Goal: Task Accomplishment & Management: Complete application form

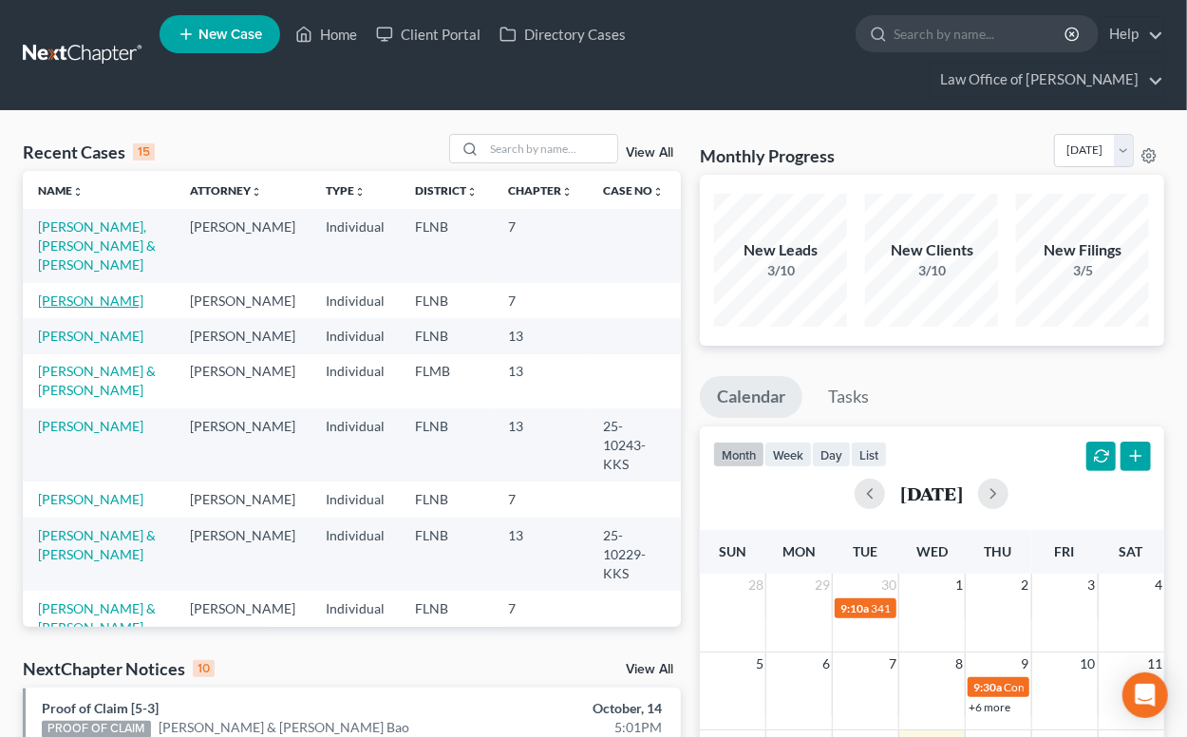
click at [93, 293] on link "[PERSON_NAME]" at bounding box center [90, 301] width 105 height 16
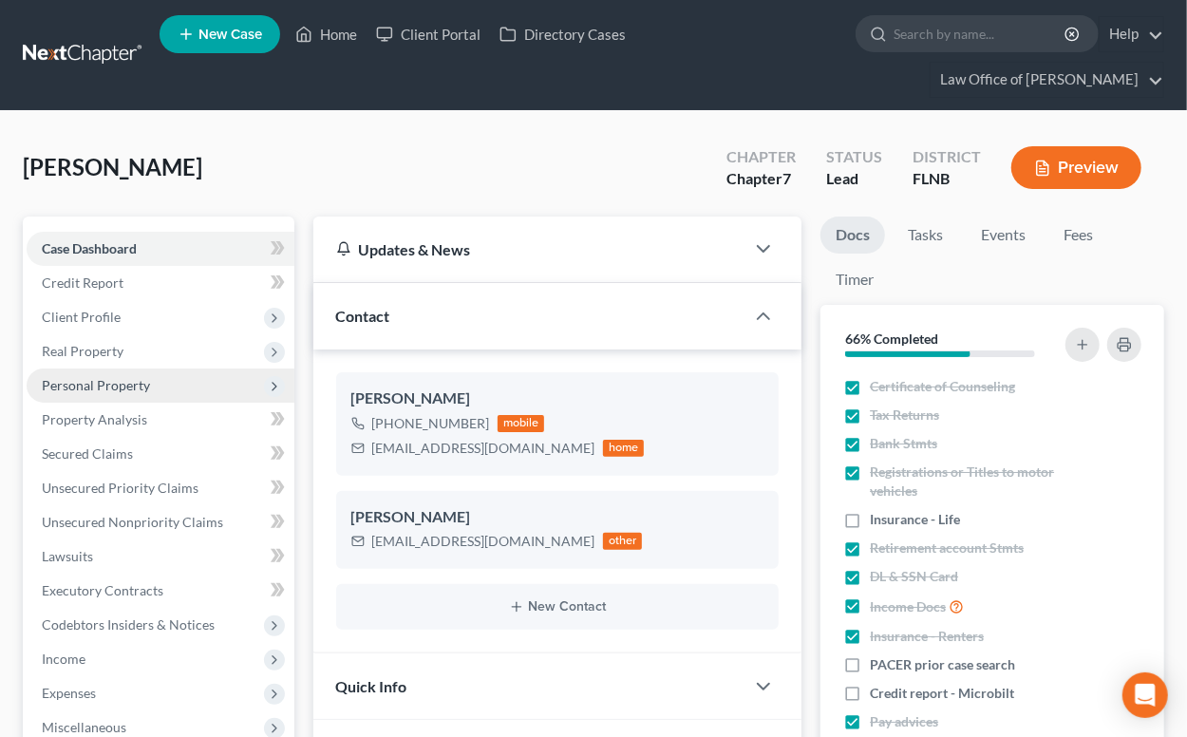
click at [83, 385] on span "Personal Property" at bounding box center [96, 385] width 108 height 16
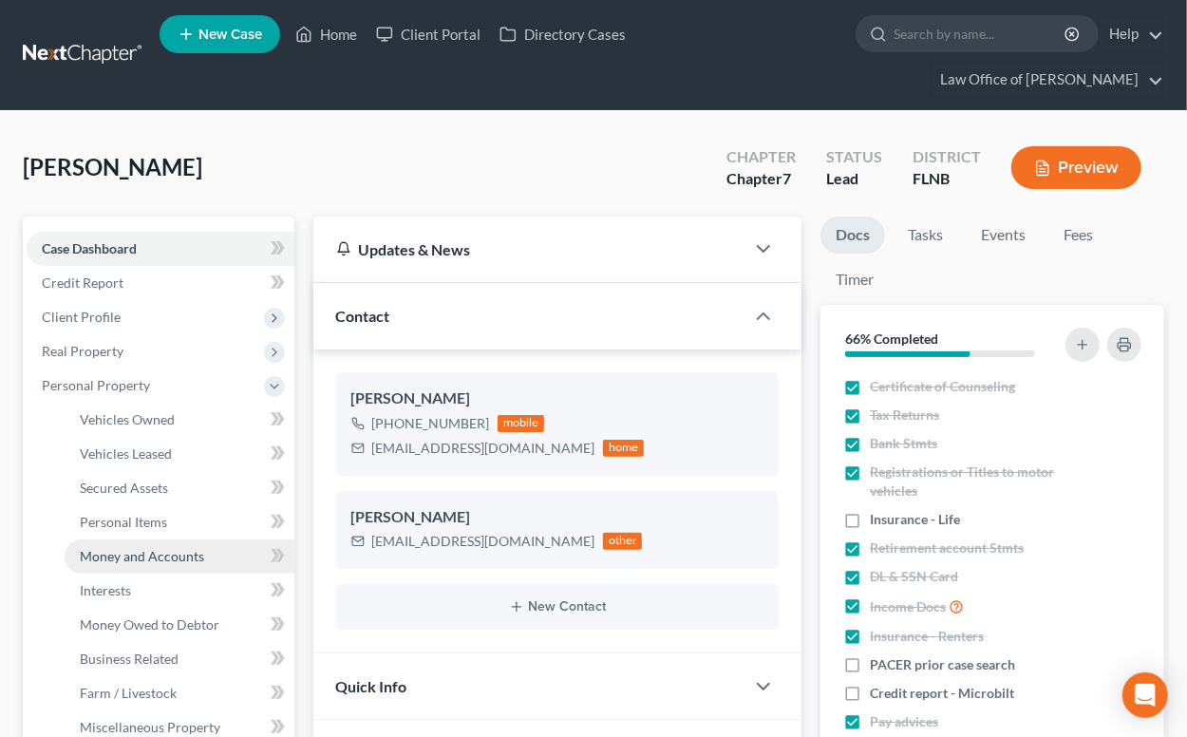
click at [104, 551] on span "Money and Accounts" at bounding box center [142, 556] width 124 height 16
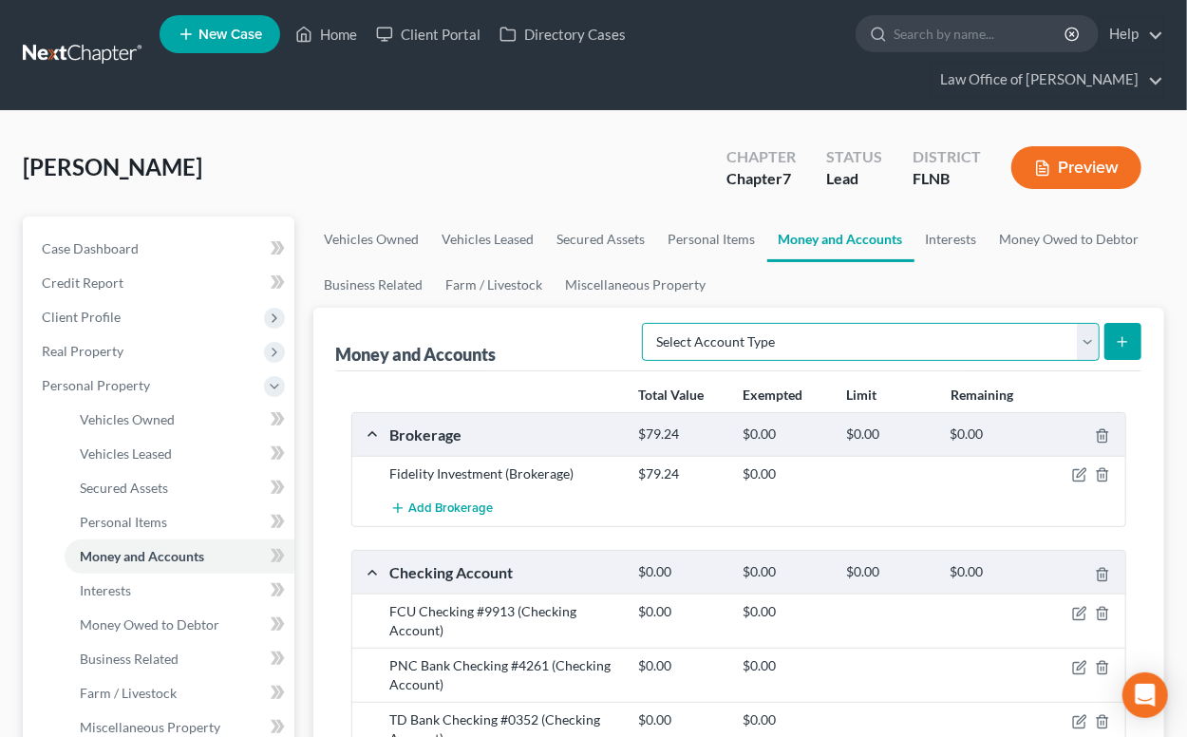
click at [773, 338] on select "Select Account Type Brokerage (A/B: 18, SOFA: 20) Cash on Hand (A/B: 16) Certif…" at bounding box center [871, 342] width 458 height 38
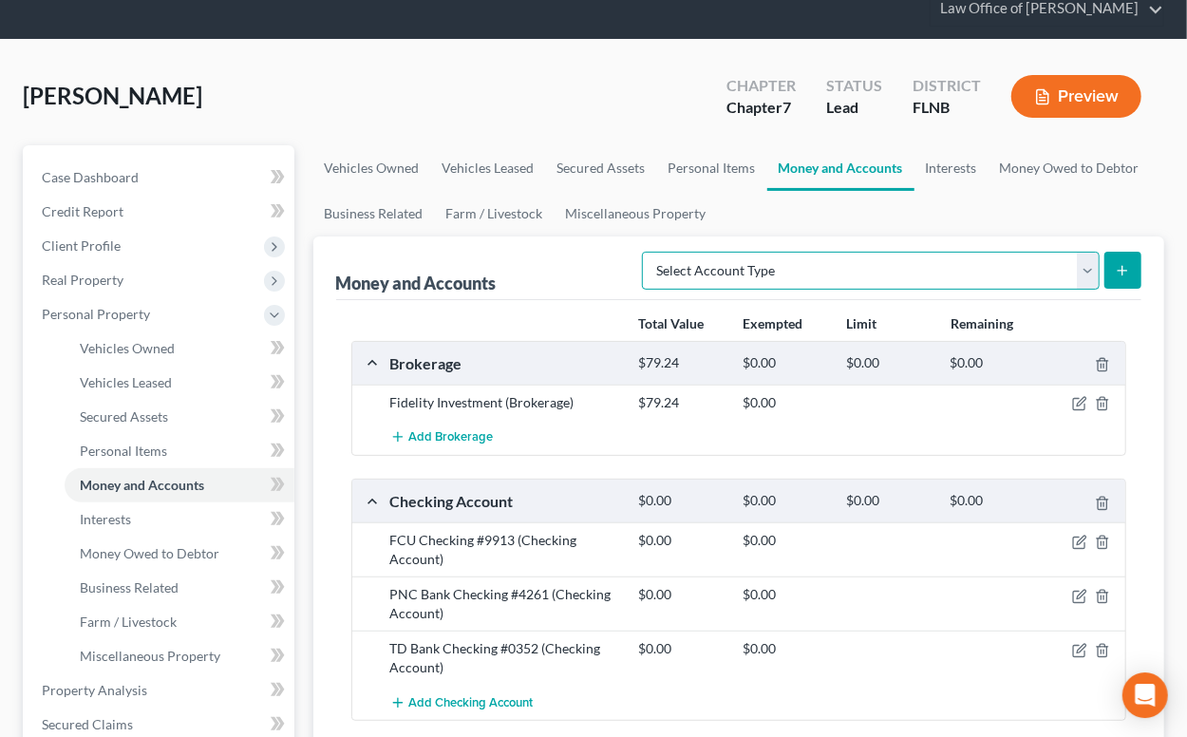
scroll to position [104, 0]
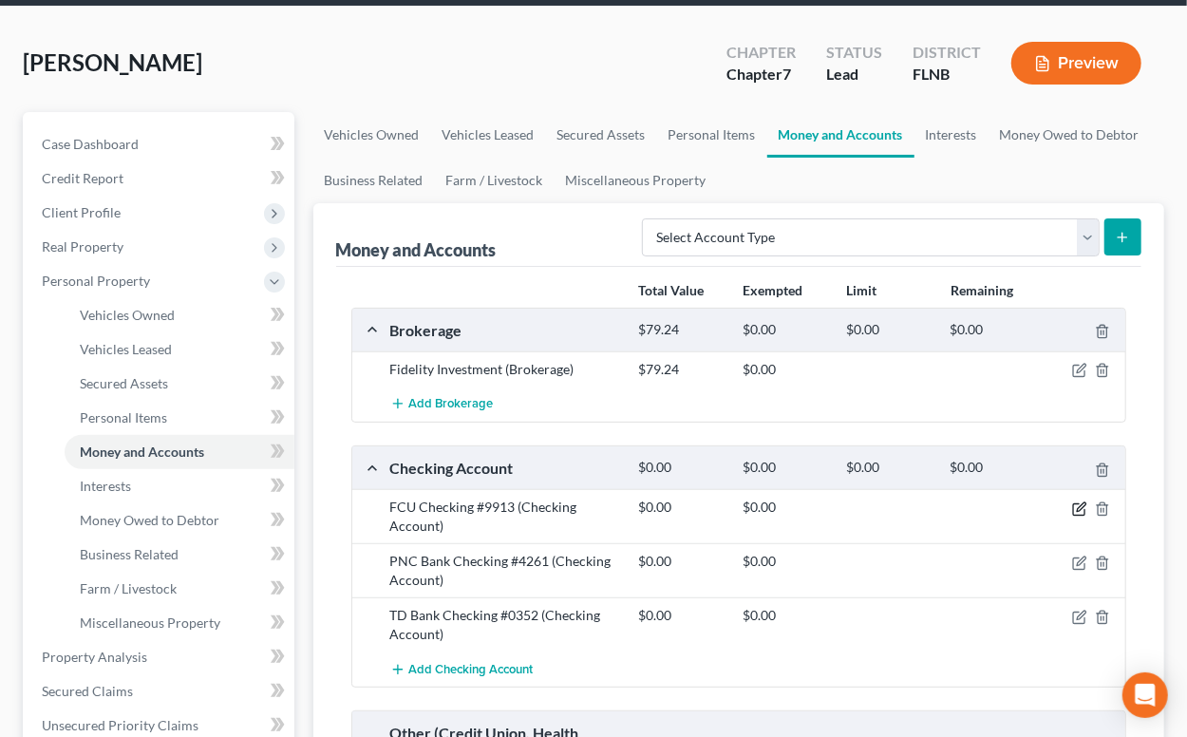
click at [1079, 507] on icon "button" at bounding box center [1081, 506] width 9 height 9
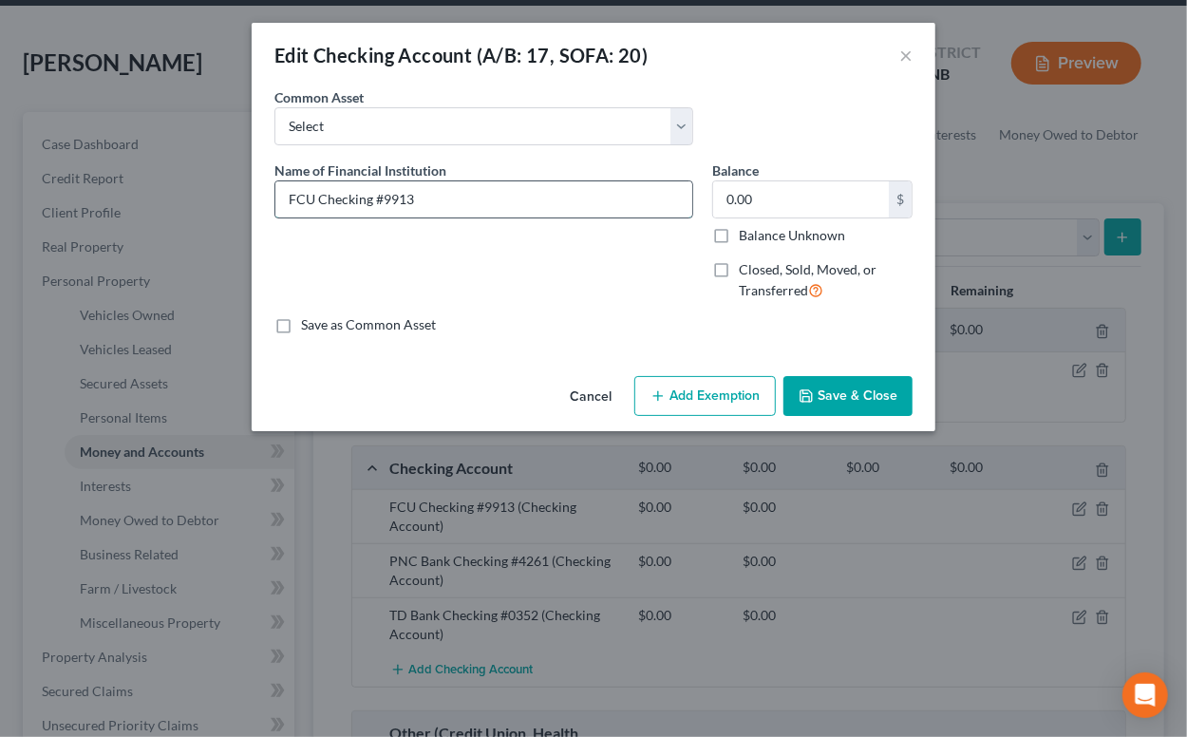
click at [295, 199] on input "FCU Checking #9913" at bounding box center [483, 199] width 417 height 36
drag, startPoint x: 408, startPoint y: 199, endPoint x: 272, endPoint y: 193, distance: 136.9
click at [275, 193] on input "Florida Credit Union #9913" at bounding box center [483, 199] width 417 height 36
type input "Florida Credit Union #9913"
drag, startPoint x: 764, startPoint y: 210, endPoint x: 779, endPoint y: 201, distance: 17.4
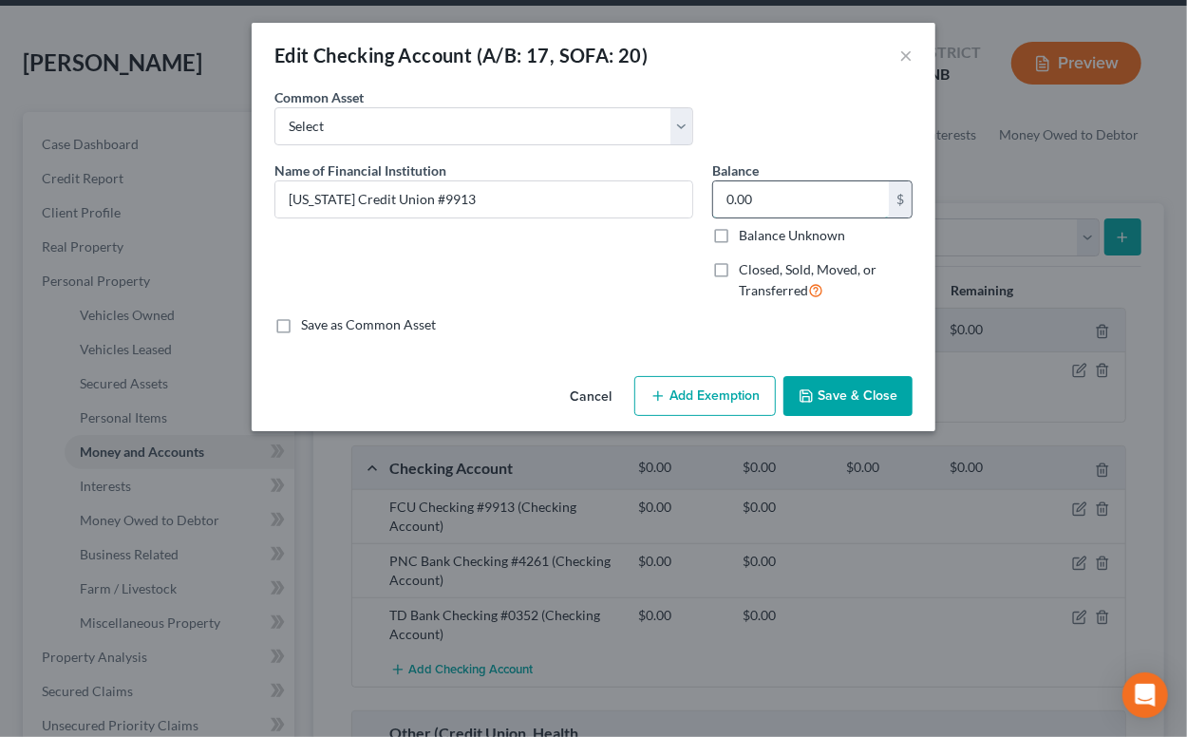
click at [779, 201] on input "0.00" at bounding box center [801, 199] width 176 height 36
drag, startPoint x: 776, startPoint y: 201, endPoint x: 715, endPoint y: 205, distance: 60.9
click at [715, 205] on input "0.00" at bounding box center [801, 199] width 176 height 36
type input "9.35"
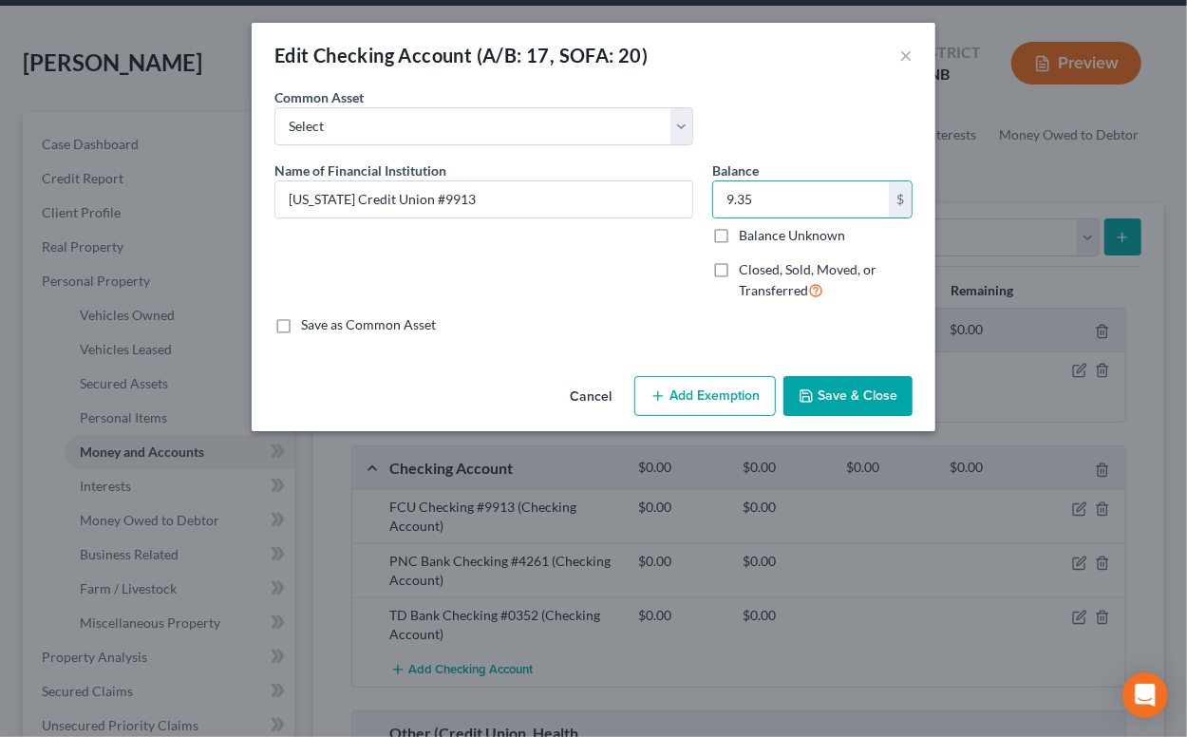
click at [826, 384] on button "Save & Close" at bounding box center [848, 396] width 129 height 40
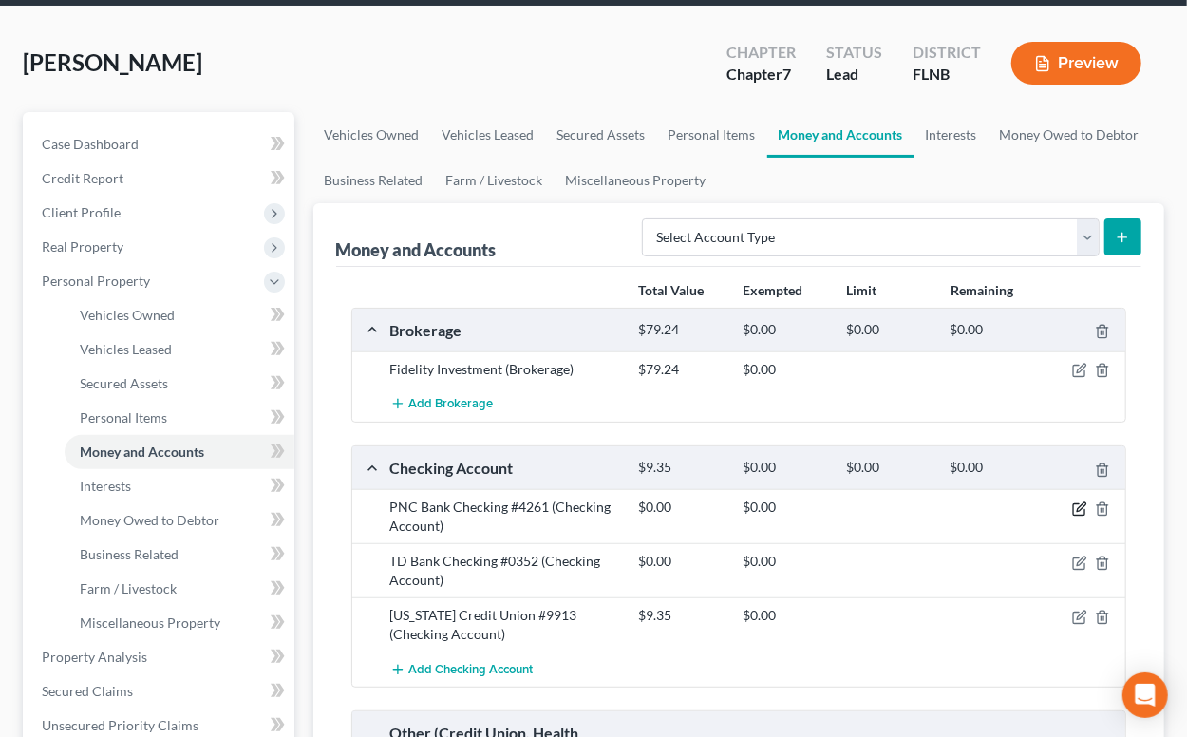
click at [1082, 504] on icon "button" at bounding box center [1081, 506] width 9 height 9
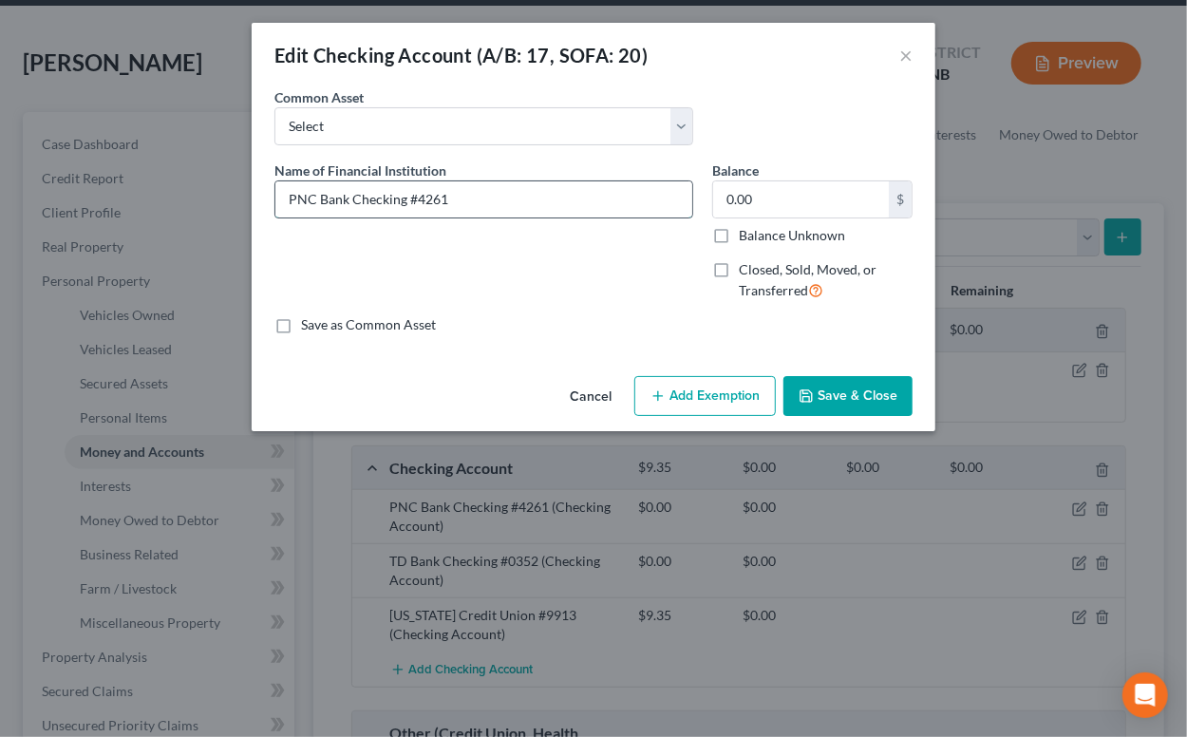
click at [350, 199] on input "PNC Bank Checking #4261" at bounding box center [483, 199] width 417 height 36
type input "PNC Bank #4261"
click at [723, 201] on input "0.00" at bounding box center [801, 199] width 176 height 36
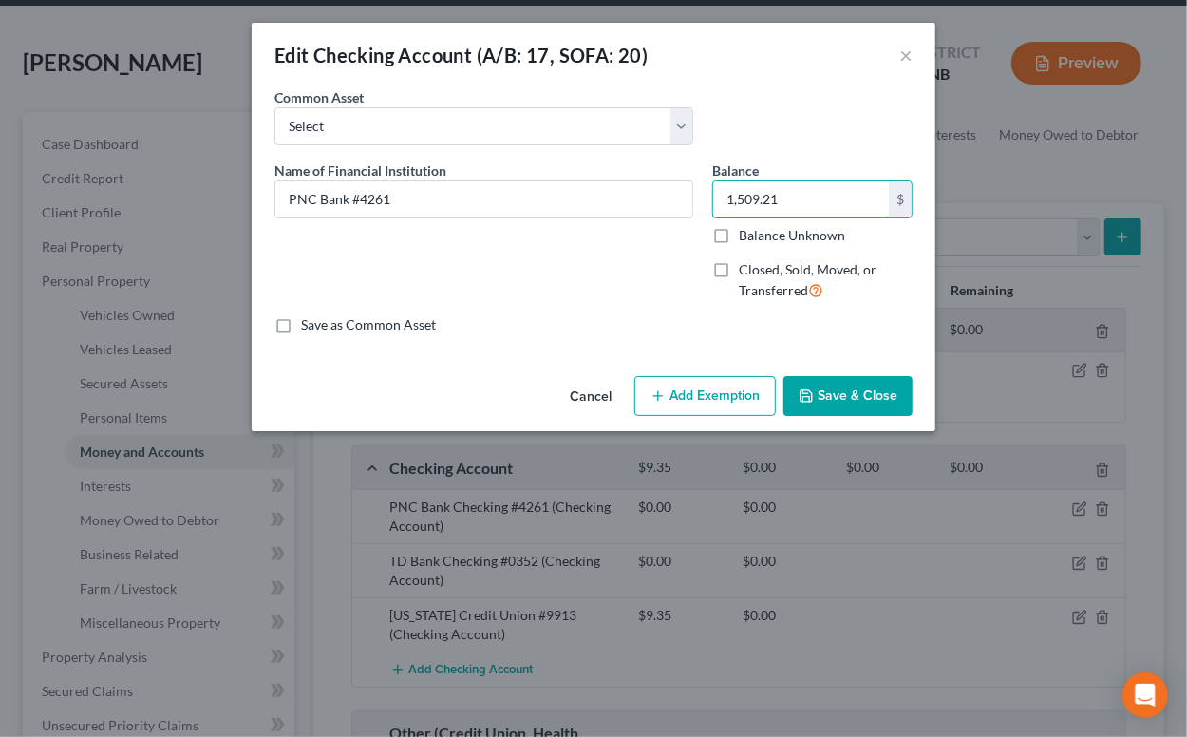
type input "1,509.21"
click at [704, 390] on button "Add Exemption" at bounding box center [705, 396] width 142 height 40
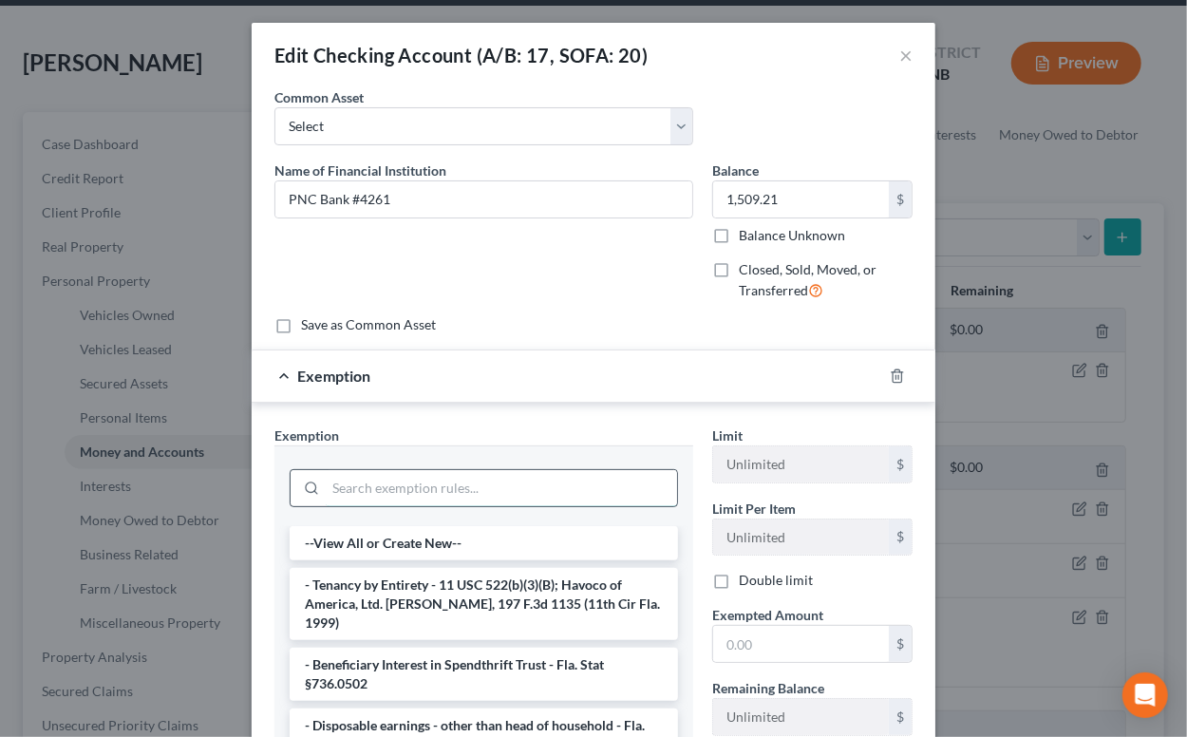
click at [603, 482] on input "search" at bounding box center [501, 488] width 351 height 36
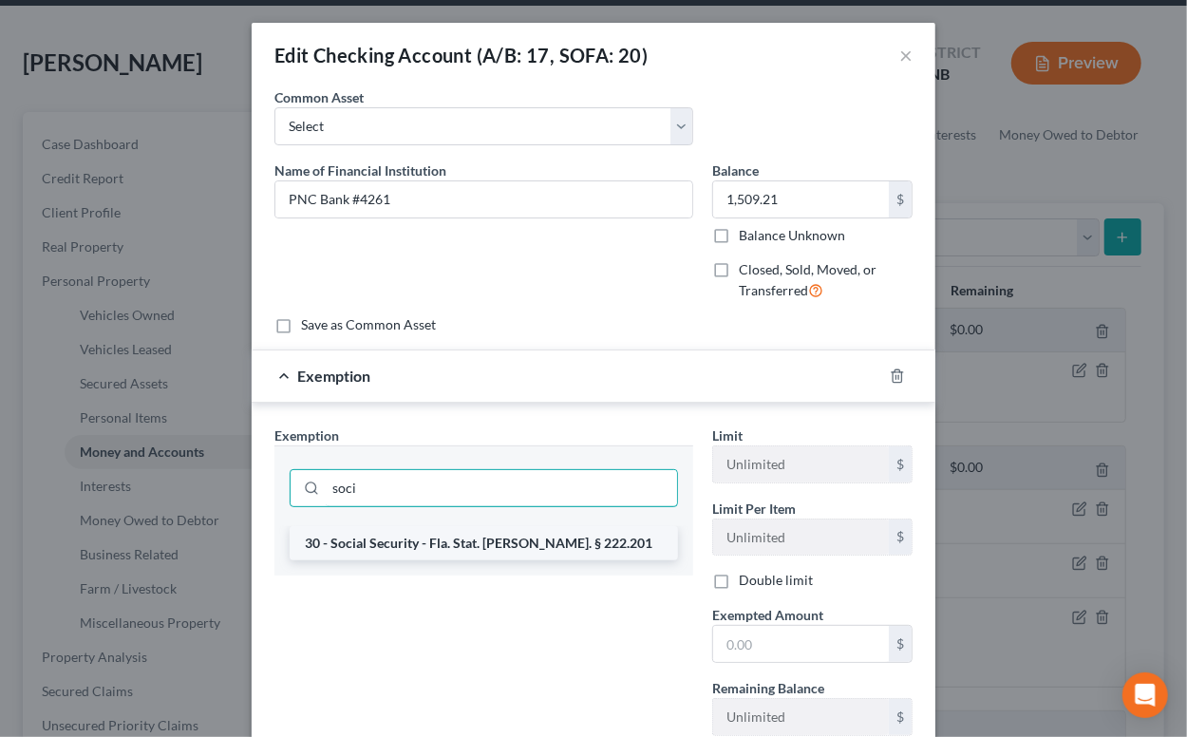
type input "soci"
click at [549, 540] on li "30 - Social Security - Fla. Stat. Ann. § 222.201" at bounding box center [484, 543] width 388 height 34
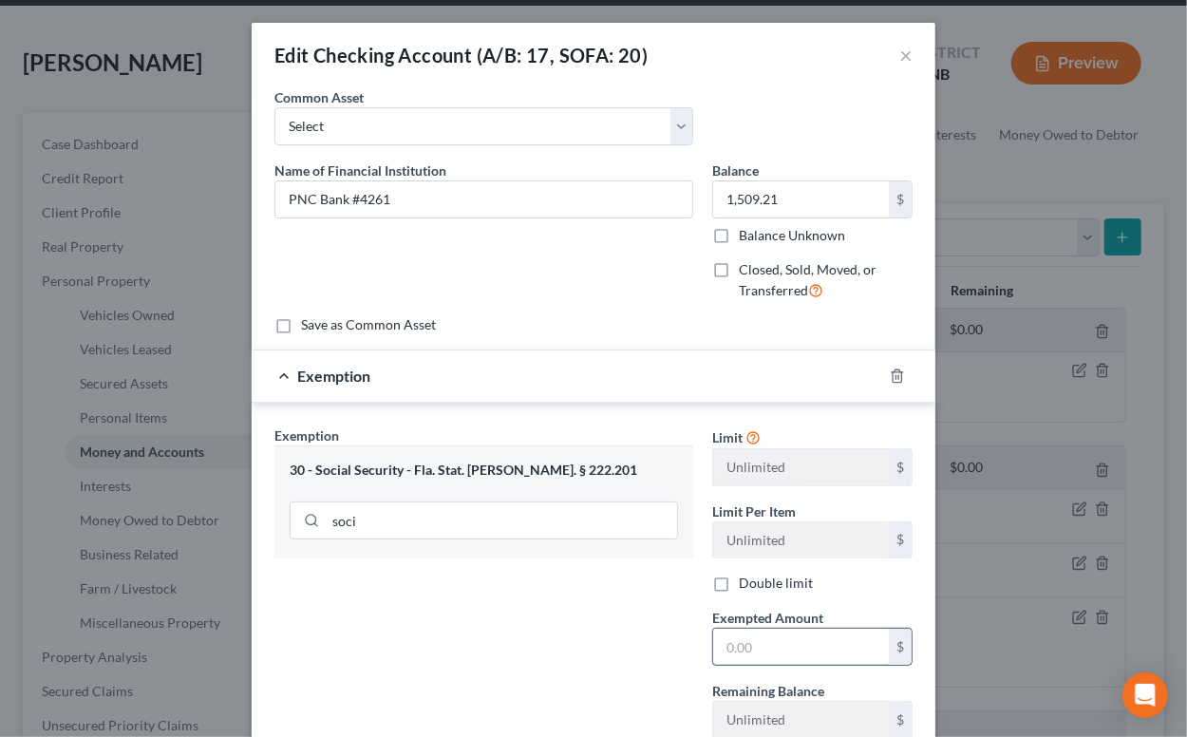
click at [748, 643] on input "text" at bounding box center [801, 647] width 176 height 36
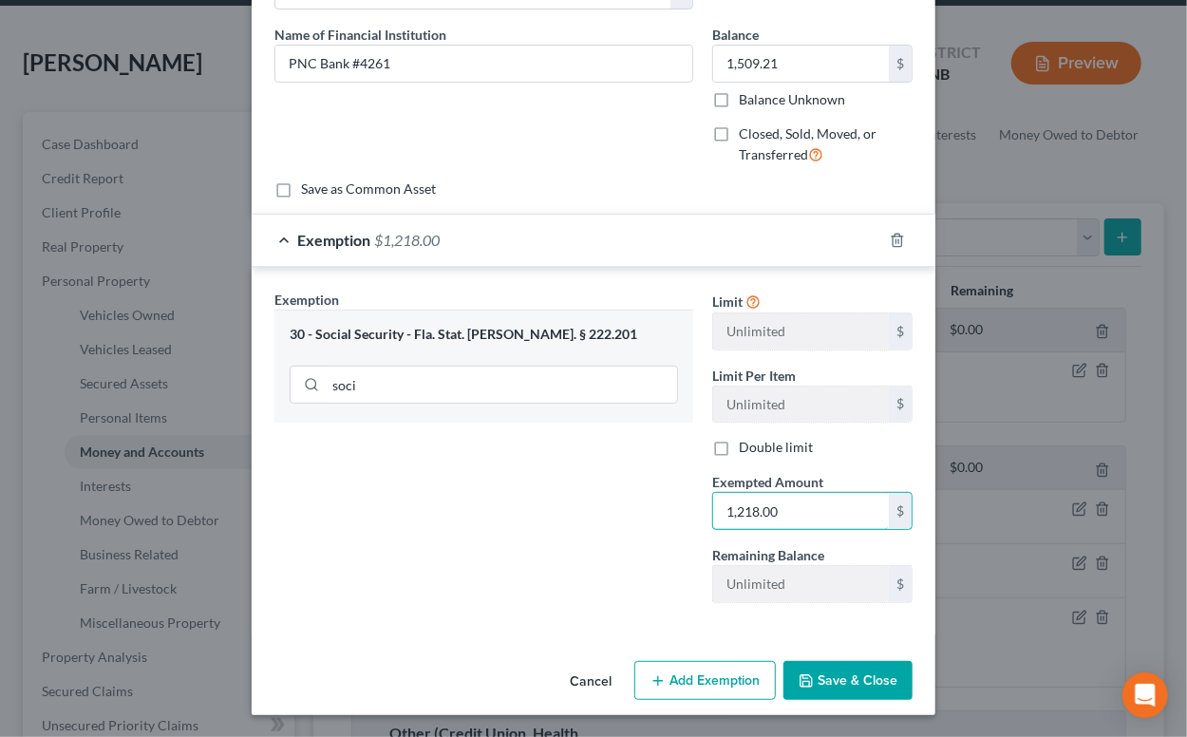
type input "1,218.00"
click at [821, 674] on button "Save & Close" at bounding box center [848, 681] width 129 height 40
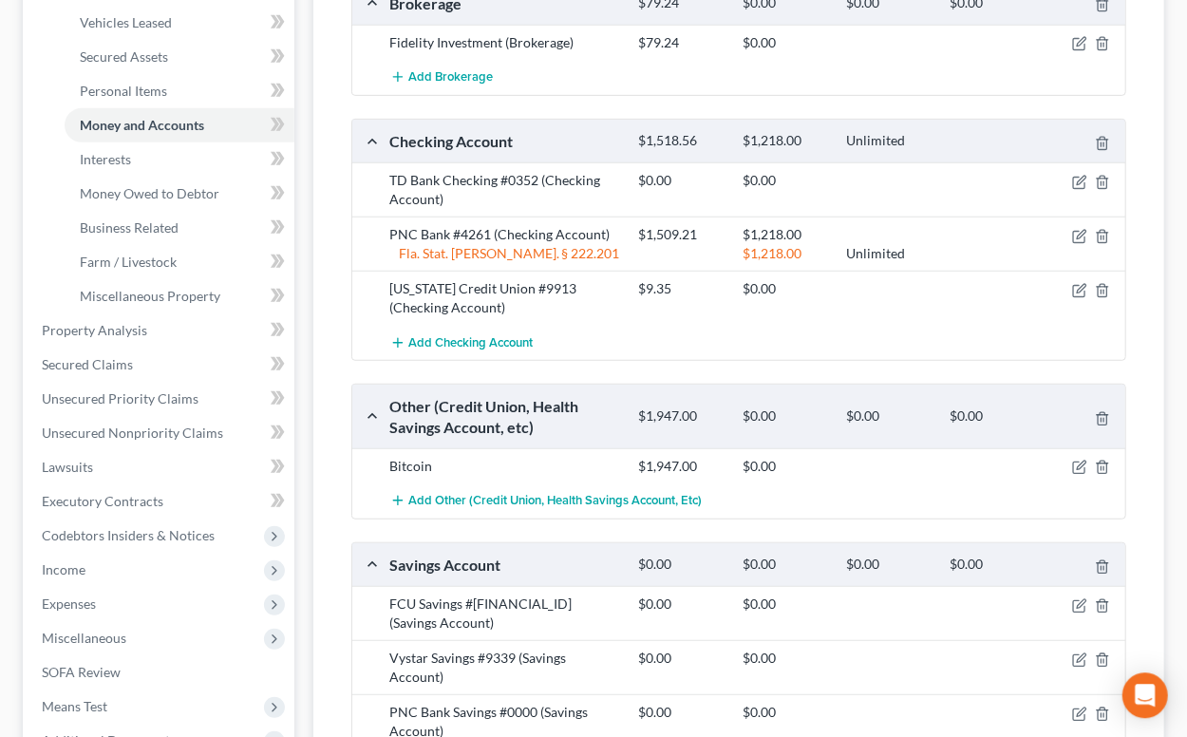
scroll to position [522, 0]
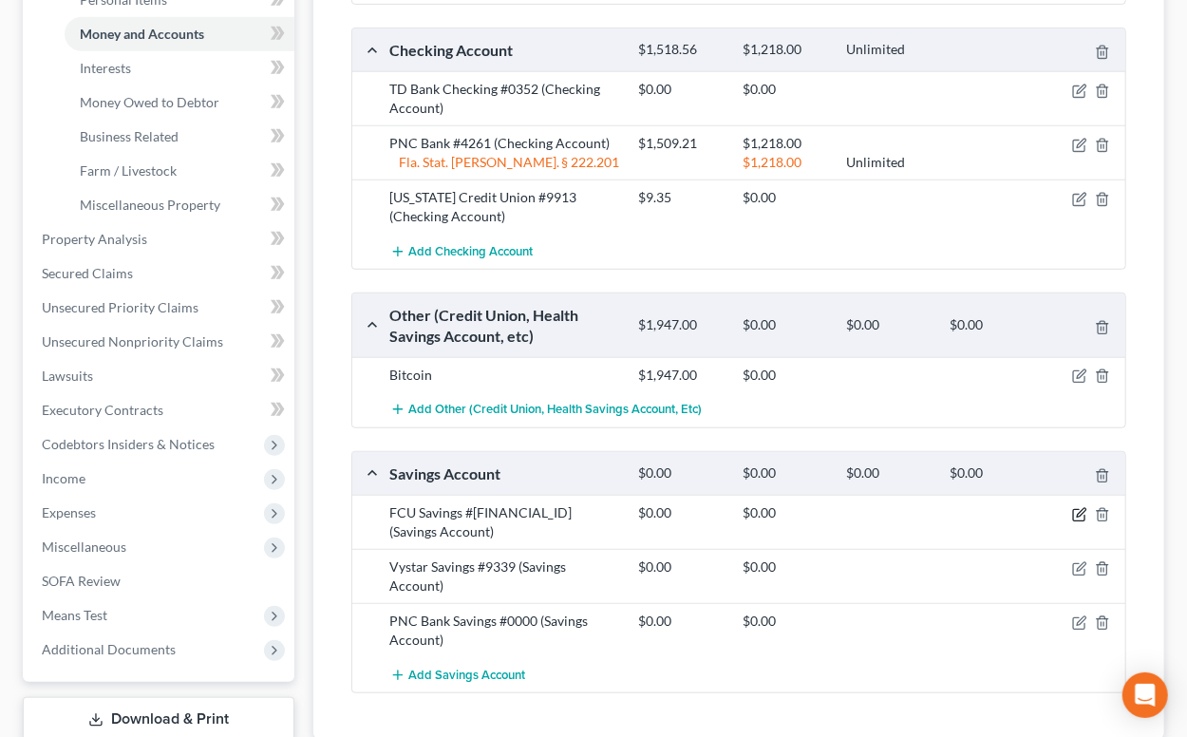
click at [1078, 512] on icon "button" at bounding box center [1079, 514] width 15 height 15
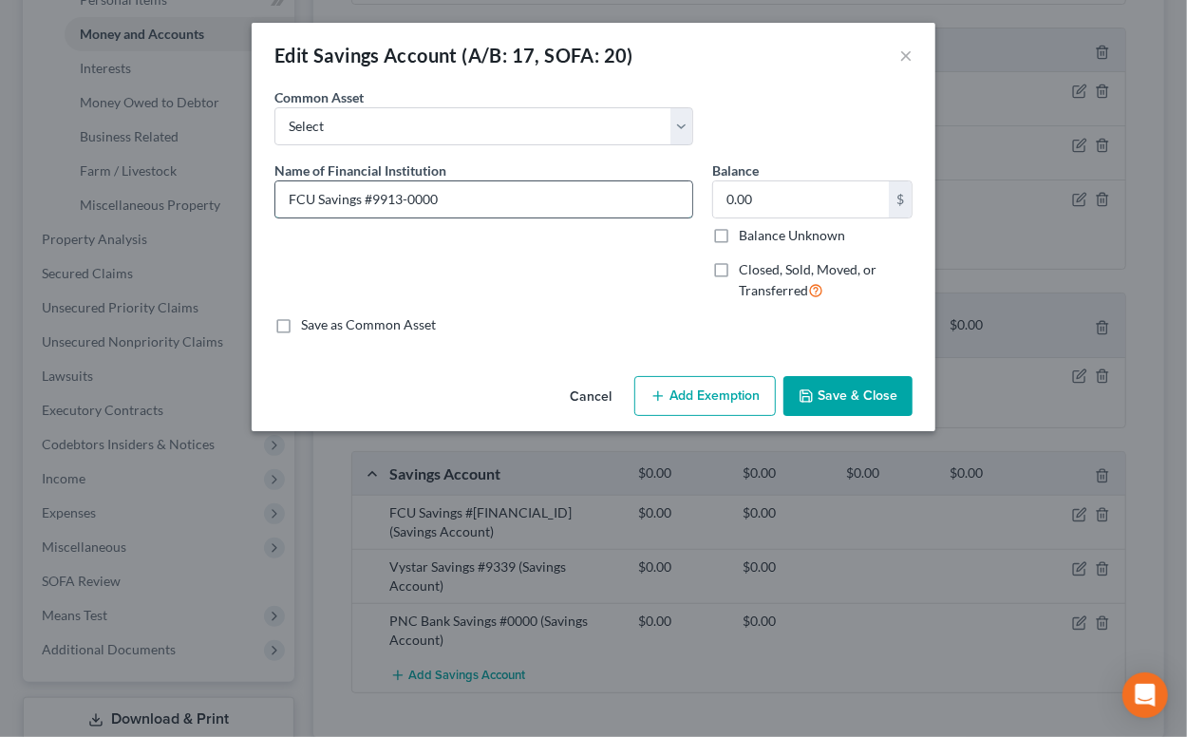
drag, startPoint x: 363, startPoint y: 197, endPoint x: 277, endPoint y: 191, distance: 85.7
click at [277, 191] on input "FCU Savings #9913-0000" at bounding box center [483, 199] width 417 height 36
paste input "lorida Credit Union"
click at [445, 202] on input "Florida Credit Union #9913-0000" at bounding box center [483, 199] width 417 height 36
drag, startPoint x: 447, startPoint y: 199, endPoint x: 506, endPoint y: 199, distance: 58.9
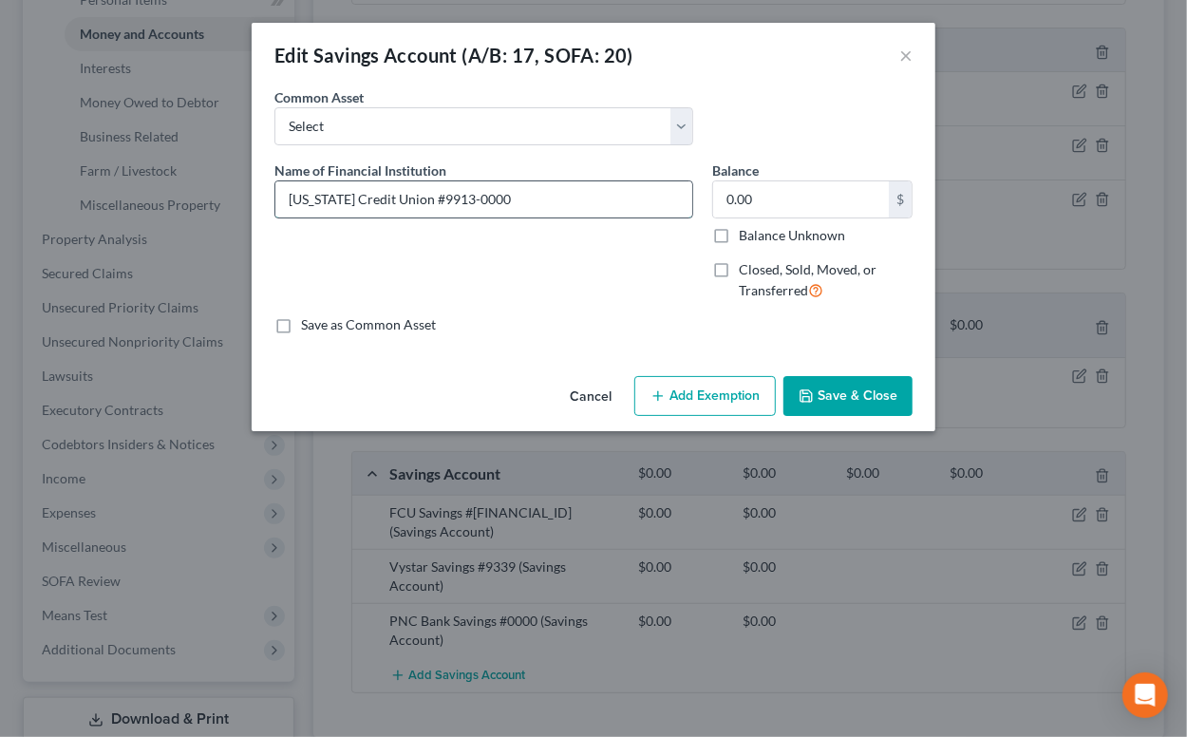
click at [506, 199] on input "Florida Credit Union #9913-0000" at bounding box center [483, 199] width 417 height 36
type input "Florida Credit Union #9913"
click at [730, 196] on input "0.00" at bounding box center [801, 199] width 176 height 36
type input "10.00"
click at [867, 394] on button "Save & Close" at bounding box center [848, 396] width 129 height 40
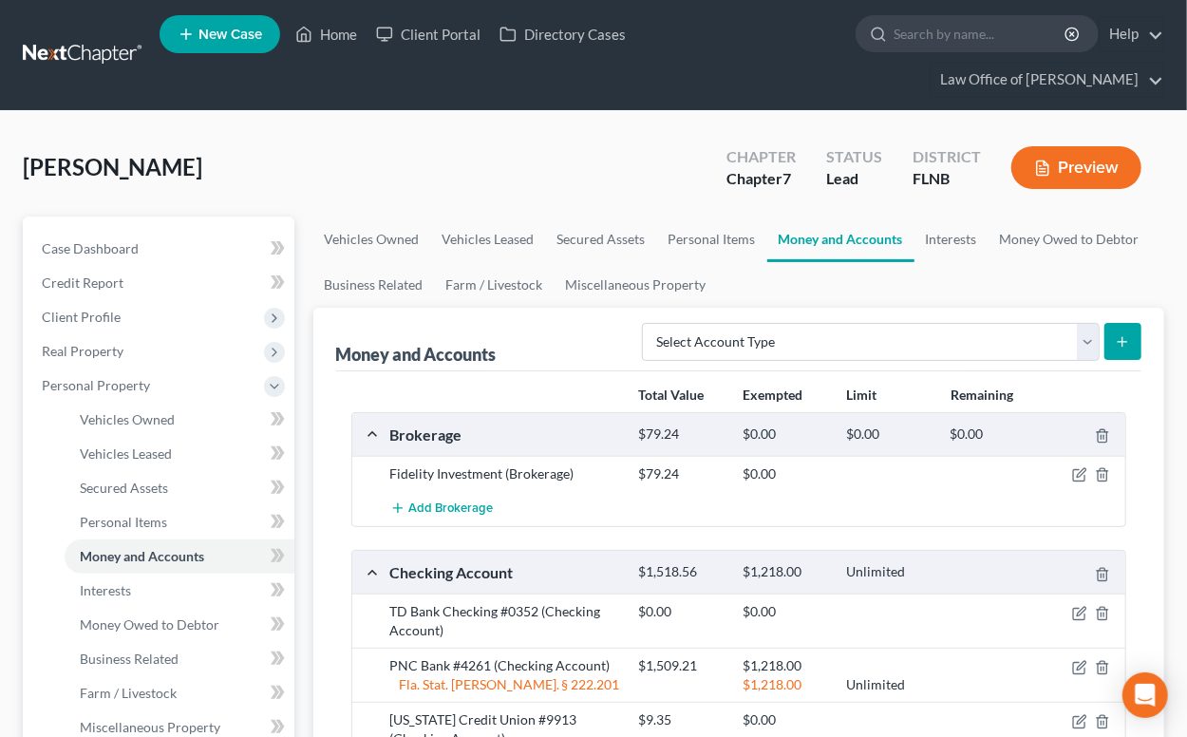
scroll to position [313, 0]
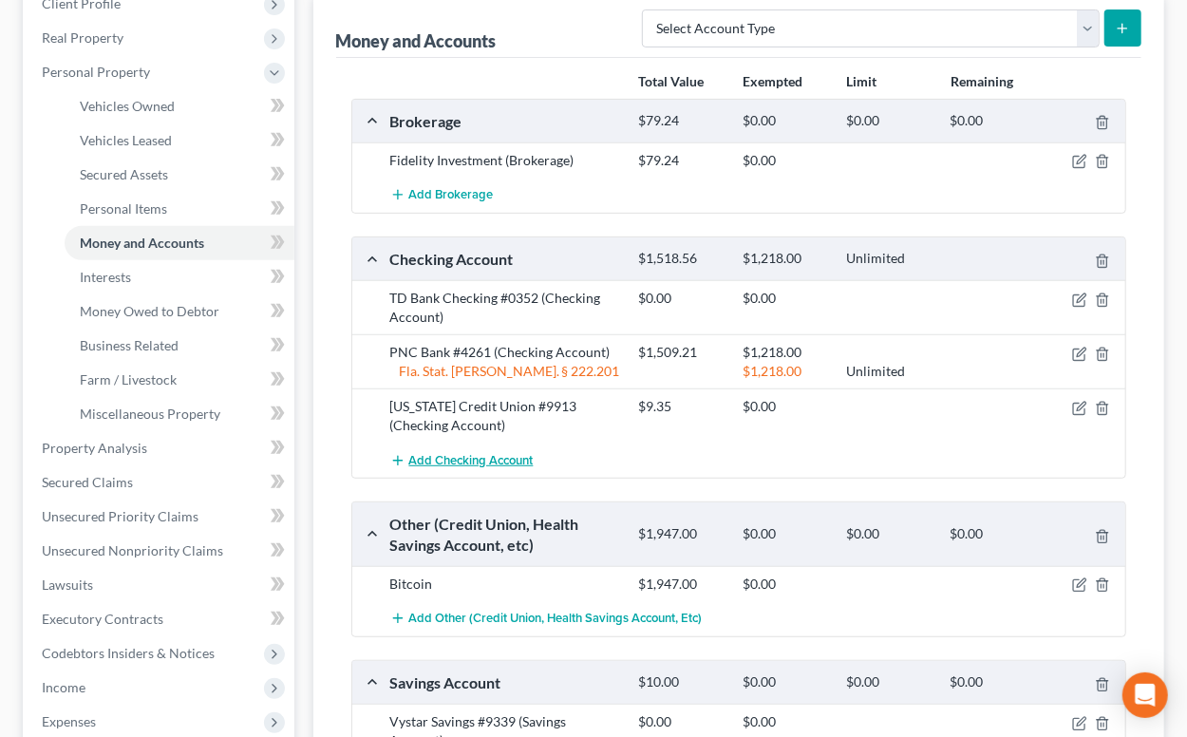
click at [502, 454] on span "Add Checking Account" at bounding box center [471, 460] width 124 height 15
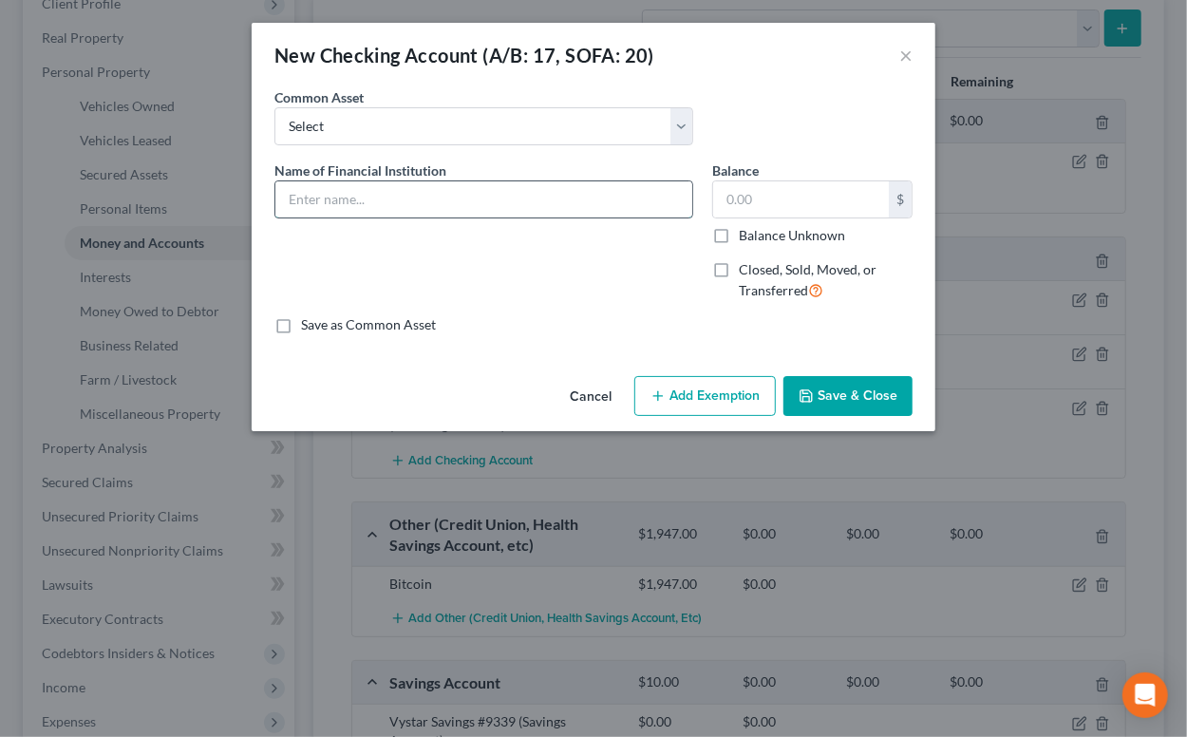
click at [438, 188] on input "text" at bounding box center [483, 199] width 417 height 36
type input "Vystar Credit Union #7393"
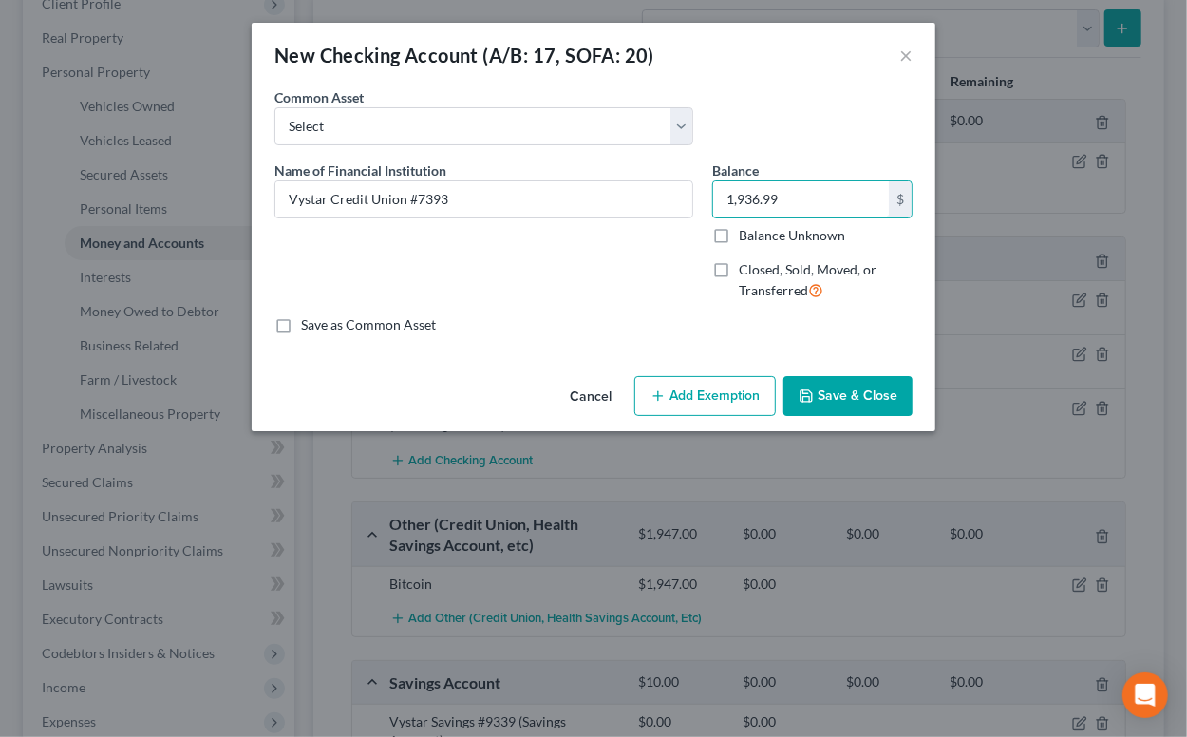
type input "1,936.99"
click at [672, 395] on button "Add Exemption" at bounding box center [705, 396] width 142 height 40
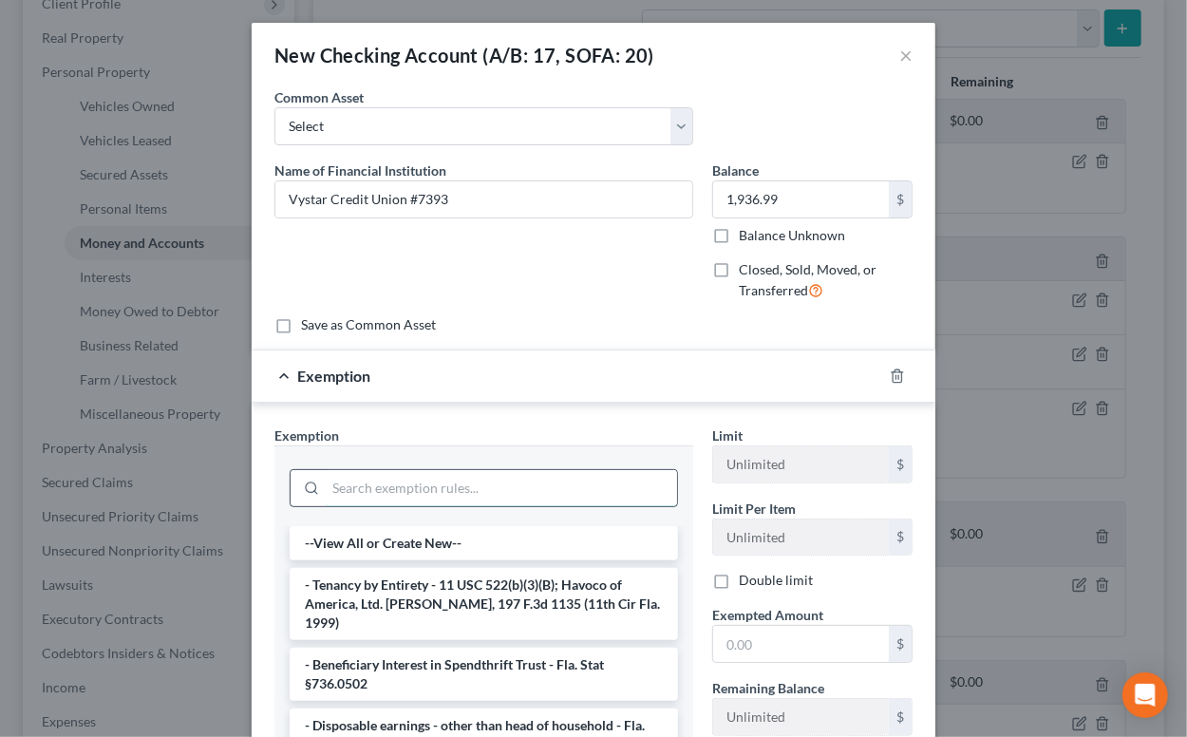
click at [518, 476] on input "search" at bounding box center [501, 488] width 351 height 36
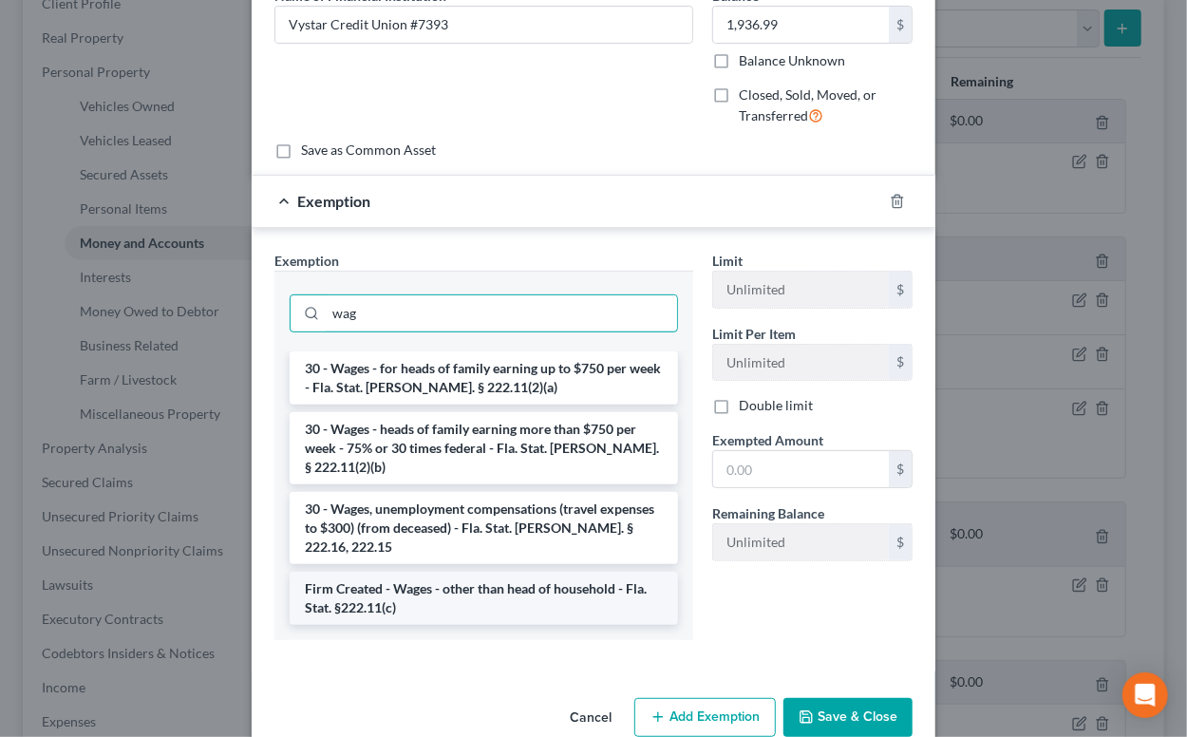
type input "wag"
click at [482, 572] on li "Firm Created - Wages - other than head of household - Fla. Stat. §222.11(c)" at bounding box center [484, 598] width 388 height 53
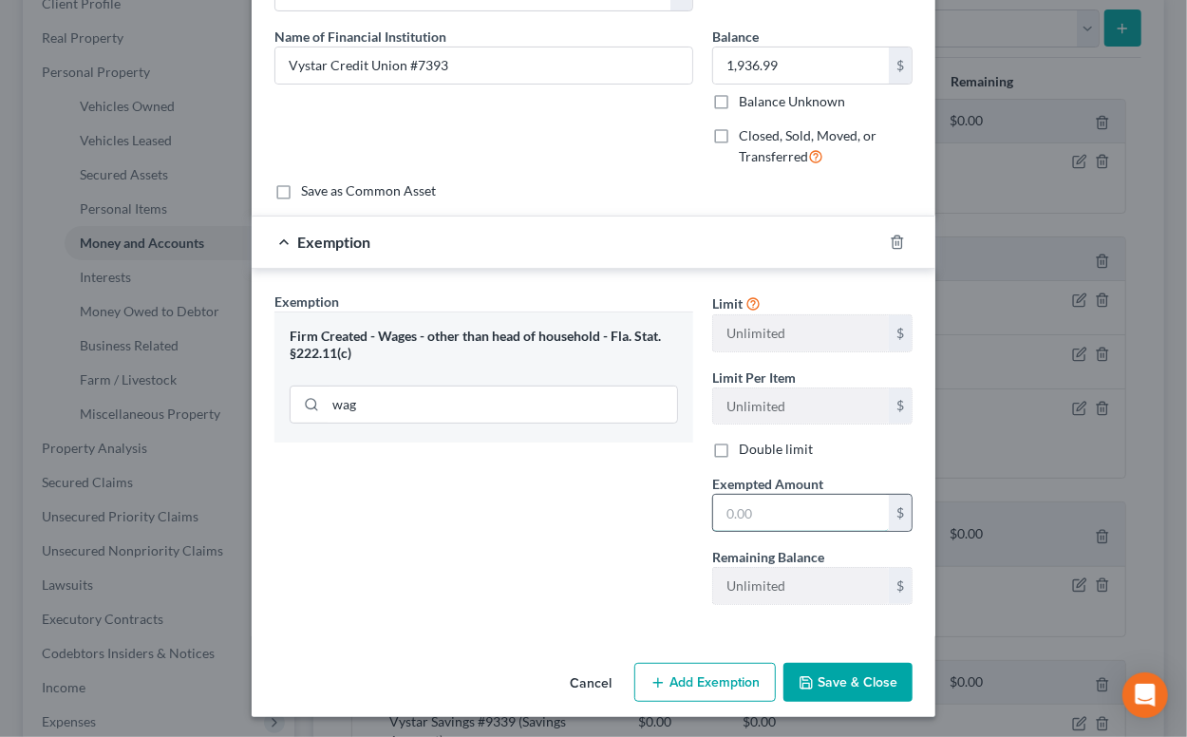
click at [742, 496] on input "text" at bounding box center [801, 513] width 176 height 36
type input "1,452.74"
click at [850, 674] on button "Save & Close" at bounding box center [848, 683] width 129 height 40
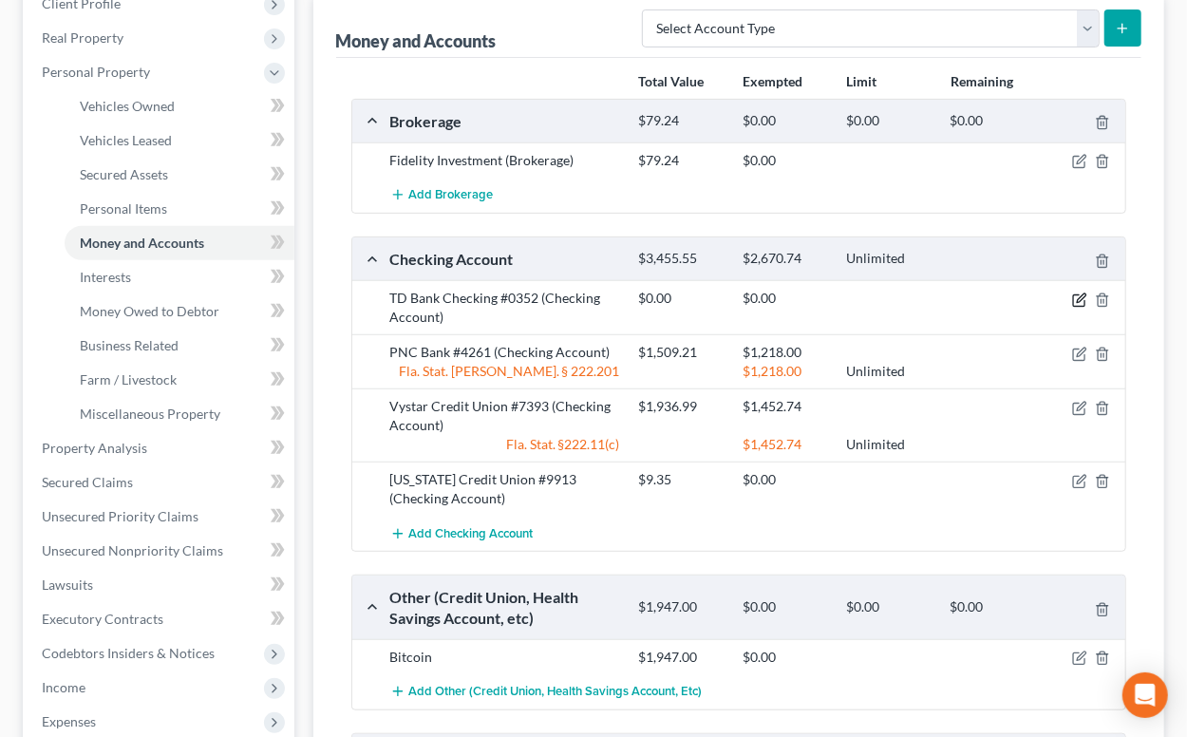
click at [1088, 306] on icon "button" at bounding box center [1079, 300] width 15 height 15
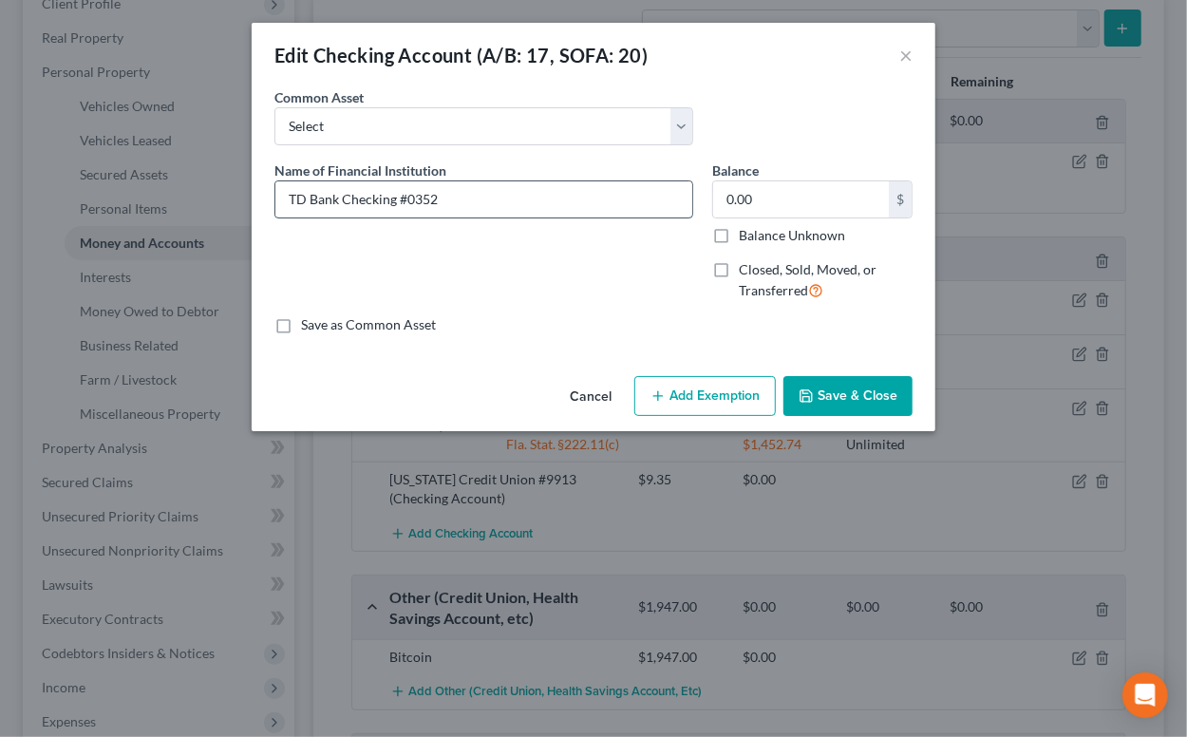
click at [342, 201] on input "TD Bank Checking #0352" at bounding box center [483, 199] width 417 height 36
type input "TD Bank #0352"
click at [768, 199] on input "0.00" at bounding box center [801, 199] width 176 height 36
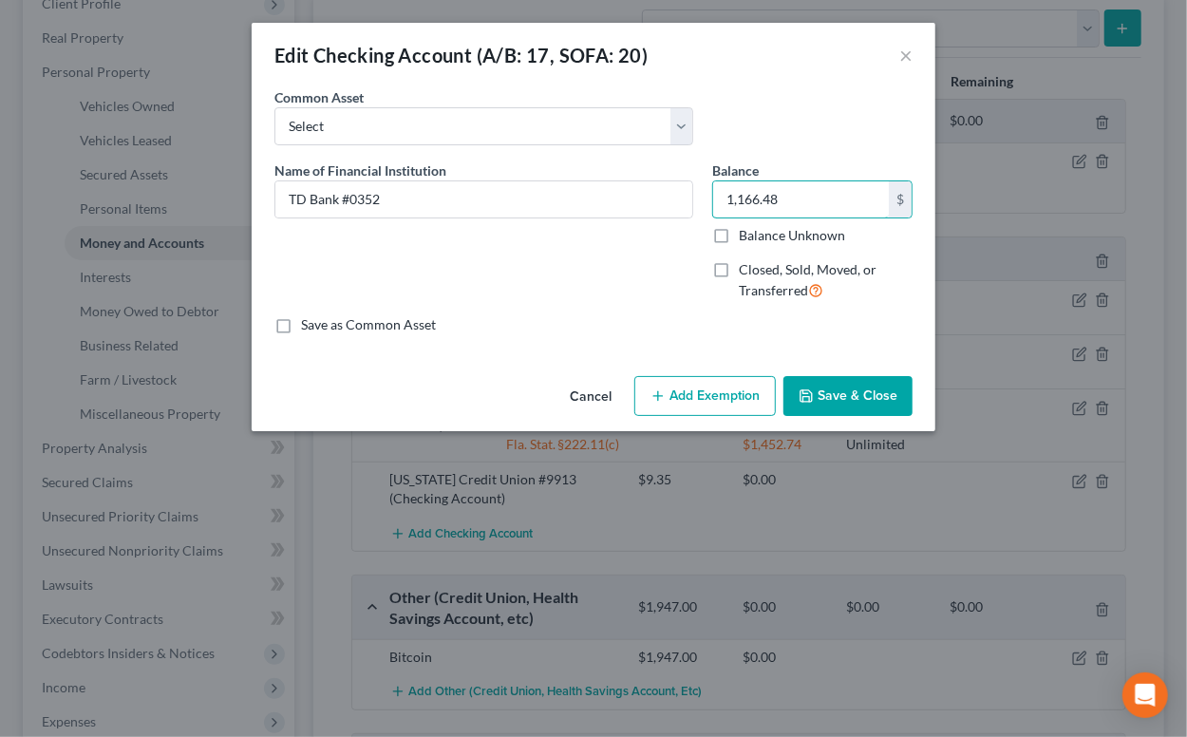
type input "1,166.48"
click at [737, 395] on button "Add Exemption" at bounding box center [705, 396] width 142 height 40
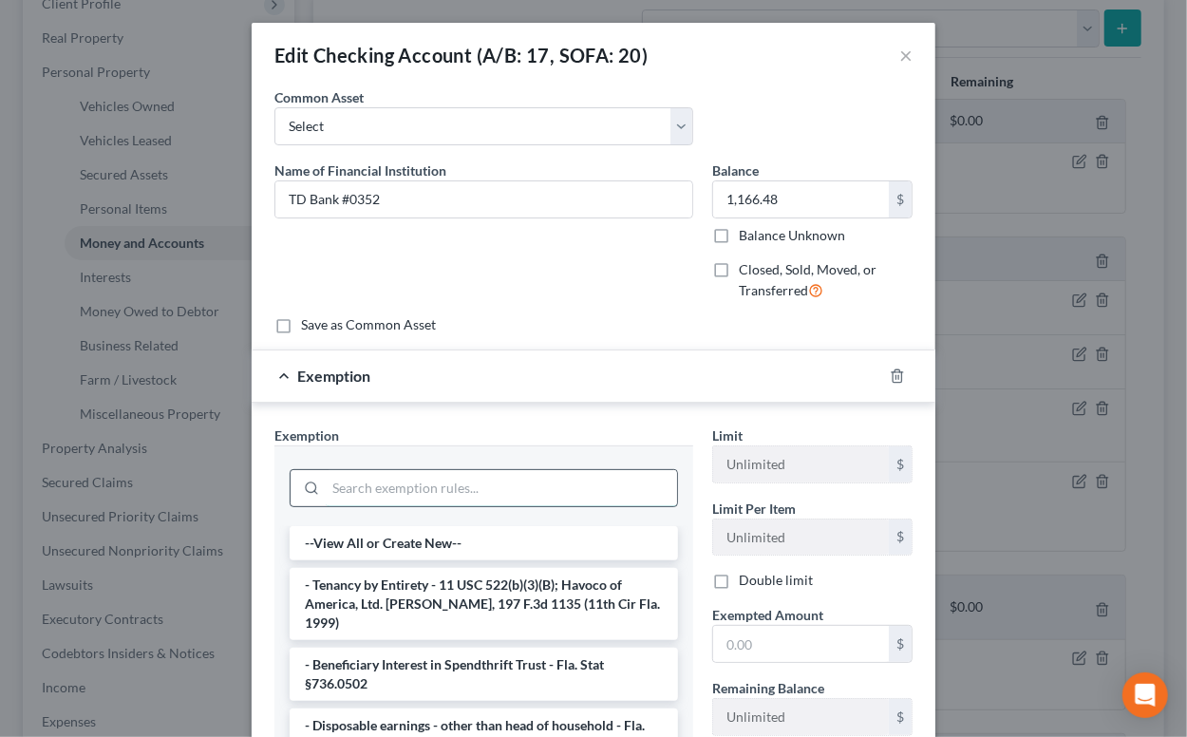
click at [494, 479] on input "search" at bounding box center [501, 488] width 351 height 36
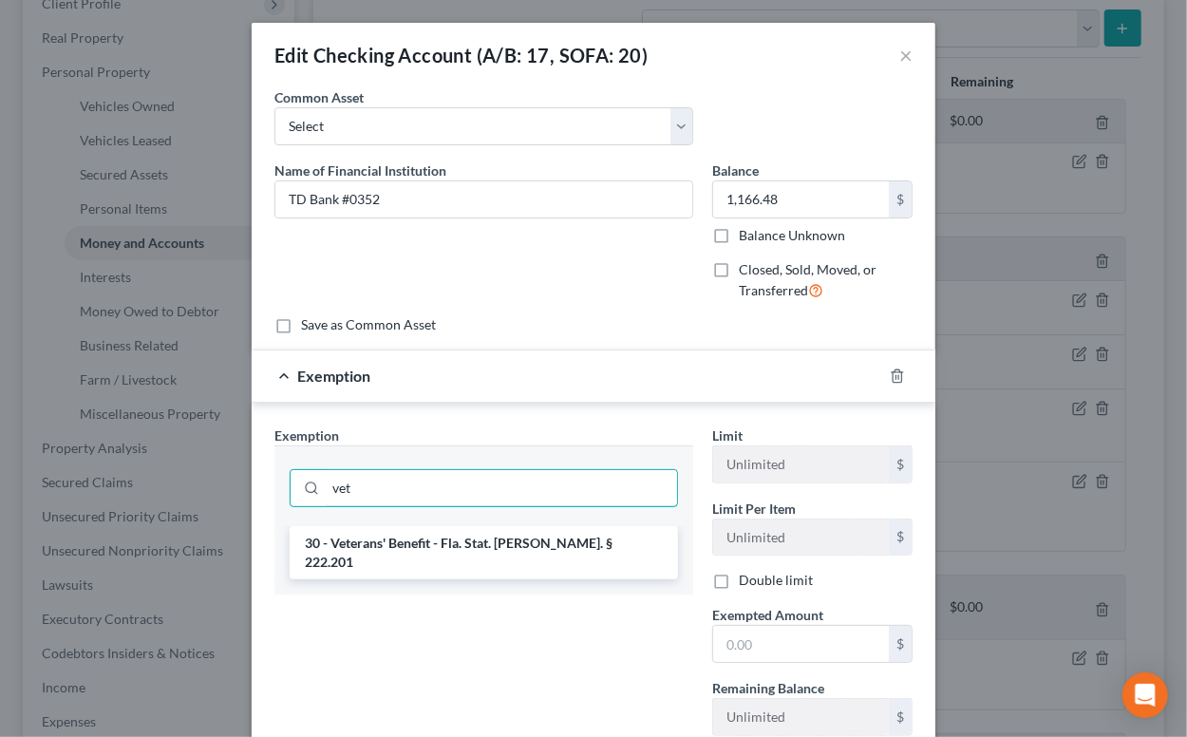
type input "vet"
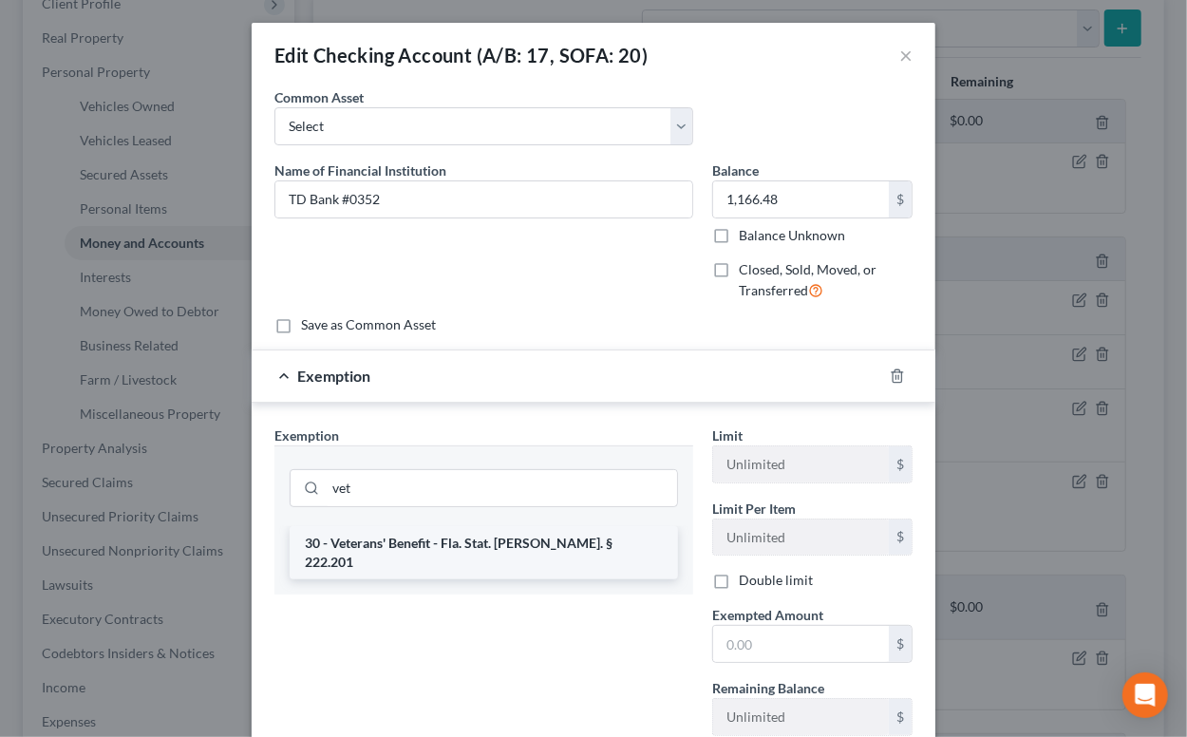
click at [518, 541] on li "30 - Veterans' Benefit - Fla. Stat. Ann. § 222.201" at bounding box center [484, 552] width 388 height 53
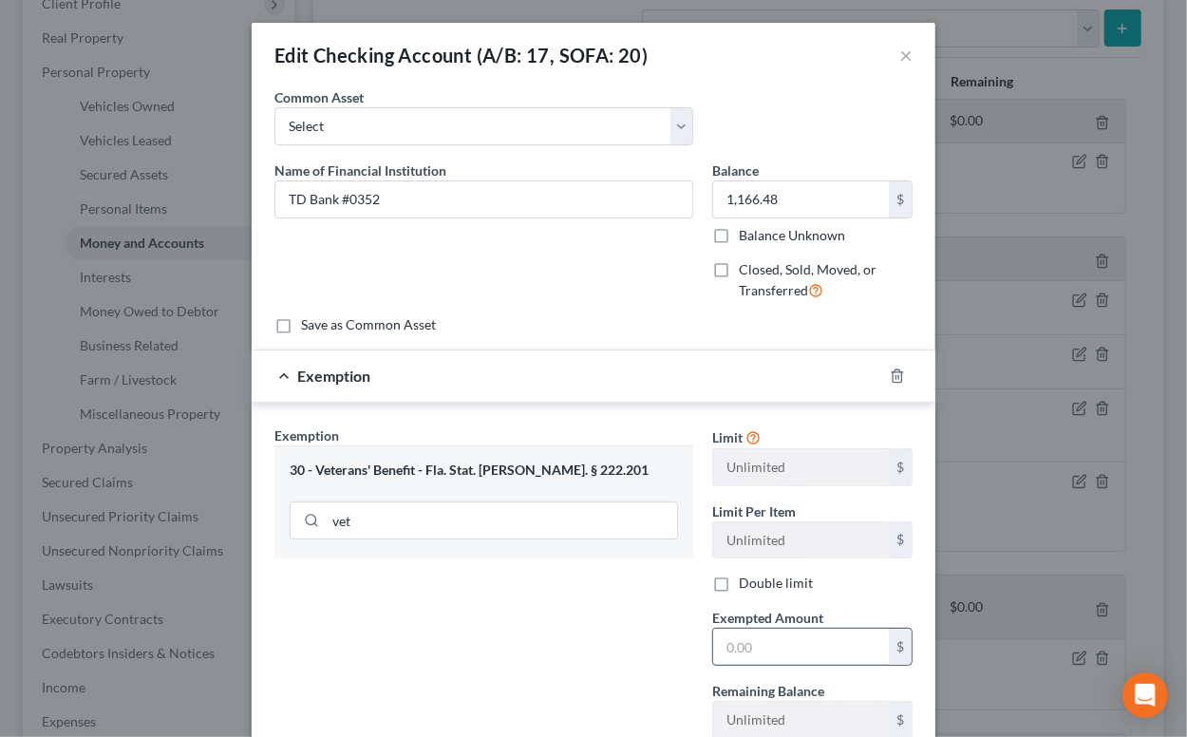
click at [750, 653] on input "text" at bounding box center [801, 647] width 176 height 36
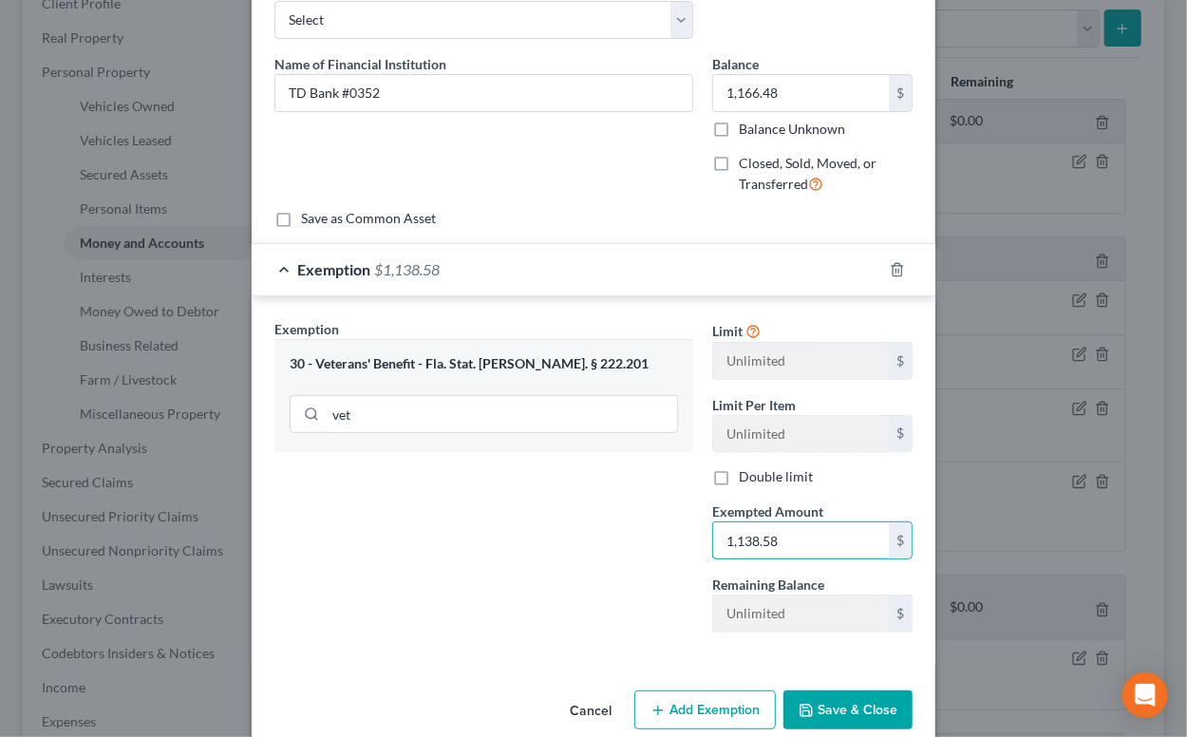
scroll to position [136, 0]
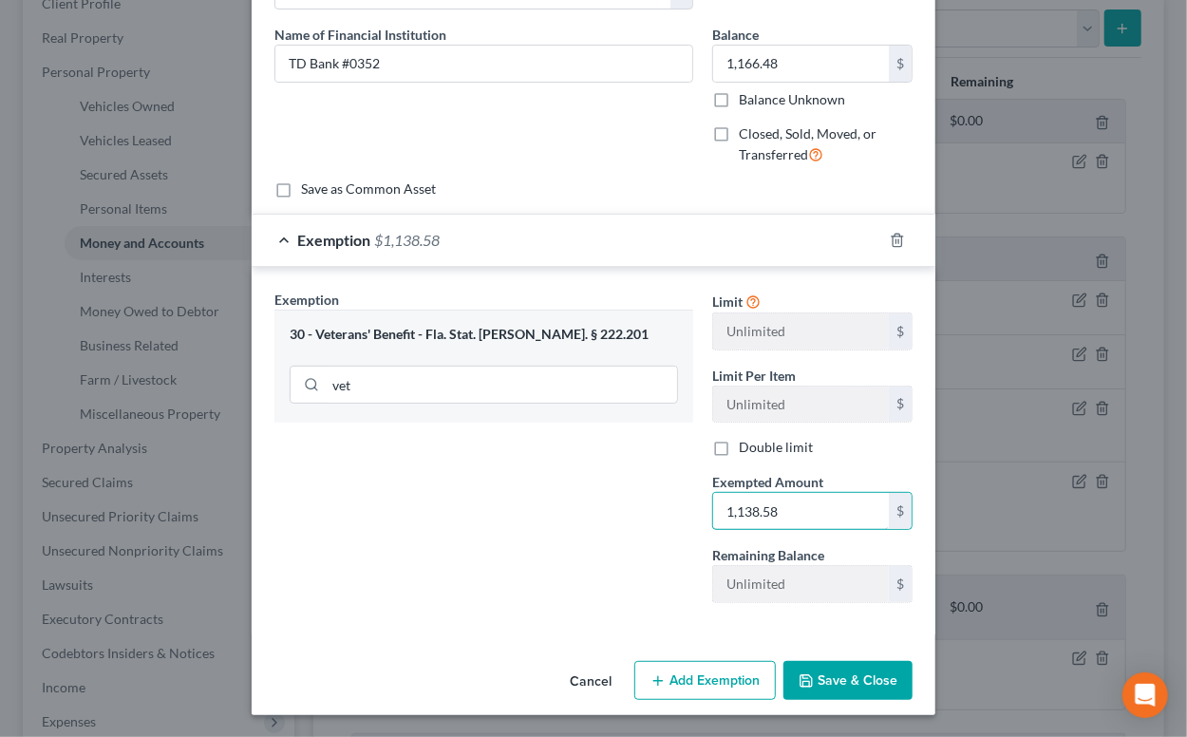
type input "1,138.58"
click at [830, 676] on button "Save & Close" at bounding box center [848, 681] width 129 height 40
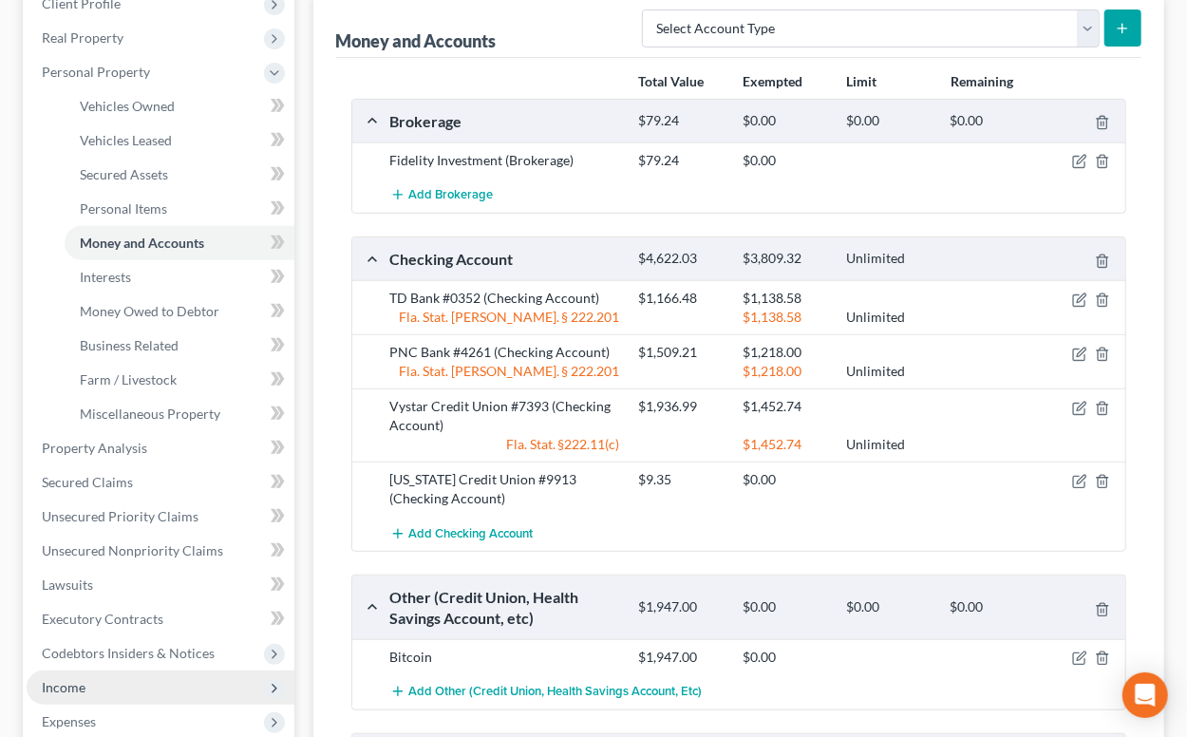
click at [59, 689] on span "Income" at bounding box center [64, 687] width 44 height 16
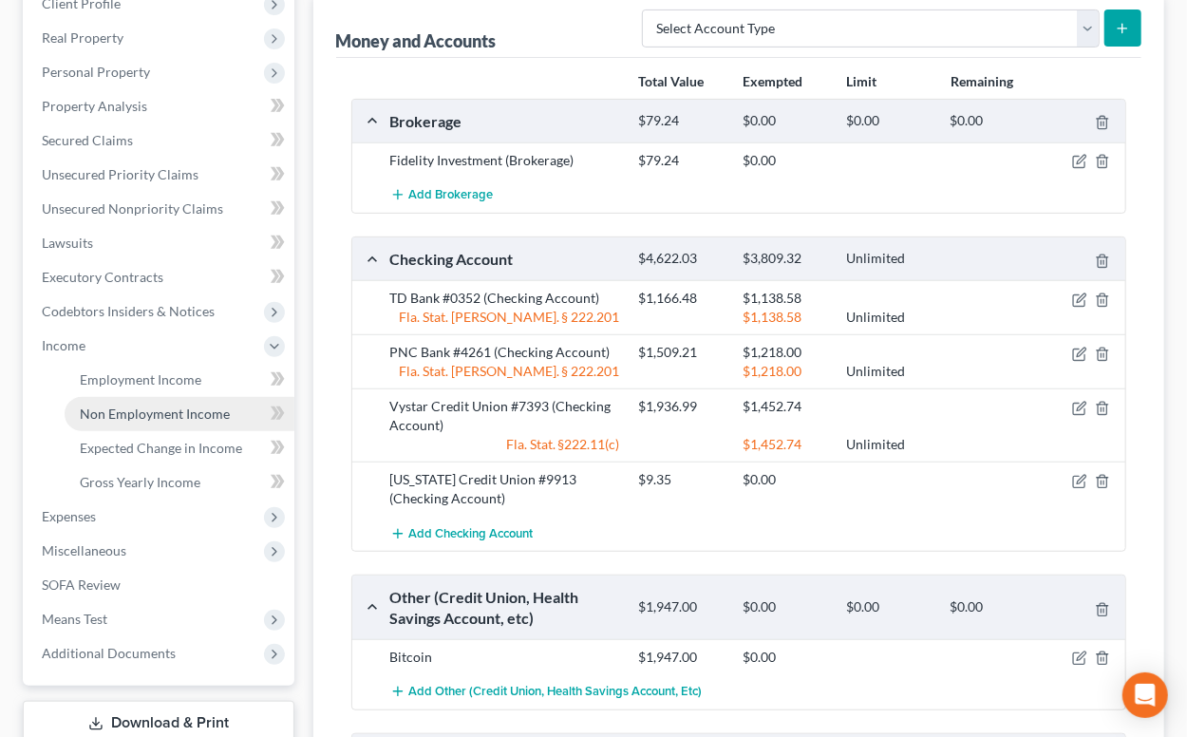
click at [141, 417] on span "Non Employment Income" at bounding box center [155, 414] width 150 height 16
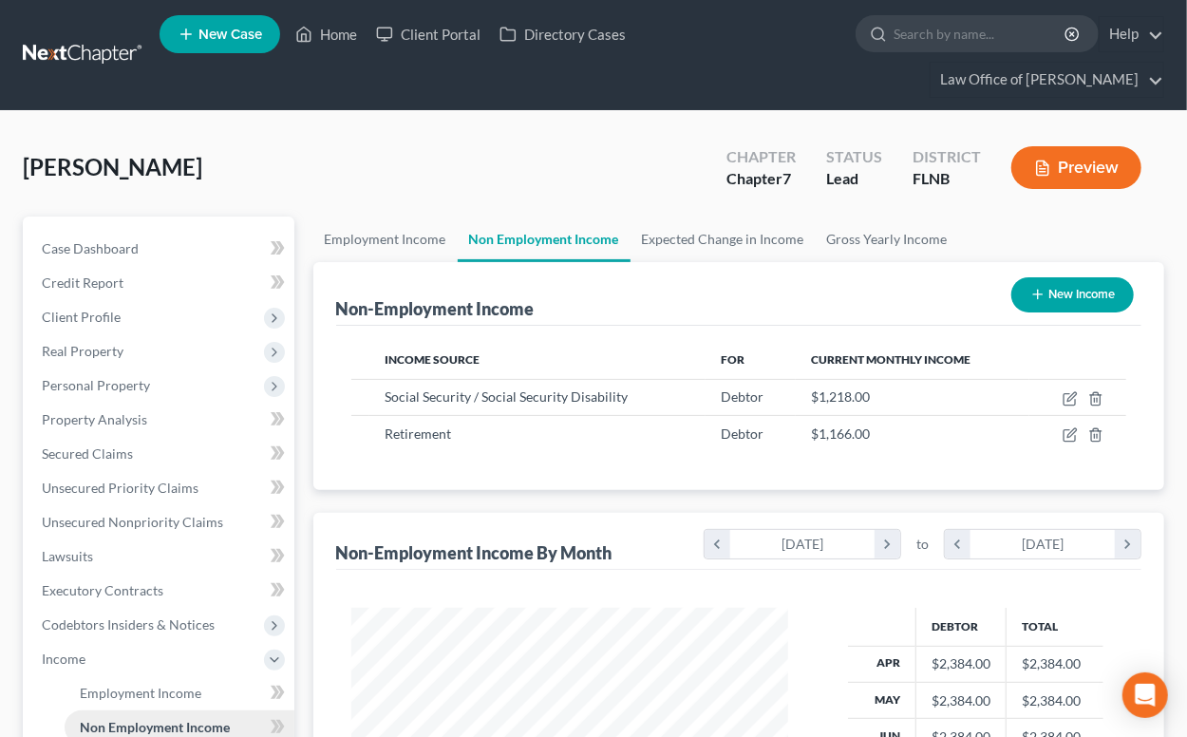
scroll to position [339, 474]
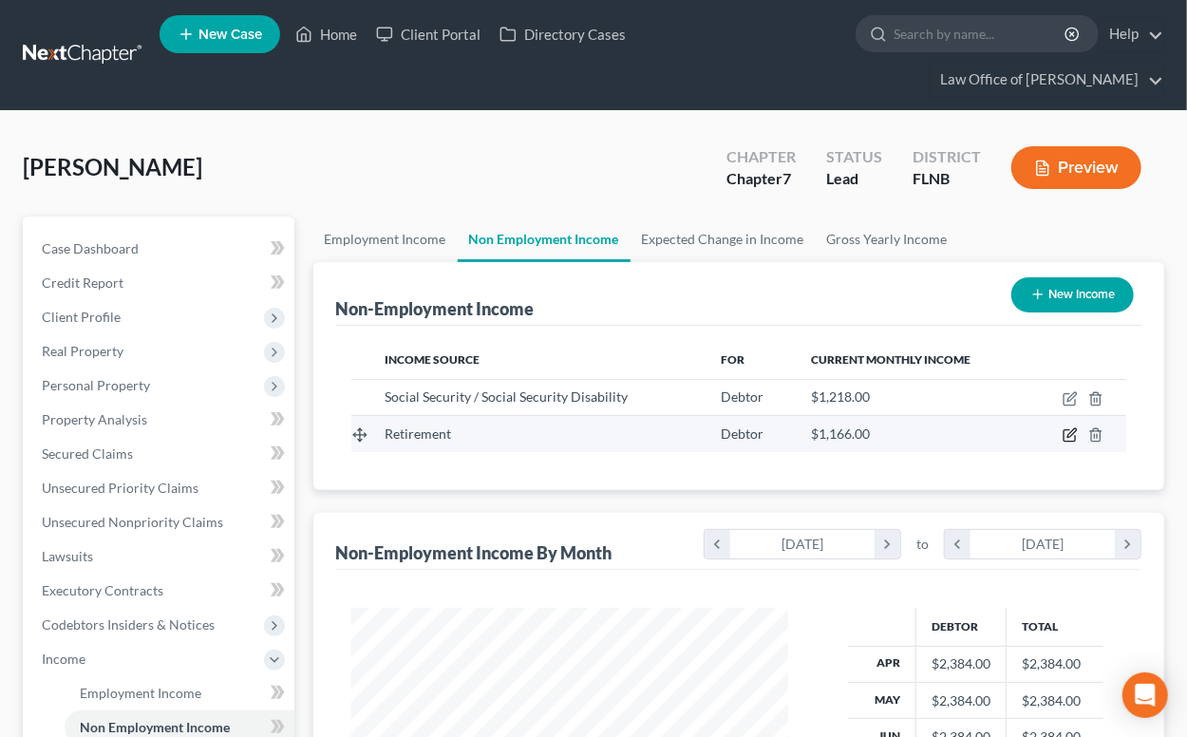
click at [1071, 438] on icon "button" at bounding box center [1070, 434] width 15 height 15
select select "3"
select select "0"
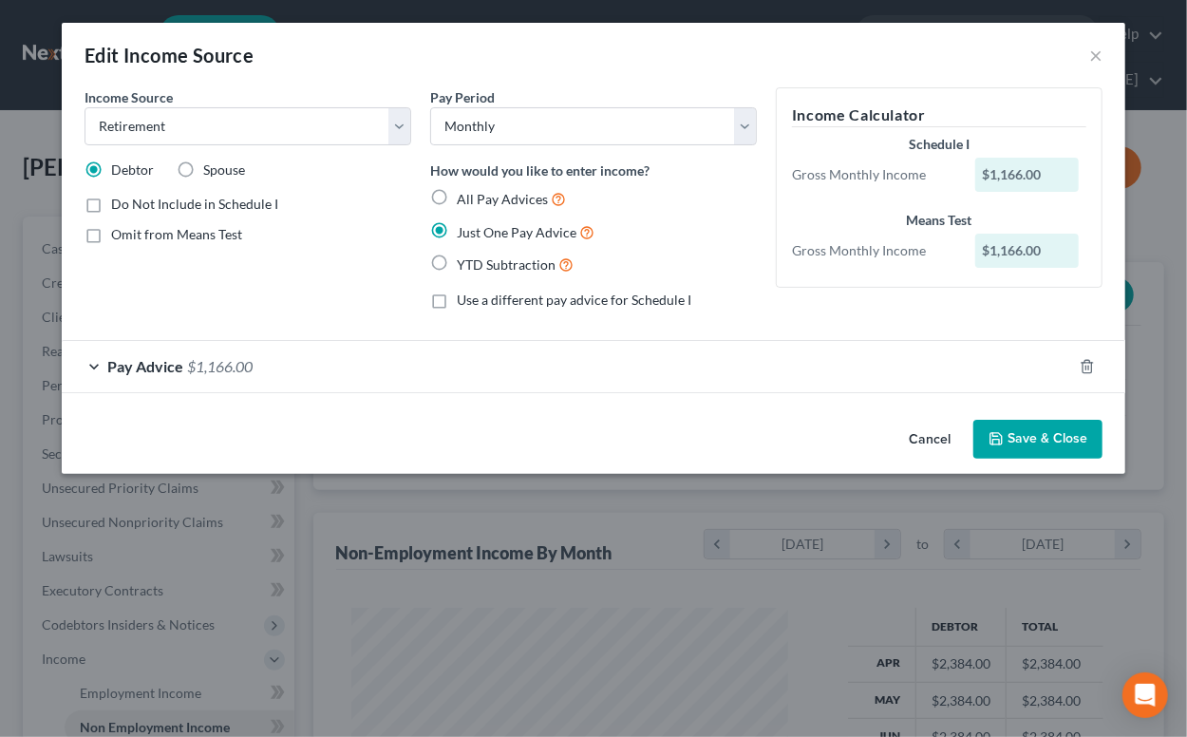
click at [354, 368] on div "Pay Advice $1,166.00" at bounding box center [567, 366] width 1011 height 50
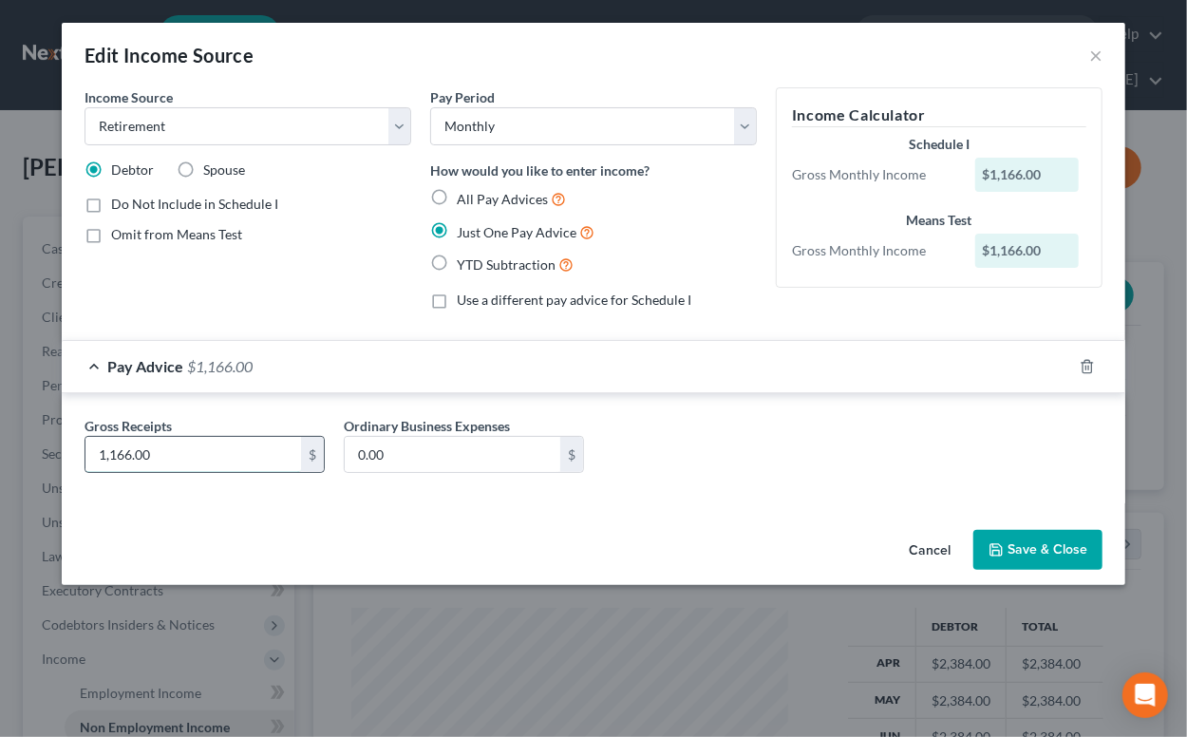
drag, startPoint x: 133, startPoint y: 453, endPoint x: 176, endPoint y: 457, distance: 42.9
click at [176, 457] on input "1,166.00" at bounding box center [193, 455] width 216 height 36
type input "1,166.02"
click at [450, 445] on input "0.00" at bounding box center [453, 455] width 216 height 36
type input "27.44"
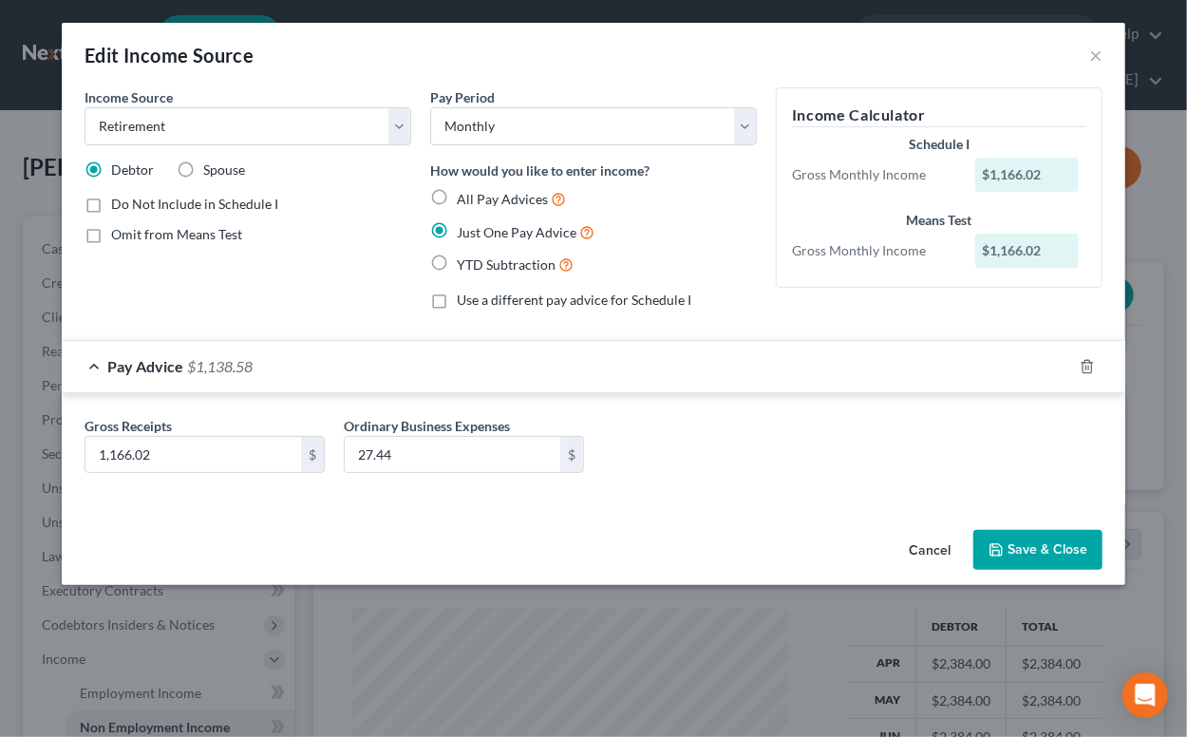
click at [1002, 550] on icon "button" at bounding box center [996, 549] width 11 height 11
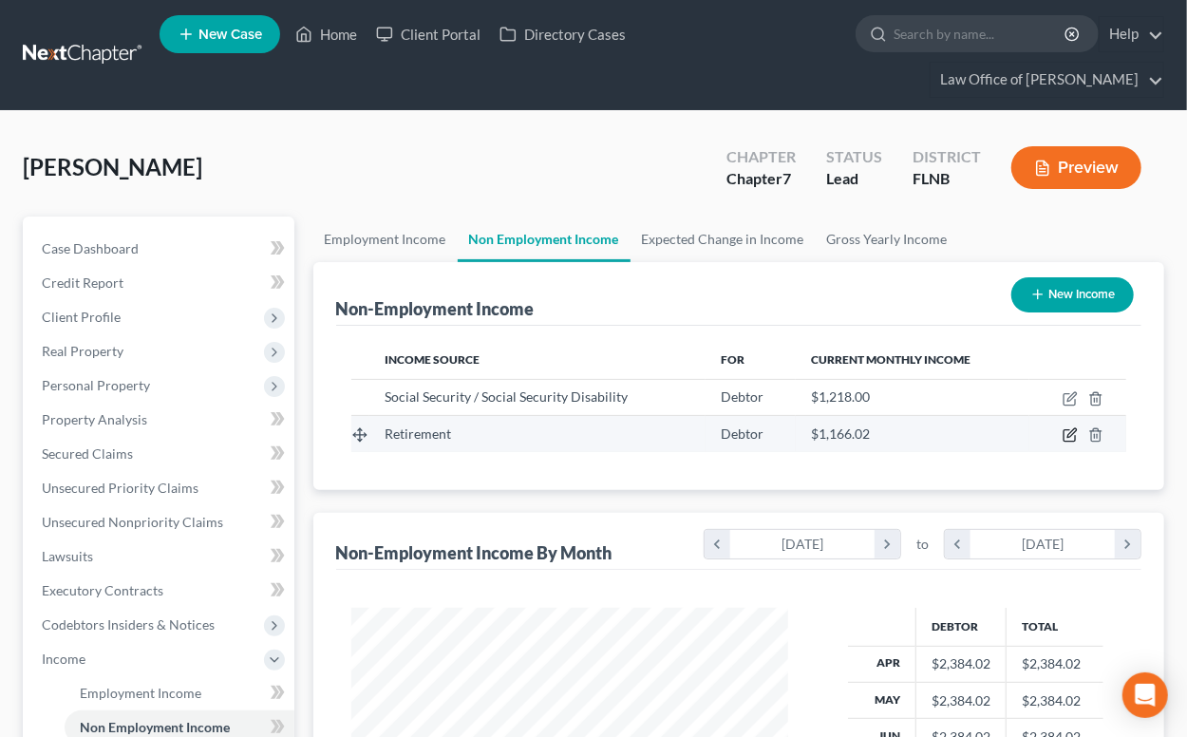
click at [1071, 432] on icon "button" at bounding box center [1072, 433] width 9 height 9
select select "3"
select select "0"
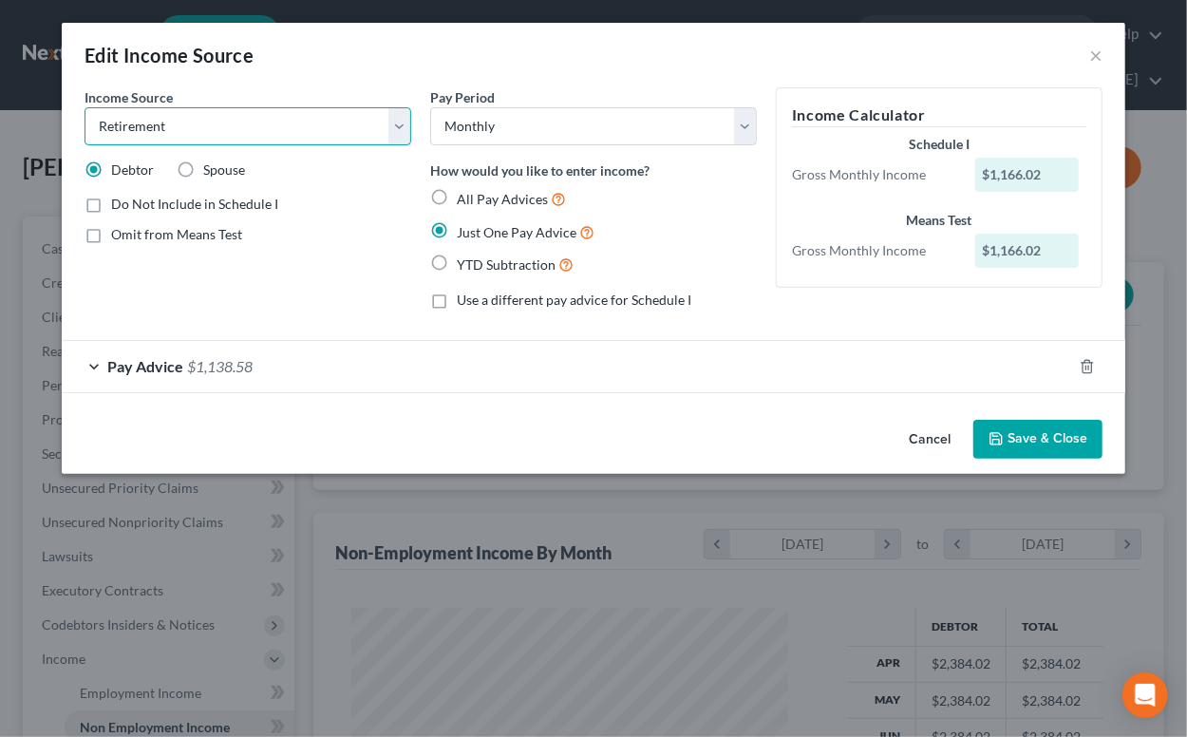
select select "13"
click option "Other Monthly Income" at bounding box center [0, 0] width 0 height 0
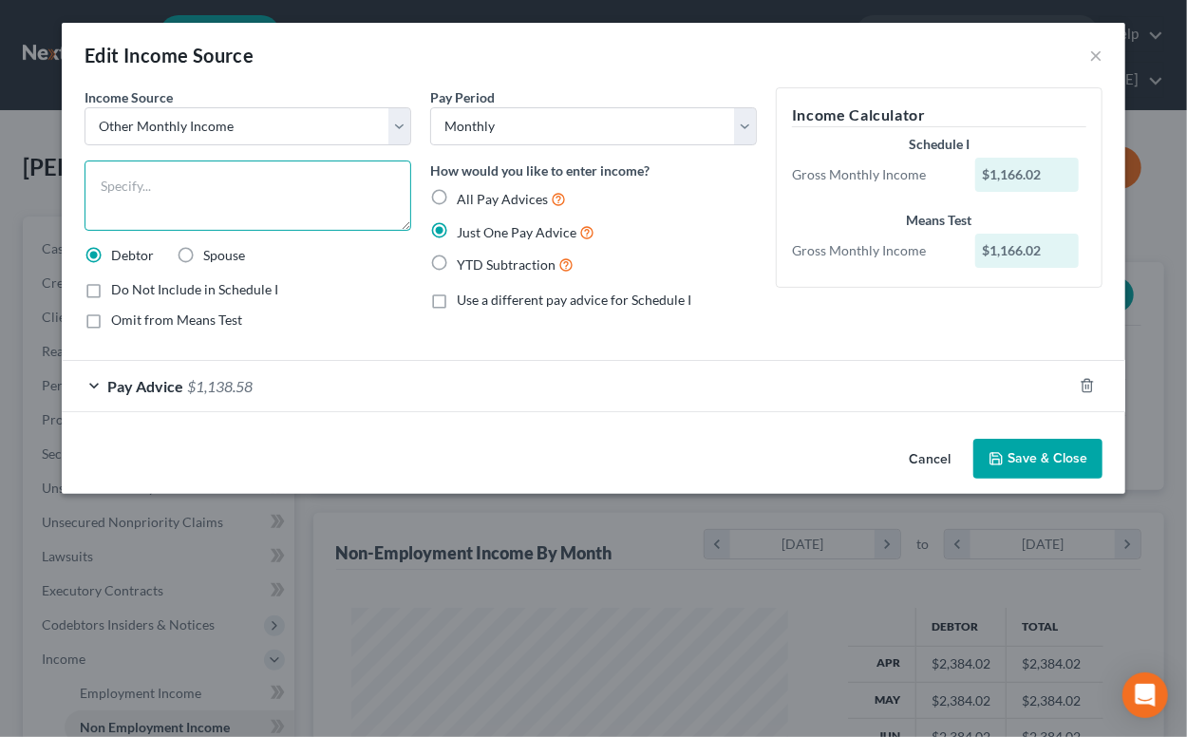
click at [198, 195] on textarea at bounding box center [248, 196] width 327 height 70
type textarea "VA Retirement"
click at [1004, 456] on icon "button" at bounding box center [996, 458] width 15 height 15
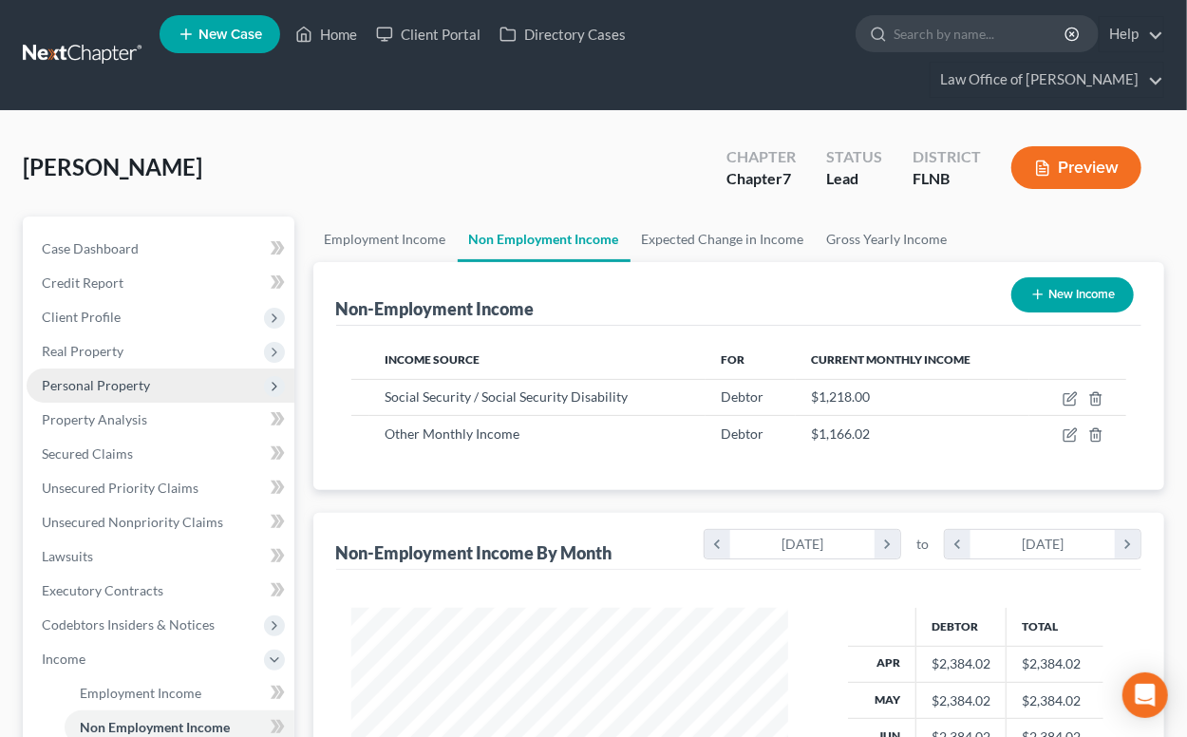
click at [92, 382] on span "Personal Property" at bounding box center [96, 385] width 108 height 16
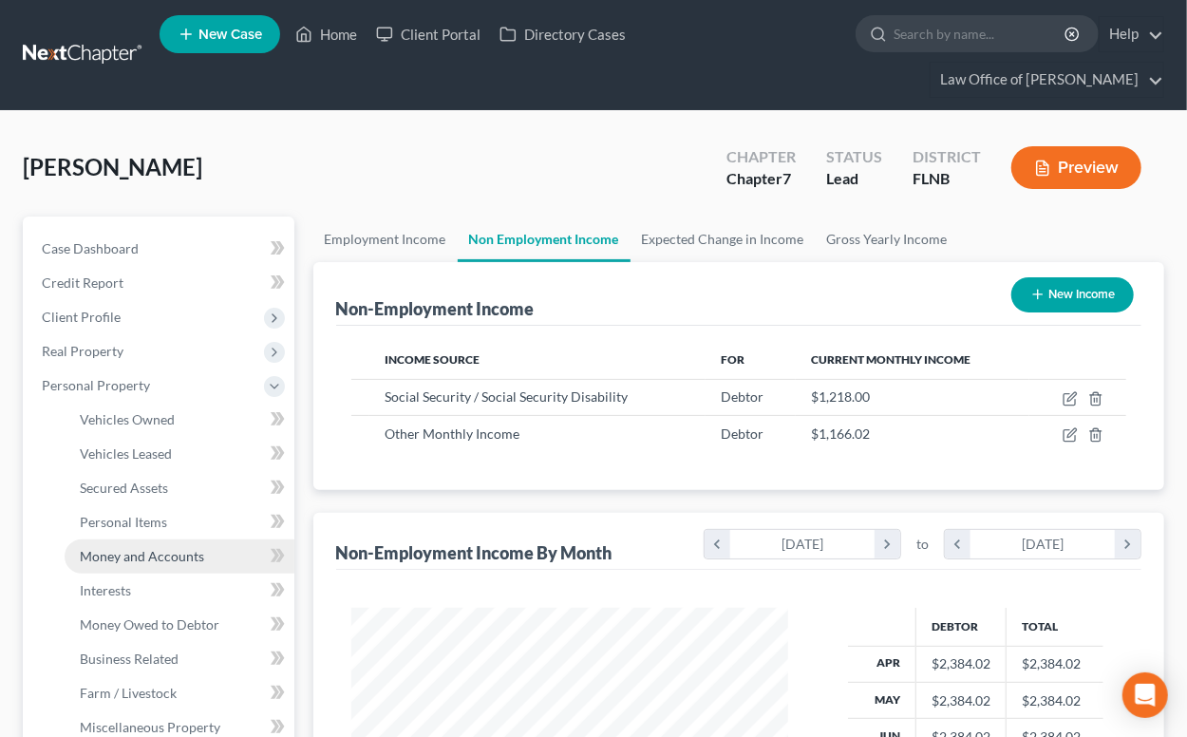
click at [109, 550] on span "Money and Accounts" at bounding box center [142, 556] width 124 height 16
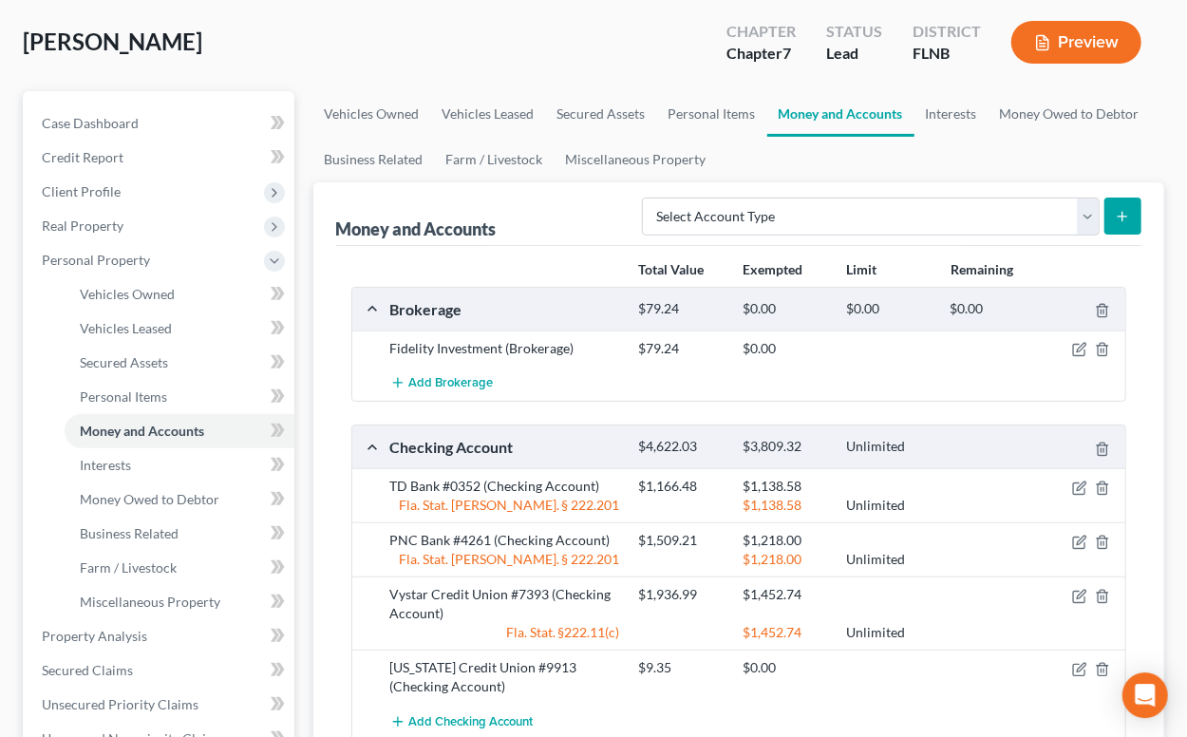
scroll to position [209, 0]
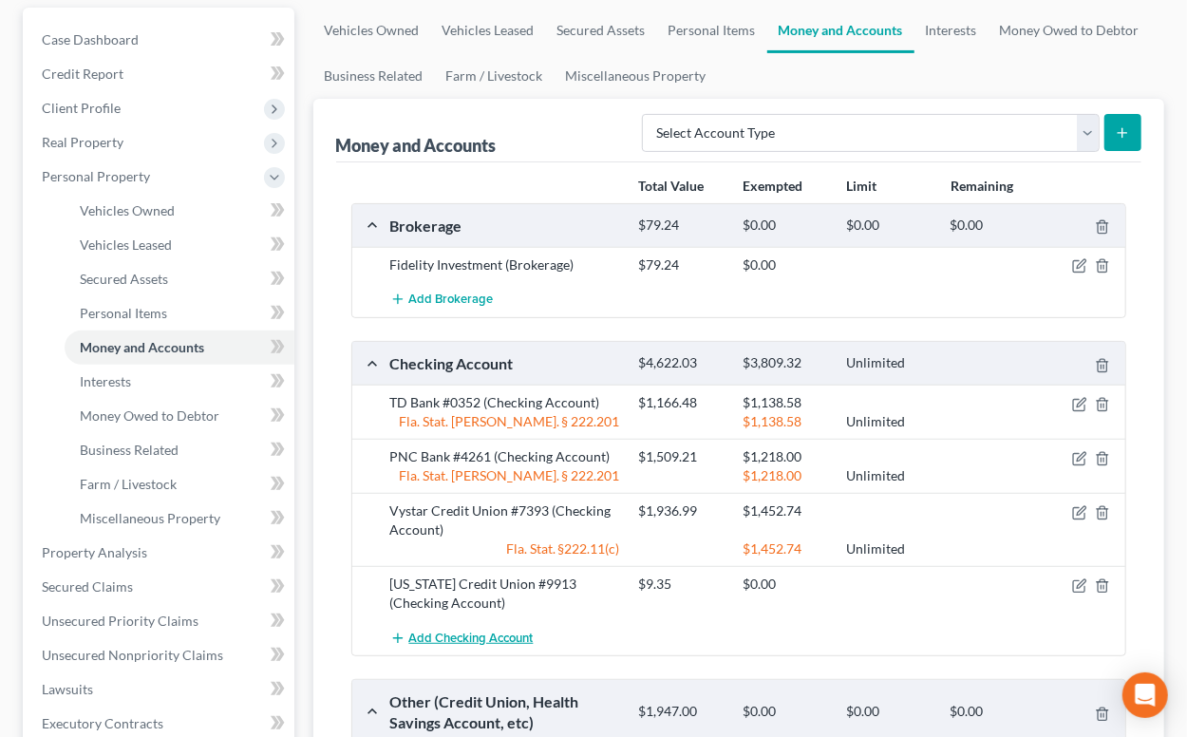
click at [434, 633] on span "Add Checking Account" at bounding box center [471, 638] width 124 height 15
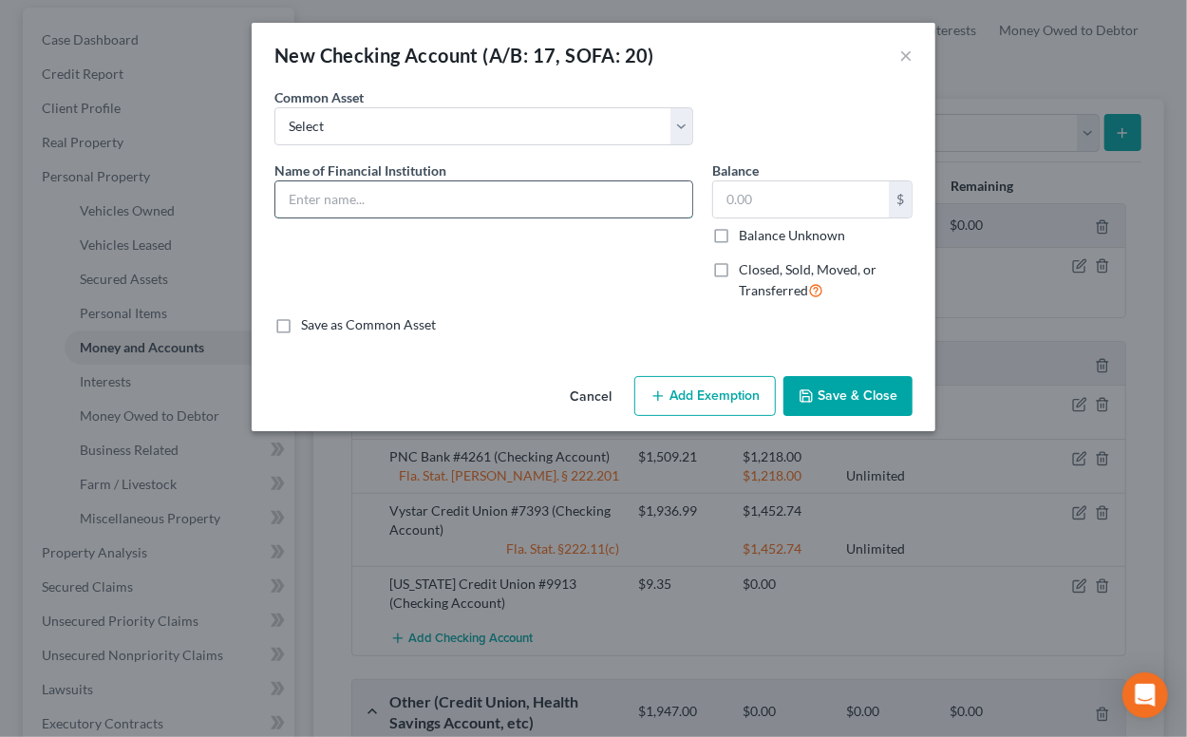
click at [402, 202] on input "text" at bounding box center [483, 199] width 417 height 36
type input "Wells Fargo Bank #9766"
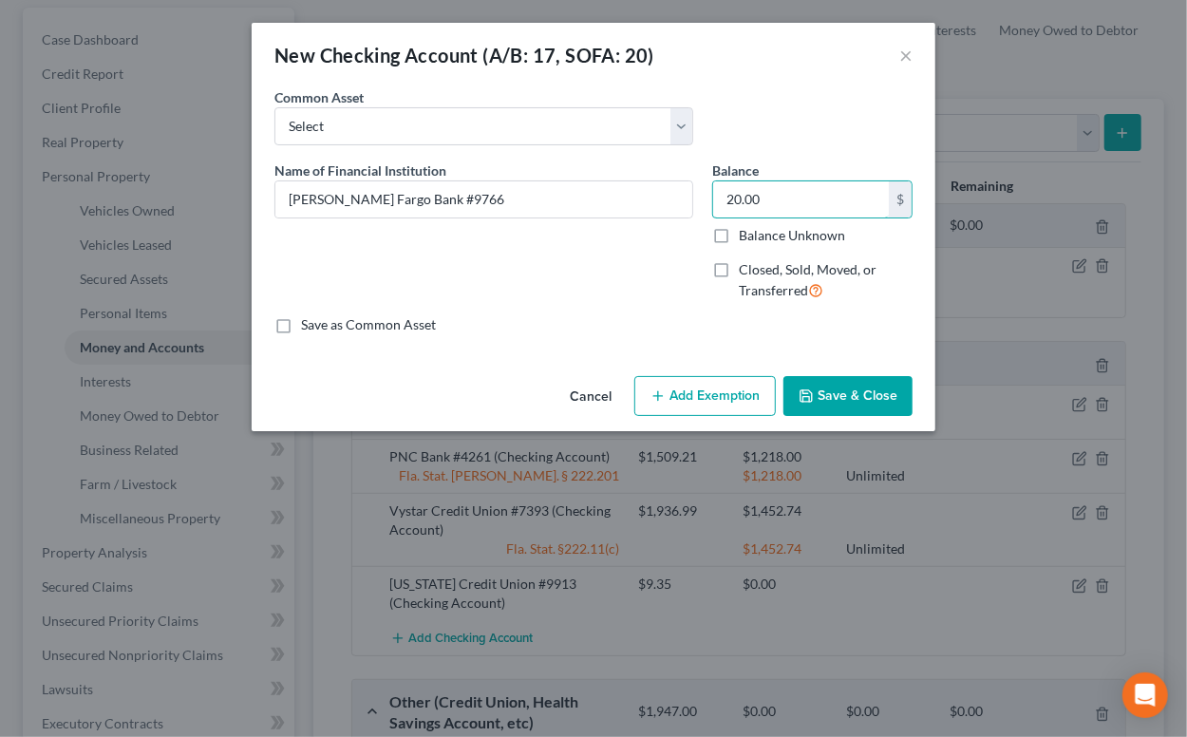
type input "20.00"
click at [875, 407] on button "Save & Close" at bounding box center [848, 396] width 129 height 40
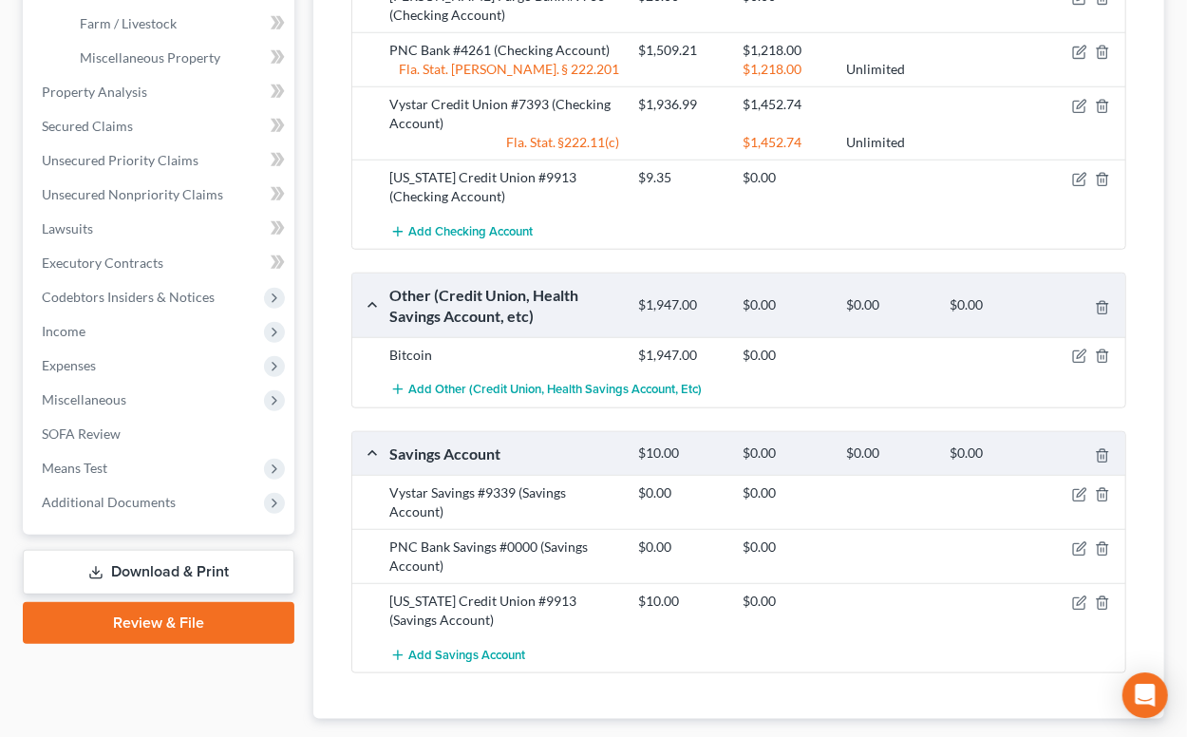
scroll to position [731, 0]
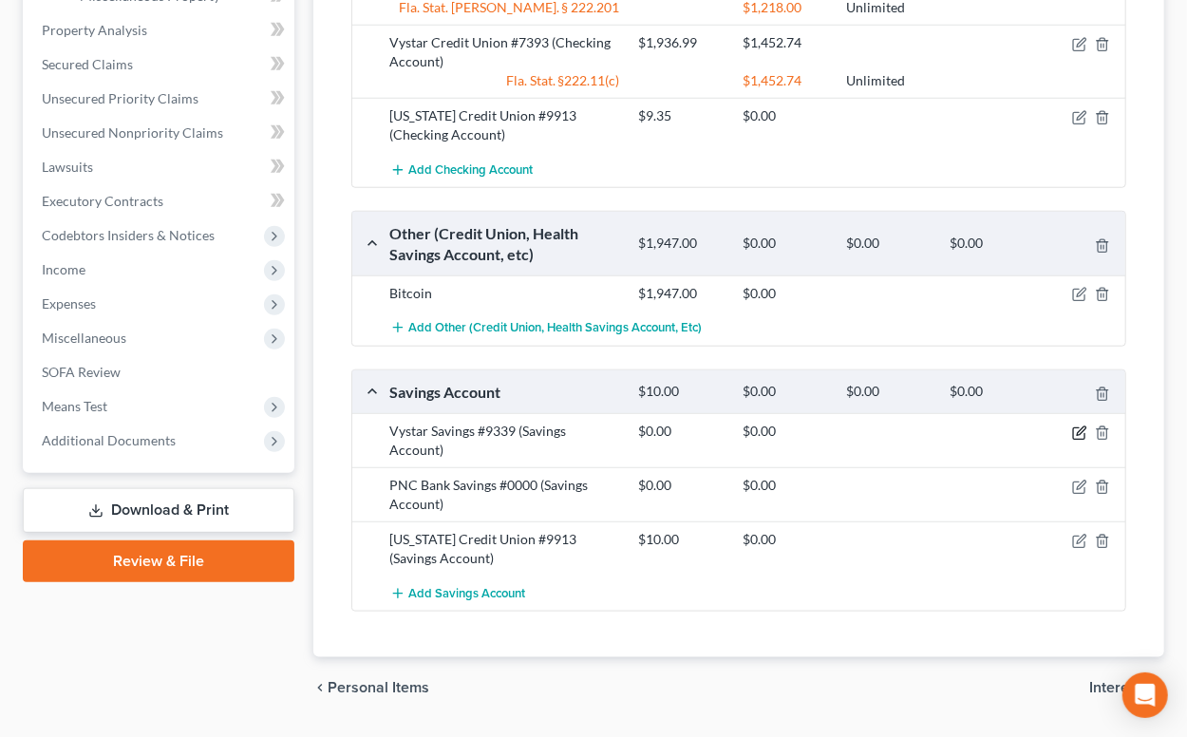
click at [1080, 429] on icon "button" at bounding box center [1081, 430] width 9 height 9
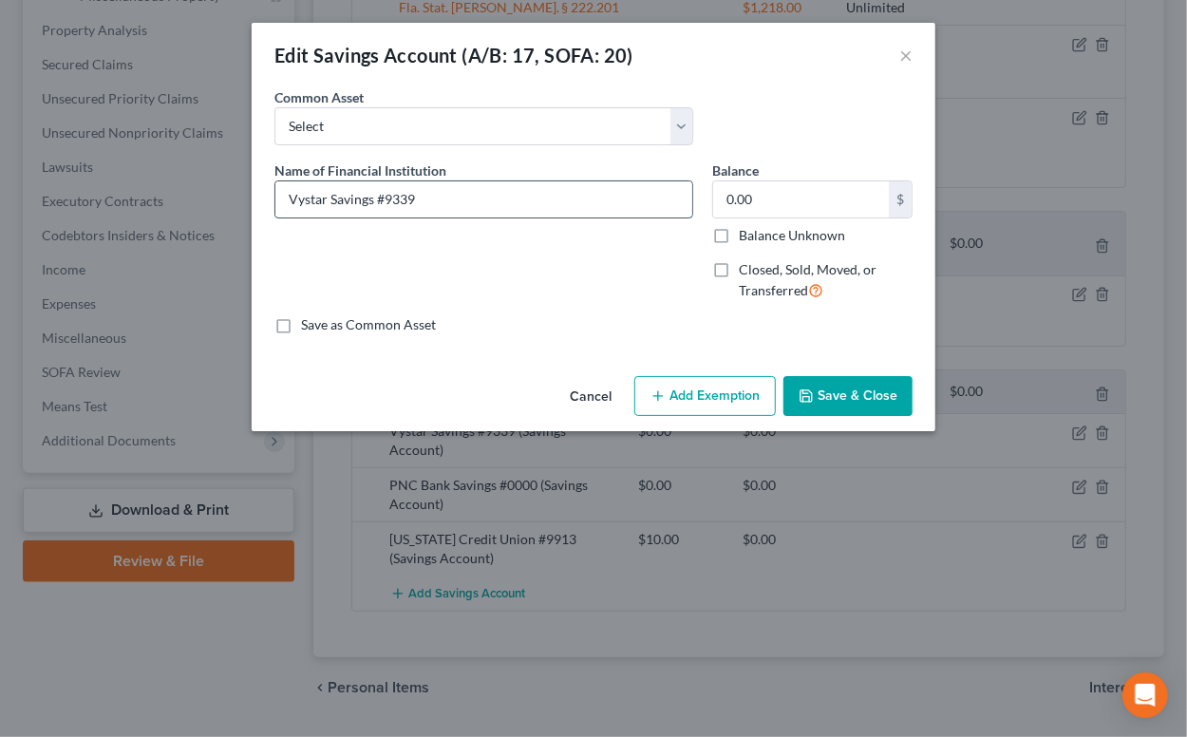
click at [327, 199] on input "Vystar Savings #9339" at bounding box center [483, 199] width 417 height 36
type input "Vystar Credit Union #9339"
click at [823, 391] on button "Save & Close" at bounding box center [848, 396] width 129 height 40
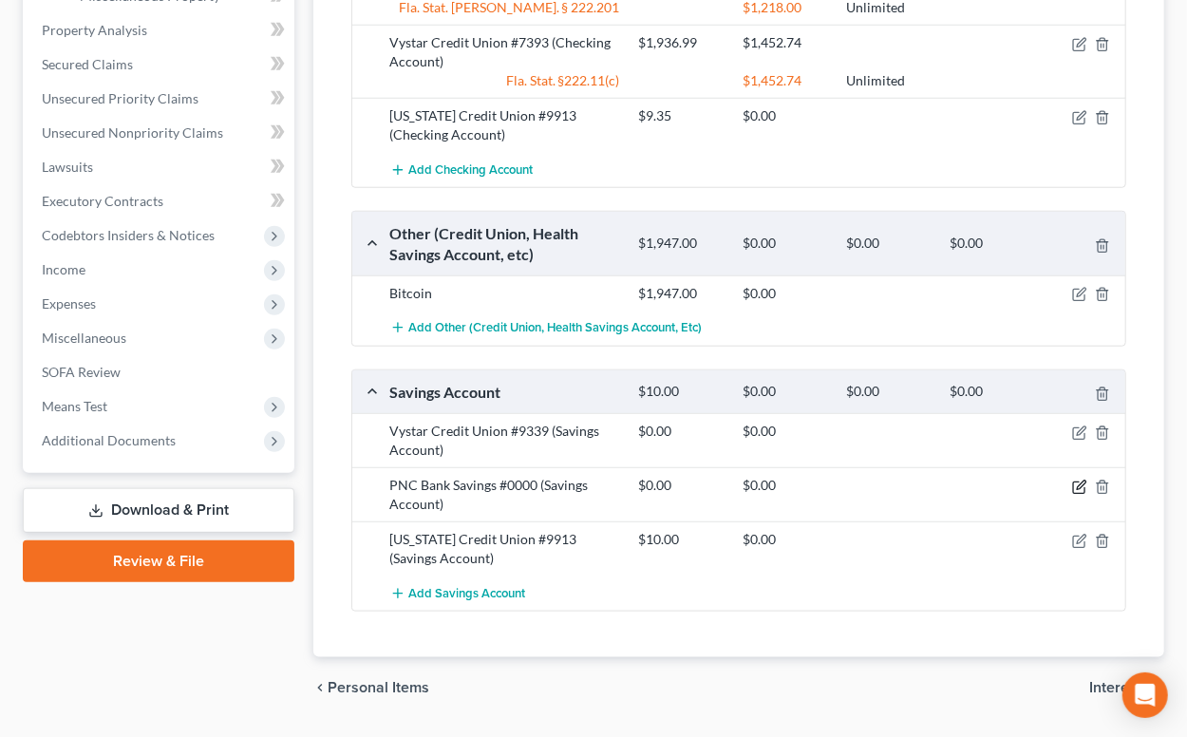
click at [1083, 483] on icon "button" at bounding box center [1079, 487] width 15 height 15
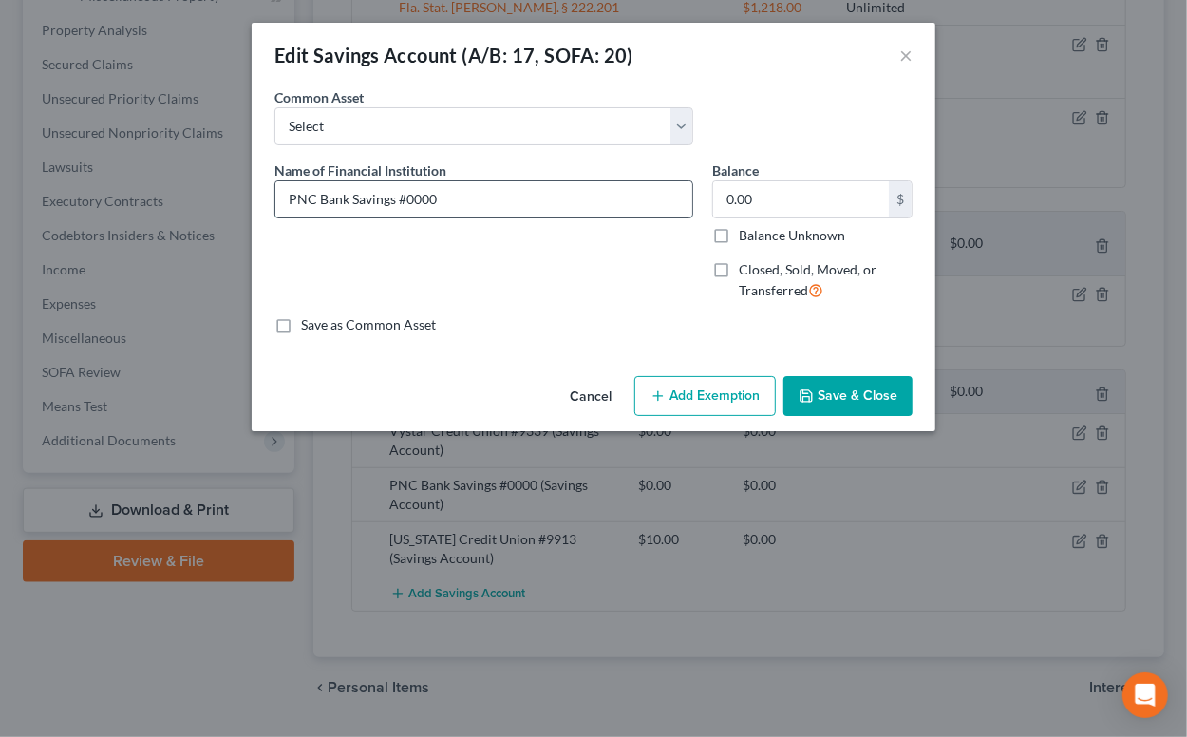
click at [351, 200] on input "PNC Bank Savings #0000" at bounding box center [483, 199] width 417 height 36
type input "PNC Bank #0000"
click at [834, 391] on button "Save & Close" at bounding box center [848, 396] width 129 height 40
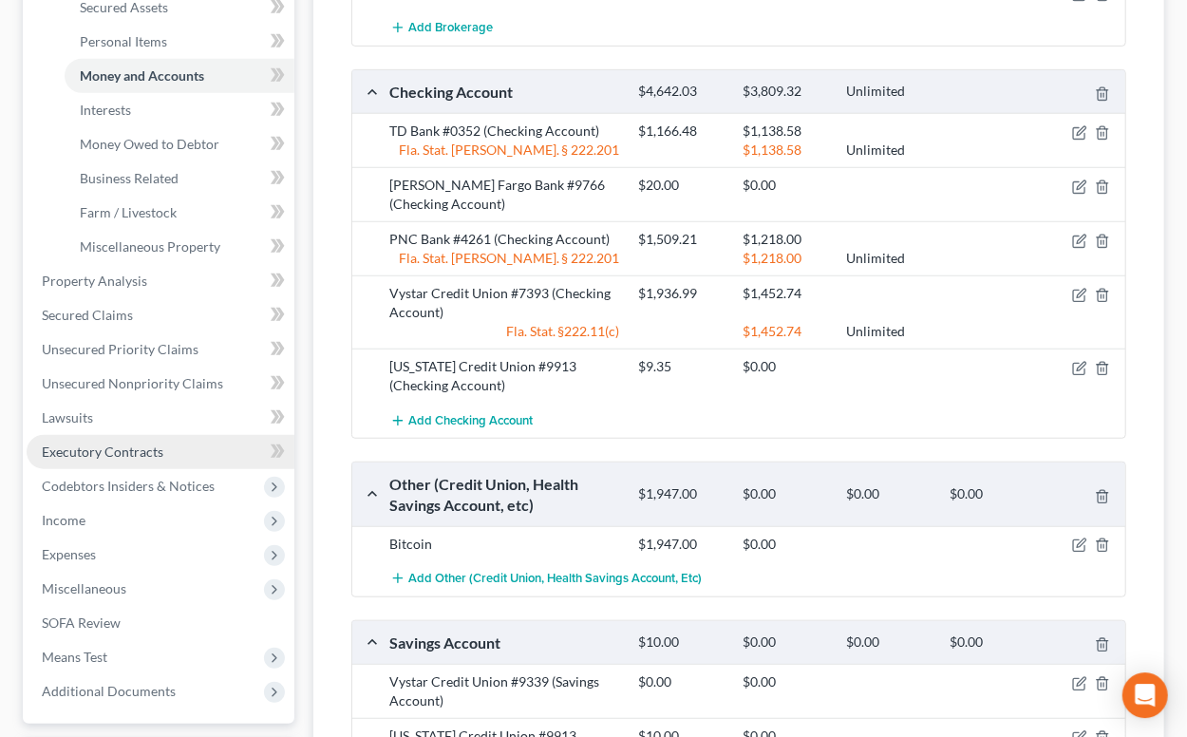
scroll to position [418, 0]
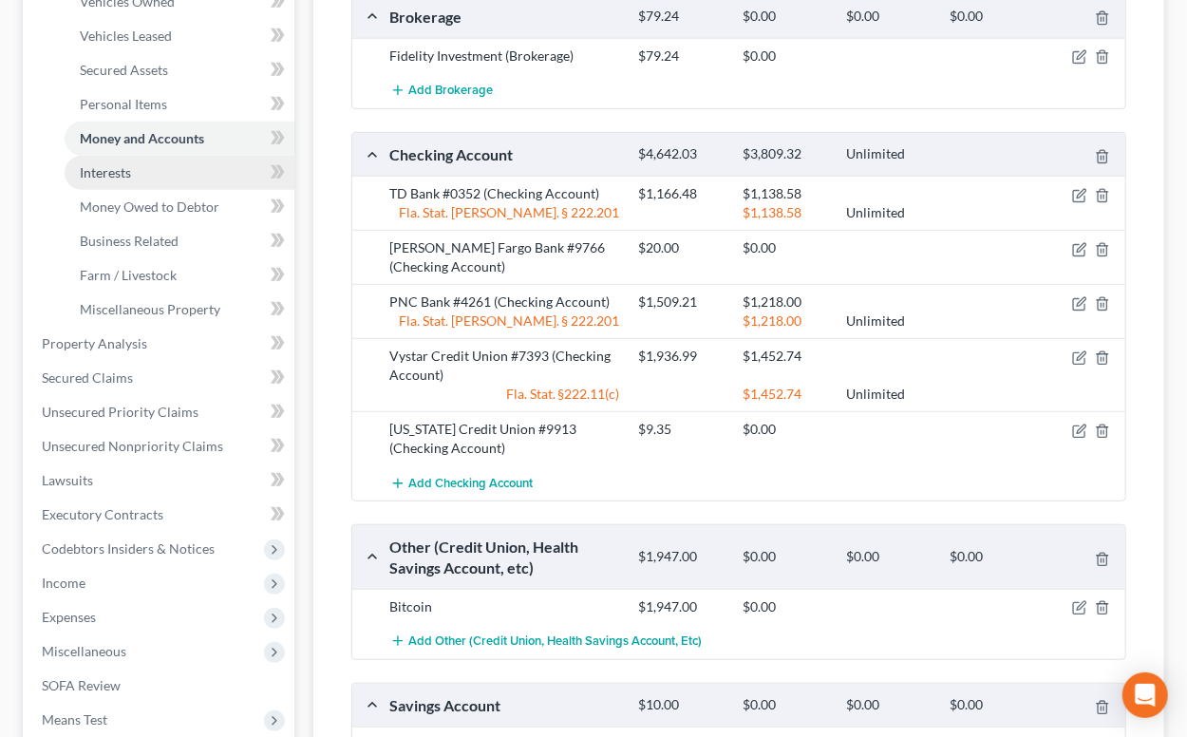
click at [120, 173] on span "Interests" at bounding box center [105, 172] width 51 height 16
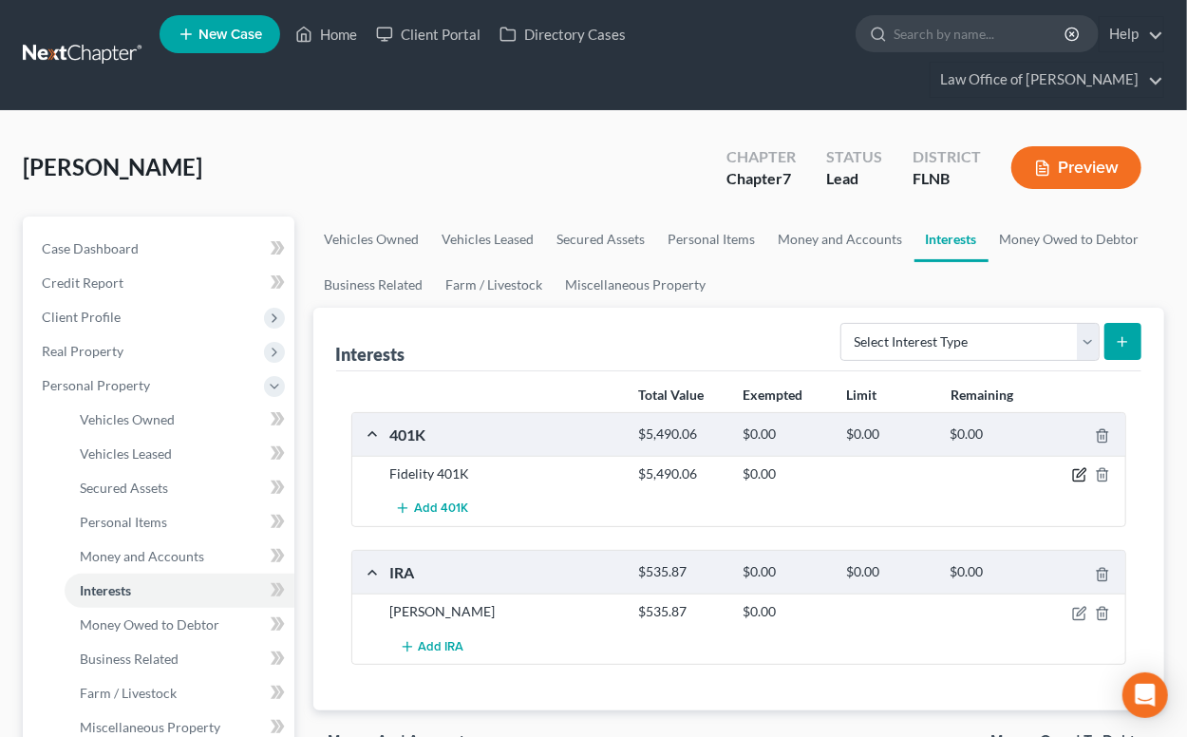
click at [1080, 474] on icon "button" at bounding box center [1079, 474] width 15 height 15
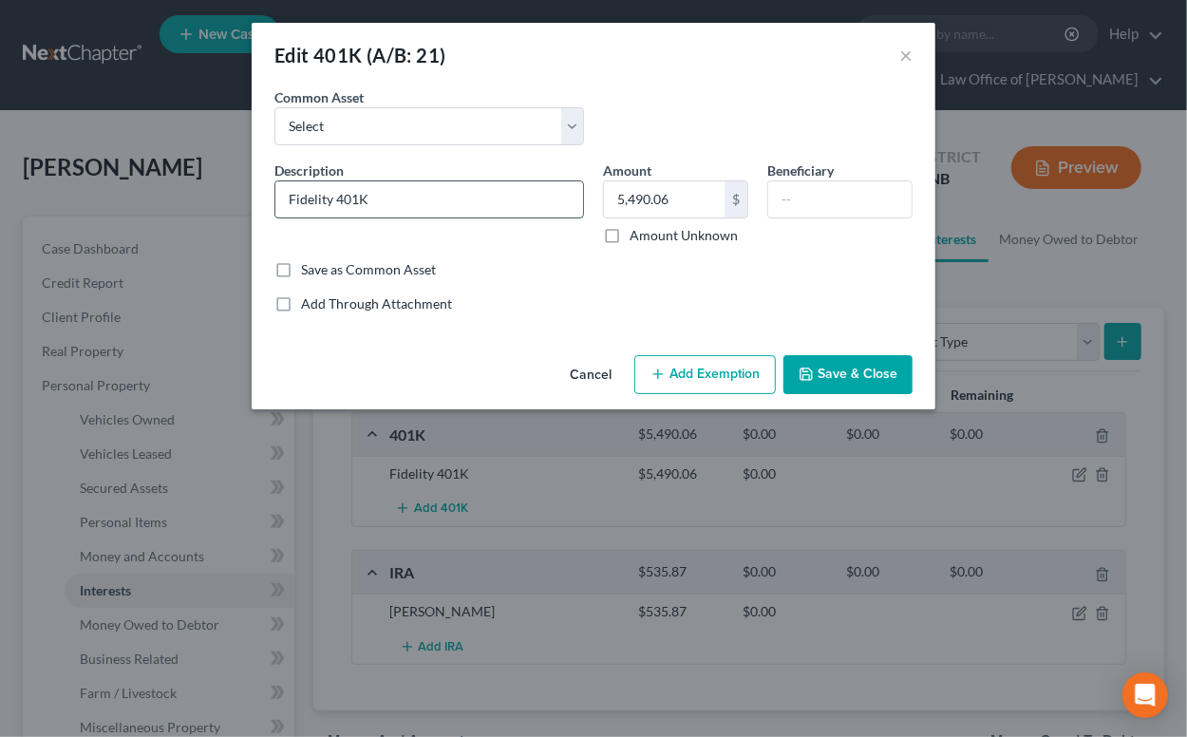
click at [333, 202] on input "Fidelity 401K" at bounding box center [429, 199] width 308 height 36
type input "Fidelity - Pyramid Advisors 401K"
type input "6,205.67"
click at [680, 368] on button "Add Exemption" at bounding box center [705, 375] width 142 height 40
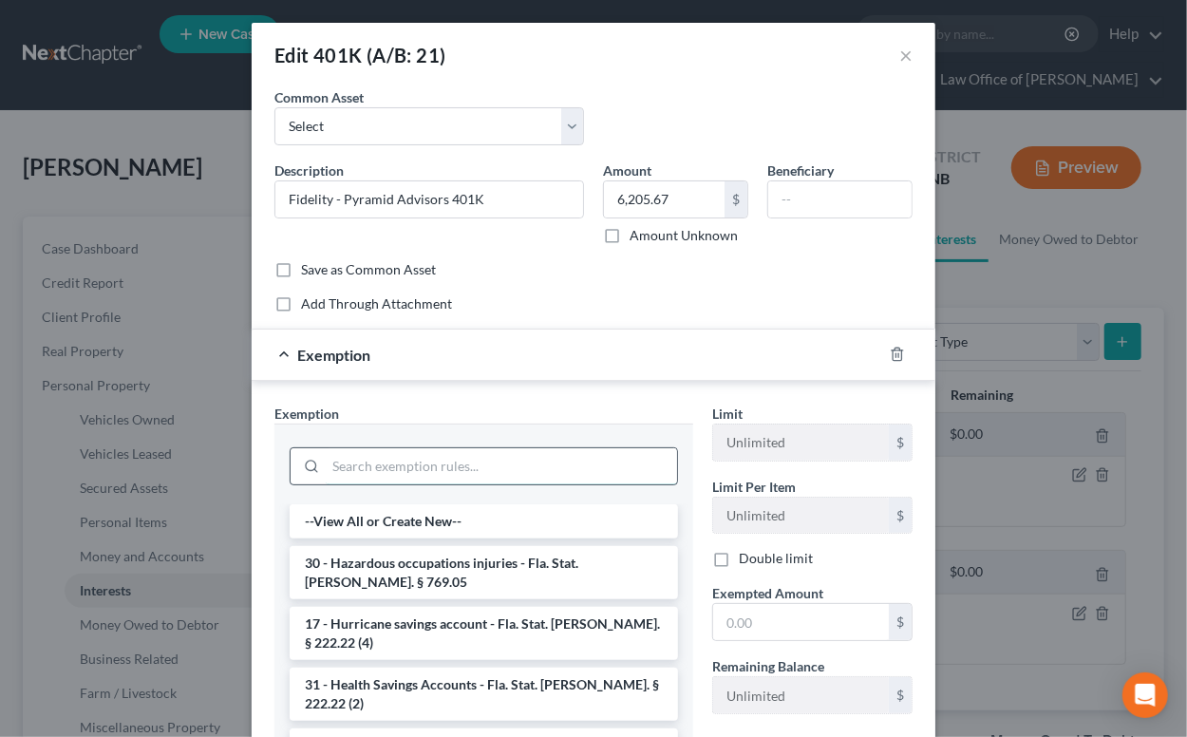
click at [487, 463] on input "search" at bounding box center [501, 466] width 351 height 36
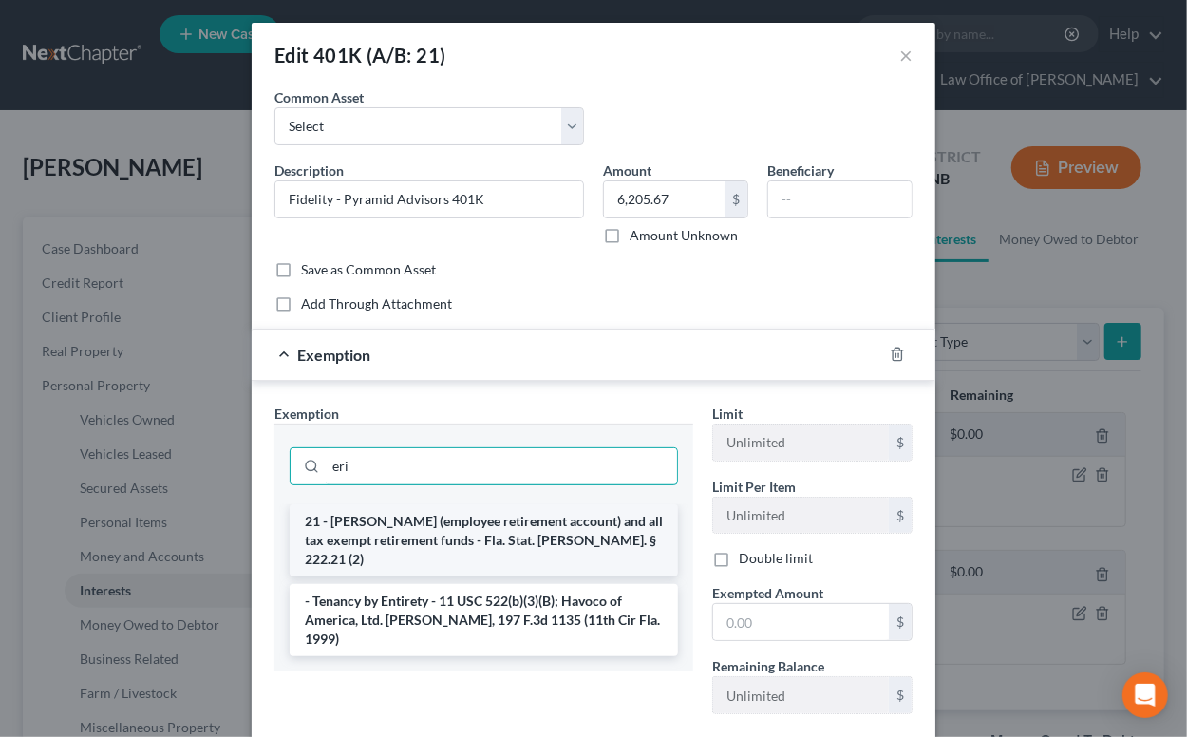
type input "eri"
click at [481, 535] on li "21 - ERISA (employee retirement account) and all tax exempt retirement funds - …" at bounding box center [484, 540] width 388 height 72
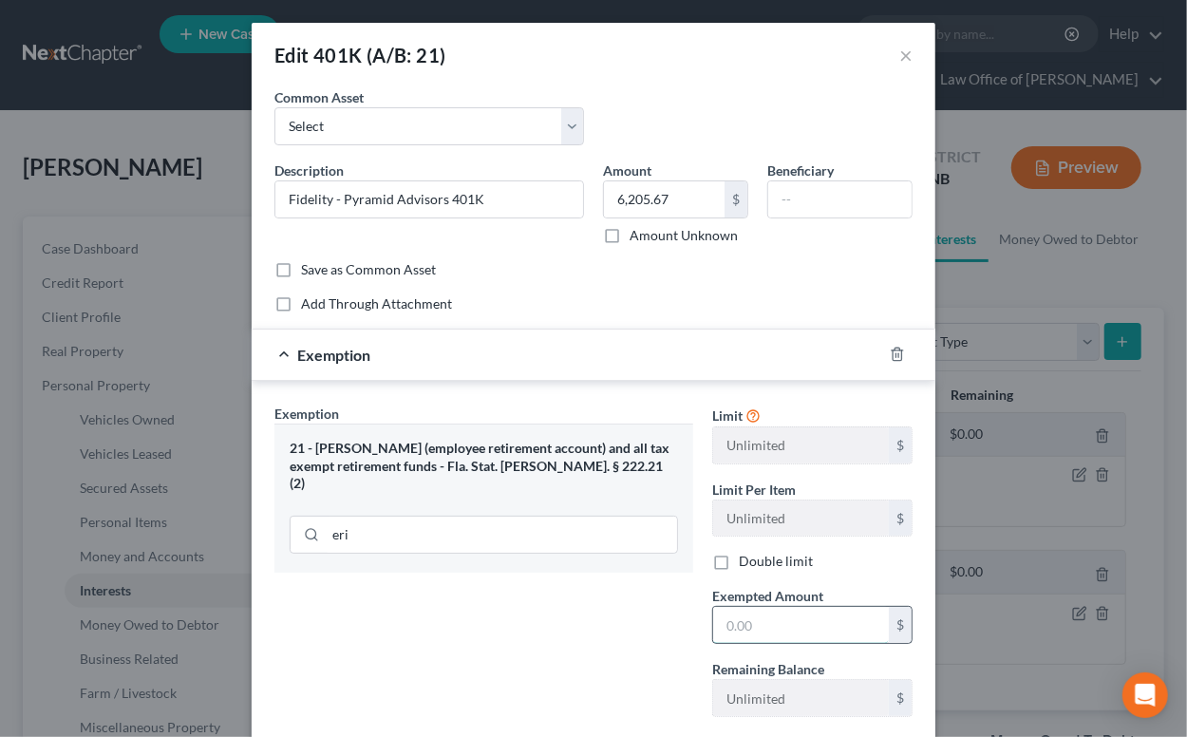
click at [751, 633] on input "text" at bounding box center [801, 625] width 176 height 36
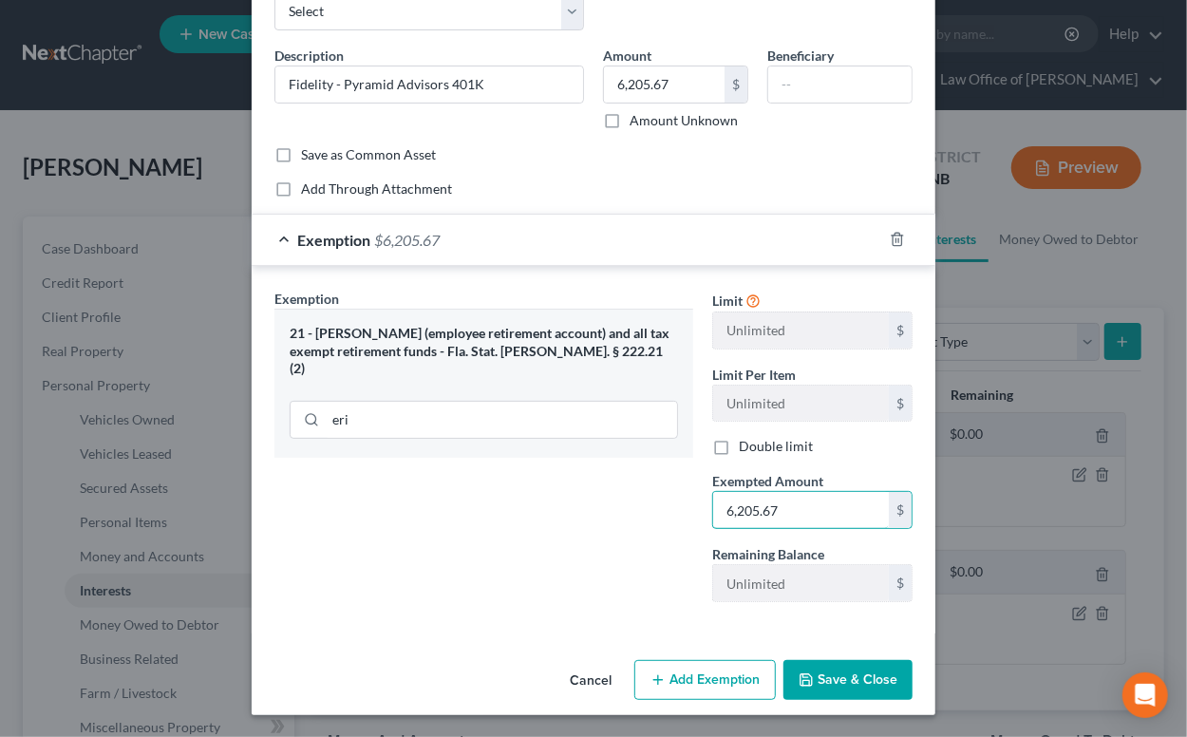
type input "6,205.67"
click at [839, 683] on button "Save & Close" at bounding box center [848, 680] width 129 height 40
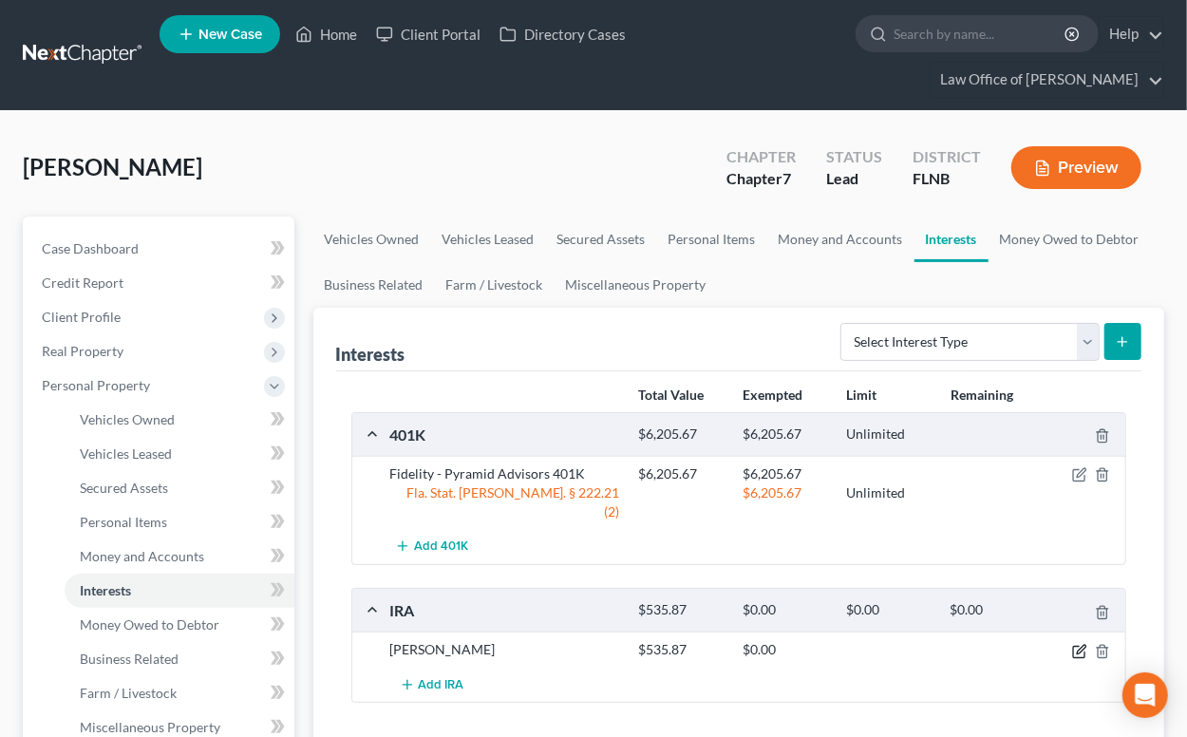
click at [1078, 644] on icon "button" at bounding box center [1079, 651] width 15 height 15
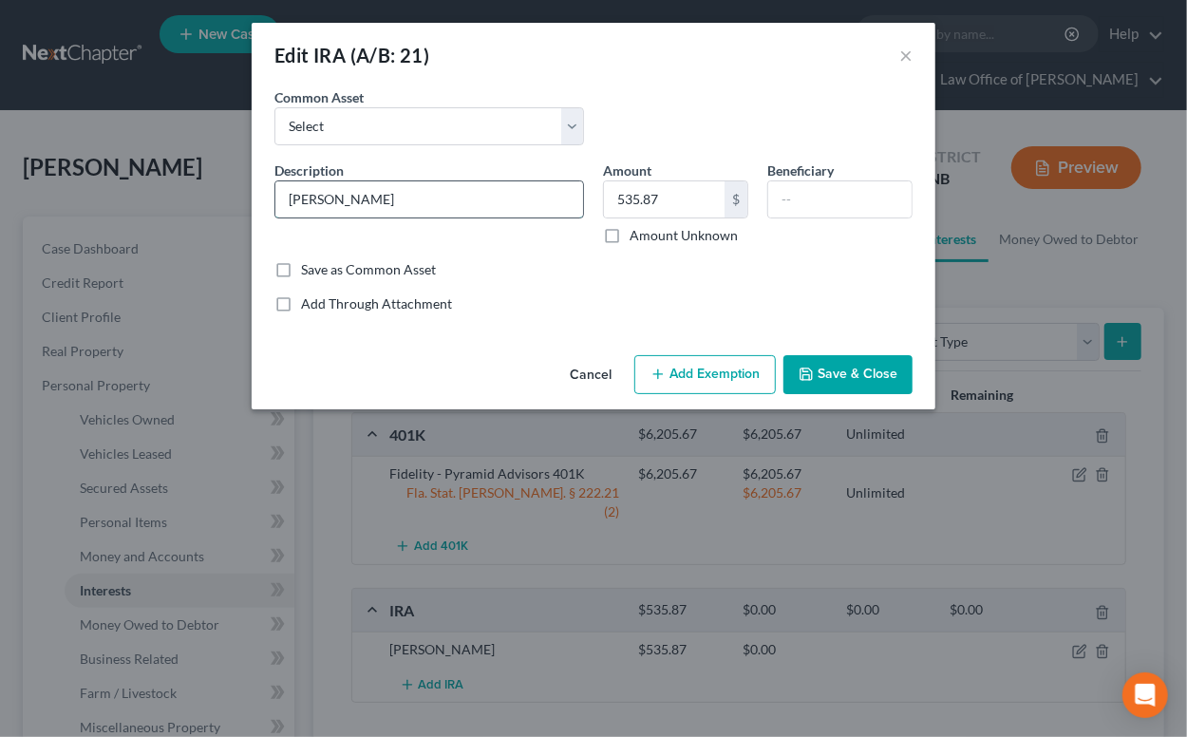
click at [290, 194] on input "ROTH IRA" at bounding box center [429, 199] width 308 height 36
type input "Fidelity ROTH IRA"
type input "586.27"
click at [684, 371] on button "Add Exemption" at bounding box center [705, 375] width 142 height 40
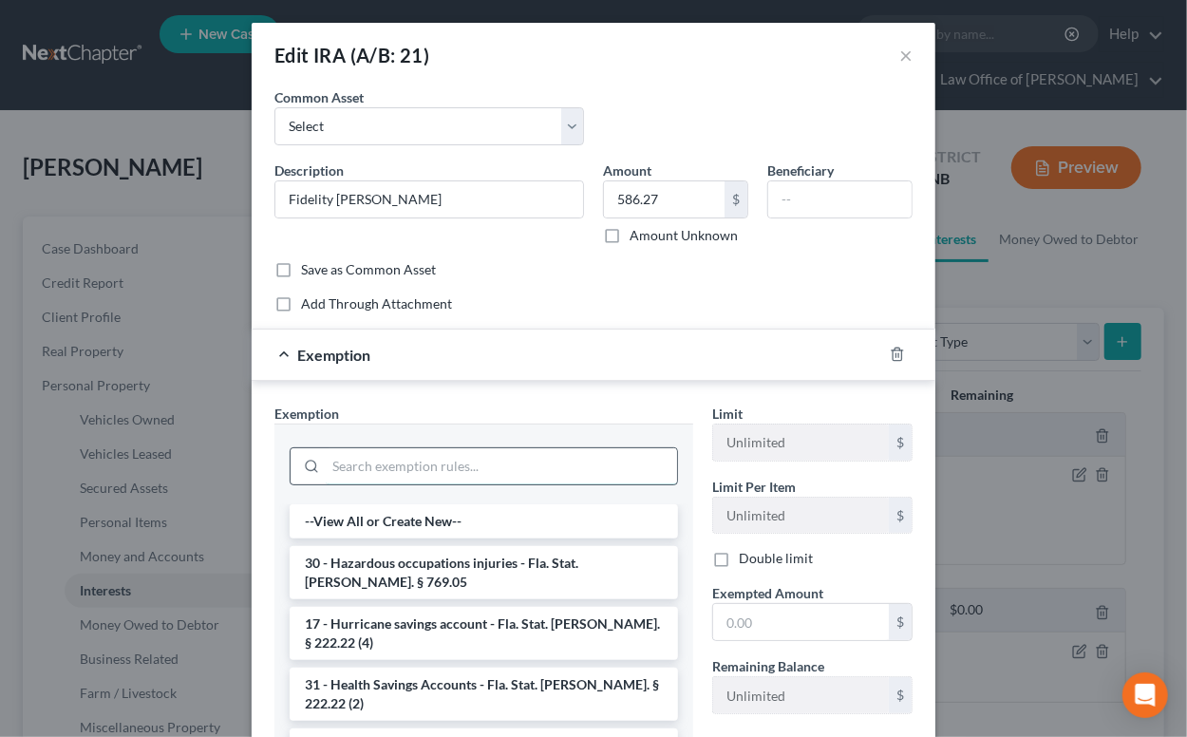
click at [485, 463] on input "search" at bounding box center [501, 466] width 351 height 36
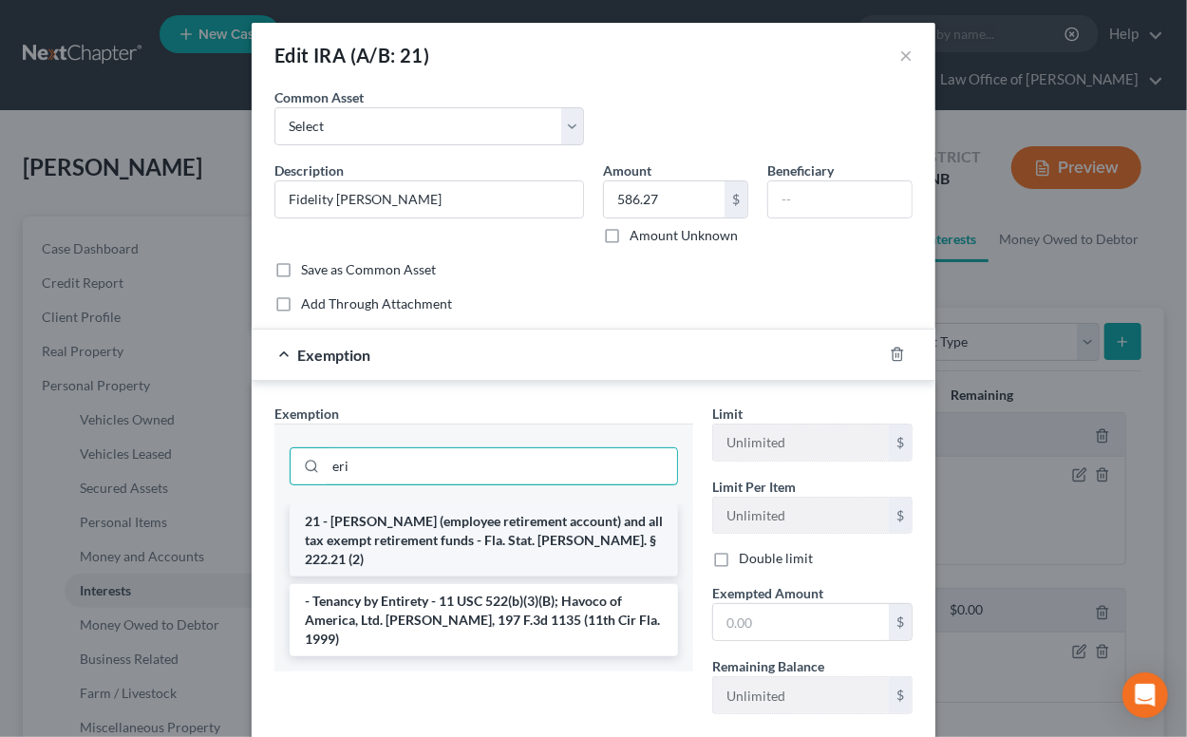
type input "eri"
click at [446, 523] on li "21 - ERISA (employee retirement account) and all tax exempt retirement funds - …" at bounding box center [484, 540] width 388 height 72
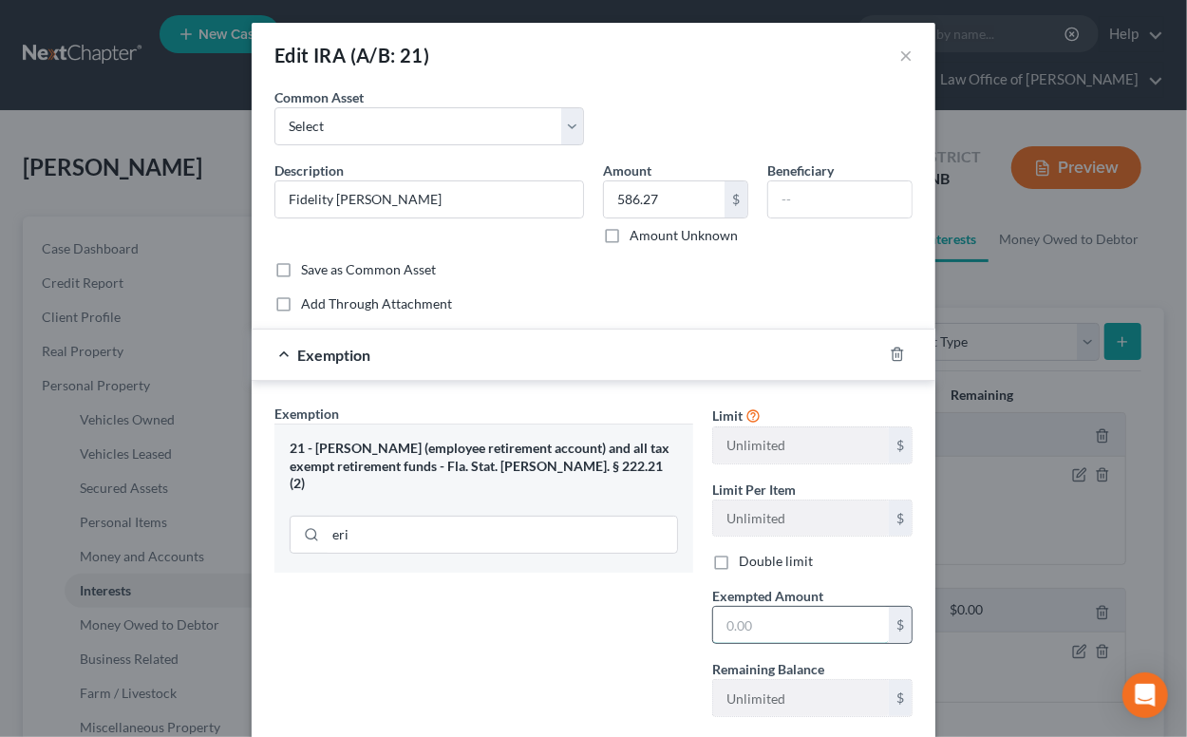
click at [723, 619] on input "text" at bounding box center [801, 625] width 176 height 36
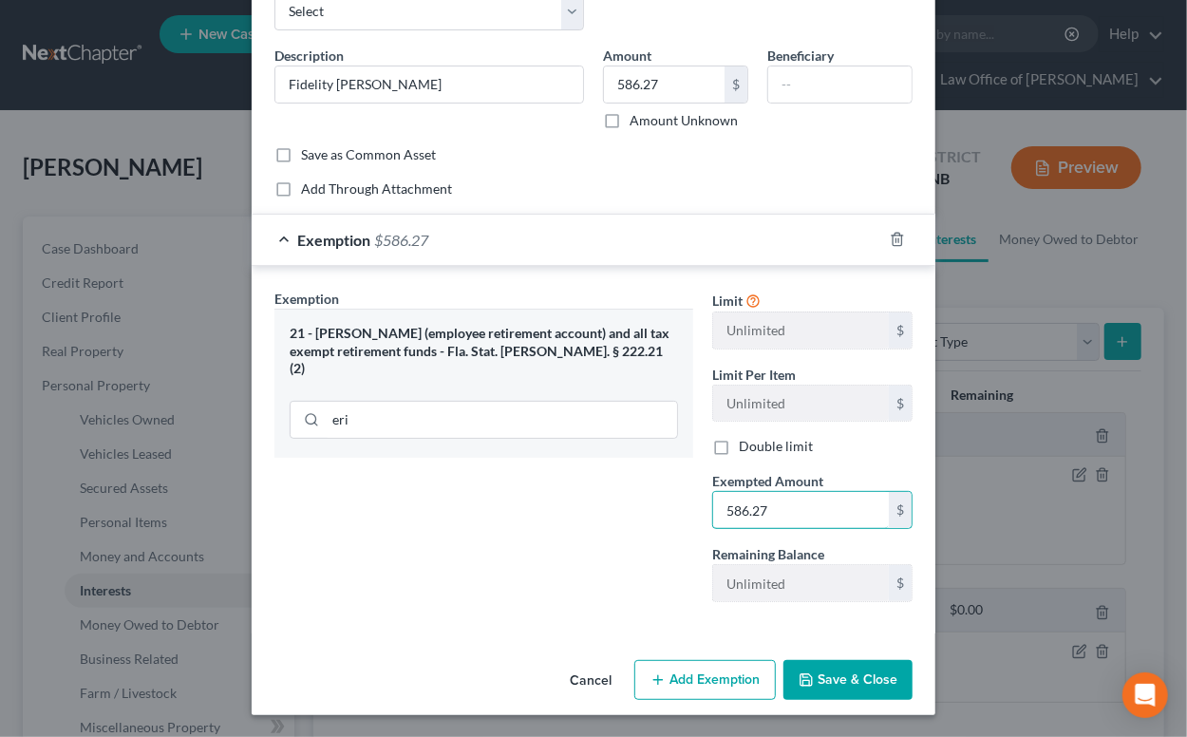
type input "586.27"
click at [812, 678] on icon "button" at bounding box center [806, 679] width 11 height 11
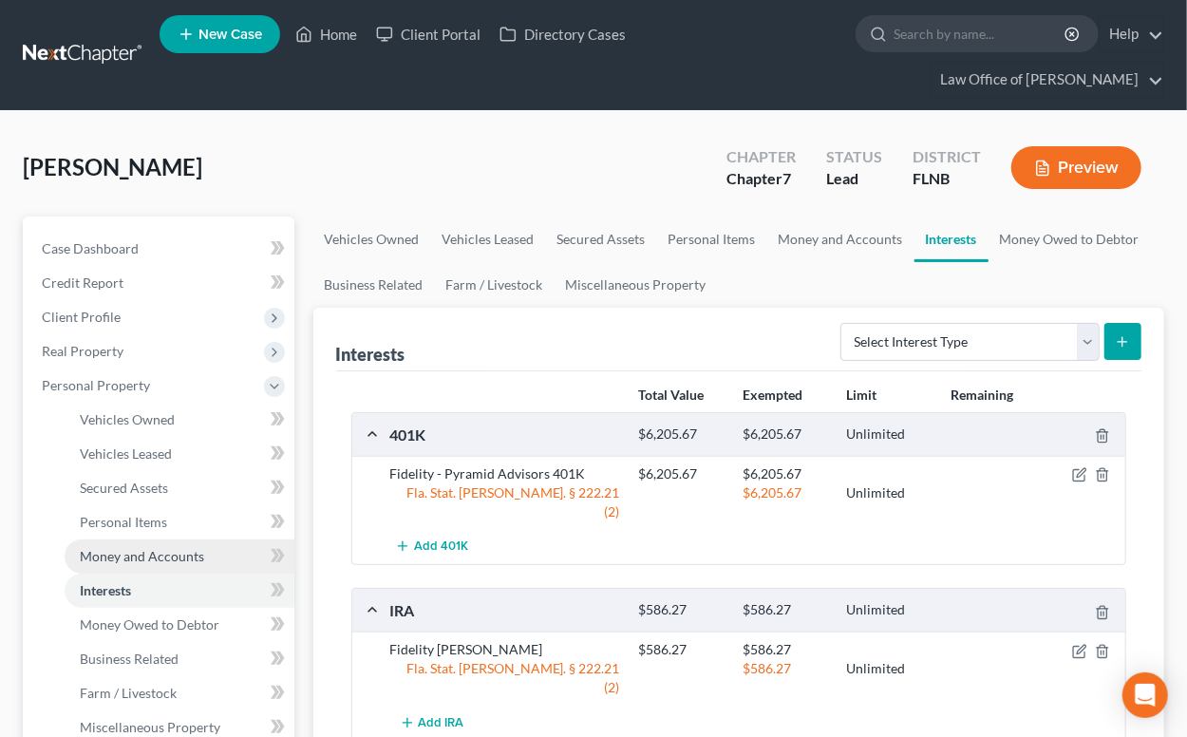
click at [148, 551] on span "Money and Accounts" at bounding box center [142, 556] width 124 height 16
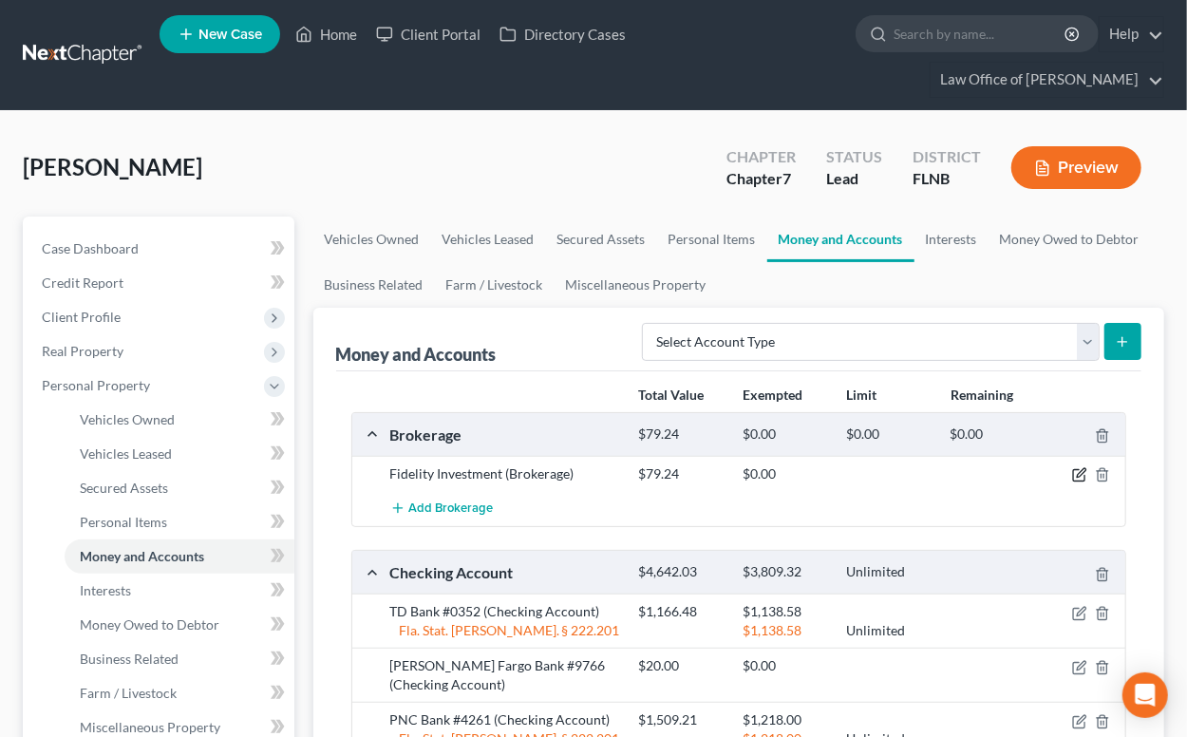
click at [1077, 473] on icon "button" at bounding box center [1079, 474] width 15 height 15
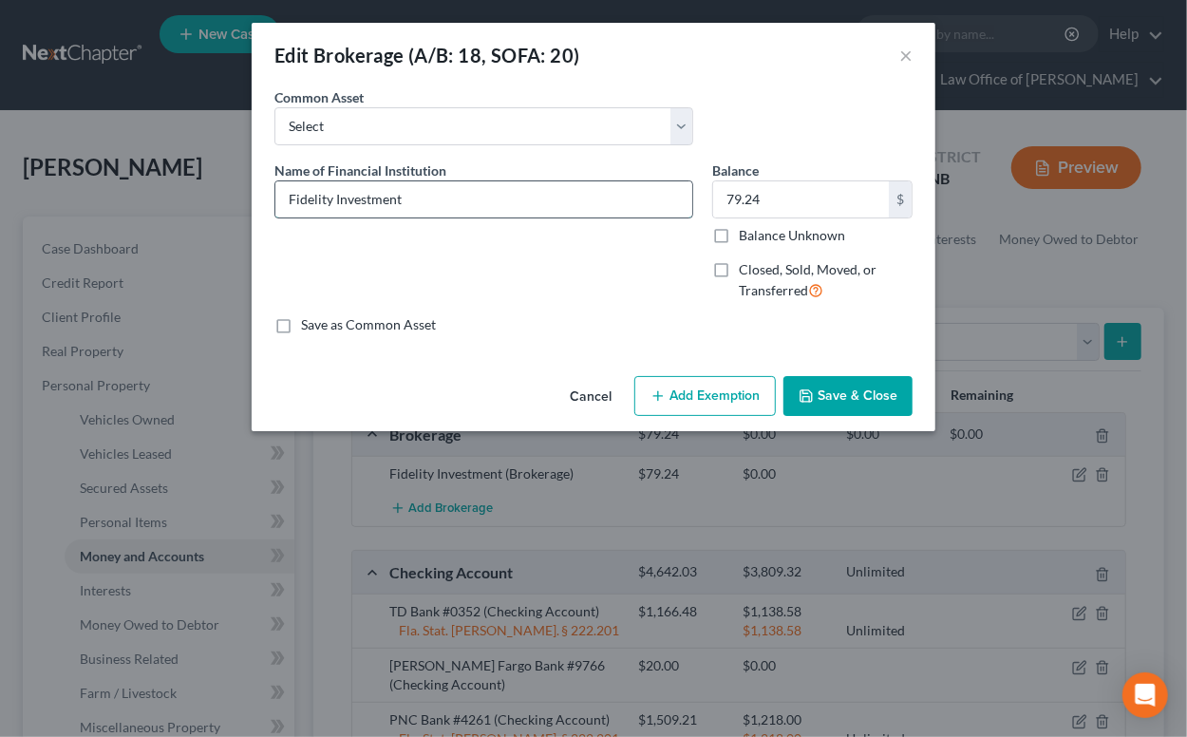
click at [526, 200] on input "Fidelity Investment" at bounding box center [483, 199] width 417 height 36
type input "Fidelity Investment #0441"
type input "127.93"
click at [887, 399] on button "Save & Close" at bounding box center [848, 396] width 129 height 40
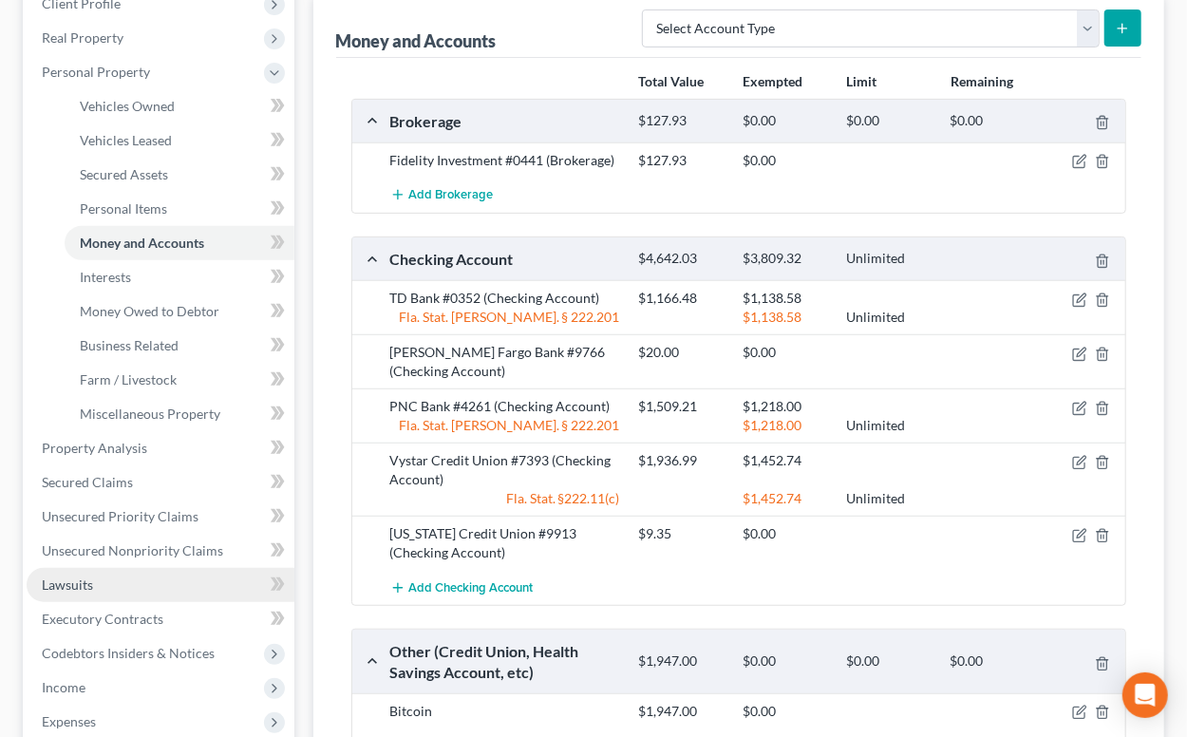
scroll to position [522, 0]
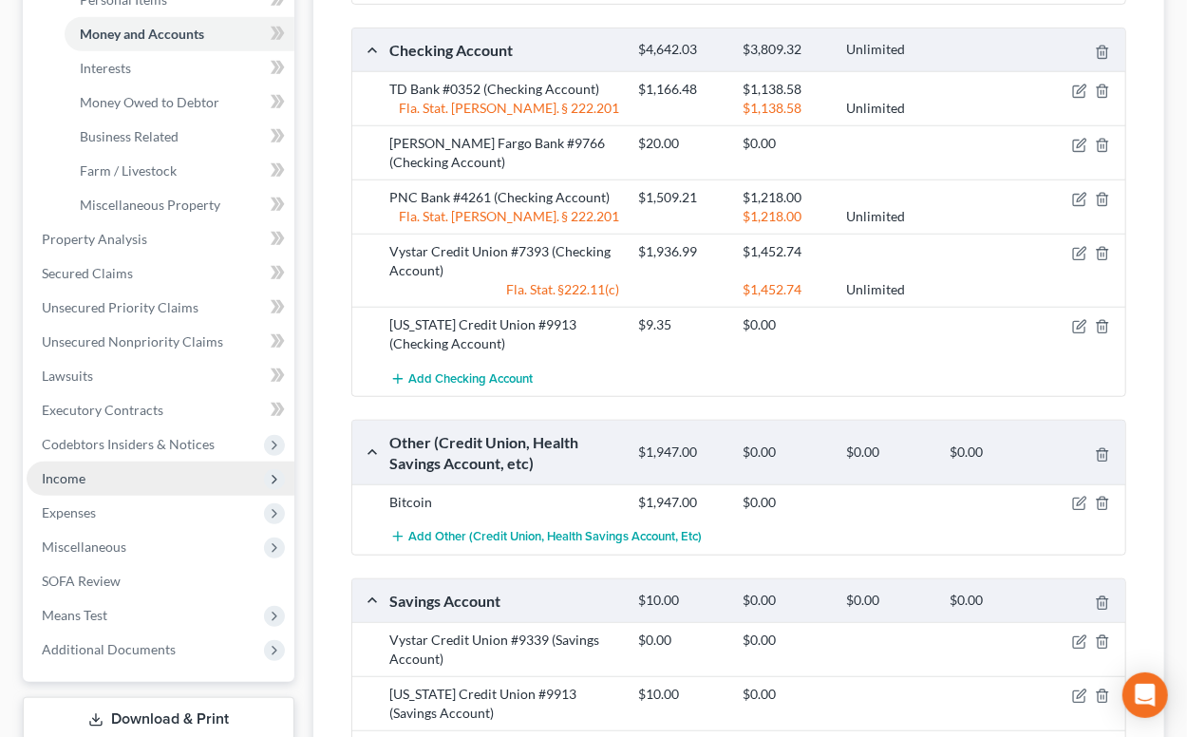
click at [142, 477] on span "Income" at bounding box center [161, 479] width 268 height 34
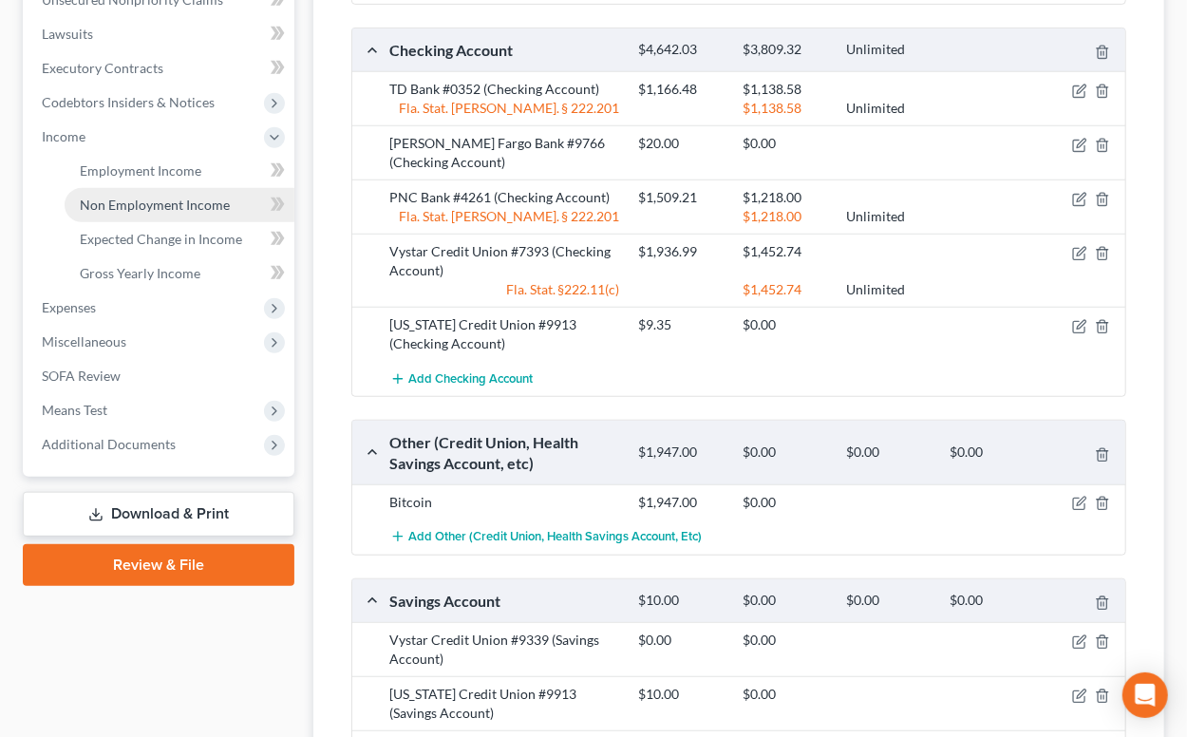
click at [174, 197] on span "Non Employment Income" at bounding box center [155, 205] width 150 height 16
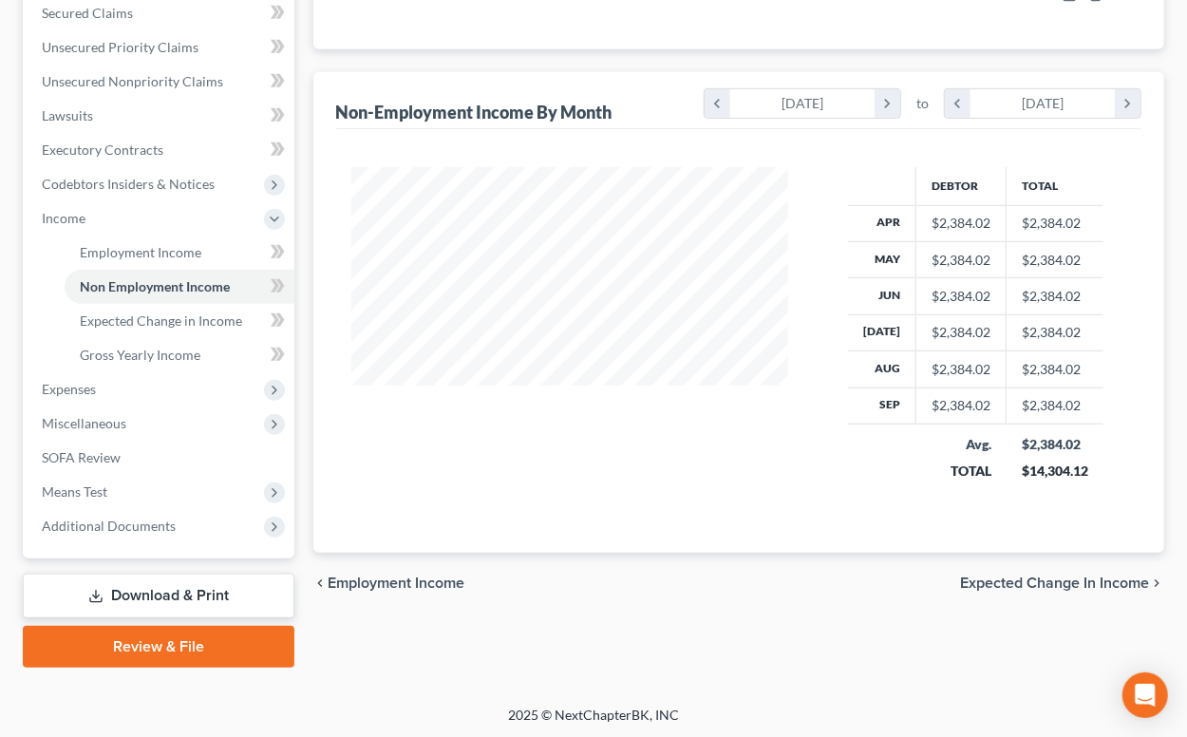
scroll to position [23, 0]
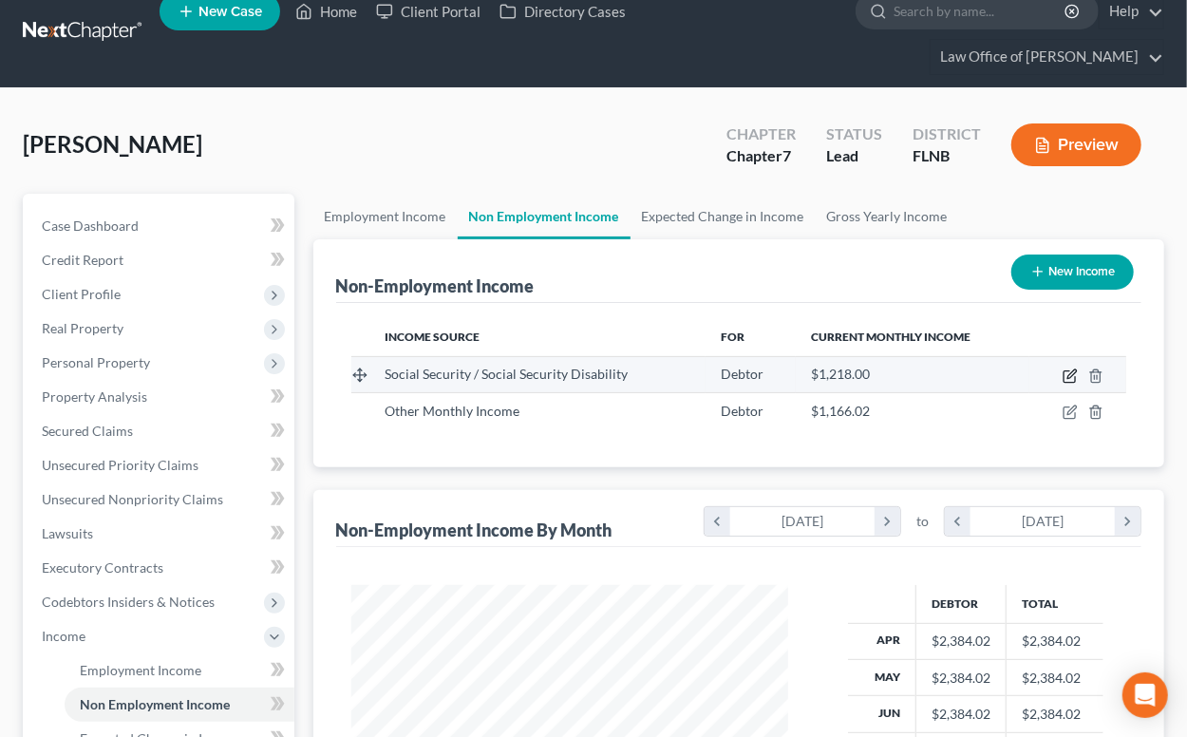
click at [1069, 372] on icon "button" at bounding box center [1070, 376] width 15 height 15
select select "4"
select select "0"
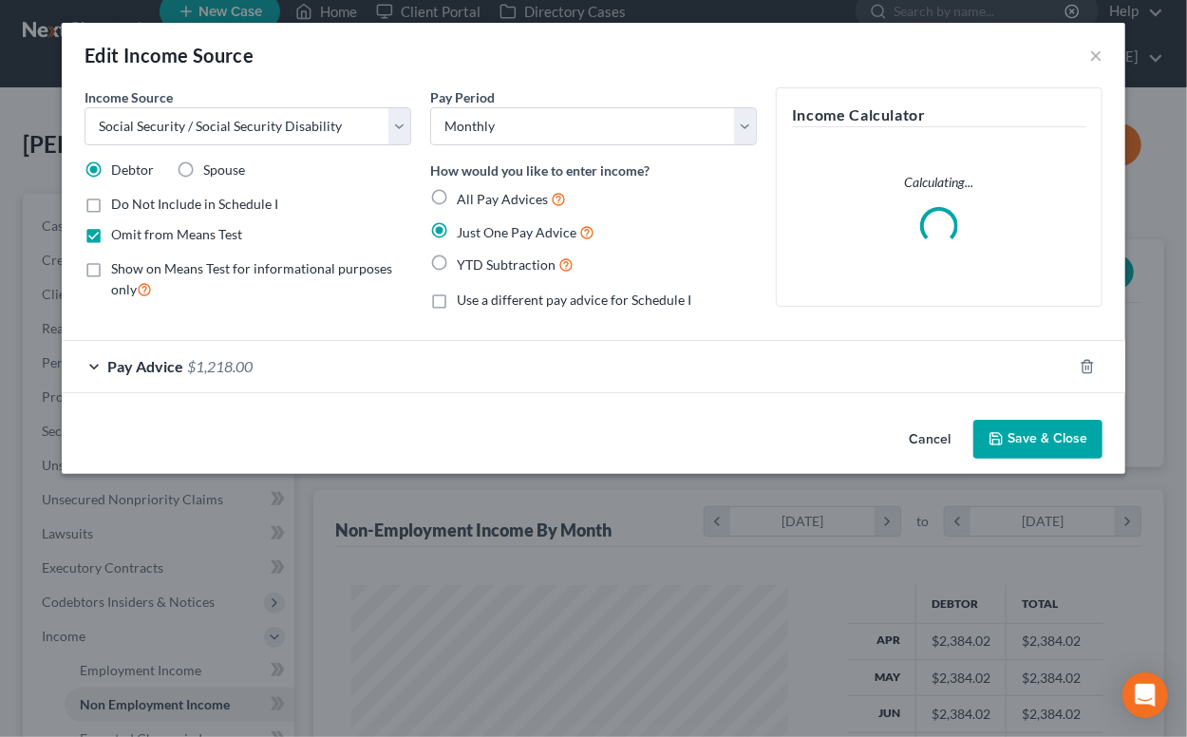
click at [380, 370] on div "Pay Advice $1,218.00" at bounding box center [567, 366] width 1011 height 50
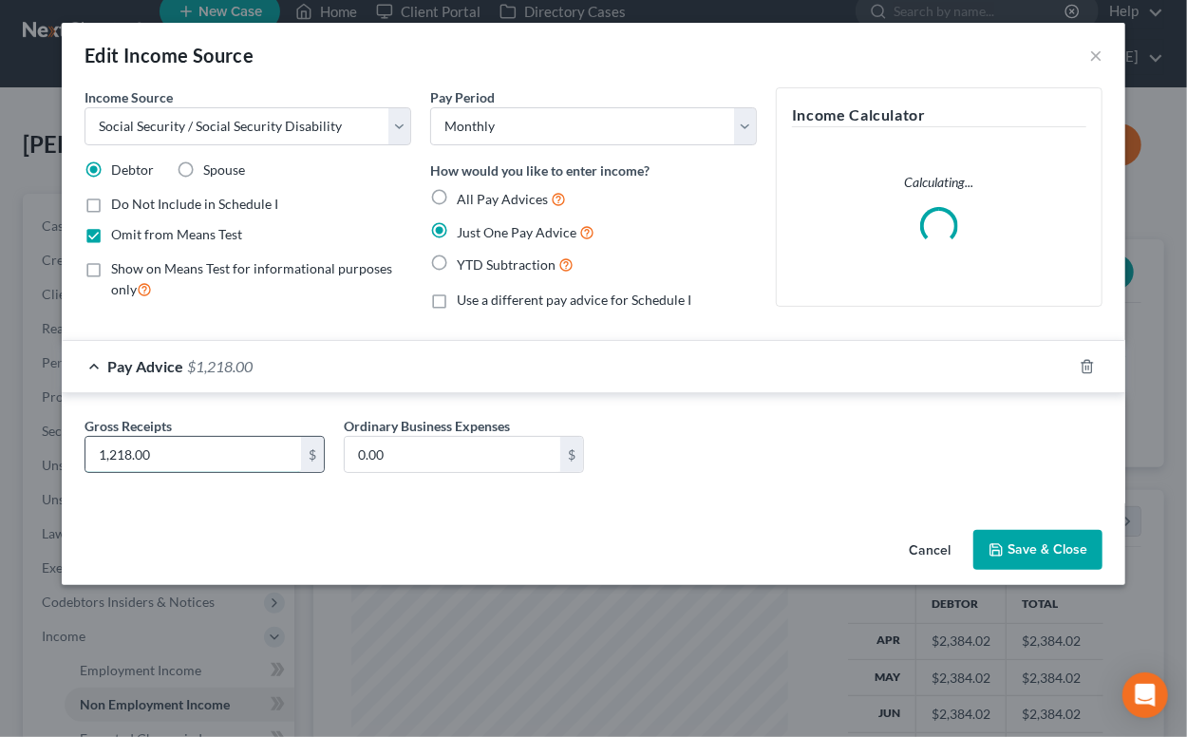
click at [200, 453] on input "1,218.00" at bounding box center [193, 455] width 216 height 36
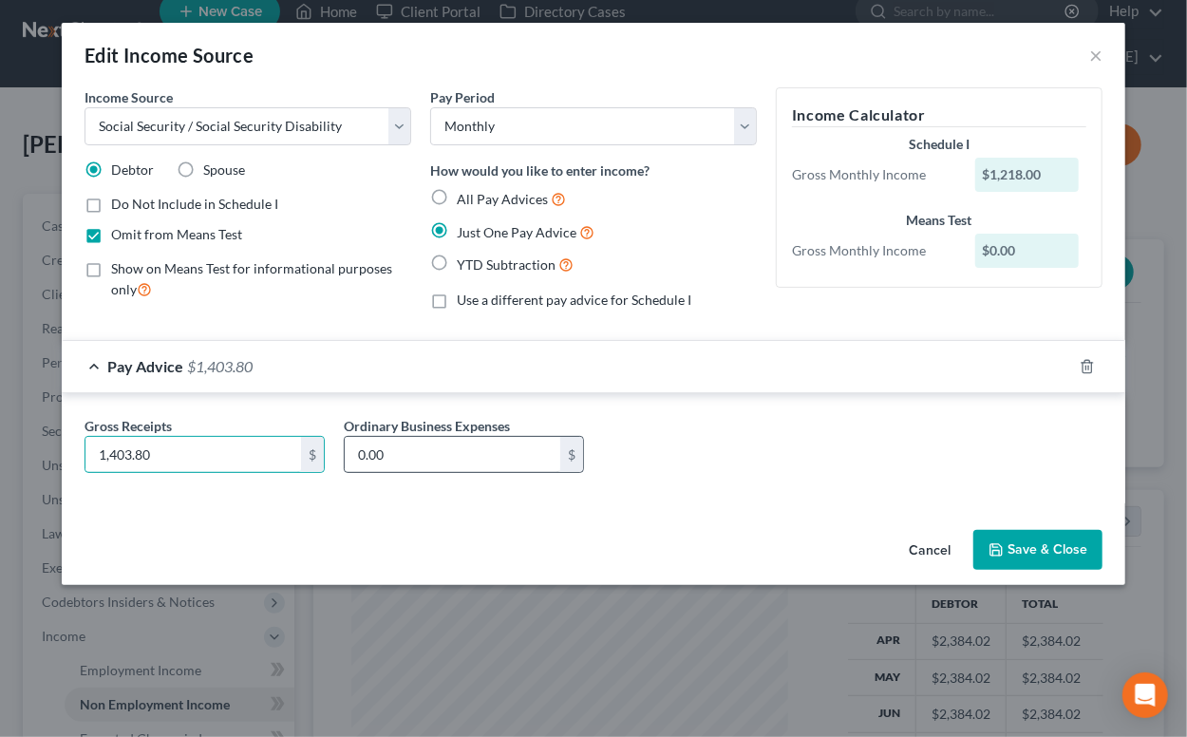
type input "1,403.80"
click at [446, 450] on input "0.00" at bounding box center [453, 455] width 216 height 36
type input "185.90"
click at [1040, 545] on button "Save & Close" at bounding box center [1038, 550] width 129 height 40
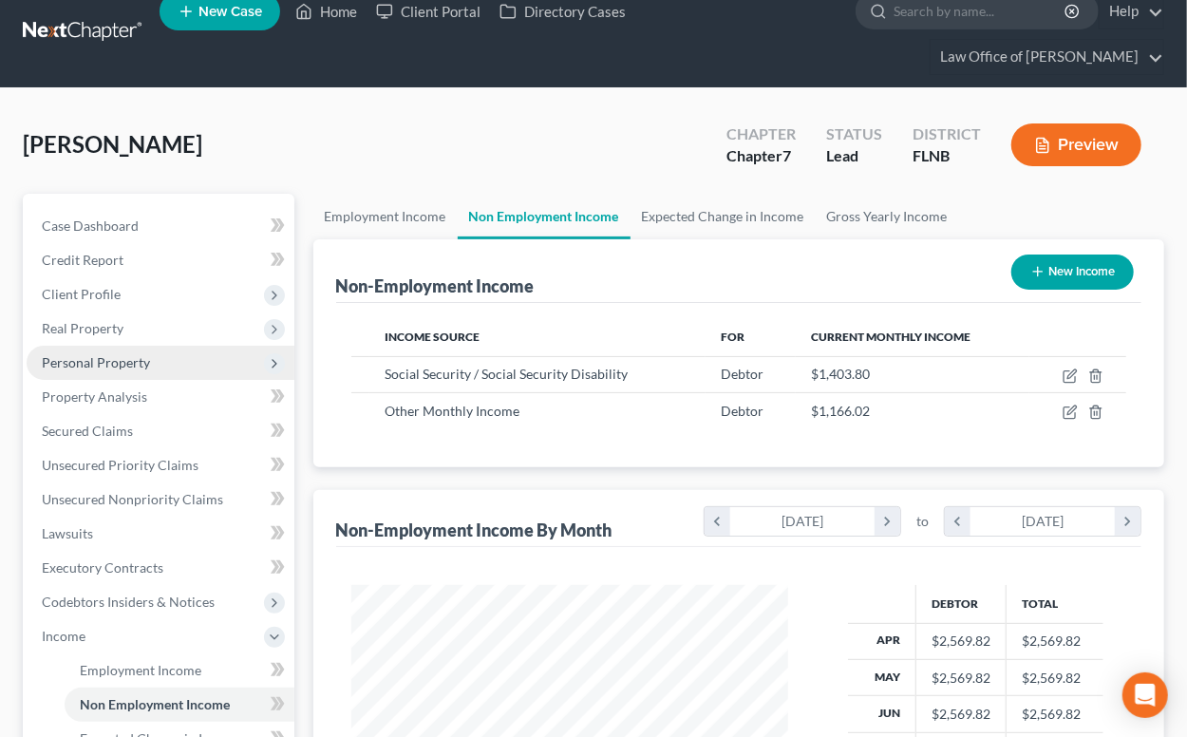
click at [136, 360] on span "Personal Property" at bounding box center [96, 362] width 108 height 16
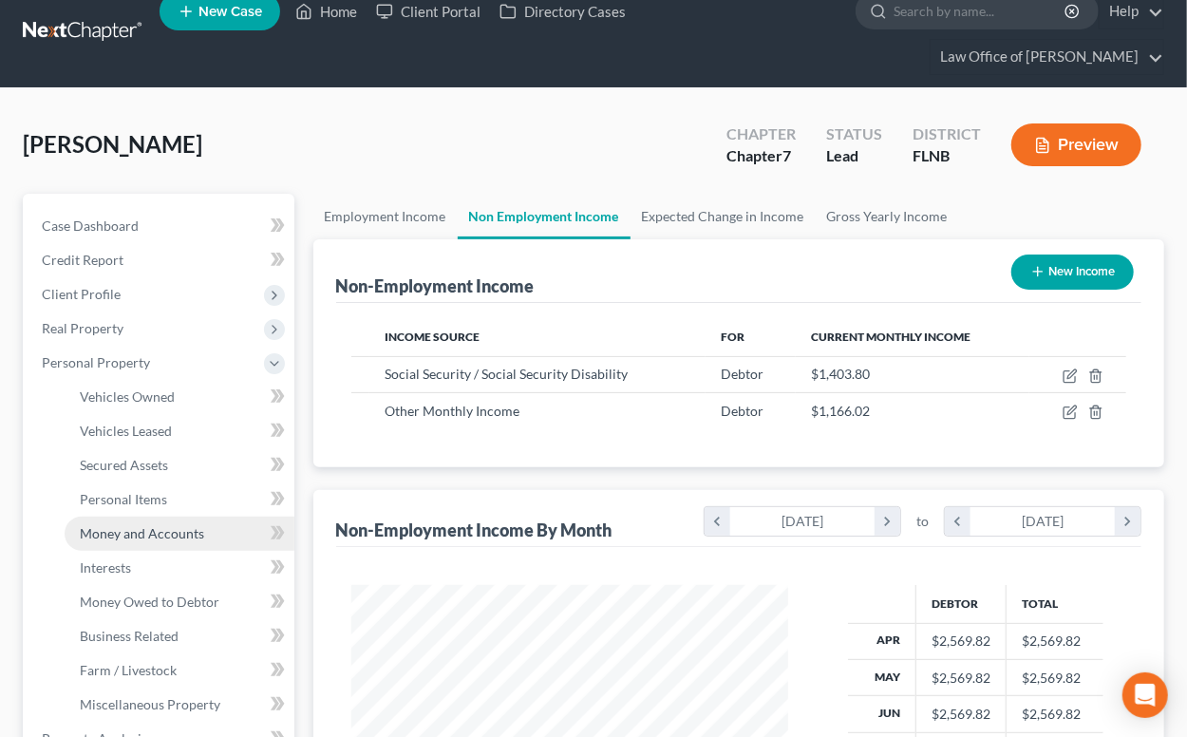
click at [118, 539] on span "Money and Accounts" at bounding box center [142, 533] width 124 height 16
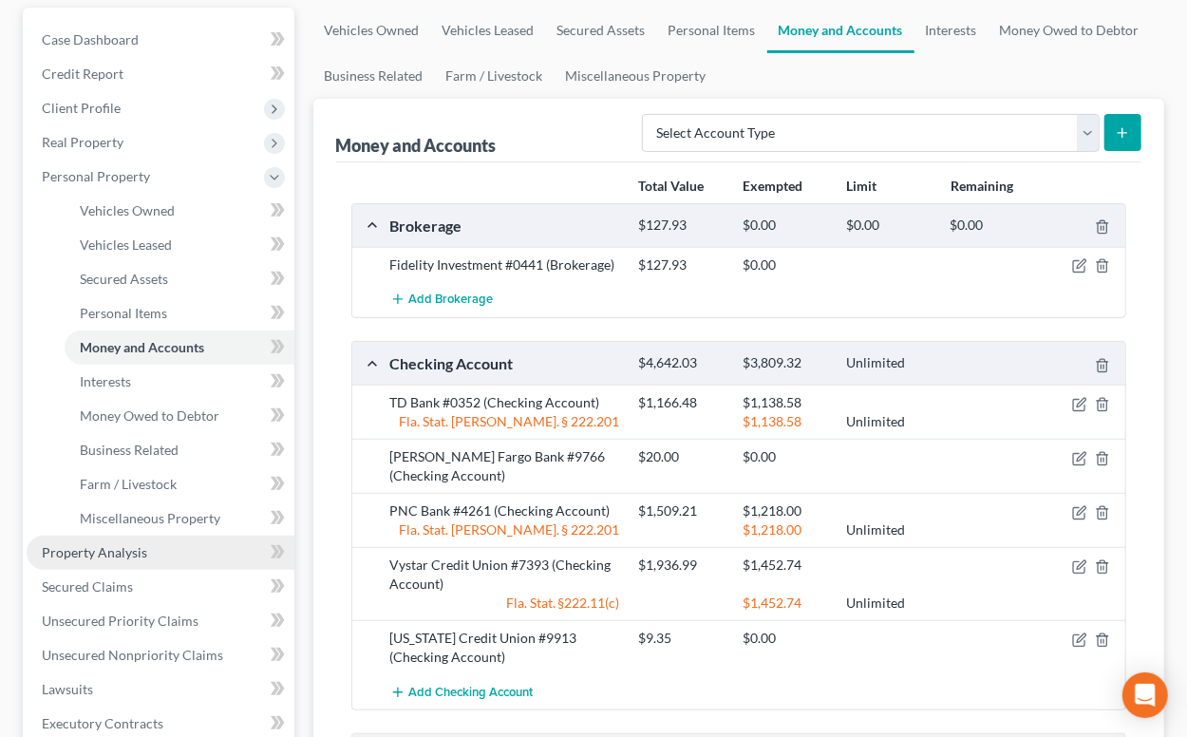
scroll to position [522, 0]
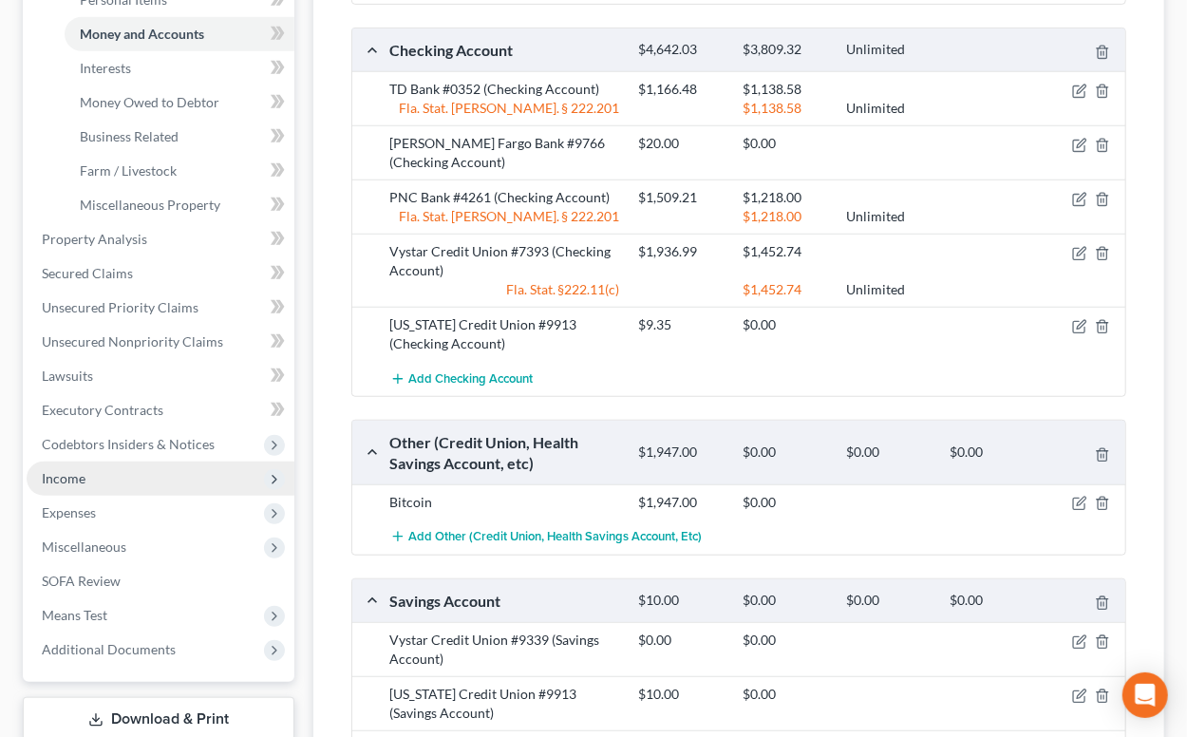
click at [85, 480] on span "Income" at bounding box center [161, 479] width 268 height 34
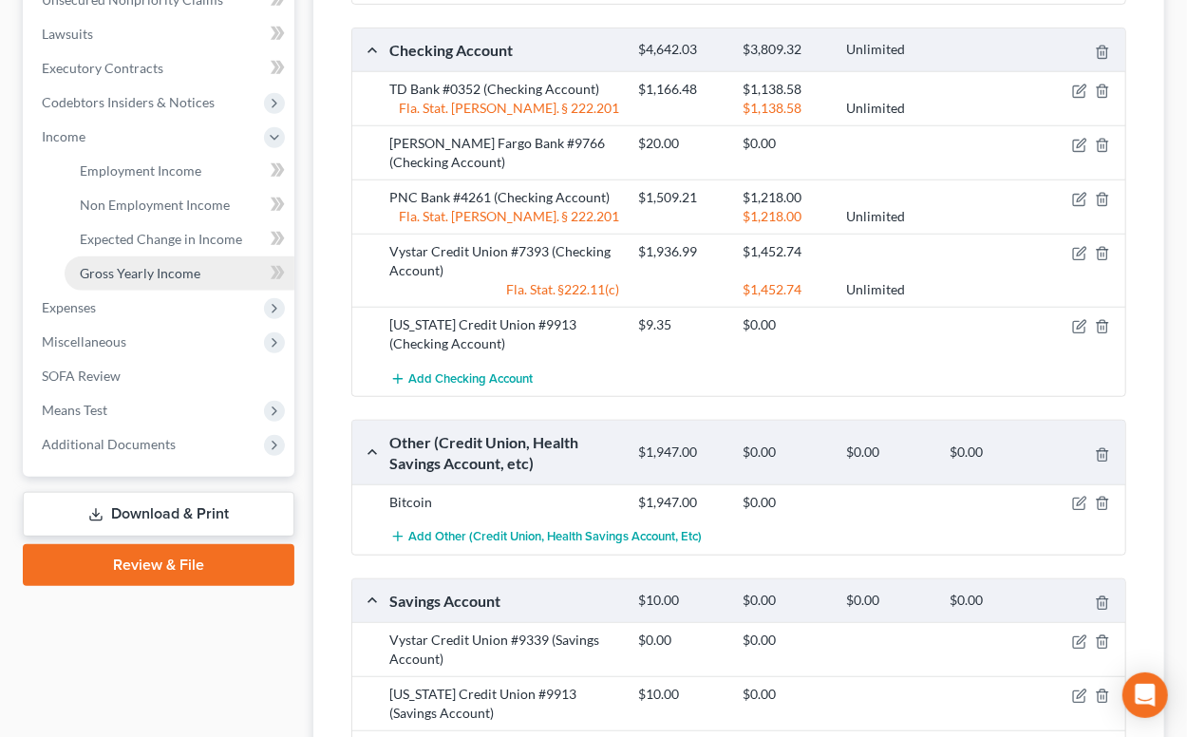
click at [105, 279] on span "Gross Yearly Income" at bounding box center [140, 273] width 121 height 16
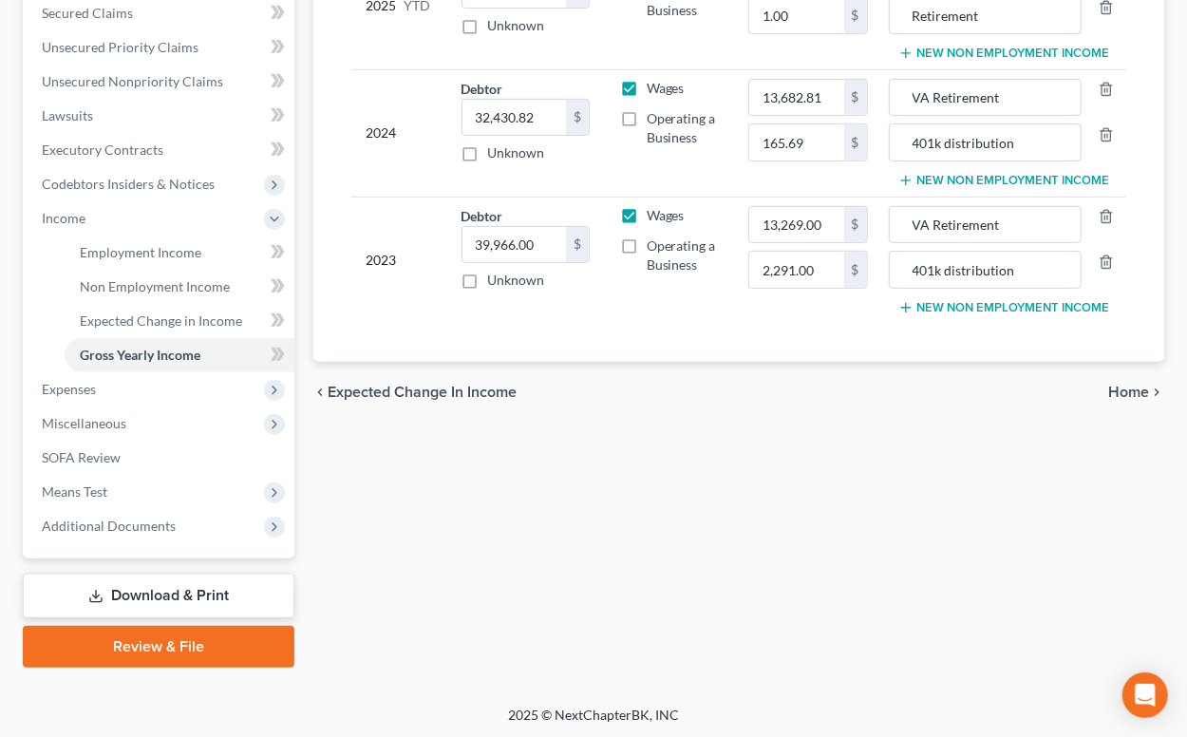
scroll to position [23, 0]
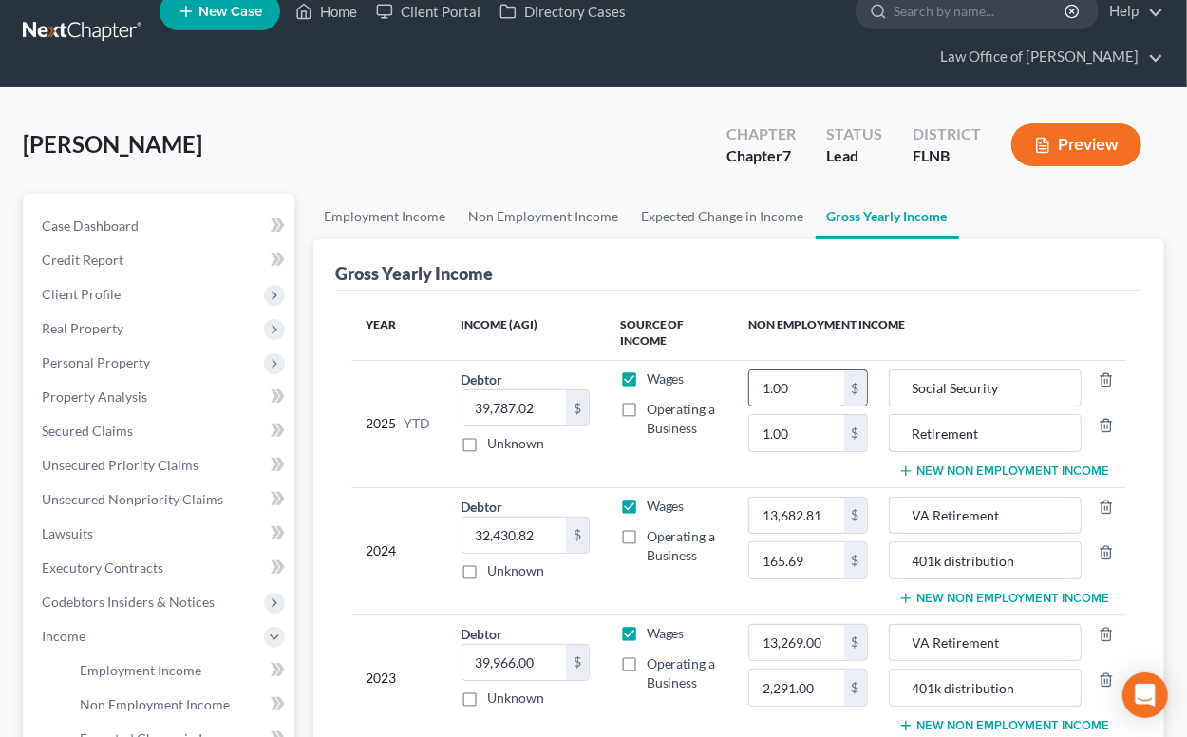
drag, startPoint x: 759, startPoint y: 385, endPoint x: 809, endPoint y: 392, distance: 50.9
click at [809, 392] on input "1.00" at bounding box center [796, 388] width 94 height 36
type input "4,211.70"
click at [905, 434] on input "Retirement" at bounding box center [985, 433] width 173 height 36
type input "VA Retirement"
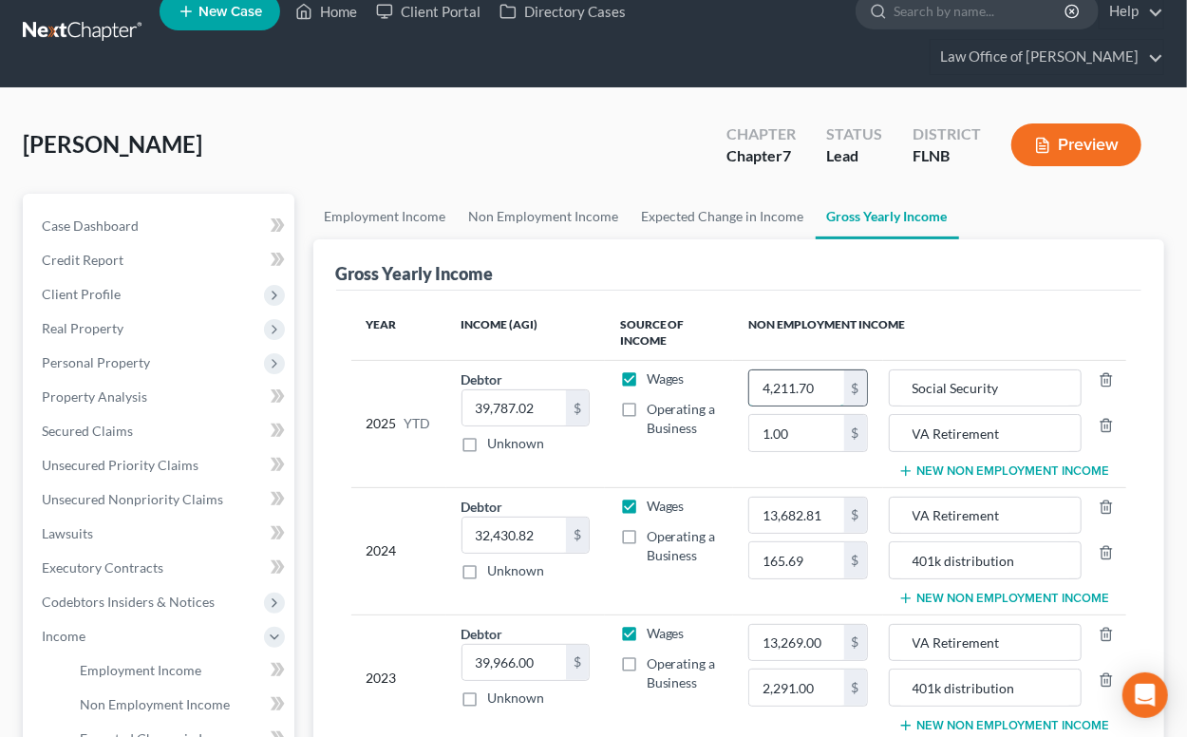
click at [755, 384] on input "4,211.70" at bounding box center [796, 388] width 94 height 36
type input "2,807.80"
click at [761, 424] on input "1.00" at bounding box center [796, 433] width 94 height 36
click at [1019, 318] on th "Non Employment Income" at bounding box center [929, 333] width 393 height 55
drag, startPoint x: 760, startPoint y: 430, endPoint x: 792, endPoint y: 429, distance: 32.3
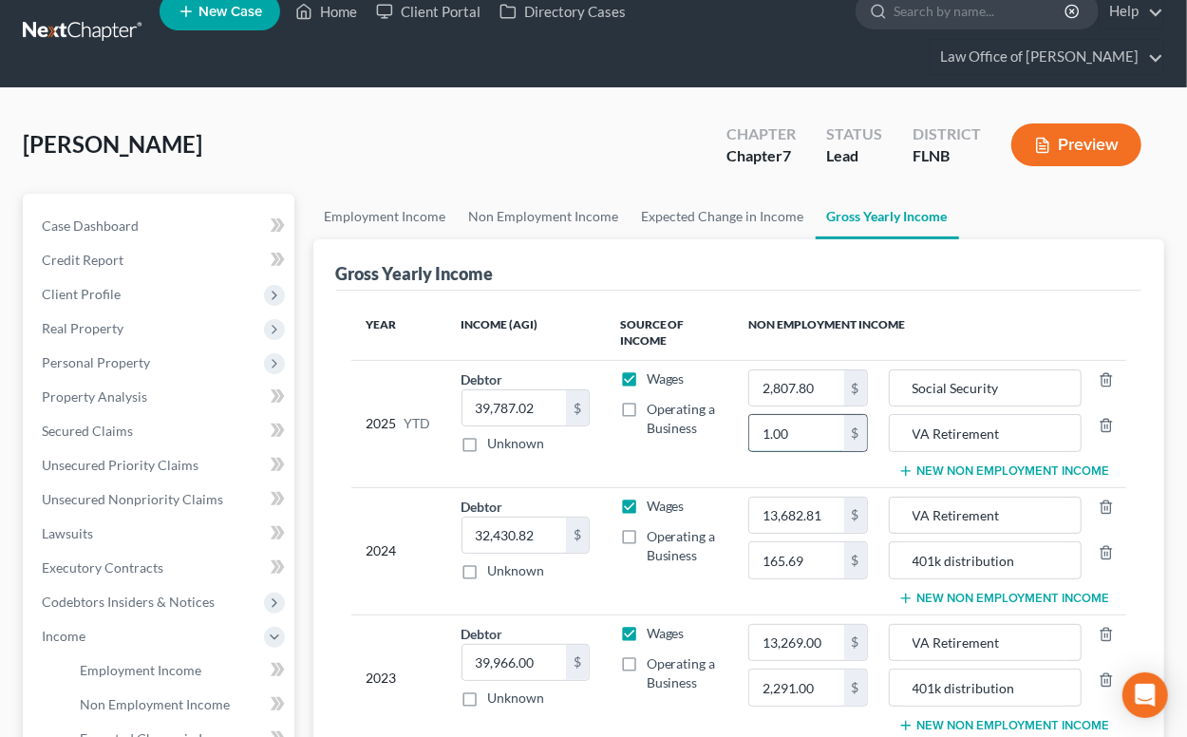
click at [792, 429] on input "1.00" at bounding box center [796, 433] width 94 height 36
type input "10,494.18"
click at [94, 359] on span "Personal Property" at bounding box center [96, 362] width 108 height 16
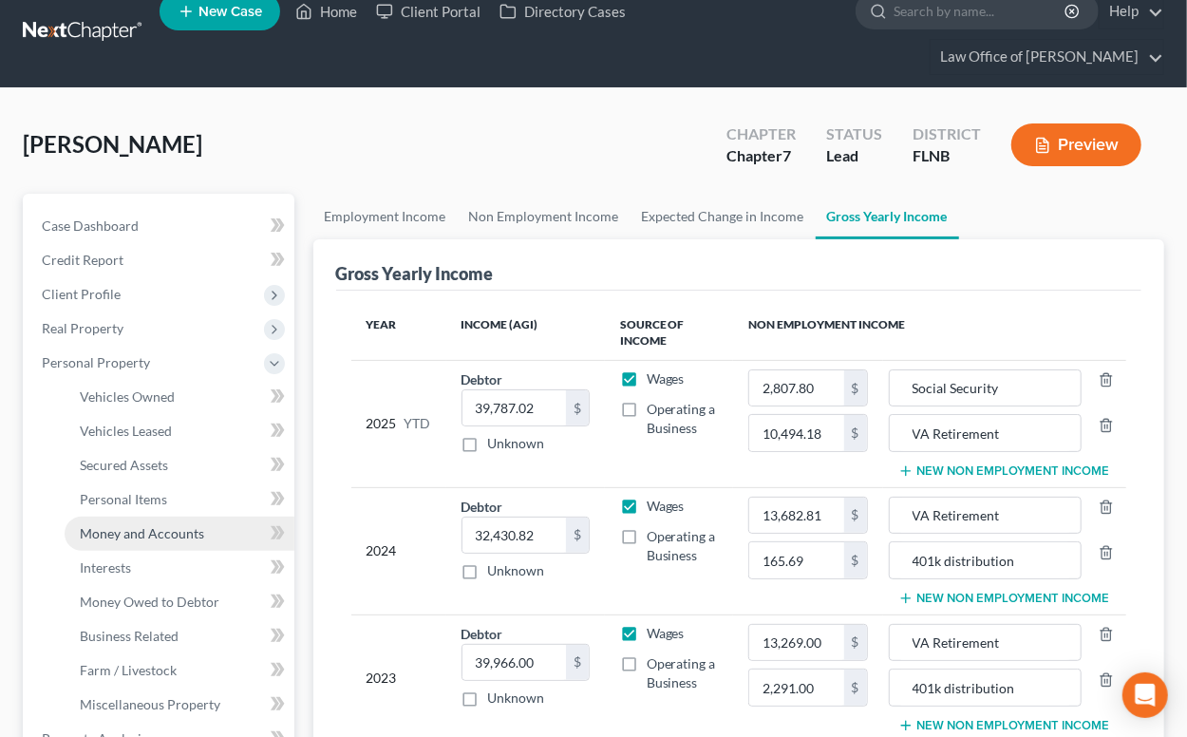
click at [112, 527] on span "Money and Accounts" at bounding box center [142, 533] width 124 height 16
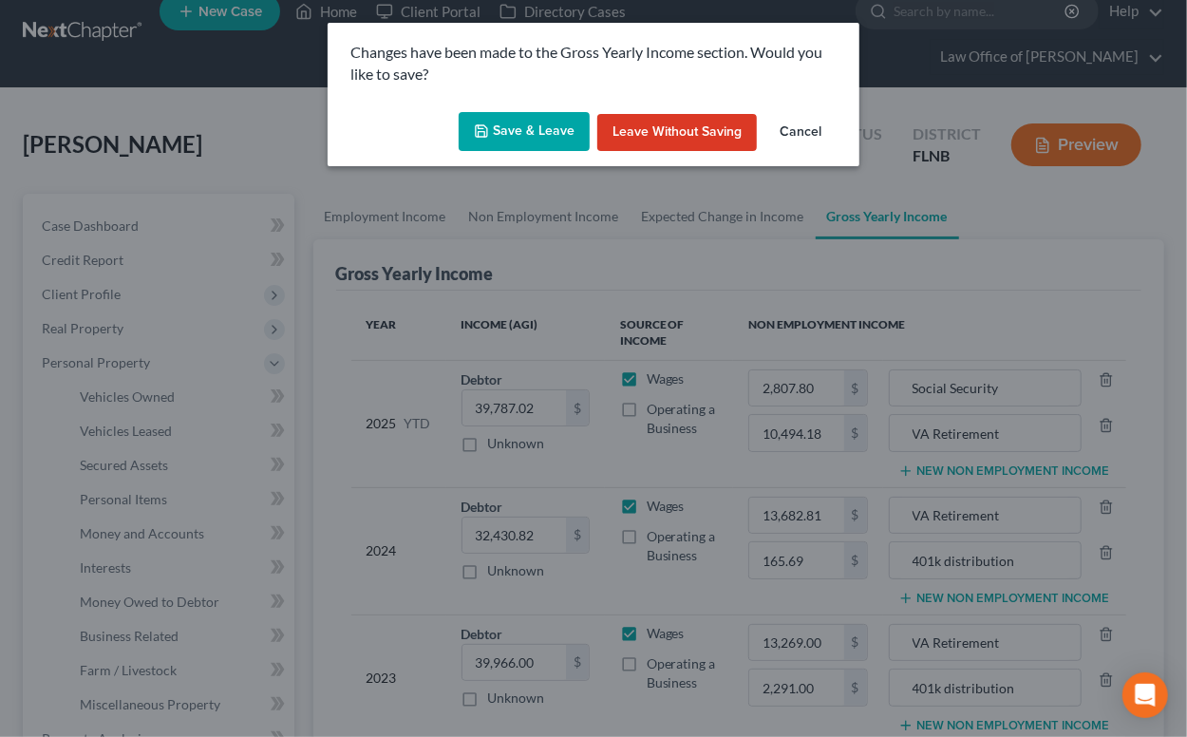
click at [524, 141] on button "Save & Leave" at bounding box center [524, 132] width 131 height 40
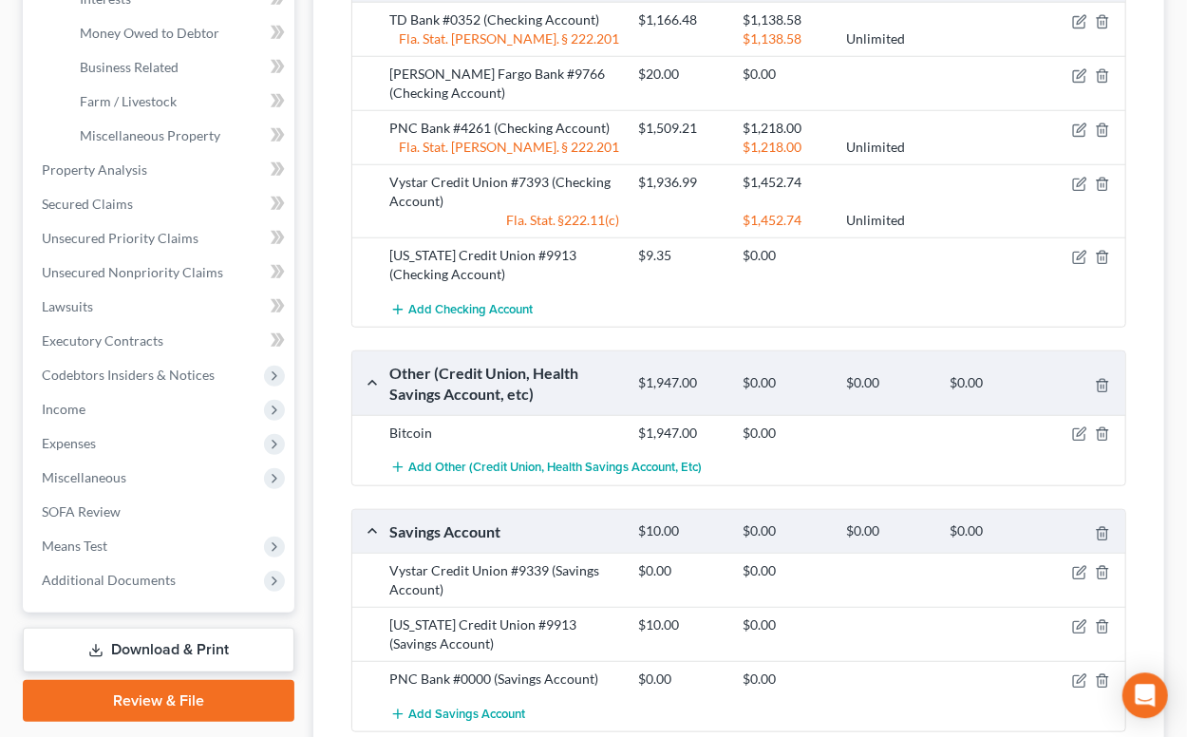
scroll to position [627, 0]
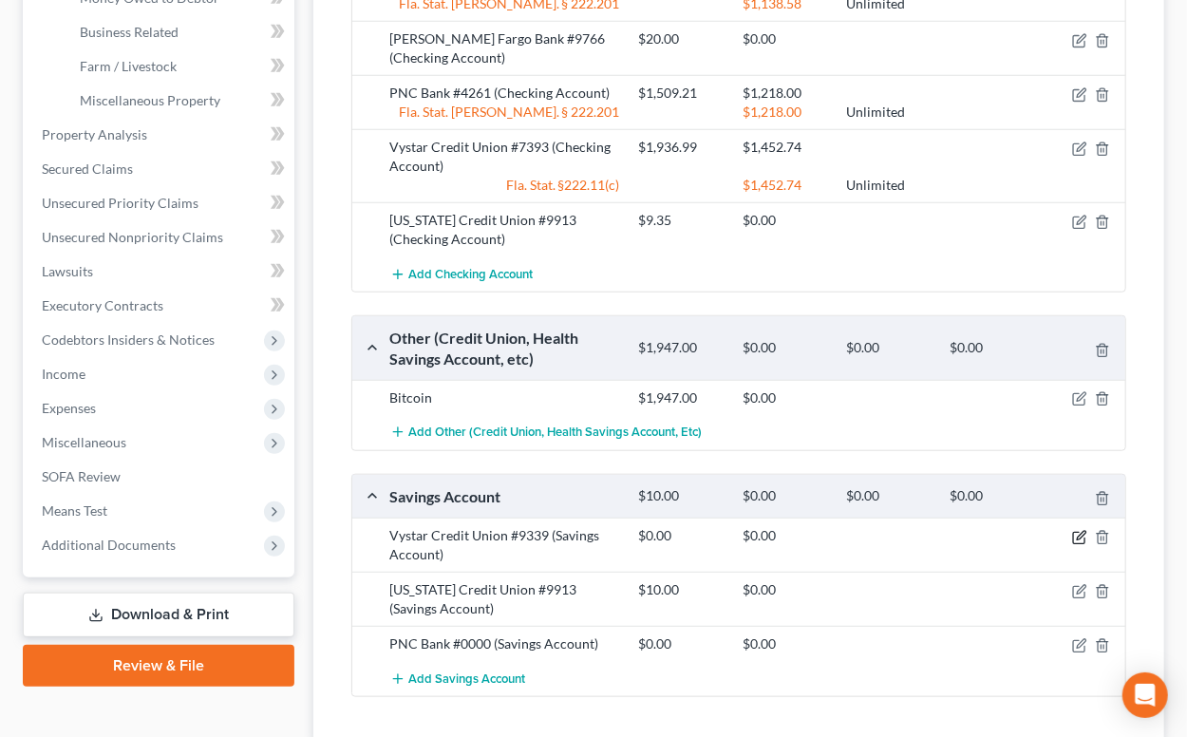
click at [1079, 535] on icon "button" at bounding box center [1081, 535] width 9 height 9
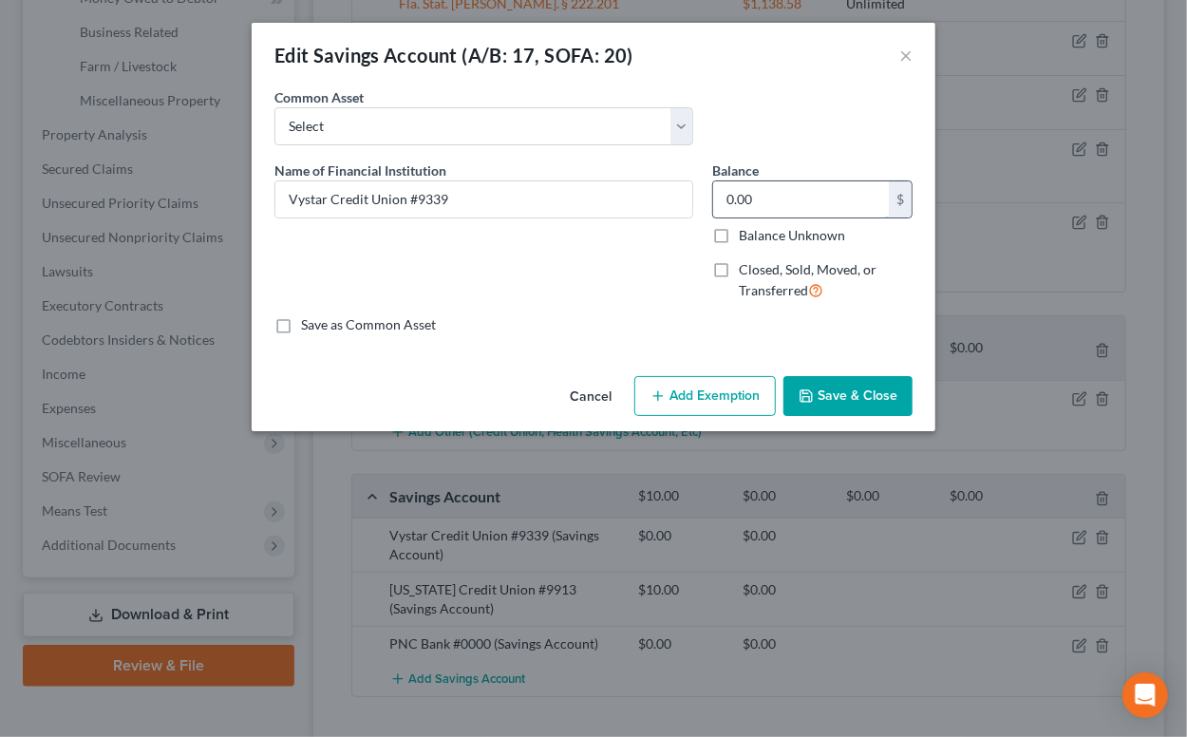
click at [726, 196] on input "0.00" at bounding box center [801, 199] width 176 height 36
drag, startPoint x: 728, startPoint y: 196, endPoint x: 786, endPoint y: 205, distance: 59.7
click at [786, 205] on input "0.00" at bounding box center [801, 199] width 176 height 36
type input "1,936.99"
click at [869, 392] on button "Save & Close" at bounding box center [848, 396] width 129 height 40
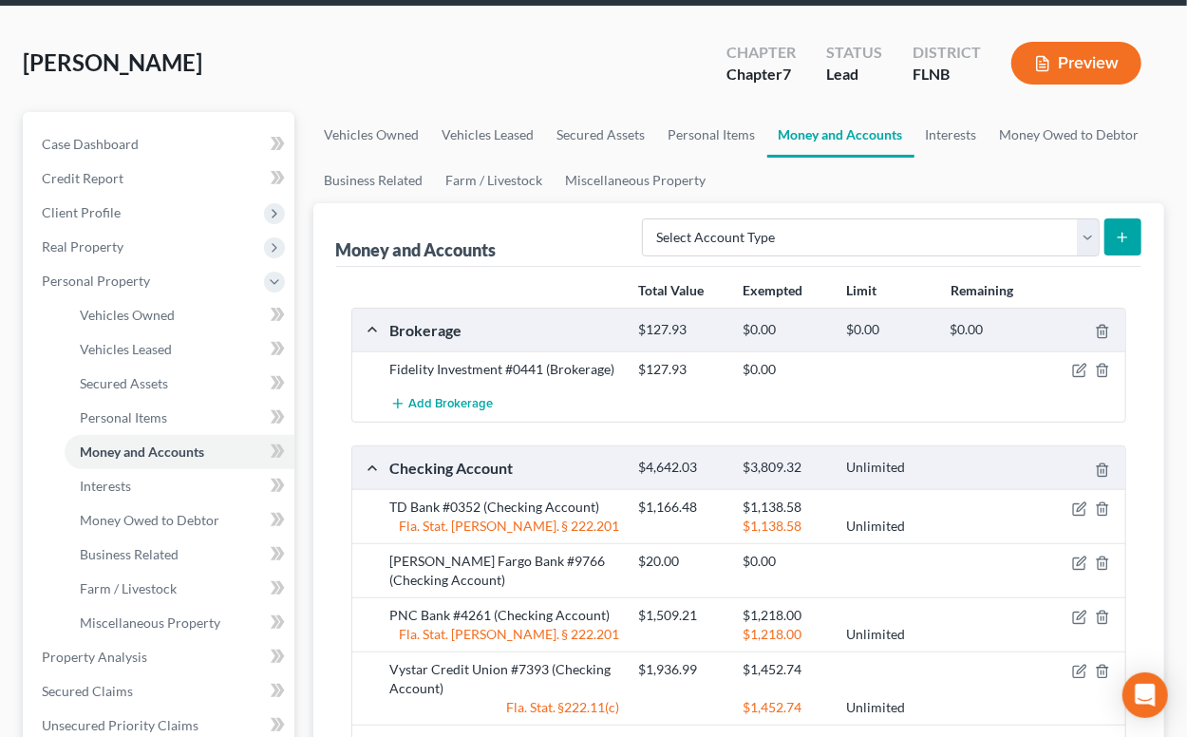
scroll to position [522, 0]
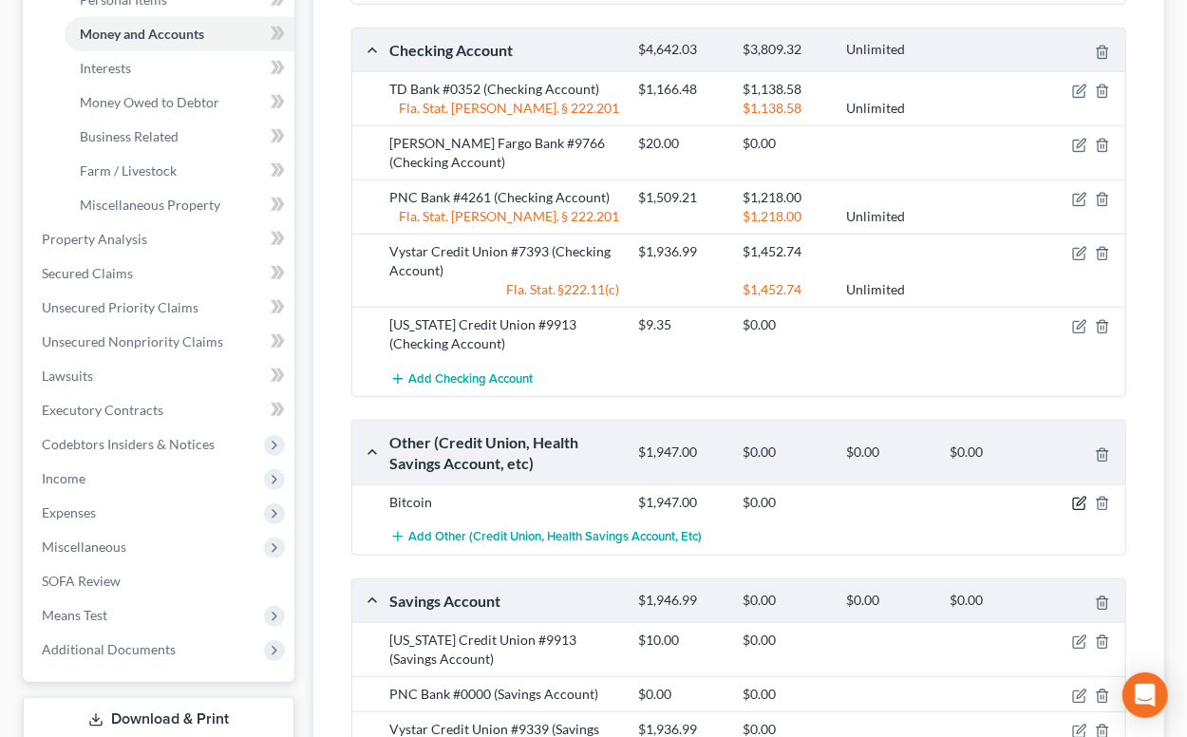
click at [1079, 499] on icon "button" at bounding box center [1079, 503] width 15 height 15
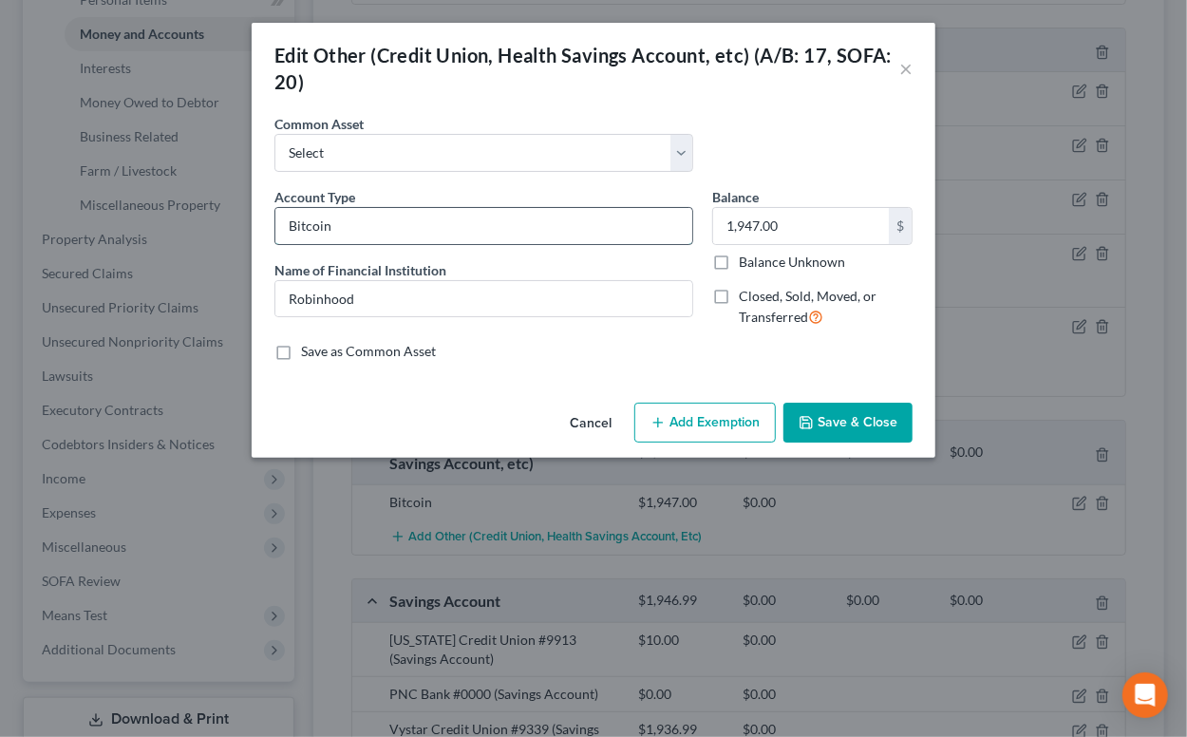
click at [288, 224] on input "Bitcoin" at bounding box center [483, 226] width 417 height 36
type input "Crypto currency (Bitcoin, Ethereum, Dogecoin)"
click at [800, 235] on input "1,947.00" at bounding box center [801, 226] width 176 height 36
type input "2,028.71"
click at [828, 429] on button "Save & Close" at bounding box center [848, 423] width 129 height 40
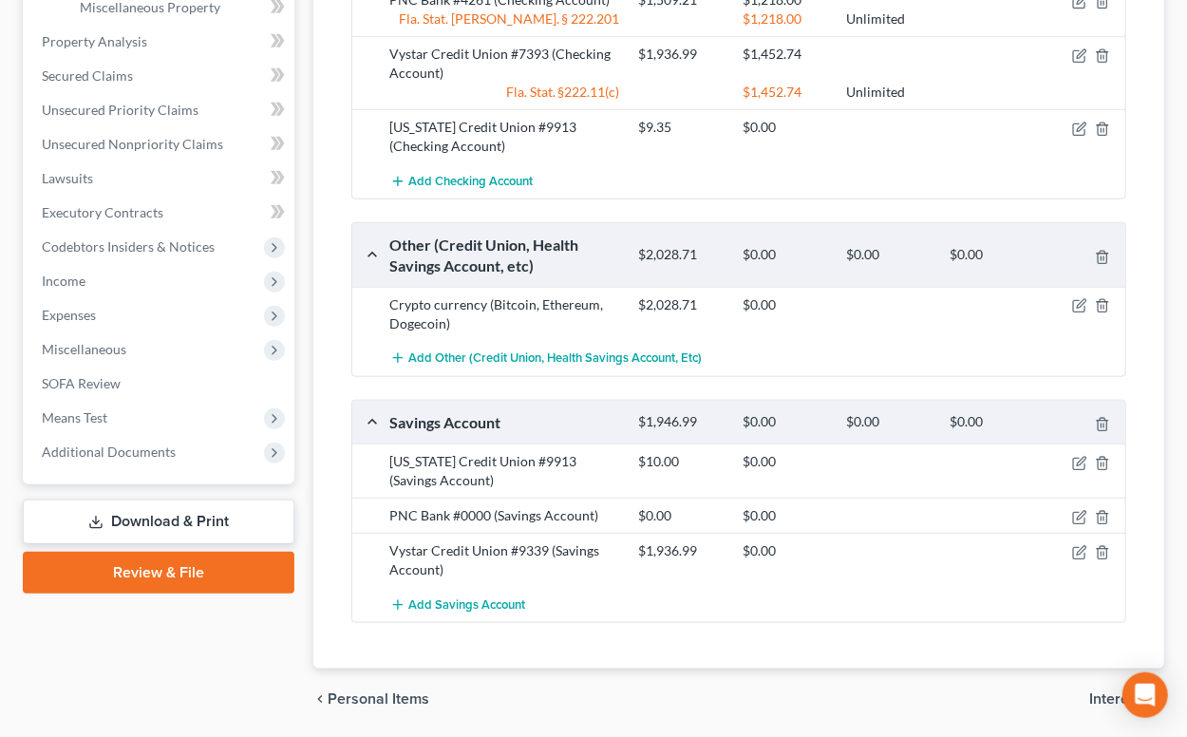
scroll to position [782, 0]
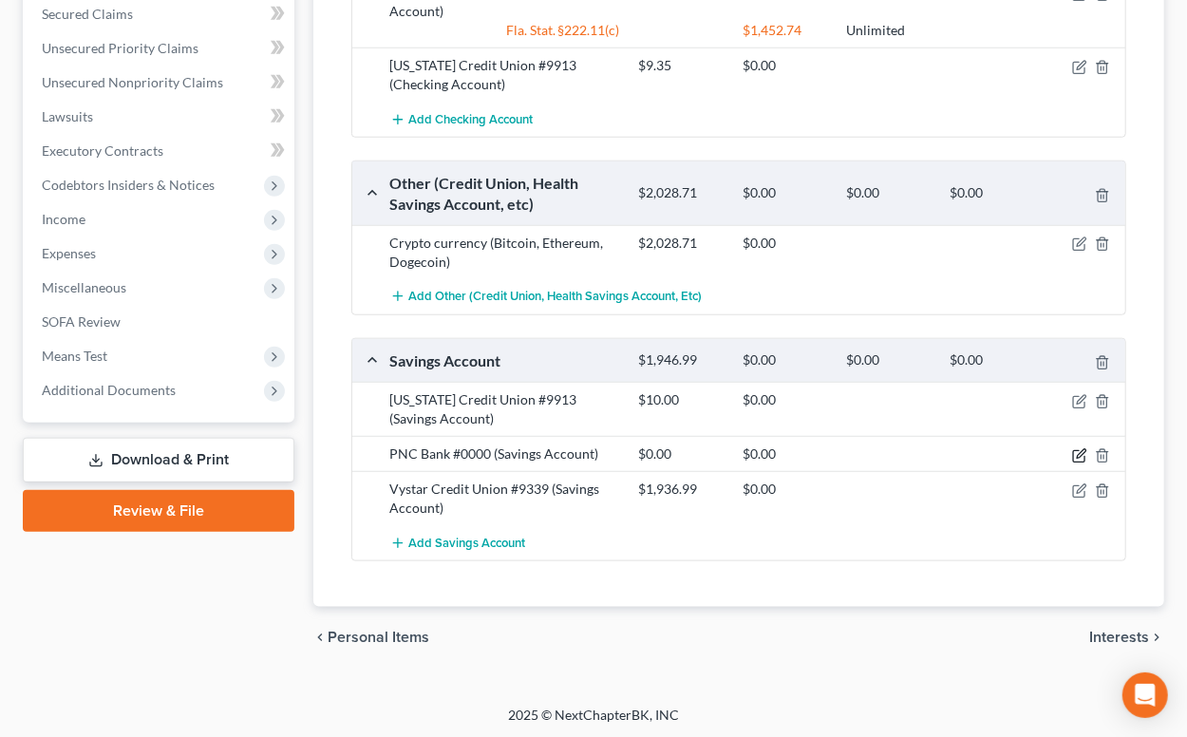
click at [1082, 455] on icon "button" at bounding box center [1079, 455] width 15 height 15
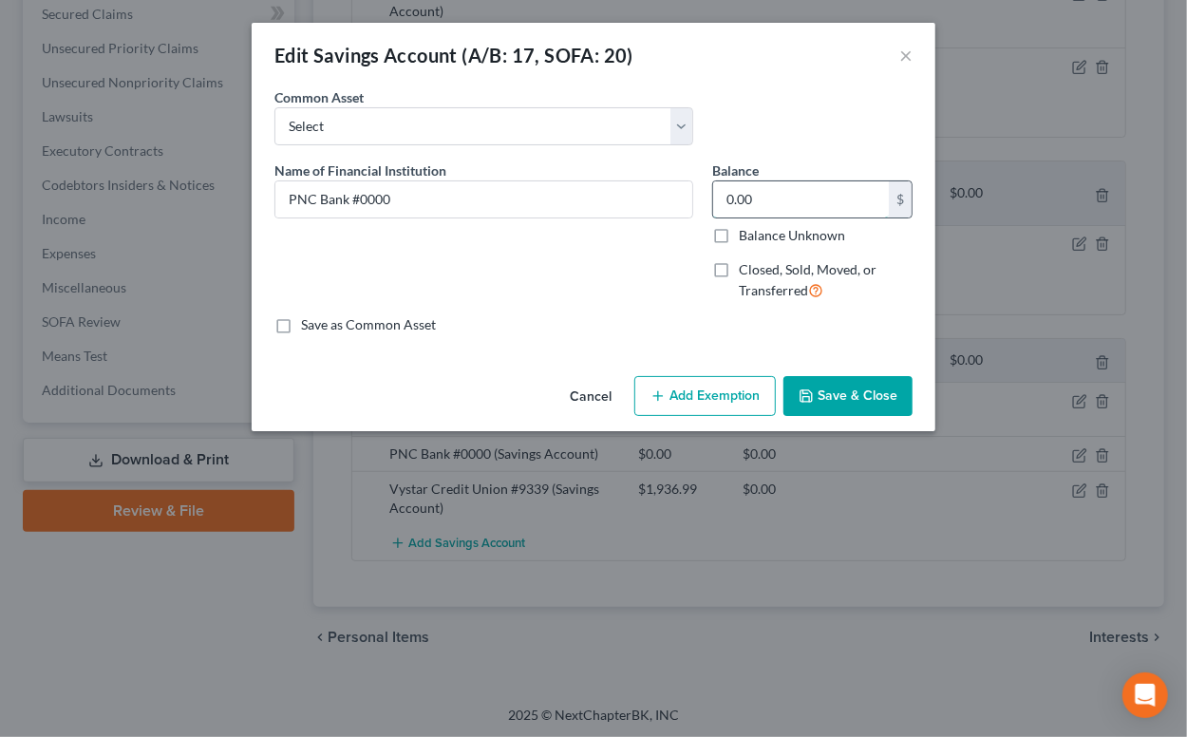
click at [726, 199] on input "0.00" at bounding box center [801, 199] width 176 height 36
type input "1.05"
click at [830, 388] on button "Save & Close" at bounding box center [848, 396] width 129 height 40
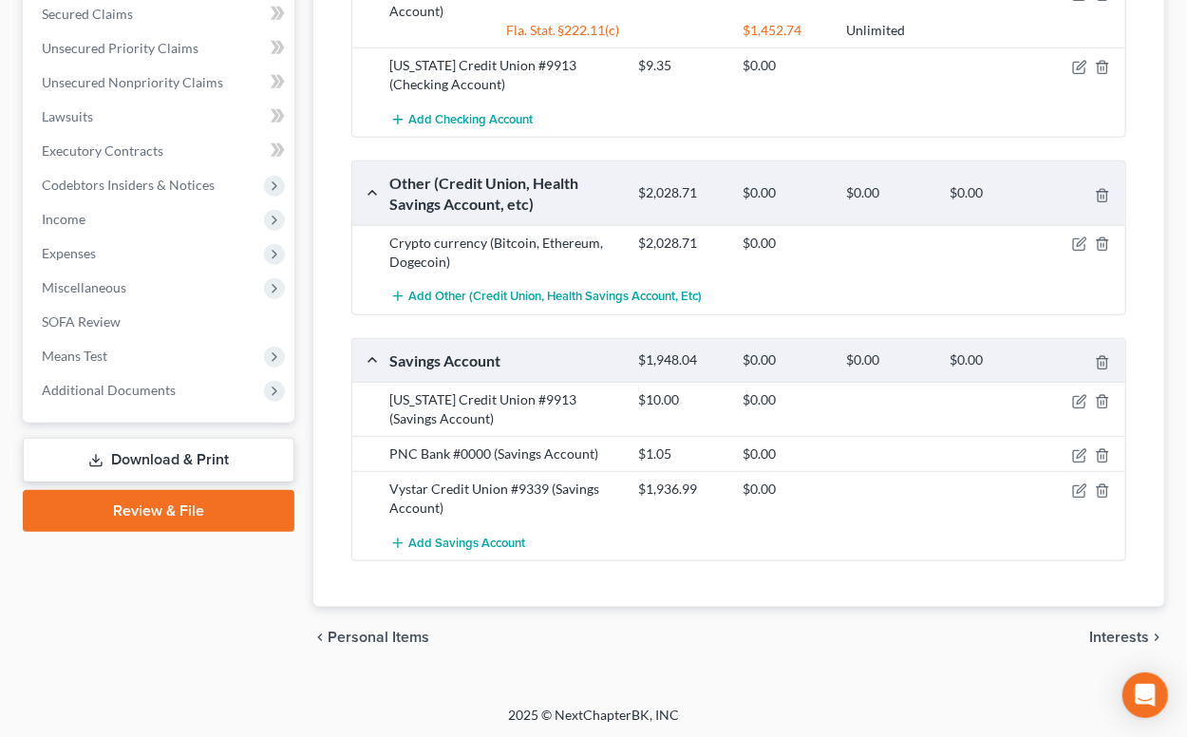
click at [1118, 634] on span "Interests" at bounding box center [1119, 637] width 60 height 15
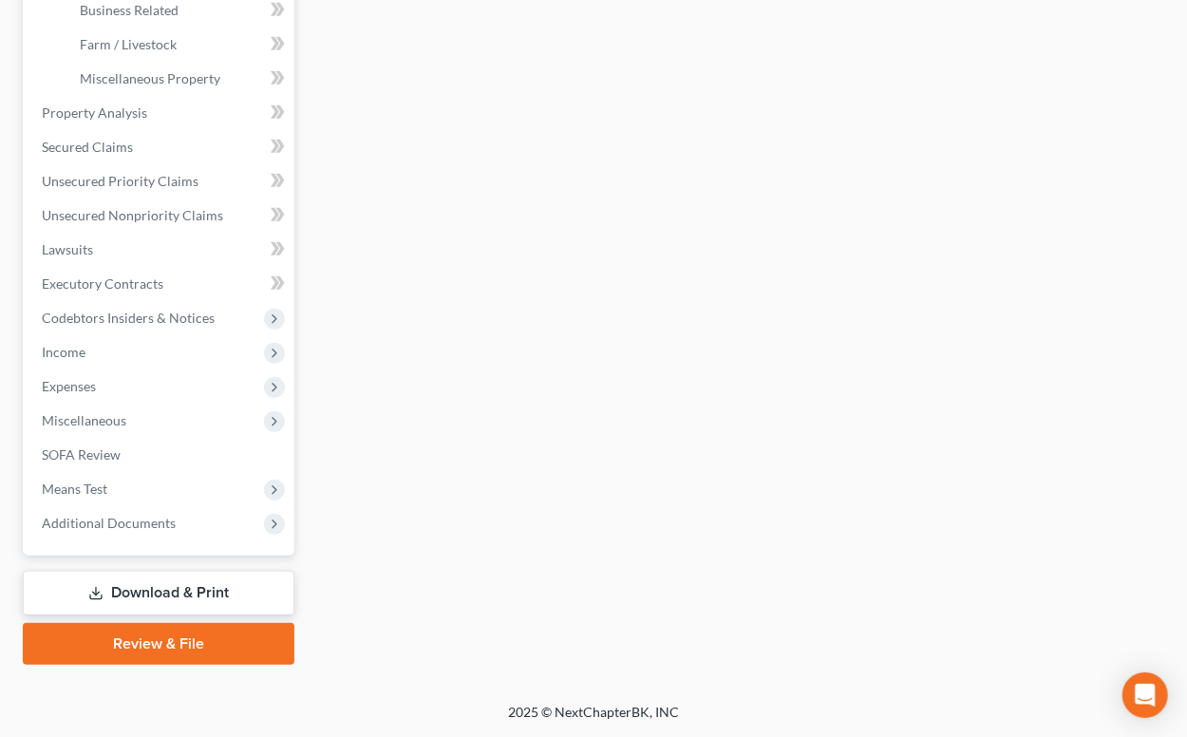
scroll to position [647, 0]
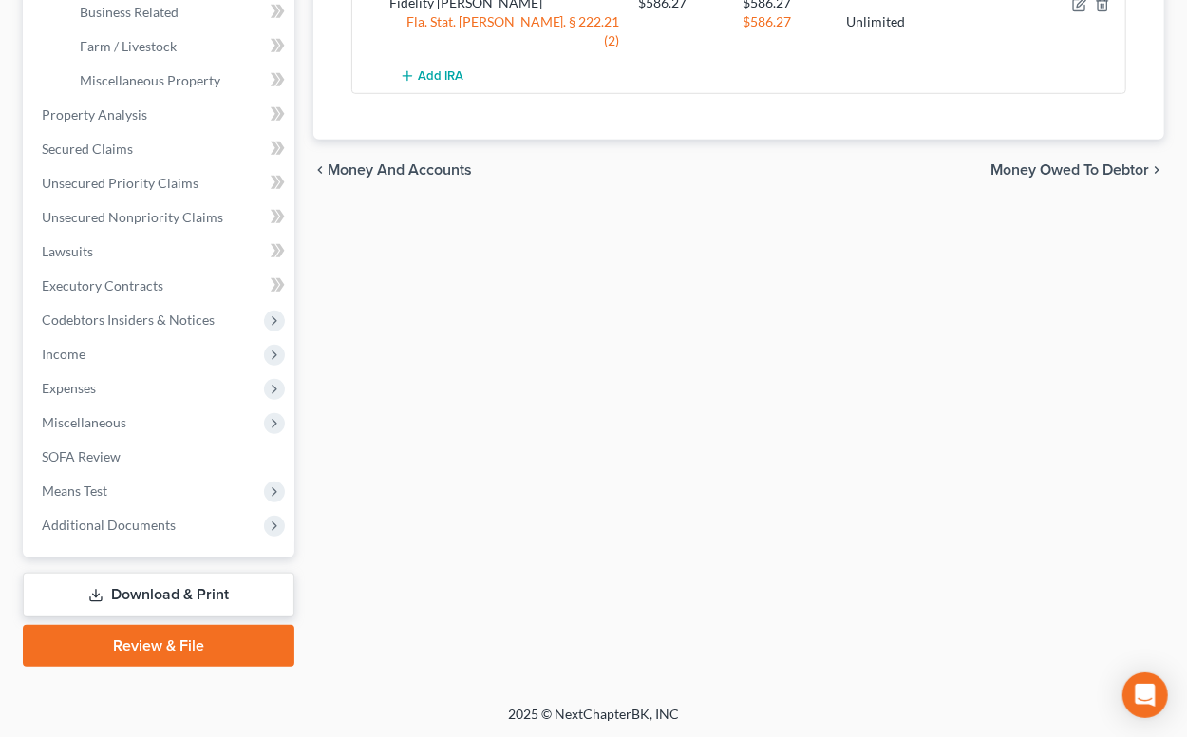
click at [170, 592] on link "Download & Print" at bounding box center [159, 595] width 272 height 45
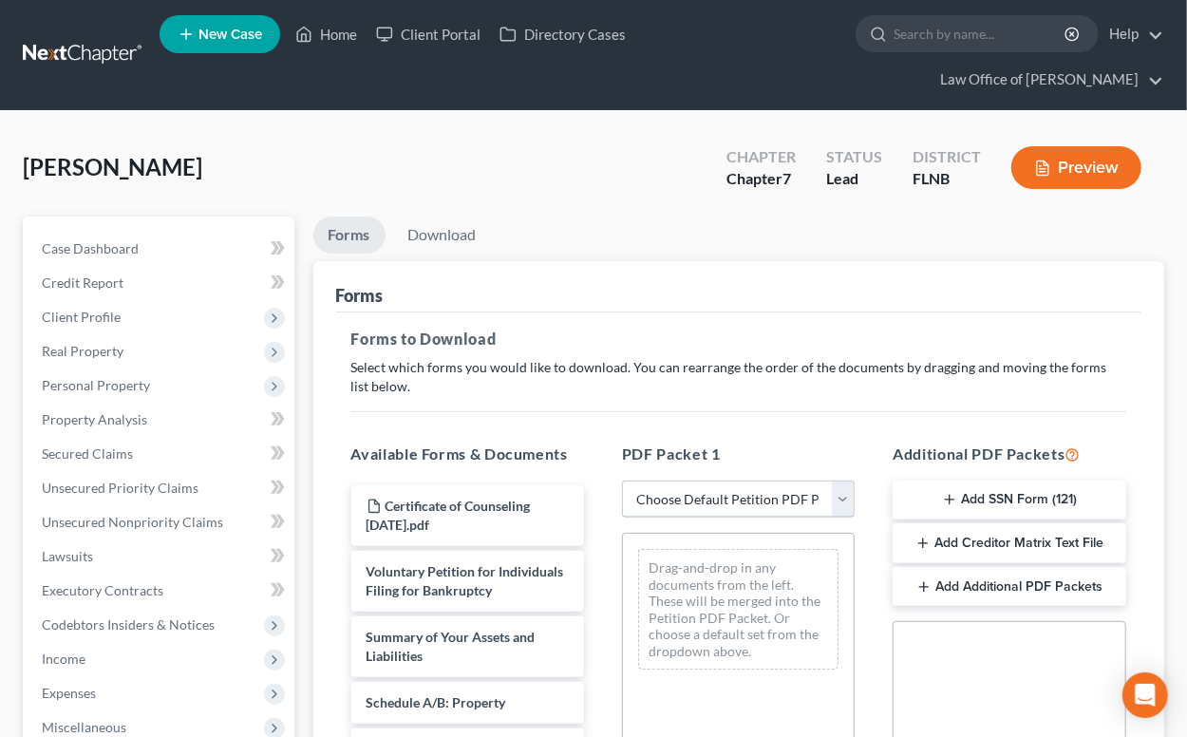
select select "0"
click option "Complete Bankruptcy Petition (all forms and schedules)" at bounding box center [0, 0] width 0 height 0
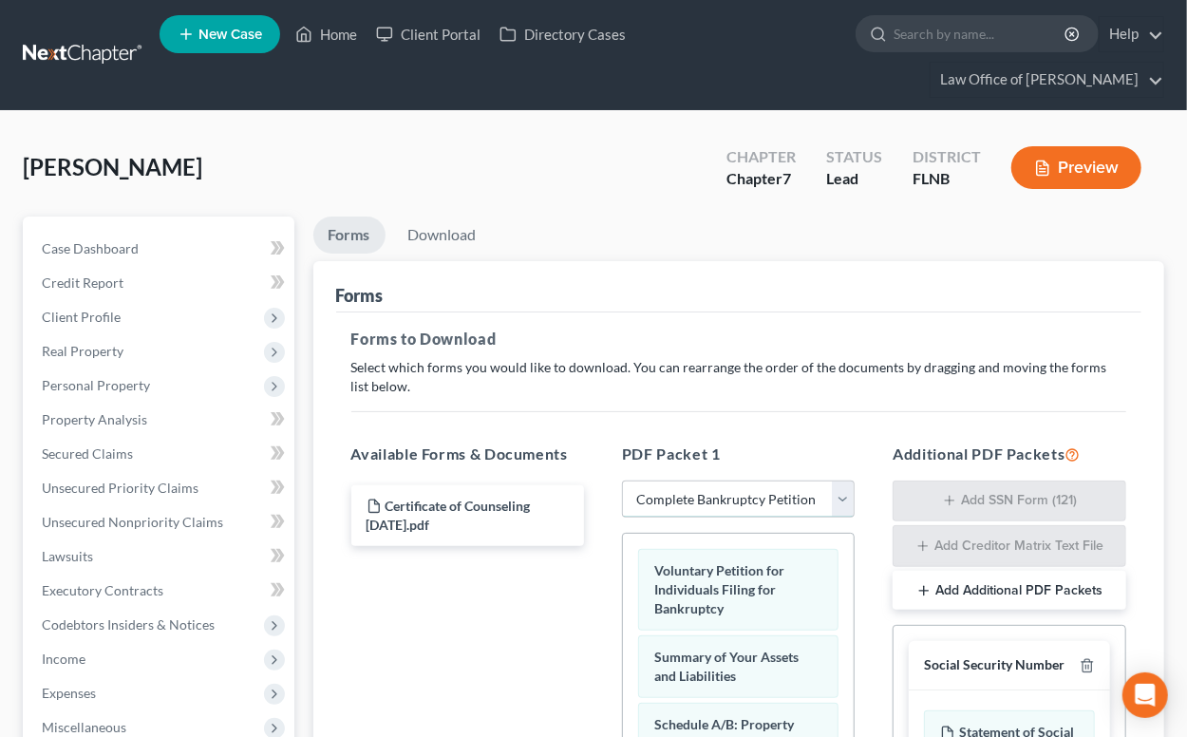
scroll to position [490, 0]
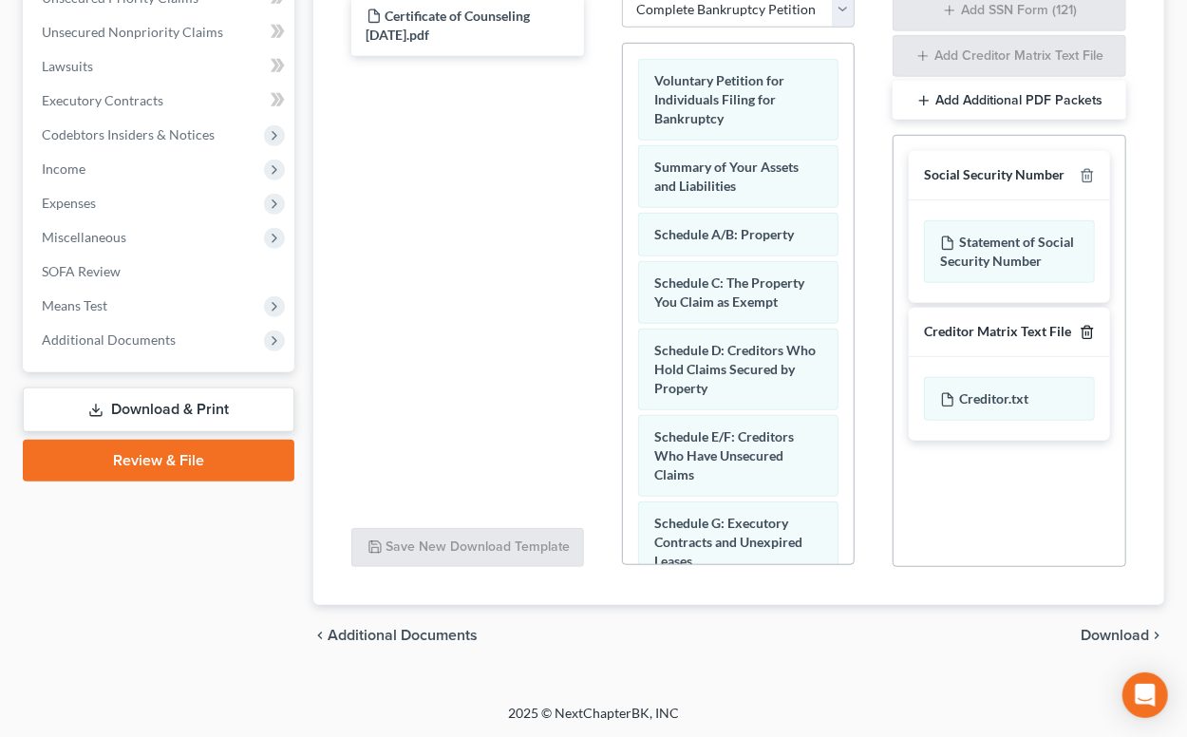
click at [1090, 329] on icon "button" at bounding box center [1087, 332] width 15 height 15
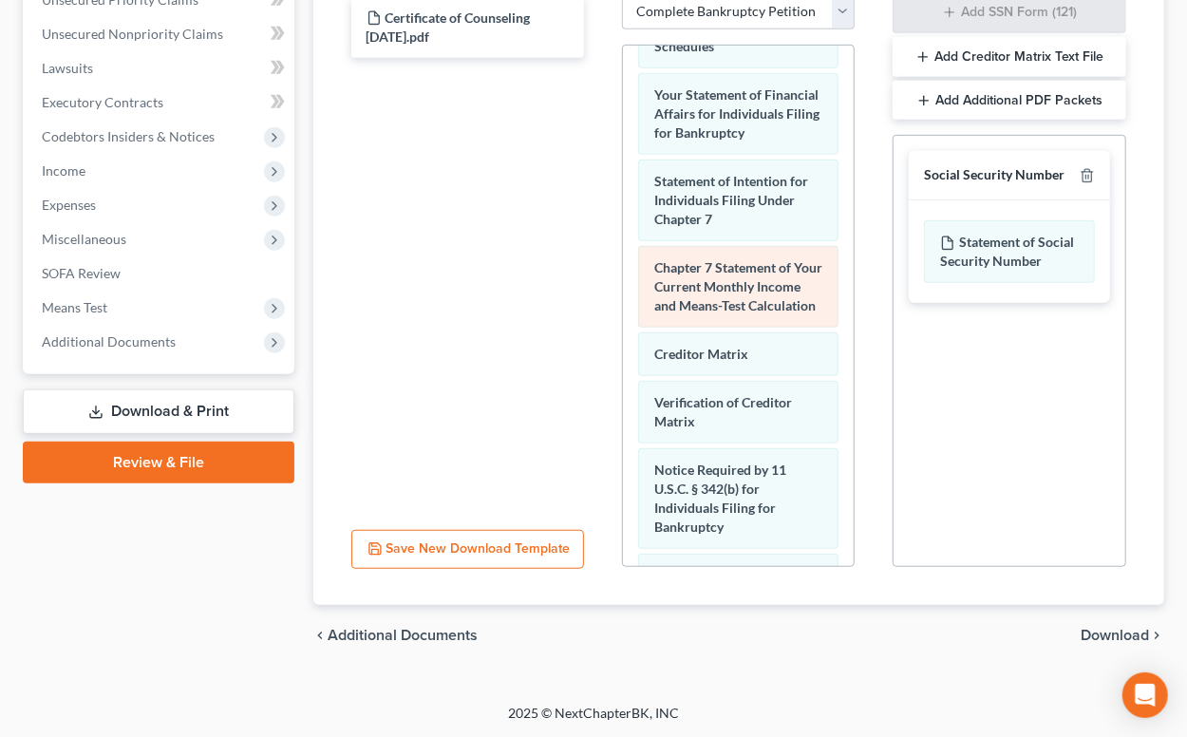
scroll to position [937, 0]
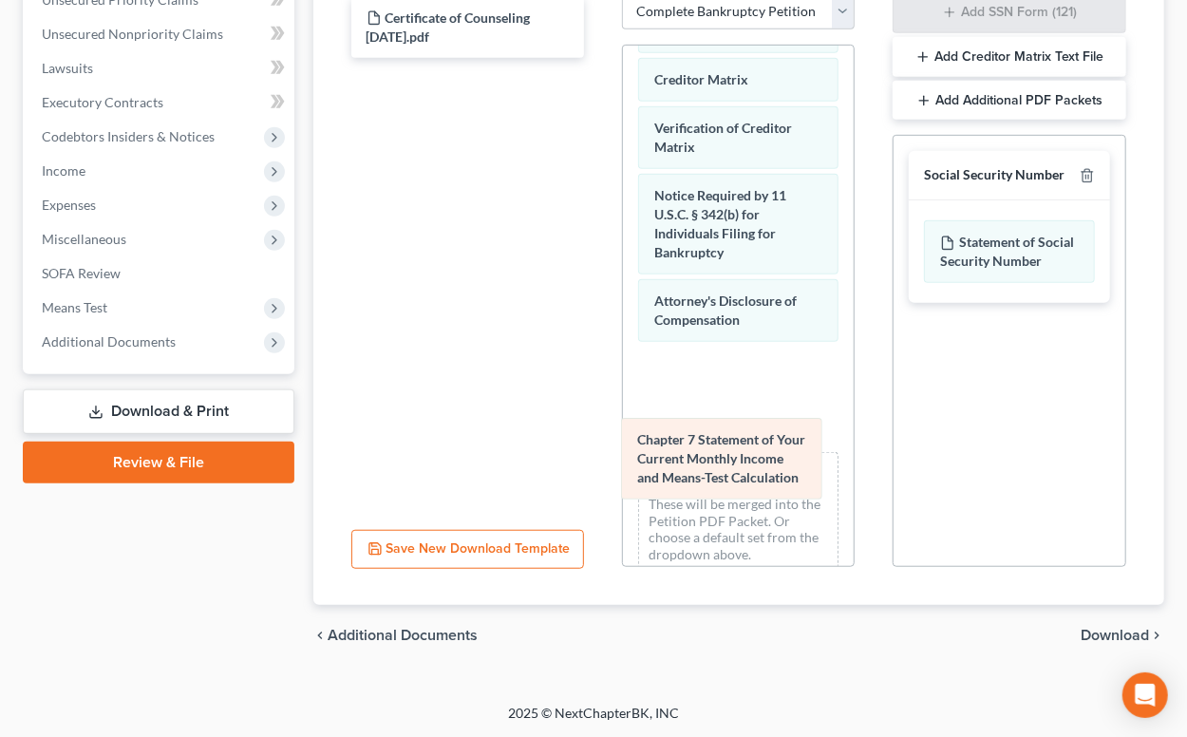
drag, startPoint x: 725, startPoint y: 87, endPoint x: 708, endPoint y: 451, distance: 364.2
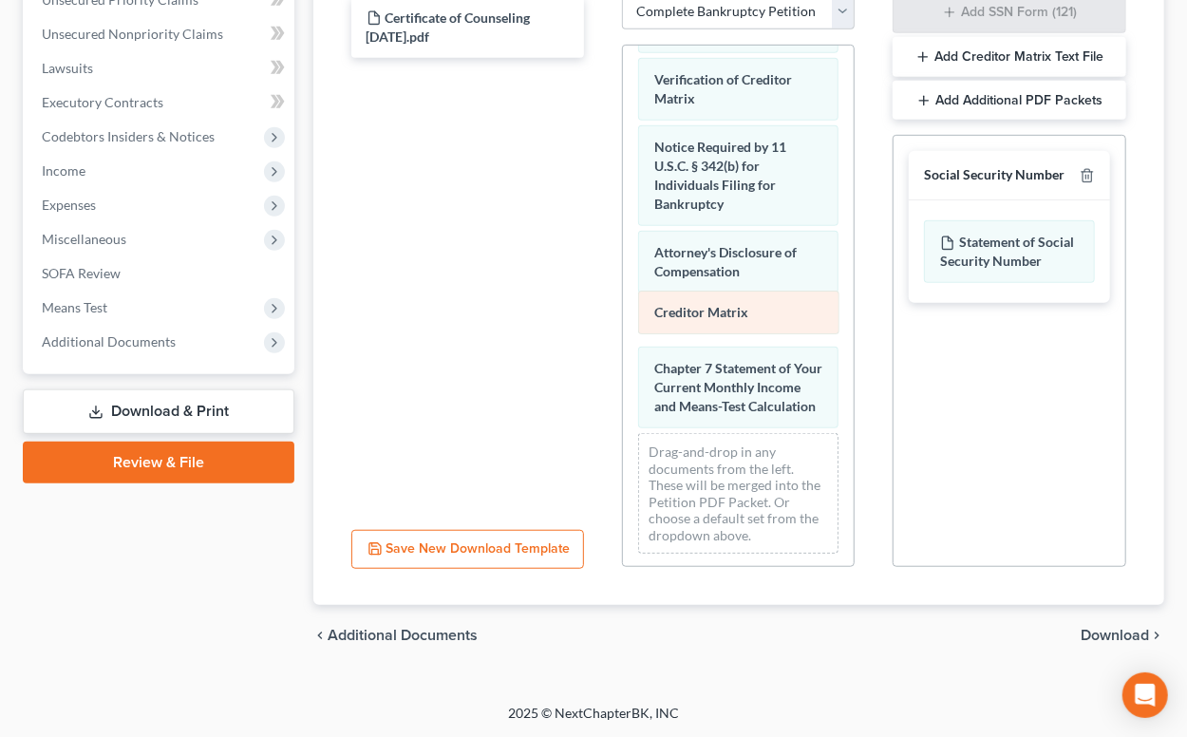
drag, startPoint x: 716, startPoint y: 71, endPoint x: 716, endPoint y: 308, distance: 236.5
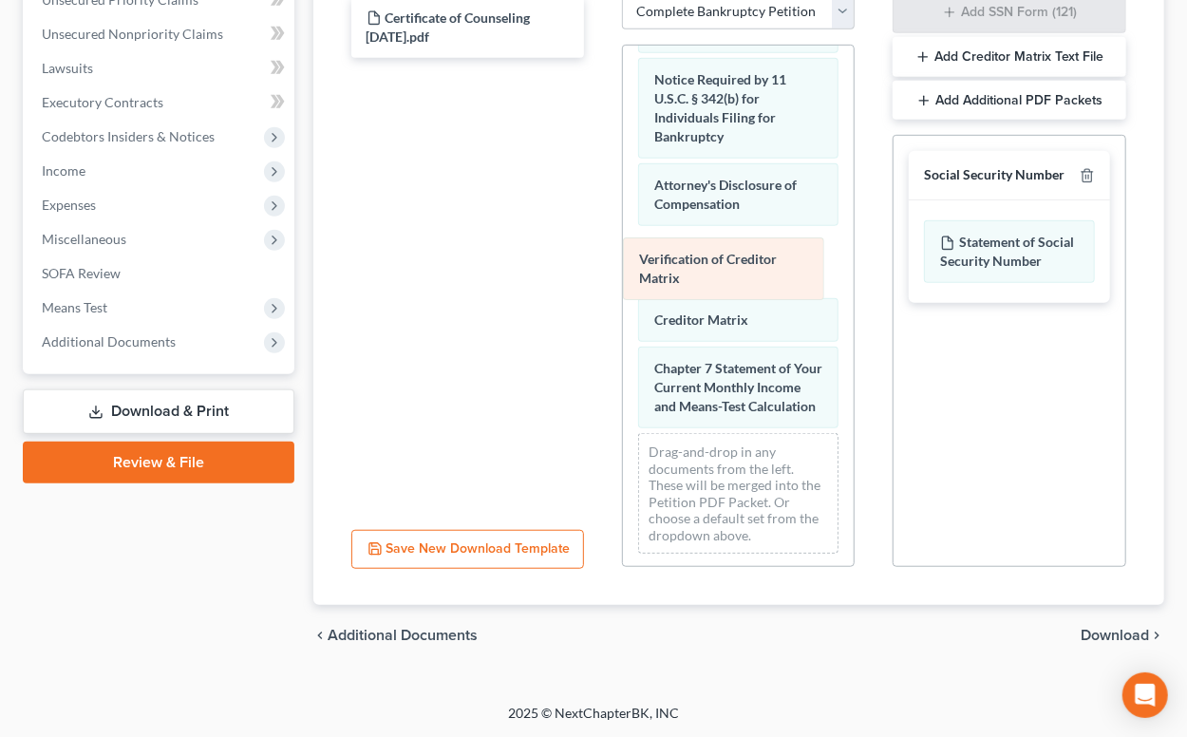
drag, startPoint x: 722, startPoint y: 83, endPoint x: 707, endPoint y: 266, distance: 183.9
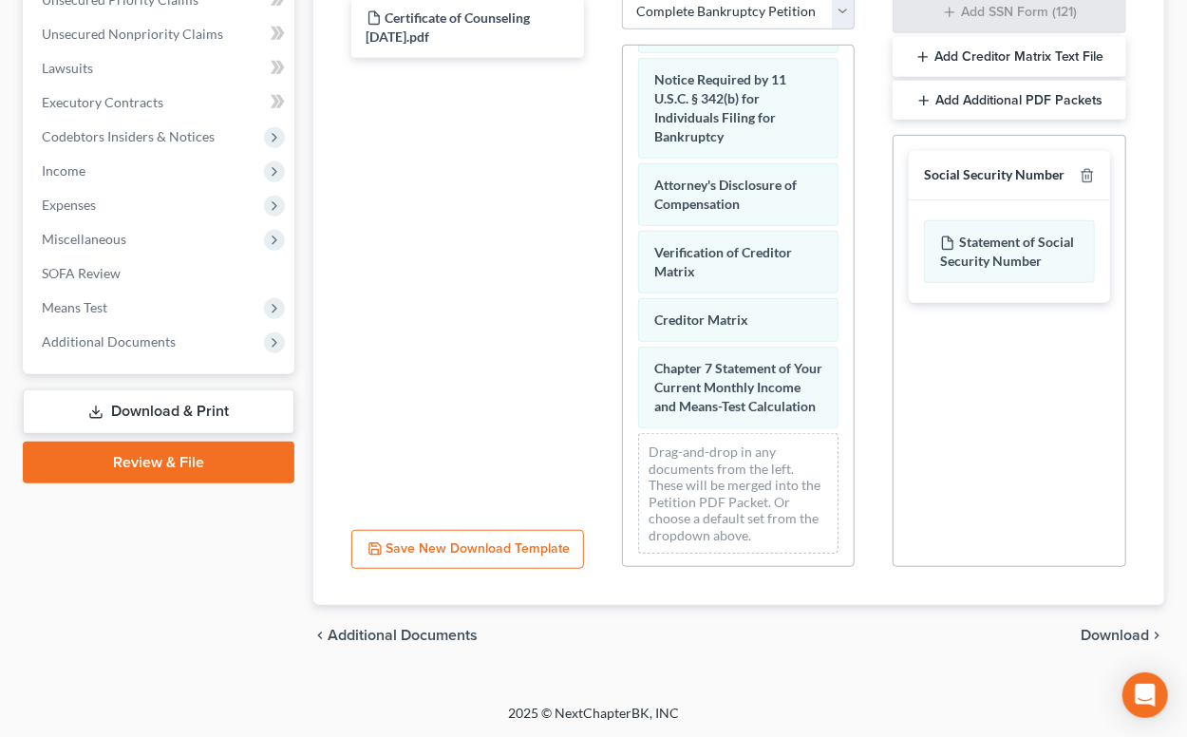
click at [1094, 628] on span "Download" at bounding box center [1115, 635] width 68 height 15
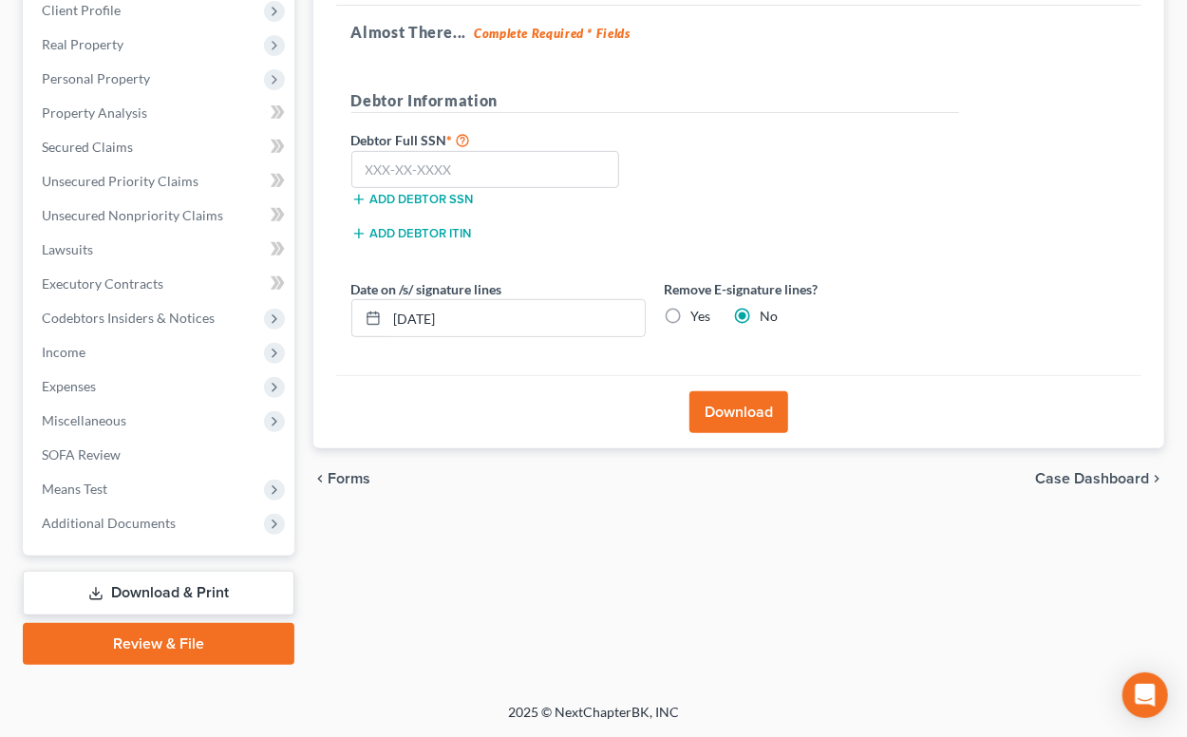
scroll to position [304, 0]
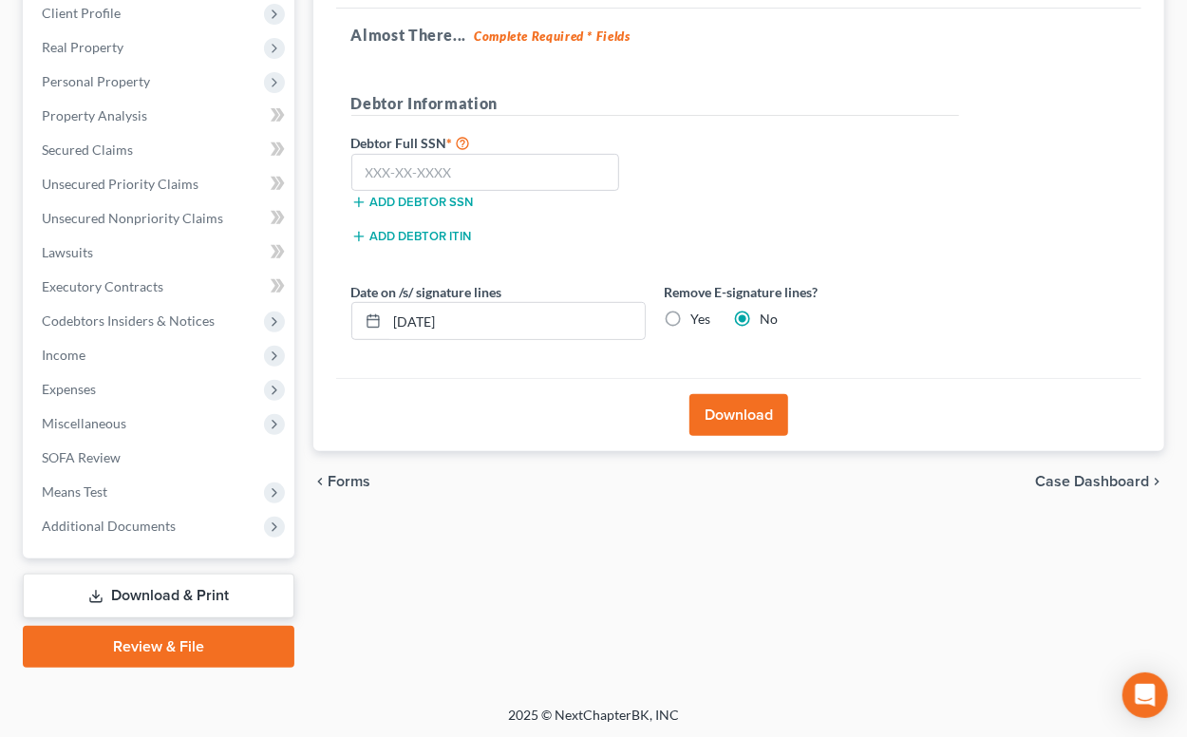
click at [691, 317] on label "Yes" at bounding box center [701, 319] width 20 height 19
click at [699, 317] on input "Yes" at bounding box center [705, 316] width 12 height 12
radio input "true"
radio input "false"
click at [524, 179] on input "text" at bounding box center [485, 173] width 269 height 38
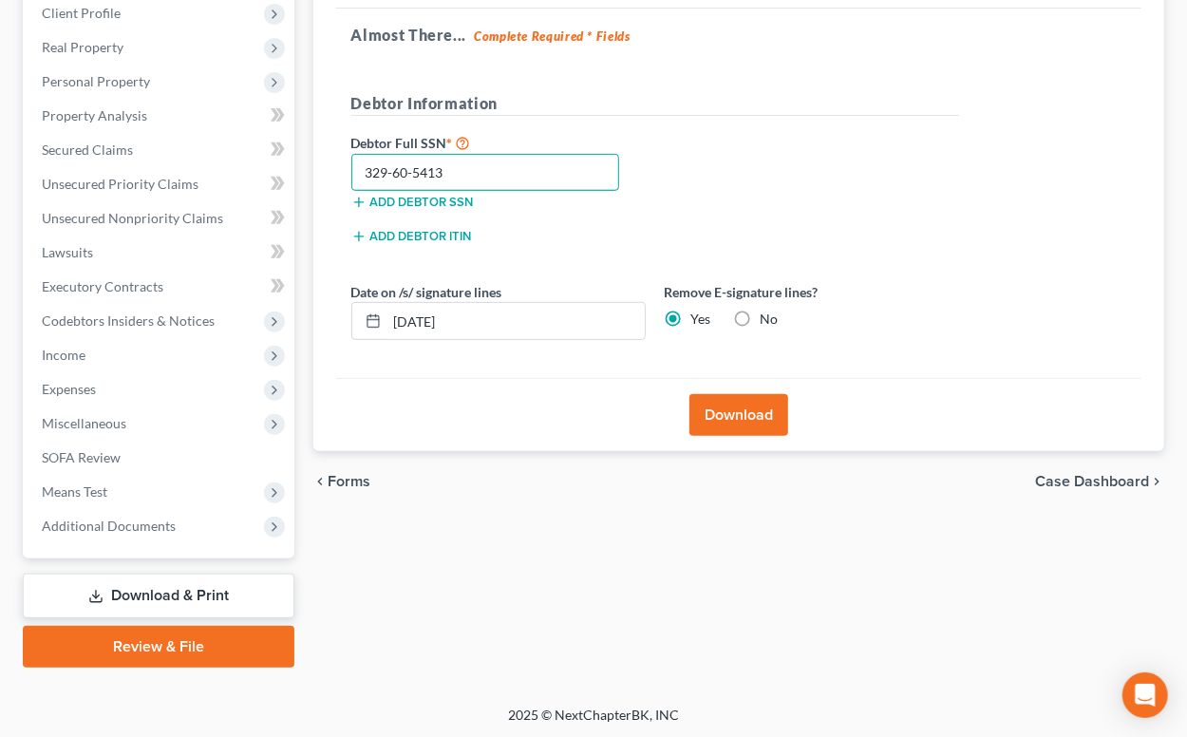
type input "329-60-5413"
click at [745, 409] on button "Download" at bounding box center [739, 415] width 99 height 42
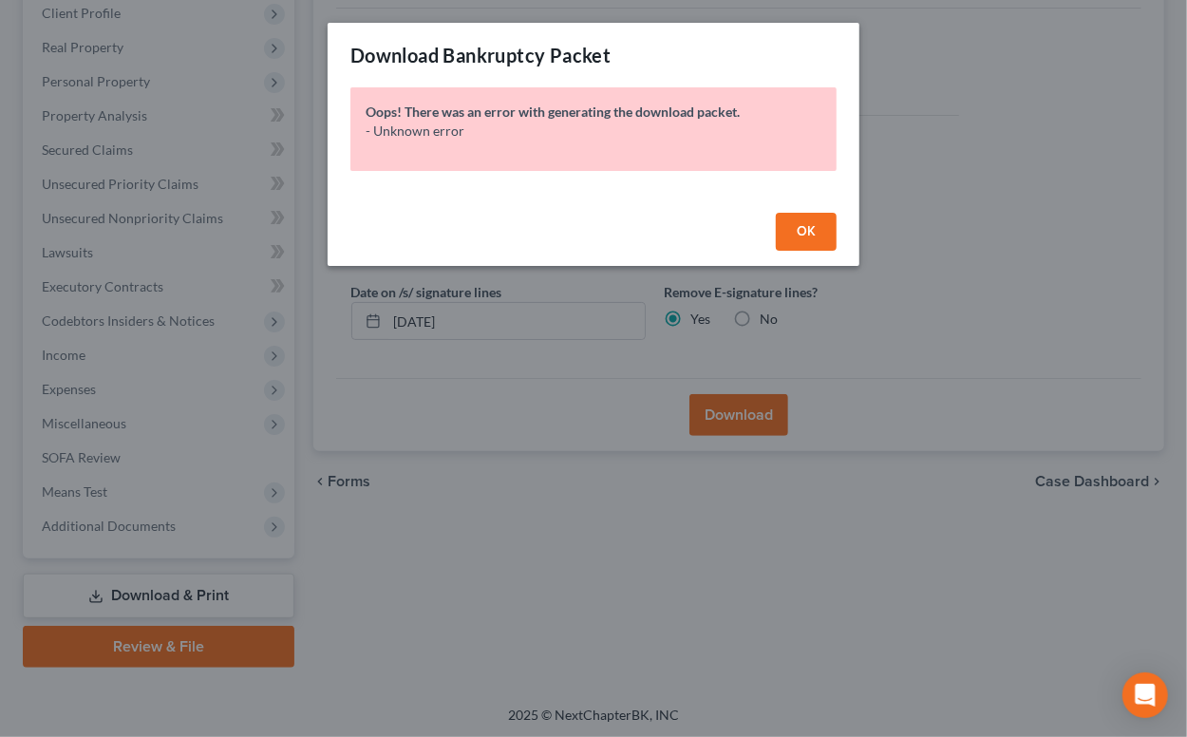
click at [794, 234] on button "OK" at bounding box center [806, 232] width 61 height 38
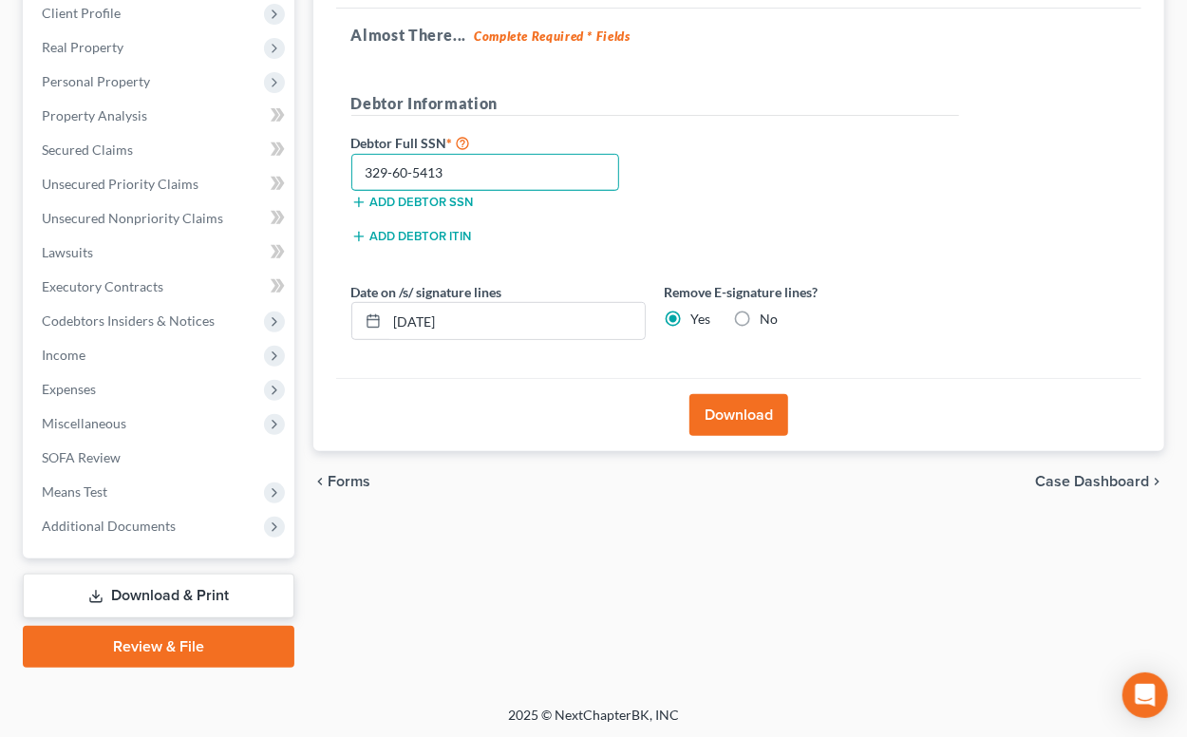
drag, startPoint x: 364, startPoint y: 168, endPoint x: 455, endPoint y: 162, distance: 91.4
click at [455, 162] on input "329-60-5413" at bounding box center [485, 173] width 269 height 38
click at [729, 418] on button "Download" at bounding box center [739, 415] width 99 height 42
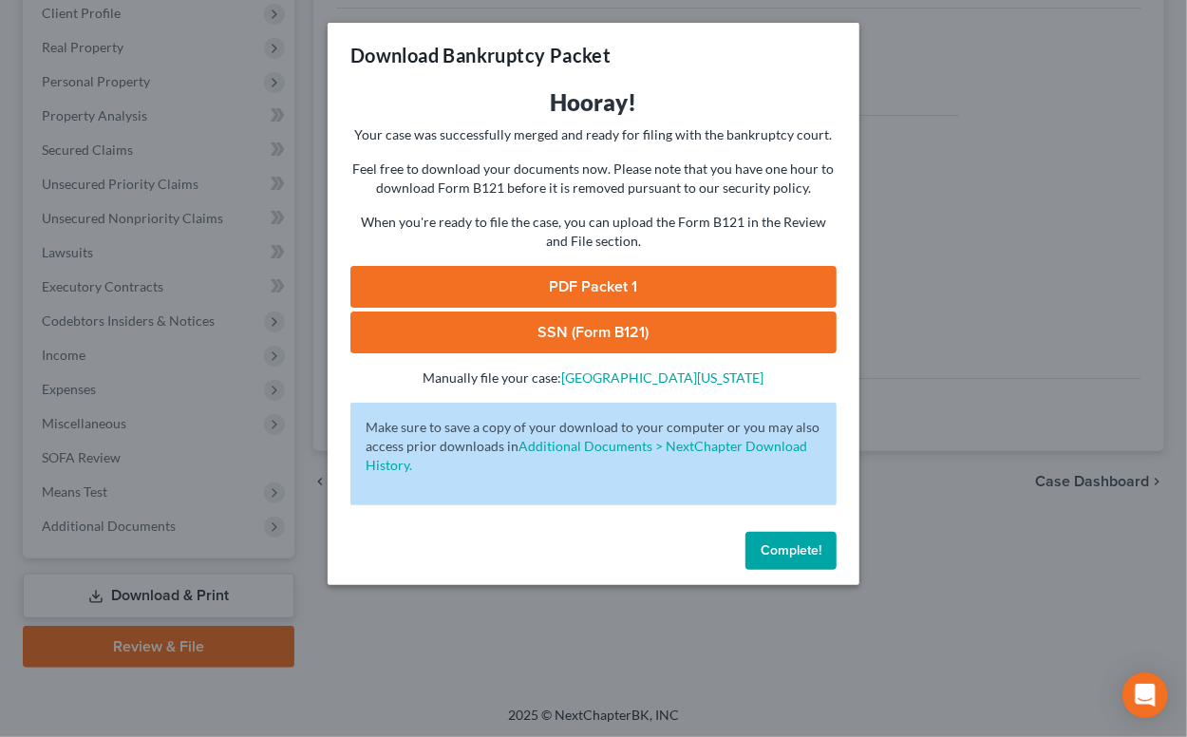
click at [649, 327] on link "SSN (Form B121)" at bounding box center [593, 333] width 486 height 42
click at [488, 283] on link "PDF Packet 1" at bounding box center [593, 287] width 486 height 42
click at [774, 553] on span "Complete!" at bounding box center [791, 550] width 61 height 16
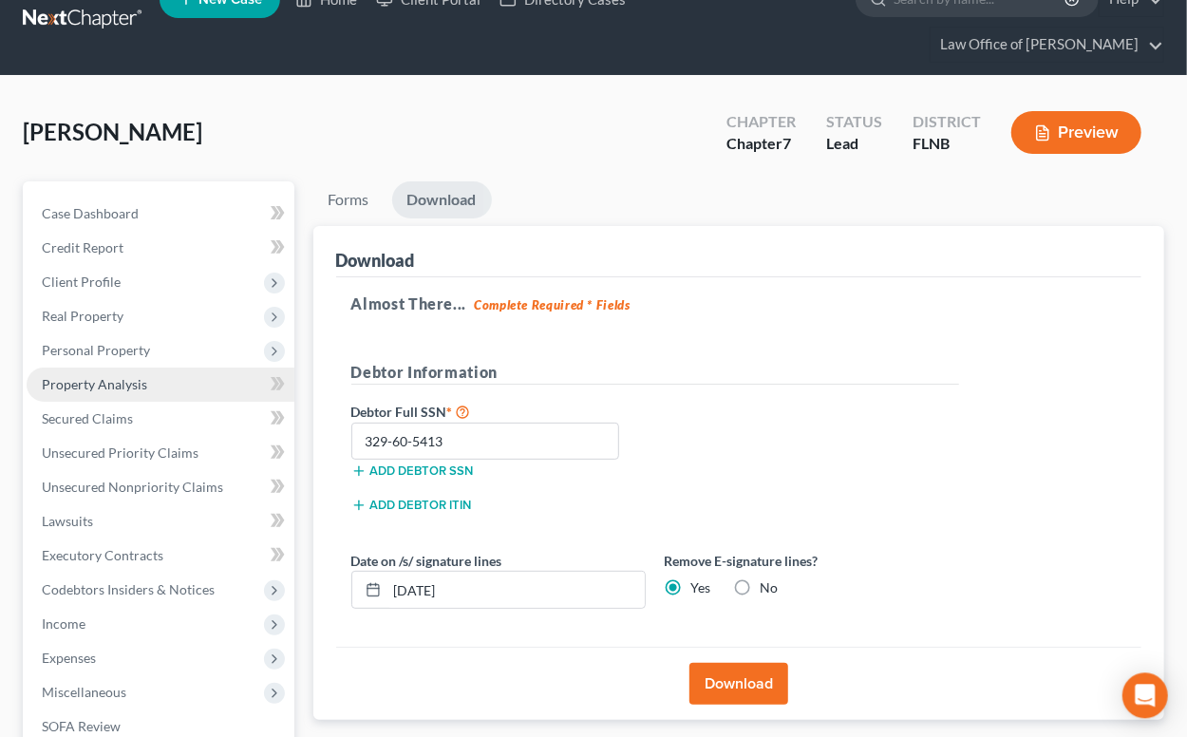
scroll to position [0, 0]
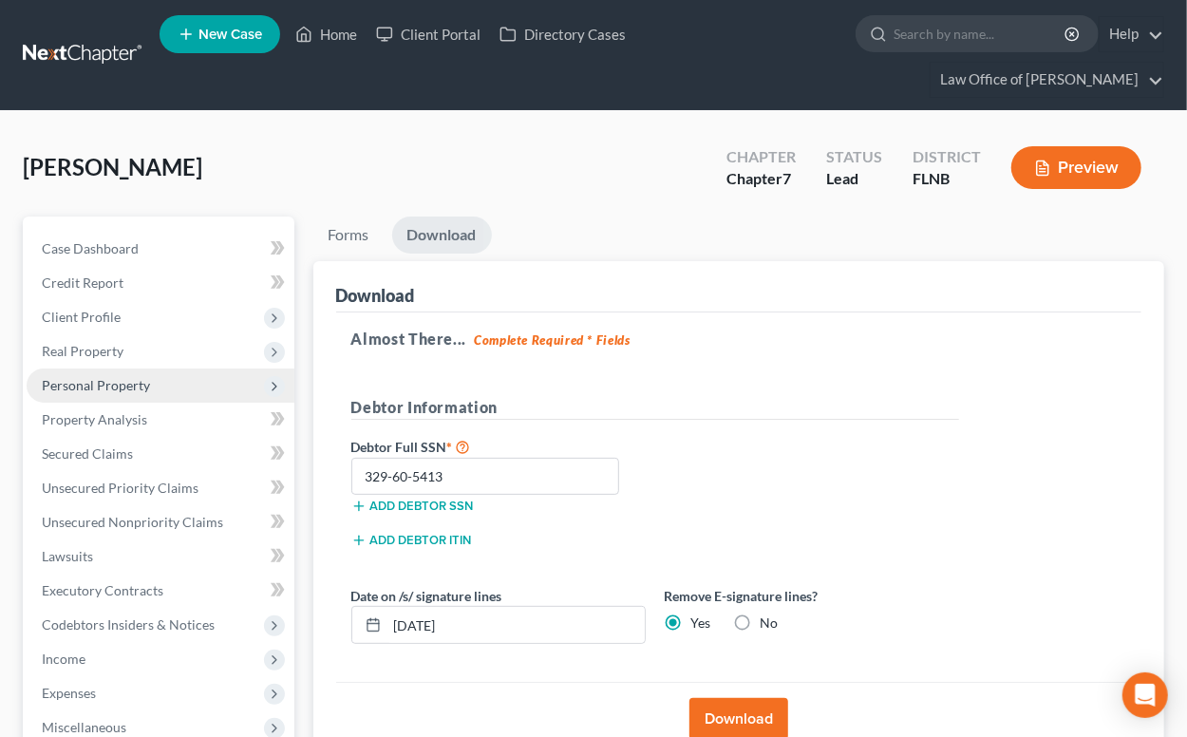
click at [113, 384] on span "Personal Property" at bounding box center [96, 385] width 108 height 16
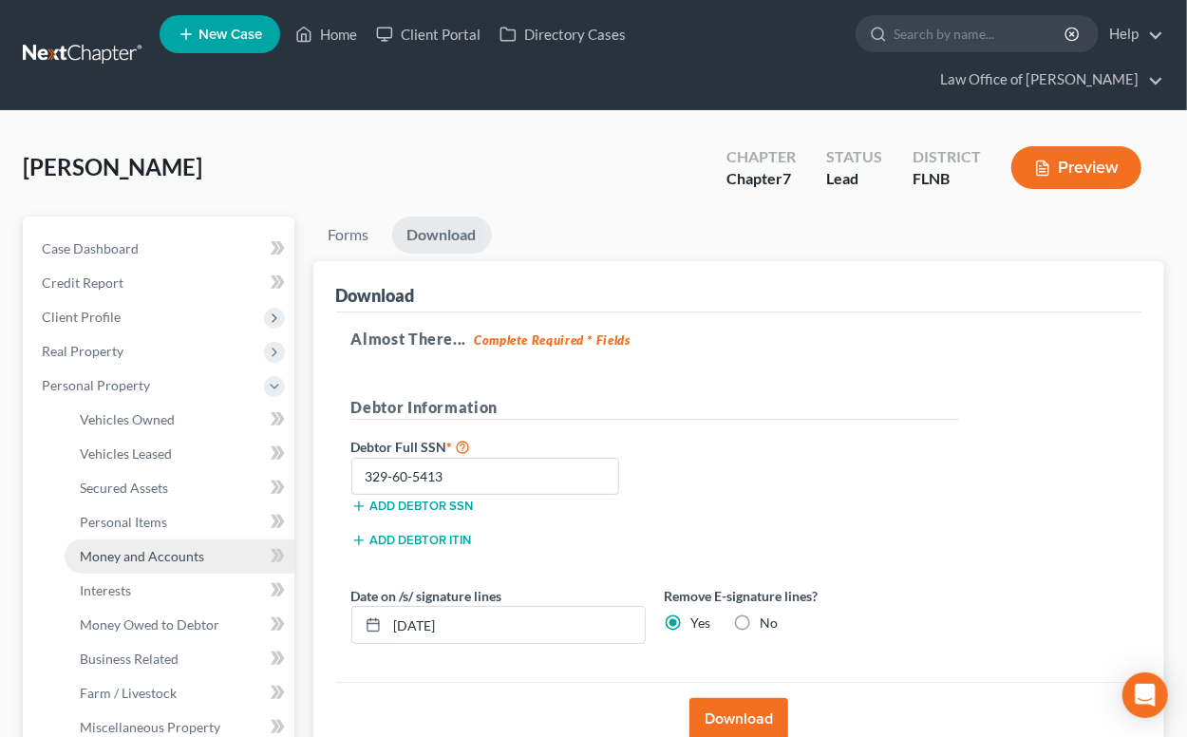
click at [141, 554] on span "Money and Accounts" at bounding box center [142, 556] width 124 height 16
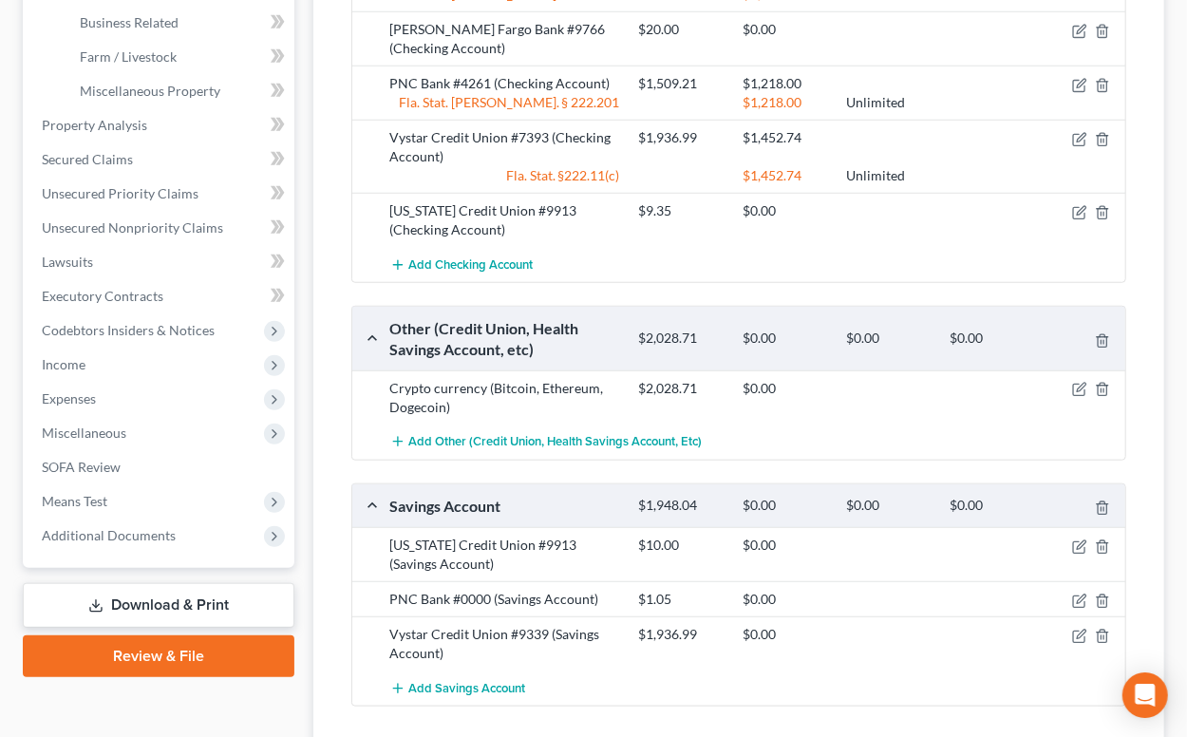
scroll to position [731, 0]
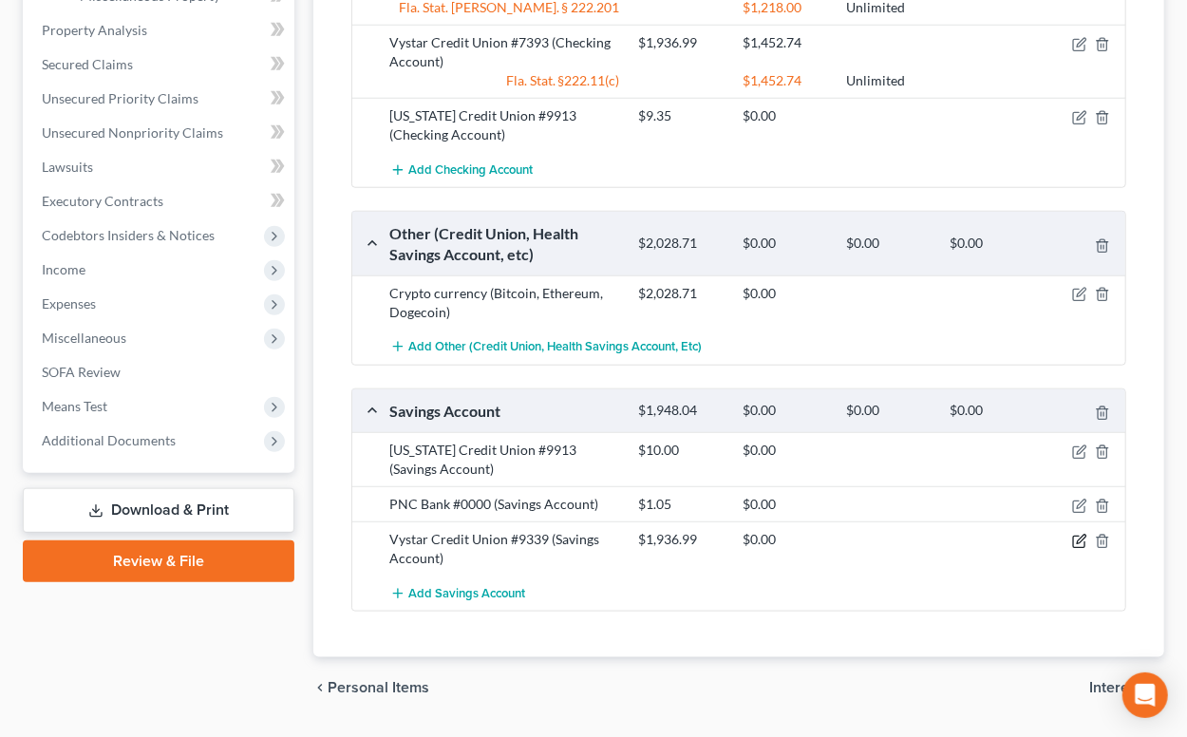
click at [1079, 538] on icon "button" at bounding box center [1079, 541] width 15 height 15
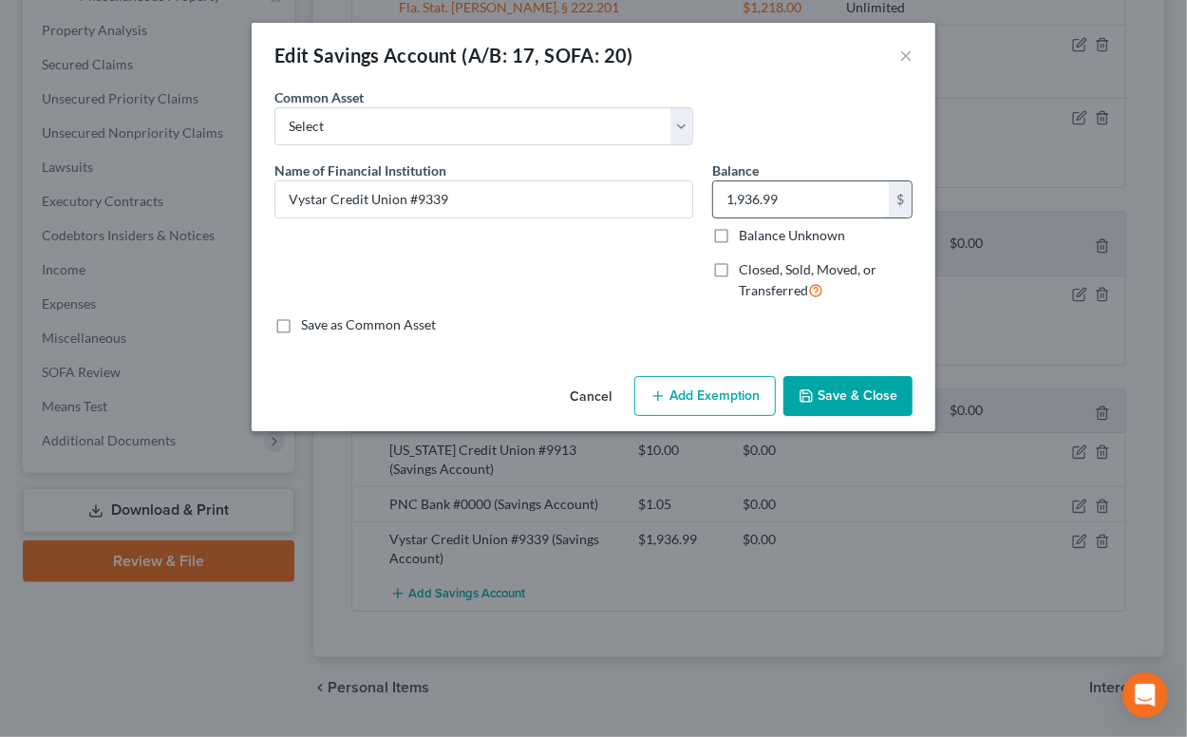
click at [795, 200] on input "1,936.99" at bounding box center [801, 199] width 176 height 36
type input "5.00"
click at [878, 392] on button "Save & Close" at bounding box center [848, 396] width 129 height 40
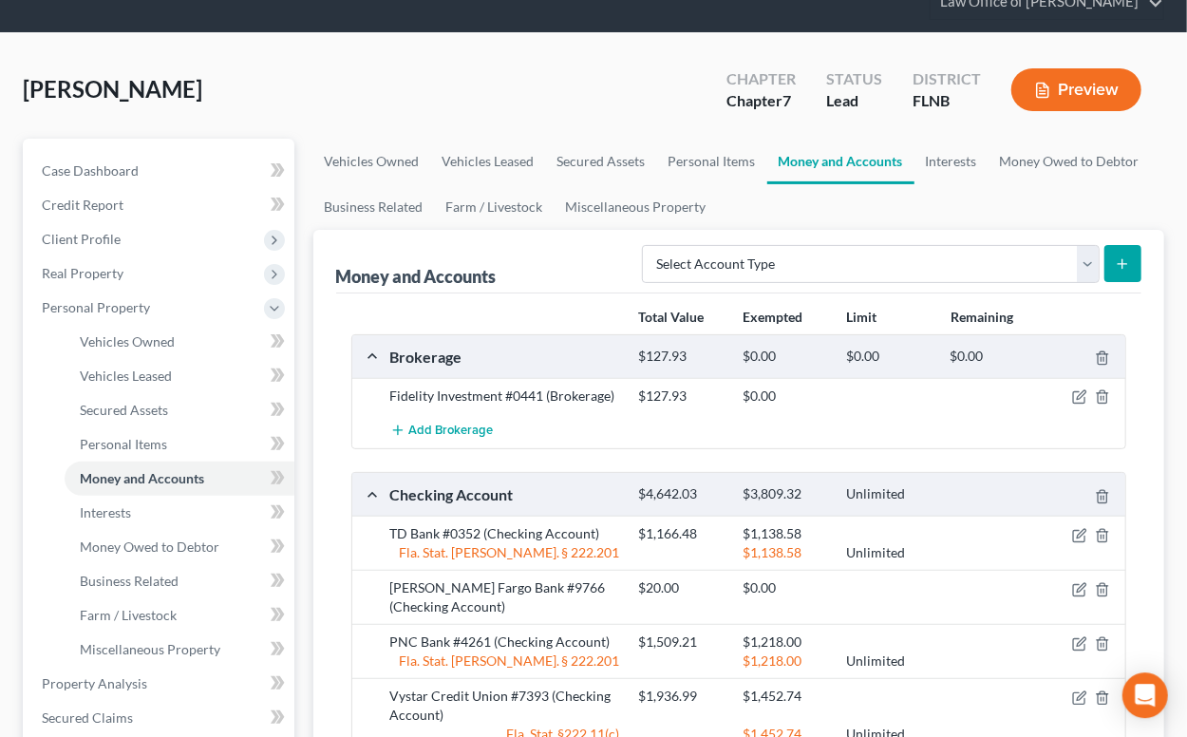
scroll to position [0, 0]
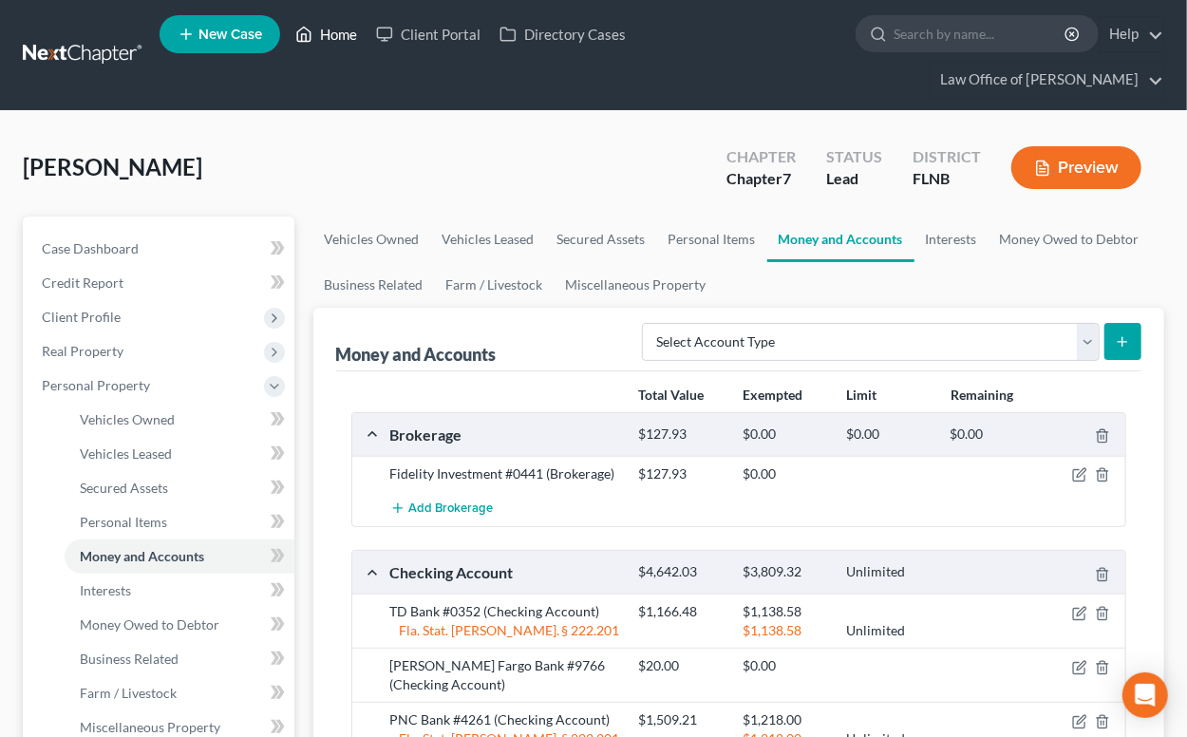
click at [345, 43] on link "Home" at bounding box center [326, 34] width 81 height 34
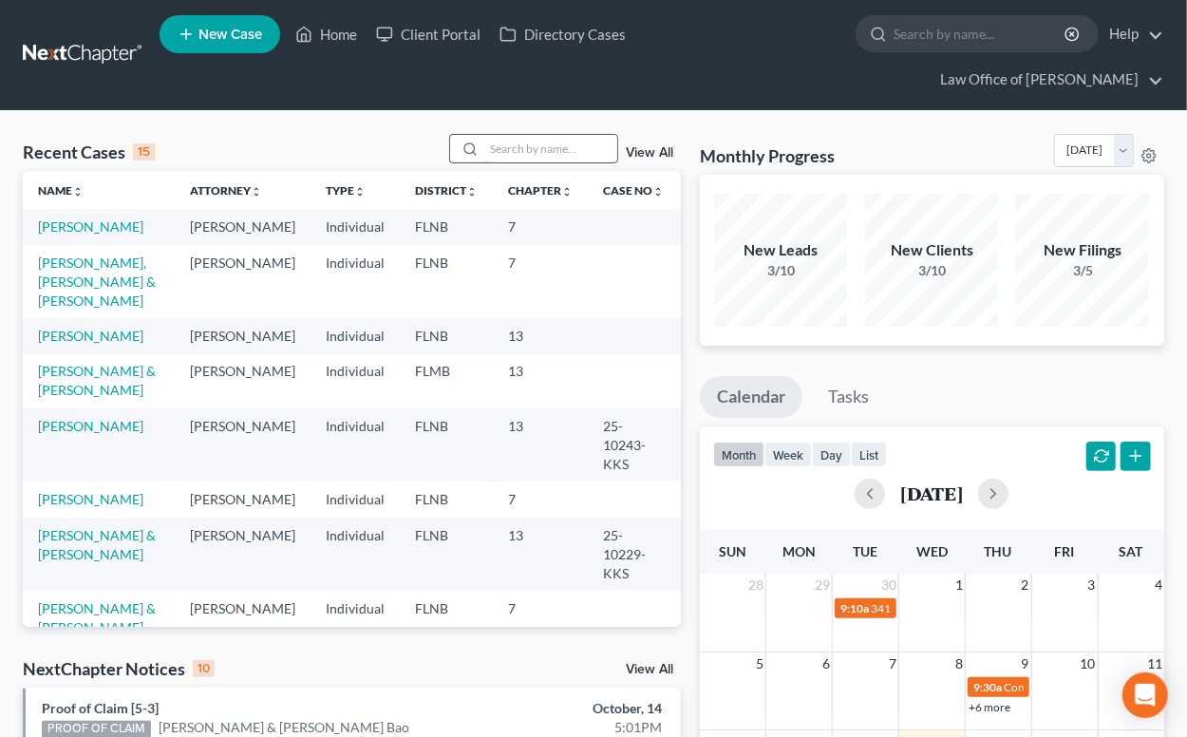
click at [511, 153] on input "search" at bounding box center [550, 149] width 133 height 28
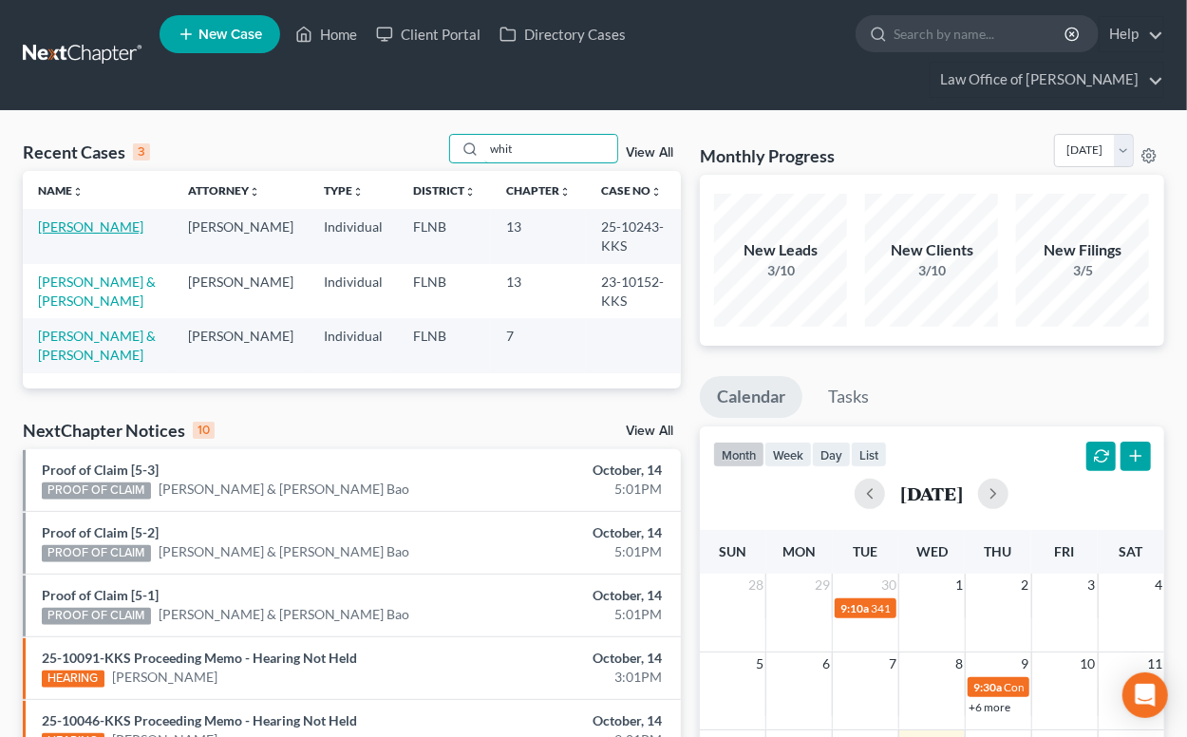
type input "whit"
click at [103, 229] on link "Whittle, Shanda" at bounding box center [90, 226] width 105 height 16
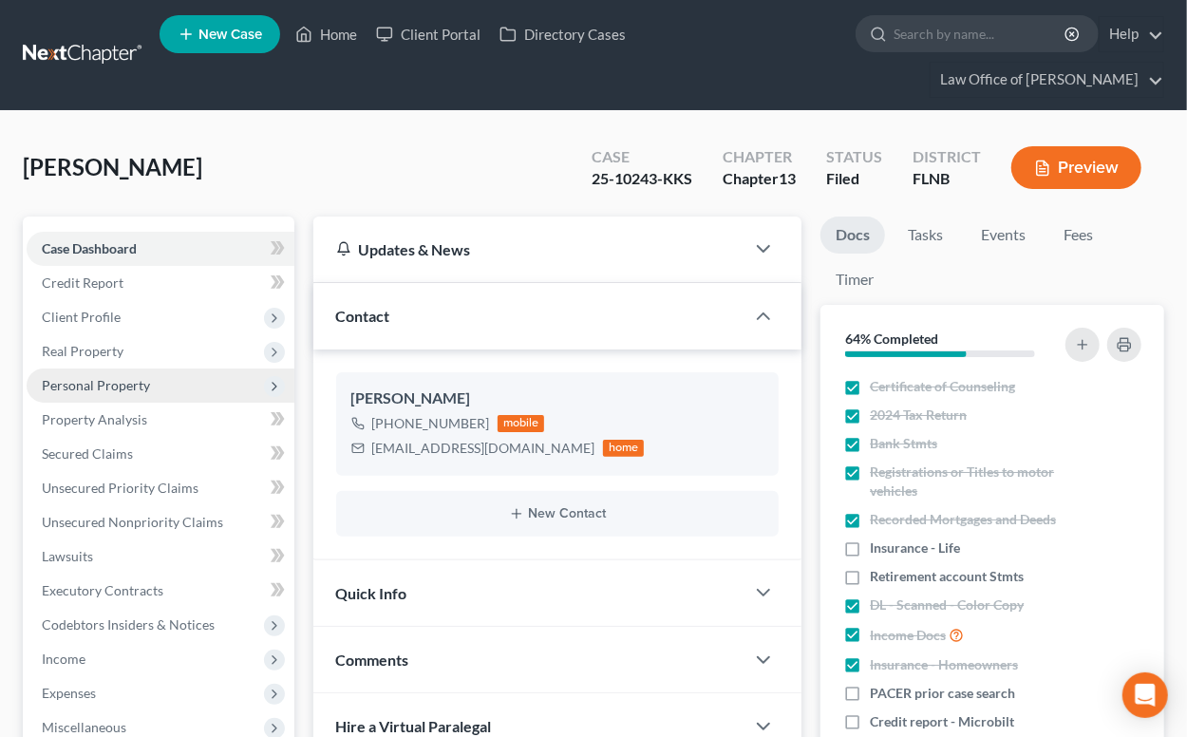
click at [199, 387] on span "Personal Property" at bounding box center [161, 386] width 268 height 34
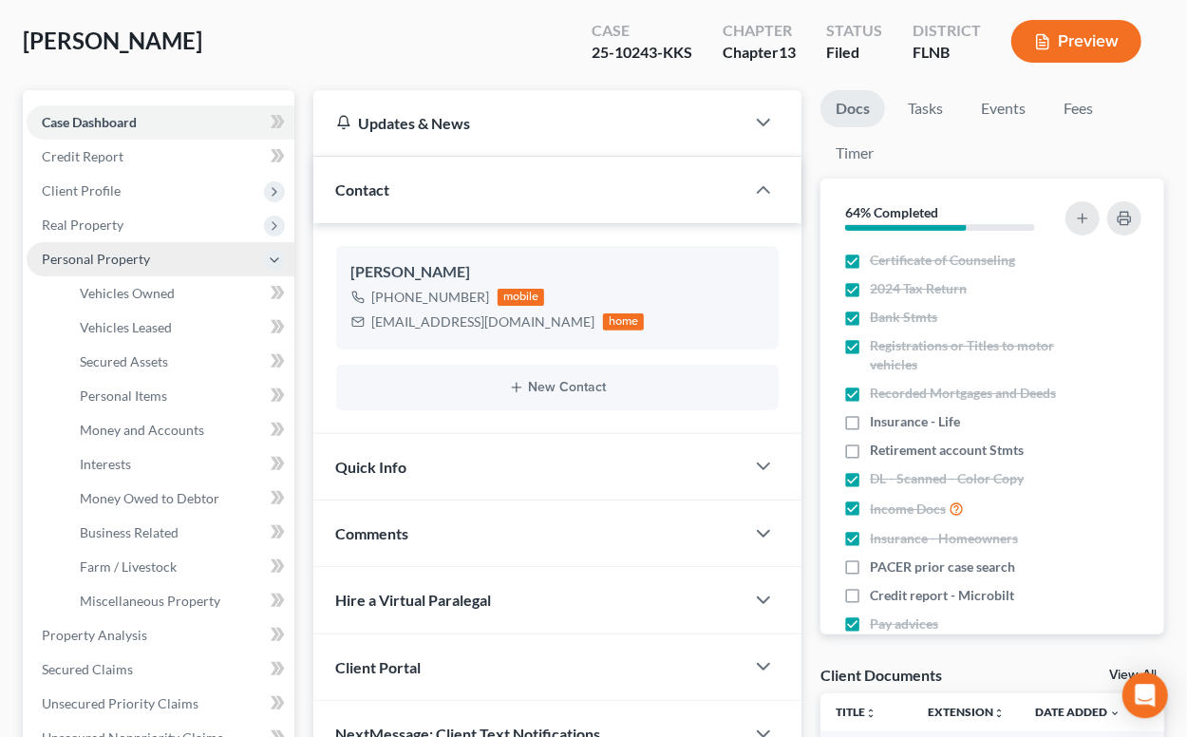
scroll to position [209, 0]
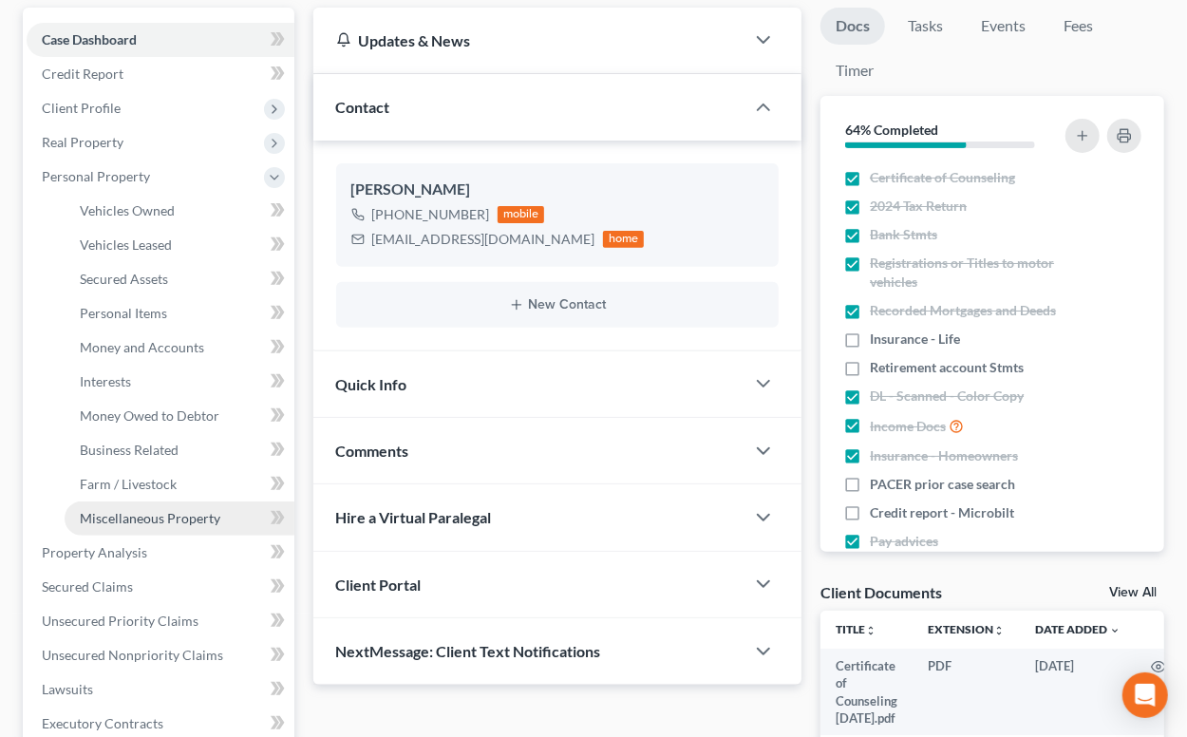
click at [183, 517] on span "Miscellaneous Property" at bounding box center [150, 518] width 141 height 16
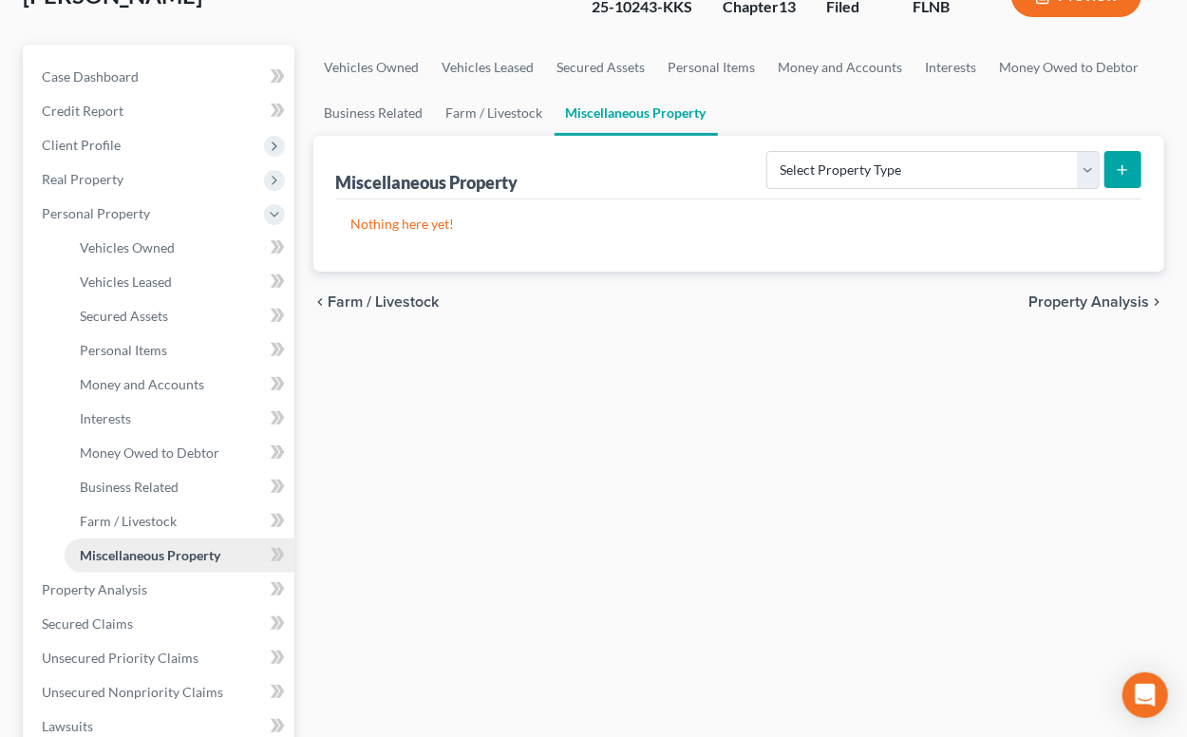
scroll to position [313, 0]
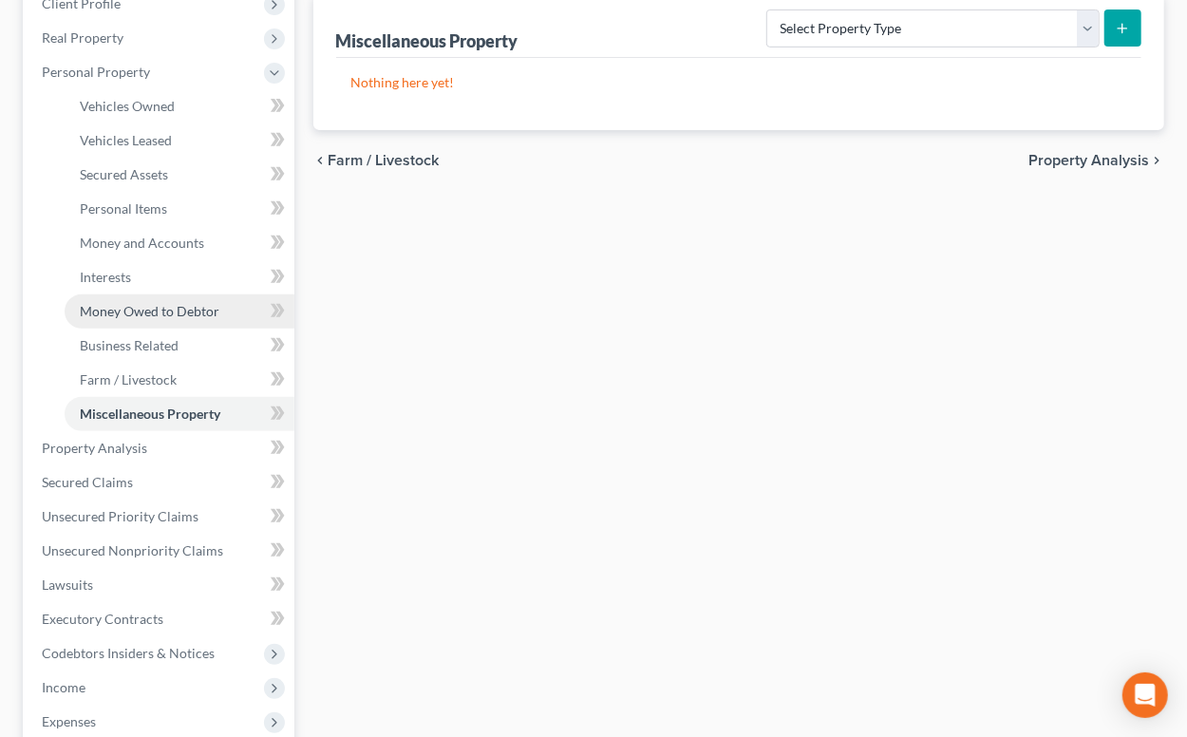
click at [151, 314] on span "Money Owed to Debtor" at bounding box center [150, 311] width 140 height 16
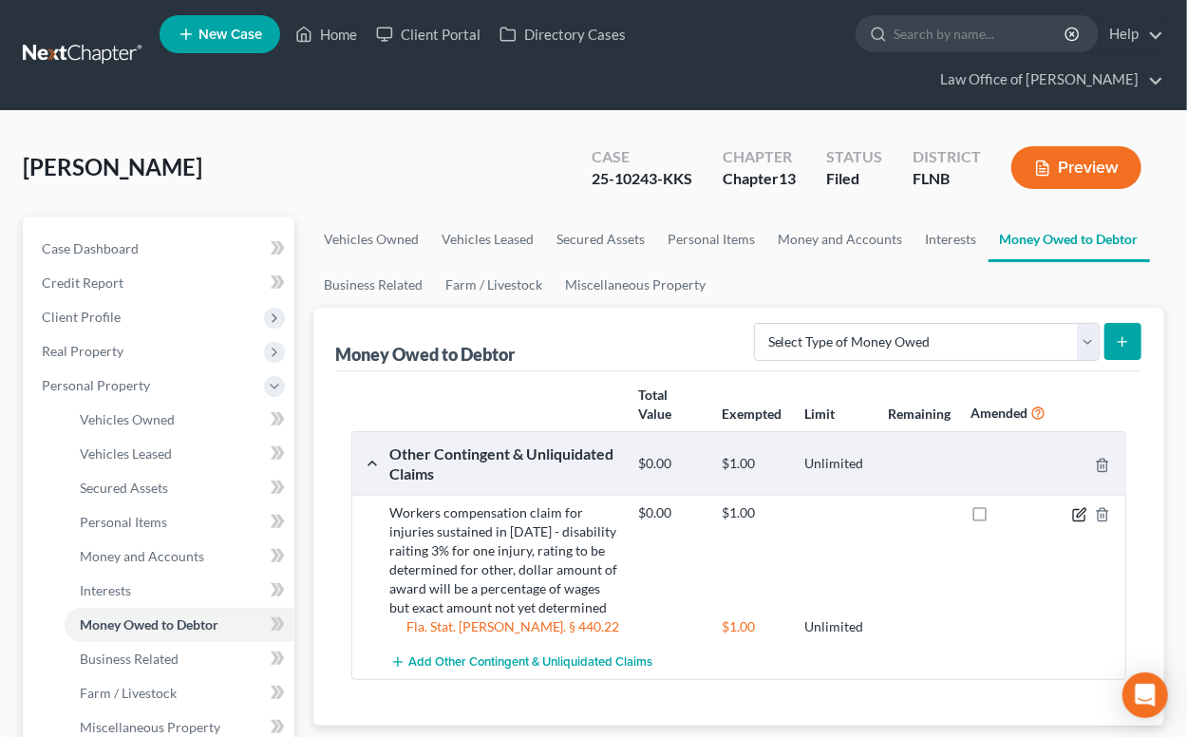
click at [1083, 516] on icon "button" at bounding box center [1079, 514] width 15 height 15
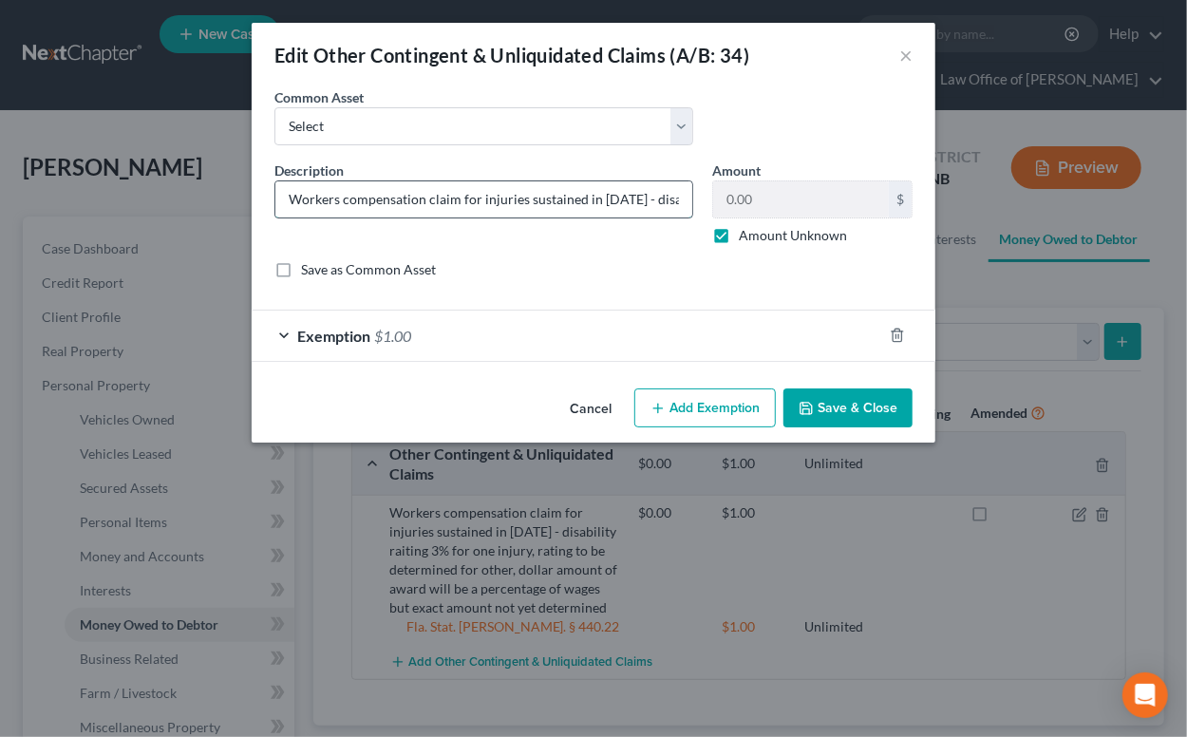
click at [593, 200] on input "Workers compensation claim for injuries sustained in October 2024 - disability …" at bounding box center [483, 199] width 417 height 36
drag, startPoint x: 689, startPoint y: 217, endPoint x: 690, endPoint y: 243, distance: 26.6
click at [690, 243] on div "Description * Workers compensation claim for injuries sustained in October 2024…" at bounding box center [484, 203] width 438 height 85
click at [437, 198] on input "Workers compensation claim for injuries sustained in October 2024 - disability …" at bounding box center [483, 199] width 417 height 36
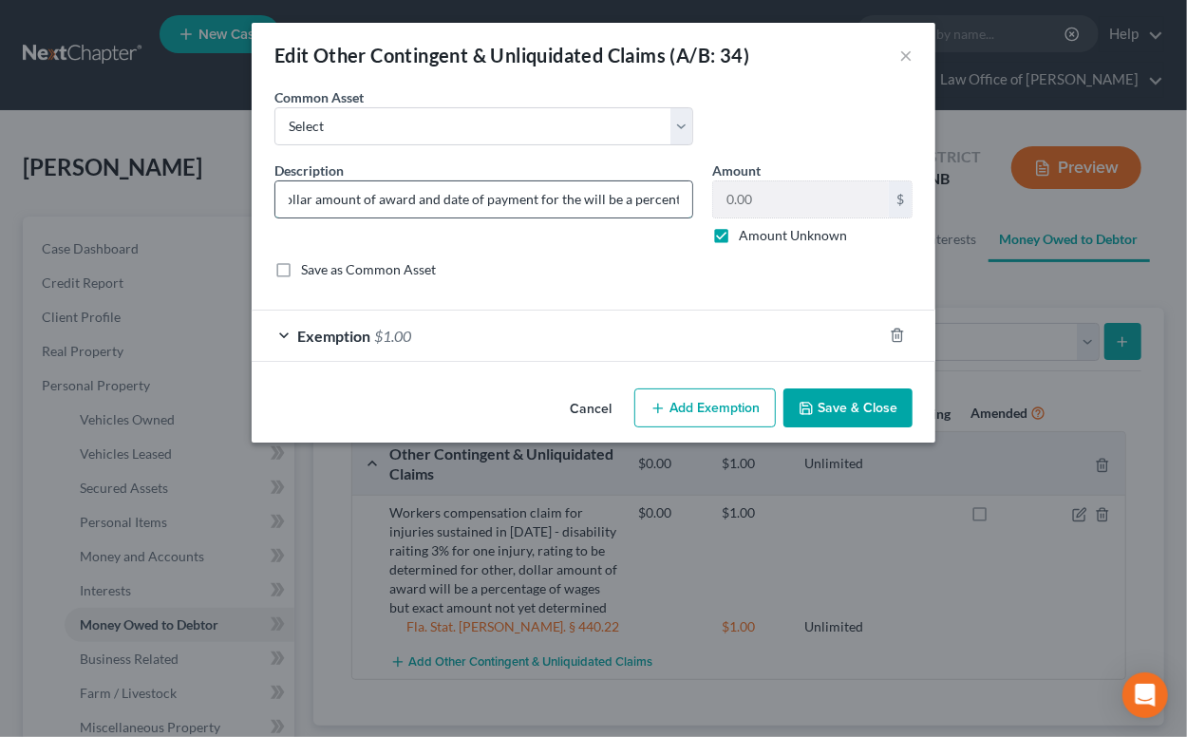
drag, startPoint x: 437, startPoint y: 198, endPoint x: 634, endPoint y: 198, distance: 197.6
click at [634, 198] on input "Workers compensation claim for injuries sustained in October 2024 - disability …" at bounding box center [483, 199] width 417 height 36
type input "Workers compensation claim for injuries sustained in October 2024 - permanent d…"
click at [802, 412] on icon "button" at bounding box center [806, 408] width 15 height 15
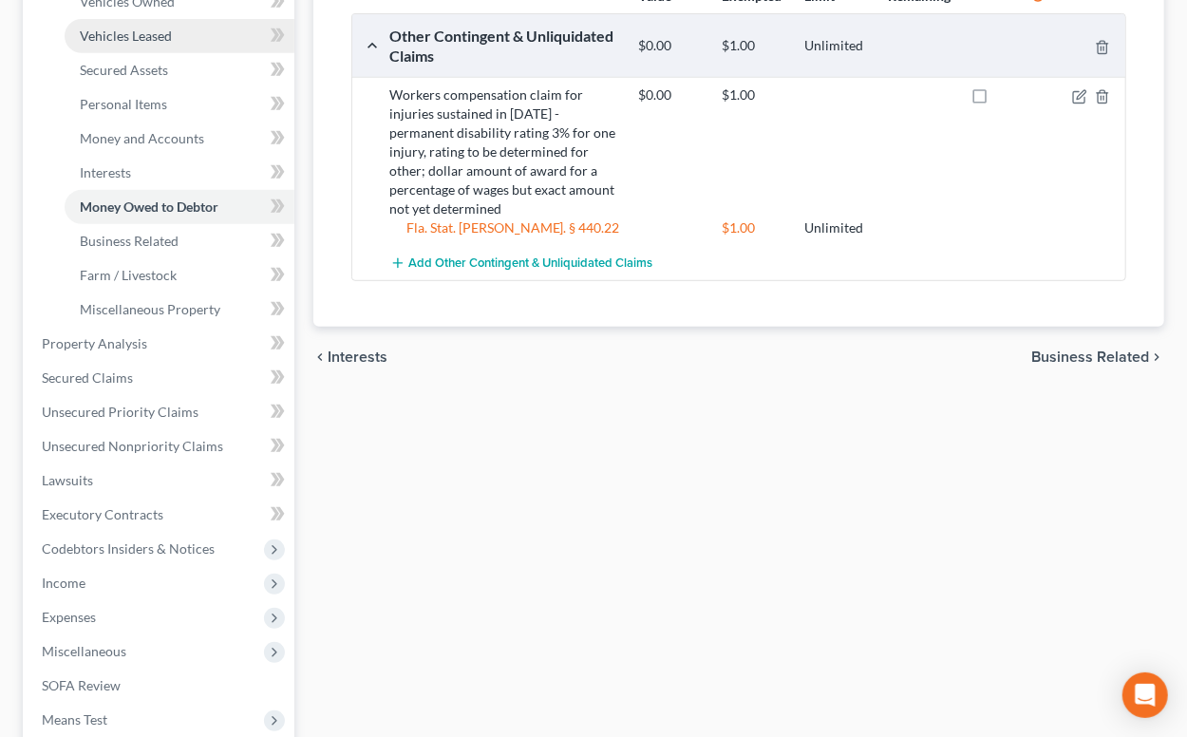
scroll to position [680, 0]
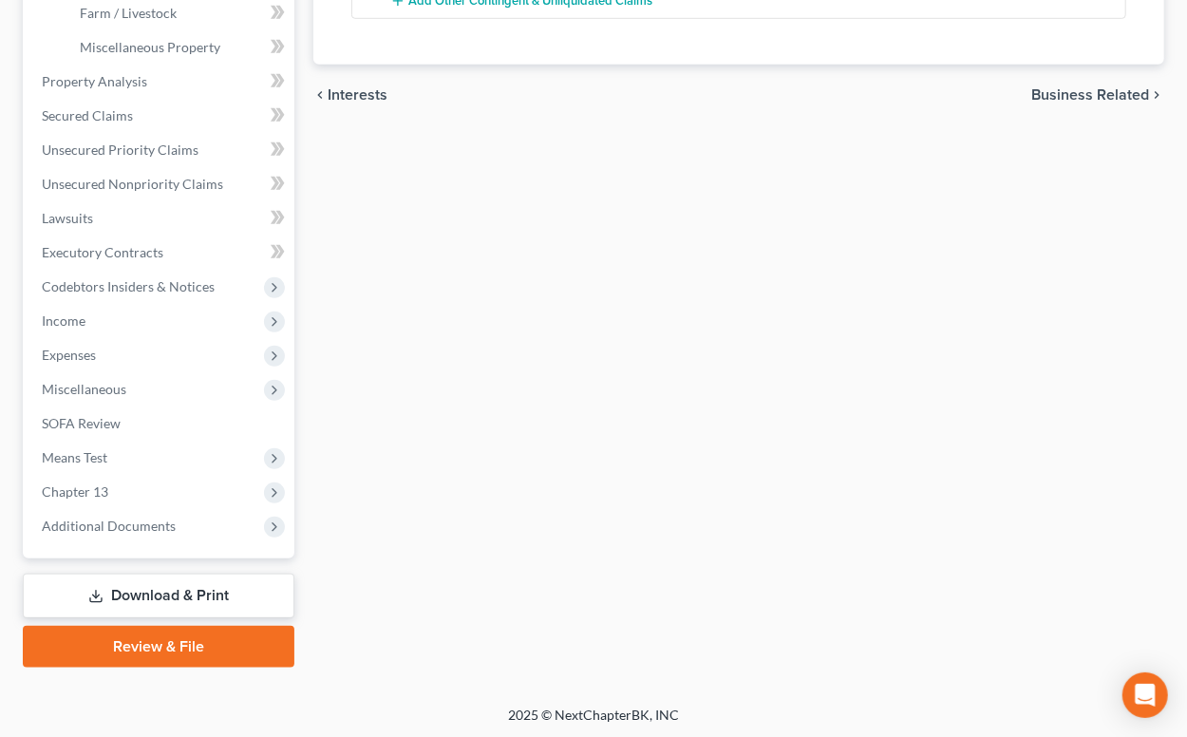
click at [186, 595] on link "Download & Print" at bounding box center [159, 596] width 272 height 45
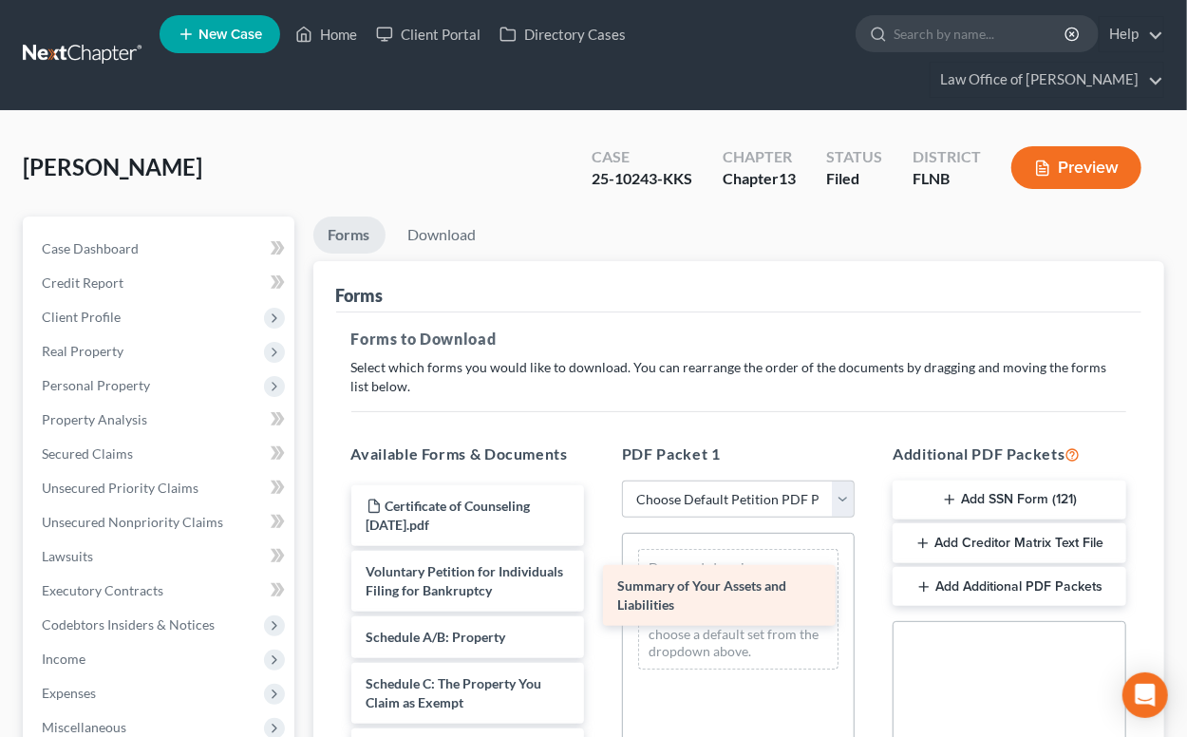
drag, startPoint x: 443, startPoint y: 639, endPoint x: 695, endPoint y: 589, distance: 257.6
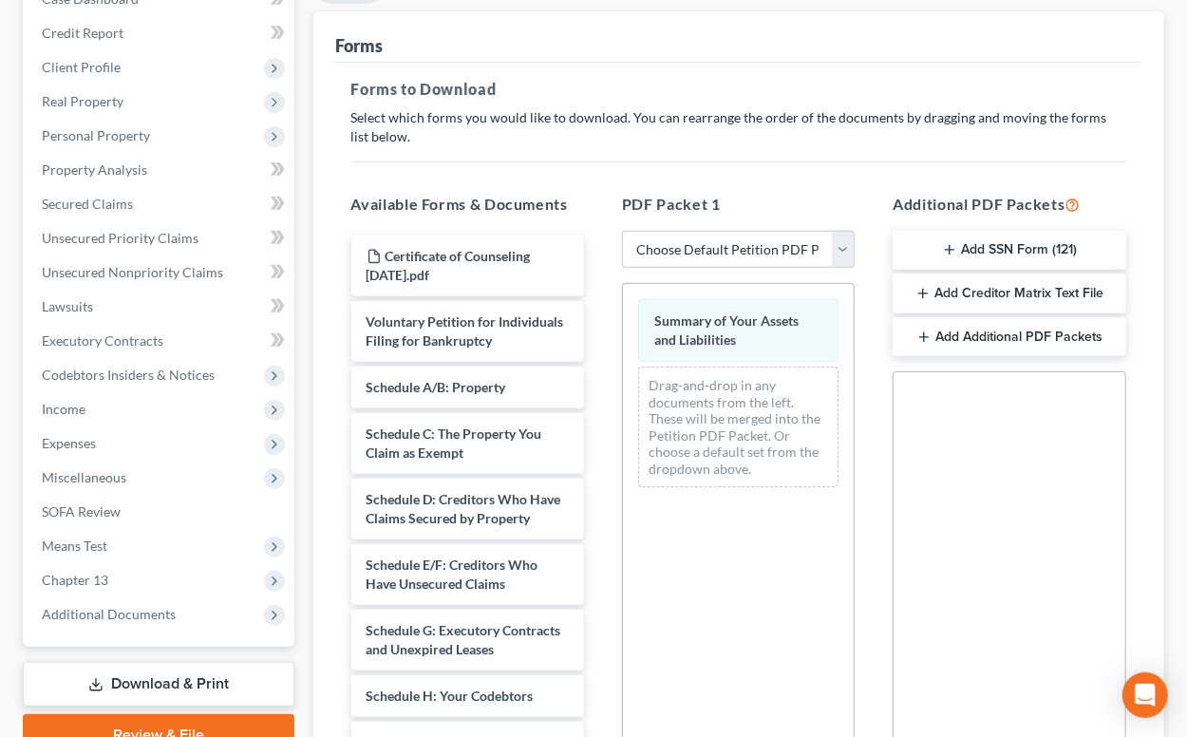
scroll to position [313, 0]
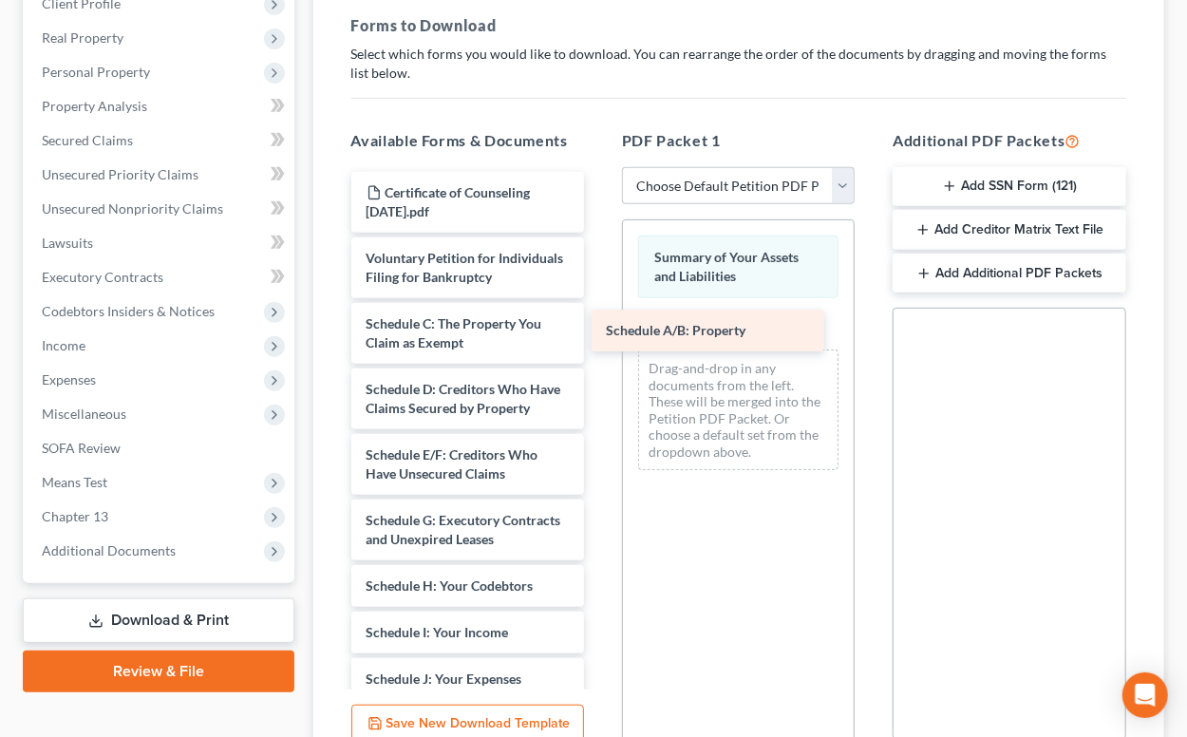
drag, startPoint x: 481, startPoint y: 317, endPoint x: 721, endPoint y: 326, distance: 240.5
click at [599, 326] on div "Schedule A/B: Property Certificate of Counseling 2025-07-03.pdf Voluntary Petit…" at bounding box center [467, 698] width 263 height 1052
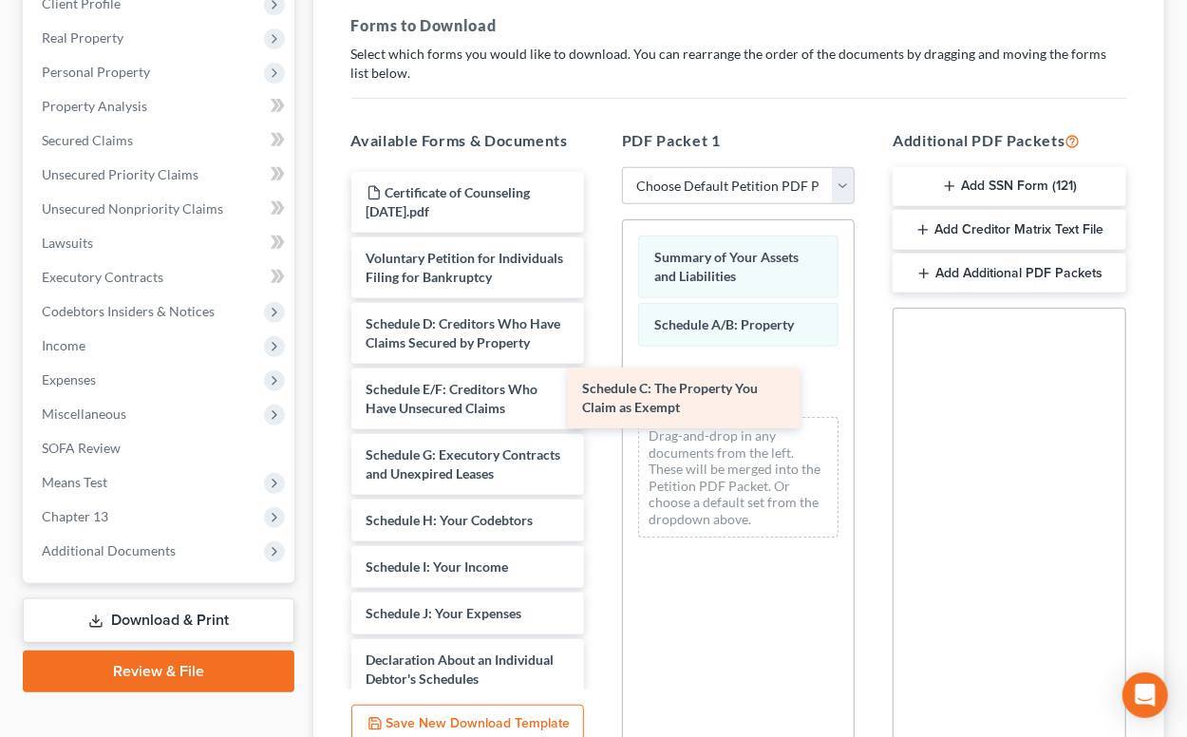
drag, startPoint x: 472, startPoint y: 315, endPoint x: 690, endPoint y: 382, distance: 227.4
click at [599, 382] on div "Schedule C: The Property You Claim as Exempt Certificate of Counseling 2025-07-…" at bounding box center [467, 665] width 263 height 987
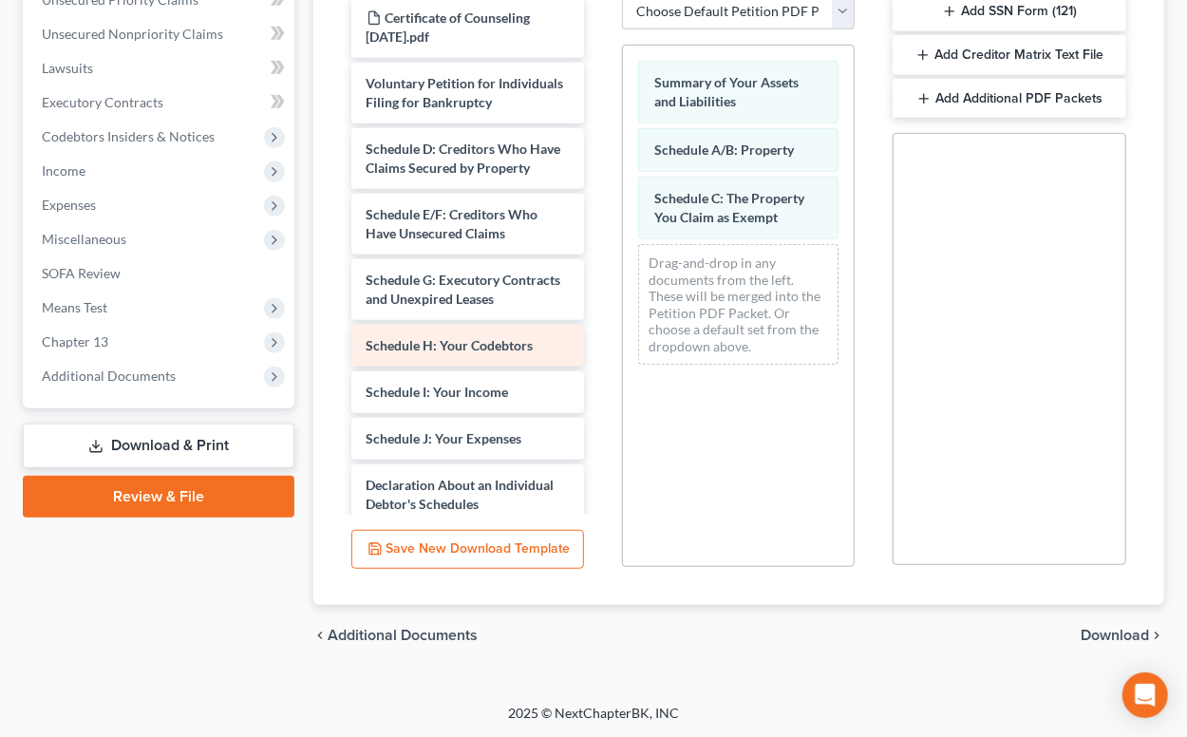
scroll to position [94, 0]
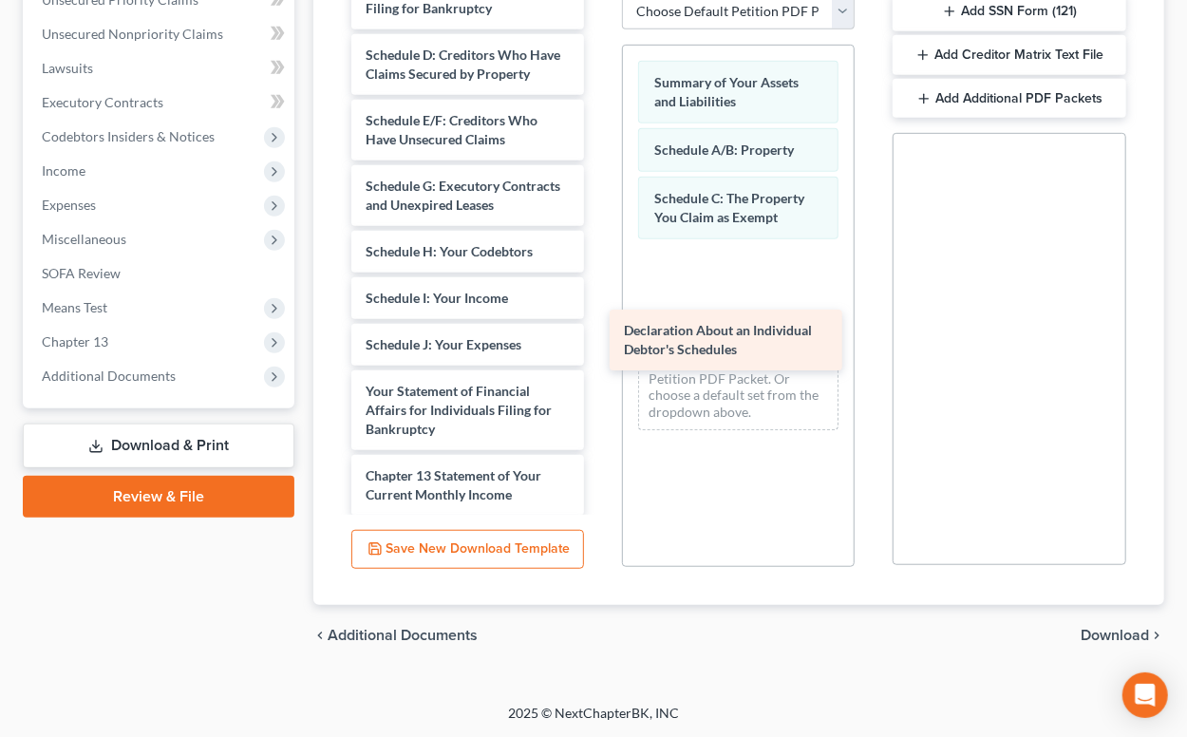
drag, startPoint x: 440, startPoint y: 389, endPoint x: 733, endPoint y: 297, distance: 307.6
click at [599, 298] on div "Declaration About an Individual Debtor's Schedules Certificate of Counseling 20…" at bounding box center [467, 363] width 263 height 921
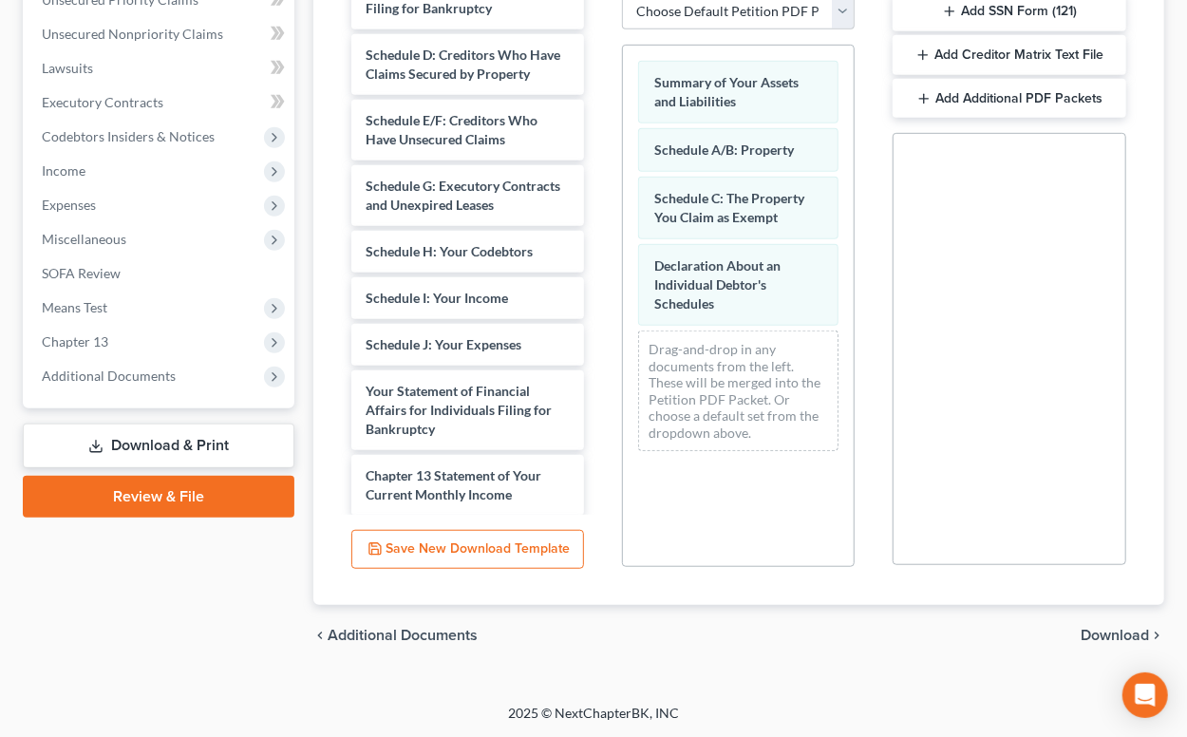
click at [1116, 632] on span "Download" at bounding box center [1115, 635] width 68 height 15
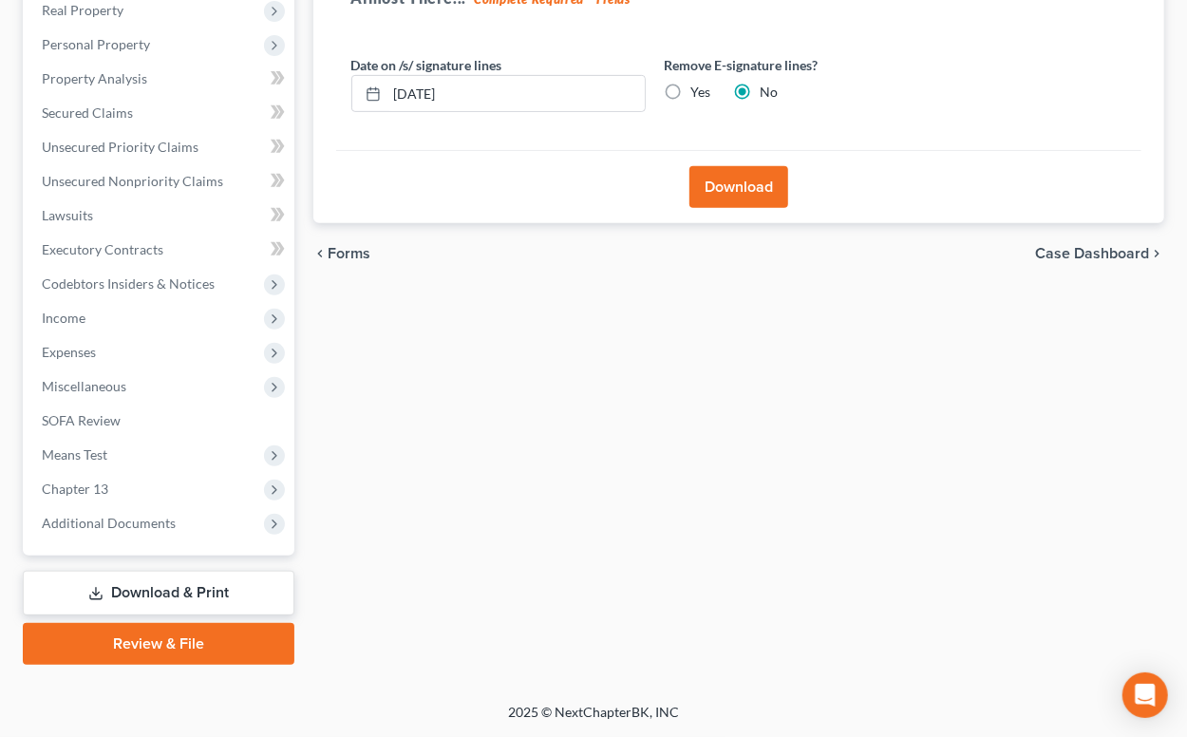
scroll to position [338, 0]
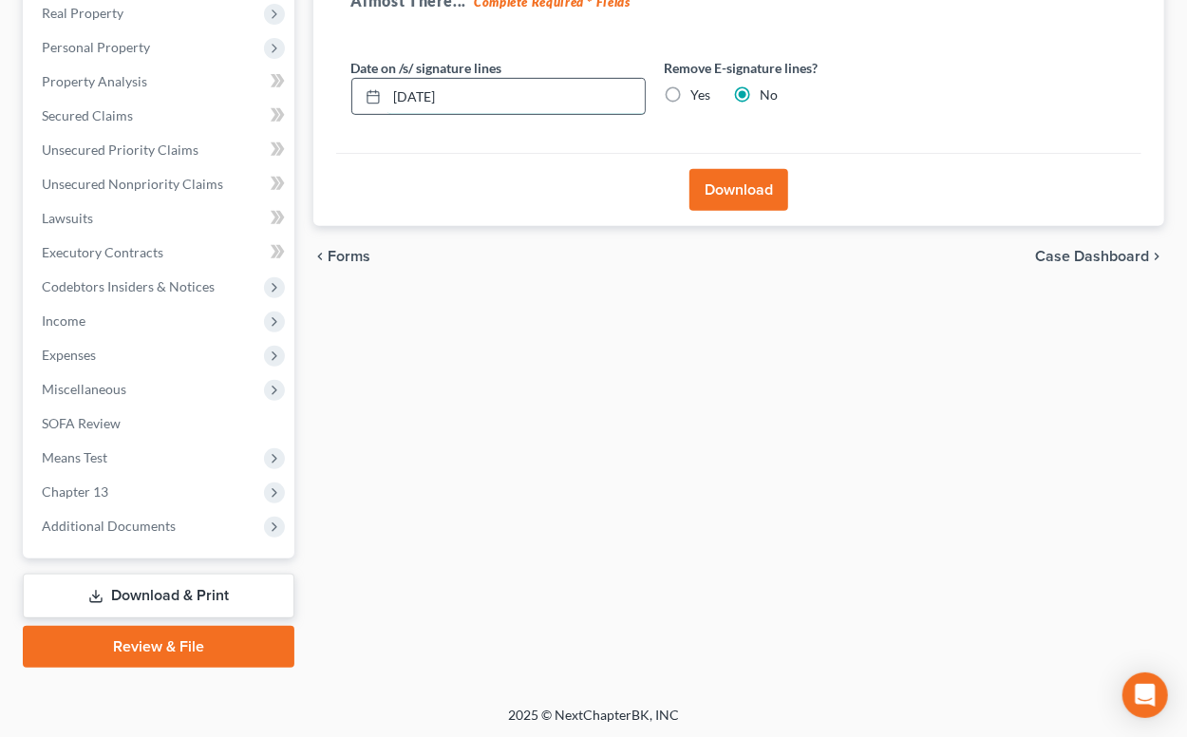
click at [423, 97] on input "[DATE]" at bounding box center [516, 97] width 257 height 36
type input "10/14/2025"
click at [714, 188] on button "Download" at bounding box center [739, 190] width 99 height 42
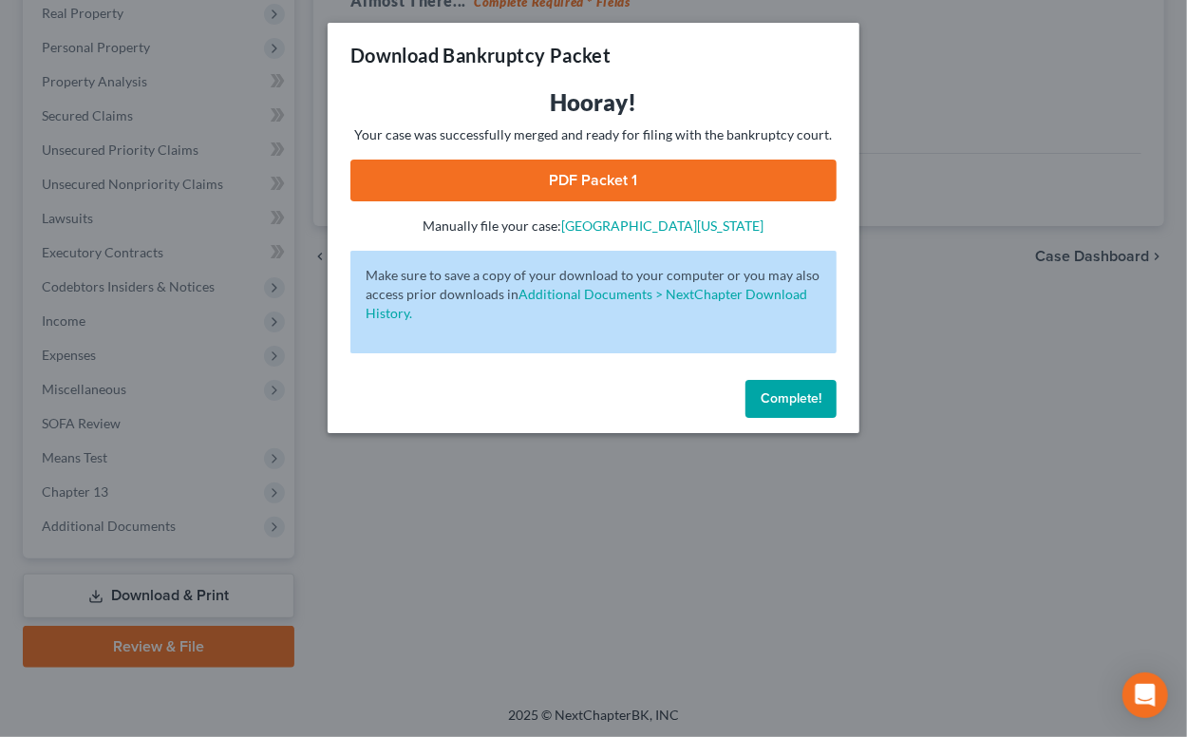
click at [715, 188] on link "PDF Packet 1" at bounding box center [593, 181] width 486 height 42
click at [730, 180] on link "PDF Packet 1" at bounding box center [593, 181] width 486 height 42
click at [796, 407] on button "Complete!" at bounding box center [791, 399] width 91 height 38
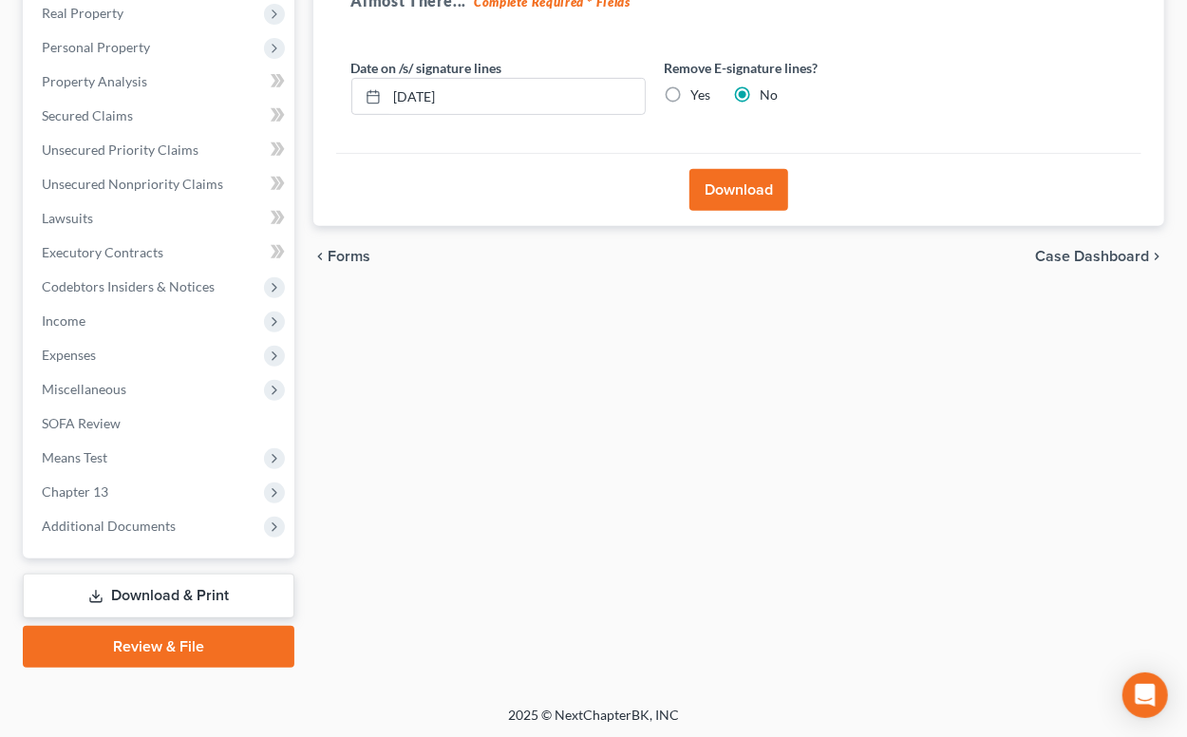
scroll to position [0, 0]
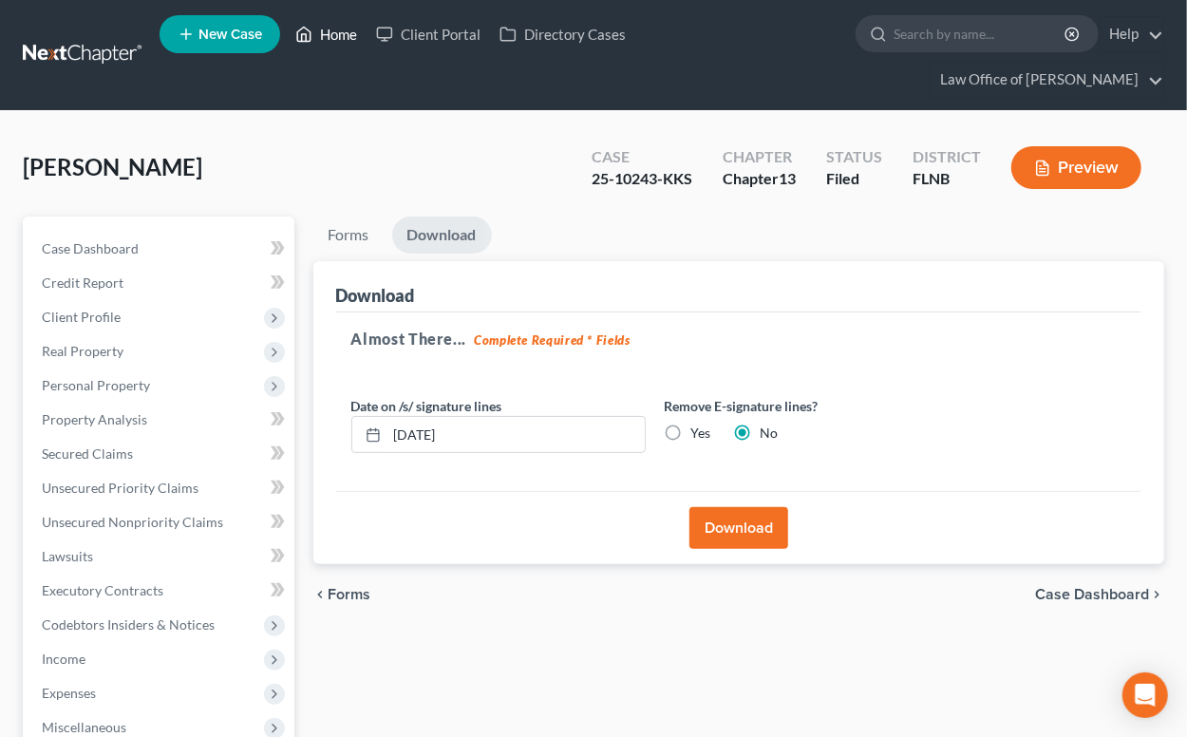
click at [330, 24] on link "Home" at bounding box center [326, 34] width 81 height 34
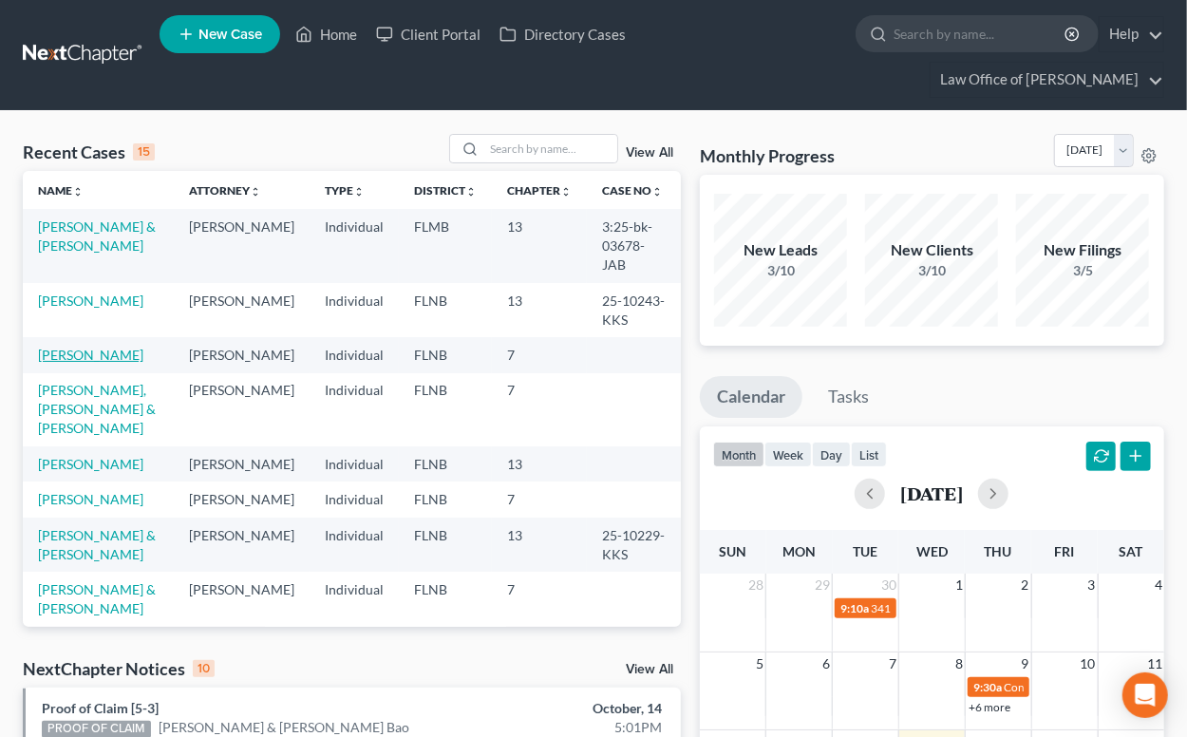
click at [107, 347] on link "[PERSON_NAME]" at bounding box center [90, 355] width 105 height 16
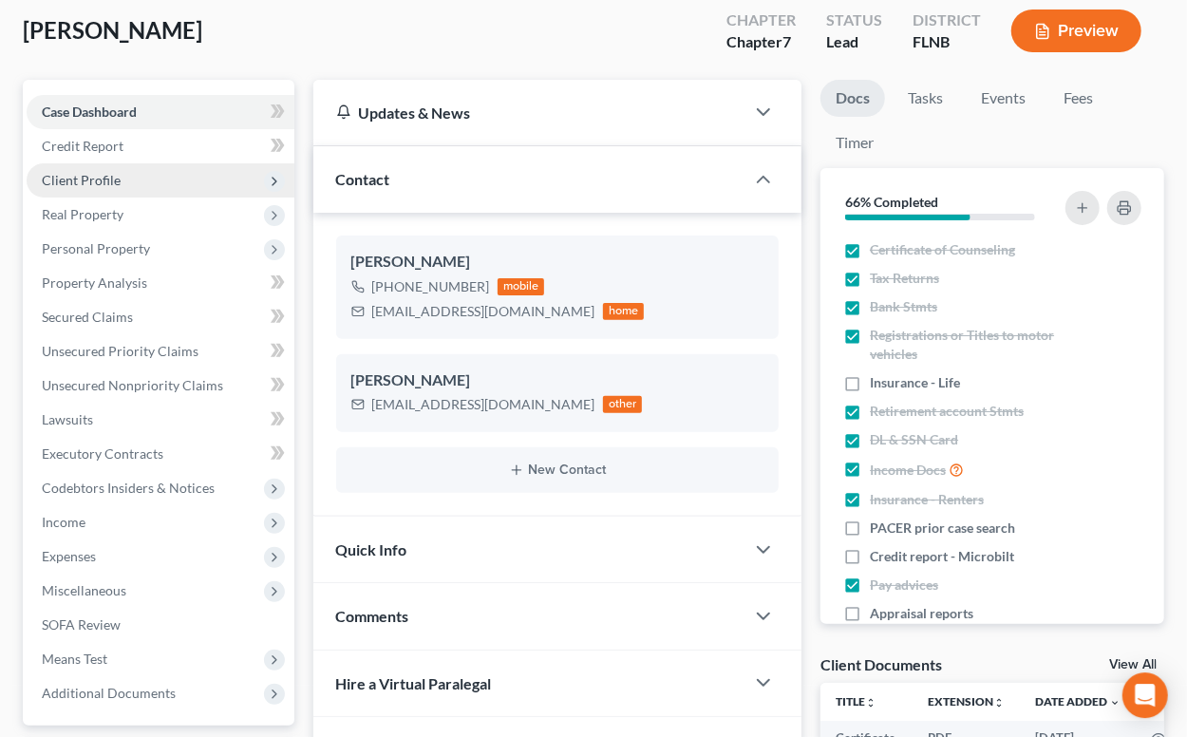
scroll to position [209, 0]
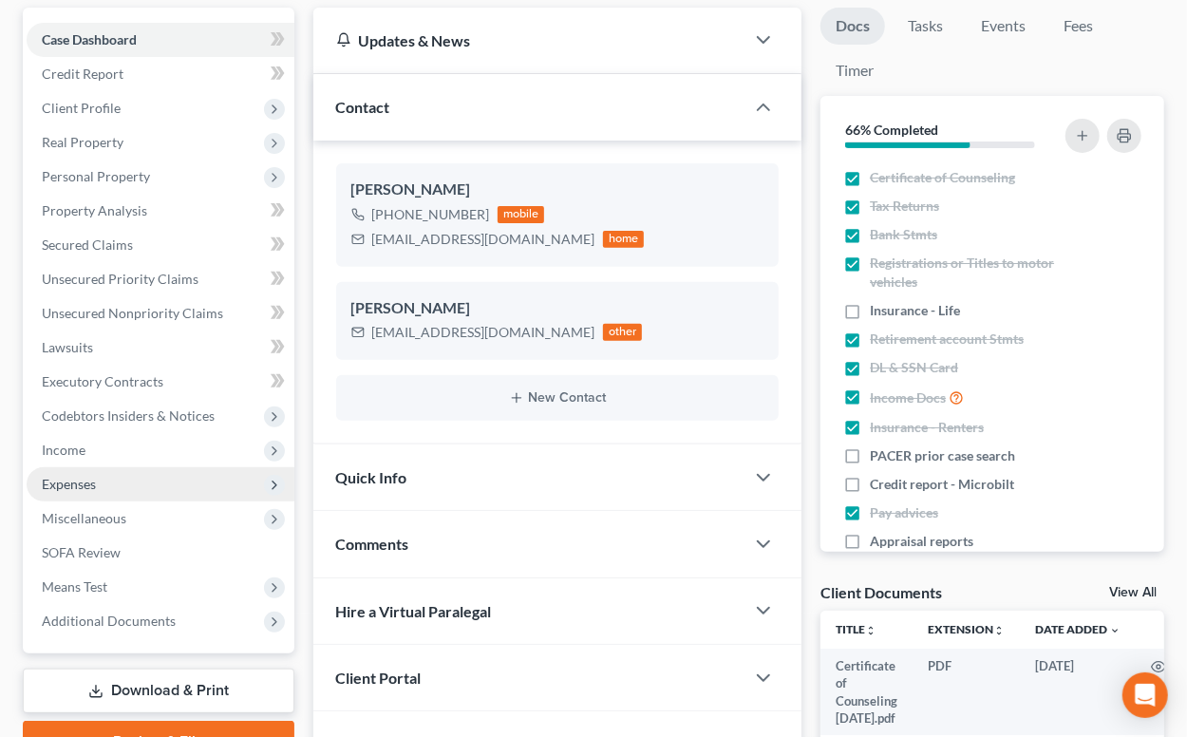
click at [85, 476] on span "Expenses" at bounding box center [69, 484] width 54 height 16
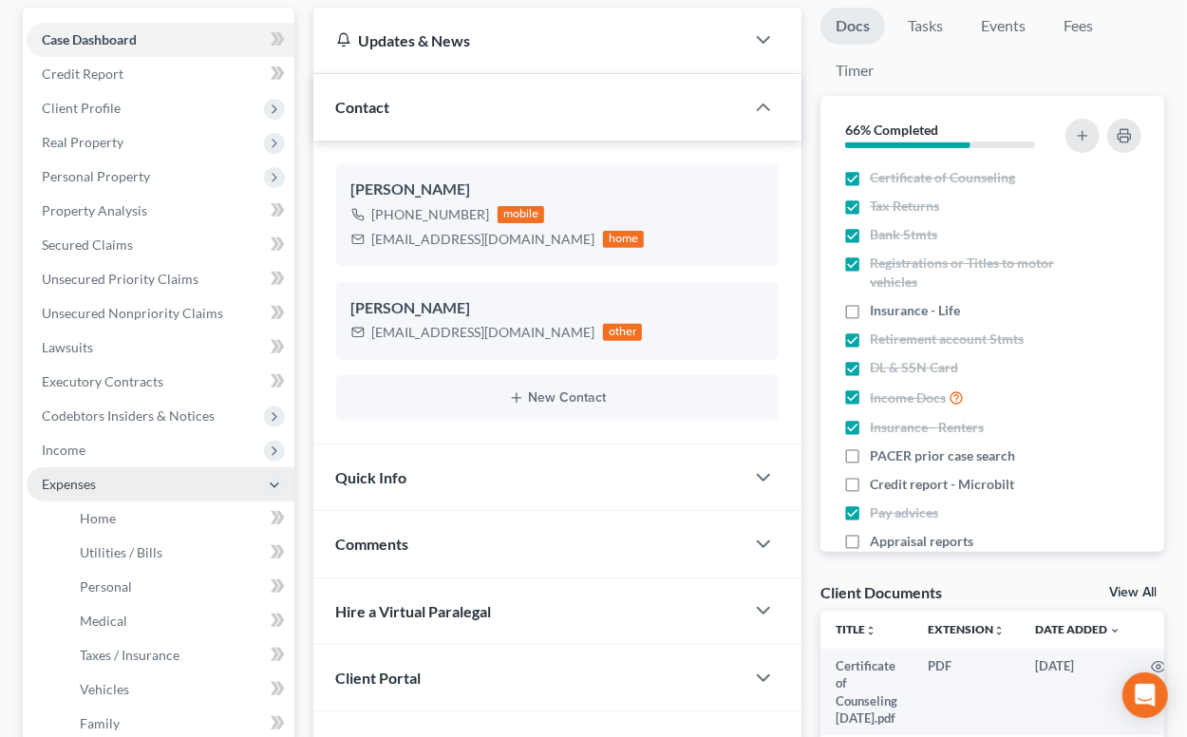
scroll to position [543, 0]
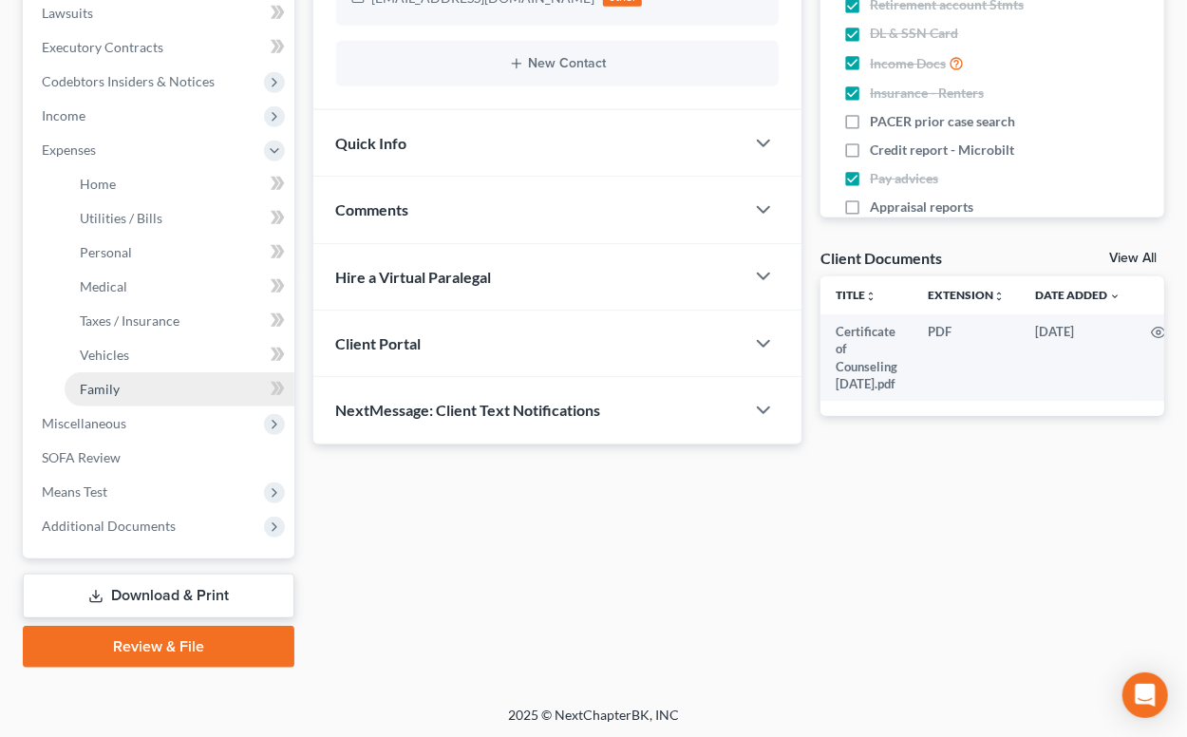
click at [100, 384] on span "Family" at bounding box center [100, 389] width 40 height 16
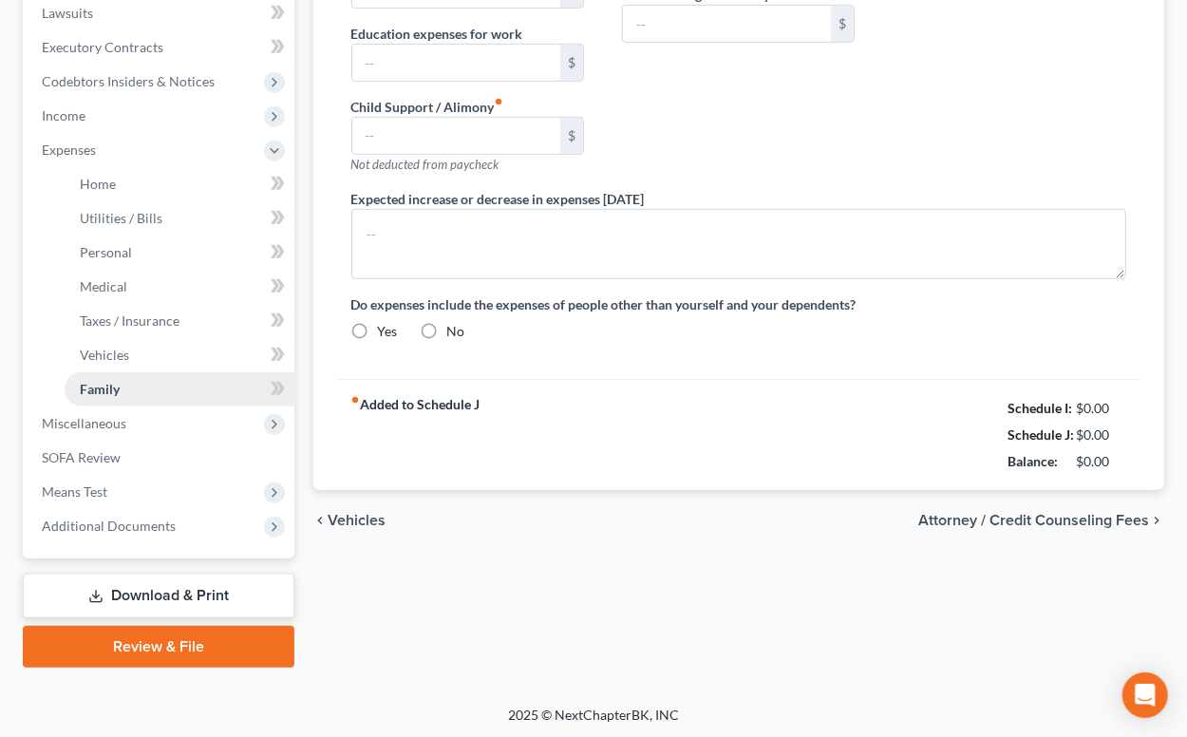
type input "0.00"
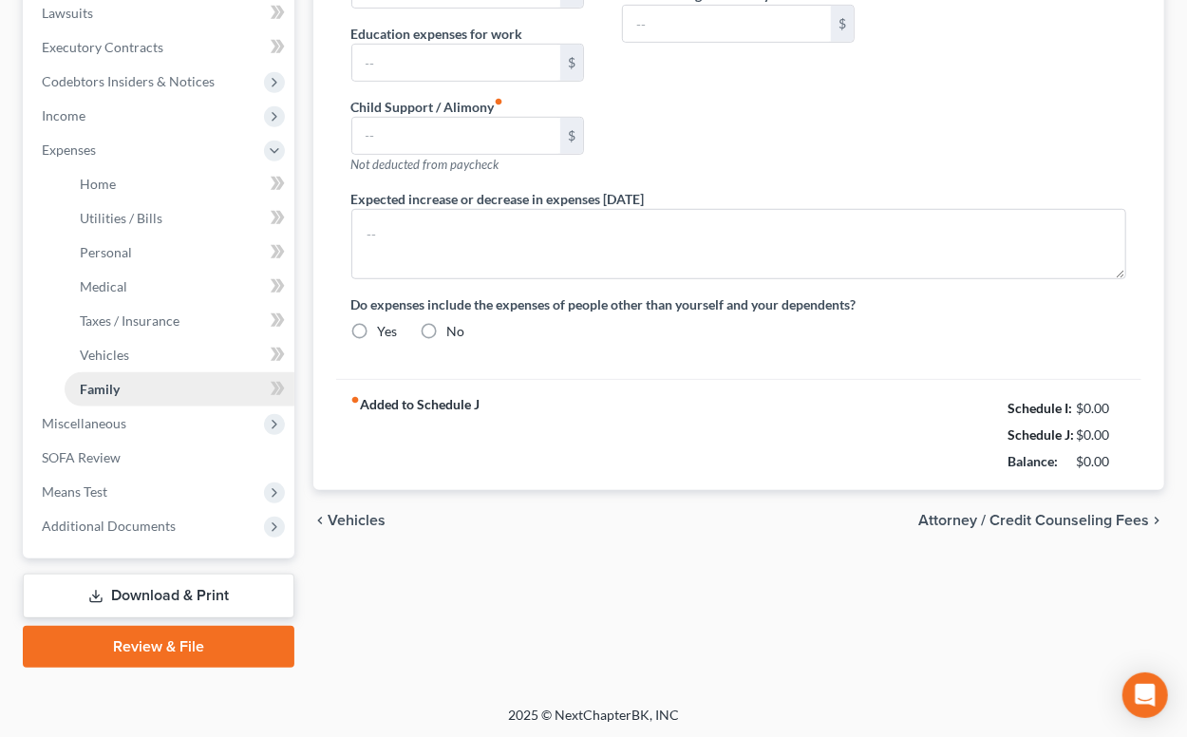
type input "0.00"
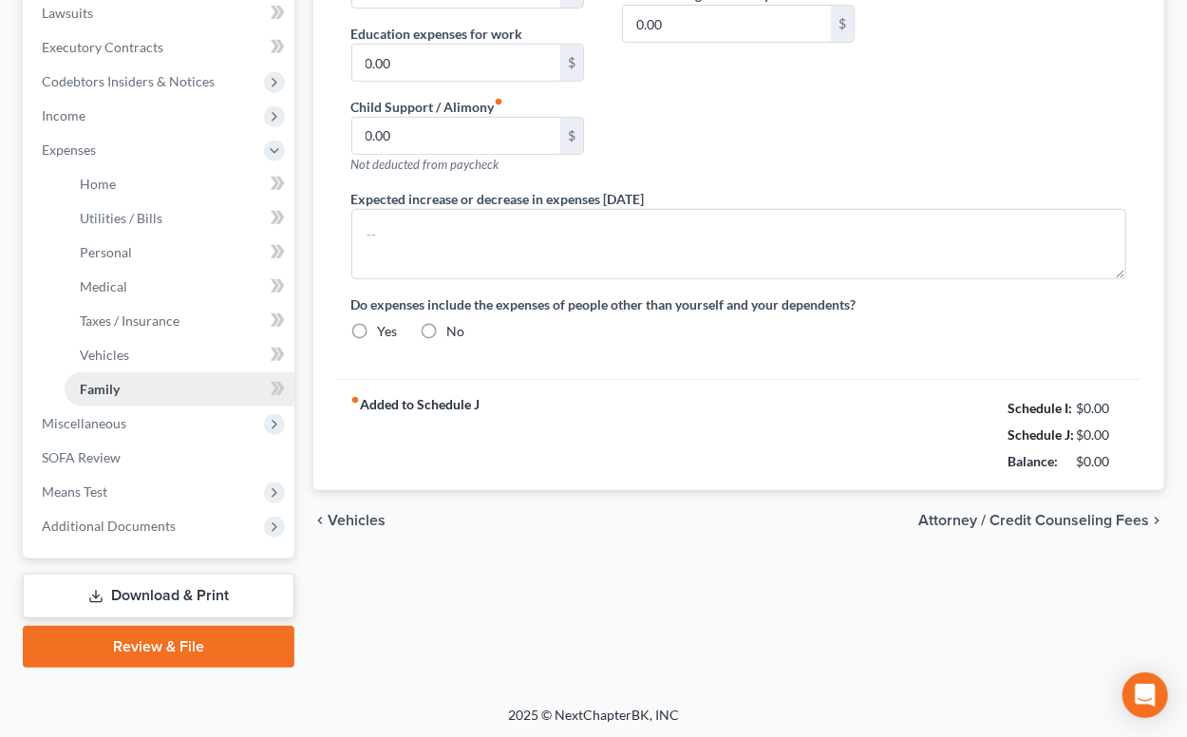
radio input "true"
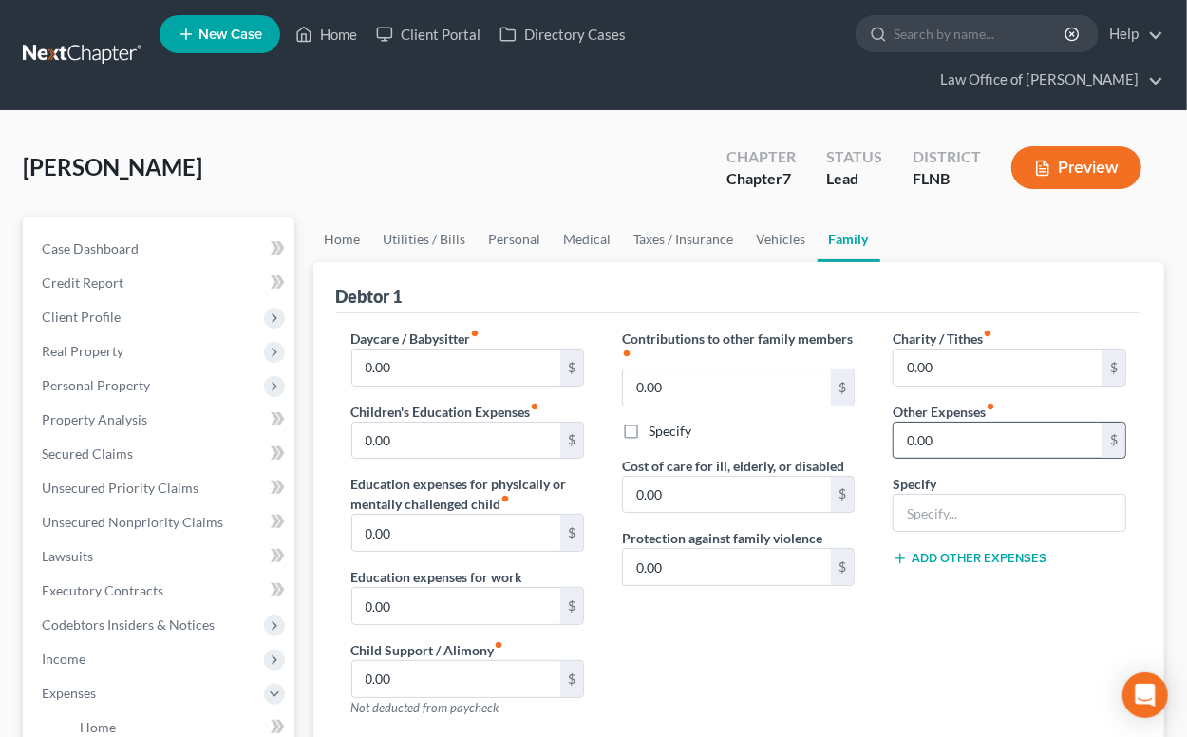
click at [907, 430] on input "0.00" at bounding box center [998, 441] width 209 height 36
type input "150.00"
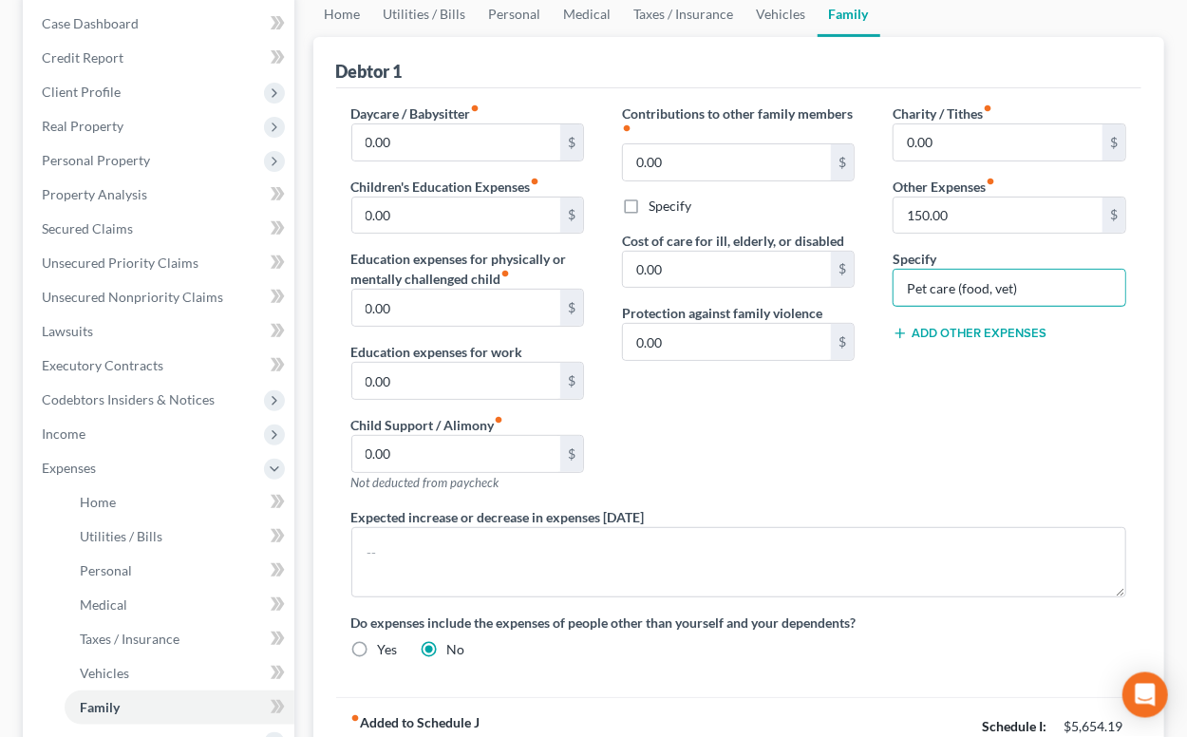
scroll to position [313, 0]
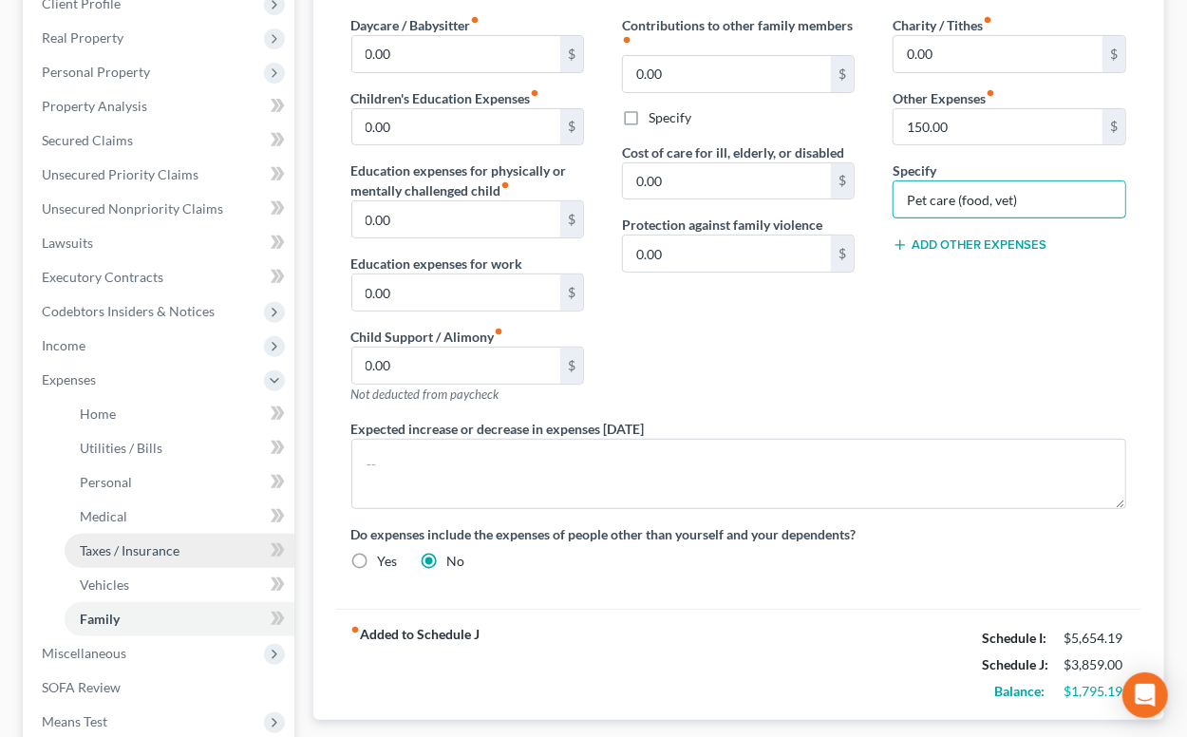
type input "Pet care (food, vet)"
click at [116, 545] on span "Taxes / Insurance" at bounding box center [130, 550] width 100 height 16
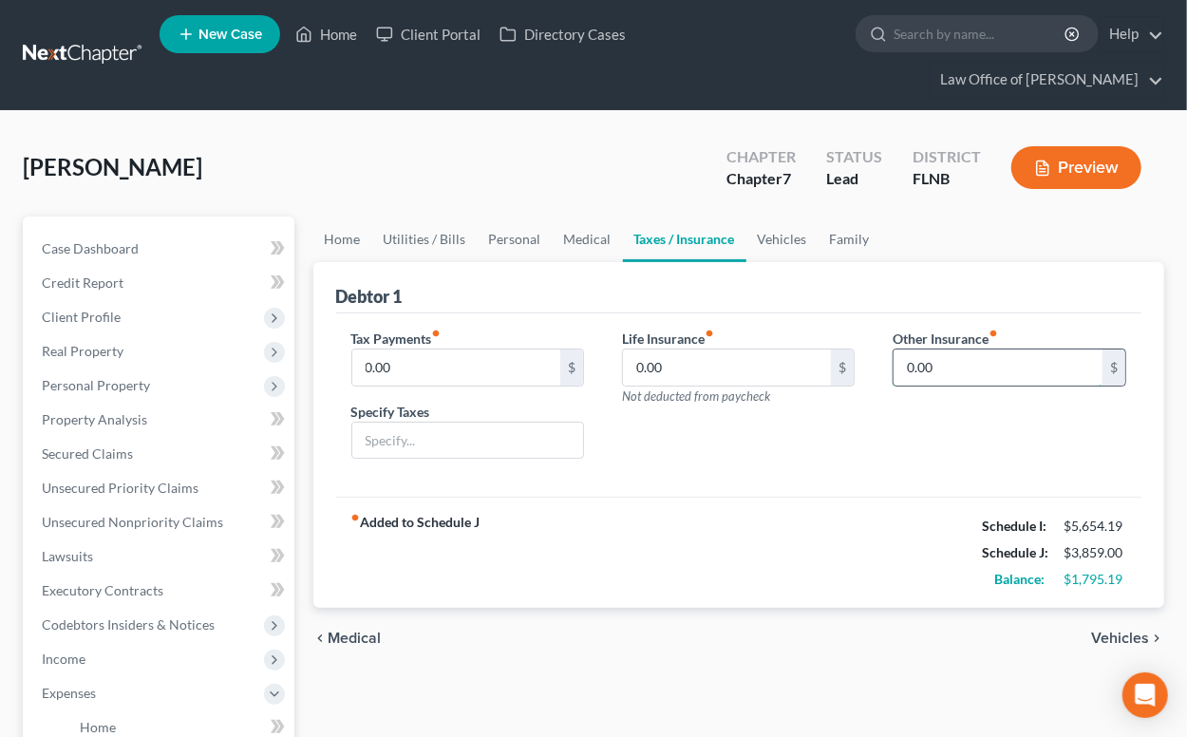
click at [896, 365] on input "0.00" at bounding box center [998, 368] width 209 height 36
type input "52"
click at [988, 424] on input "text" at bounding box center [1009, 421] width 231 height 36
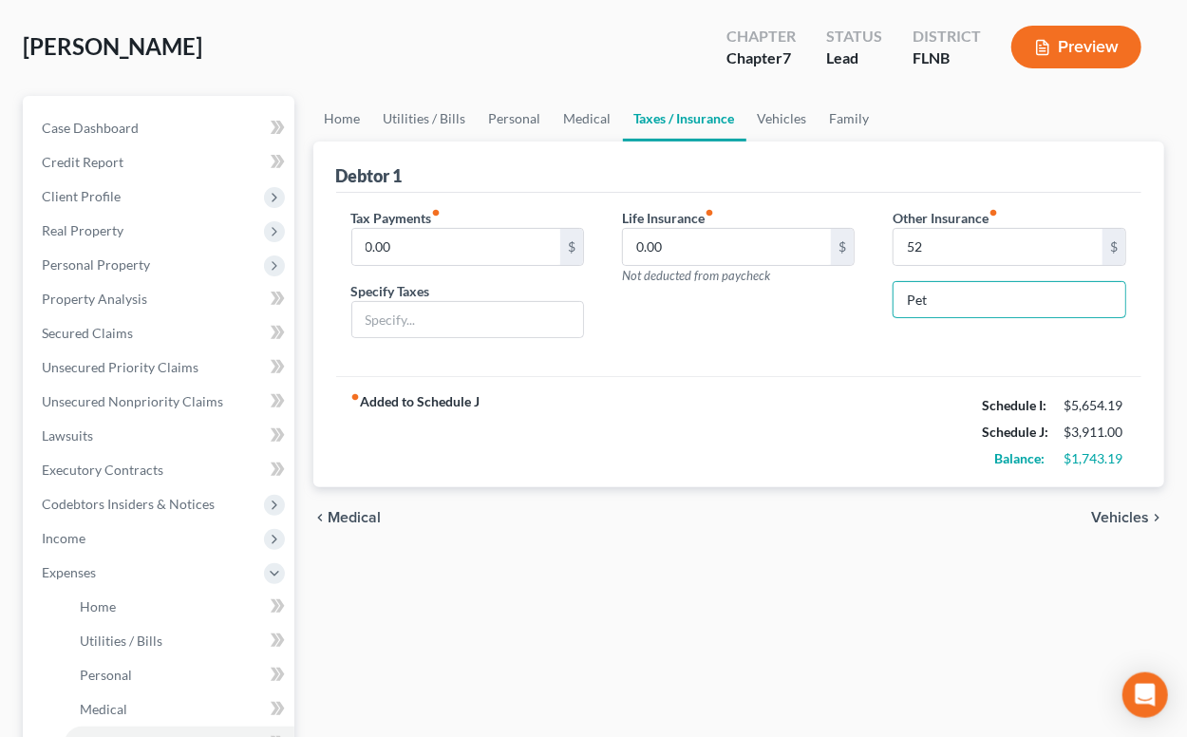
scroll to position [209, 0]
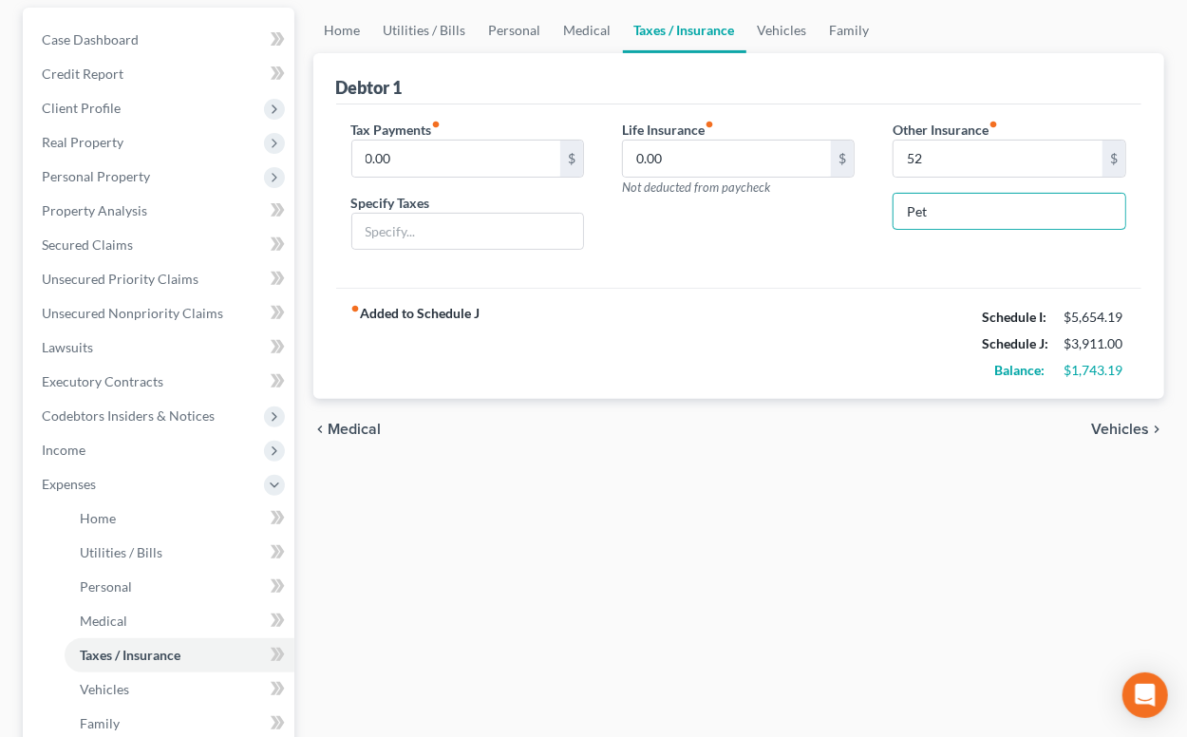
type input "Pet"
click at [1106, 425] on span "Vehicles" at bounding box center [1120, 429] width 58 height 15
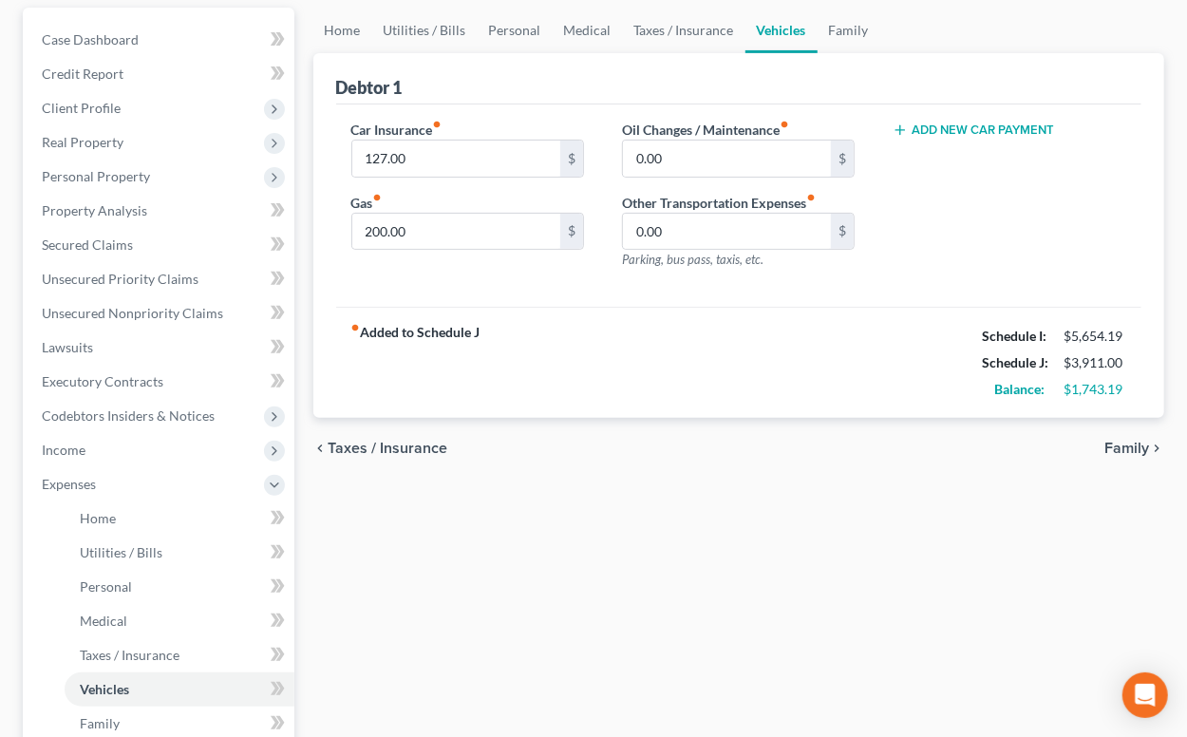
click at [1124, 444] on span "Family" at bounding box center [1127, 448] width 45 height 15
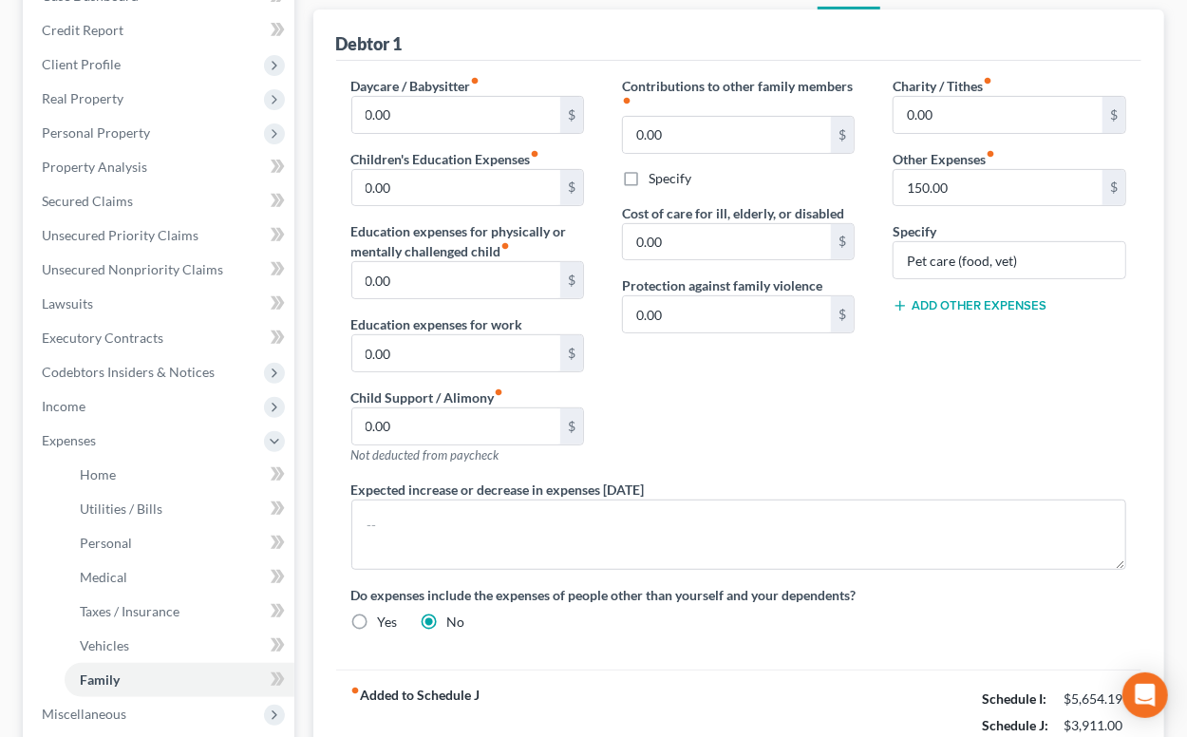
scroll to position [313, 0]
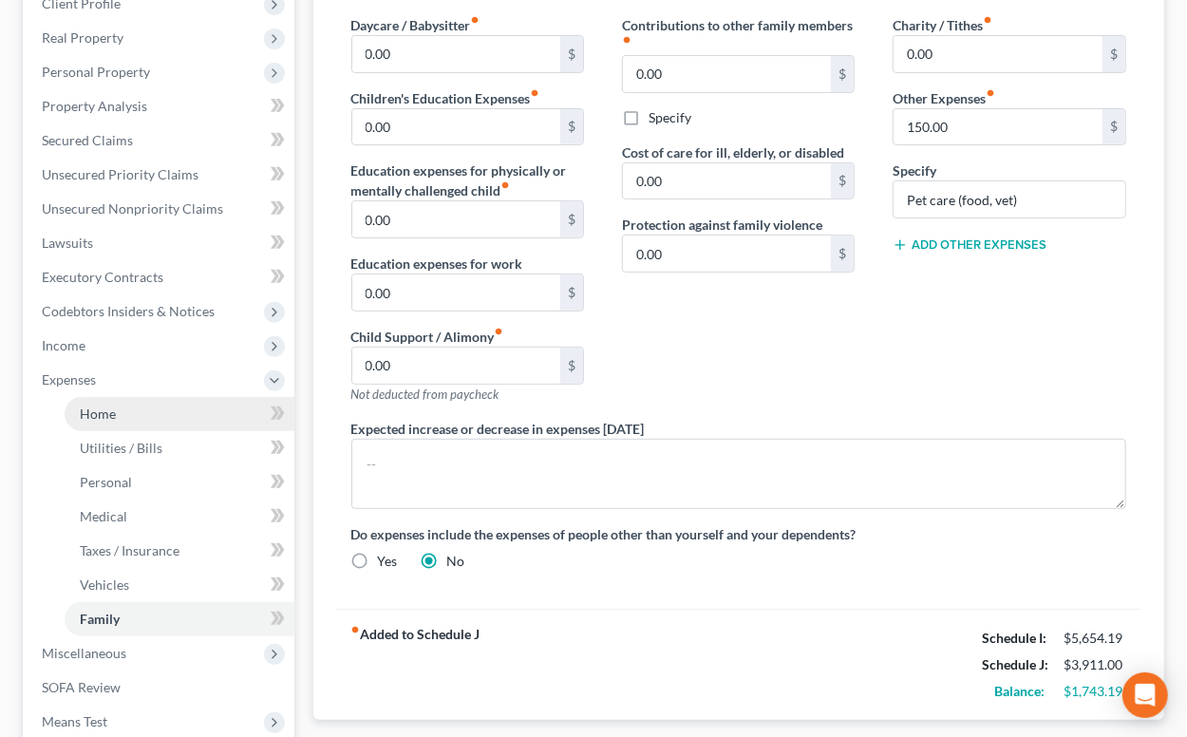
click at [106, 417] on span "Home" at bounding box center [98, 414] width 36 height 16
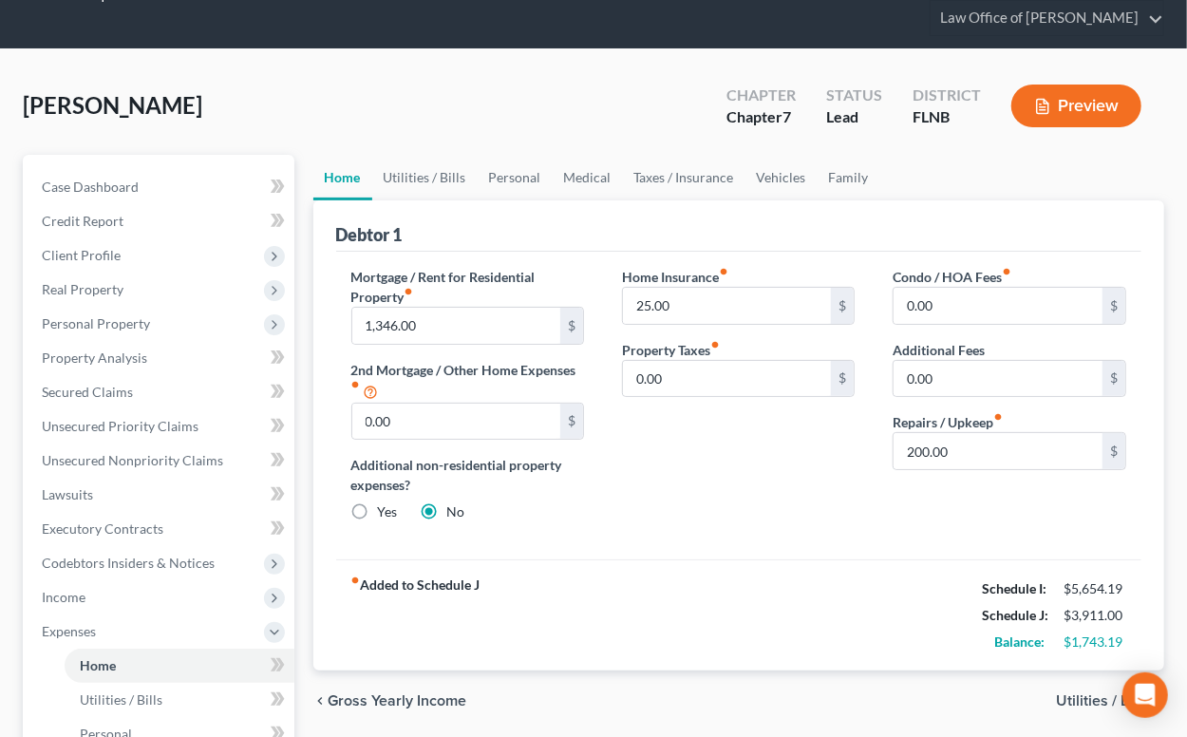
scroll to position [104, 0]
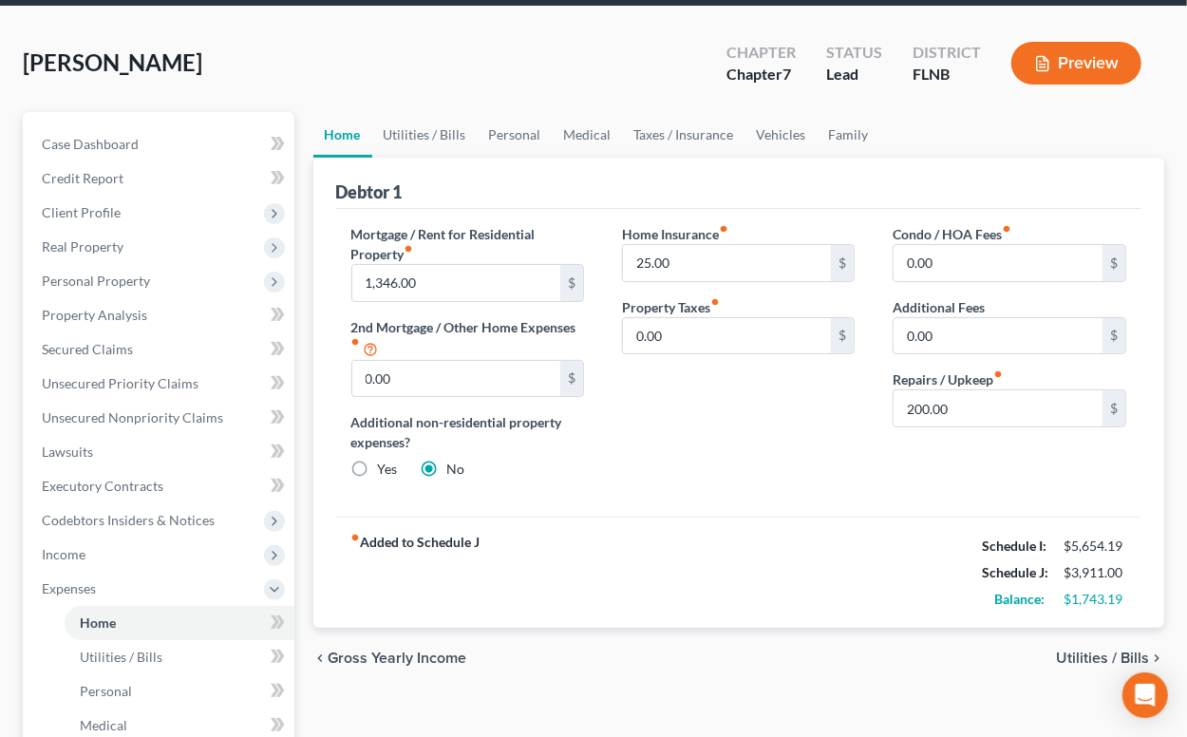
click at [1073, 653] on span "Utilities / Bills" at bounding box center [1102, 658] width 93 height 15
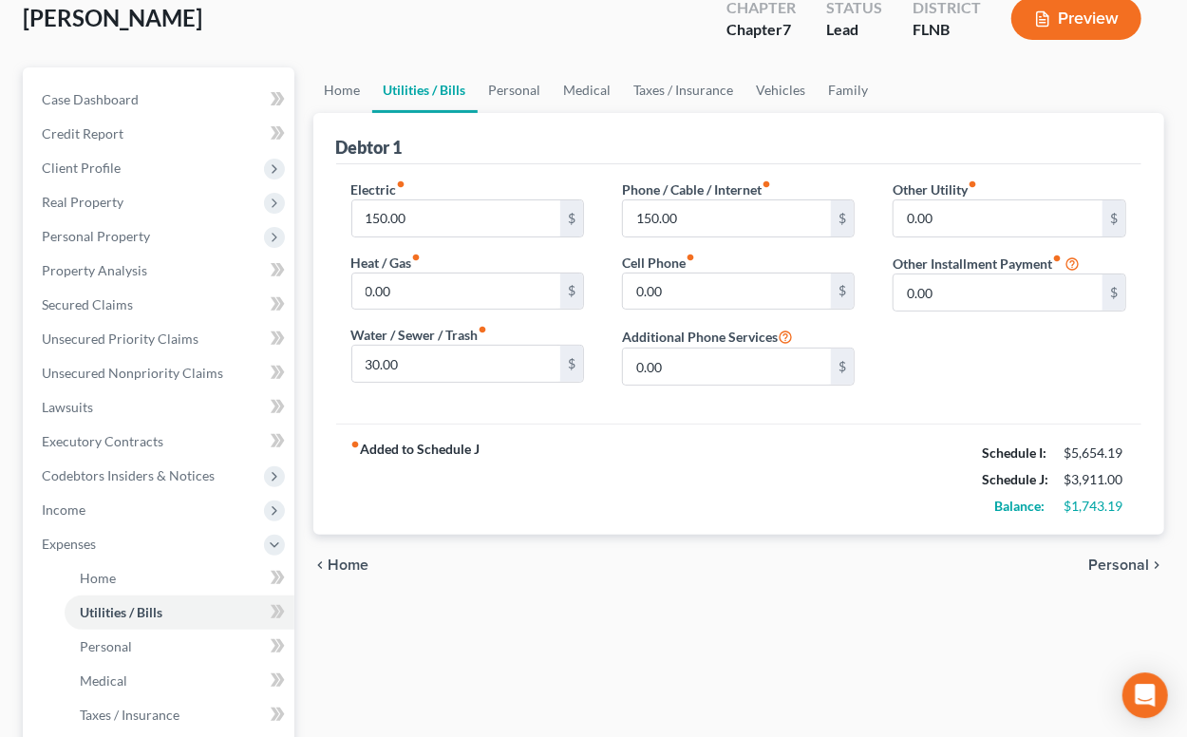
scroll to position [209, 0]
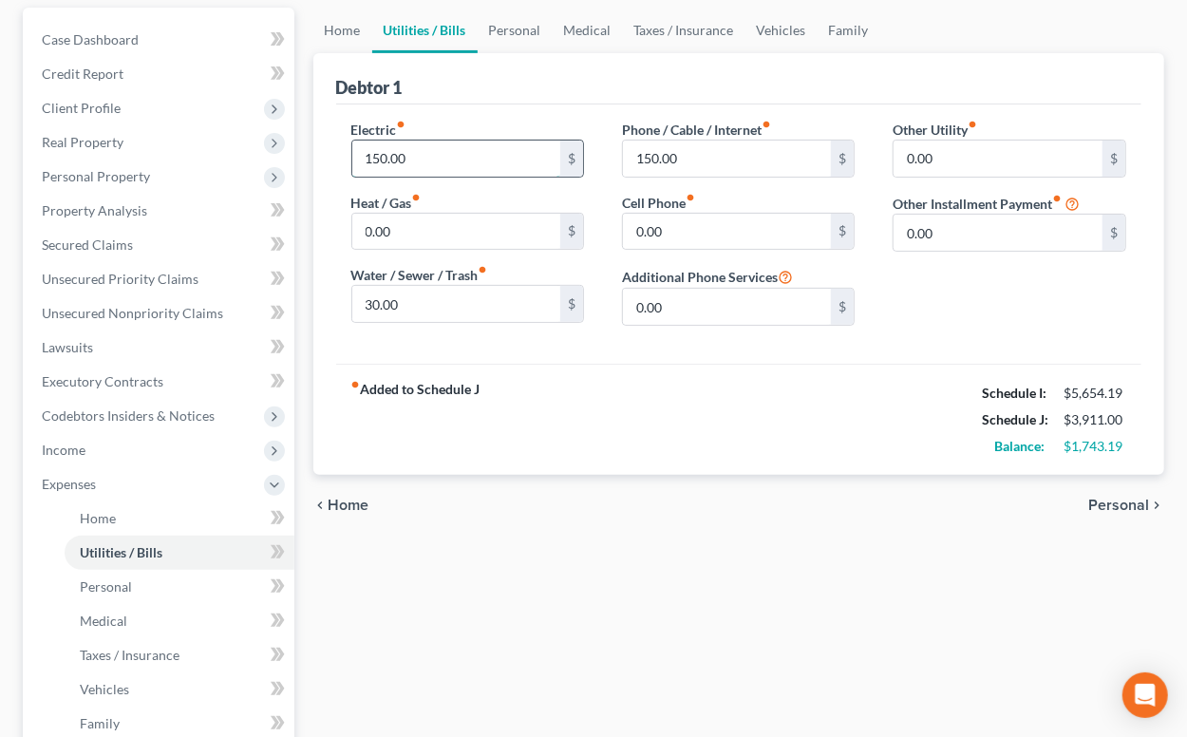
click at [364, 160] on input "150.00" at bounding box center [456, 159] width 209 height 36
type input "170"
click at [1115, 503] on span "Personal" at bounding box center [1119, 505] width 61 height 15
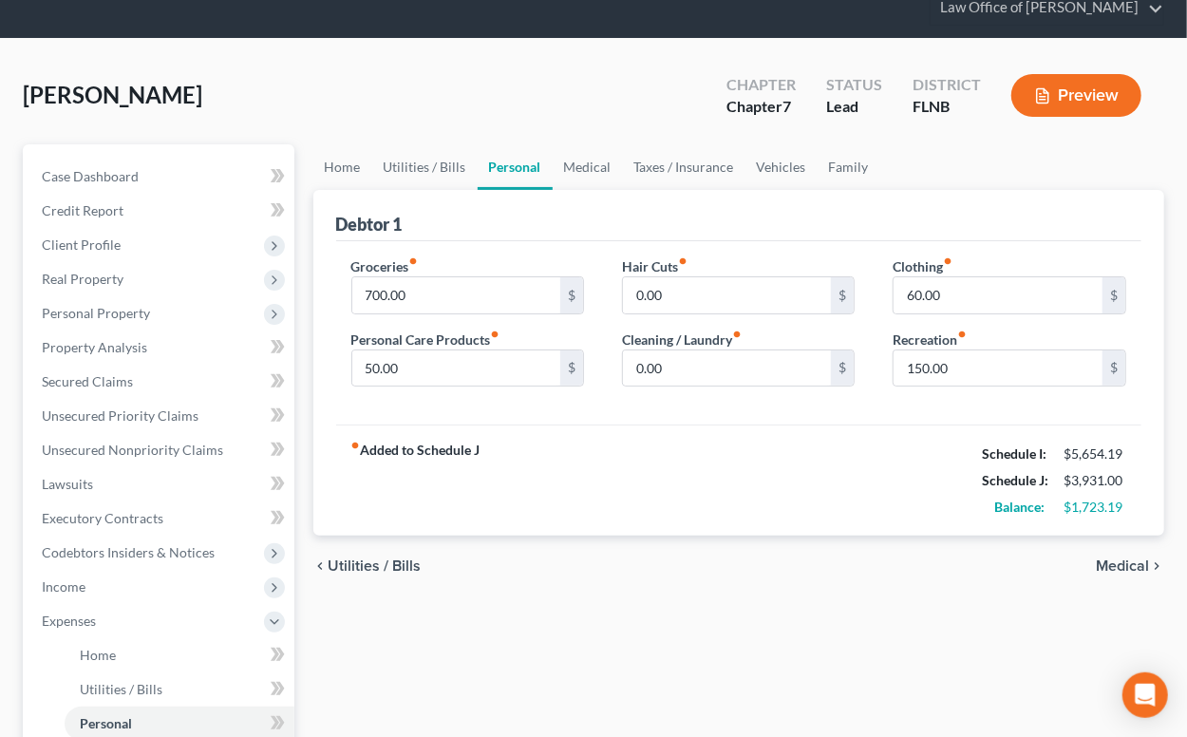
scroll to position [104, 0]
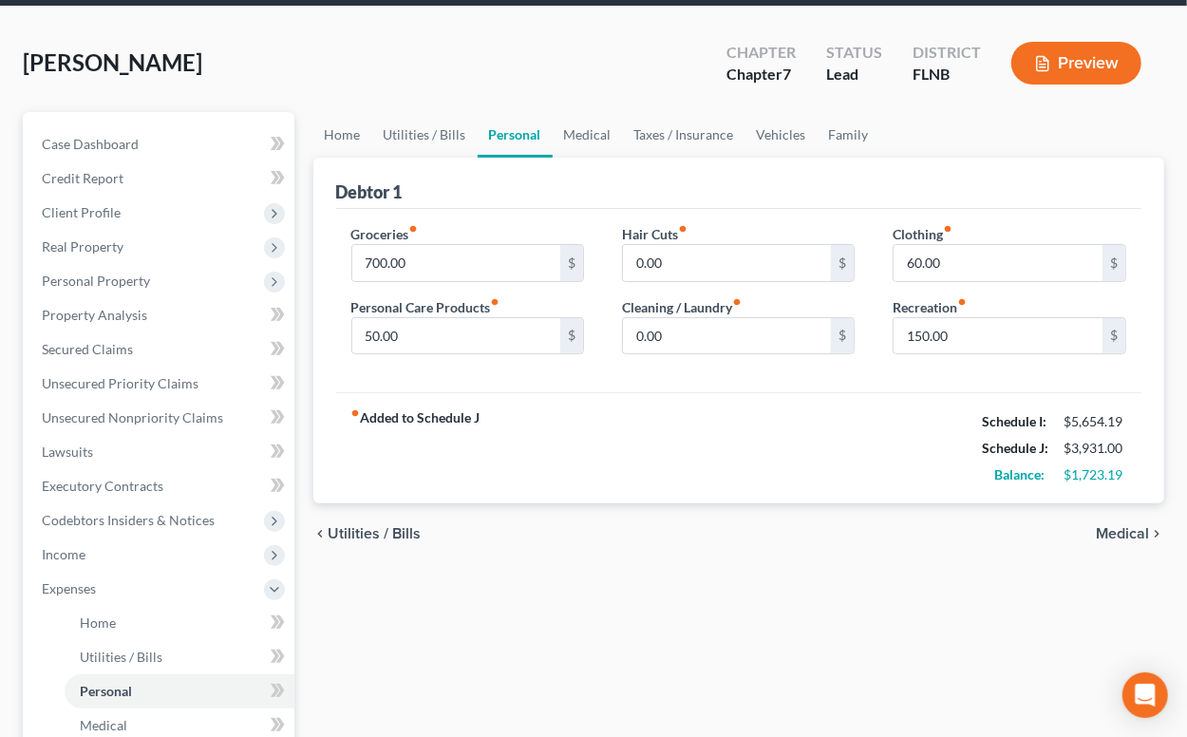
click at [1107, 530] on span "Medical" at bounding box center [1122, 533] width 53 height 15
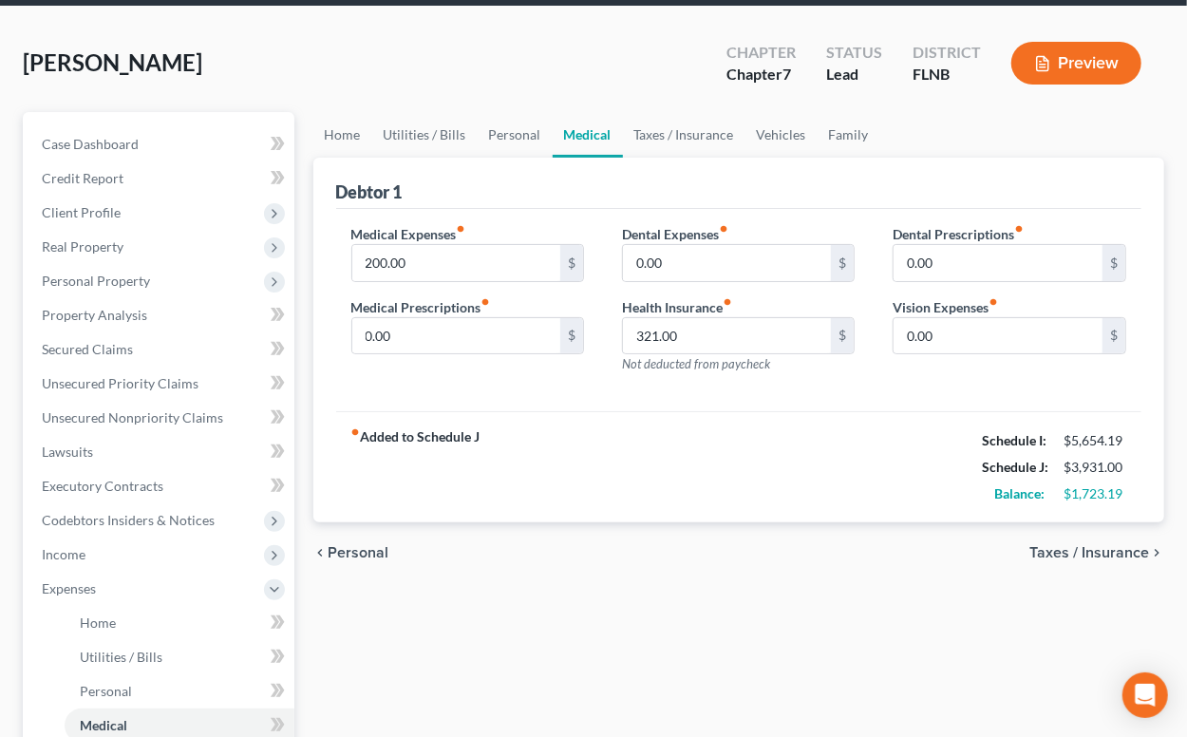
scroll to position [209, 0]
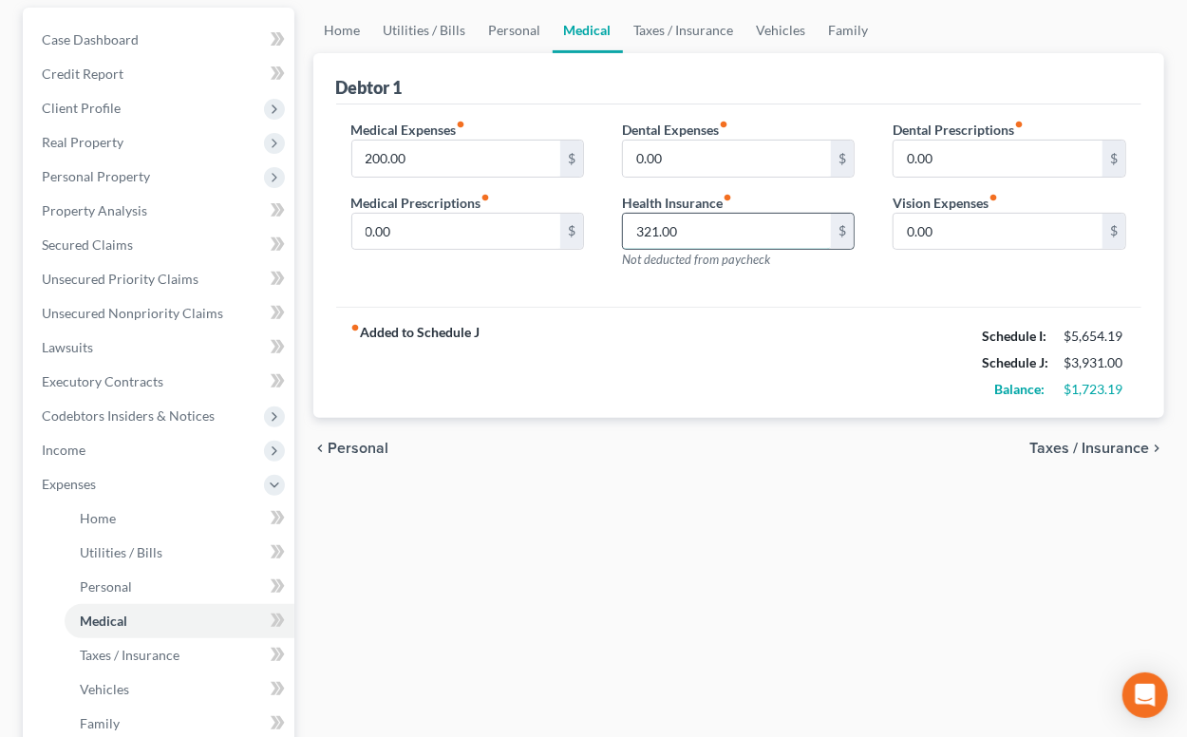
drag, startPoint x: 631, startPoint y: 225, endPoint x: 708, endPoint y: 225, distance: 76.9
click at [708, 225] on input "321.00" at bounding box center [727, 232] width 209 height 36
type input "136"
click at [1043, 449] on span "Taxes / Insurance" at bounding box center [1090, 448] width 120 height 15
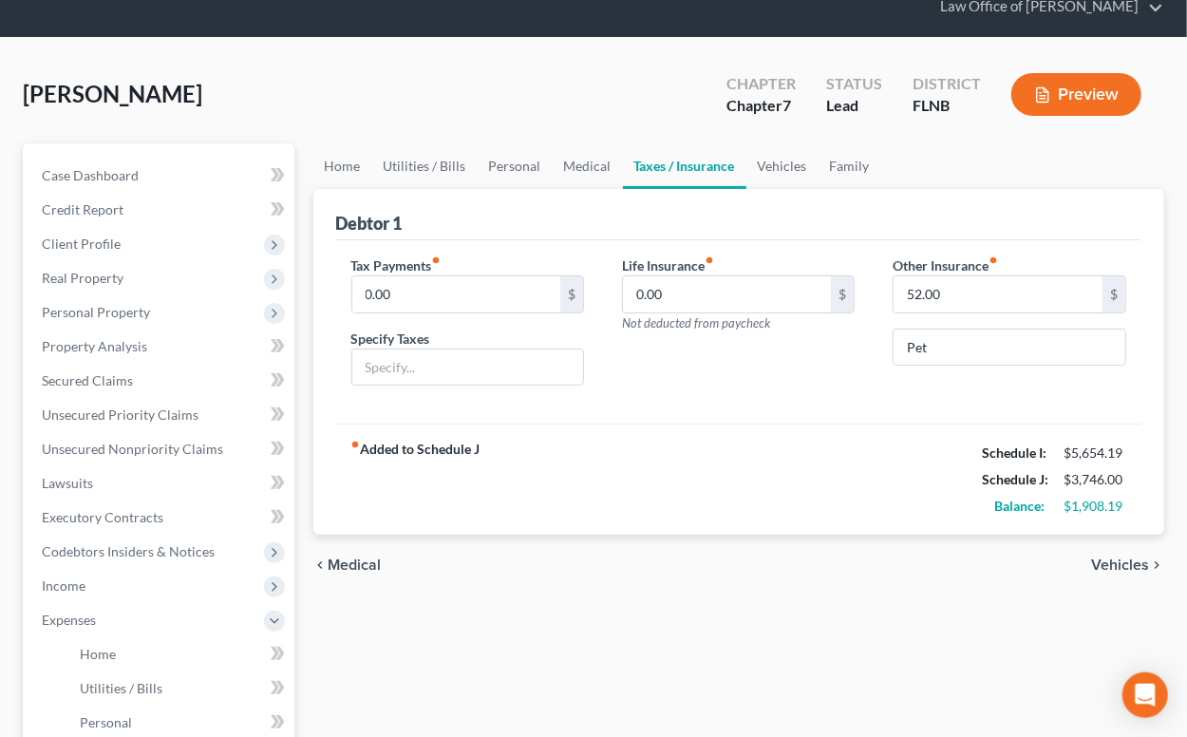
scroll to position [104, 0]
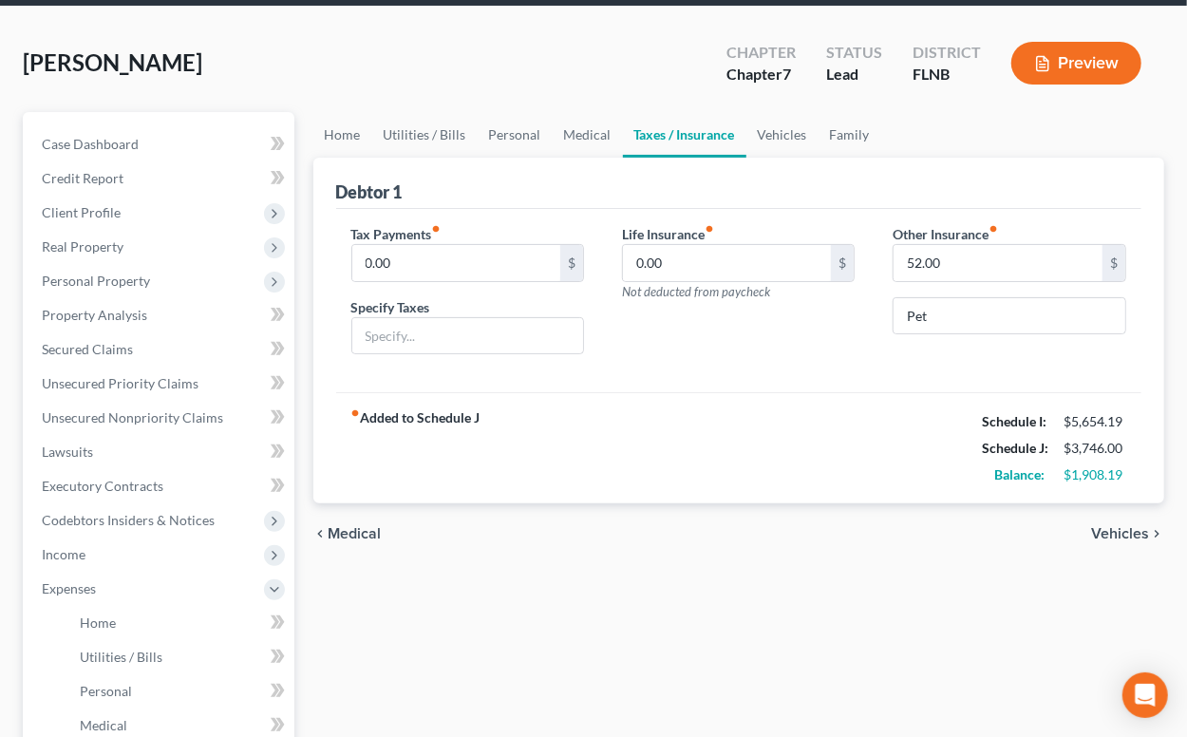
click at [1100, 534] on span "Vehicles" at bounding box center [1120, 533] width 58 height 15
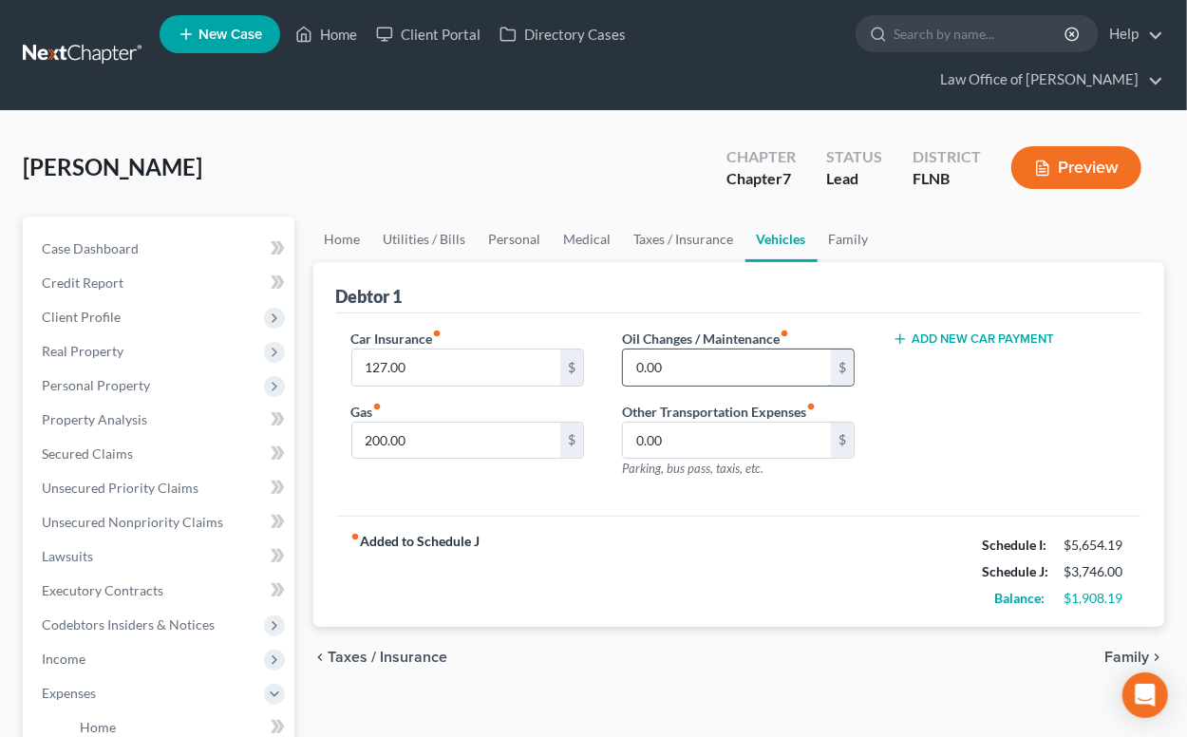
click at [630, 362] on input "0.00" at bounding box center [727, 368] width 209 height 36
type input "100"
click at [627, 554] on div "fiber_manual_record Added to Schedule J Schedule I: $5,654.19 Schedule J: $3,84…" at bounding box center [739, 571] width 806 height 111
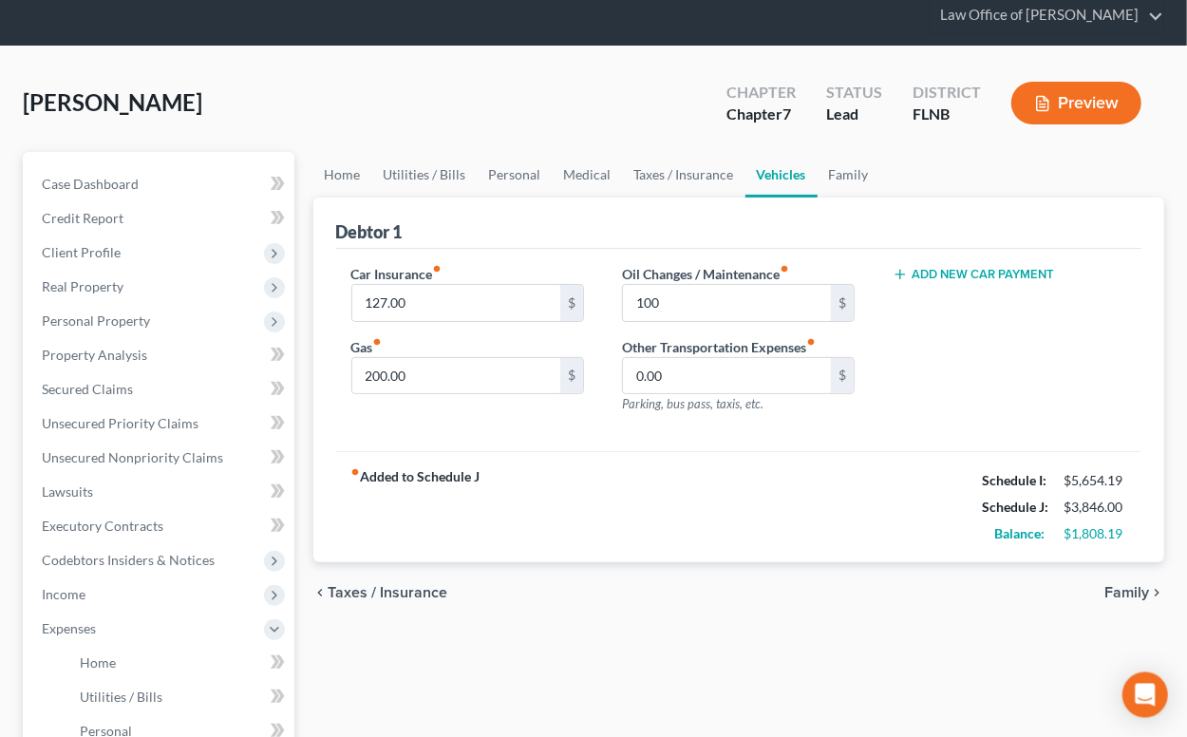
scroll to position [104, 0]
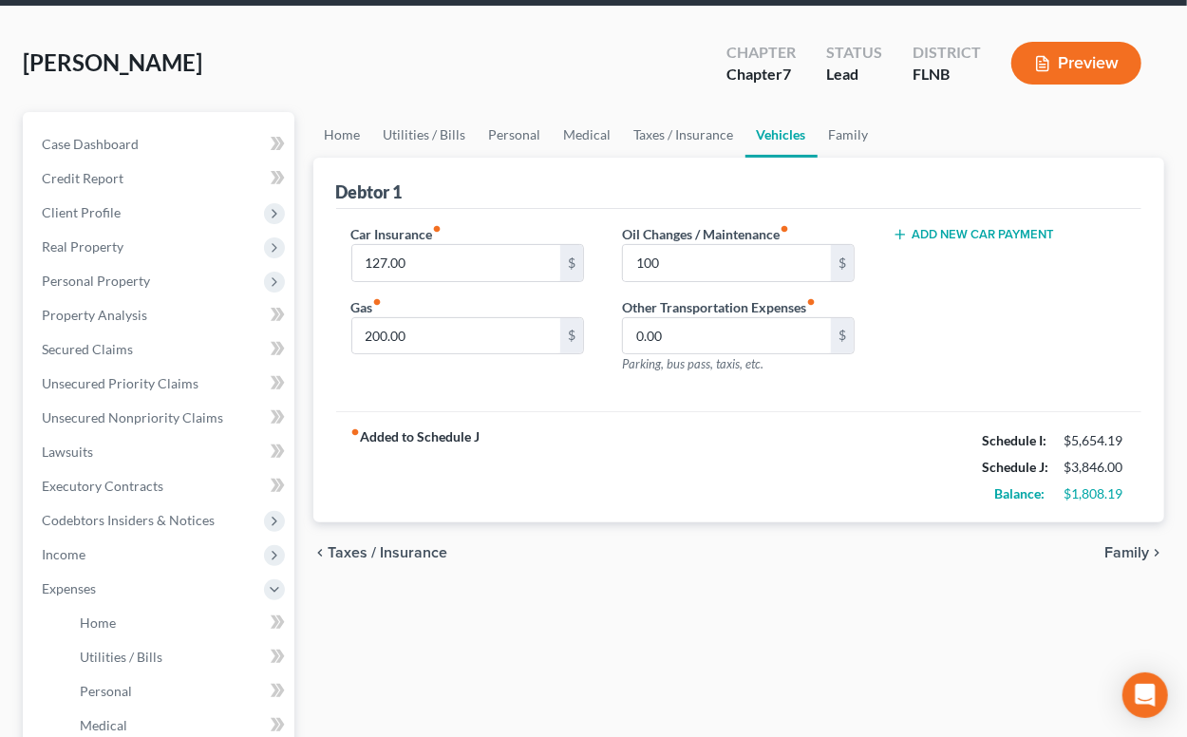
click at [1121, 550] on span "Family" at bounding box center [1127, 552] width 45 height 15
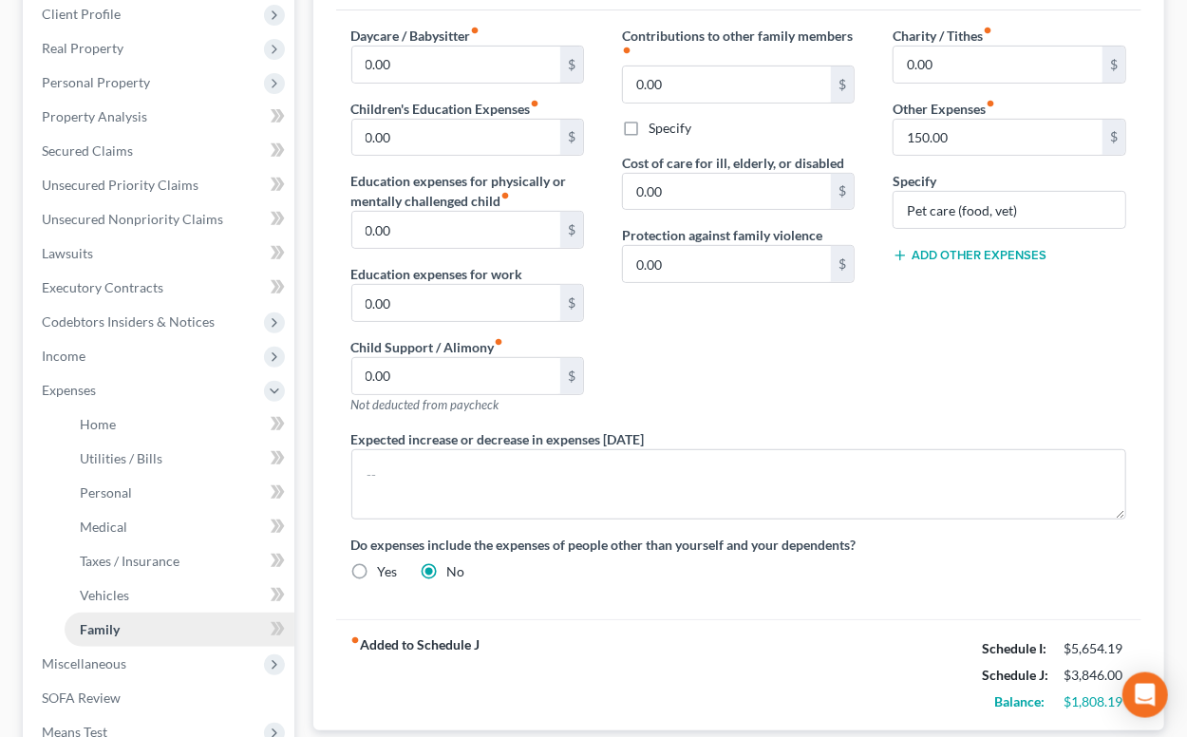
scroll to position [230, 0]
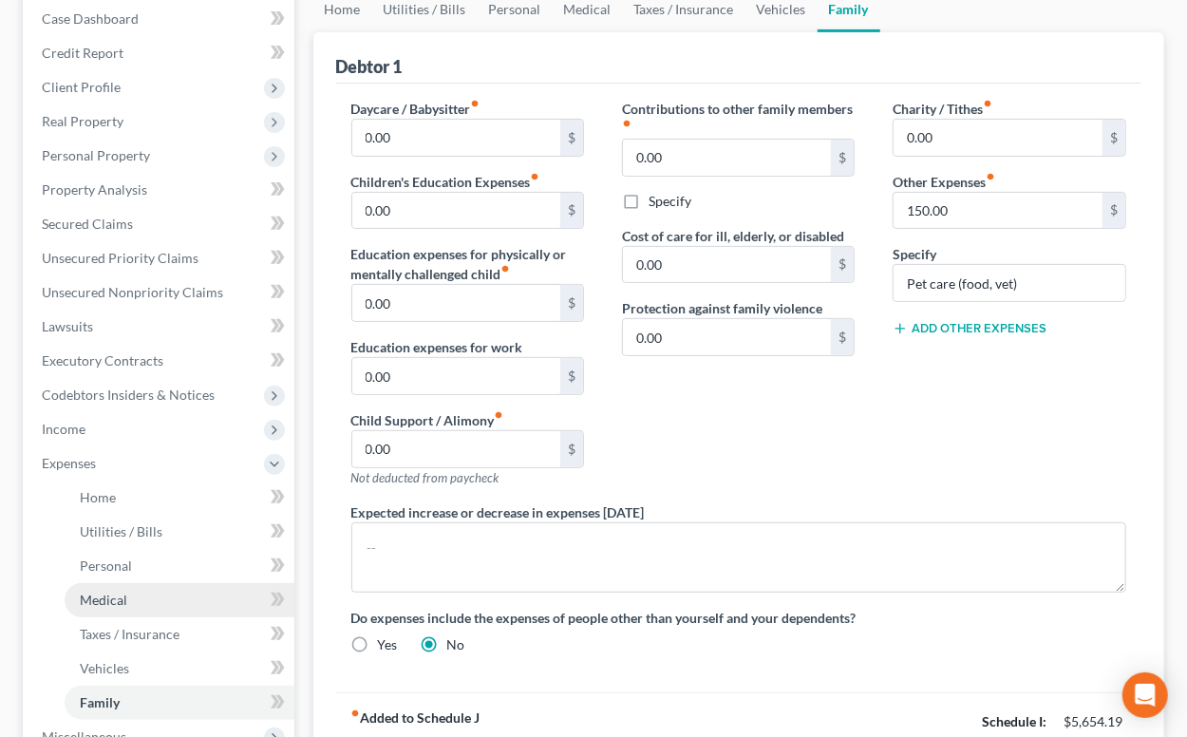
click at [115, 598] on span "Medical" at bounding box center [103, 600] width 47 height 16
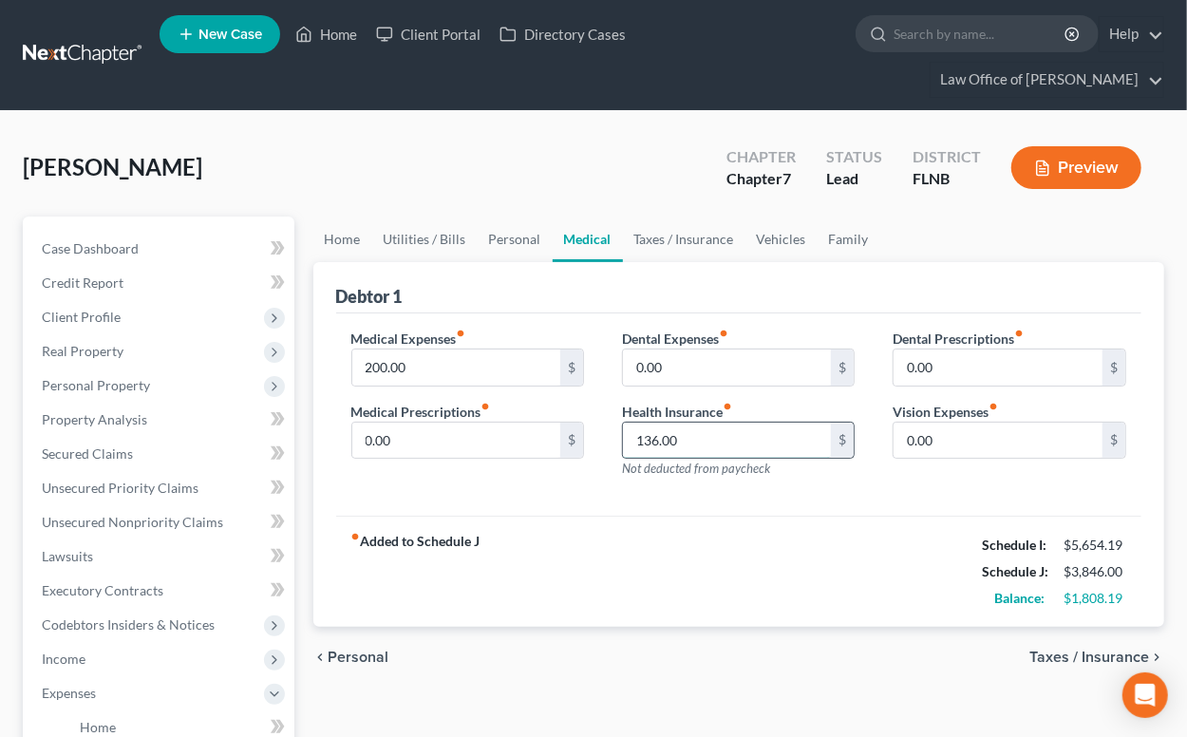
click at [632, 426] on input "136.00" at bounding box center [727, 441] width 209 height 36
type input "150"
click at [616, 594] on div "fiber_manual_record Added to Schedule J Schedule I: $5,654.19 Schedule J: $3,86…" at bounding box center [739, 571] width 806 height 111
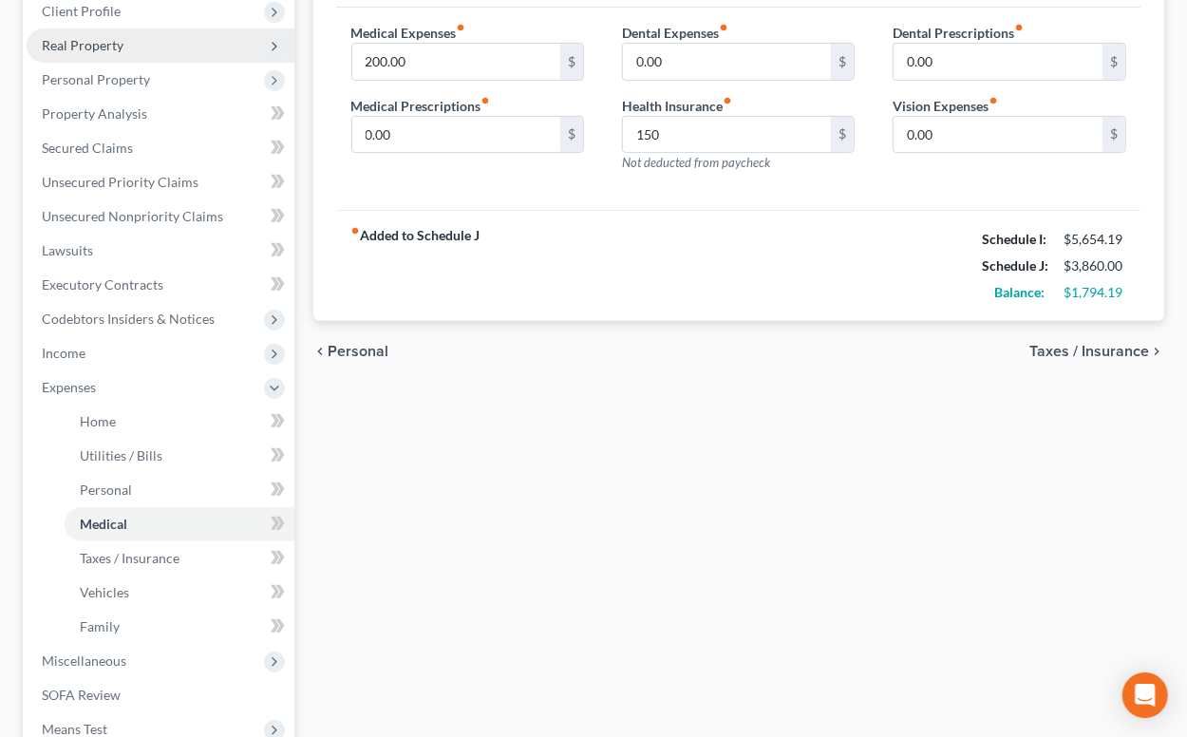
scroll to position [418, 0]
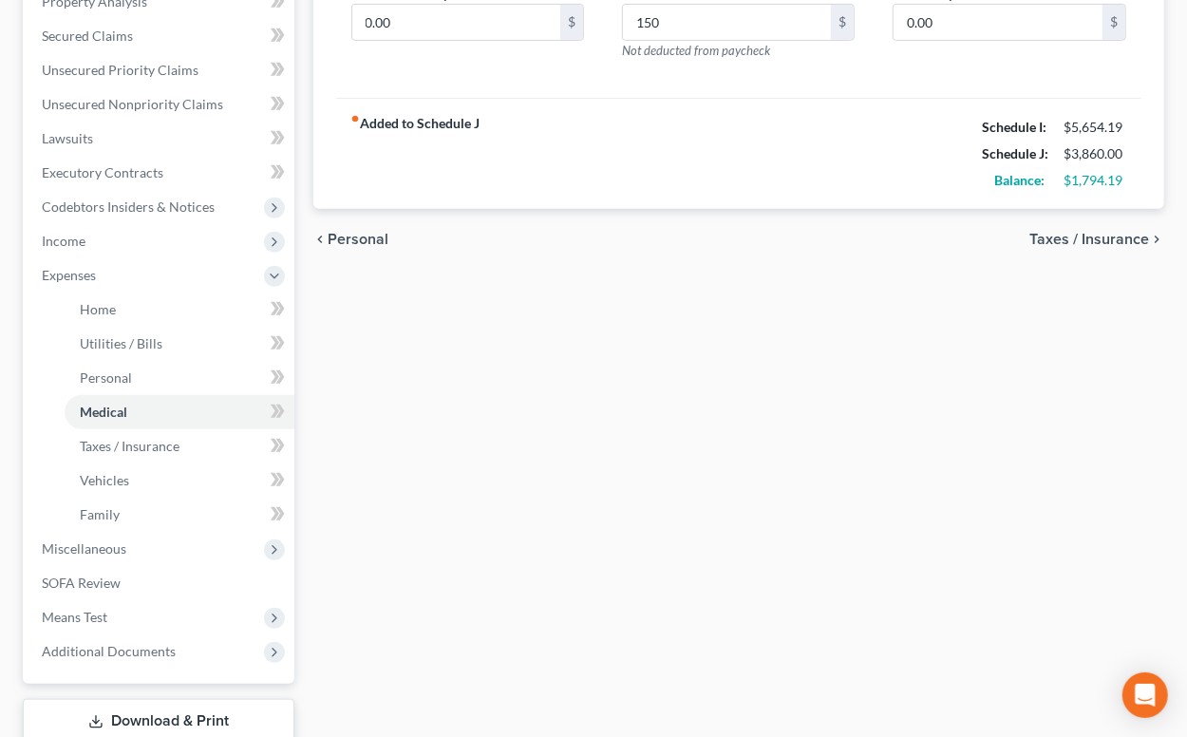
click at [1048, 233] on span "Taxes / Insurance" at bounding box center [1090, 239] width 120 height 15
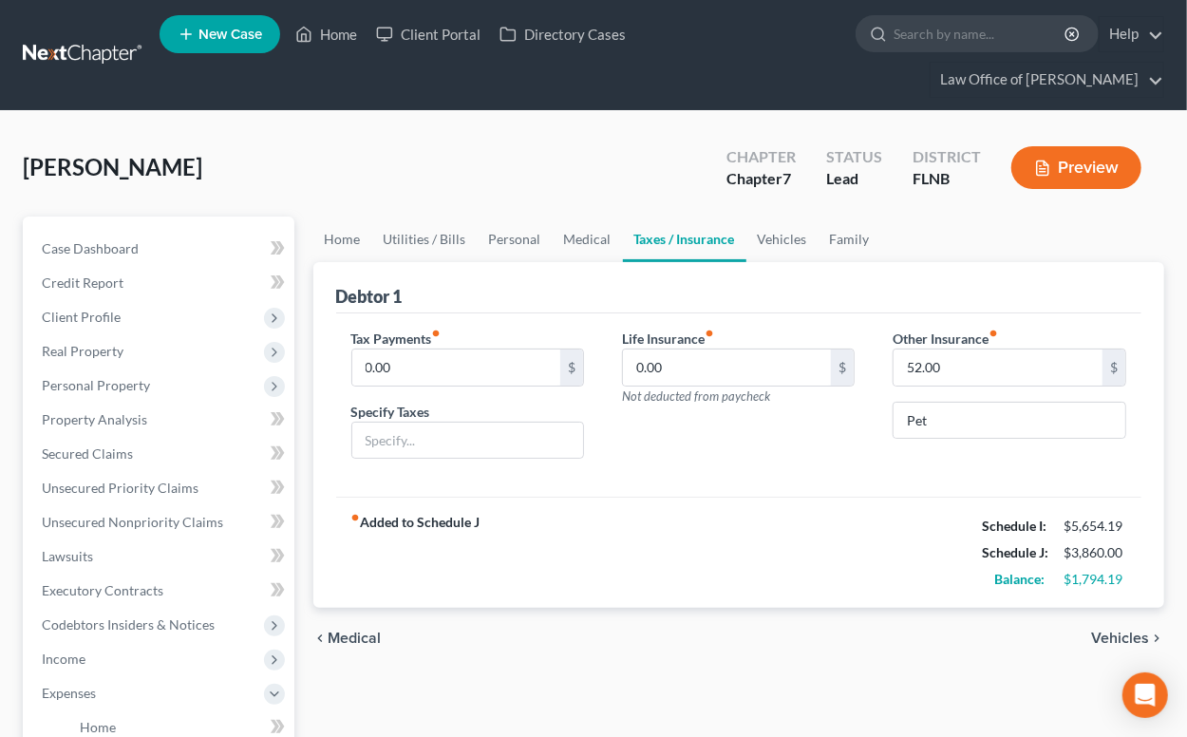
click at [1108, 634] on span "Vehicles" at bounding box center [1120, 638] width 58 height 15
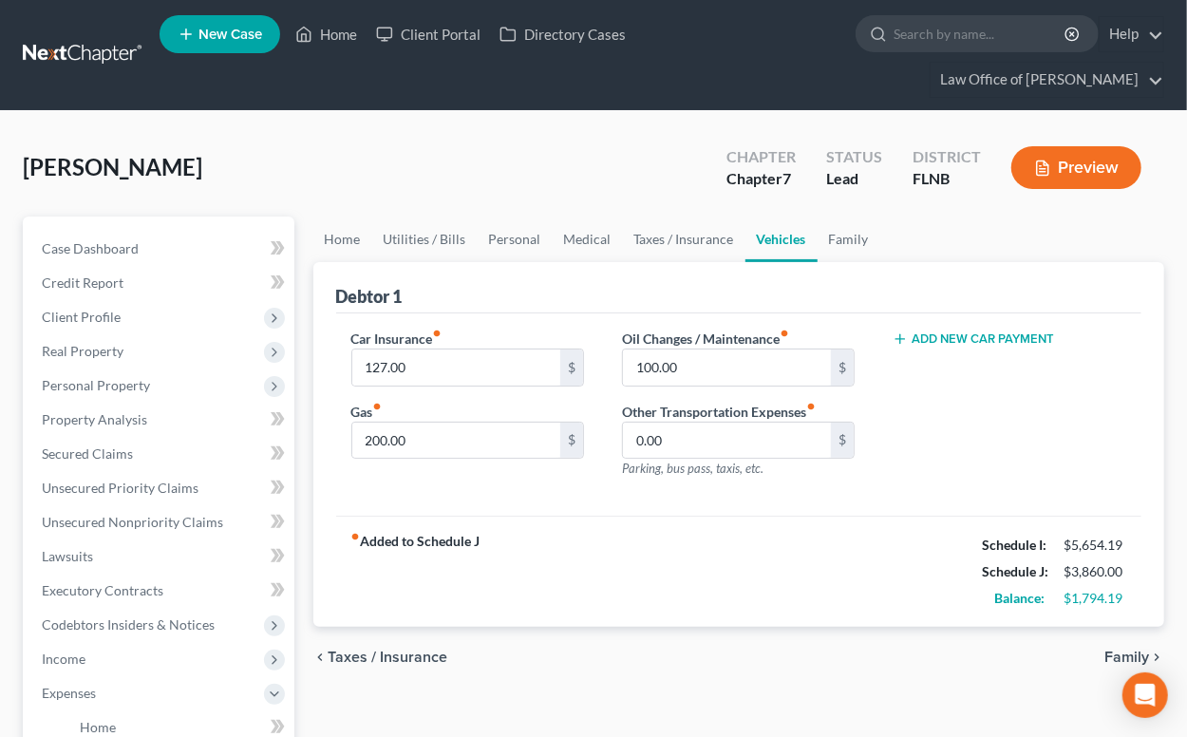
click at [1102, 663] on div "chevron_left Taxes / Insurance Family chevron_right" at bounding box center [739, 657] width 852 height 61
click at [1110, 653] on span "Family" at bounding box center [1127, 657] width 45 height 15
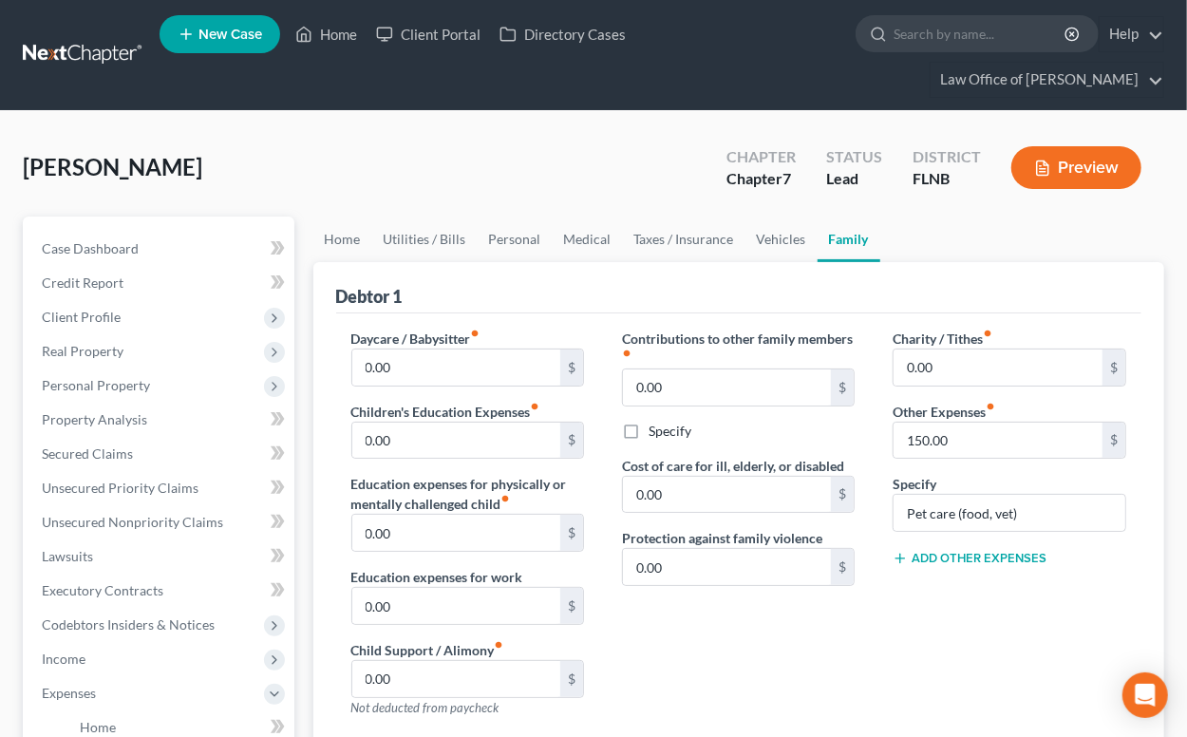
scroll to position [313, 0]
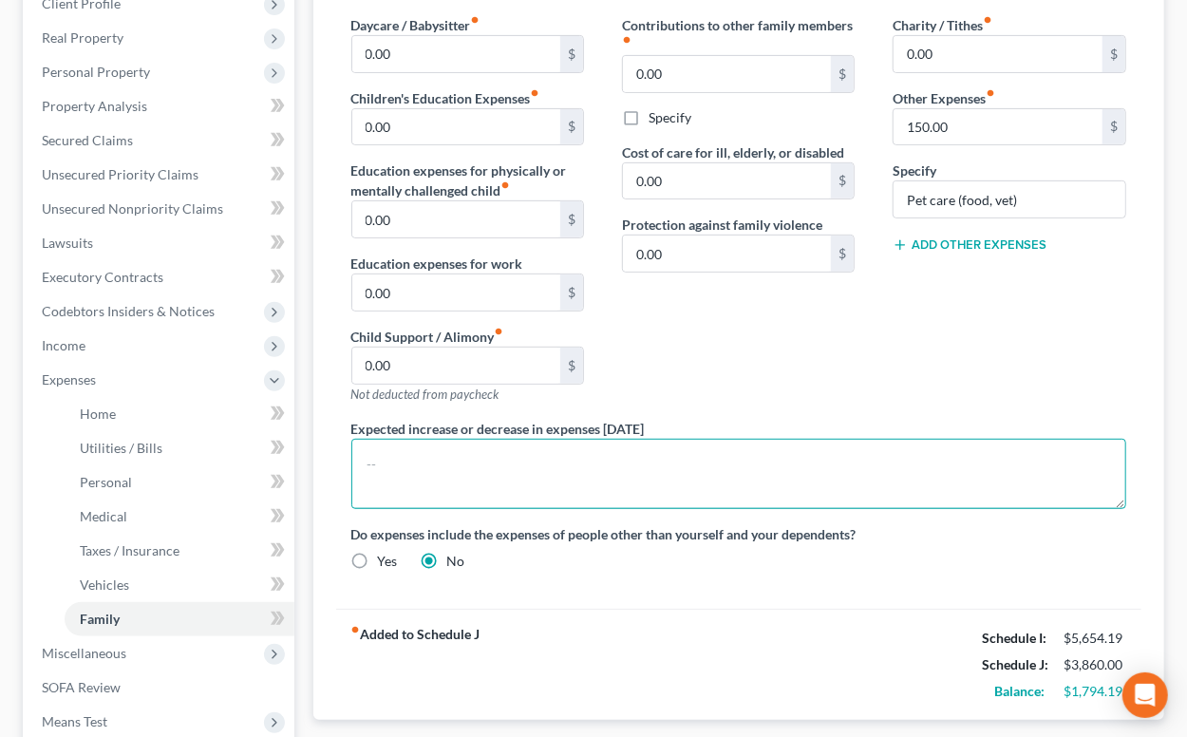
click at [747, 458] on textarea at bounding box center [739, 474] width 776 height 70
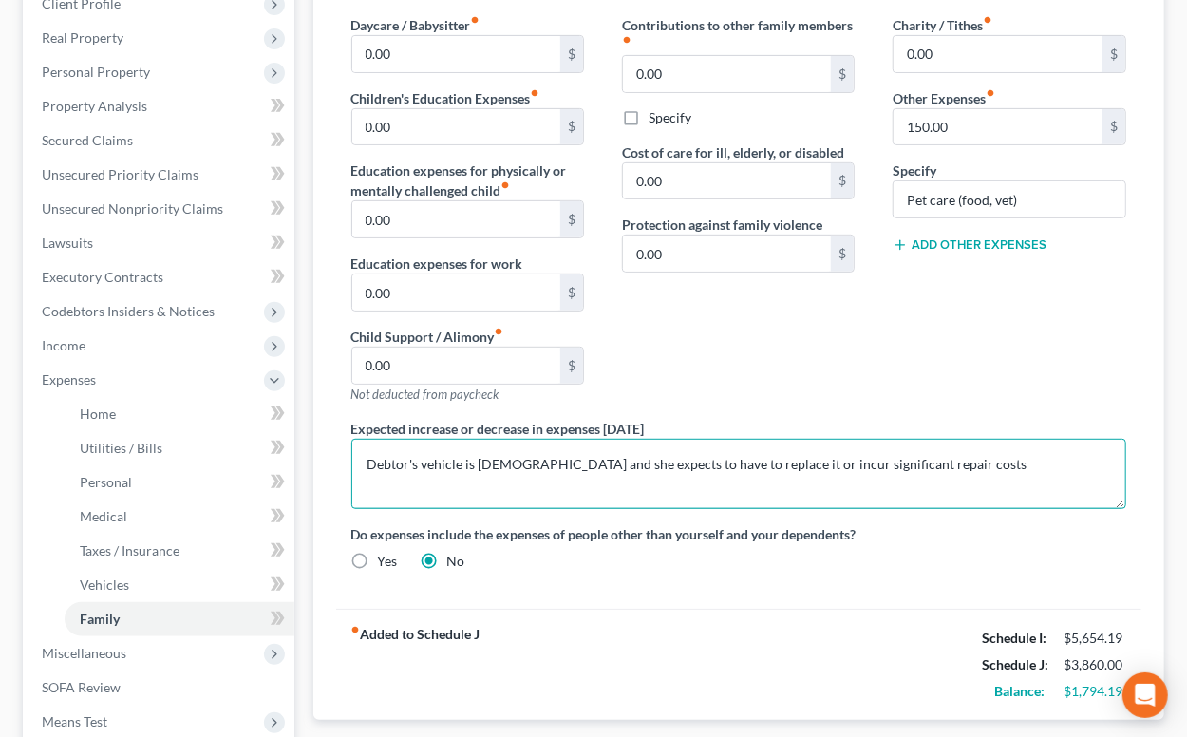
scroll to position [522, 0]
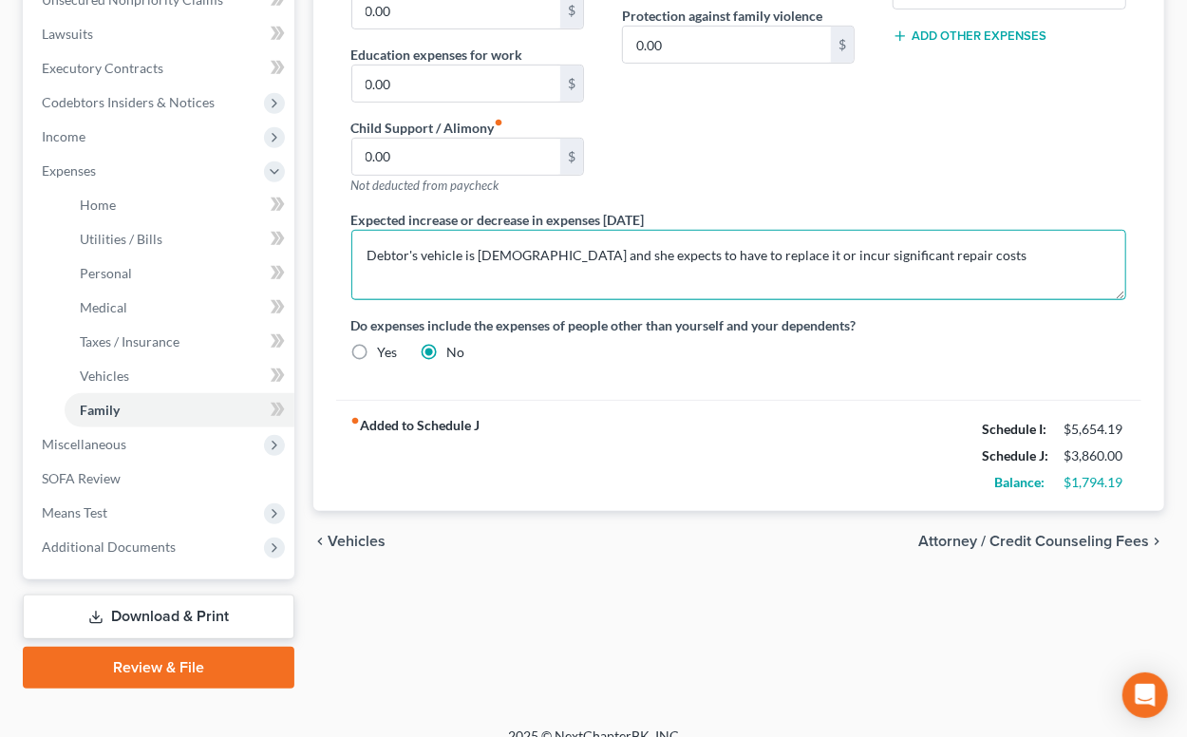
type textarea "Debtor's vehicle is 12 years old and she expects to have to replace it or incur…"
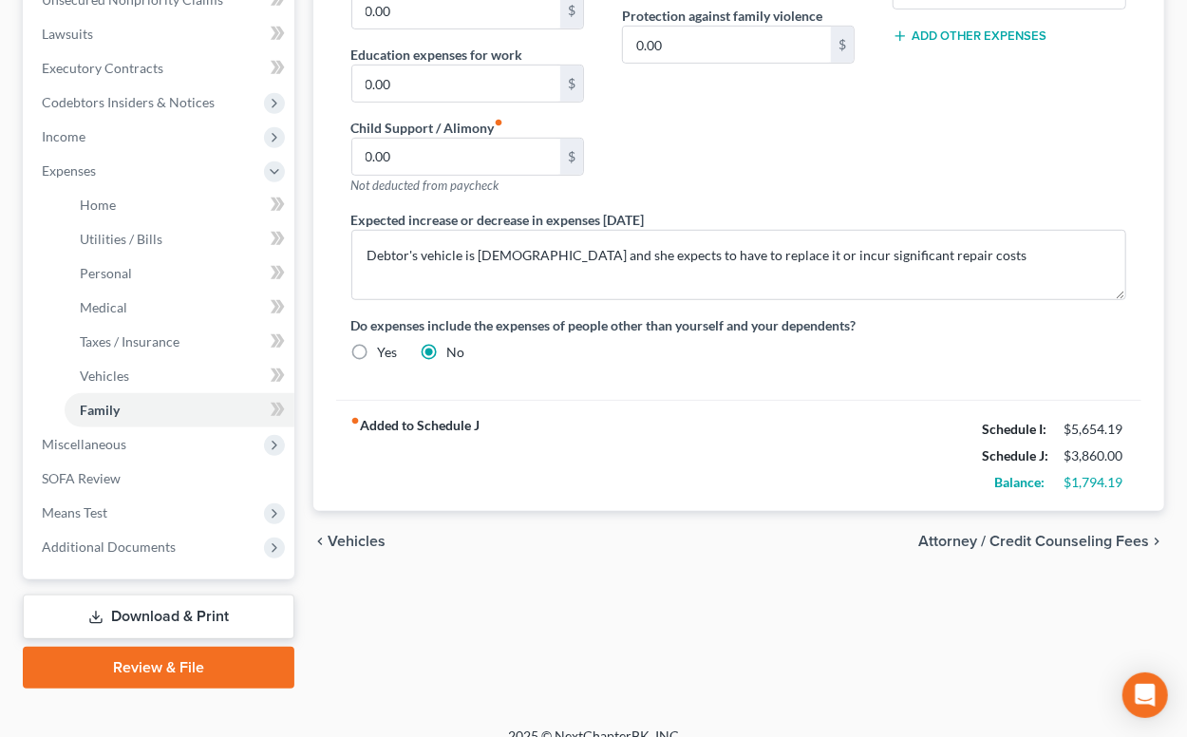
click at [1022, 539] on span "Attorney / Credit Counseling Fees" at bounding box center [1033, 541] width 231 height 15
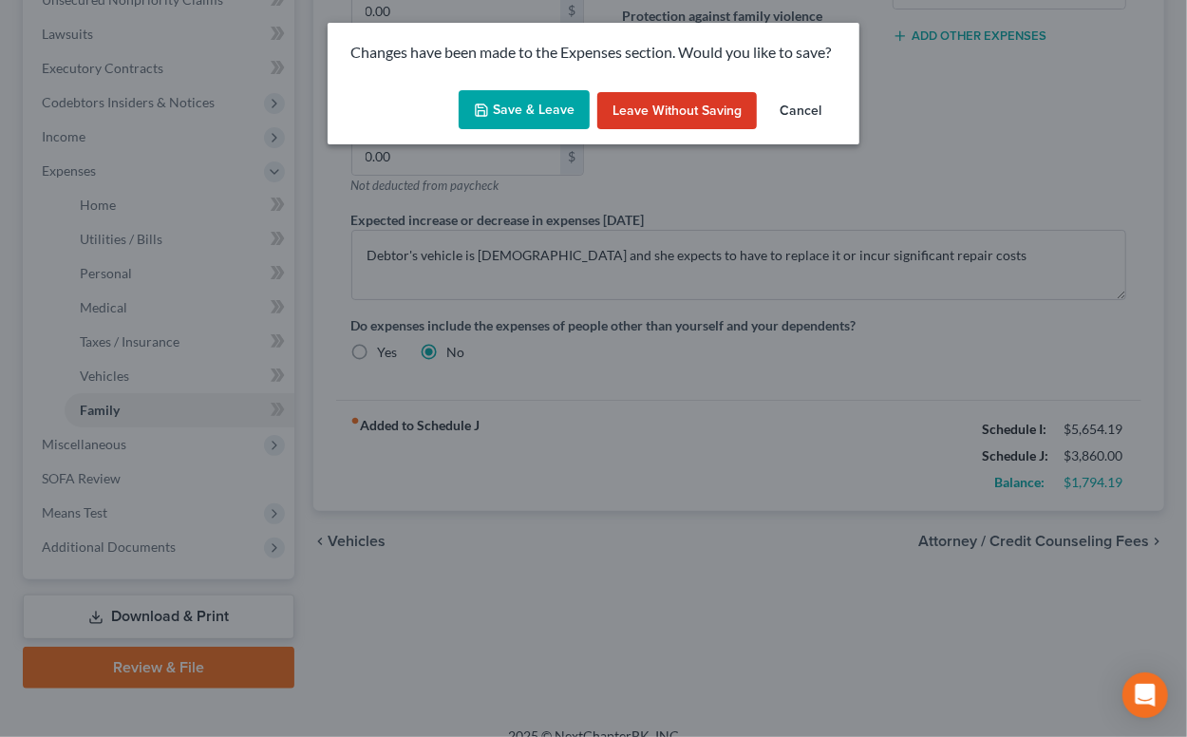
click at [503, 110] on button "Save & Leave" at bounding box center [524, 110] width 131 height 40
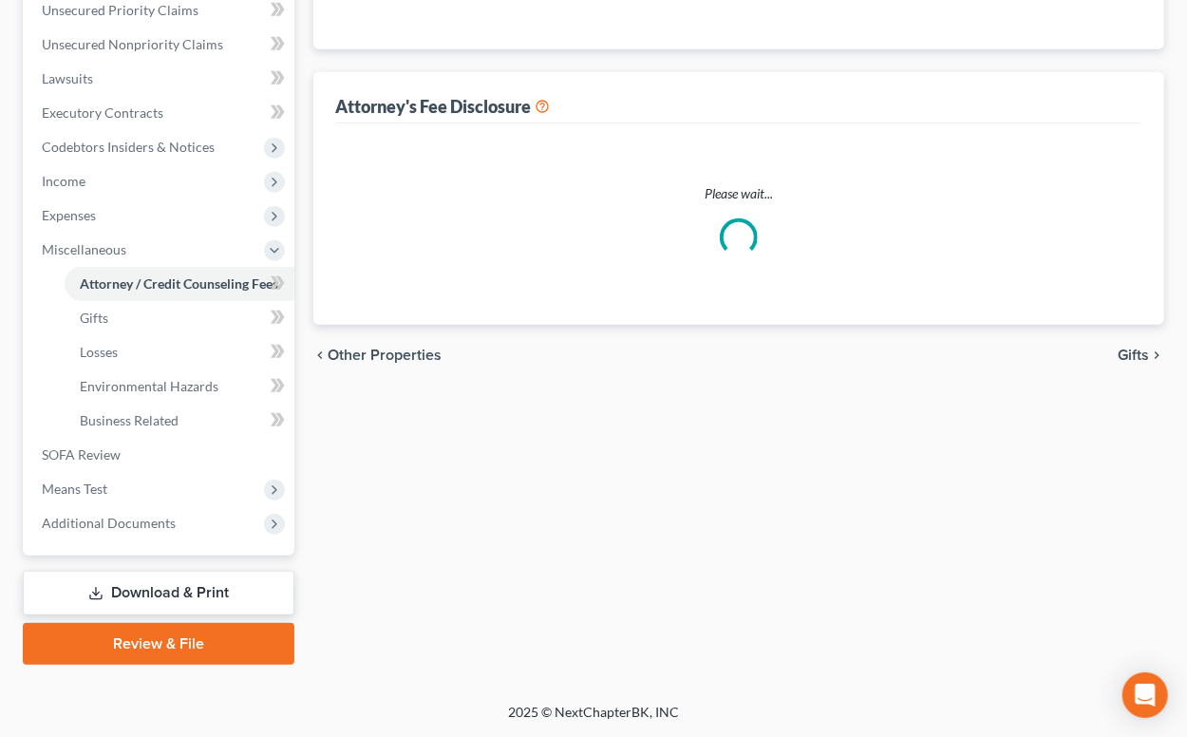
scroll to position [475, 0]
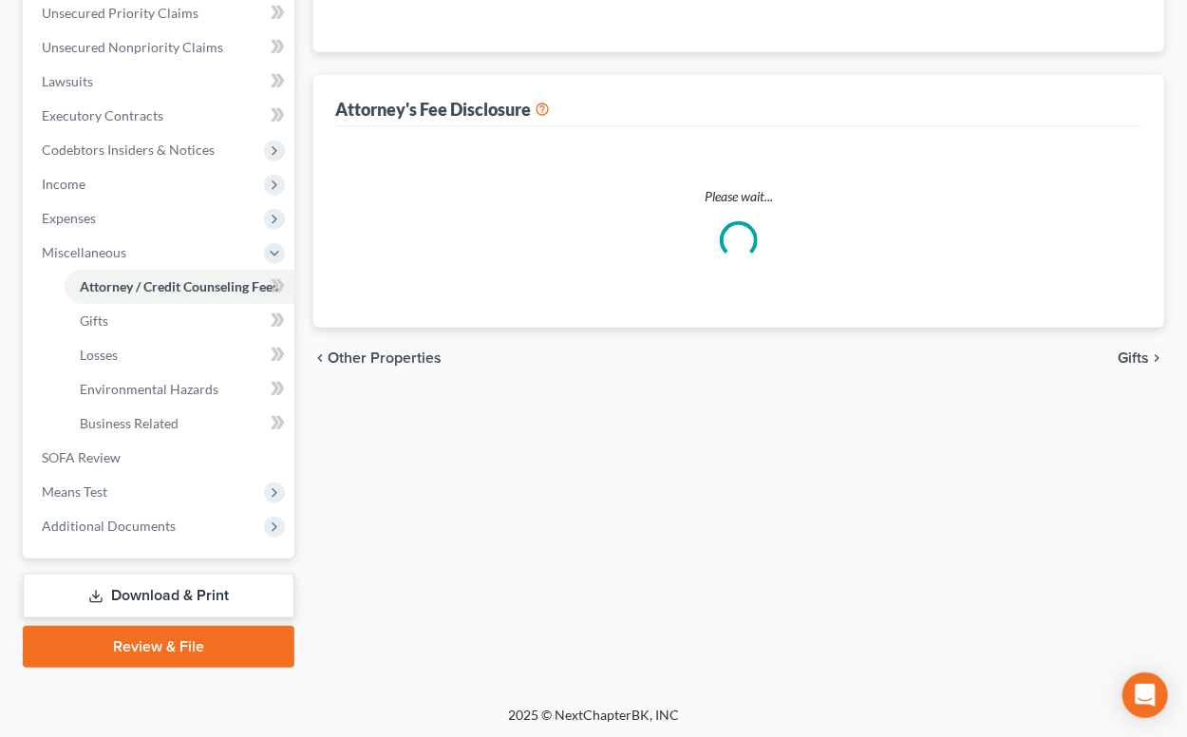
select select "6"
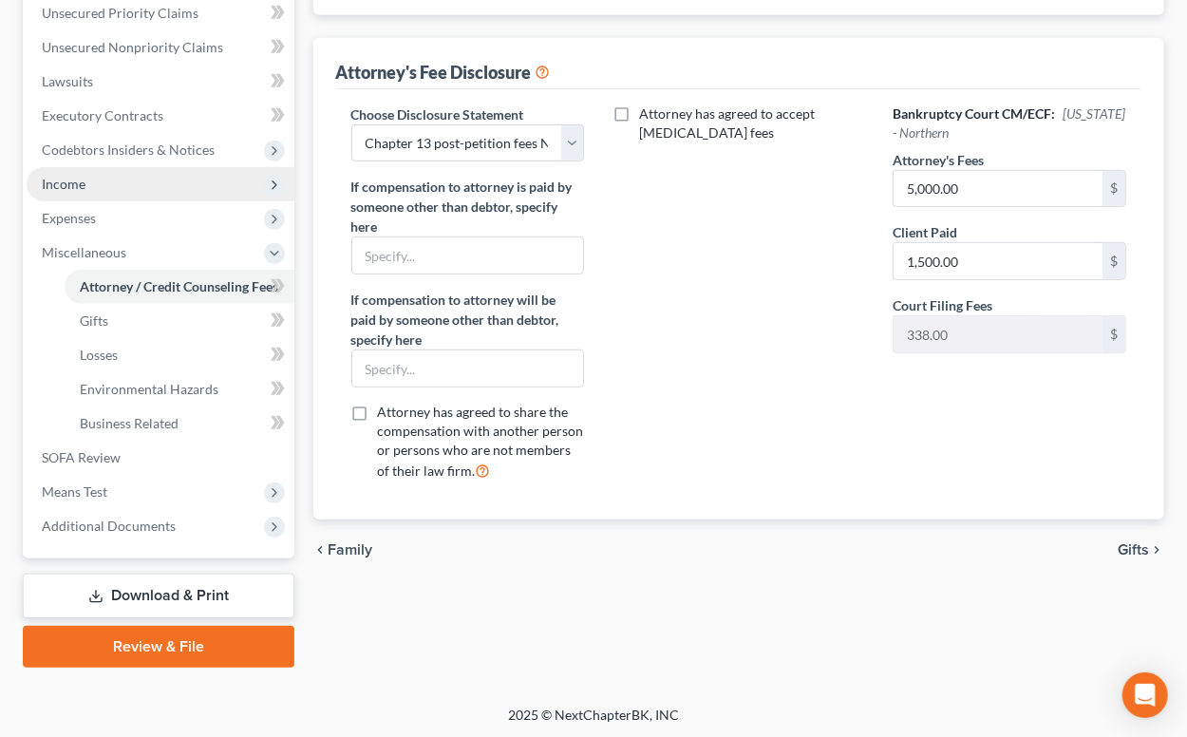
click at [66, 176] on span "Income" at bounding box center [64, 184] width 44 height 16
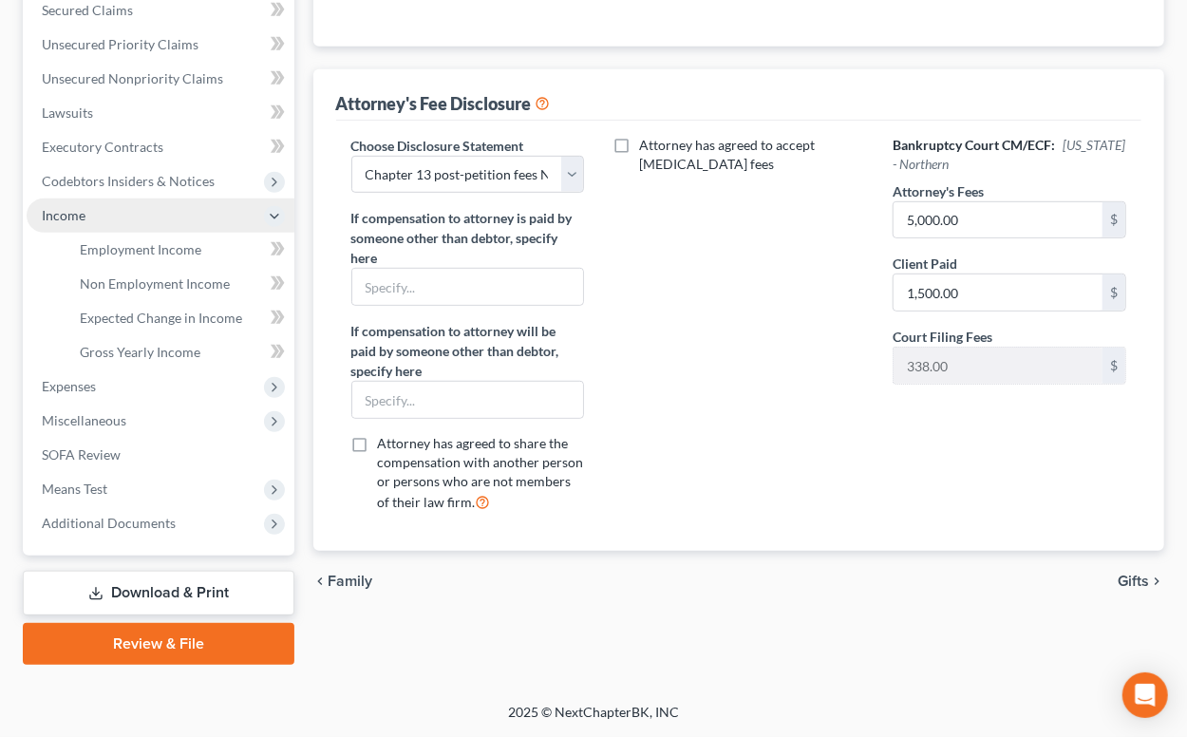
scroll to position [441, 0]
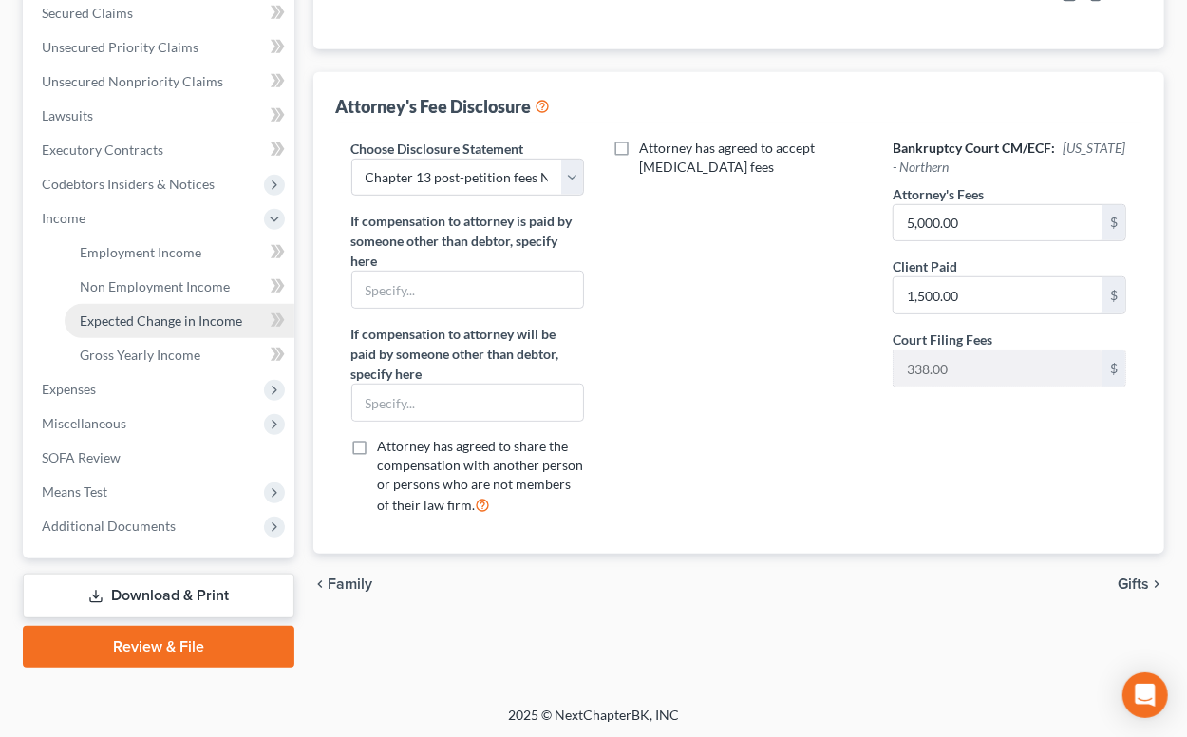
click at [133, 319] on span "Expected Change in Income" at bounding box center [161, 320] width 162 height 16
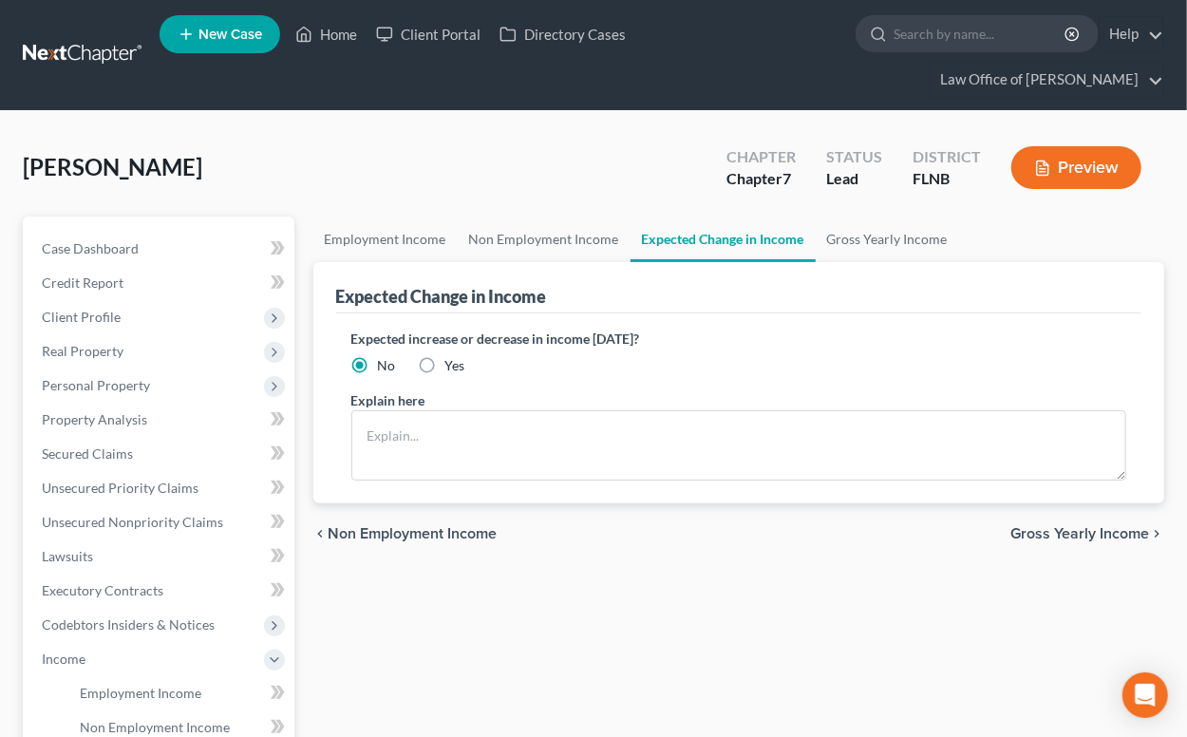
click at [445, 363] on label "Yes" at bounding box center [455, 365] width 20 height 19
click at [453, 363] on input "Yes" at bounding box center [459, 362] width 12 height 12
radio input "true"
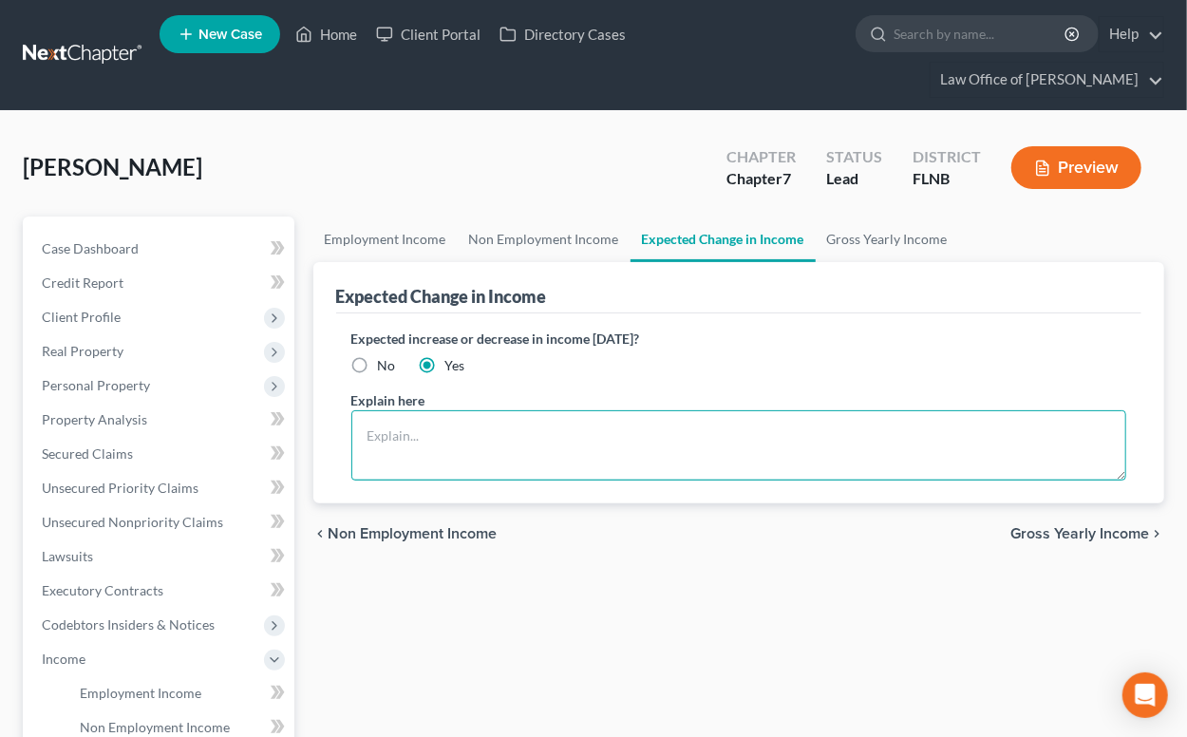
click at [429, 424] on textarea at bounding box center [739, 445] width 776 height 70
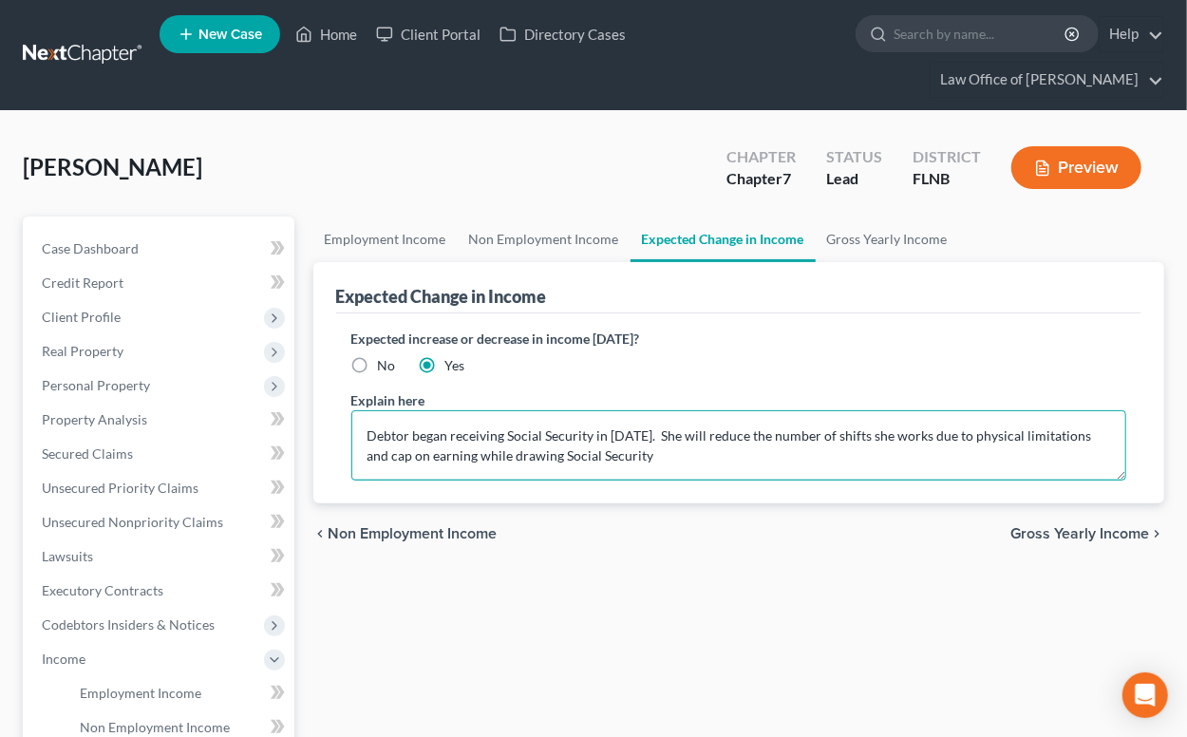
click at [757, 461] on textarea "Debtor began receiving Social Security in September 2025. She will reduce the n…" at bounding box center [739, 445] width 776 height 70
drag, startPoint x: 365, startPoint y: 459, endPoint x: 427, endPoint y: 455, distance: 62.8
click at [427, 455] on textarea "Debtor began receiving Social Security in September 2025. She will reduce the n…" at bounding box center [739, 445] width 776 height 70
type textarea "Debtor began receiving Social Security in September 2025. She will reduce the n…"
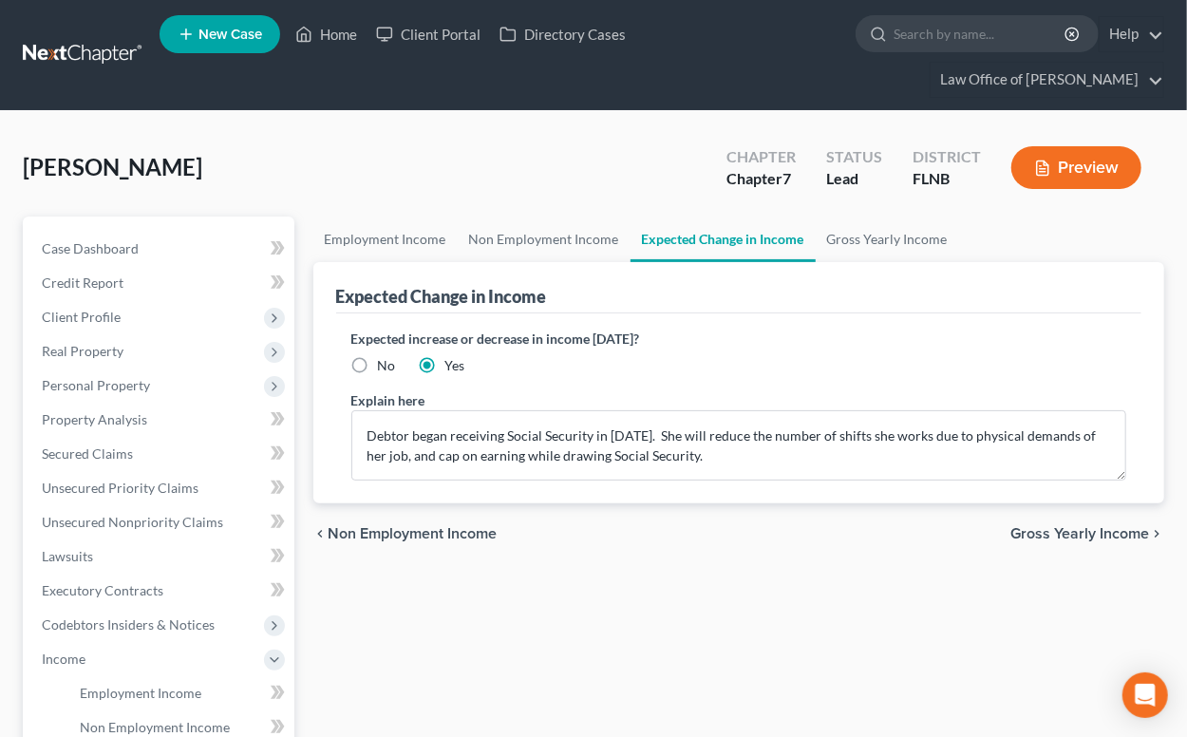
click at [1027, 535] on span "Gross Yearly Income" at bounding box center [1080, 533] width 139 height 15
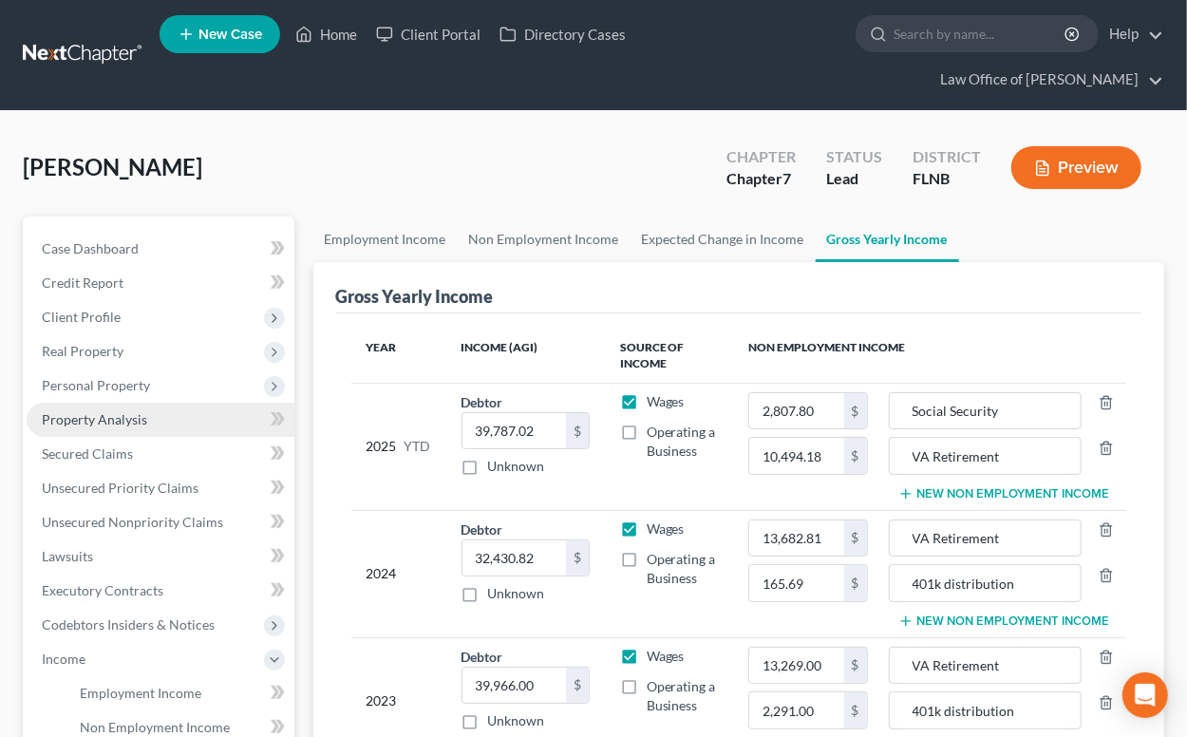
click at [111, 418] on span "Property Analysis" at bounding box center [94, 419] width 105 height 16
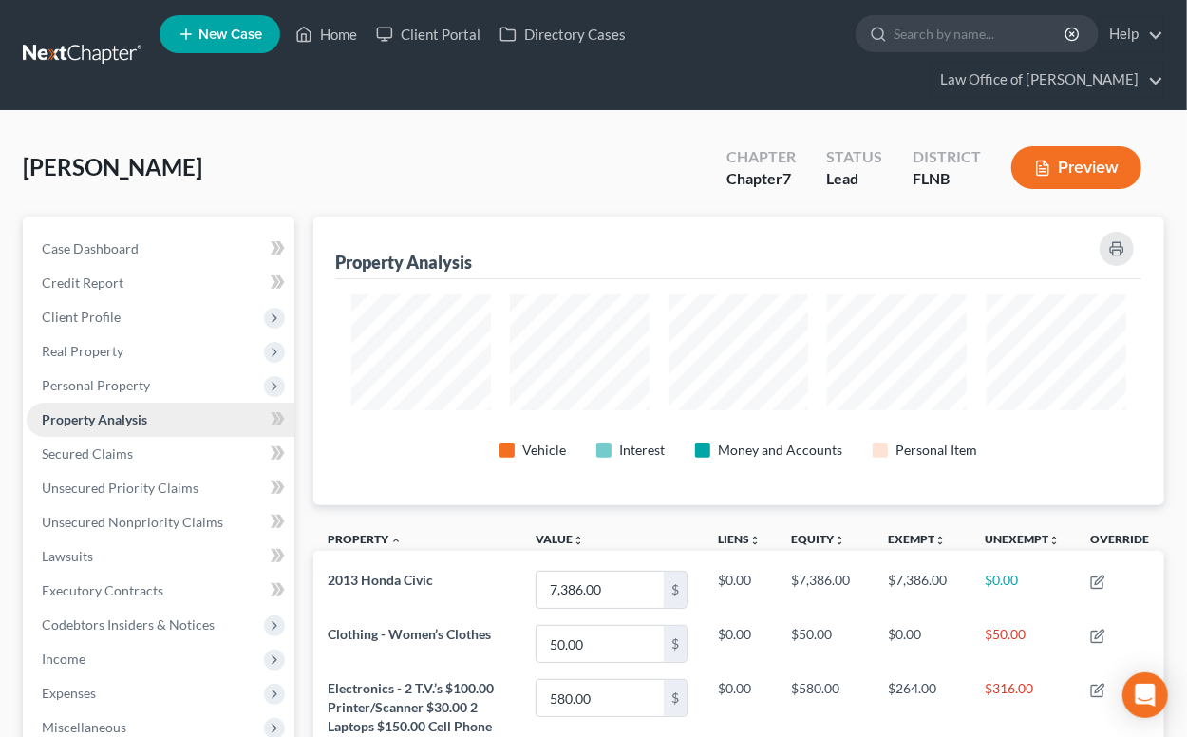
scroll to position [289, 851]
click at [1116, 247] on icon "button" at bounding box center [1116, 250] width 12 height 6
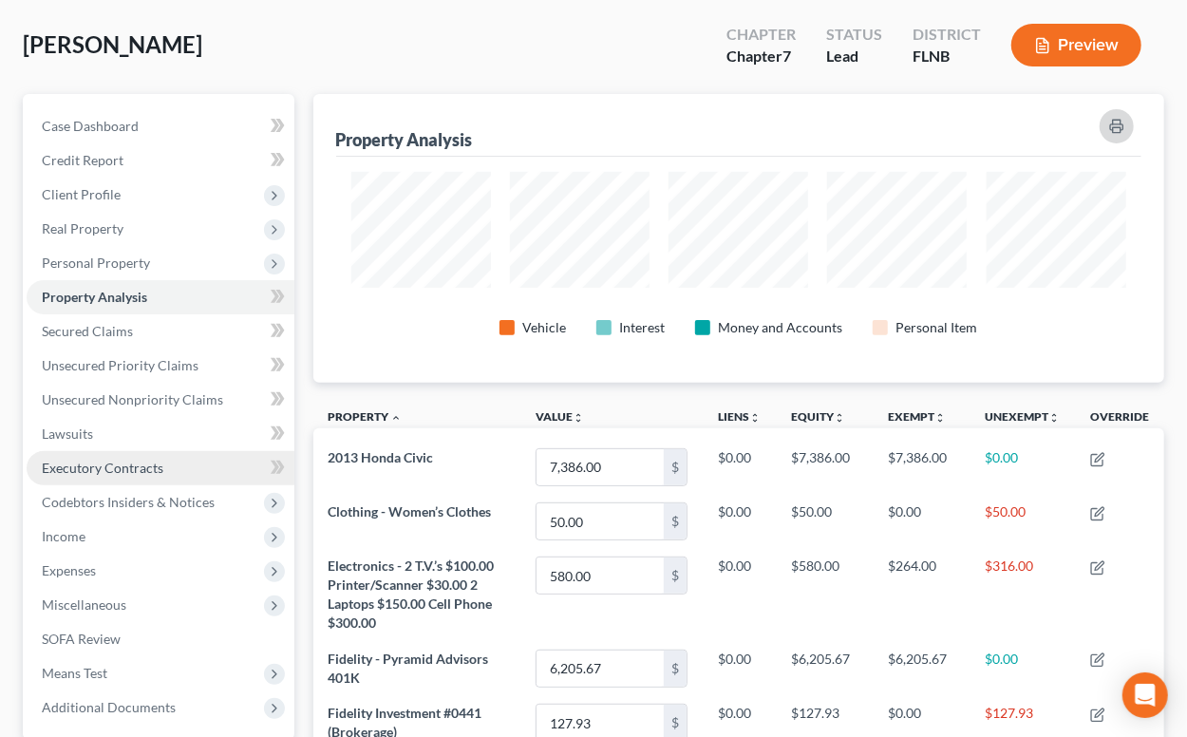
scroll to position [209, 0]
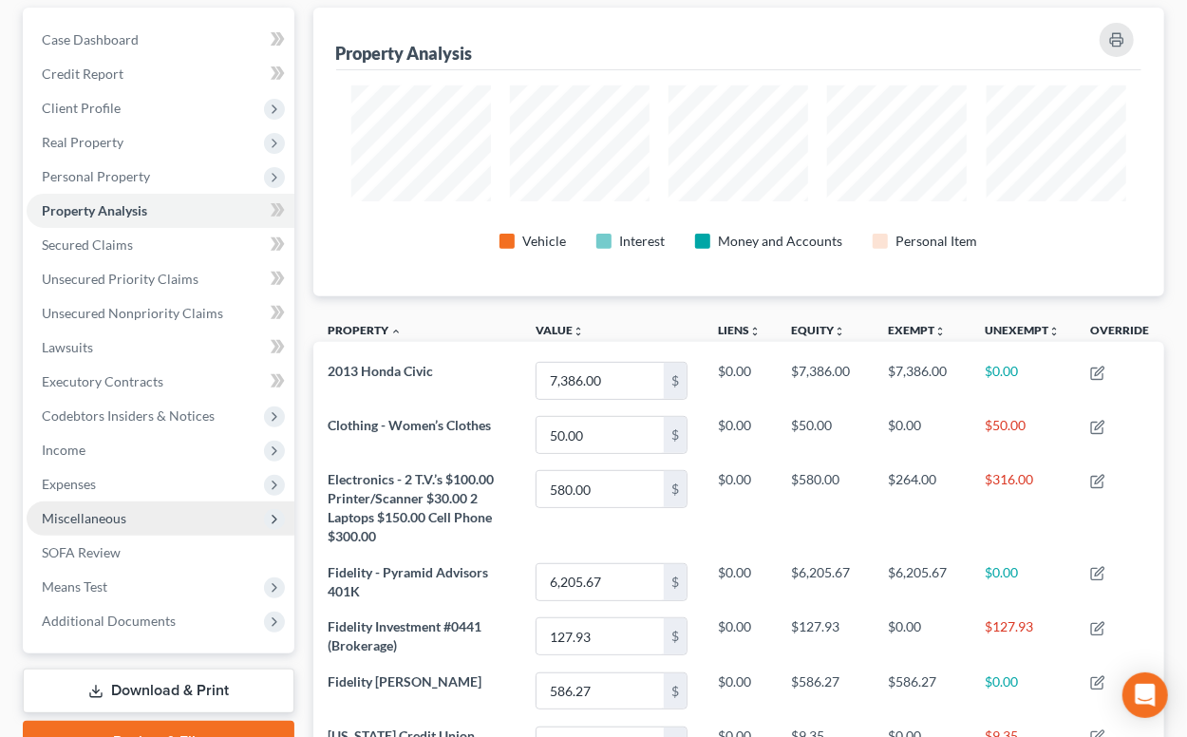
click at [105, 521] on span "Miscellaneous" at bounding box center [84, 518] width 85 height 16
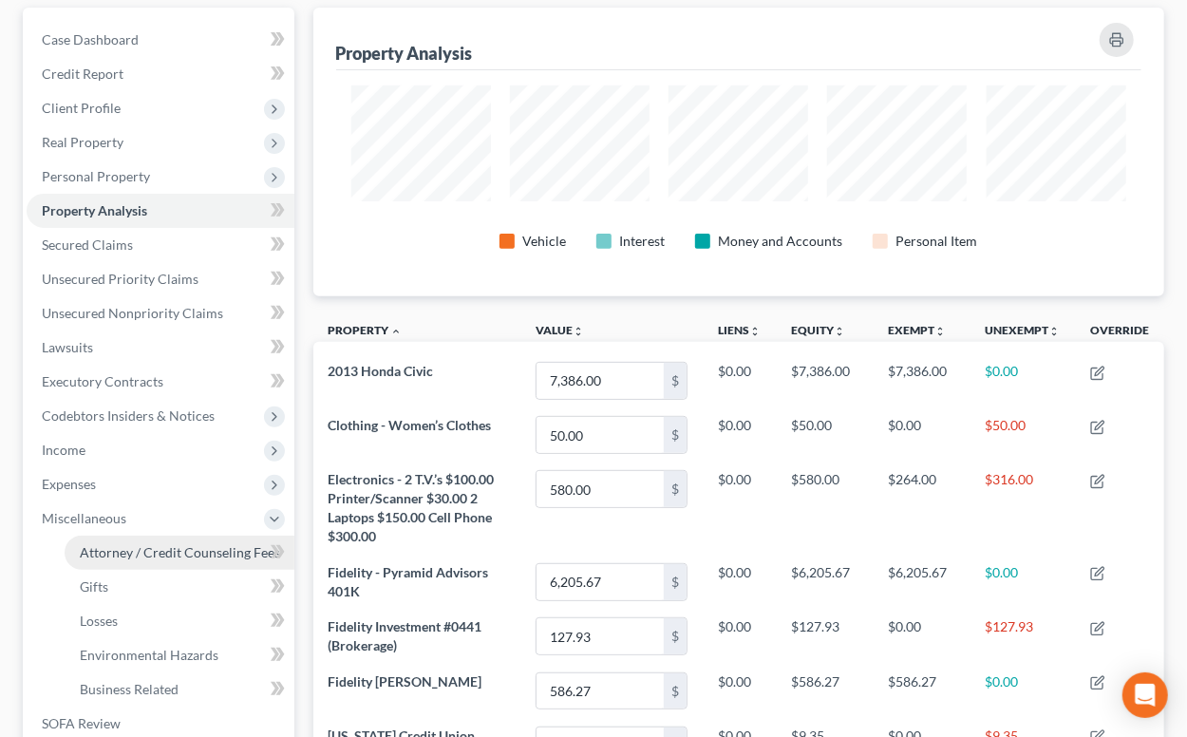
click at [104, 553] on span "Attorney / Credit Counseling Fees" at bounding box center [180, 552] width 200 height 16
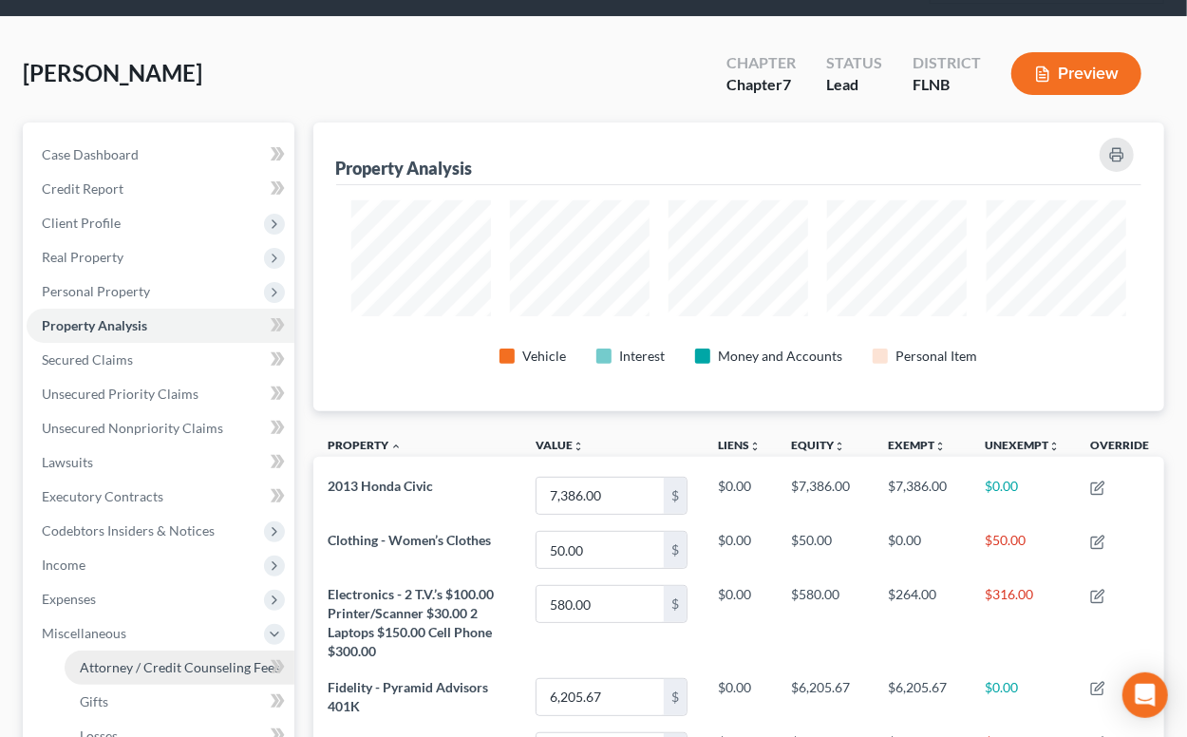
select select "6"
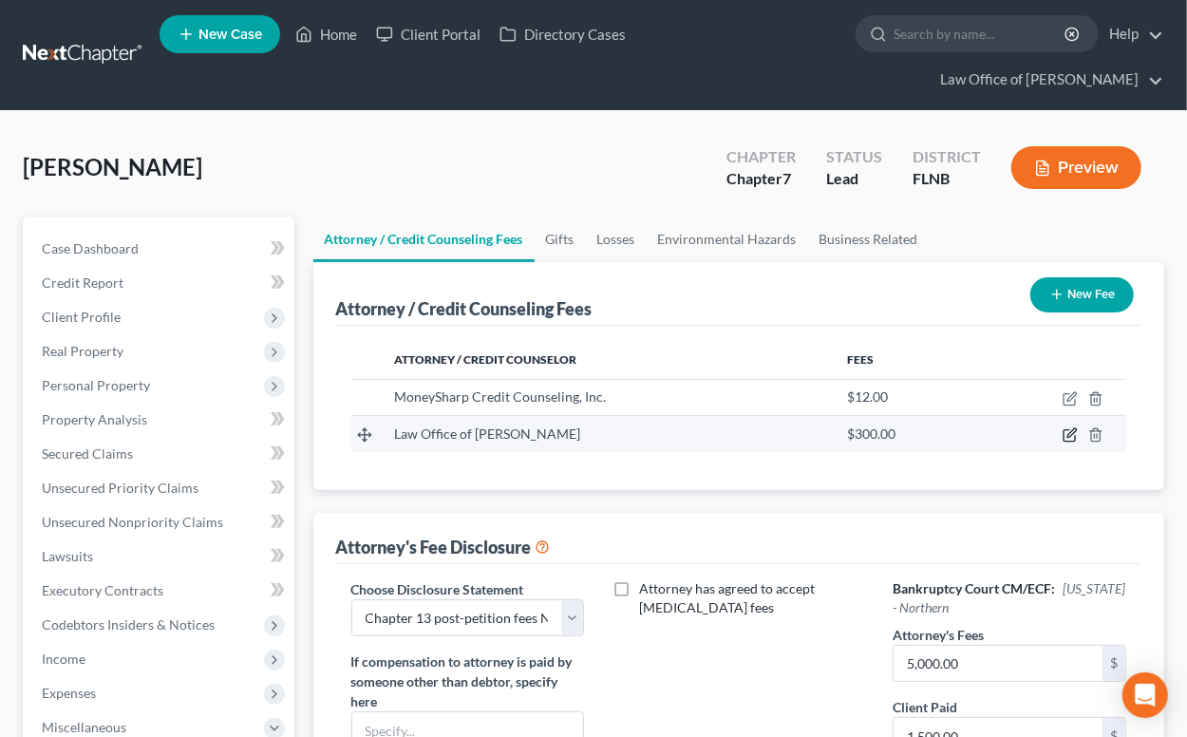
click at [1066, 436] on icon "button" at bounding box center [1070, 434] width 15 height 15
select select "9"
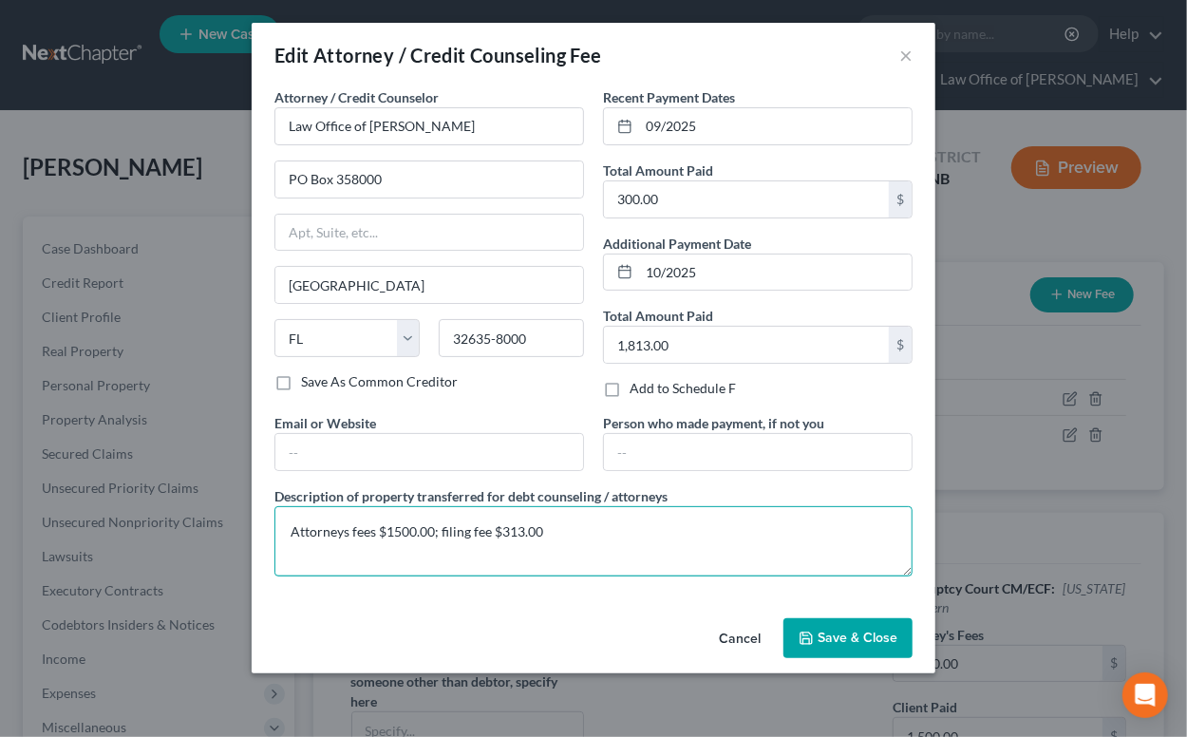
click at [391, 535] on textarea "Attorneys fees $1500.00; filing fee $313.00" at bounding box center [594, 541] width 638 height 70
type textarea "Attorneys fees $1,700.00; filing fee $338.00; costs $75.00"
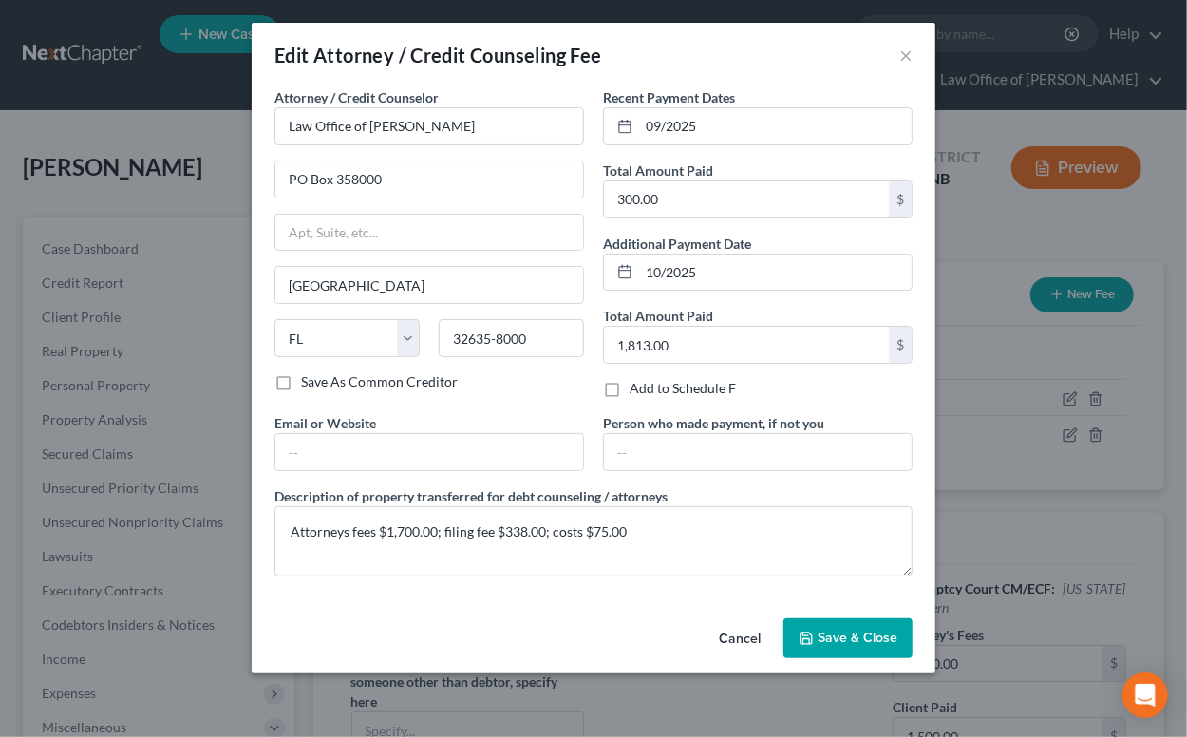
click at [809, 639] on icon "button" at bounding box center [806, 638] width 15 height 15
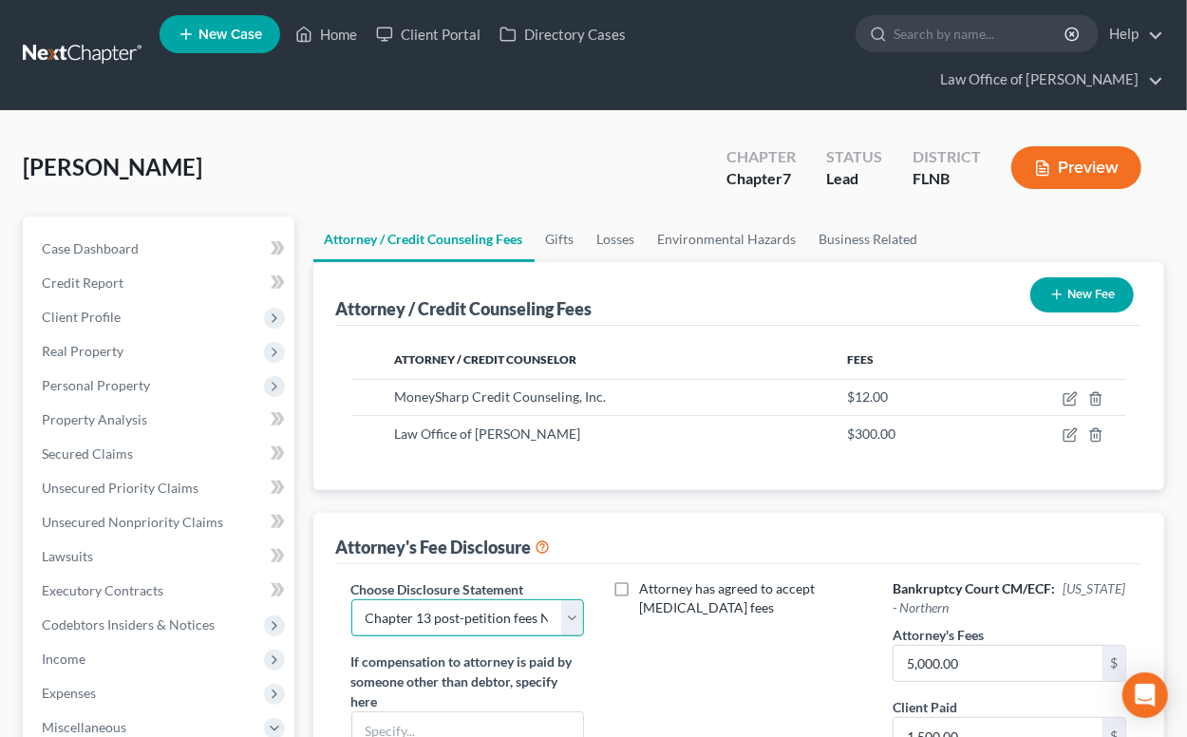
select select "5"
click option "Chapter 7" at bounding box center [0, 0] width 0 height 0
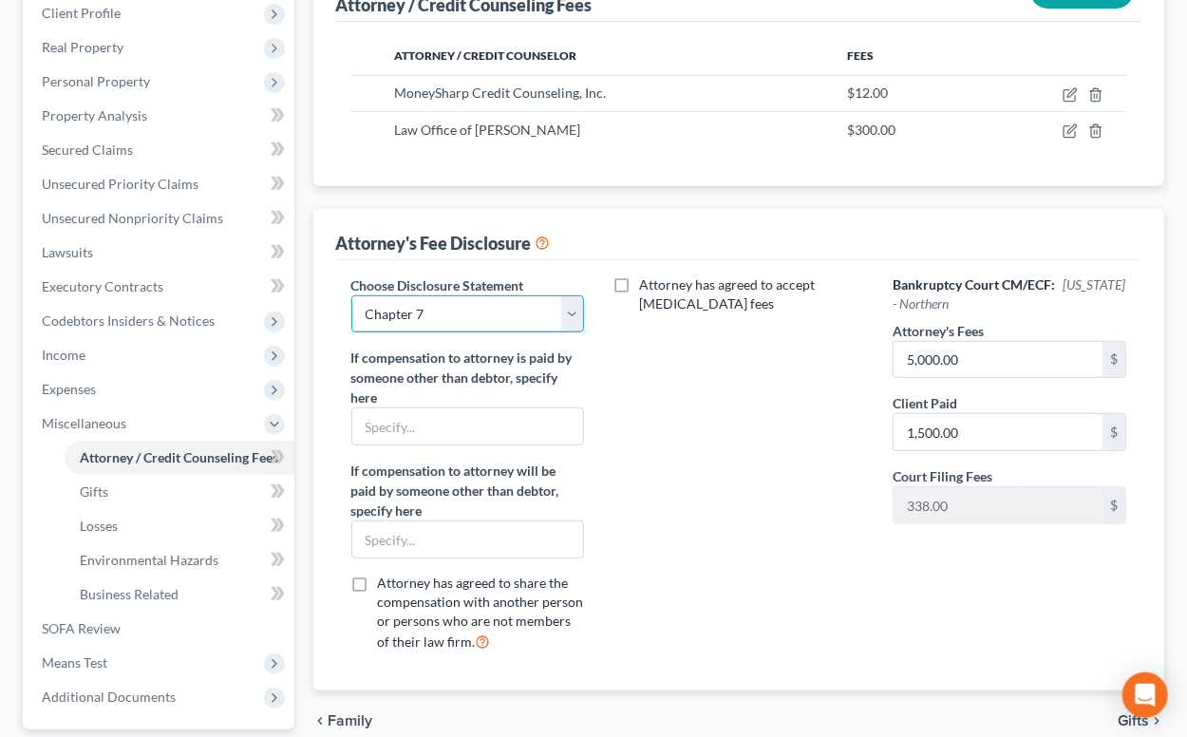
scroll to position [313, 0]
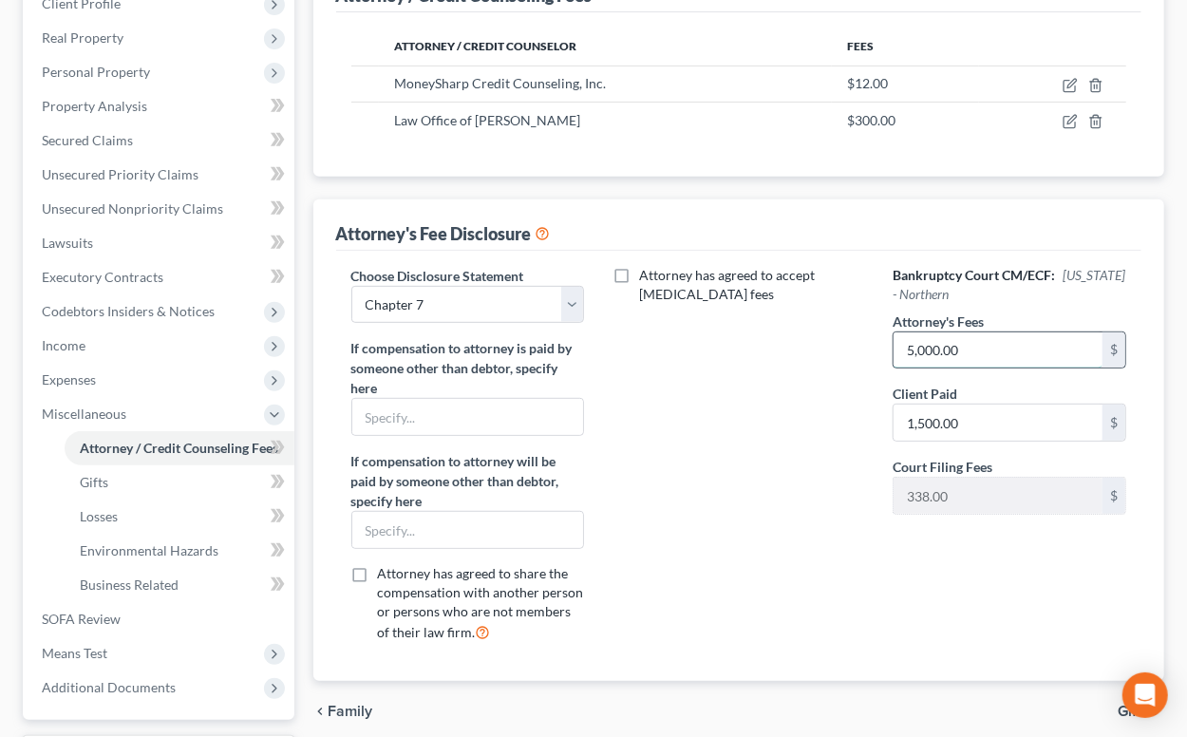
click at [1000, 348] on input "5,000.00" at bounding box center [998, 350] width 209 height 36
type input "2,000"
drag, startPoint x: 908, startPoint y: 349, endPoint x: 959, endPoint y: 349, distance: 51.3
click at [959, 349] on input "2,000" at bounding box center [998, 350] width 209 height 36
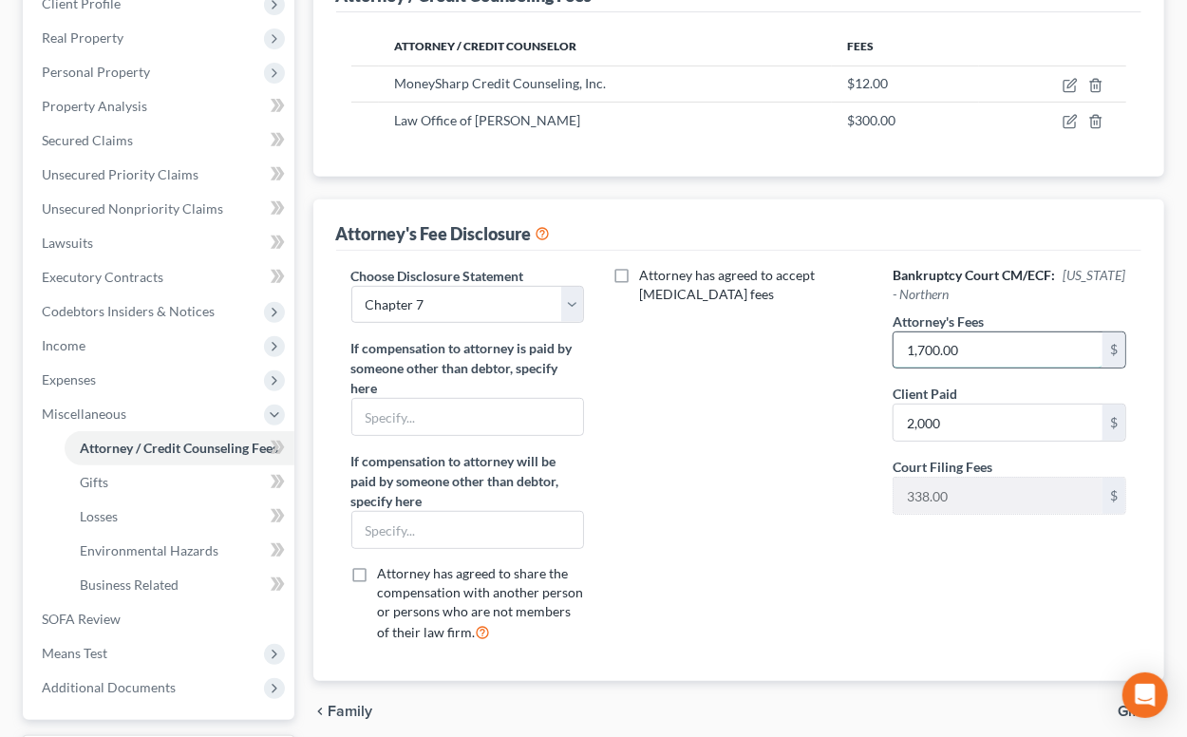
type input "1,700.00"
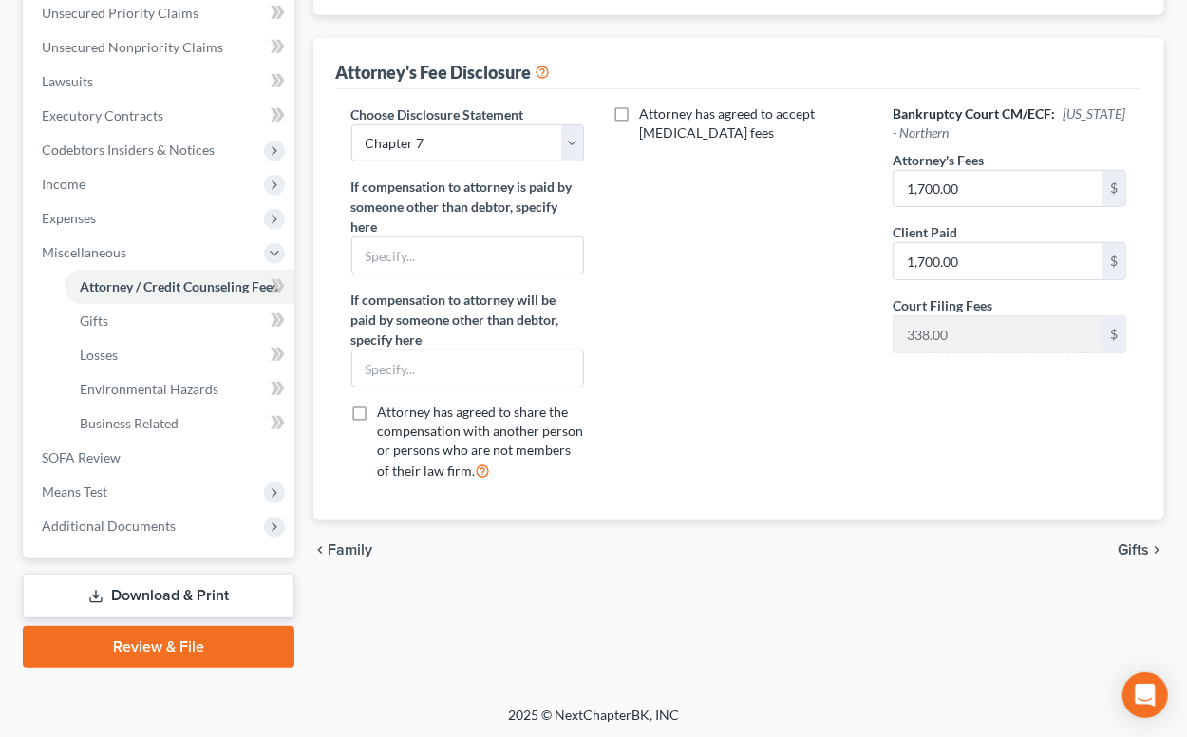
click at [1129, 542] on span "Gifts" at bounding box center [1133, 549] width 31 height 15
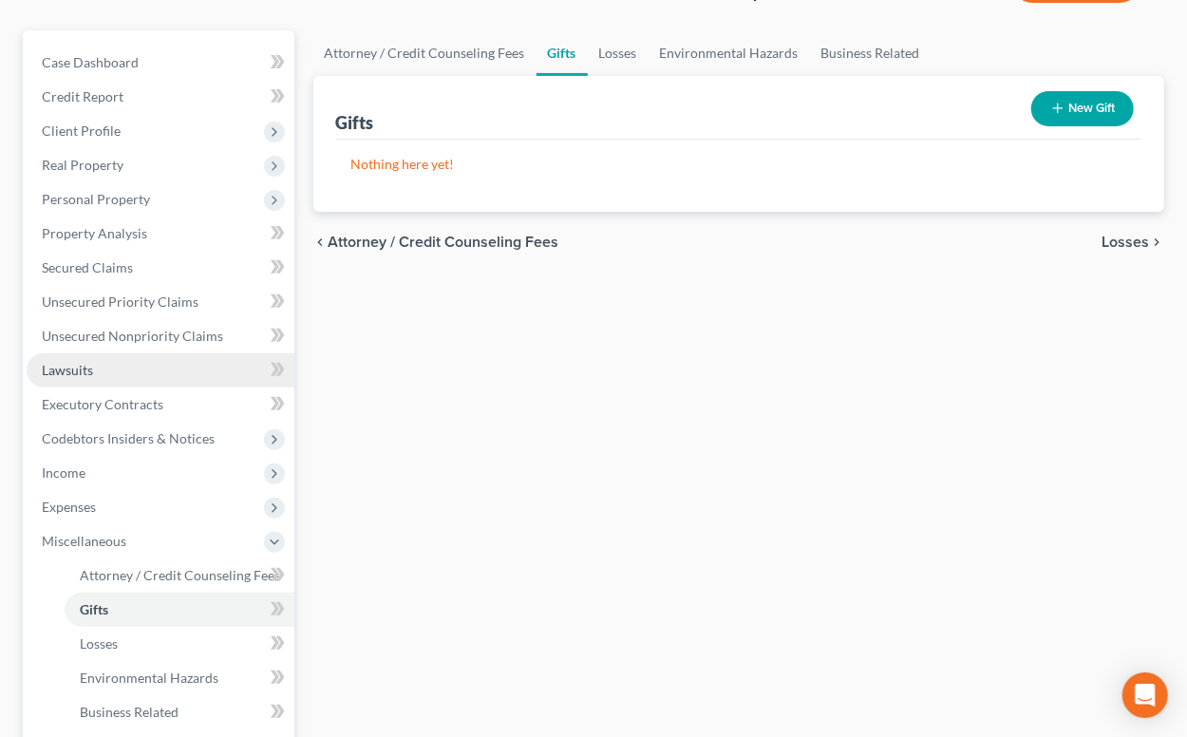
scroll to position [313, 0]
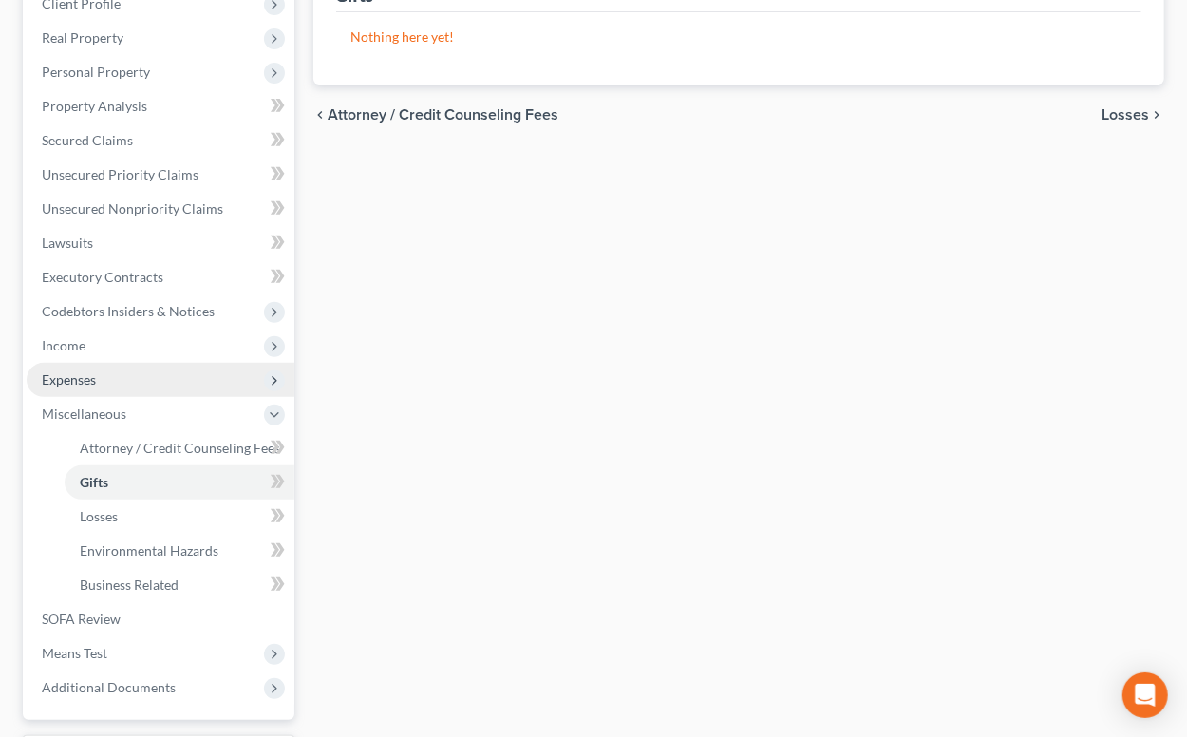
click at [123, 382] on span "Expenses" at bounding box center [161, 380] width 268 height 34
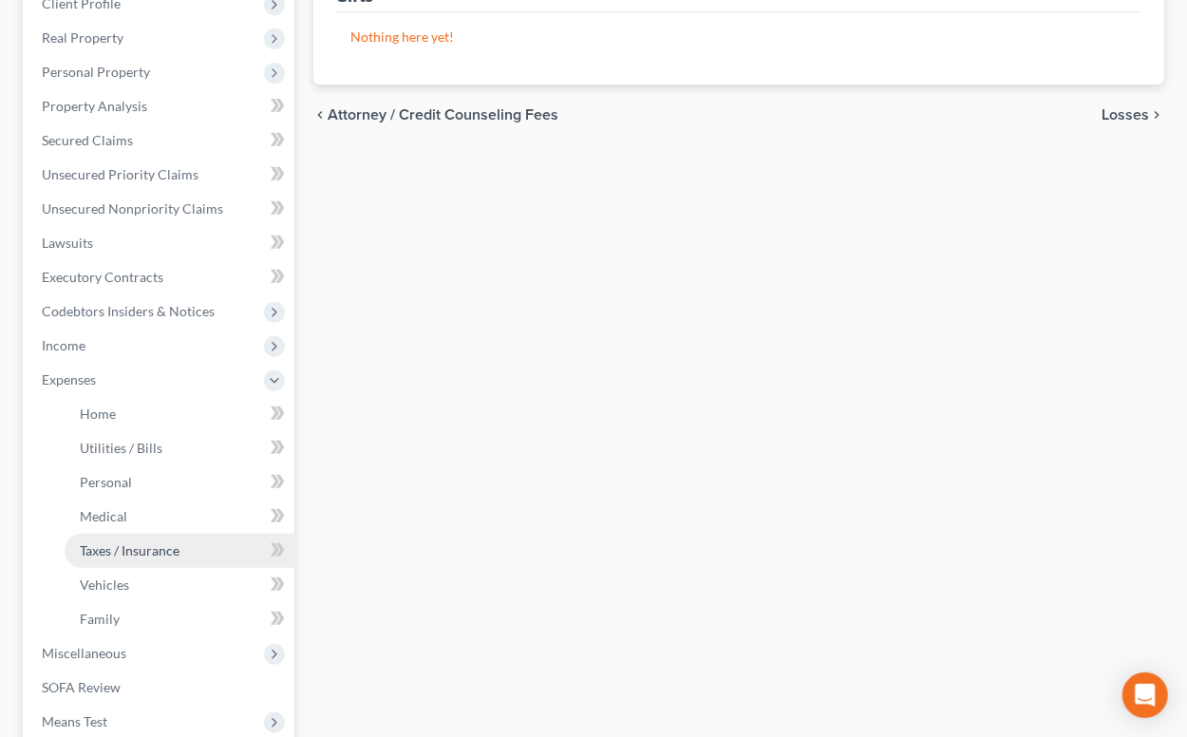
click at [123, 549] on span "Taxes / Insurance" at bounding box center [130, 550] width 100 height 16
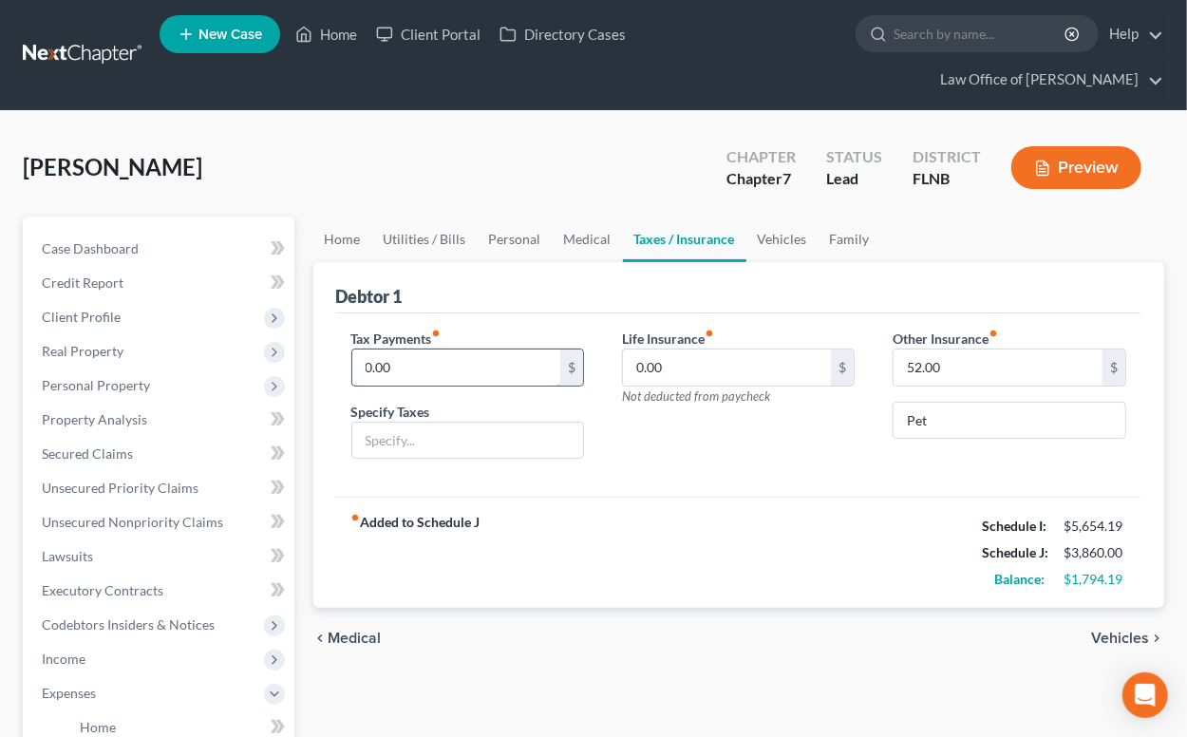
click at [453, 373] on input "0.00" at bounding box center [456, 368] width 209 height 36
type input "42"
click at [439, 441] on input "text" at bounding box center [467, 441] width 231 height 36
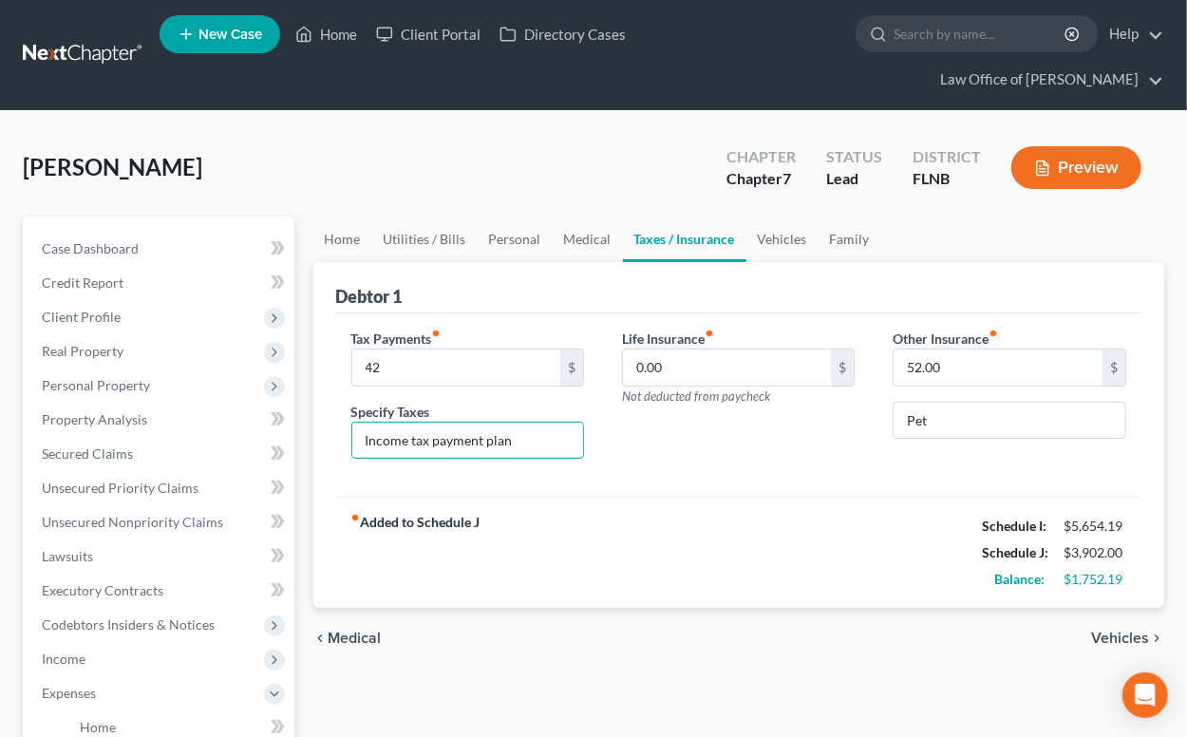
type input "Income tax payment plan"
click at [740, 596] on div "fiber_manual_record Added to Schedule J Schedule I: $5,654.19 Schedule J: $3,90…" at bounding box center [739, 552] width 806 height 111
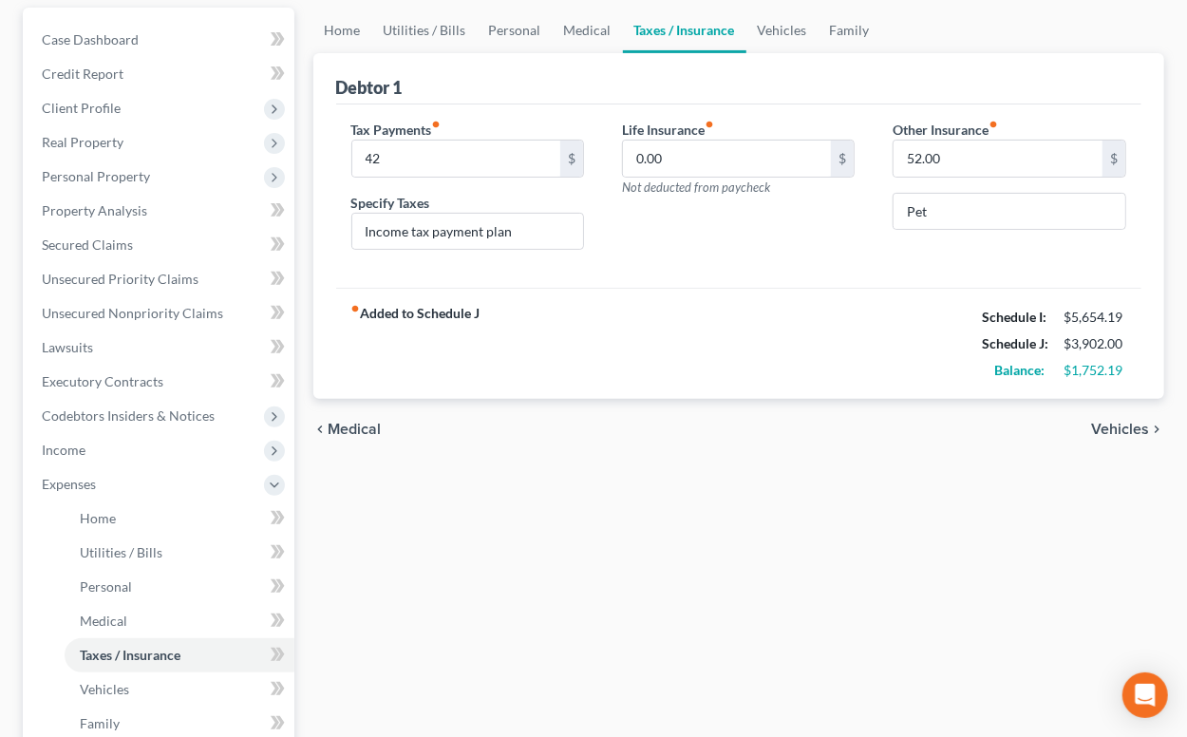
click at [1116, 428] on span "Vehicles" at bounding box center [1120, 429] width 58 height 15
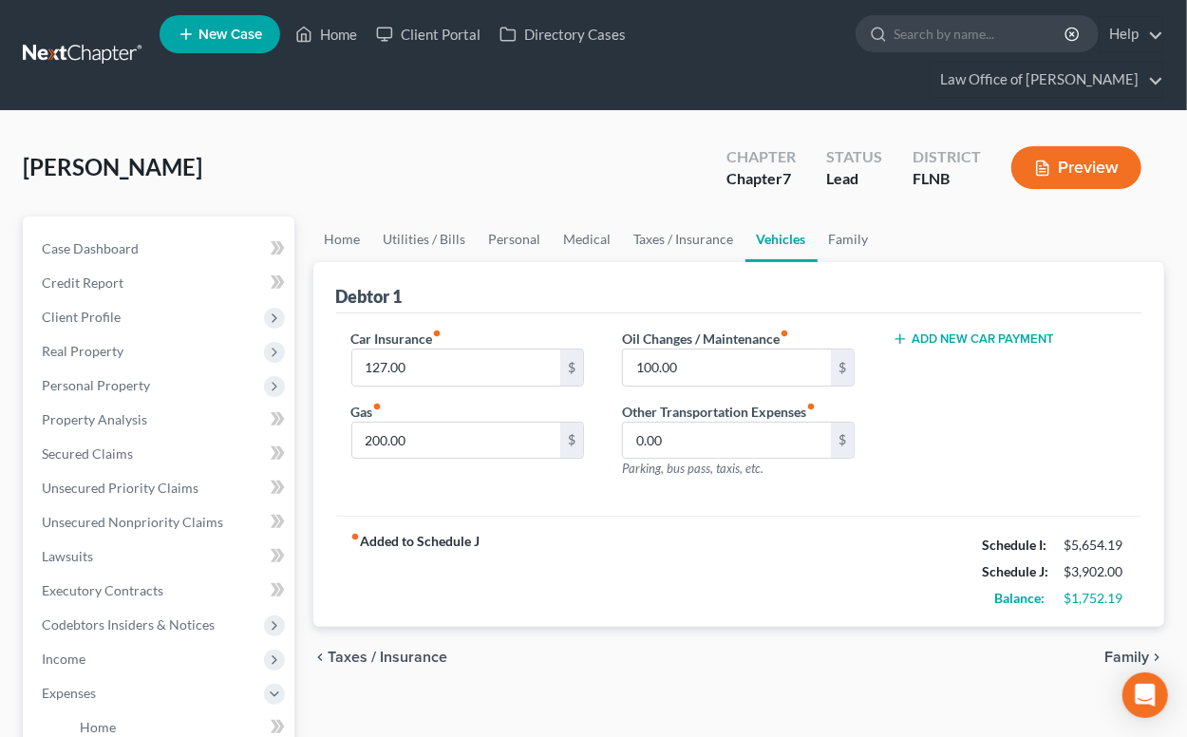
click at [1113, 654] on span "Family" at bounding box center [1127, 657] width 45 height 15
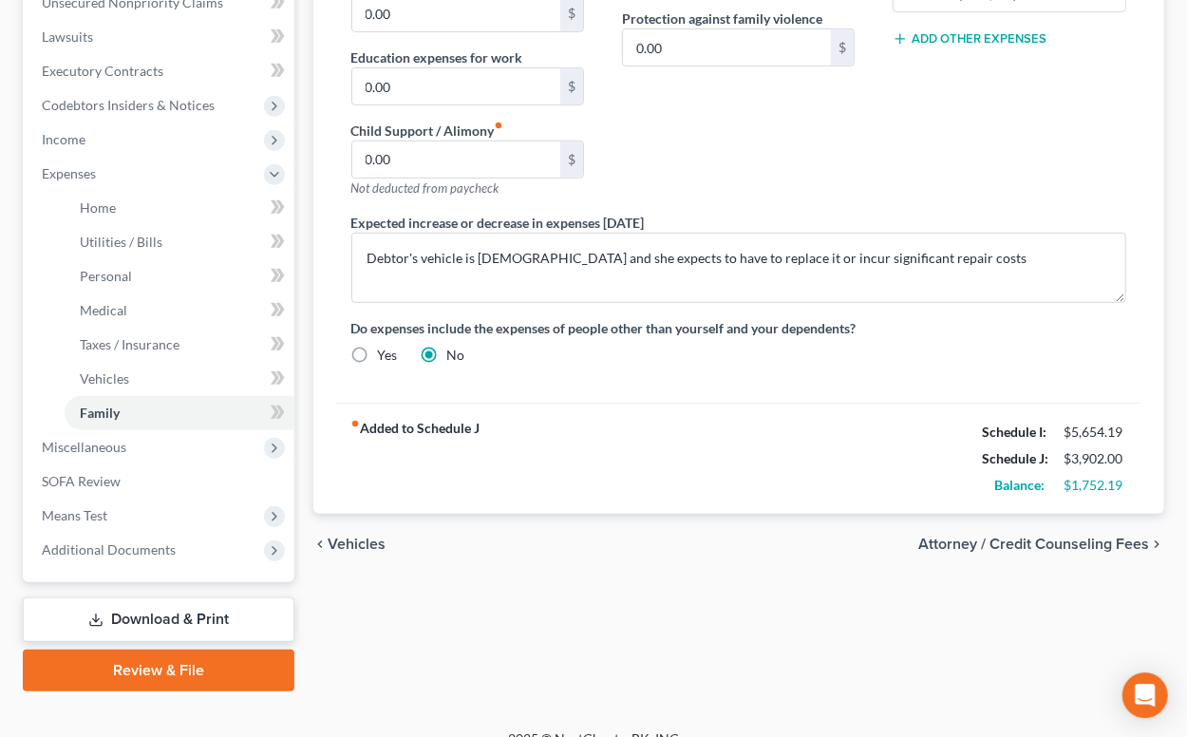
scroll to position [543, 0]
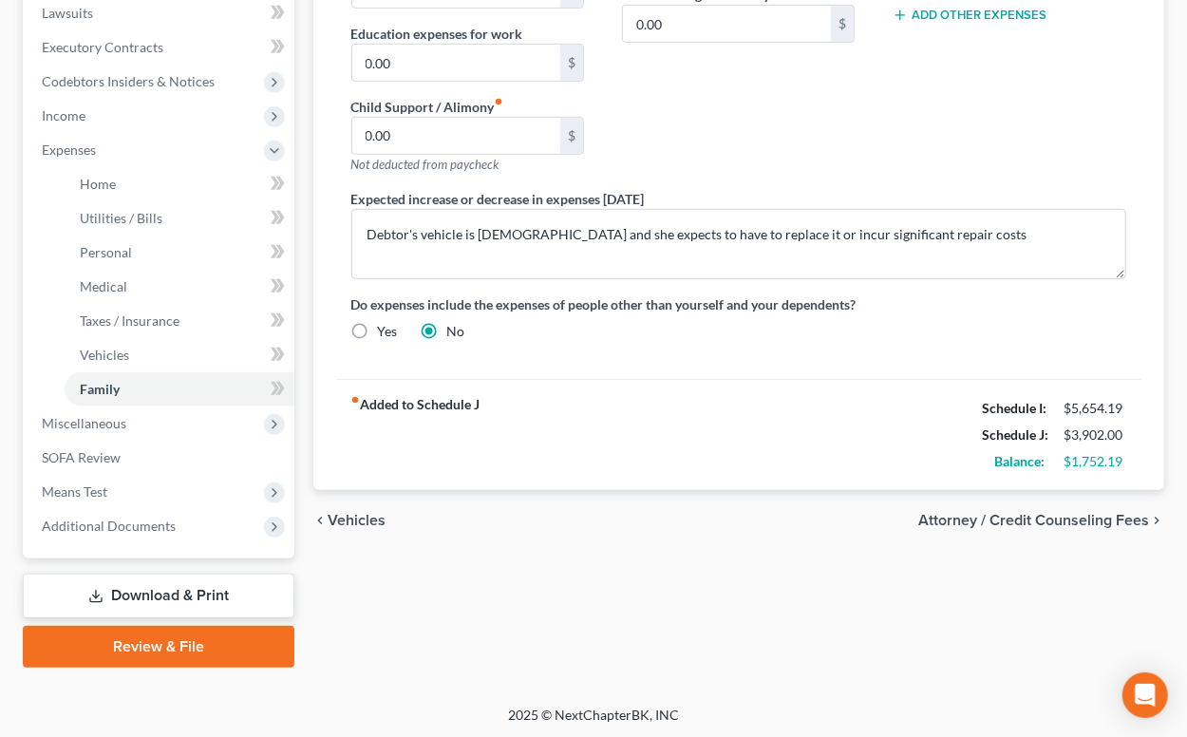
click at [1013, 516] on span "Attorney / Credit Counseling Fees" at bounding box center [1033, 520] width 231 height 15
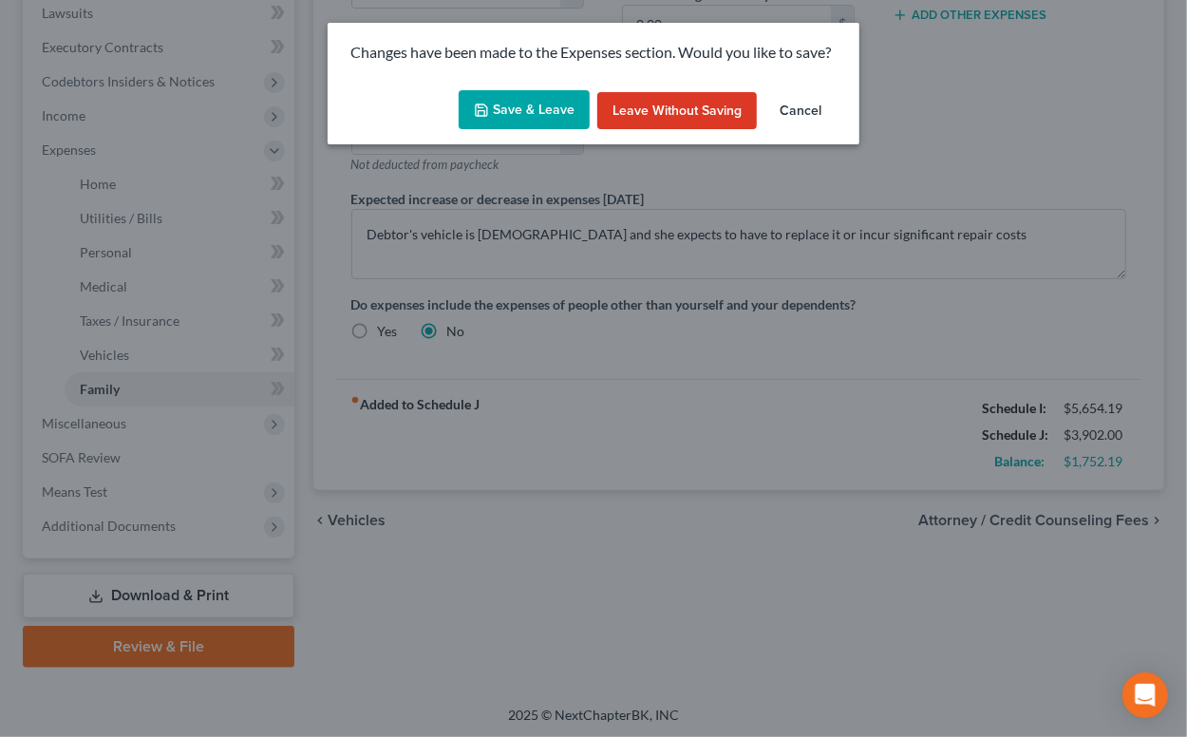
click at [539, 113] on button "Save & Leave" at bounding box center [524, 110] width 131 height 40
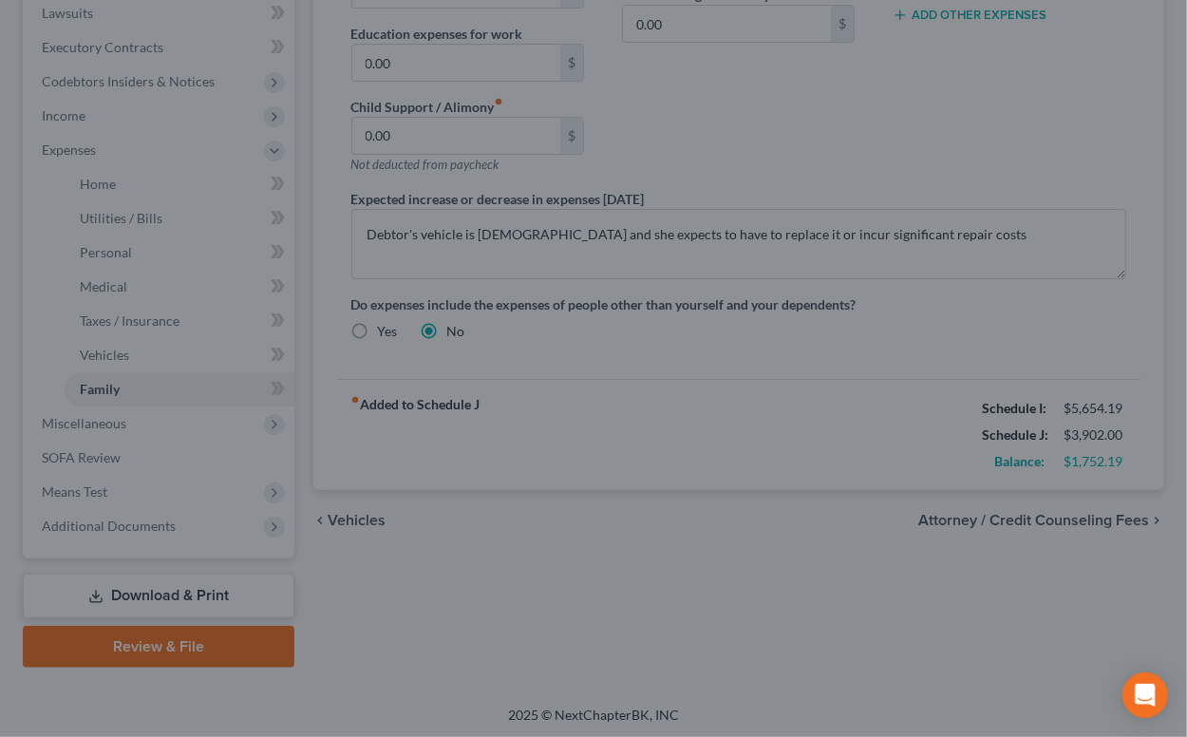
select select "5"
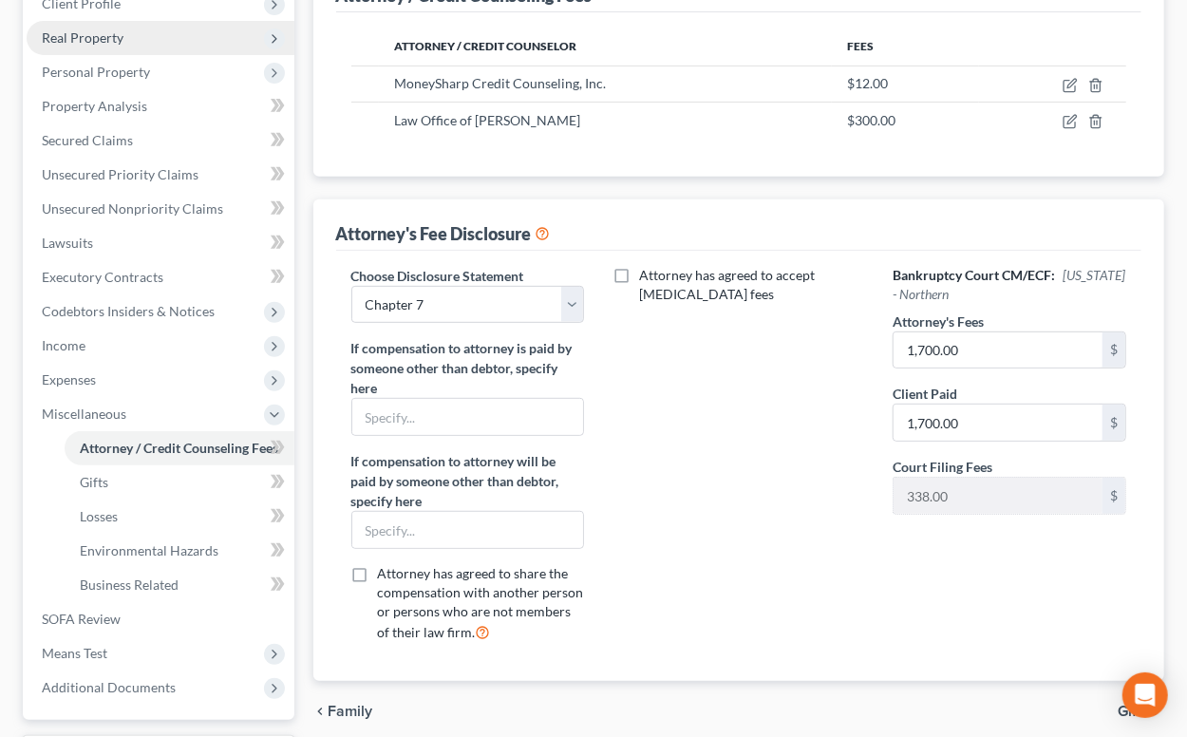
scroll to position [418, 0]
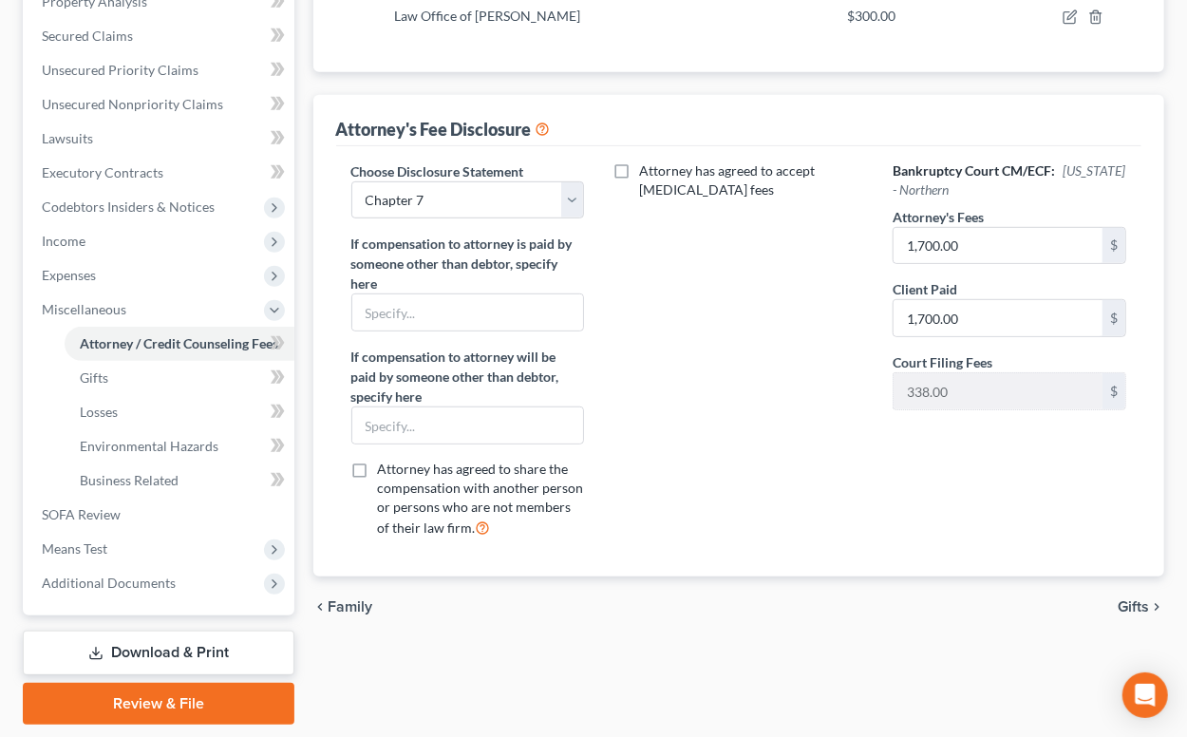
click at [151, 644] on link "Download & Print" at bounding box center [159, 653] width 272 height 45
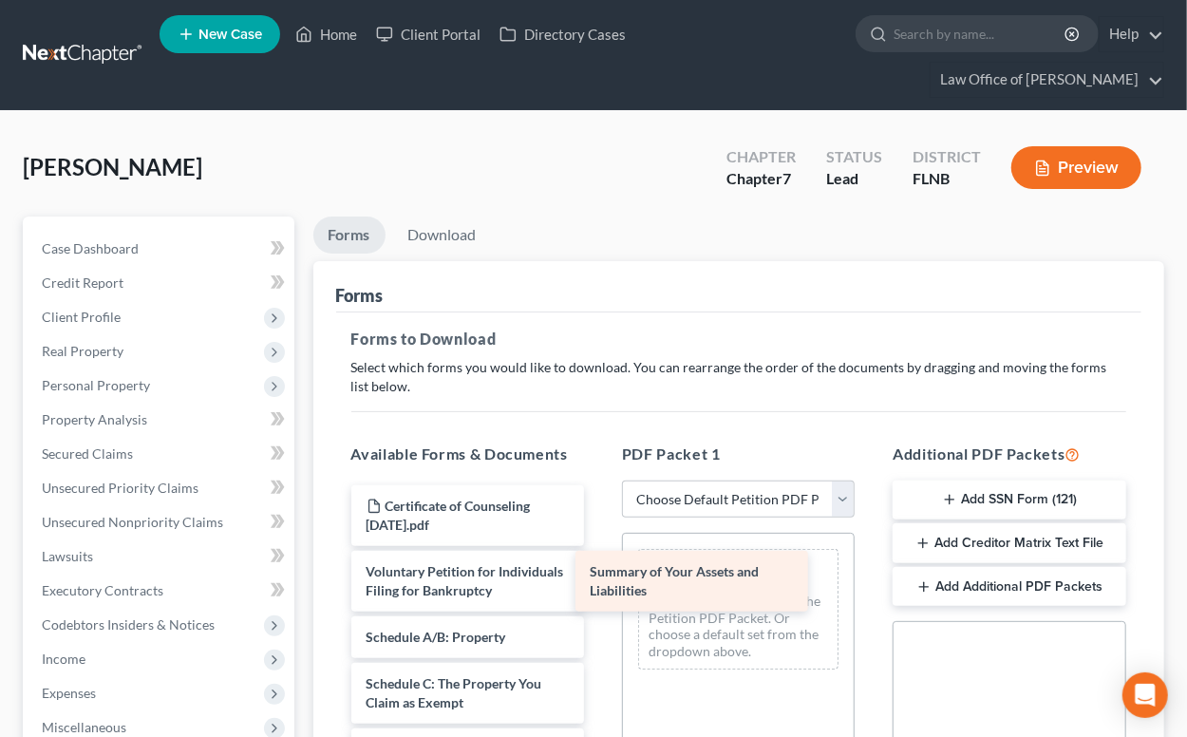
drag, startPoint x: 504, startPoint y: 630, endPoint x: 729, endPoint y: 566, distance: 233.0
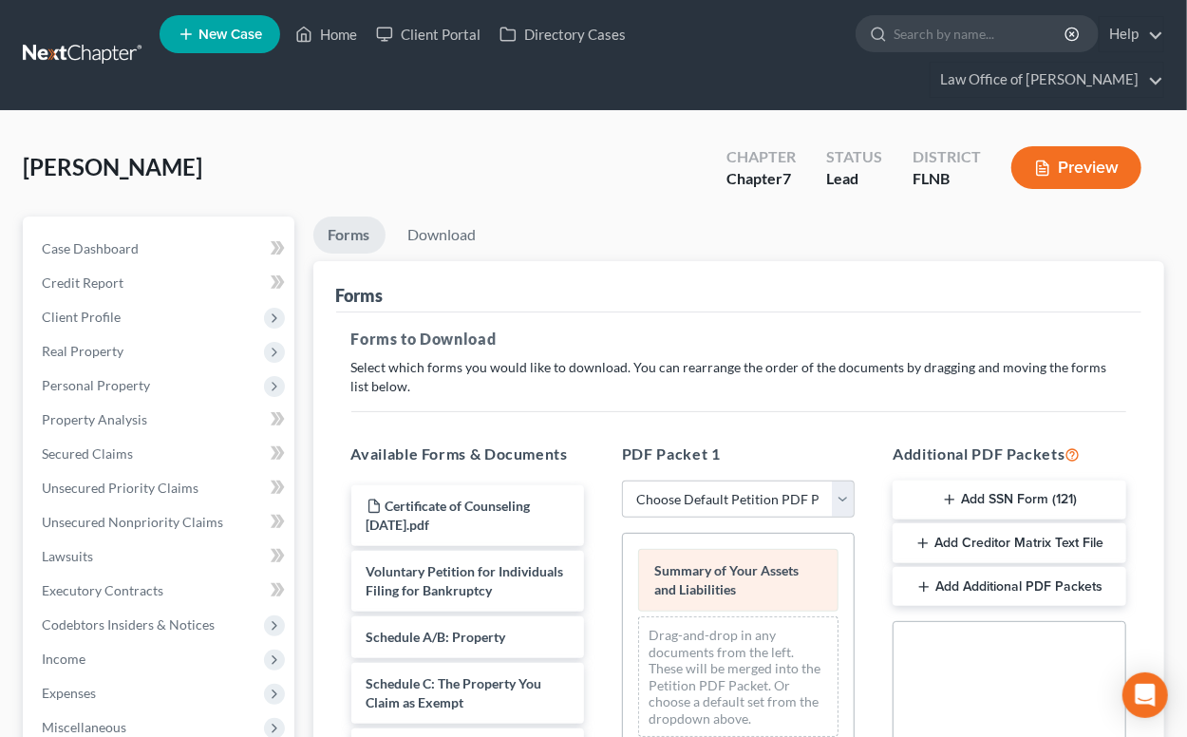
scroll to position [209, 0]
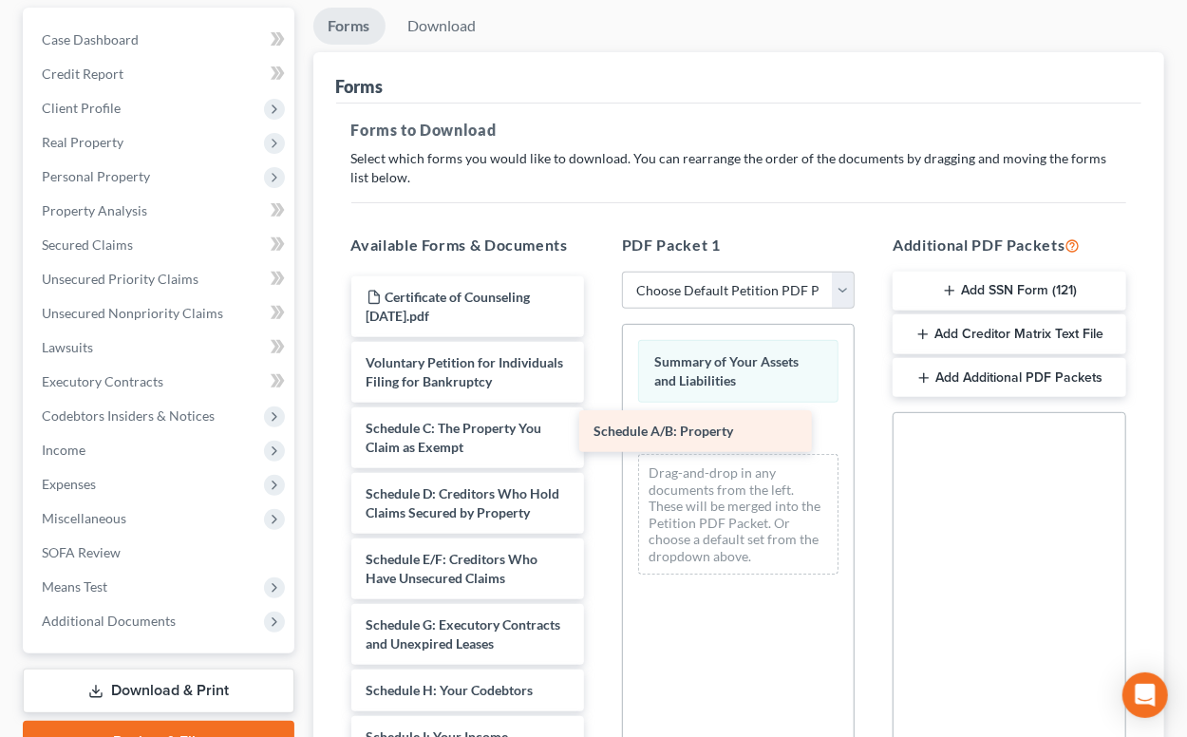
drag, startPoint x: 474, startPoint y: 421, endPoint x: 702, endPoint y: 426, distance: 228.0
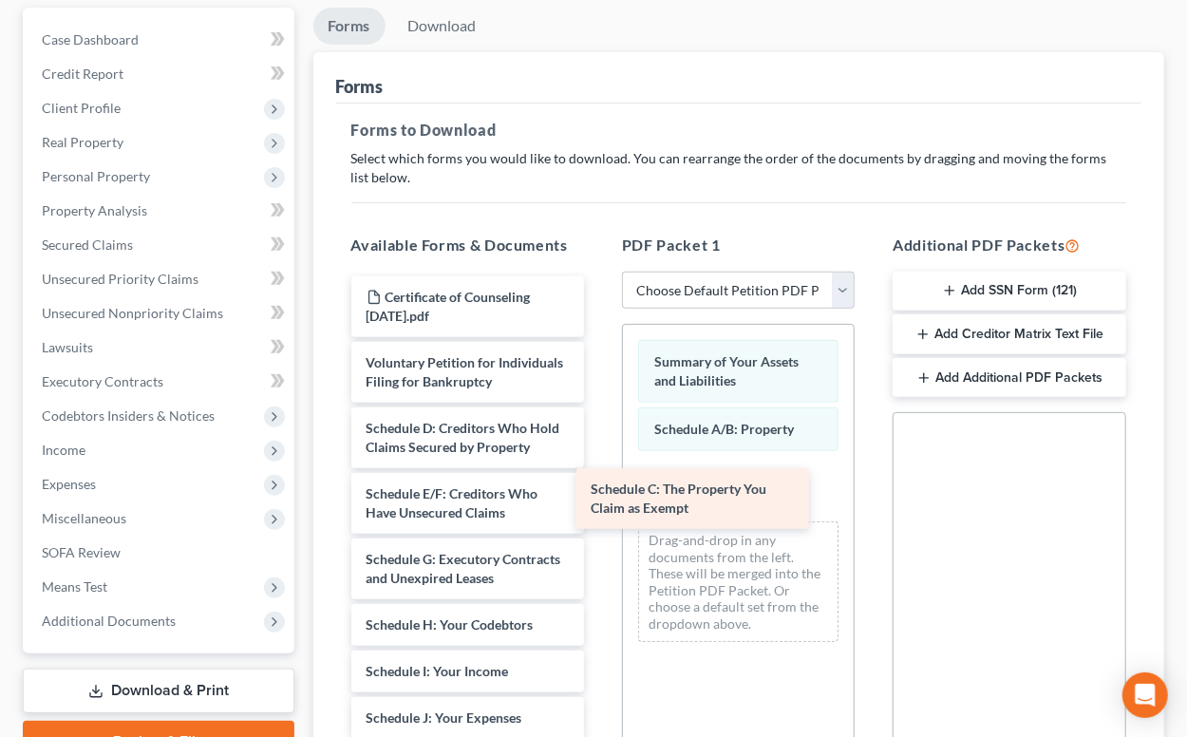
drag, startPoint x: 490, startPoint y: 424, endPoint x: 732, endPoint y: 486, distance: 250.2
click at [732, 486] on span "Schedule C: The Property You Claim as Exempt" at bounding box center [680, 498] width 176 height 35
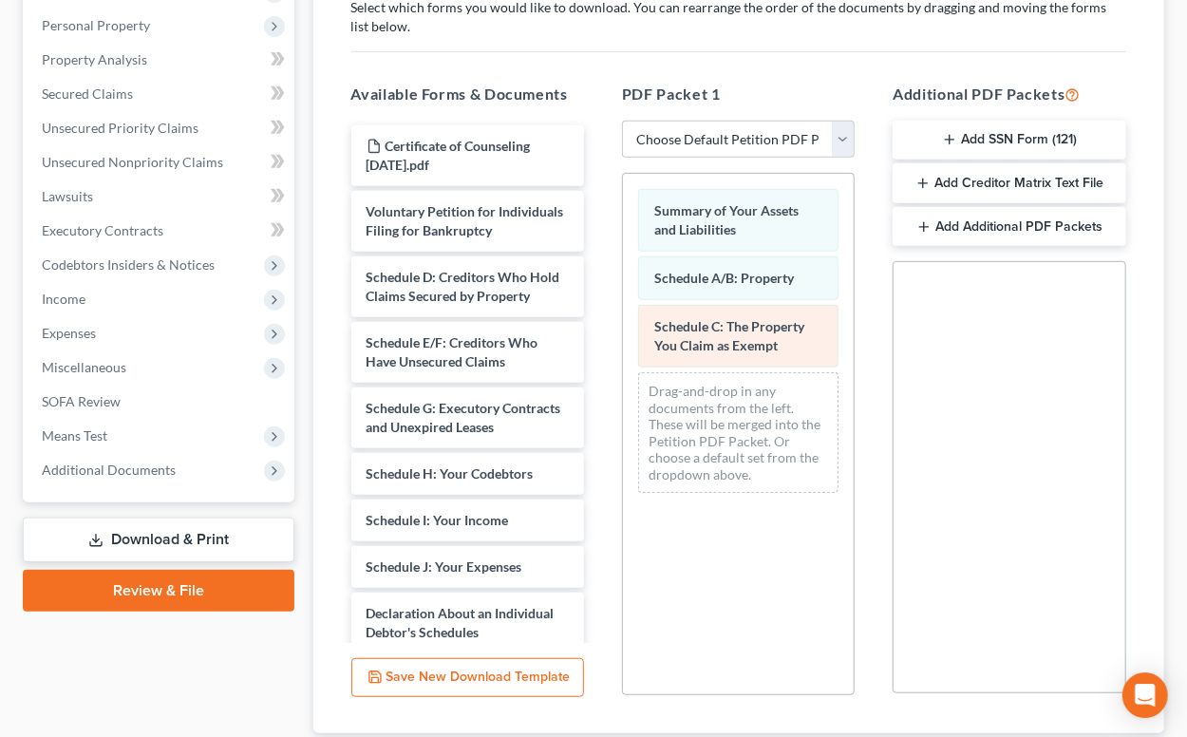
scroll to position [418, 0]
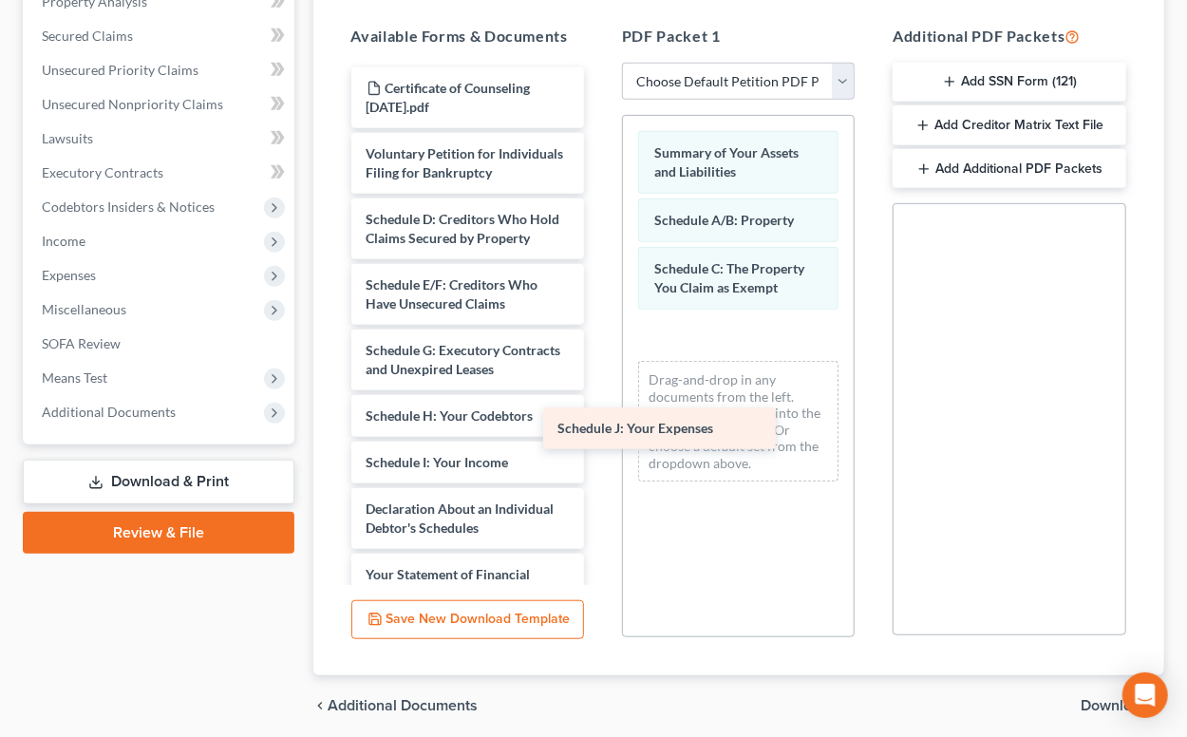
drag, startPoint x: 540, startPoint y: 503, endPoint x: 731, endPoint y: 425, distance: 207.4
click at [599, 425] on div "Schedule J: Your Expenses Certificate of Counseling 2025-09-22.pdf Voluntary Pe…" at bounding box center [467, 546] width 263 height 959
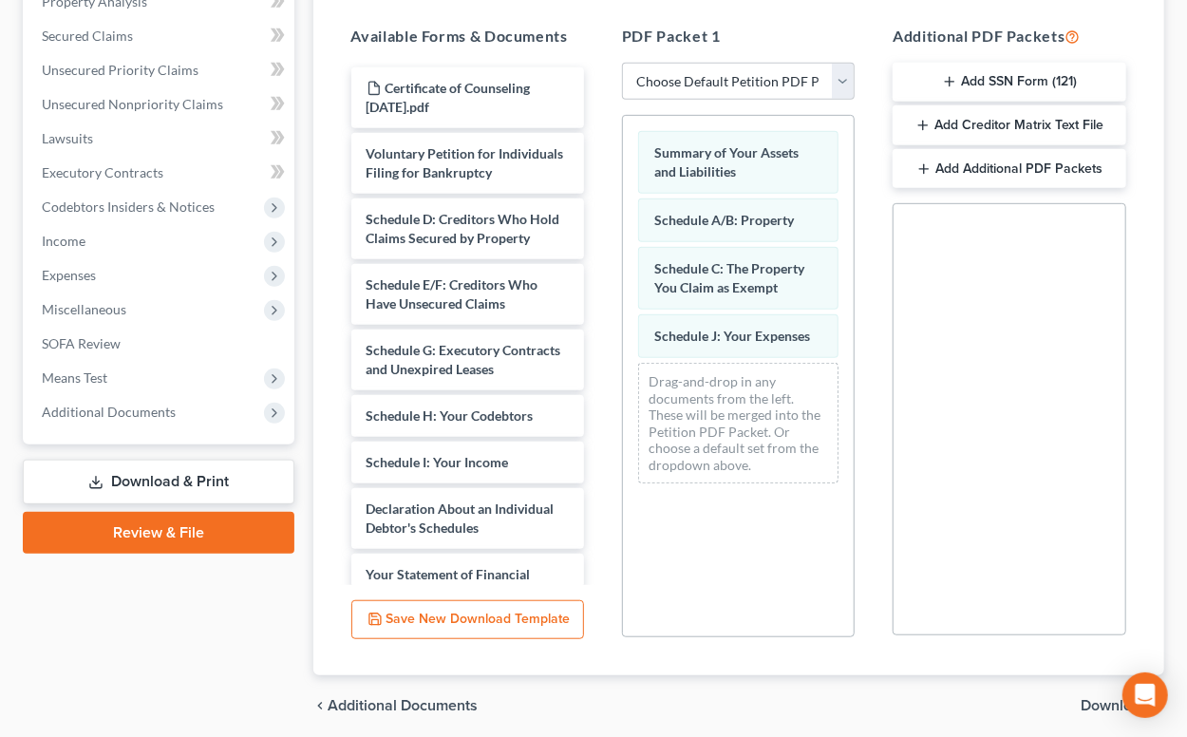
click at [1093, 703] on span "Download" at bounding box center [1115, 705] width 68 height 15
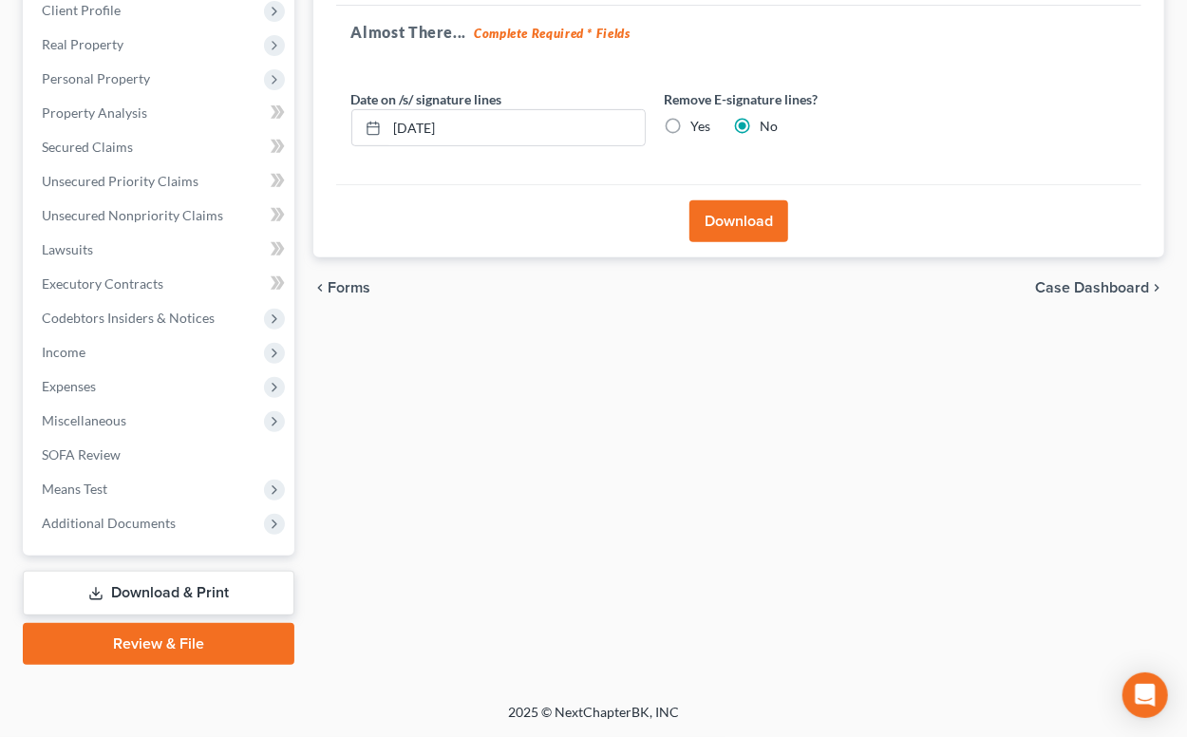
scroll to position [304, 0]
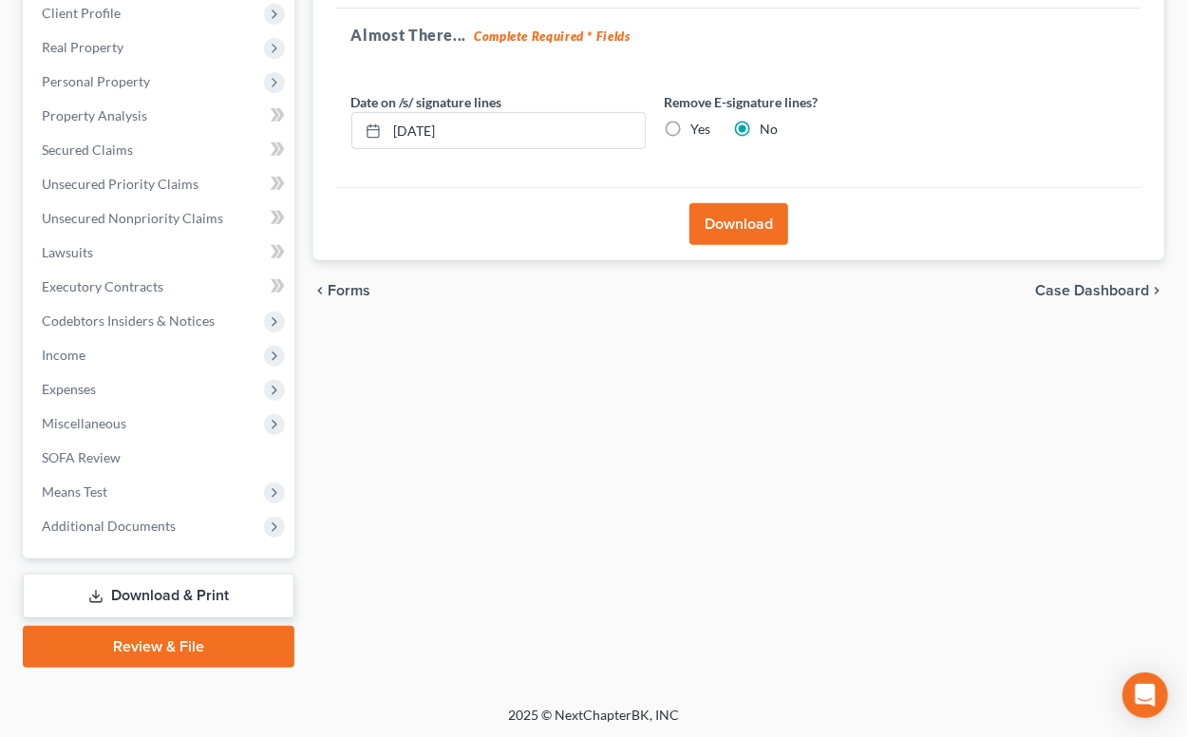
click at [691, 127] on label "Yes" at bounding box center [701, 129] width 20 height 19
click at [699, 127] on input "Yes" at bounding box center [705, 126] width 12 height 12
radio input "true"
radio input "false"
click at [731, 218] on button "Download" at bounding box center [739, 224] width 99 height 42
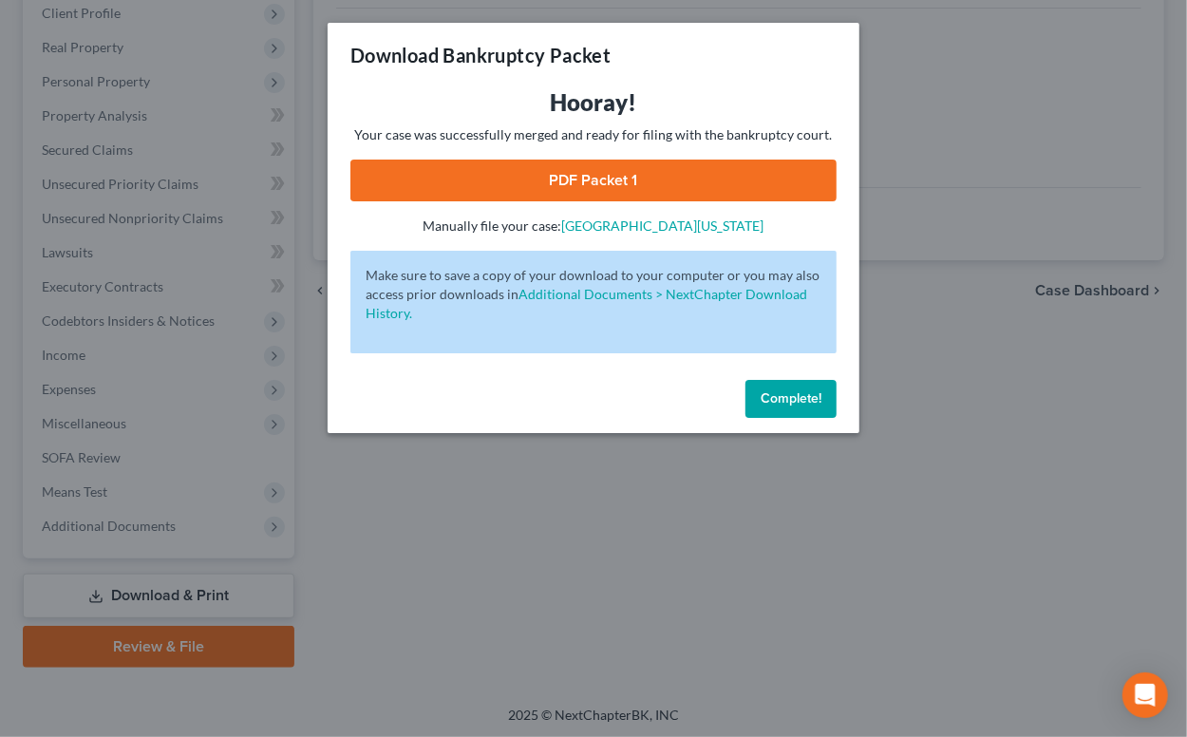
click at [739, 183] on link "PDF Packet 1" at bounding box center [593, 181] width 486 height 42
click at [798, 395] on span "Complete!" at bounding box center [791, 398] width 61 height 16
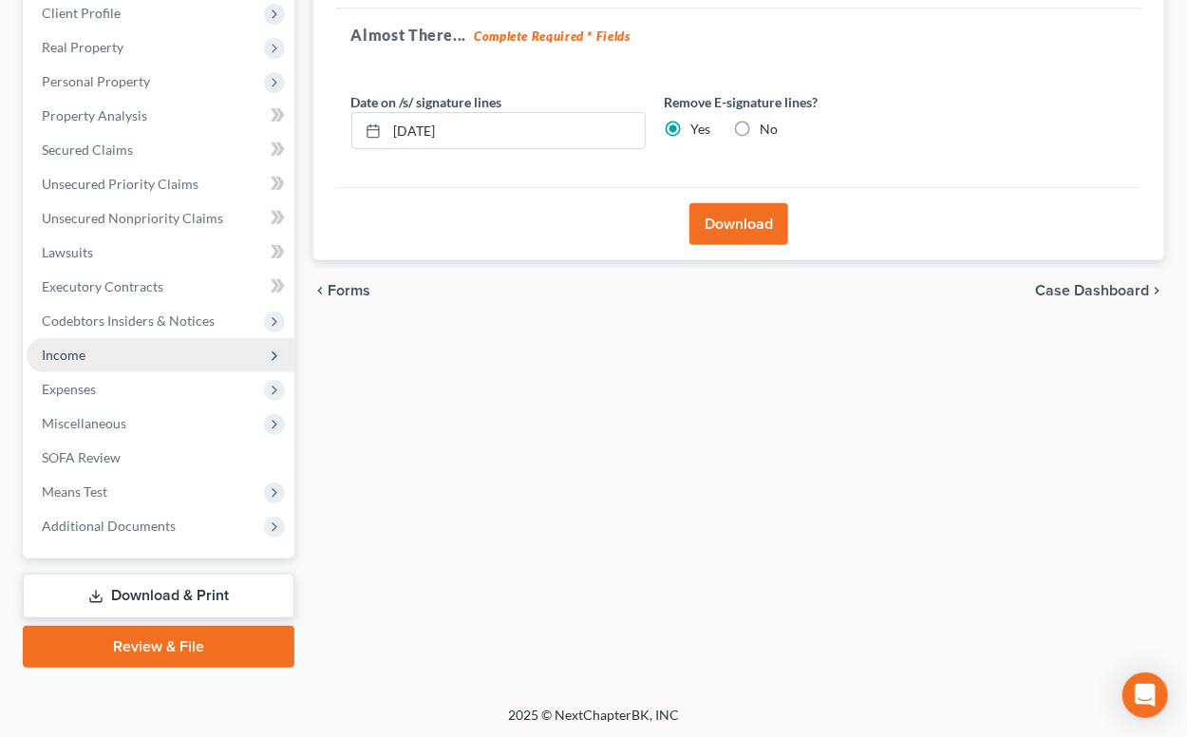
click at [95, 363] on span "Income" at bounding box center [161, 355] width 268 height 34
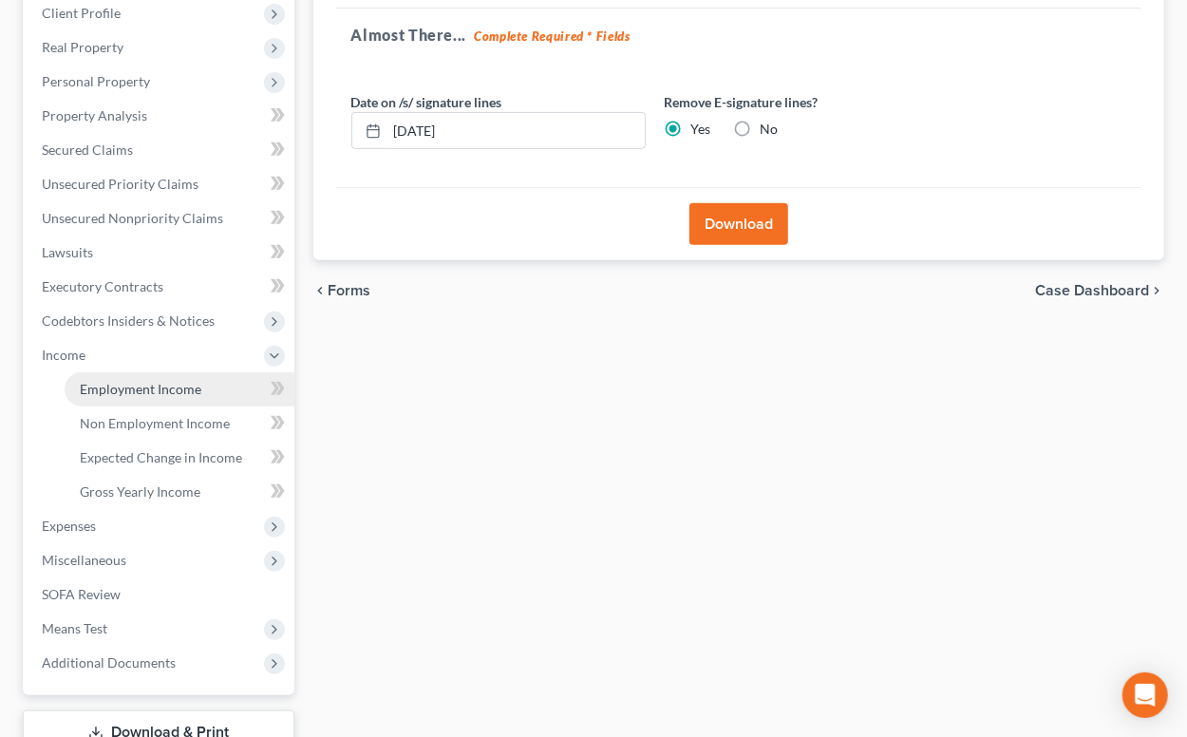
click at [120, 387] on span "Employment Income" at bounding box center [141, 389] width 122 height 16
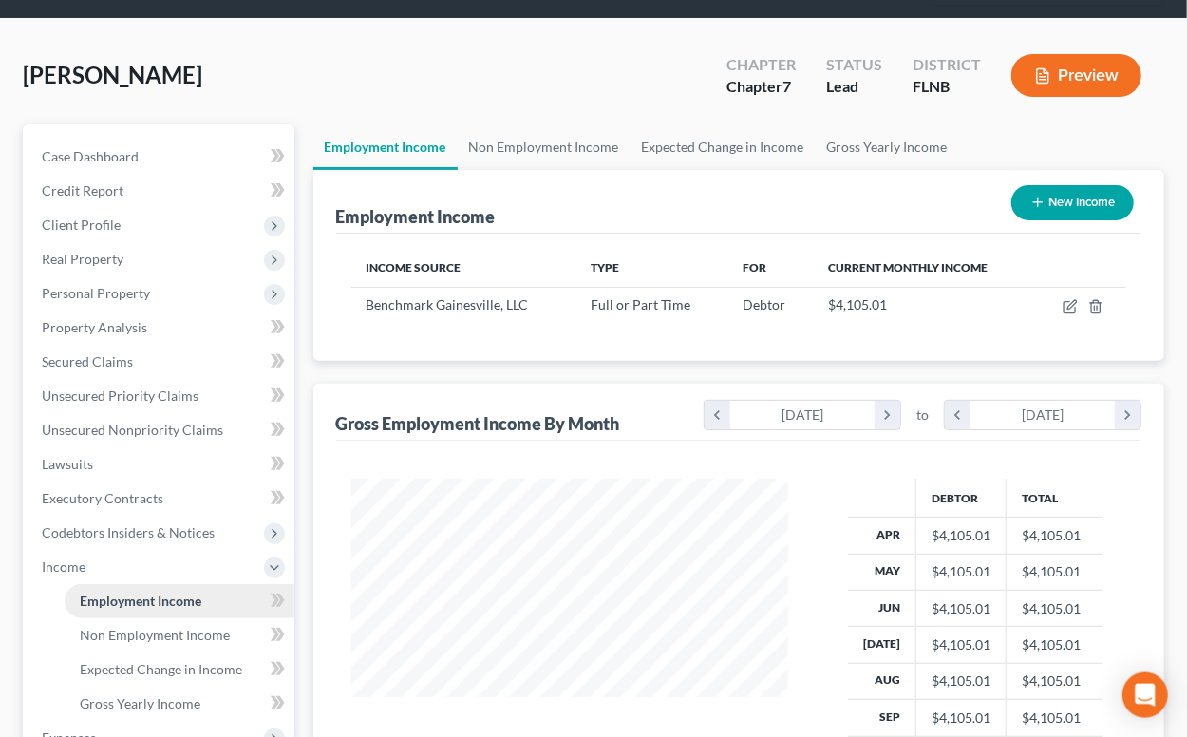
scroll to position [441, 0]
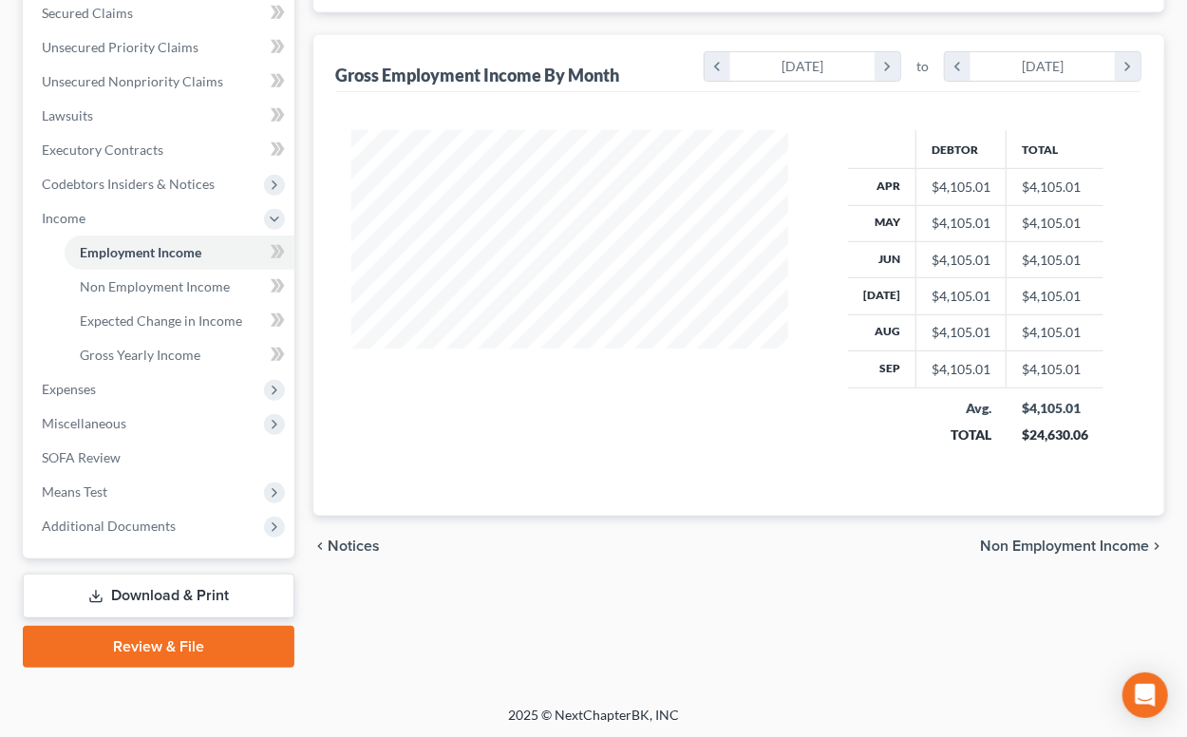
click at [140, 595] on link "Download & Print" at bounding box center [159, 596] width 272 height 45
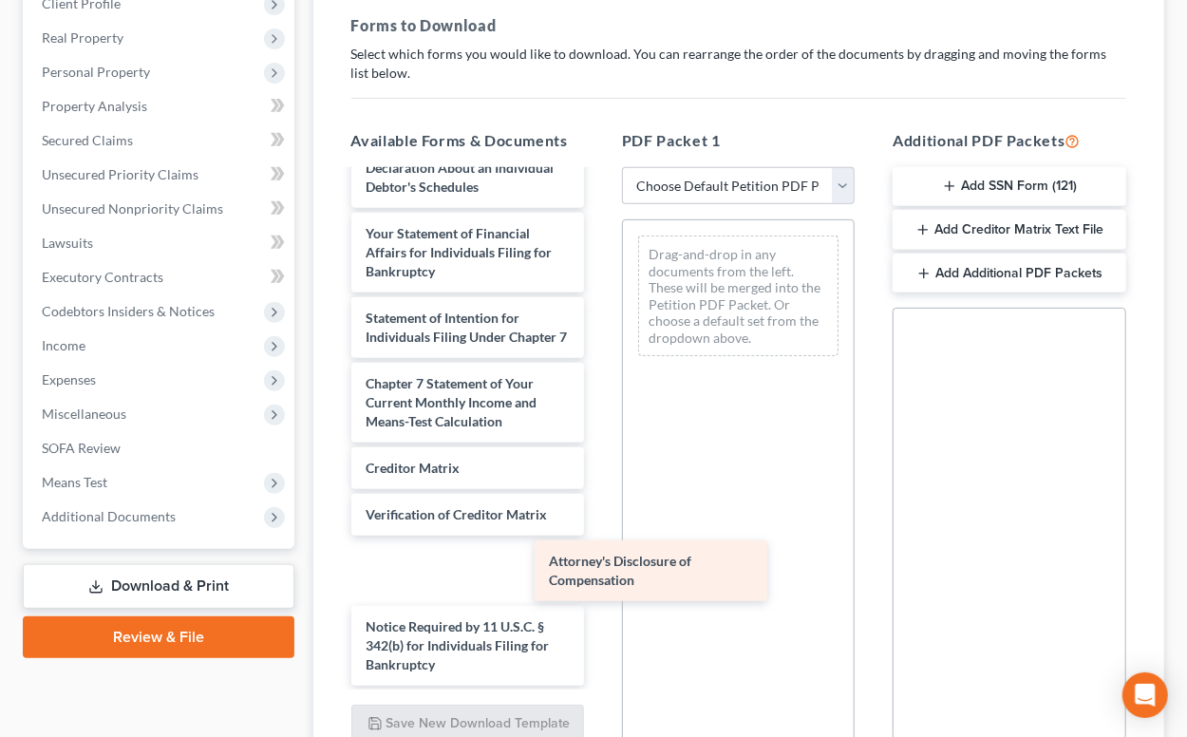
scroll to position [605, 0]
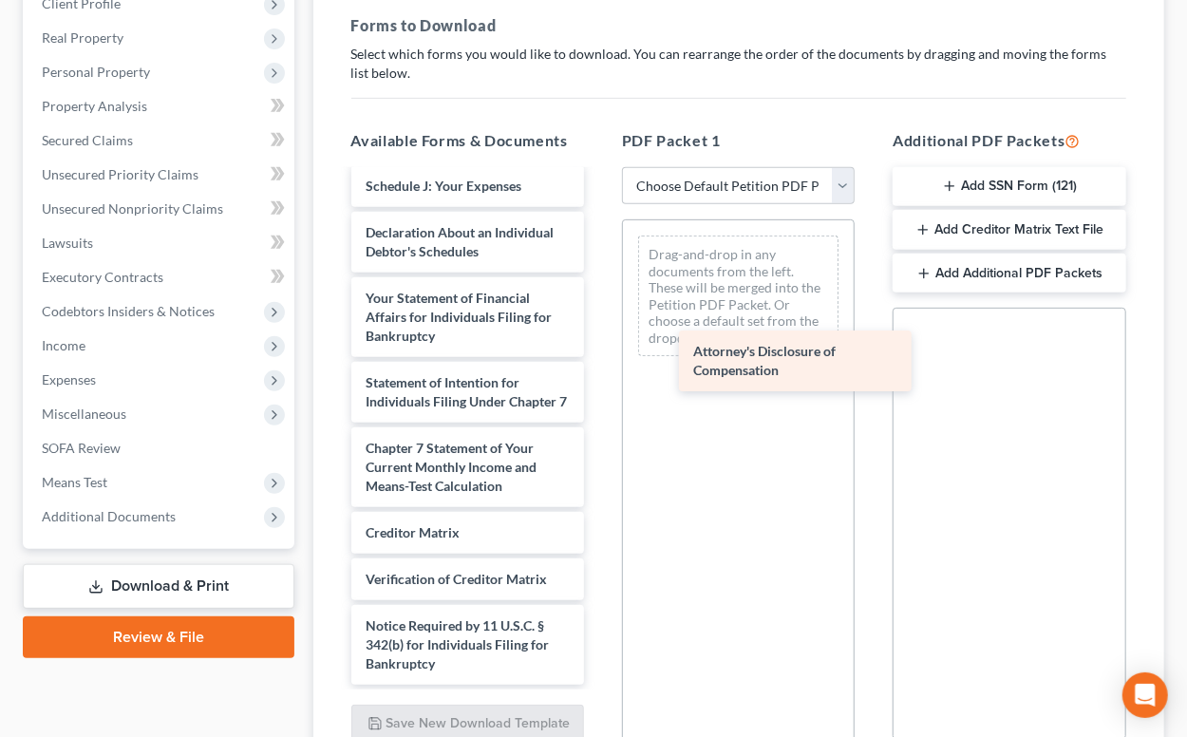
drag, startPoint x: 409, startPoint y: 644, endPoint x: 737, endPoint y: 352, distance: 438.6
click at [599, 352] on div "Attorney's Disclosure of Compensation Certificate of Counseling 2025-09-22.pdf …" at bounding box center [467, 126] width 263 height 1118
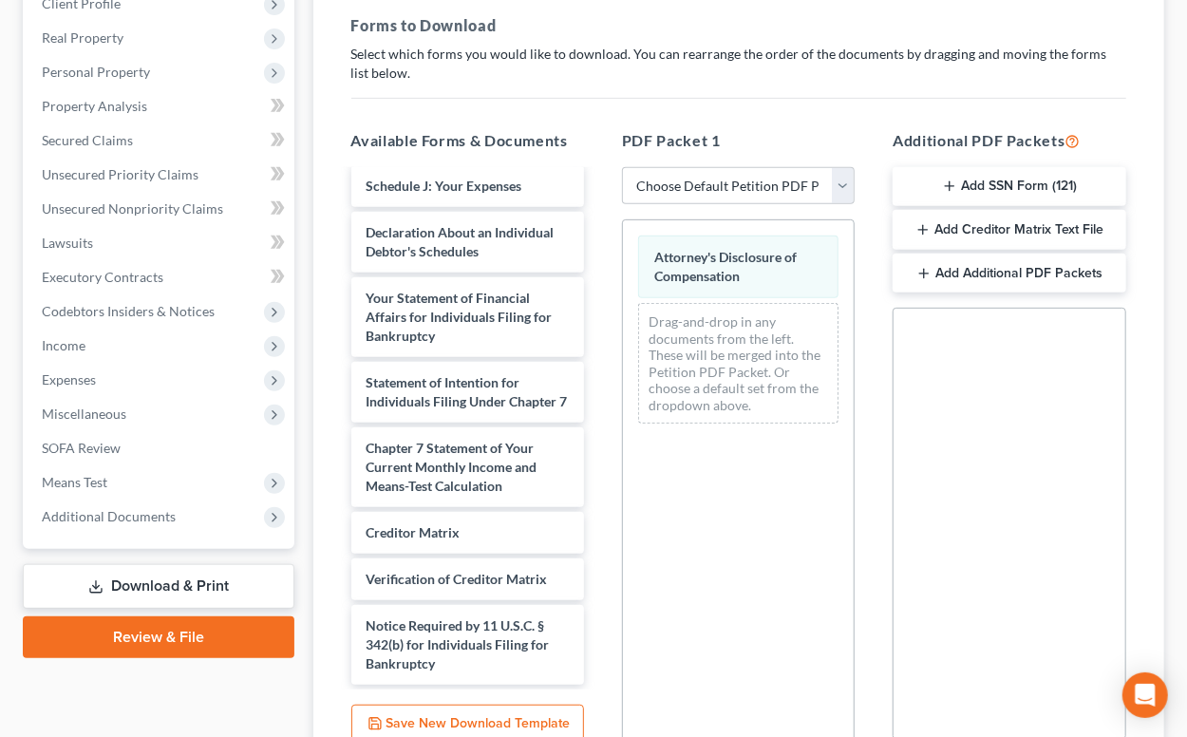
scroll to position [488, 0]
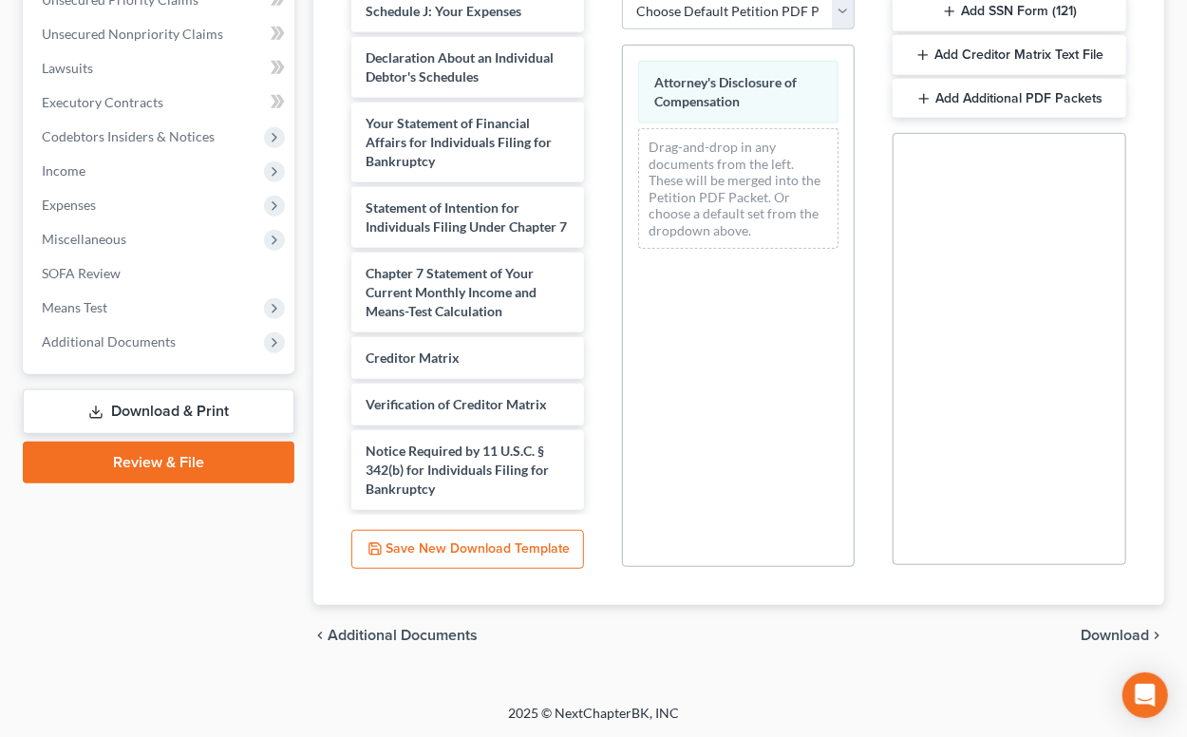
click at [1111, 633] on span "Download" at bounding box center [1115, 635] width 68 height 15
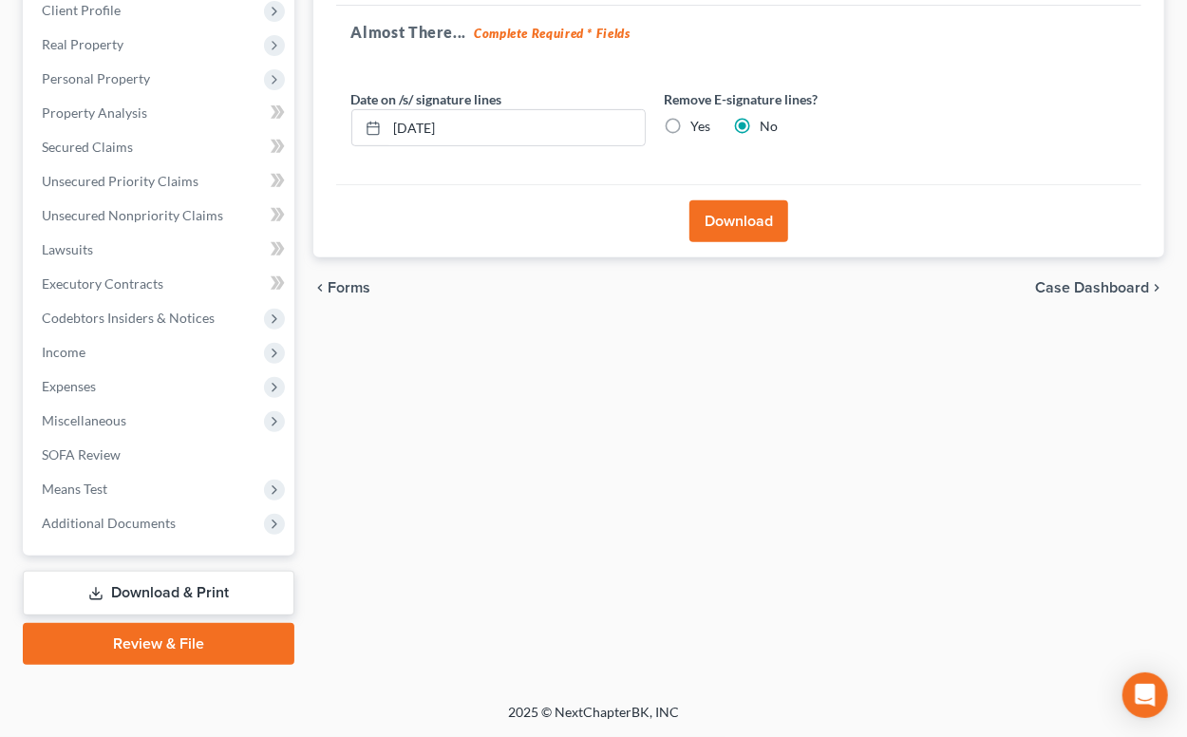
scroll to position [304, 0]
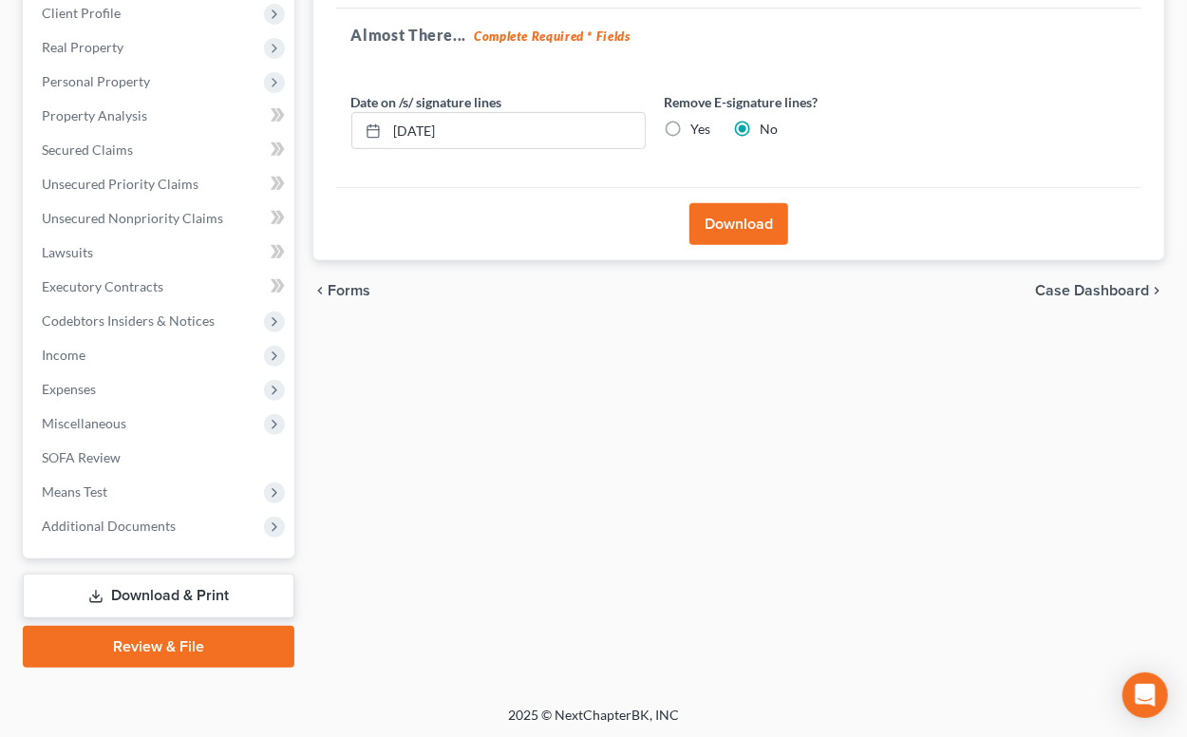
click at [691, 122] on label "Yes" at bounding box center [701, 129] width 20 height 19
click at [699, 122] on input "Yes" at bounding box center [705, 126] width 12 height 12
radio input "true"
radio input "false"
click at [731, 227] on button "Download" at bounding box center [739, 224] width 99 height 42
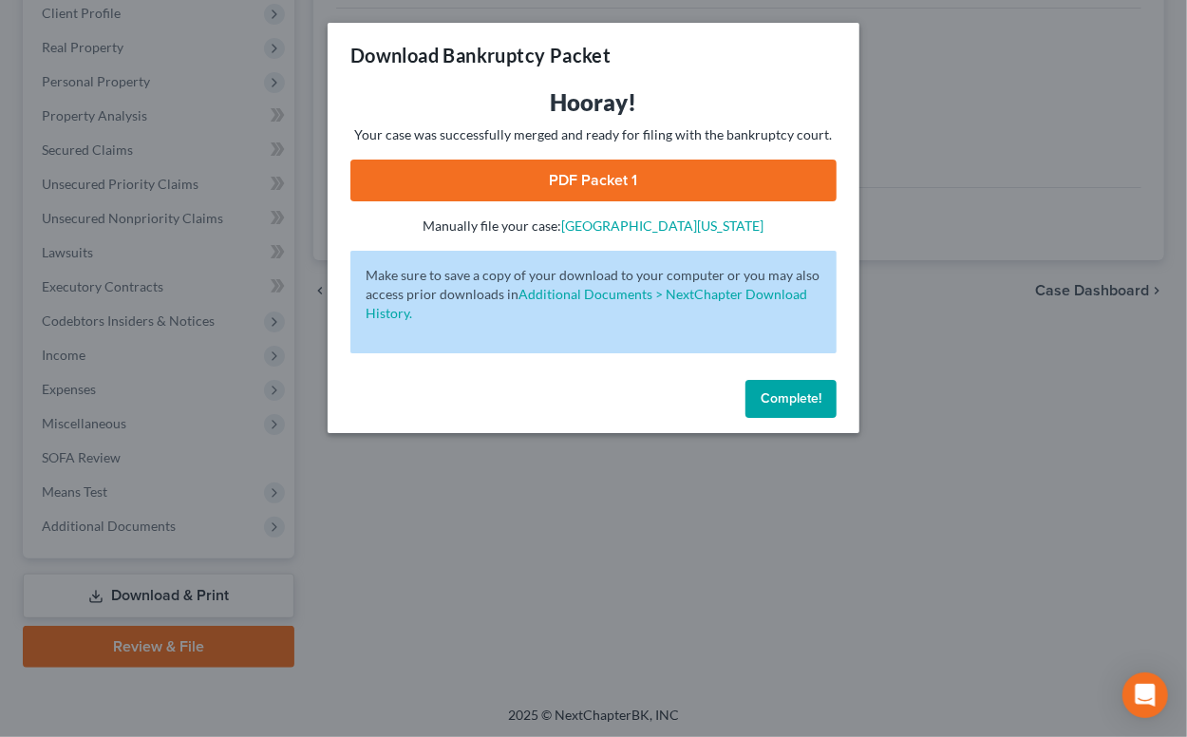
click at [742, 178] on link "PDF Packet 1" at bounding box center [593, 181] width 486 height 42
click at [777, 403] on span "Complete!" at bounding box center [791, 398] width 61 height 16
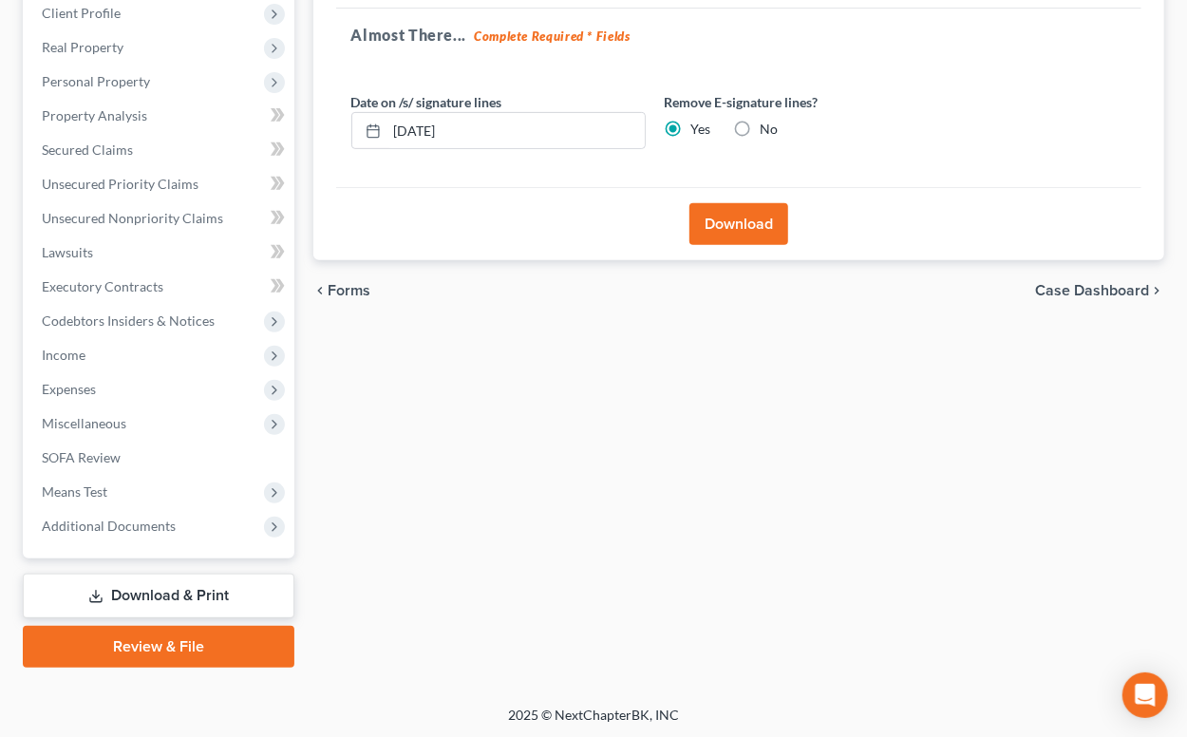
click at [198, 639] on link "Review & File" at bounding box center [159, 647] width 272 height 42
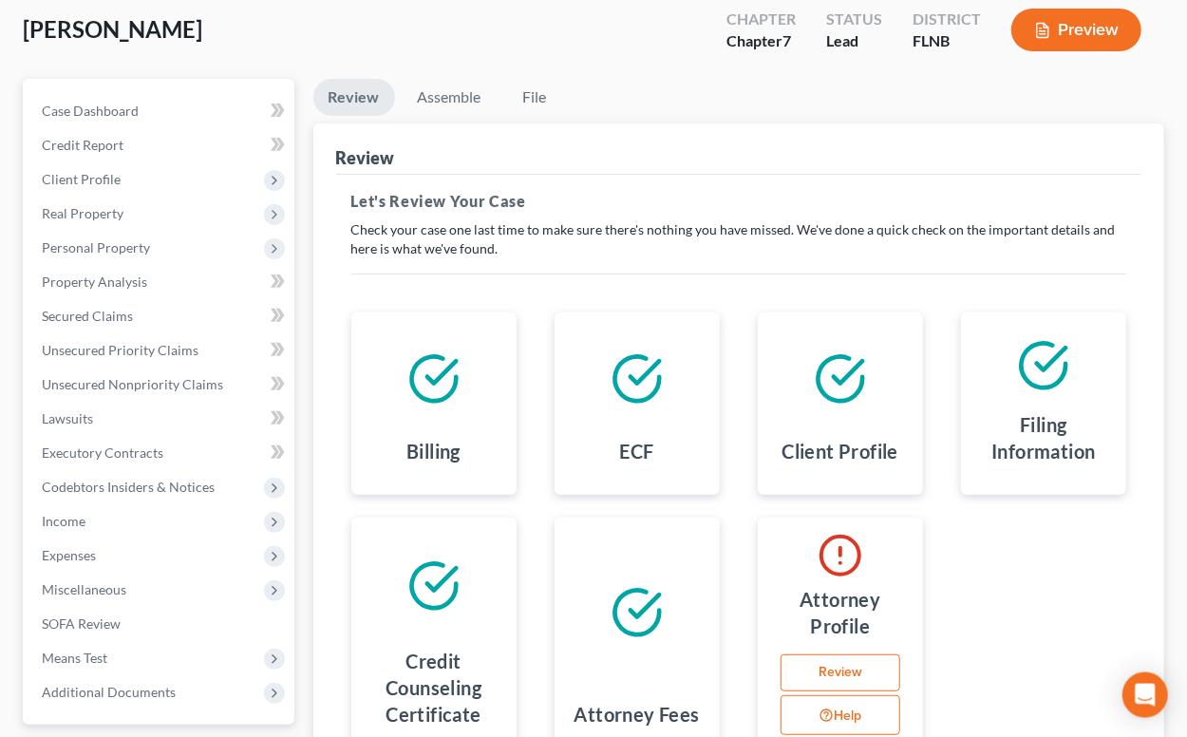
scroll to position [209, 0]
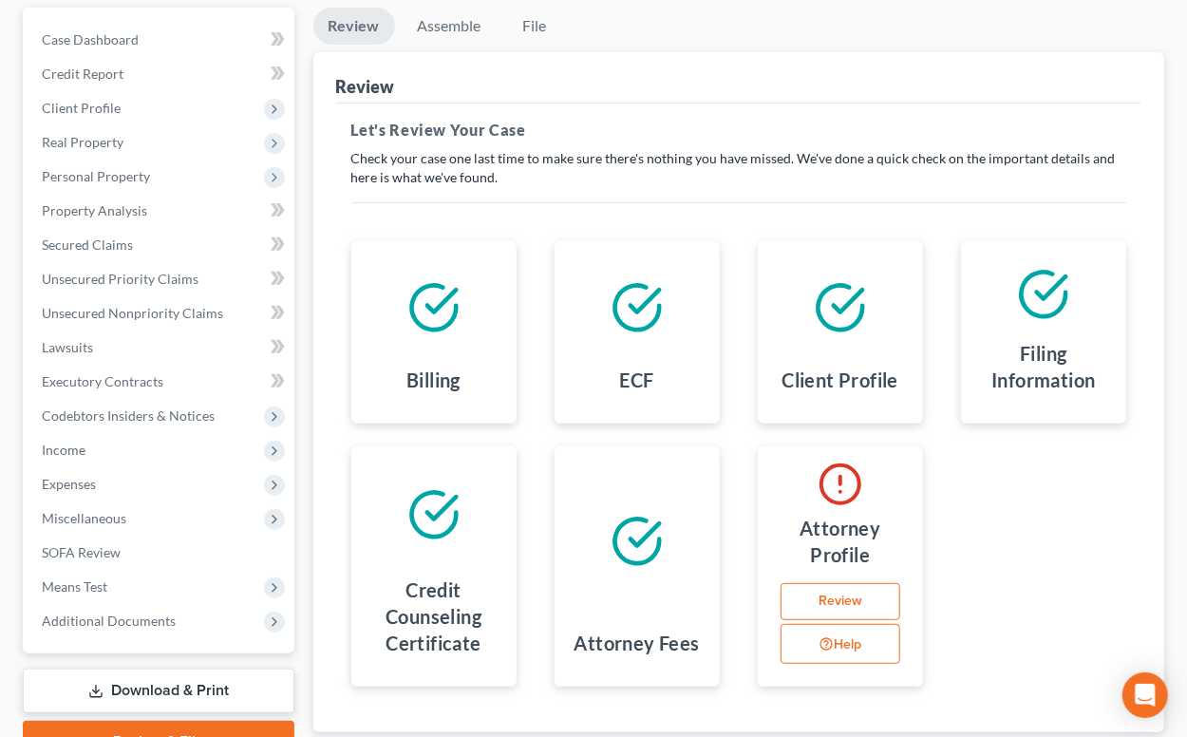
click at [823, 600] on link "Review" at bounding box center [841, 602] width 120 height 38
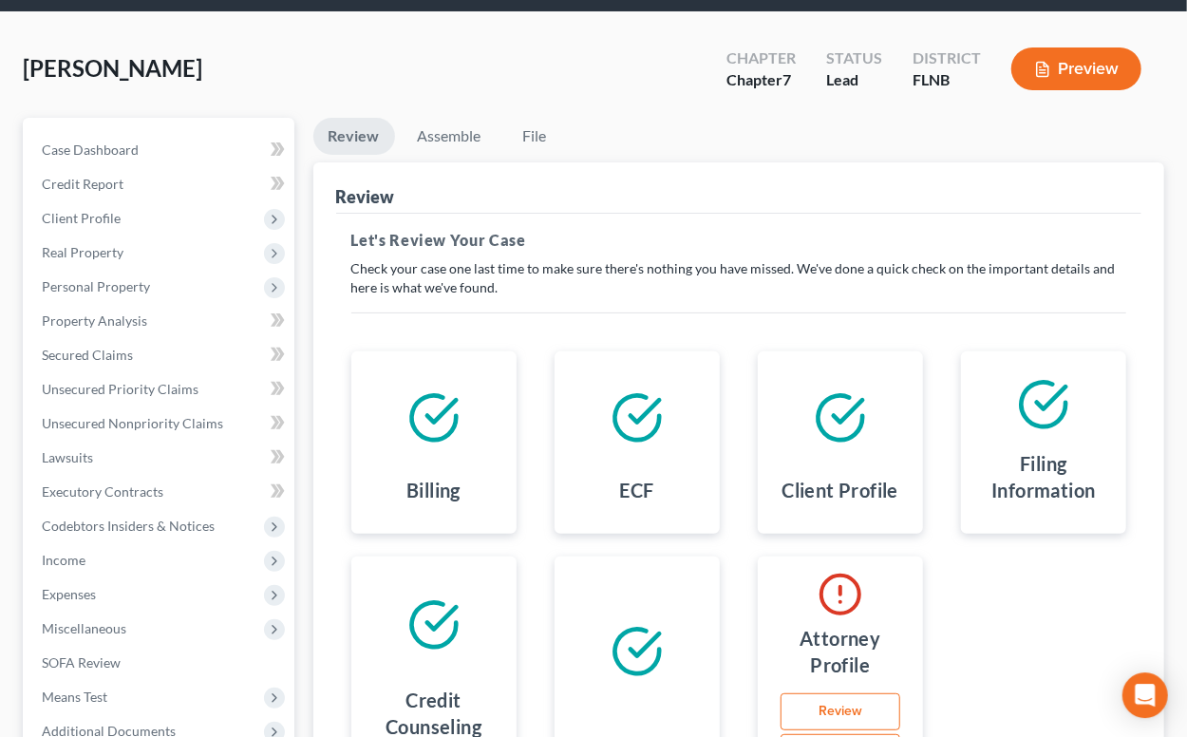
select select "9"
select select "attorney"
select select "1"
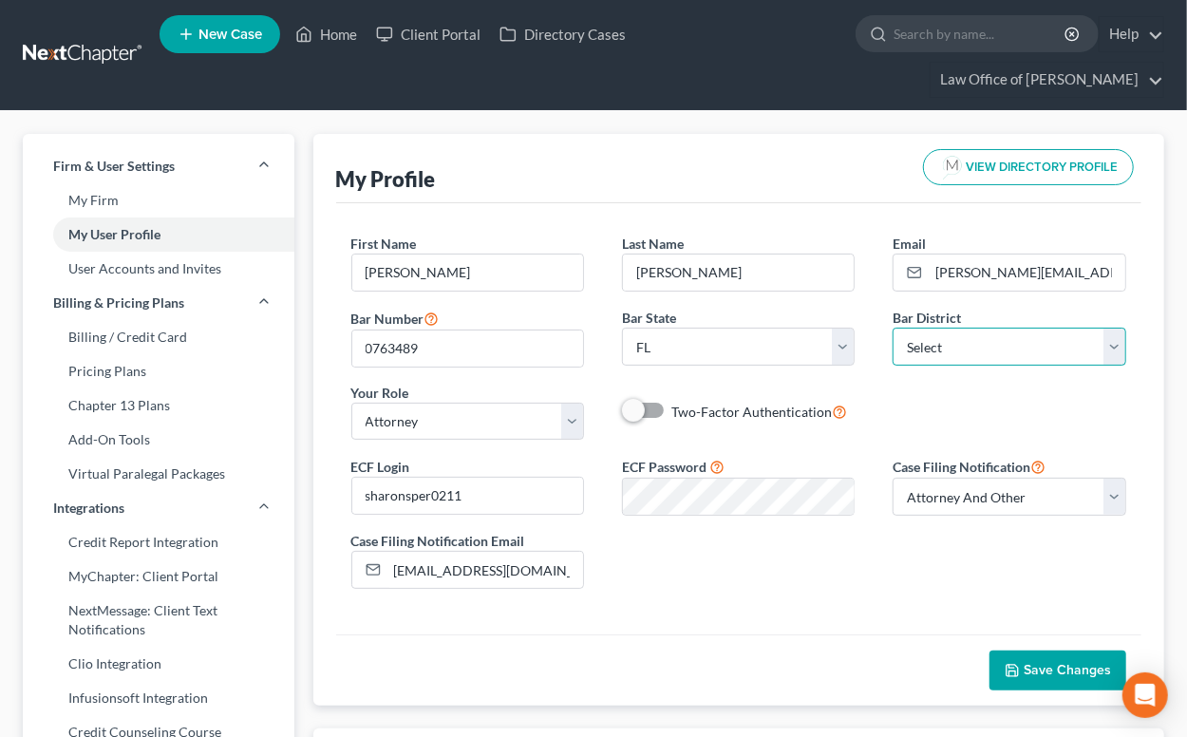
select select "16"
click option "[US_STATE] - Northern" at bounding box center [0, 0] width 0 height 0
click at [1030, 672] on span "Save Changes" at bounding box center [1067, 670] width 87 height 16
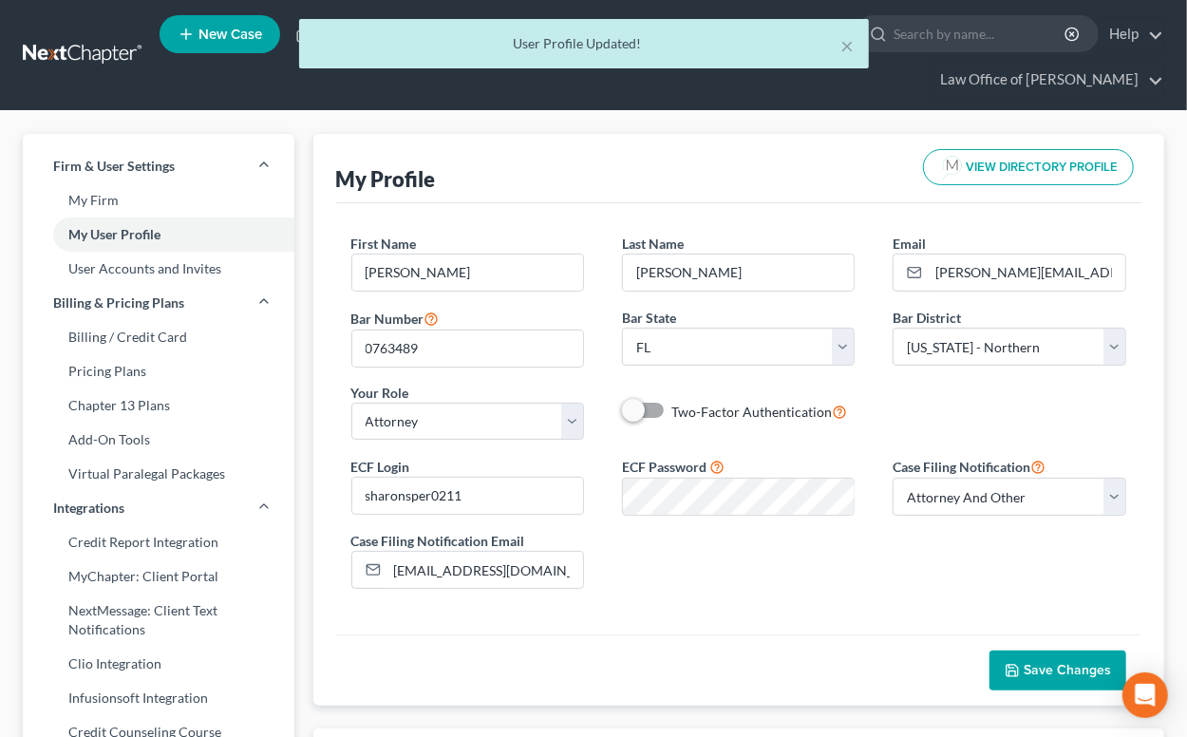
click at [361, 107] on nav "Home New Case Client Portal Directory Cases Law Office of Sharon T. Sperling sh…" at bounding box center [593, 55] width 1187 height 110
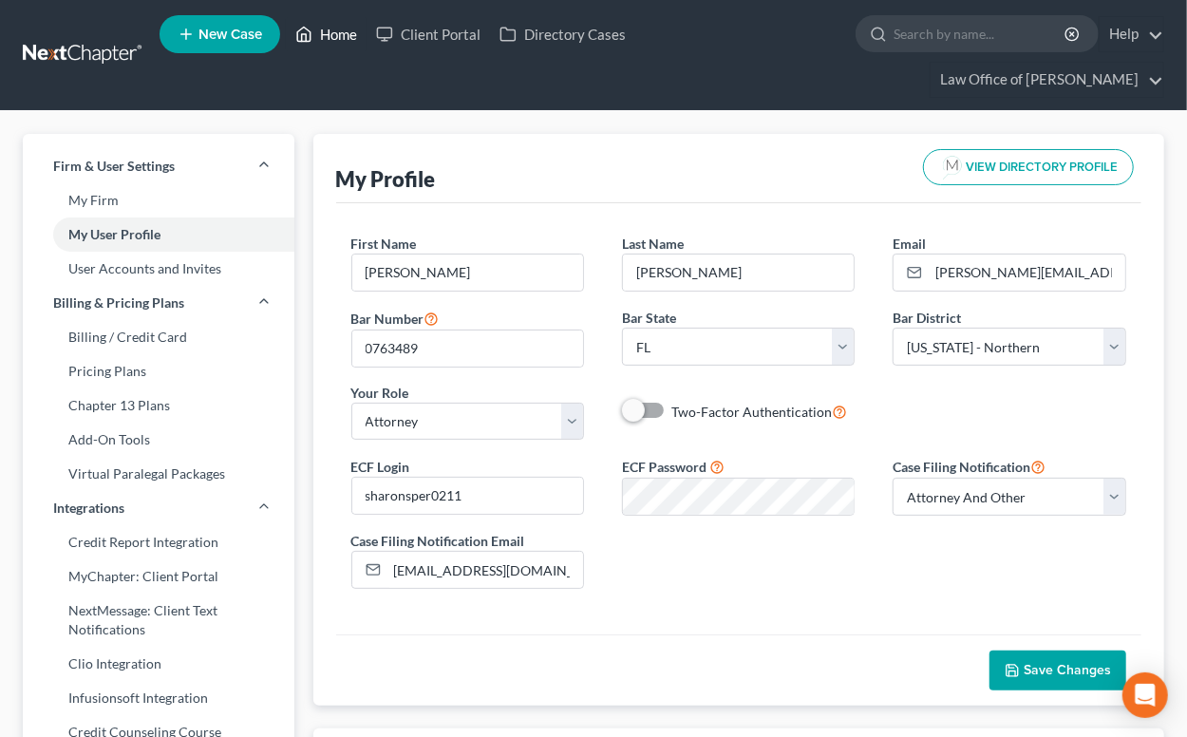
click at [328, 28] on link "Home" at bounding box center [326, 34] width 81 height 34
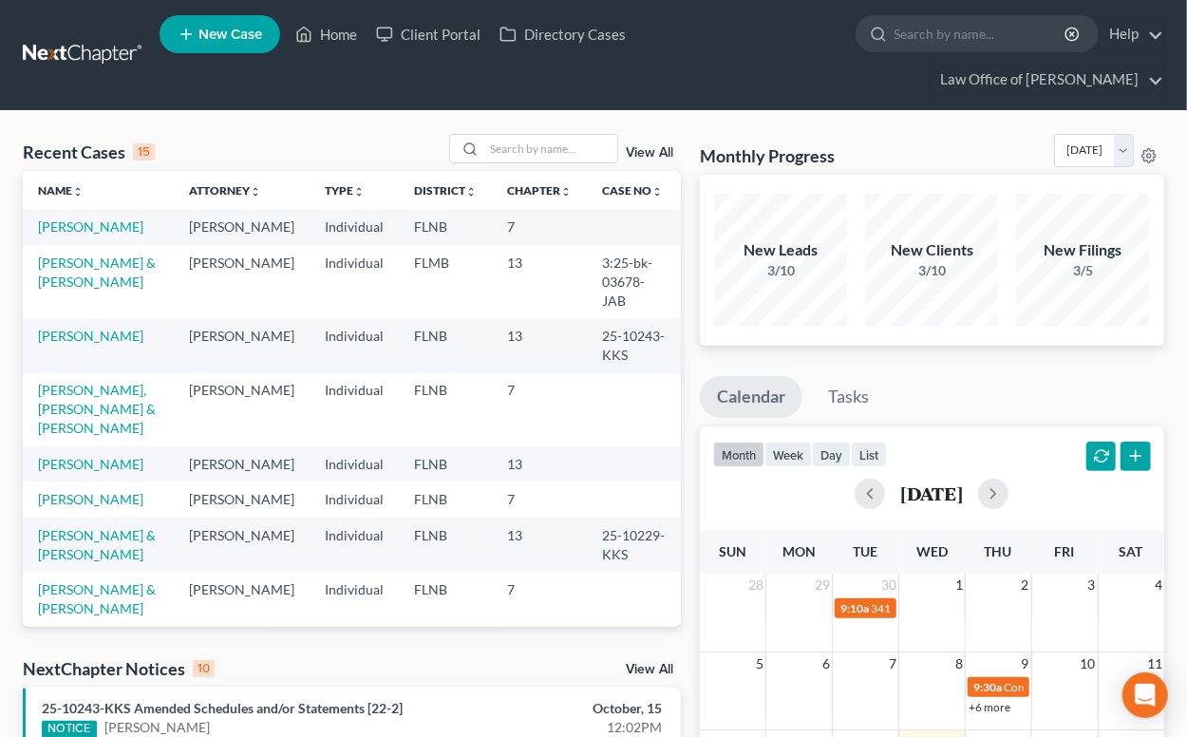
click at [84, 238] on td "[PERSON_NAME]" at bounding box center [98, 226] width 151 height 35
click at [97, 232] on link "[PERSON_NAME]" at bounding box center [90, 226] width 105 height 16
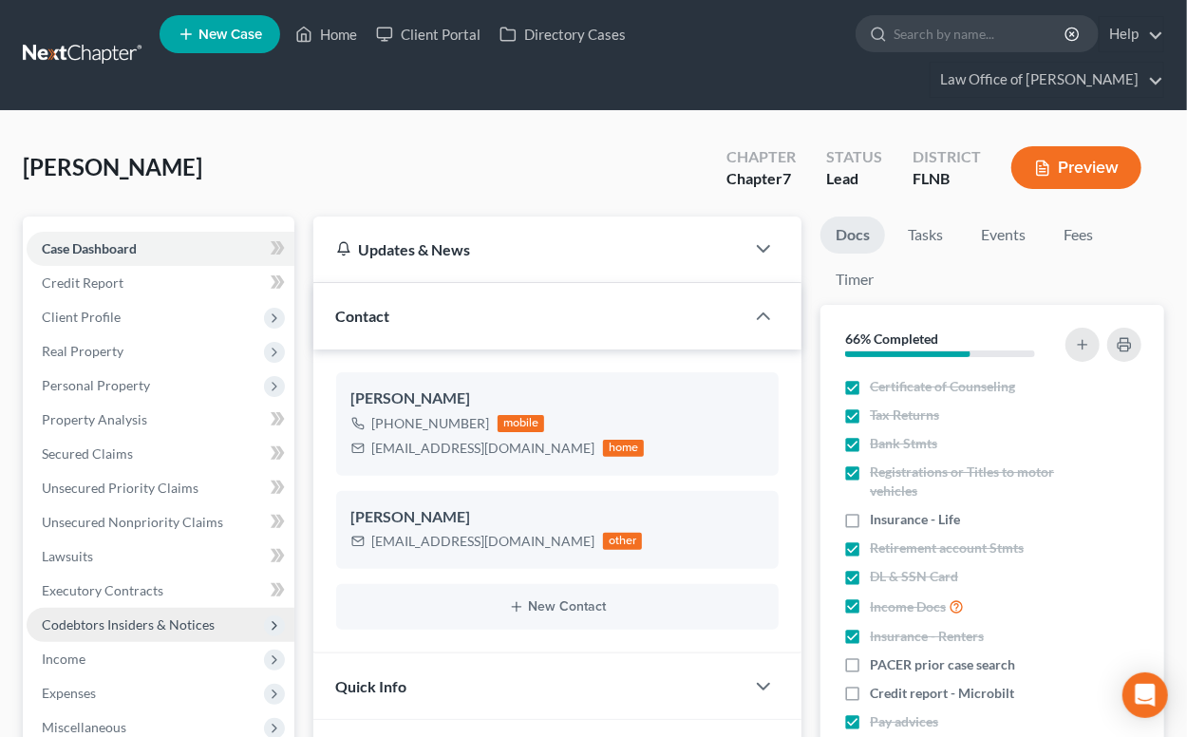
scroll to position [321, 0]
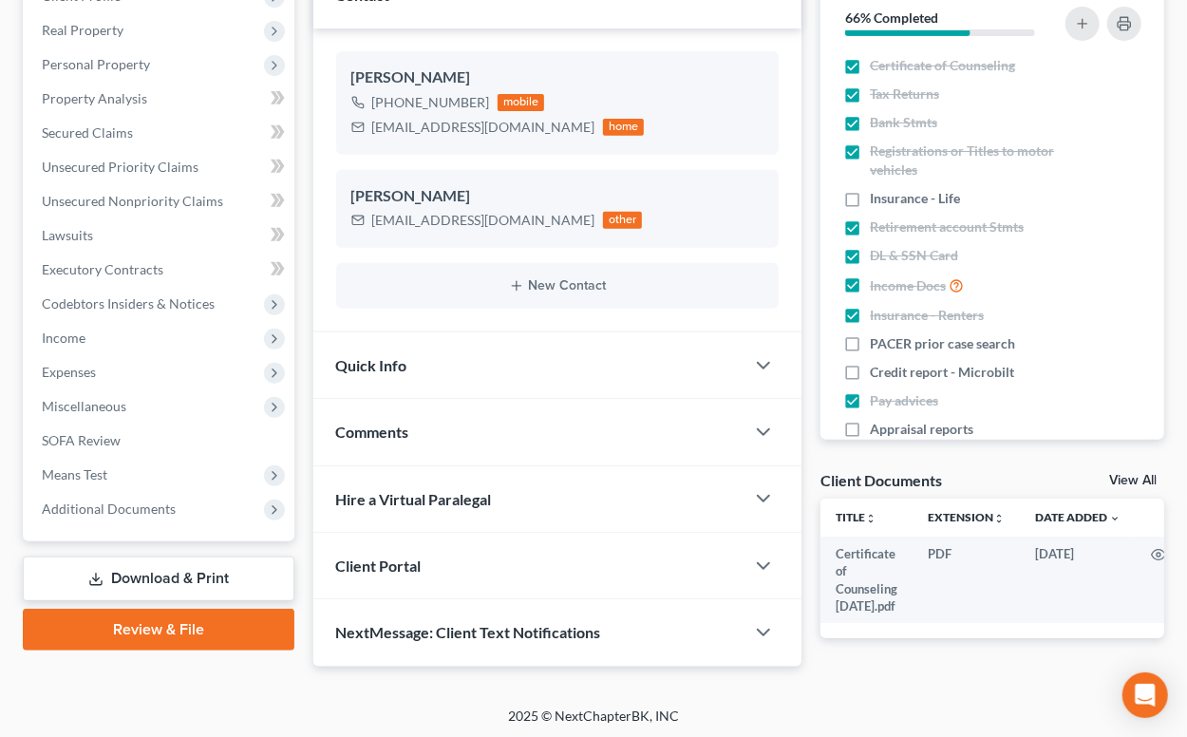
click at [152, 625] on link "Review & File" at bounding box center [159, 630] width 272 height 42
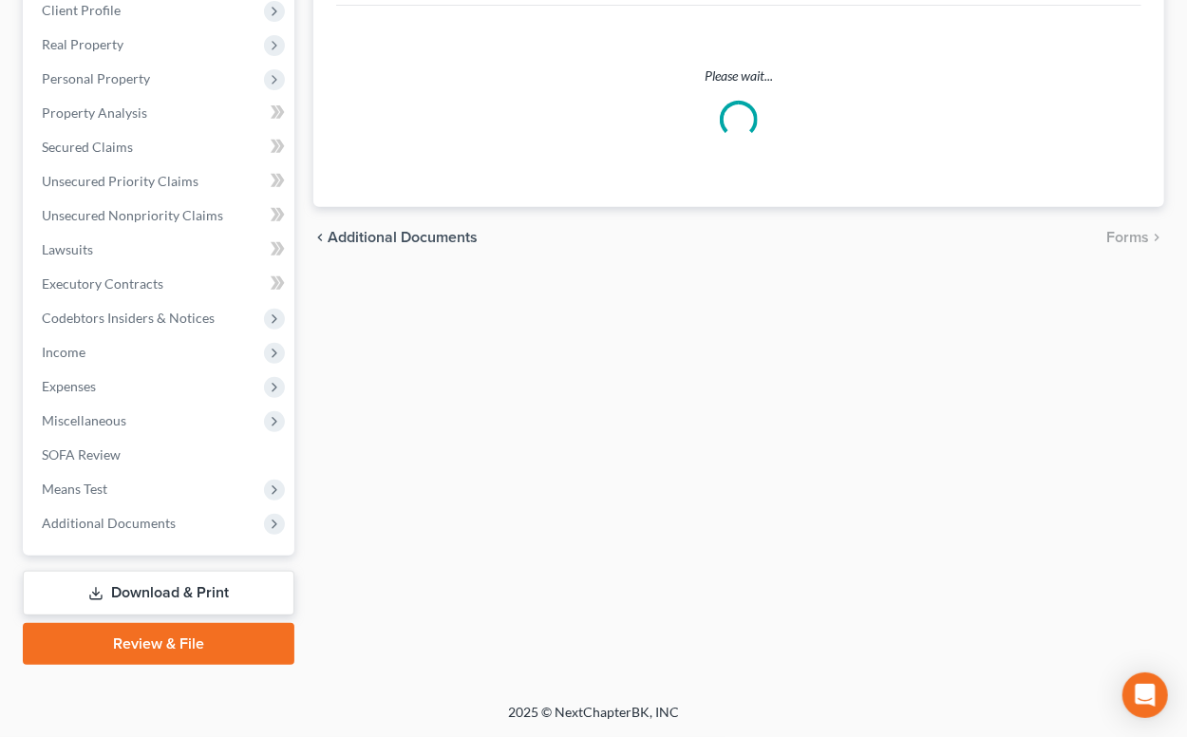
scroll to position [304, 0]
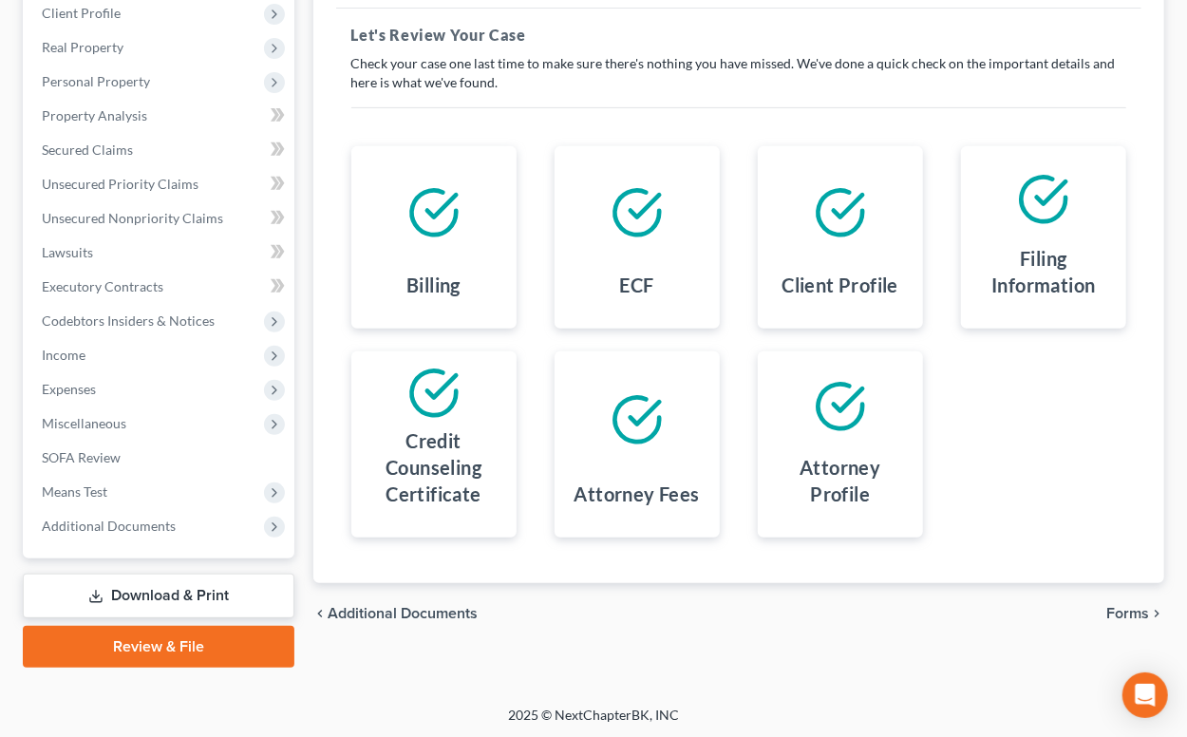
click at [1137, 611] on span "Forms" at bounding box center [1128, 613] width 43 height 15
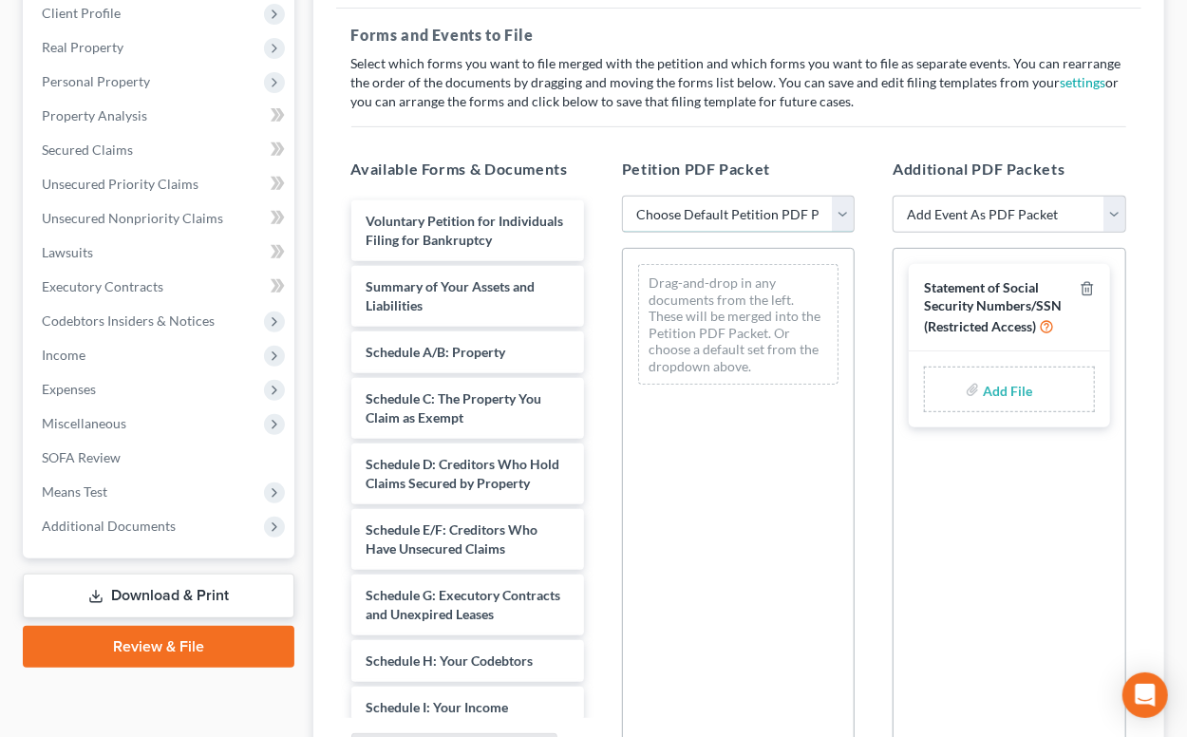
select select "0"
click option "Complete Bankruptcy Petition (all forms and schedules)" at bounding box center [0, 0] width 0 height 0
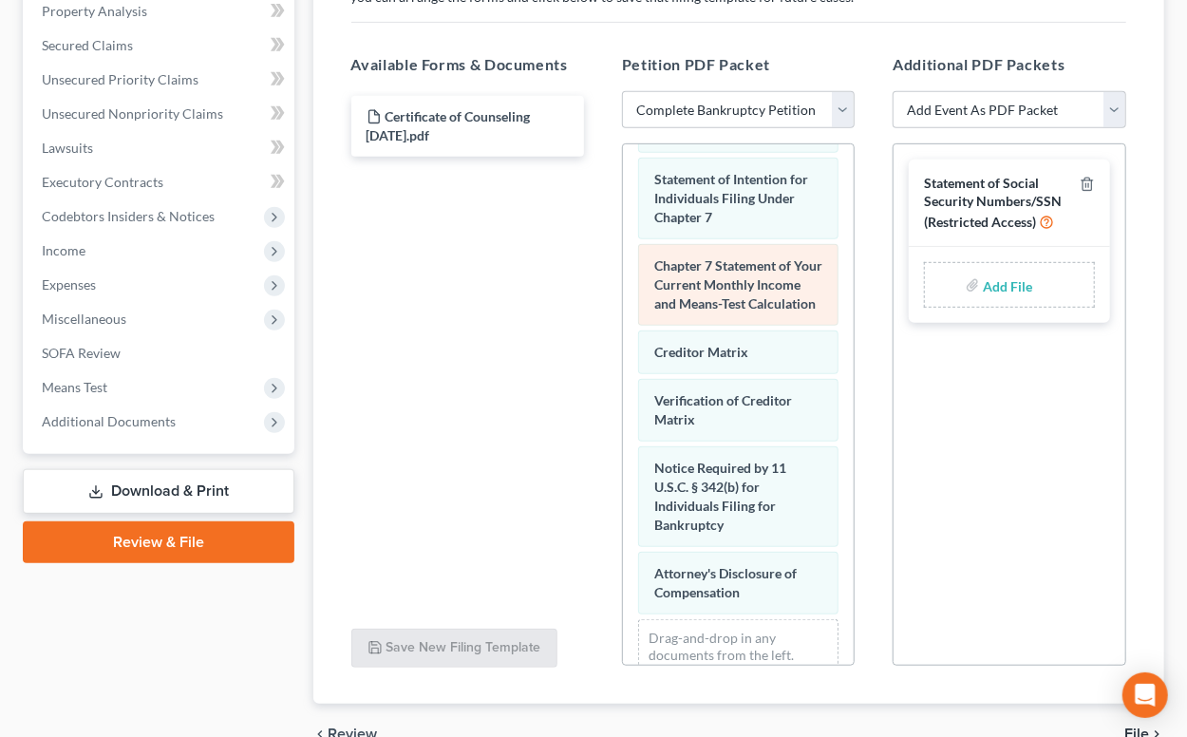
scroll to position [830, 0]
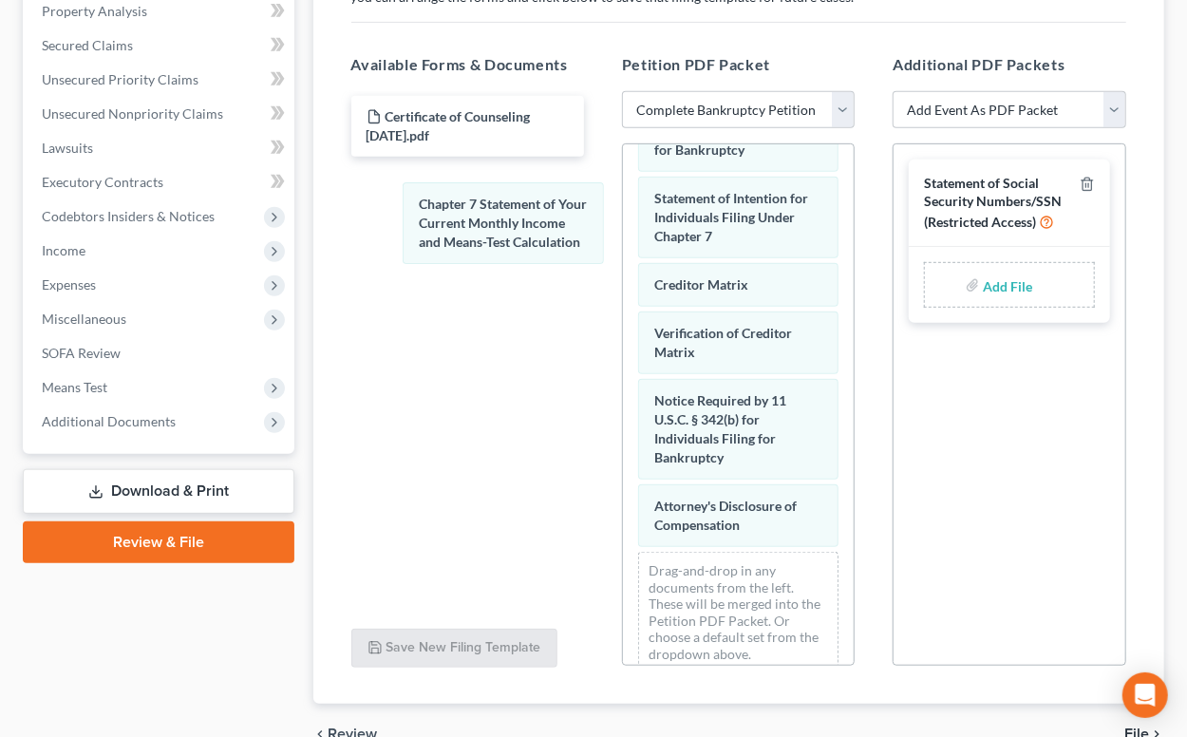
drag, startPoint x: 727, startPoint y: 276, endPoint x: 708, endPoint y: 276, distance: 19.0
click at [623, 219] on div "Chapter 7 Statement of Your Current Monthly Income and Means-Test Calculation V…" at bounding box center [738, 0] width 231 height 1373
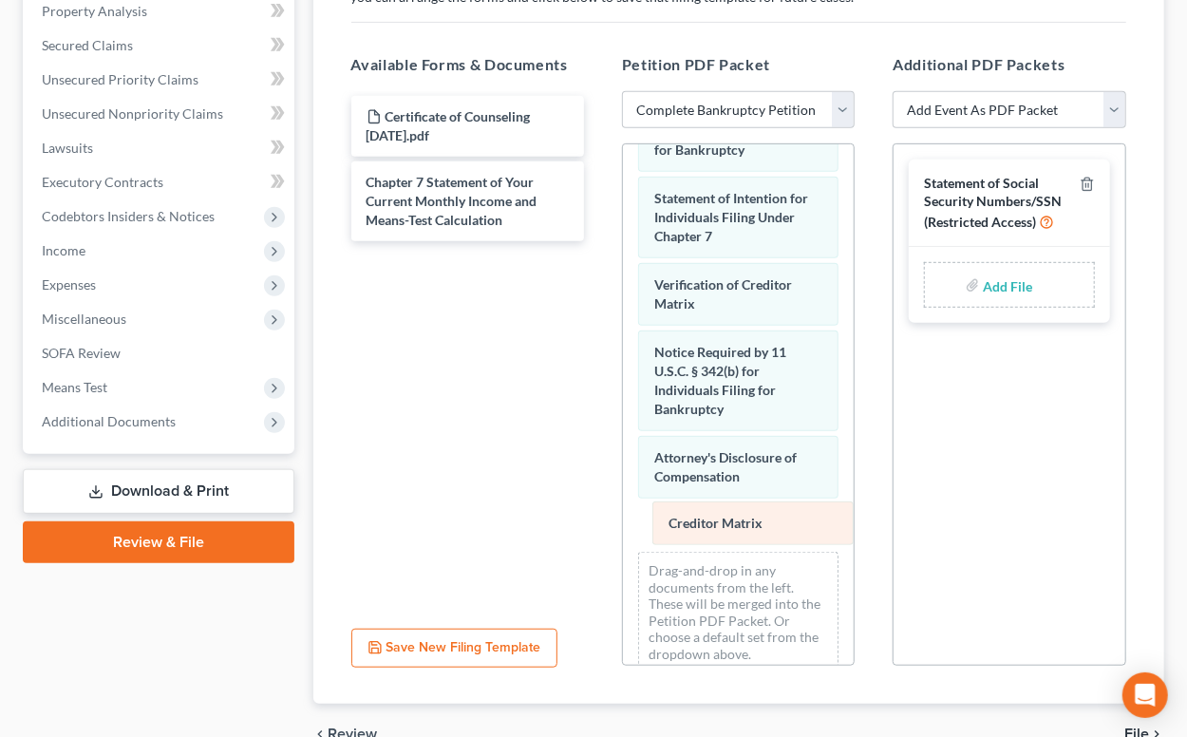
drag, startPoint x: 671, startPoint y: 285, endPoint x: 685, endPoint y: 528, distance: 243.6
click at [685, 528] on div "Creditor Matrix Voluntary Petition for Individuals Filing for Bankruptcy Summar…" at bounding box center [738, 0] width 231 height 1373
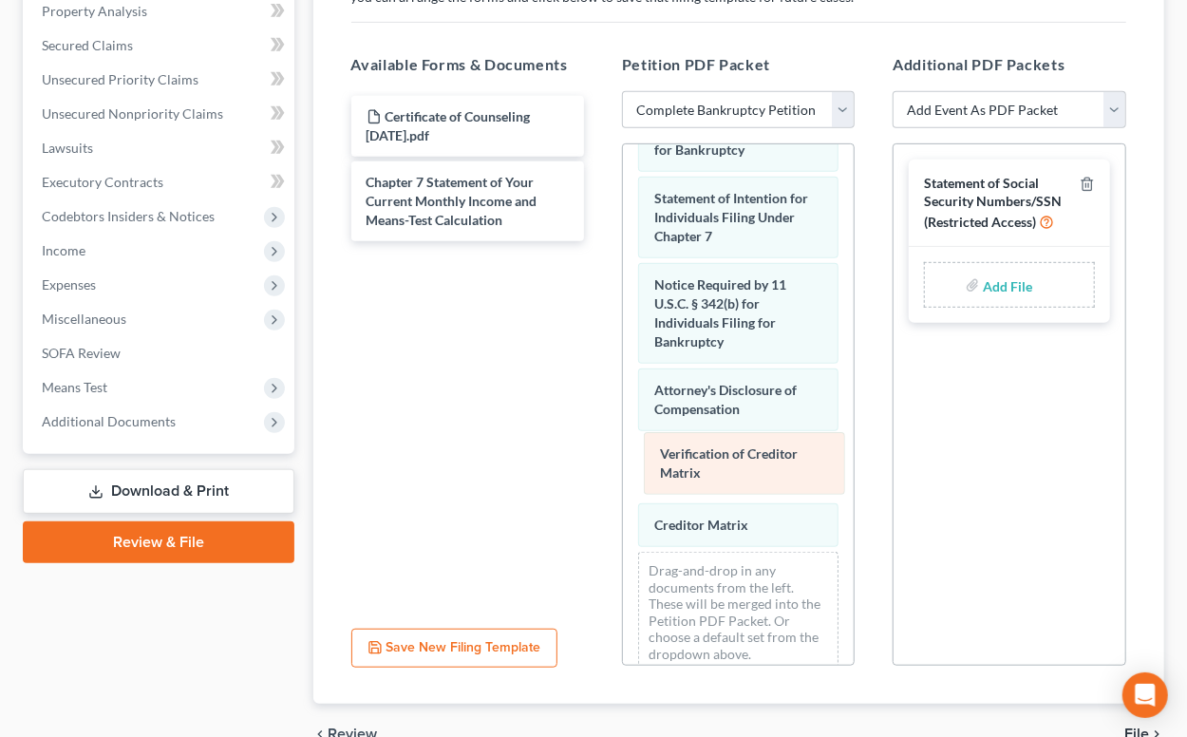
drag, startPoint x: 673, startPoint y: 284, endPoint x: 679, endPoint y: 460, distance: 175.8
click at [679, 460] on div "Verification of Creditor Matrix Voluntary Petition for Individuals Filing for B…" at bounding box center [738, 0] width 231 height 1373
select select "13"
click option "Chapter 7 Stmt Monthly Income (122A-1) / Exemption Presumption Abuse (122A-1Sup…" at bounding box center [0, 0] width 0 height 0
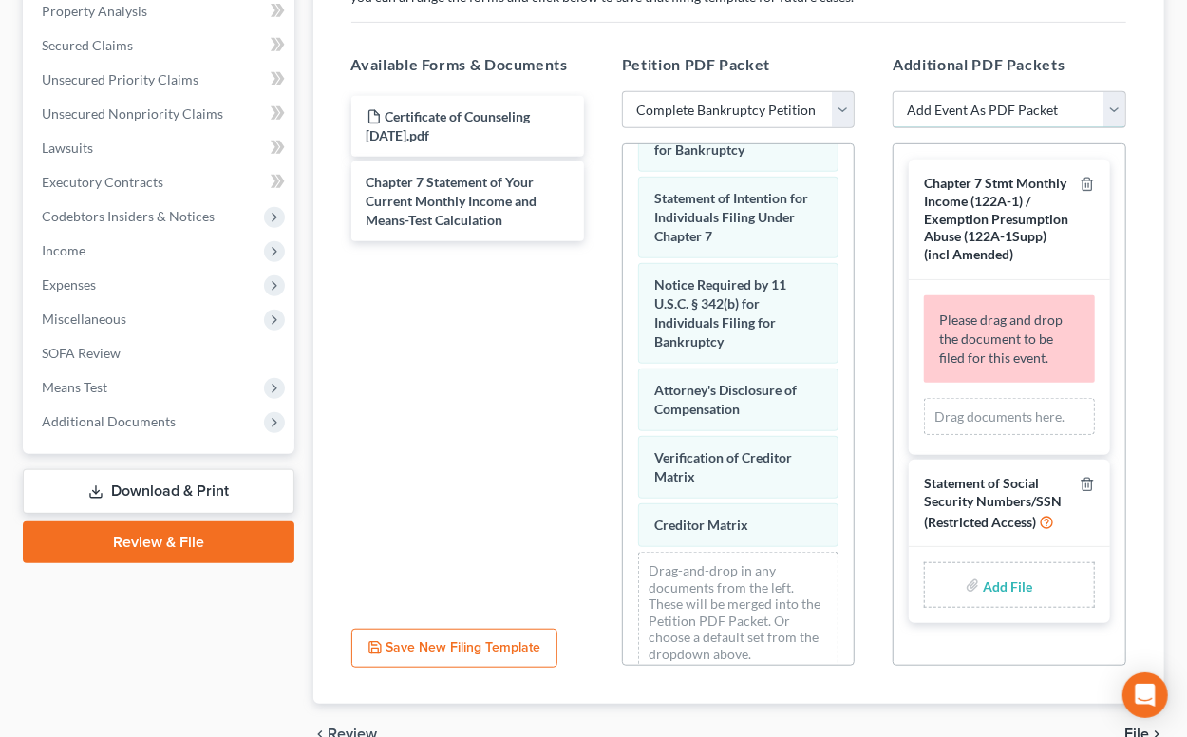
select select "7"
click option "Certificate of Credit Counseling" at bounding box center [0, 0] width 0 height 0
select select
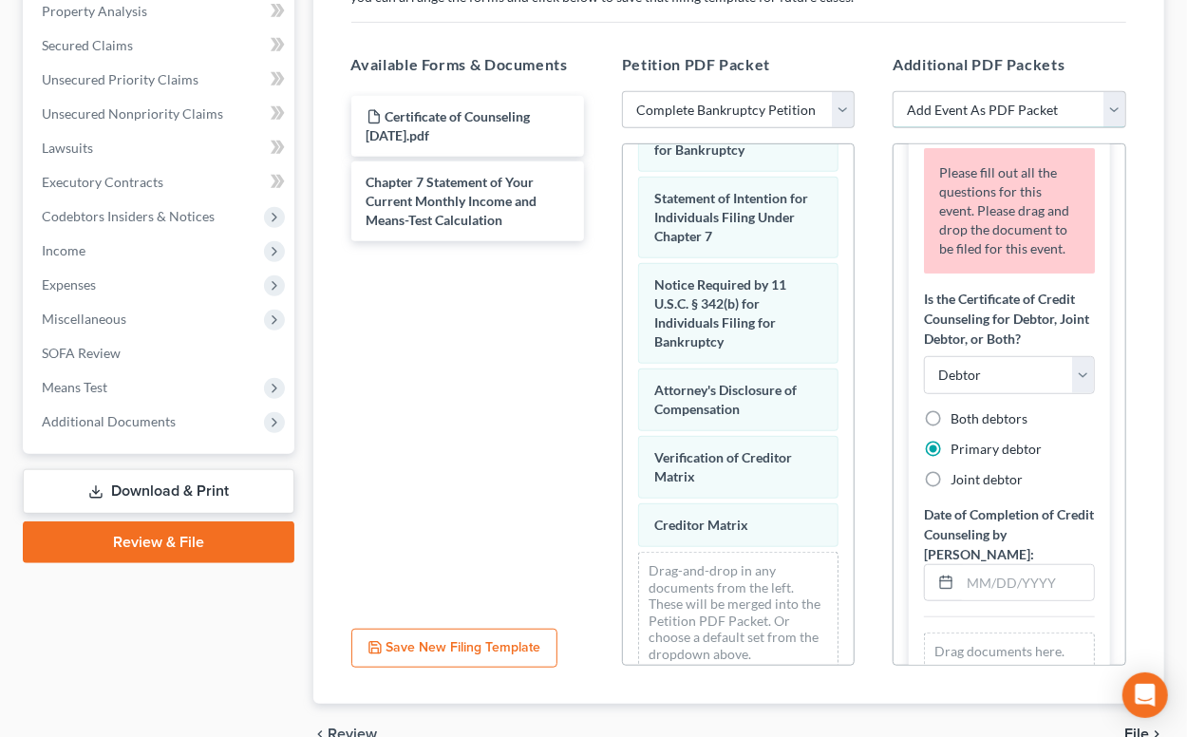
scroll to position [282, 0]
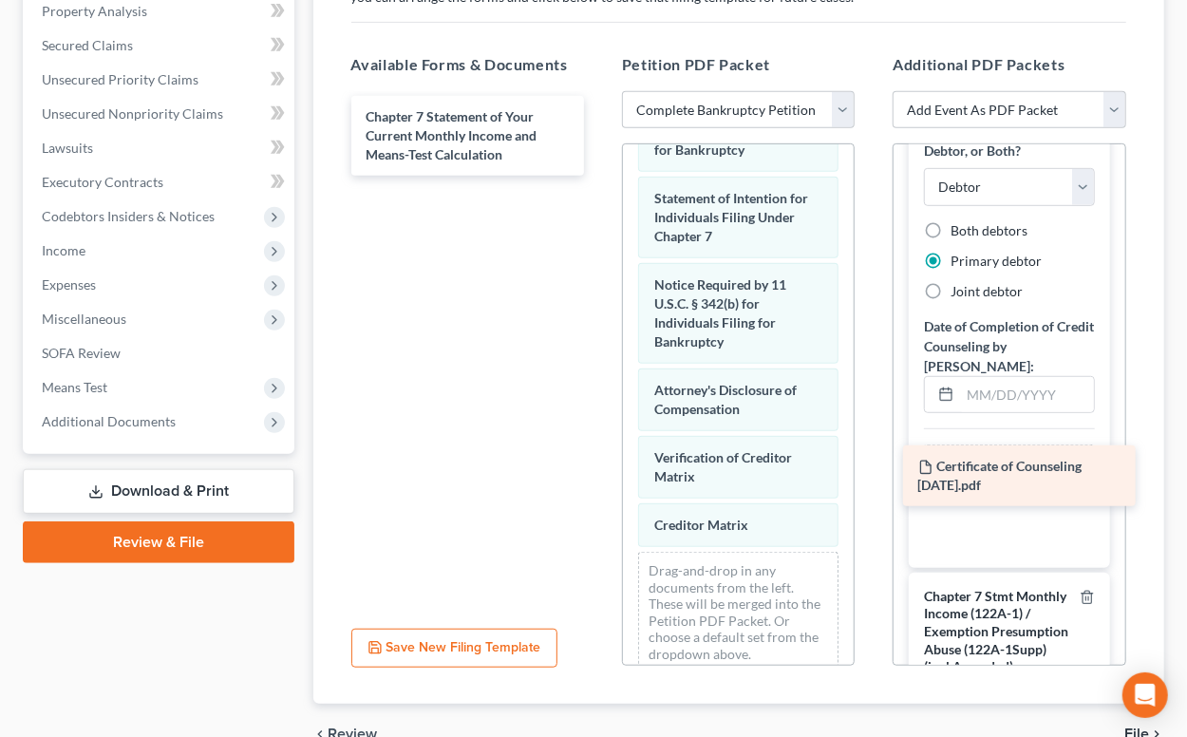
drag, startPoint x: 477, startPoint y: 123, endPoint x: 1029, endPoint y: 476, distance: 654.8
click at [599, 176] on div "Certificate of Counseling [DATE].pdf Certificate of Counseling [DATE].pdf Chapt…" at bounding box center [467, 136] width 263 height 80
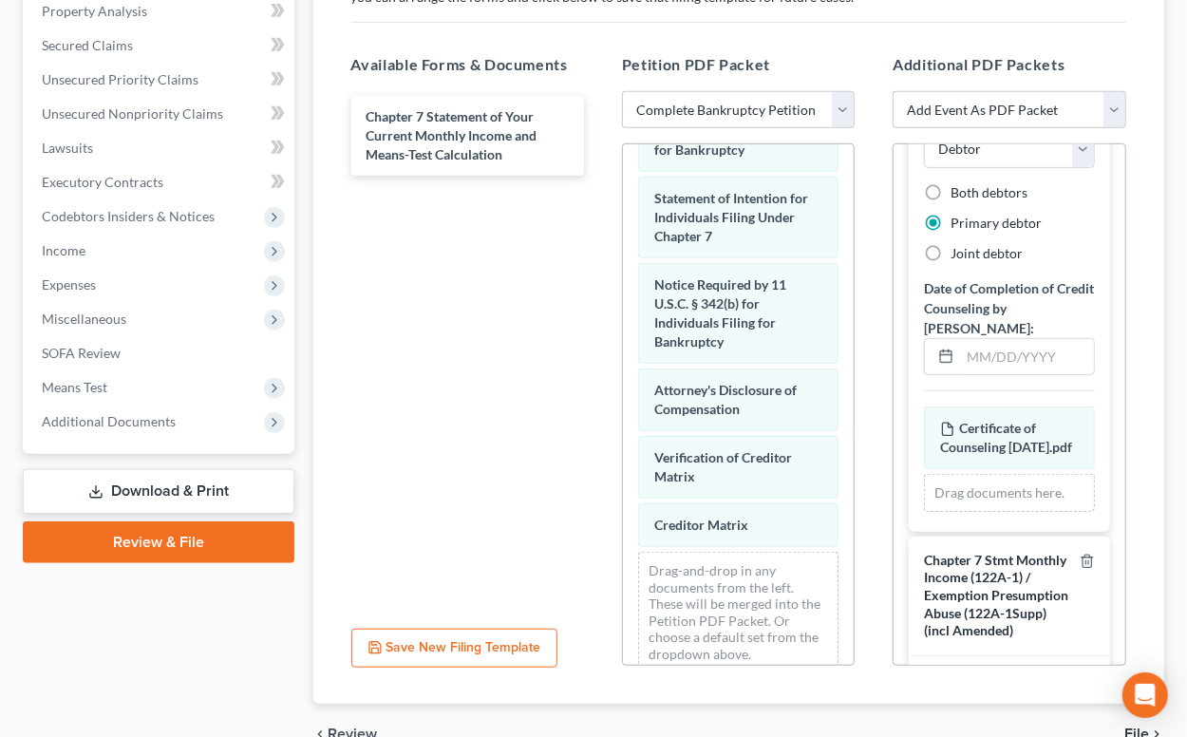
scroll to position [225, 0]
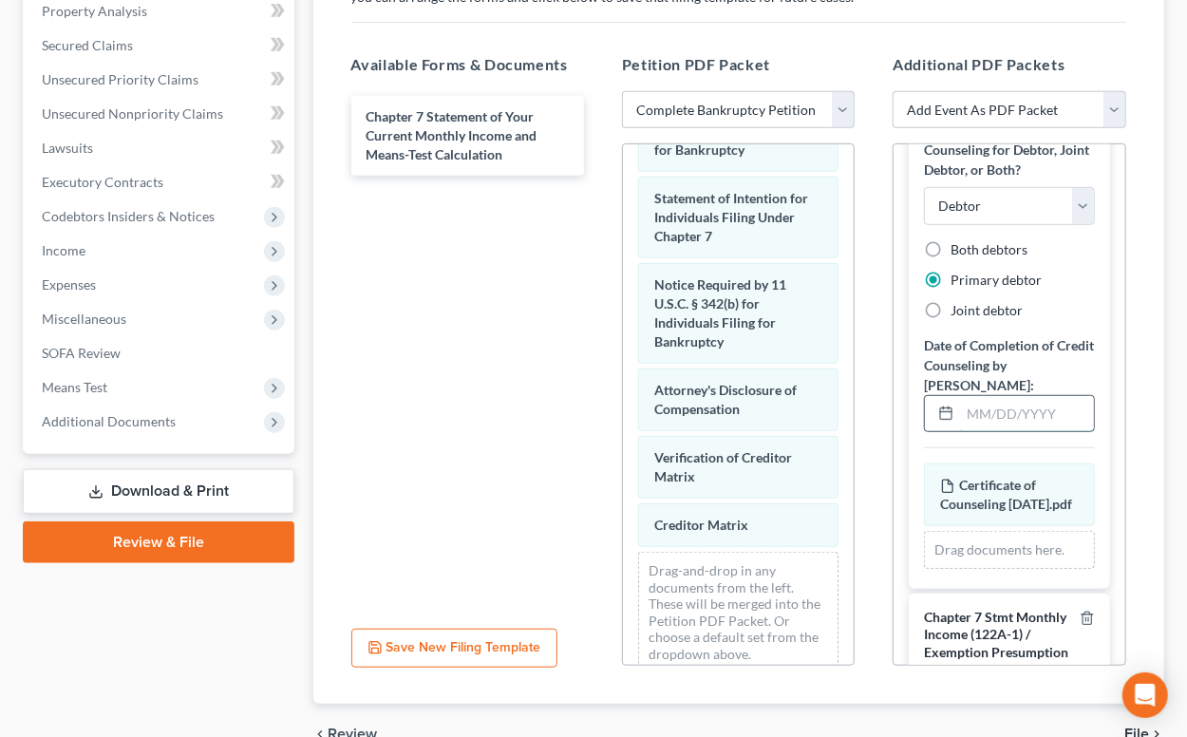
click at [1018, 396] on input "text" at bounding box center [1026, 414] width 133 height 36
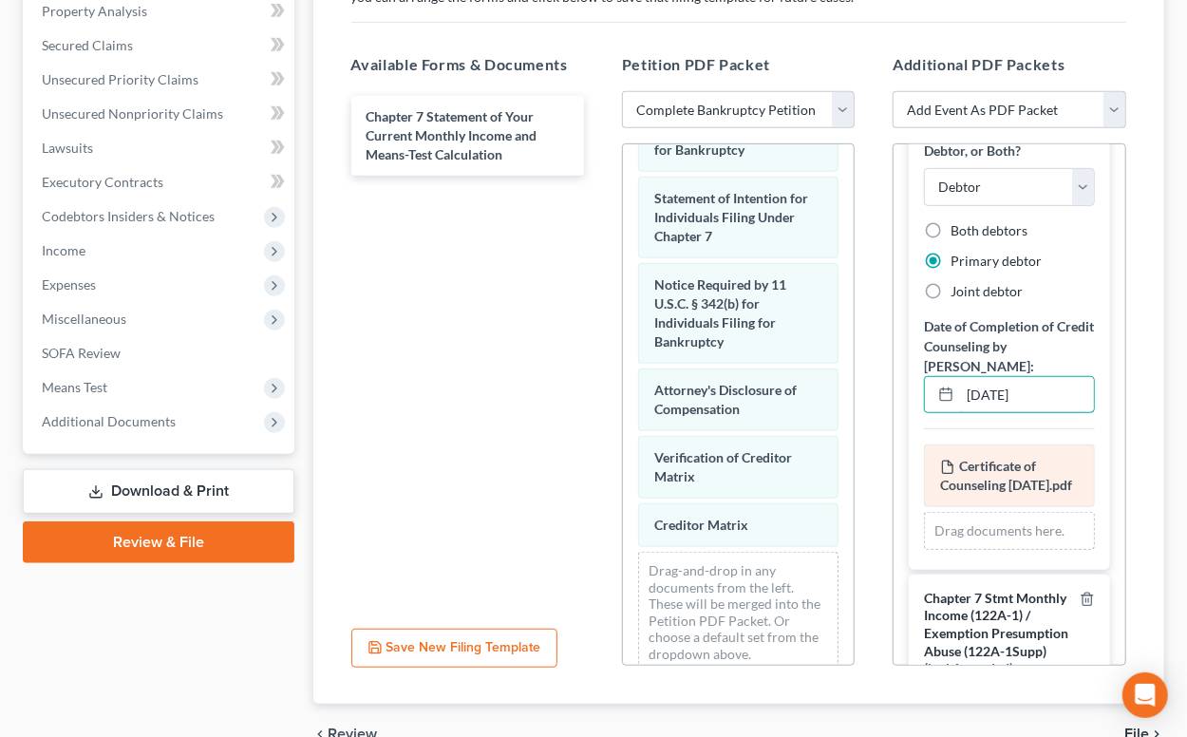
scroll to position [424, 0]
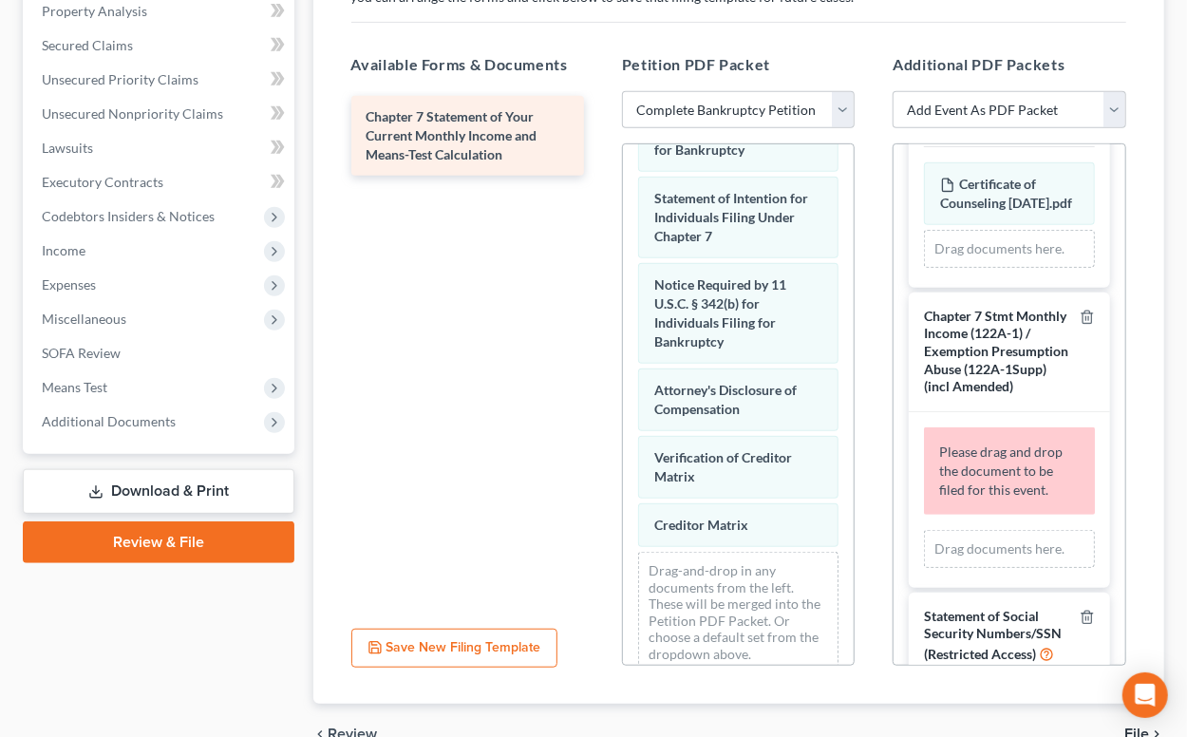
type input "[DATE]"
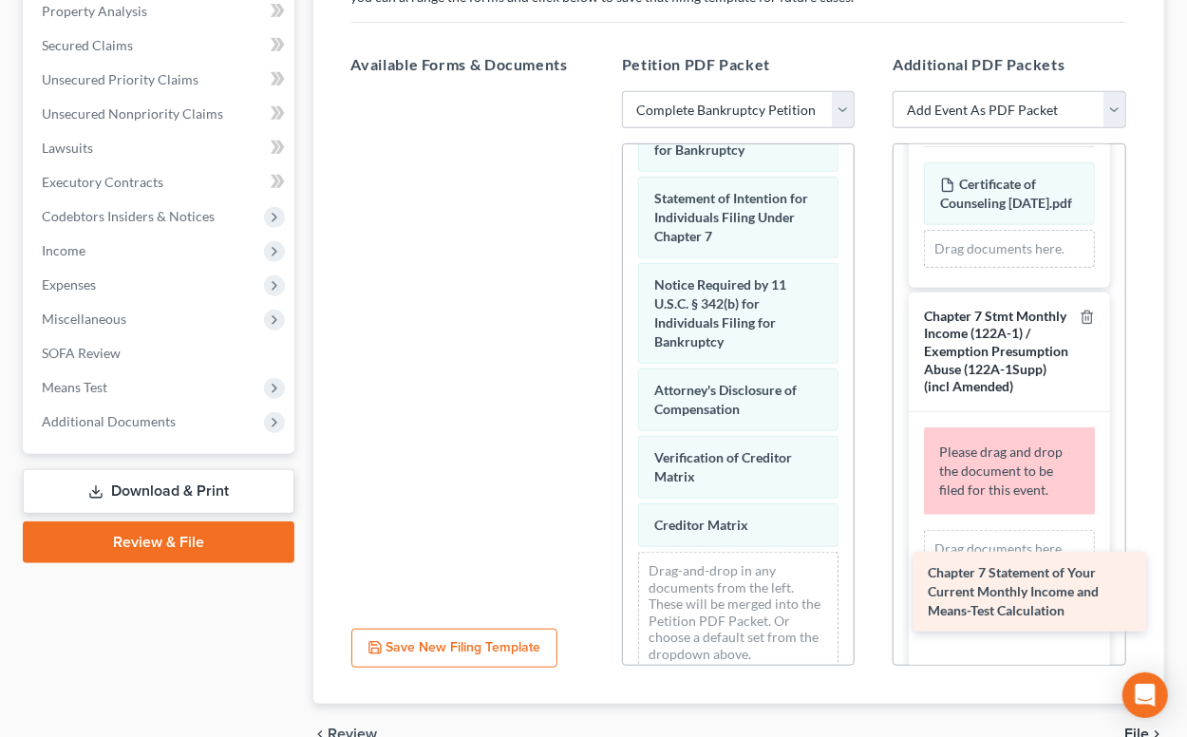
drag, startPoint x: 465, startPoint y: 136, endPoint x: 1028, endPoint y: 595, distance: 725.7
click at [599, 91] on div "Chapter 7 Statement of Your Current Monthly Income and Means-Test Calculation C…" at bounding box center [467, 91] width 263 height 0
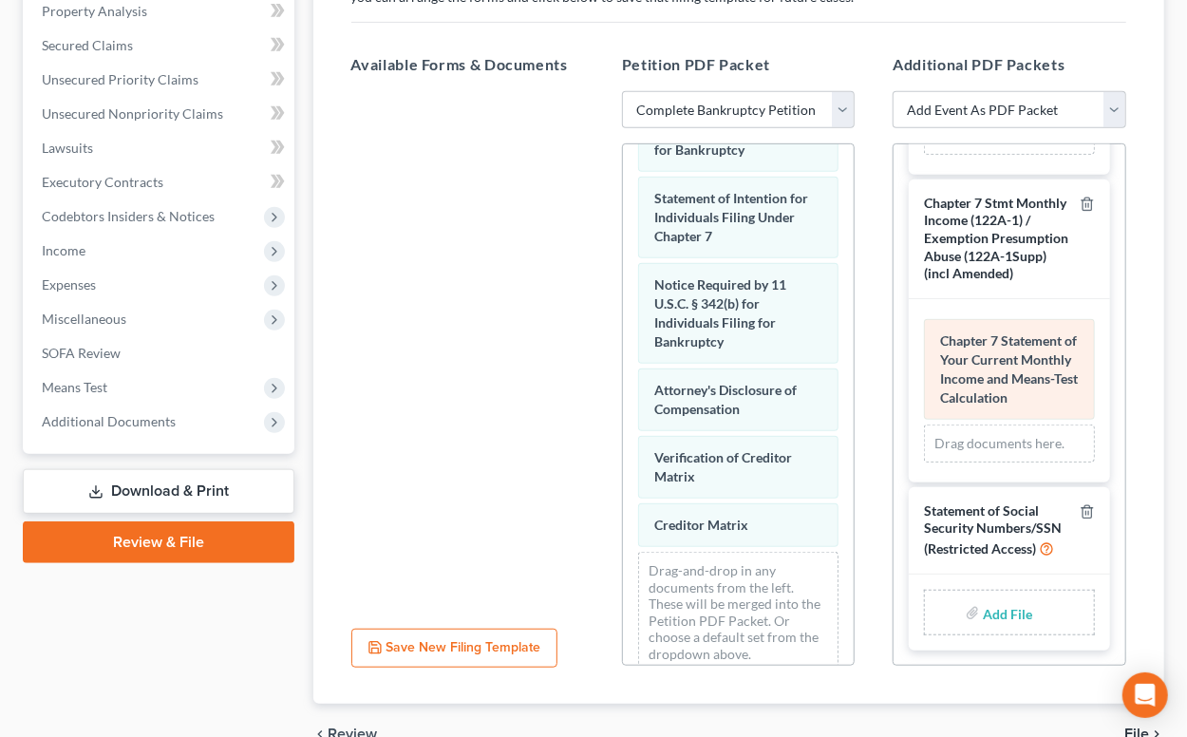
scroll to position [554, 0]
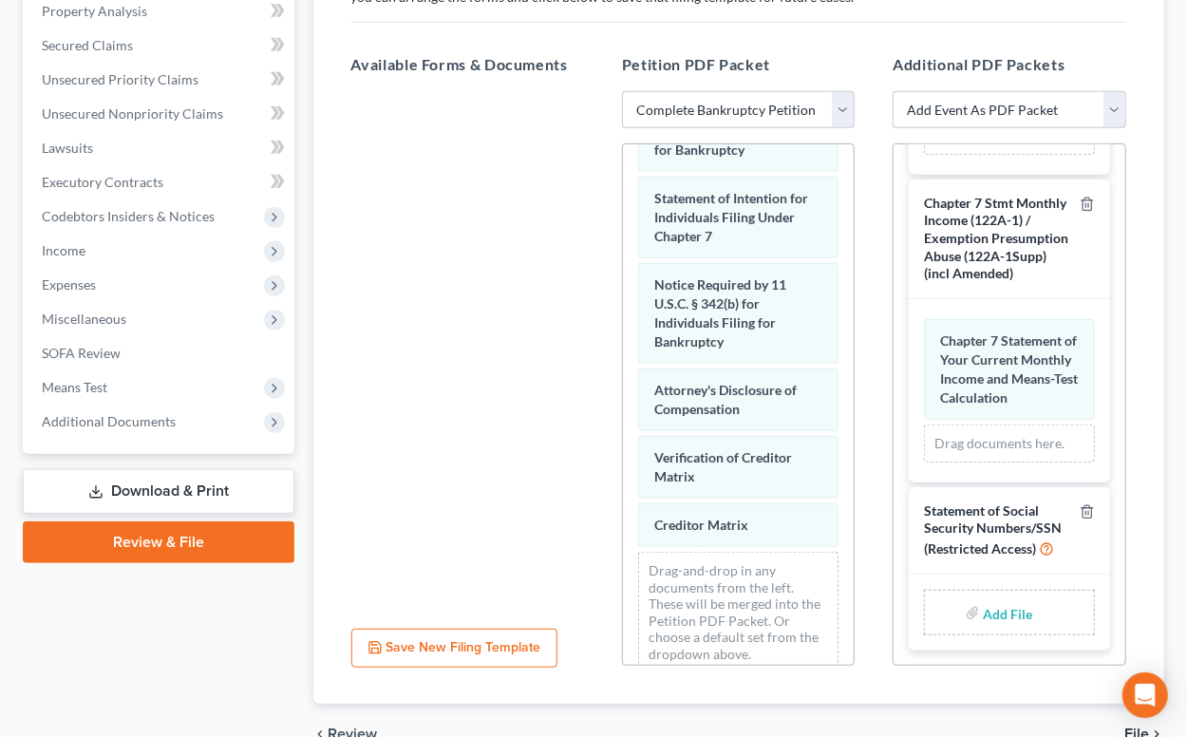
click at [1010, 610] on input "file" at bounding box center [1006, 613] width 46 height 34
type input "C:\fakepath\Statement About Your Social Security Numbers.pdf"
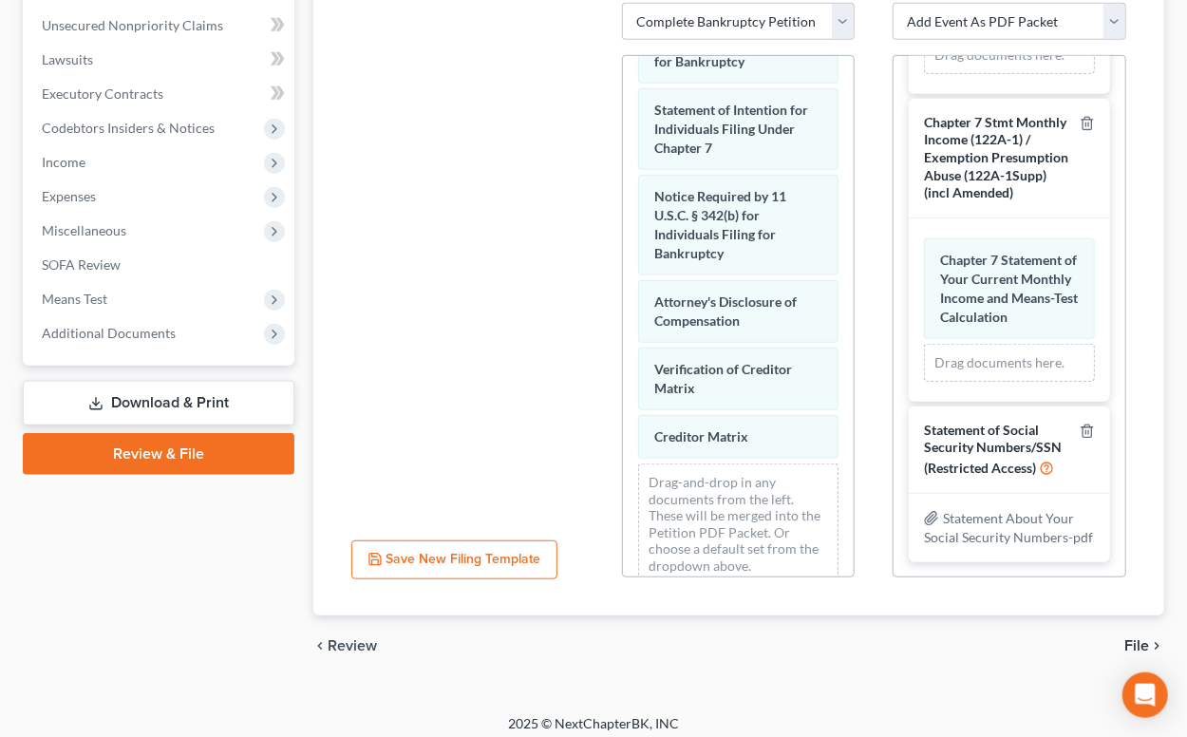
scroll to position [506, 0]
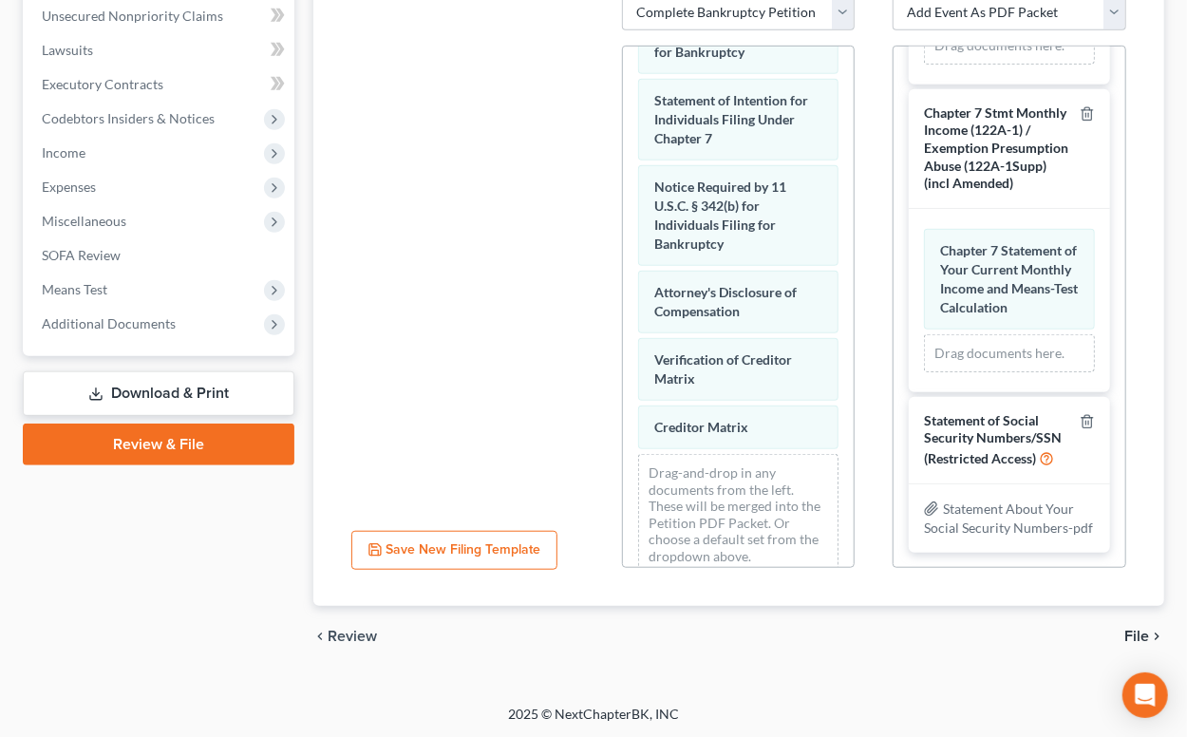
click at [1134, 631] on span "File" at bounding box center [1137, 636] width 25 height 15
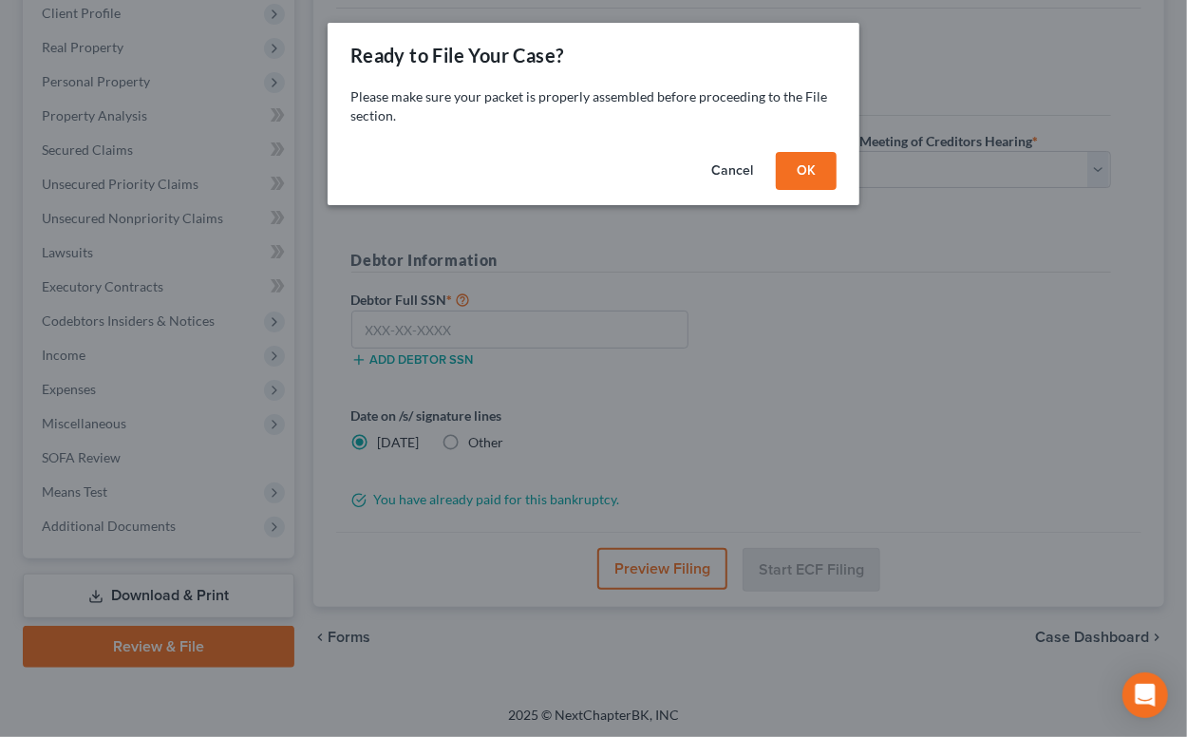
click at [792, 164] on button "OK" at bounding box center [806, 171] width 61 height 38
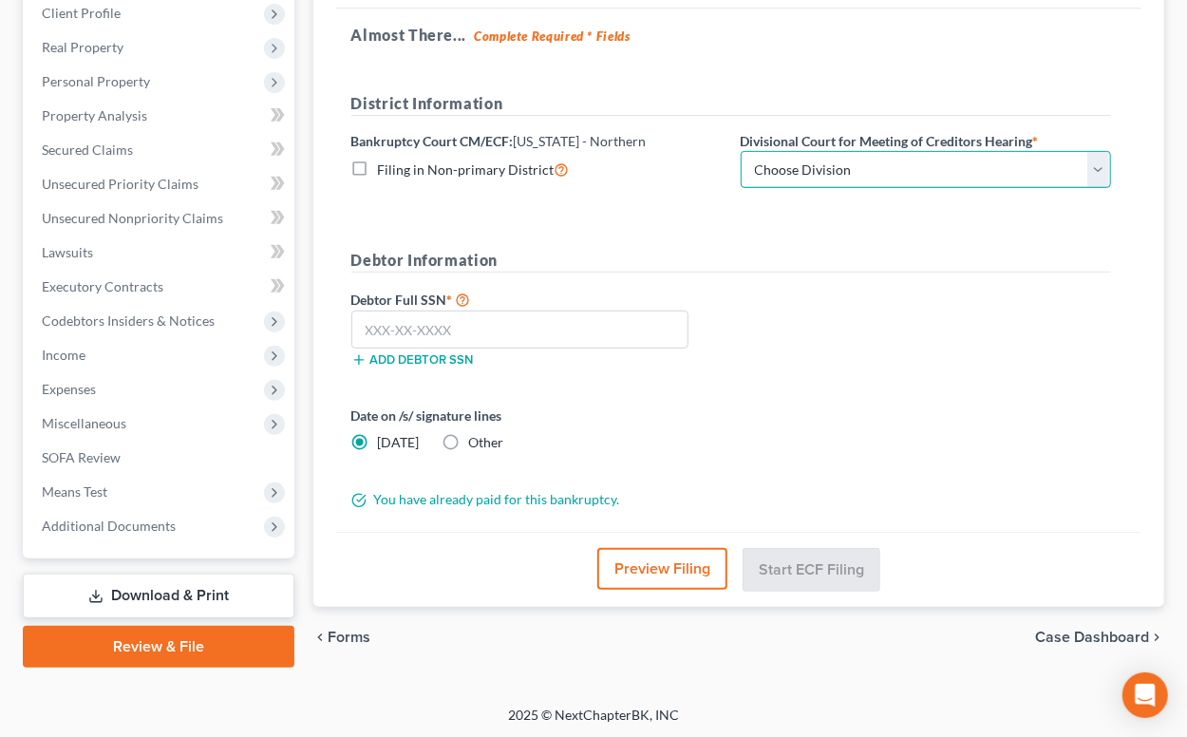
select select "0"
click option "[GEOGRAPHIC_DATA]" at bounding box center [0, 0] width 0 height 0
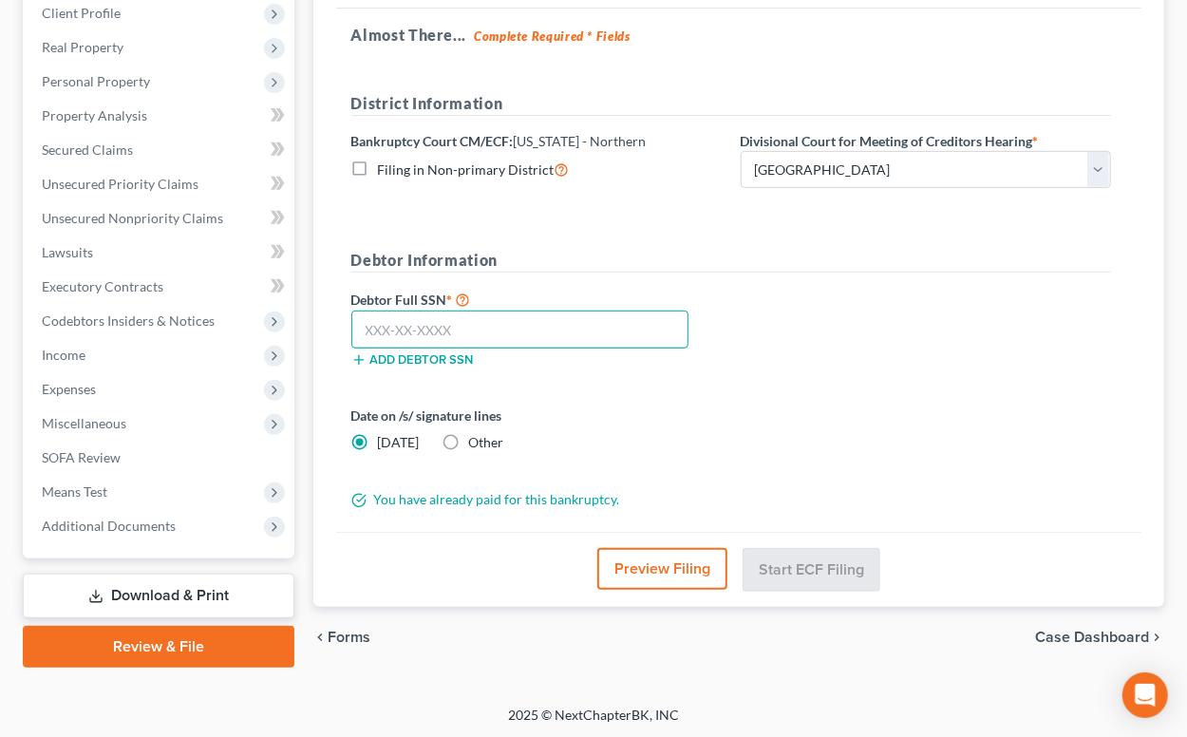
click at [593, 322] on input "text" at bounding box center [520, 330] width 338 height 38
type input "329-60-5413"
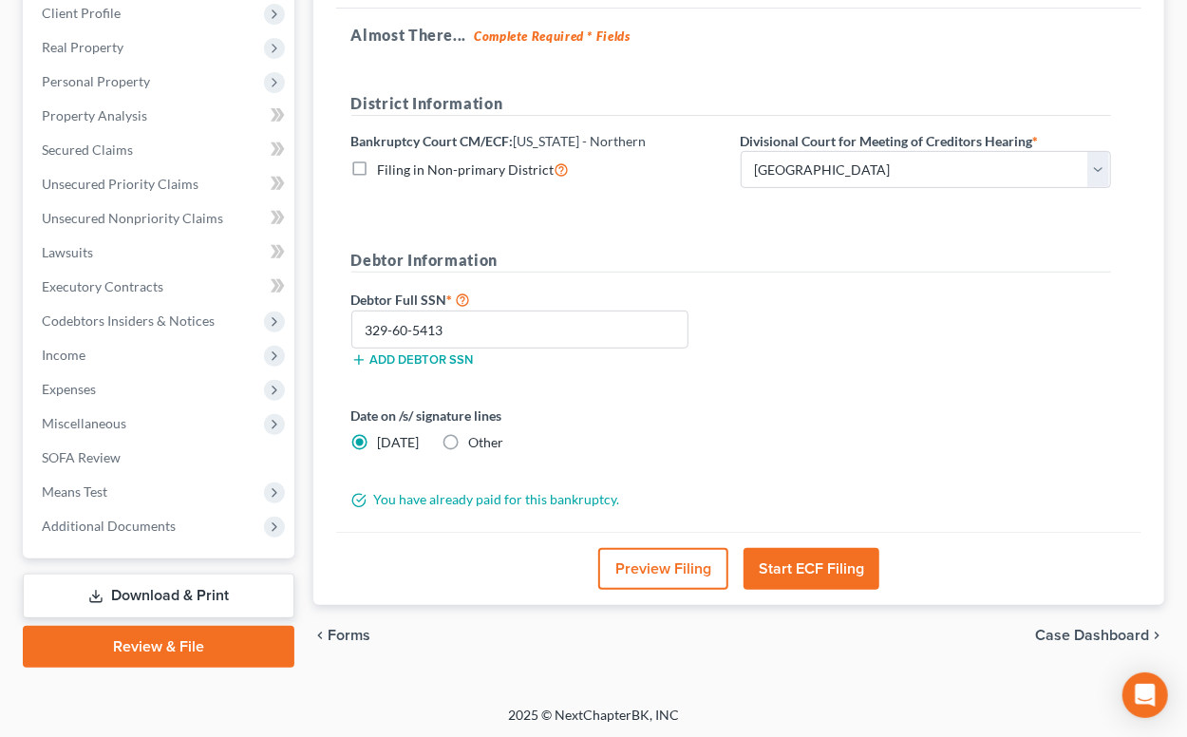
click at [797, 565] on button "Start ECF Filing" at bounding box center [812, 569] width 136 height 42
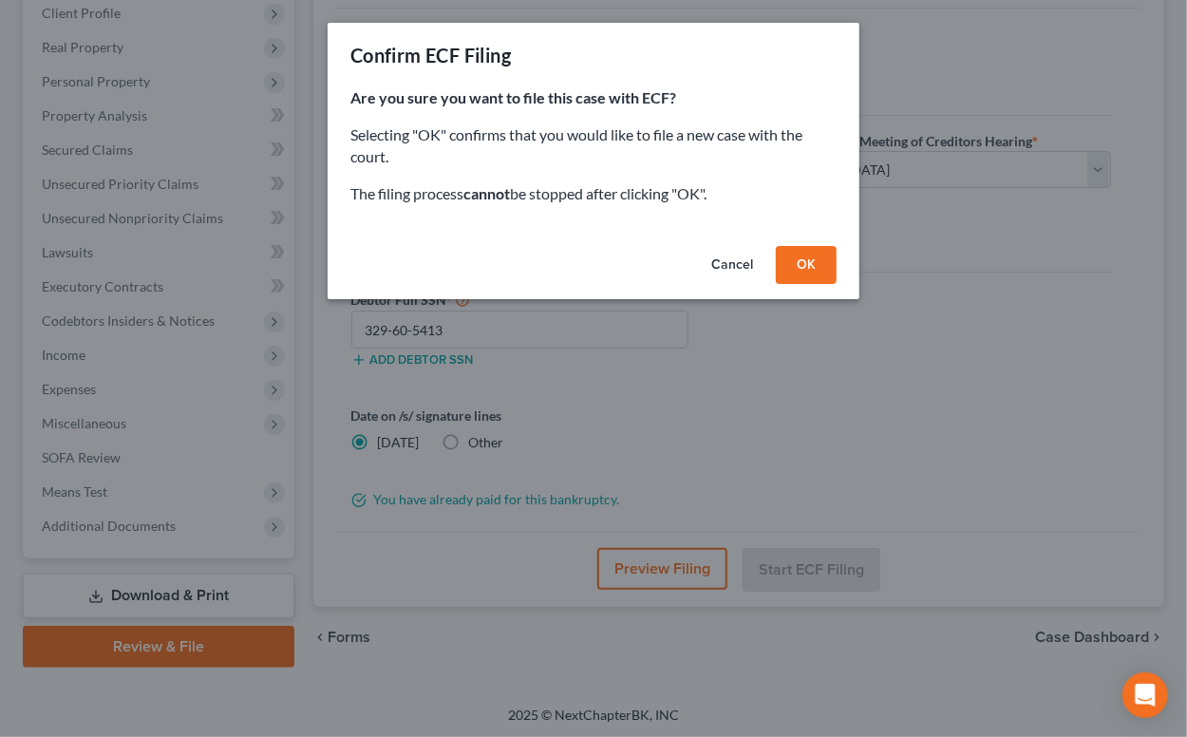
click at [818, 272] on button "OK" at bounding box center [806, 265] width 61 height 38
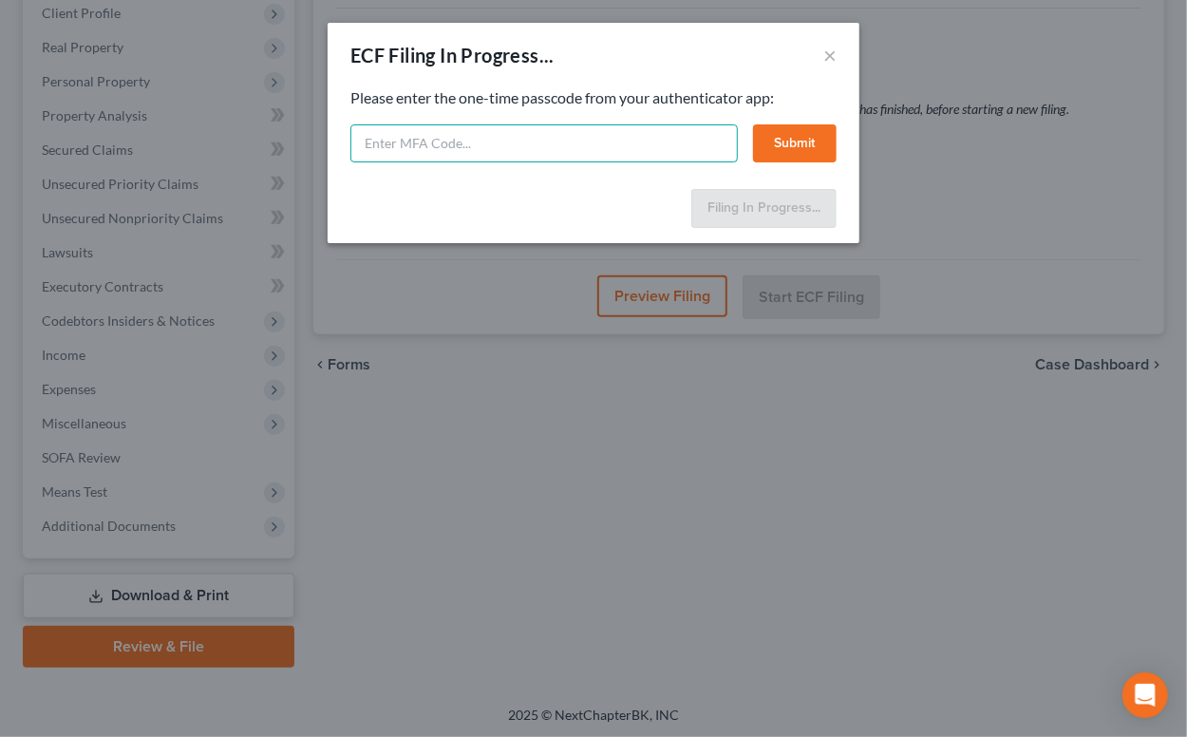
click at [505, 134] on input "text" at bounding box center [544, 143] width 388 height 38
type input "942950"
click at [803, 144] on button "Submit" at bounding box center [795, 143] width 84 height 38
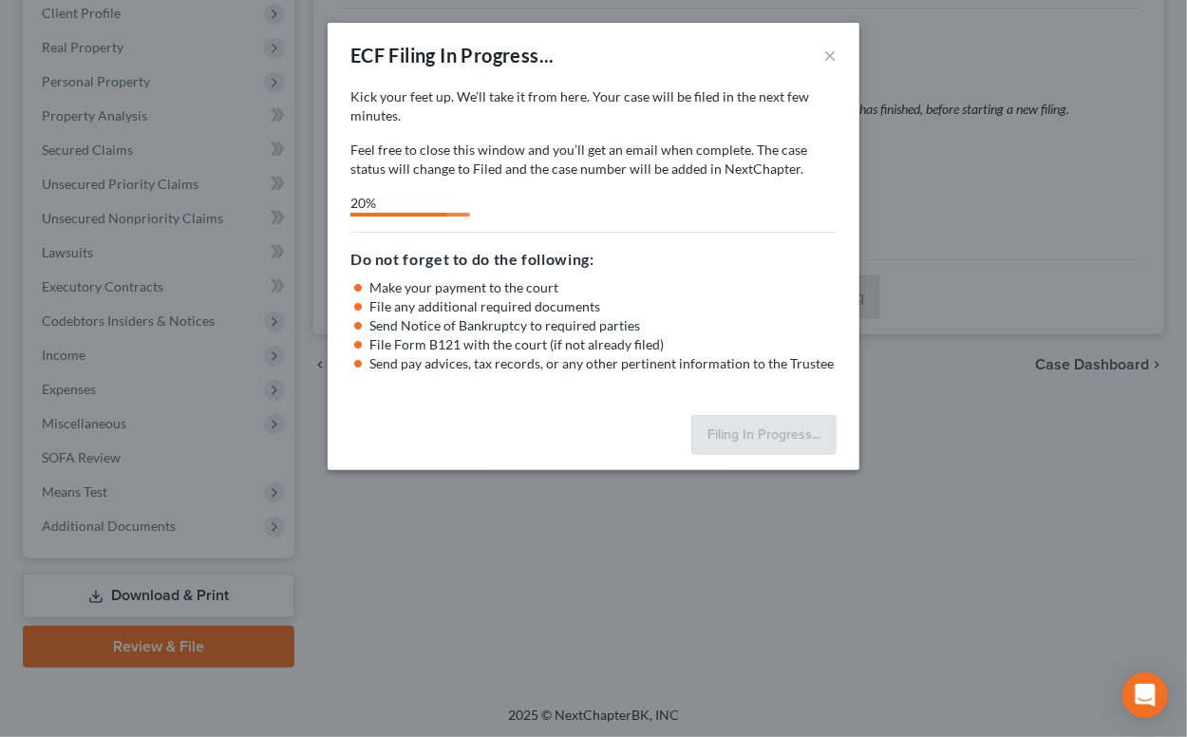
select select "0"
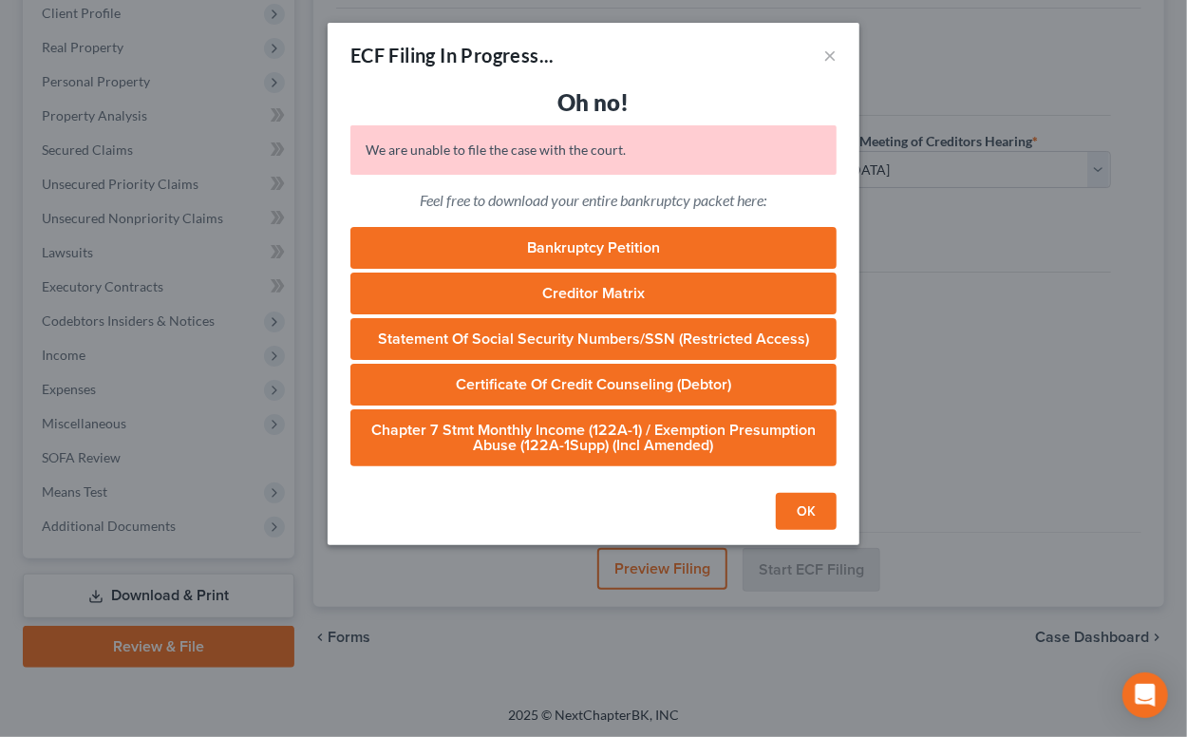
click at [815, 503] on button "OK" at bounding box center [806, 512] width 61 height 38
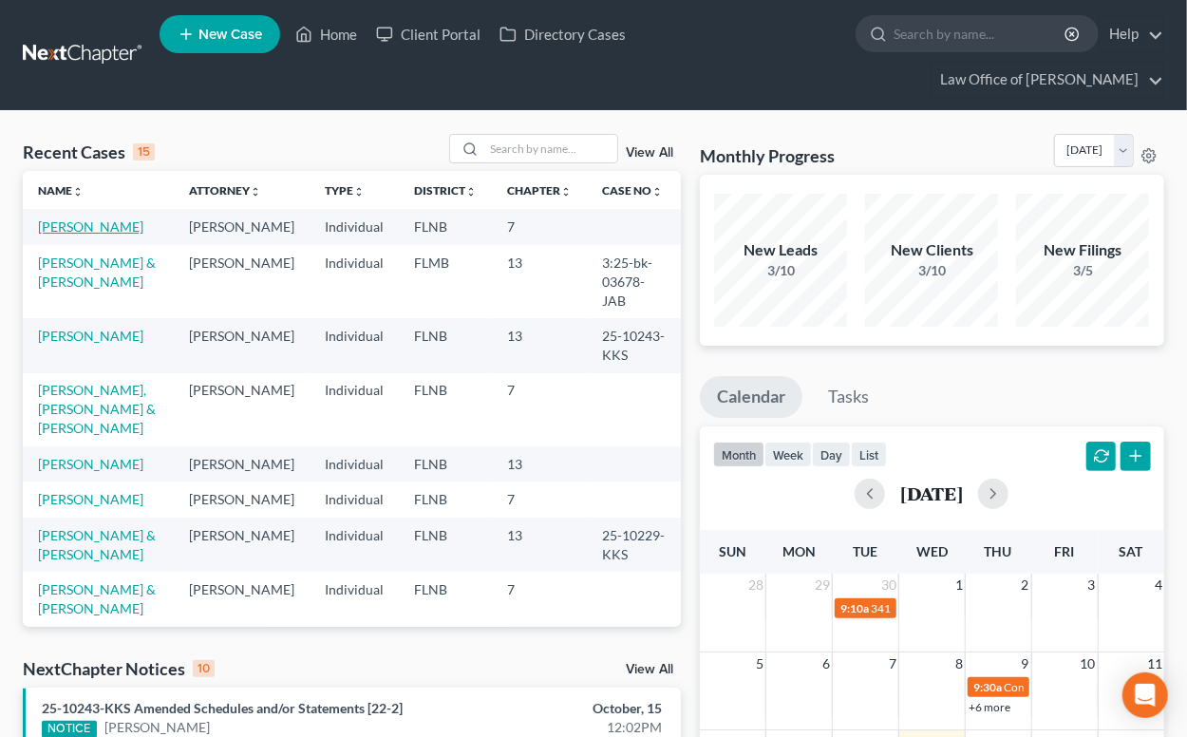
click at [72, 232] on link "[PERSON_NAME]" at bounding box center [90, 226] width 105 height 16
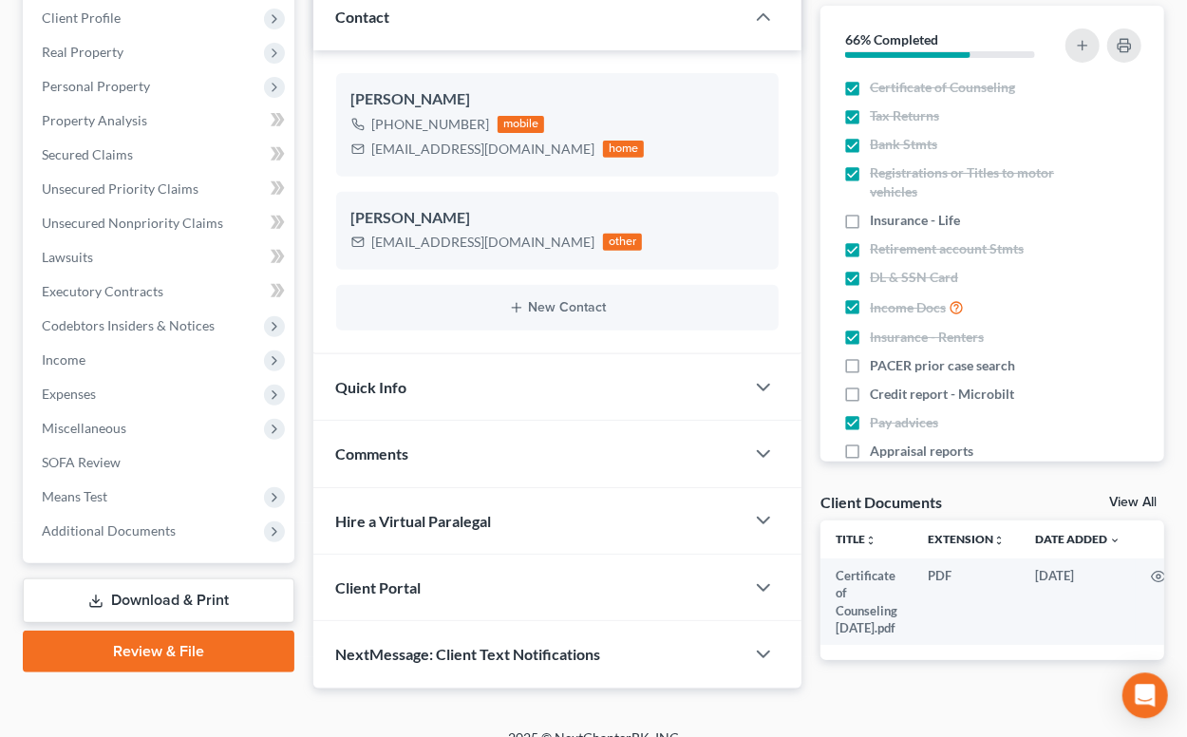
scroll to position [321, 0]
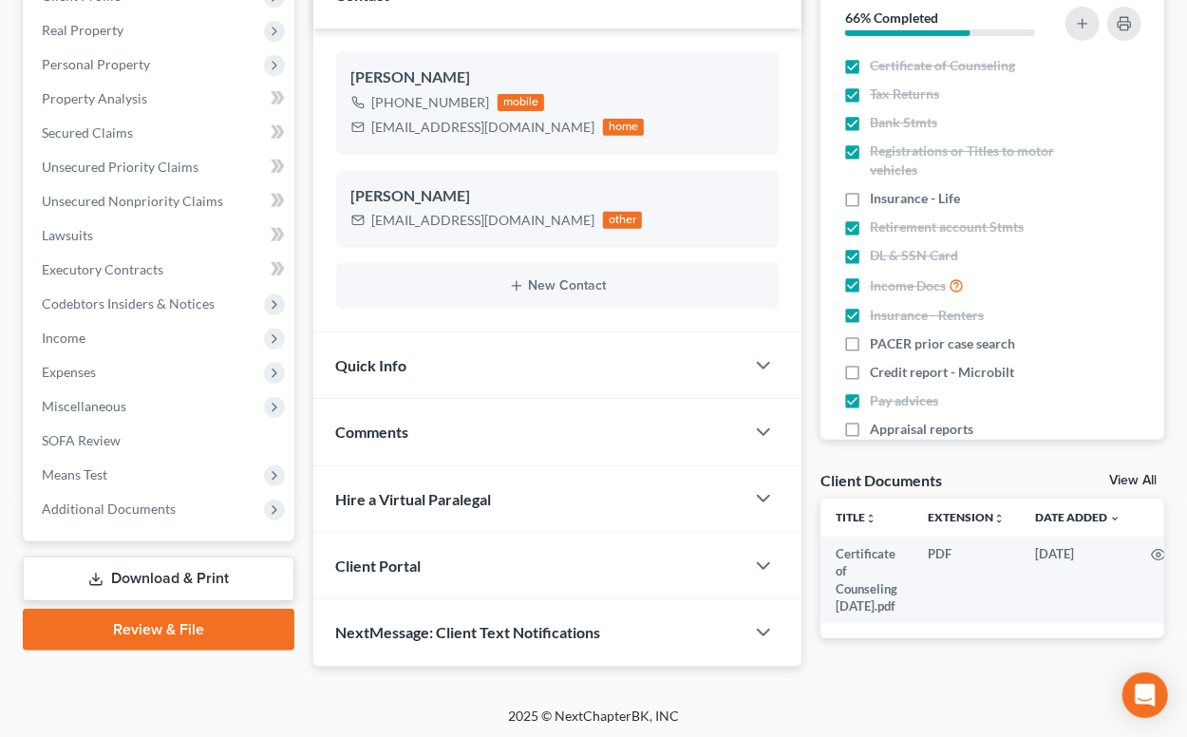
click at [191, 623] on link "Review & File" at bounding box center [159, 630] width 272 height 42
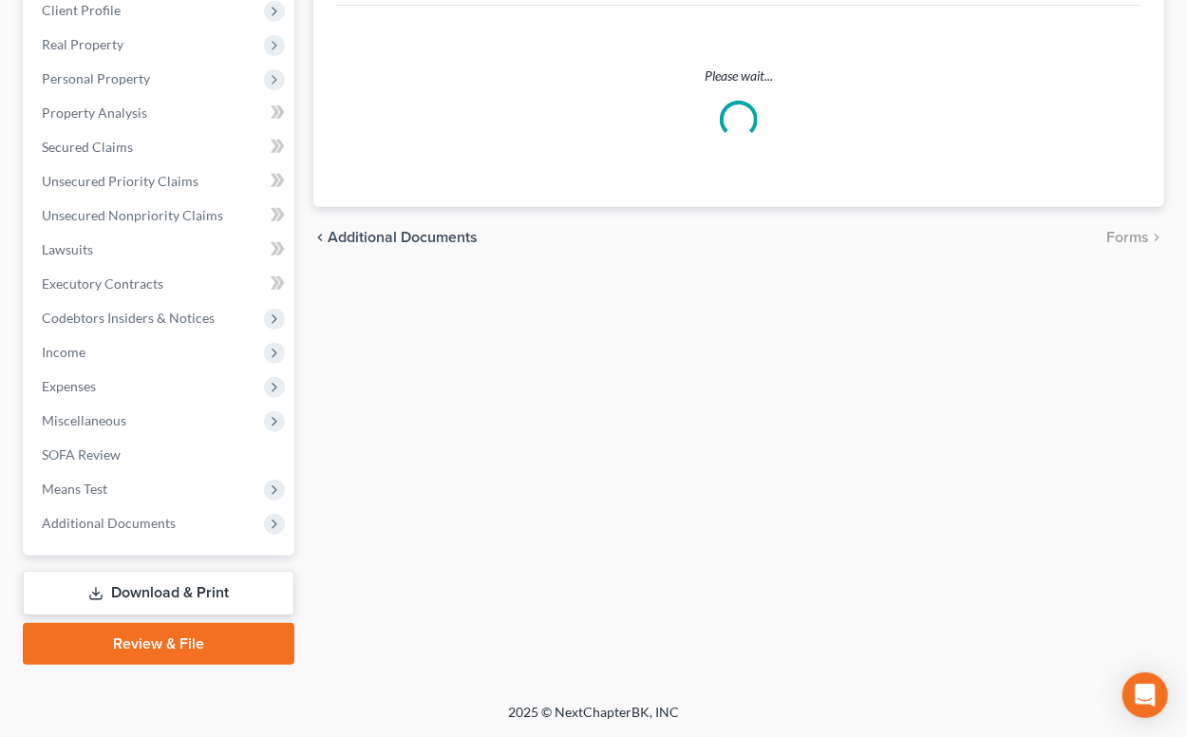
scroll to position [304, 0]
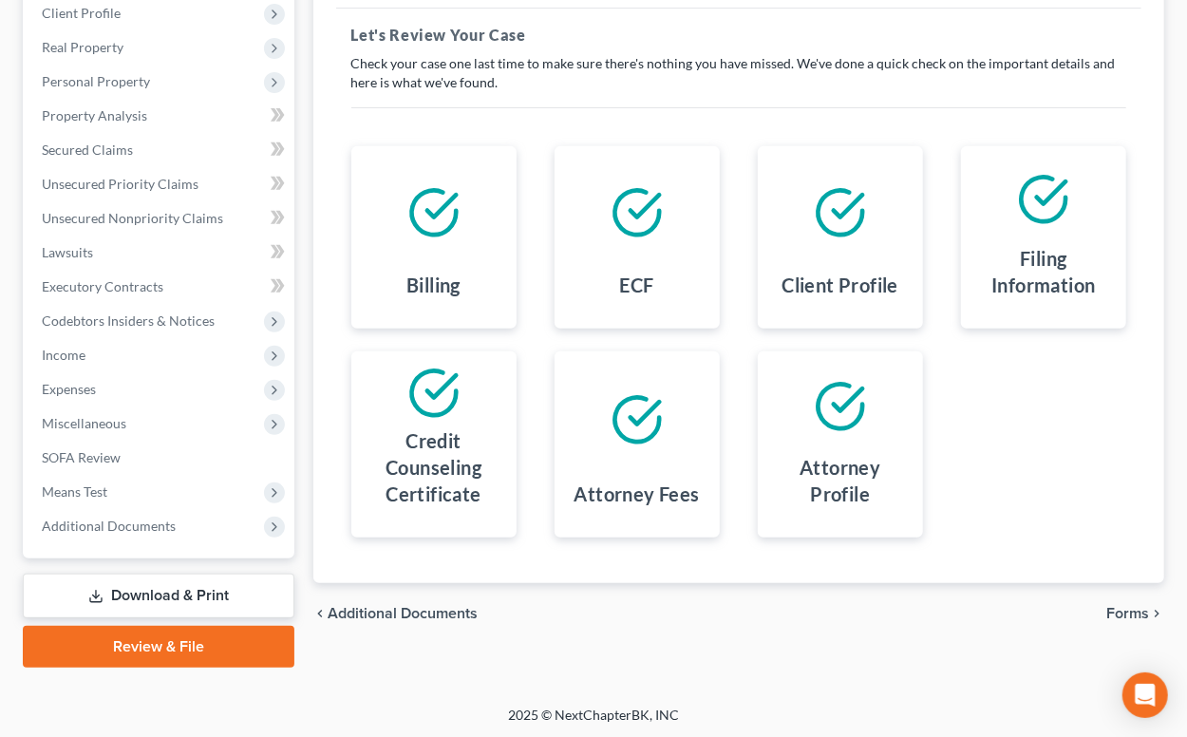
click at [1124, 608] on span "Forms" at bounding box center [1128, 613] width 43 height 15
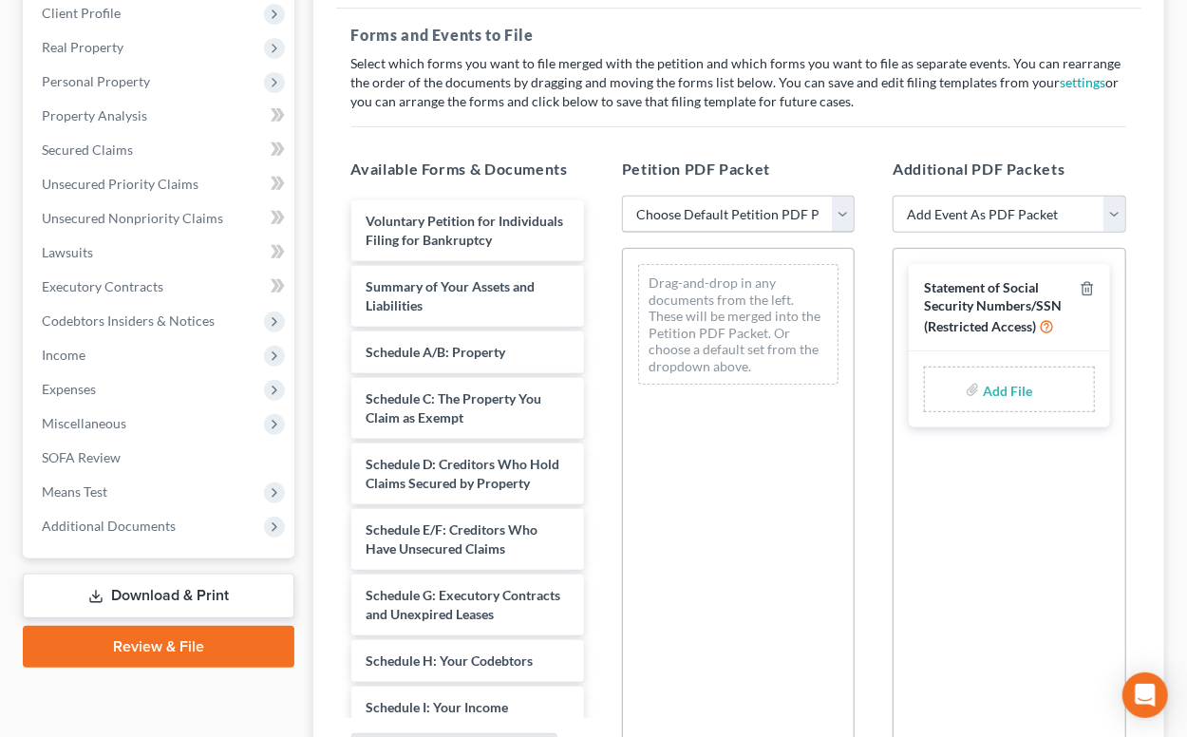
select select "0"
click option "Complete Bankruptcy Petition (all forms and schedules)" at bounding box center [0, 0] width 0 height 0
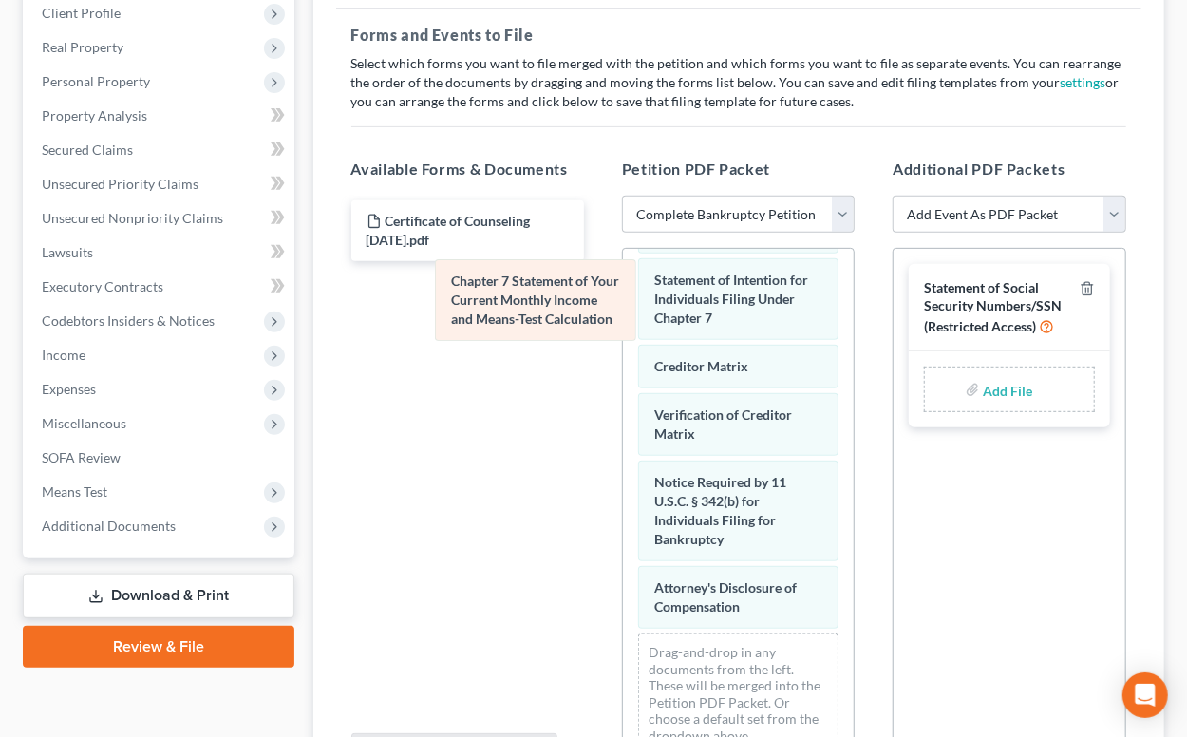
scroll to position [830, 0]
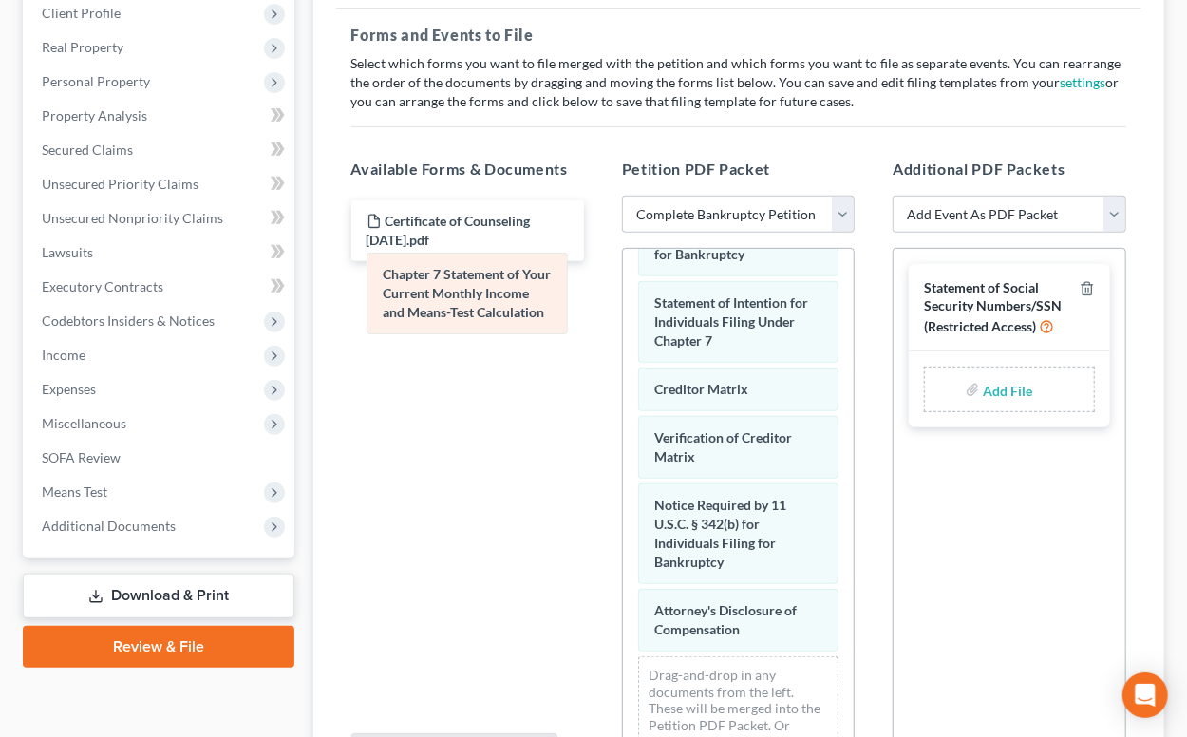
drag, startPoint x: 710, startPoint y: 308, endPoint x: 438, endPoint y: 303, distance: 271.7
click at [623, 303] on div "Chapter 7 Statement of Your Current Monthly Income and Means-Test Calculation V…" at bounding box center [738, 105] width 231 height 1373
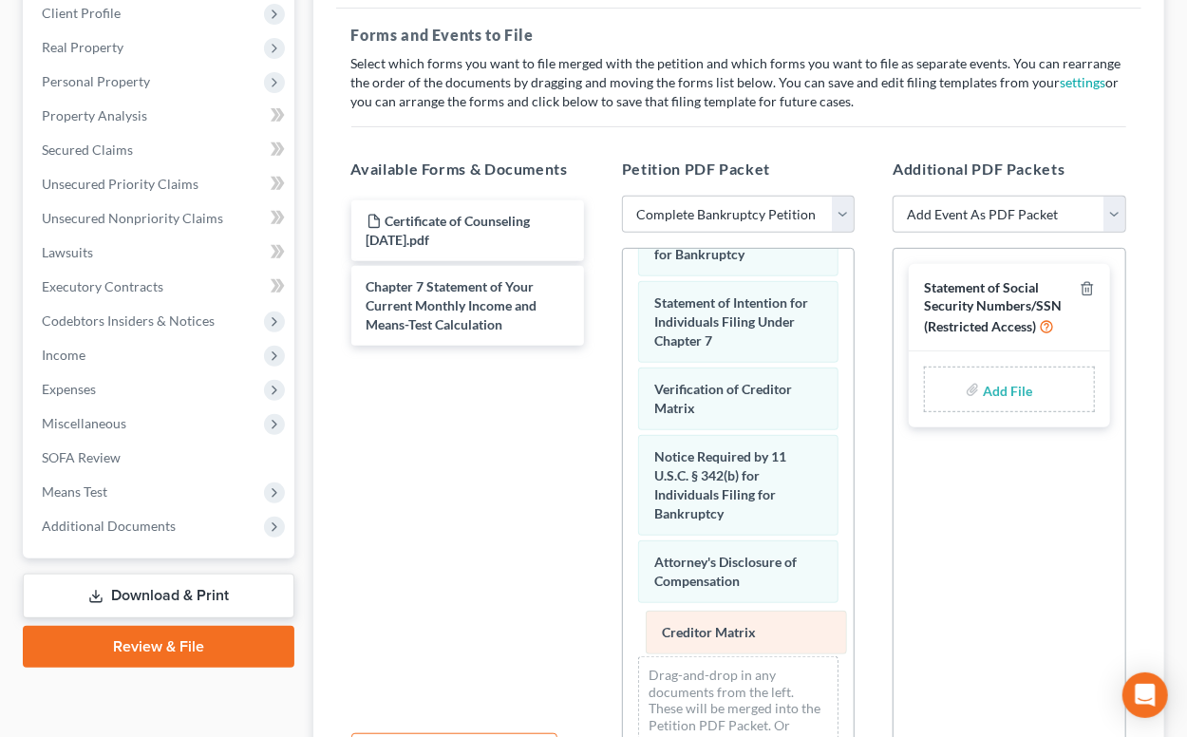
drag, startPoint x: 699, startPoint y: 384, endPoint x: 707, endPoint y: 632, distance: 248.0
click at [707, 632] on div "Creditor Matrix Voluntary Petition for Individuals Filing for Bankruptcy Summar…" at bounding box center [738, 105] width 231 height 1373
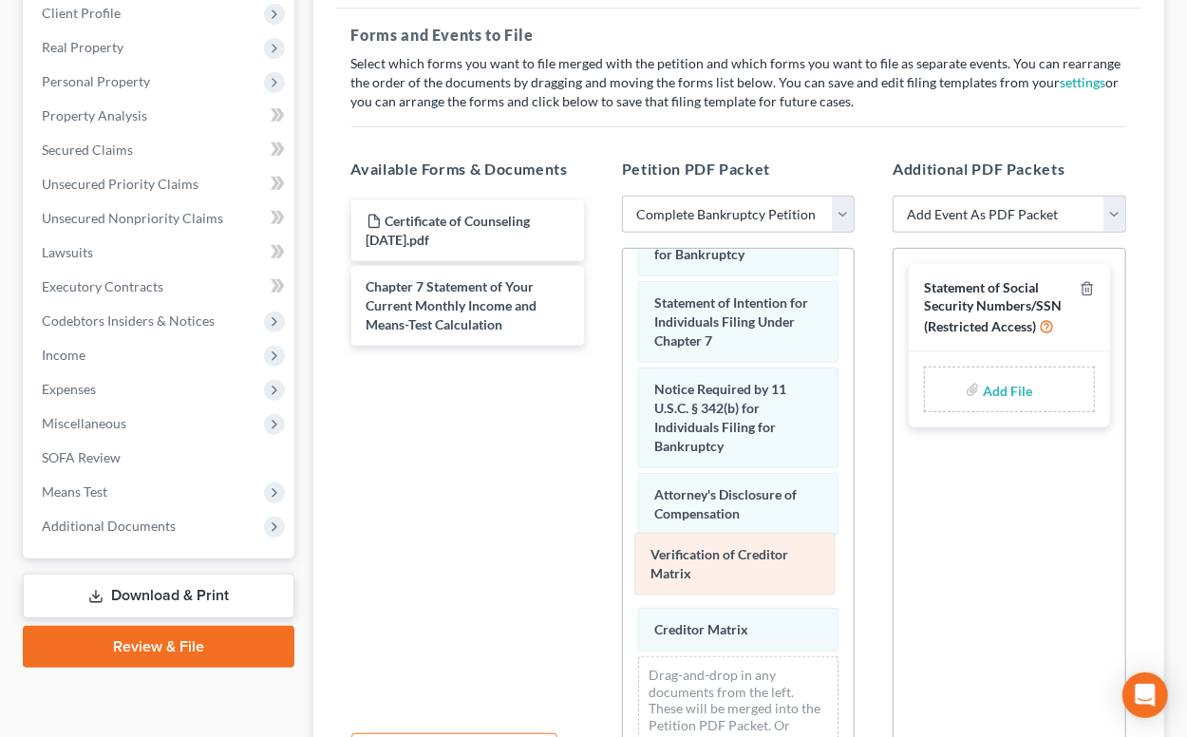
drag, startPoint x: 725, startPoint y: 382, endPoint x: 721, endPoint y: 552, distance: 170.1
click at [721, 552] on div "Verification of Creditor Matrix Voluntary Petition for Individuals Filing for B…" at bounding box center [738, 105] width 231 height 1373
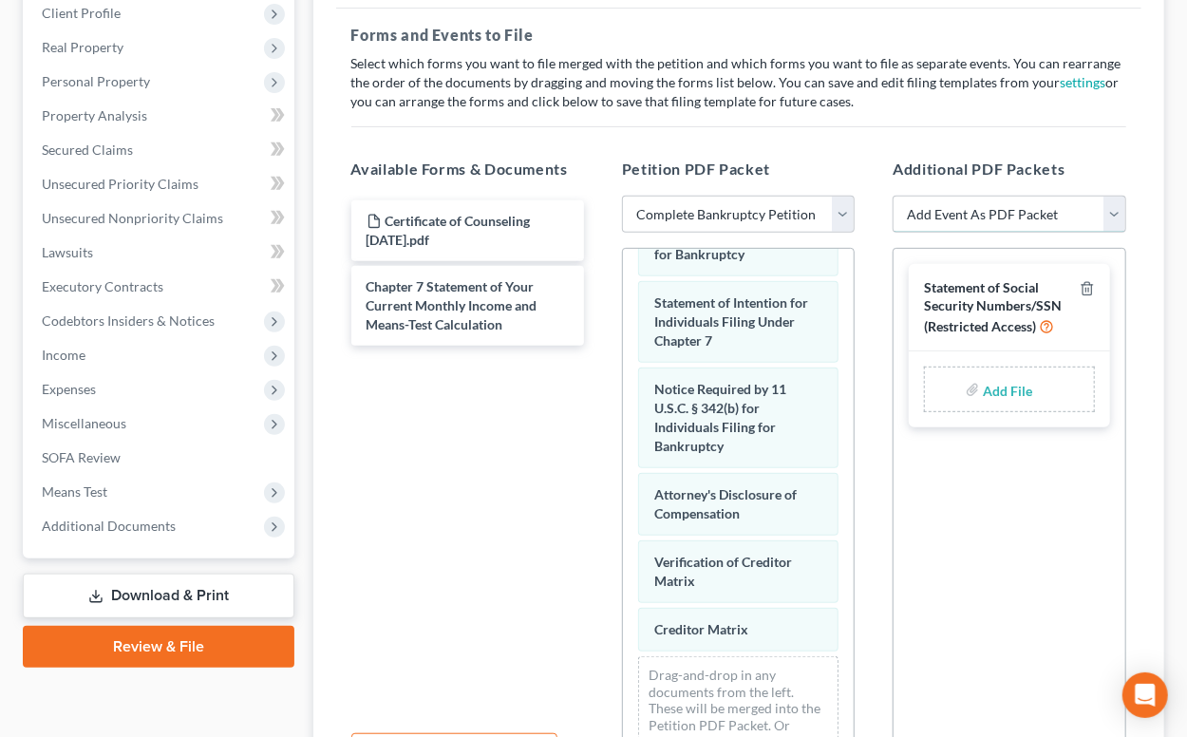
select select "7"
click option "Certificate of Credit Counseling" at bounding box center [0, 0] width 0 height 0
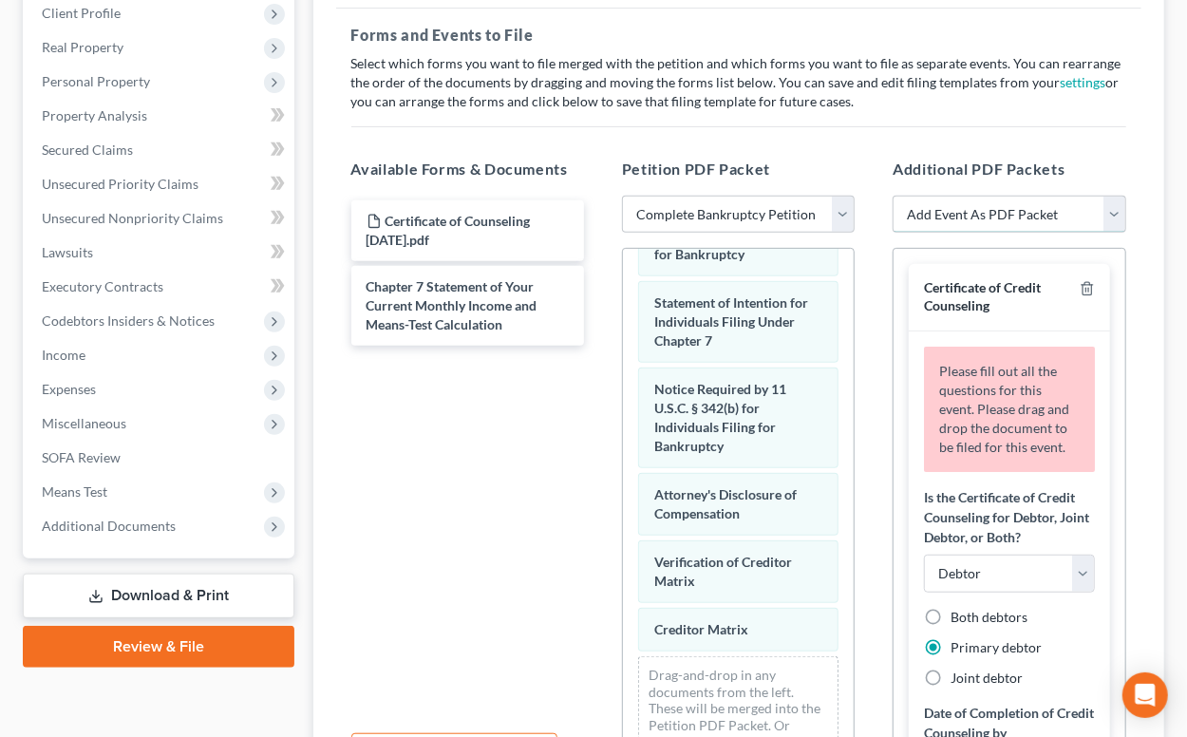
select select "13"
click option "Chapter 7 Stmt Monthly Income (122A-1) / Exemption Presumption Abuse (122A-1Sup…" at bounding box center [0, 0] width 0 height 0
select select
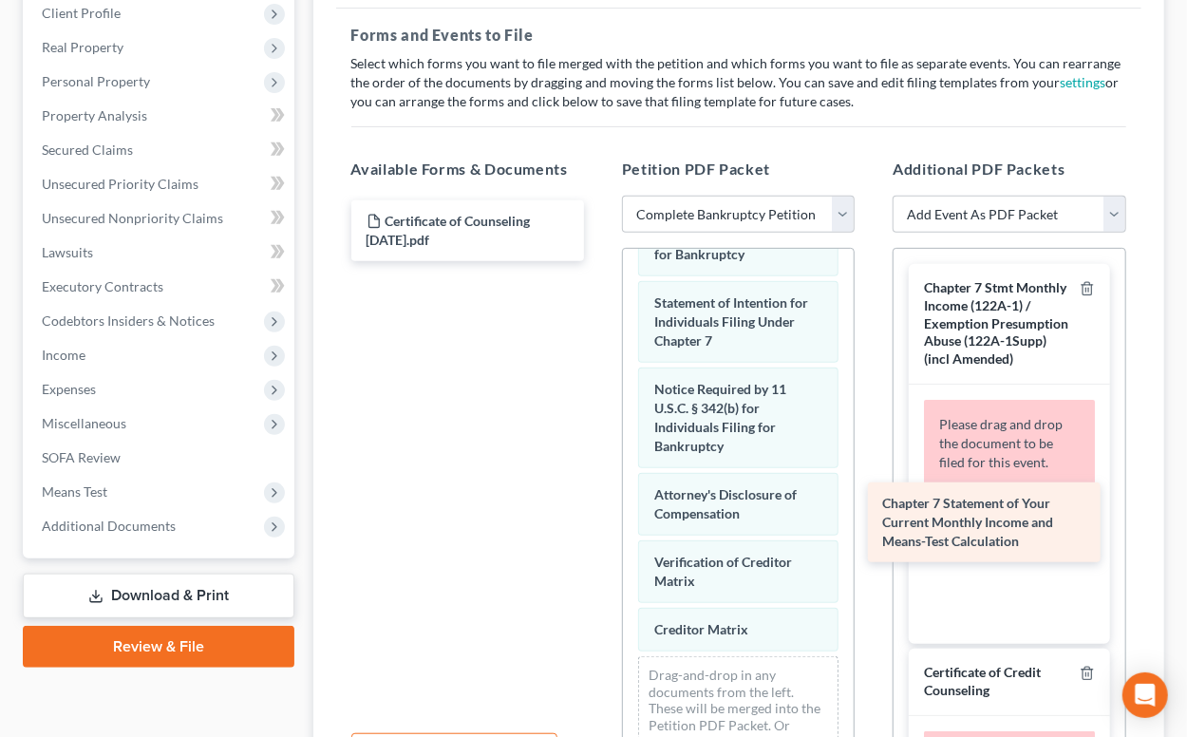
drag, startPoint x: 435, startPoint y: 309, endPoint x: 952, endPoint y: 528, distance: 561.4
click at [599, 261] on div "Chapter 7 Statement of Your Current Monthly Income and Means-Test Calculation C…" at bounding box center [467, 230] width 263 height 61
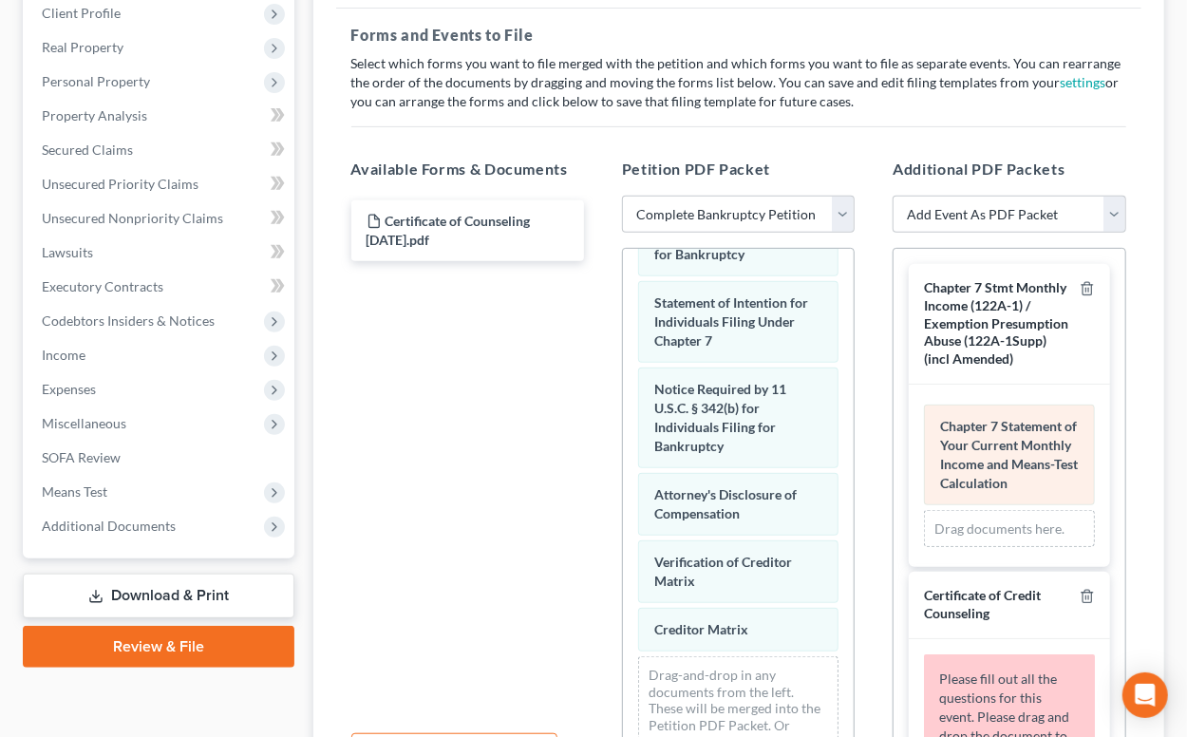
scroll to position [376, 0]
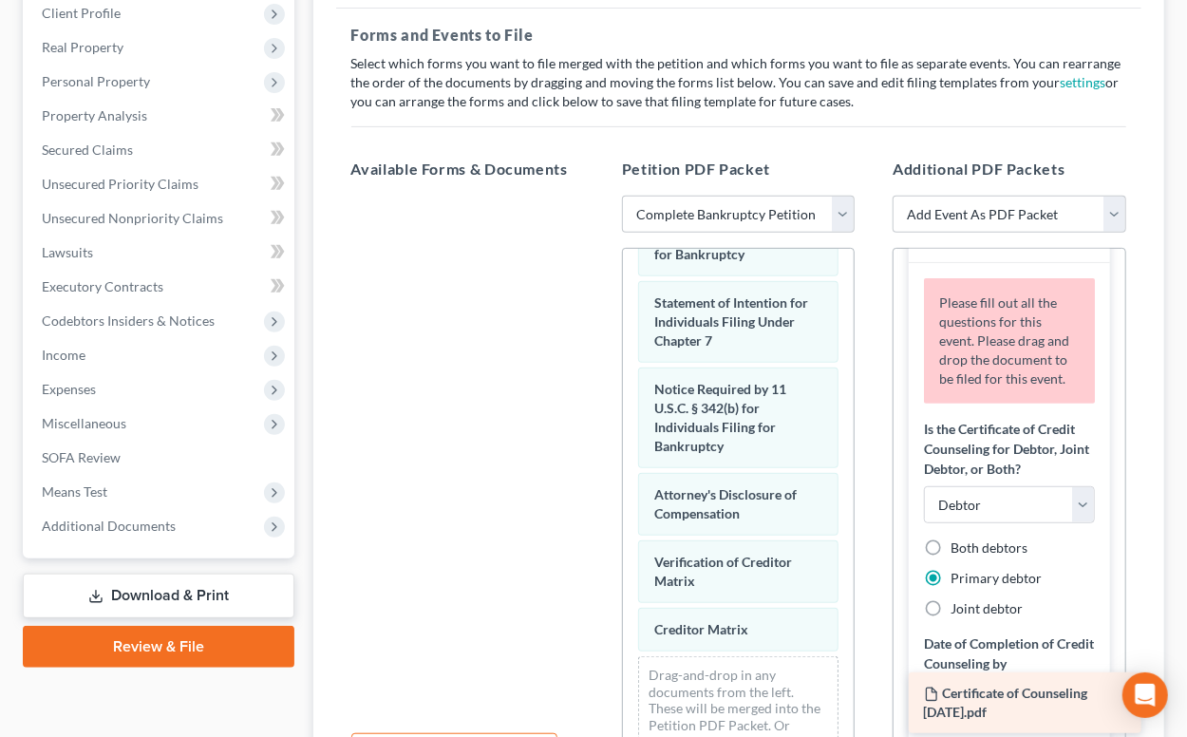
drag, startPoint x: 441, startPoint y: 215, endPoint x: 998, endPoint y: 690, distance: 732.4
click at [599, 196] on div "Certificate of Counseling [DATE].pdf Certificate of Counseling [DATE].pdf" at bounding box center [467, 196] width 263 height 0
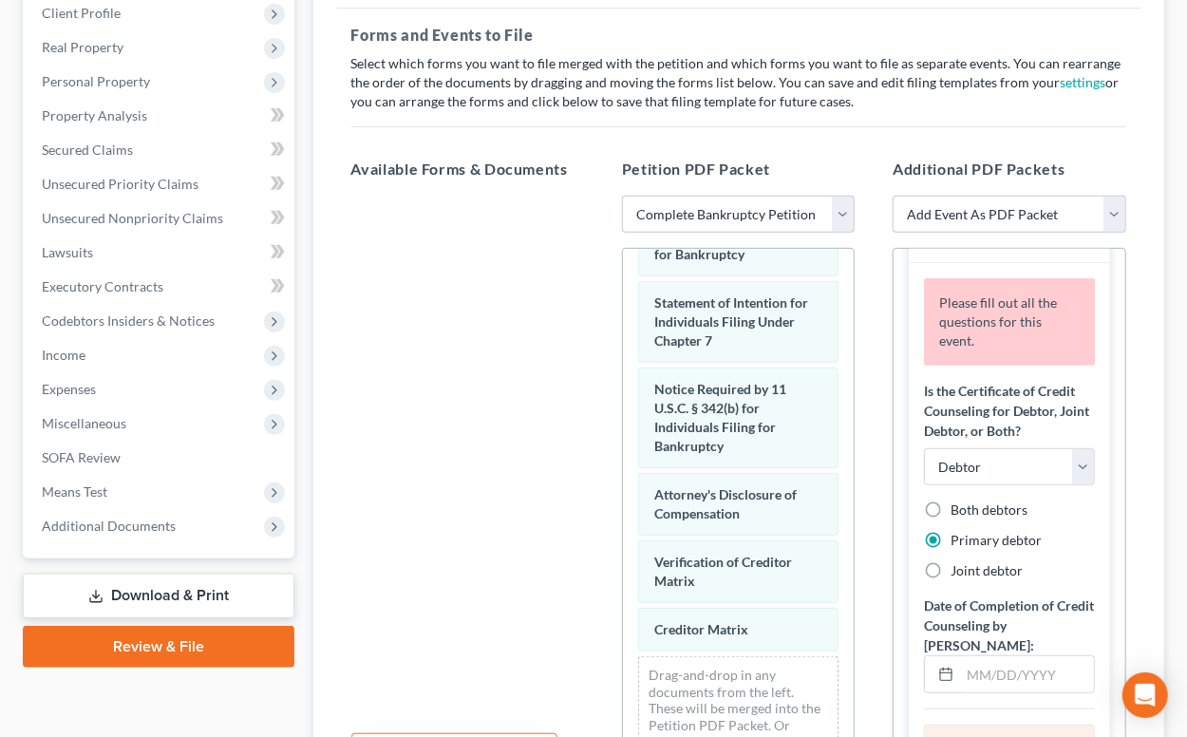
scroll to position [564, 0]
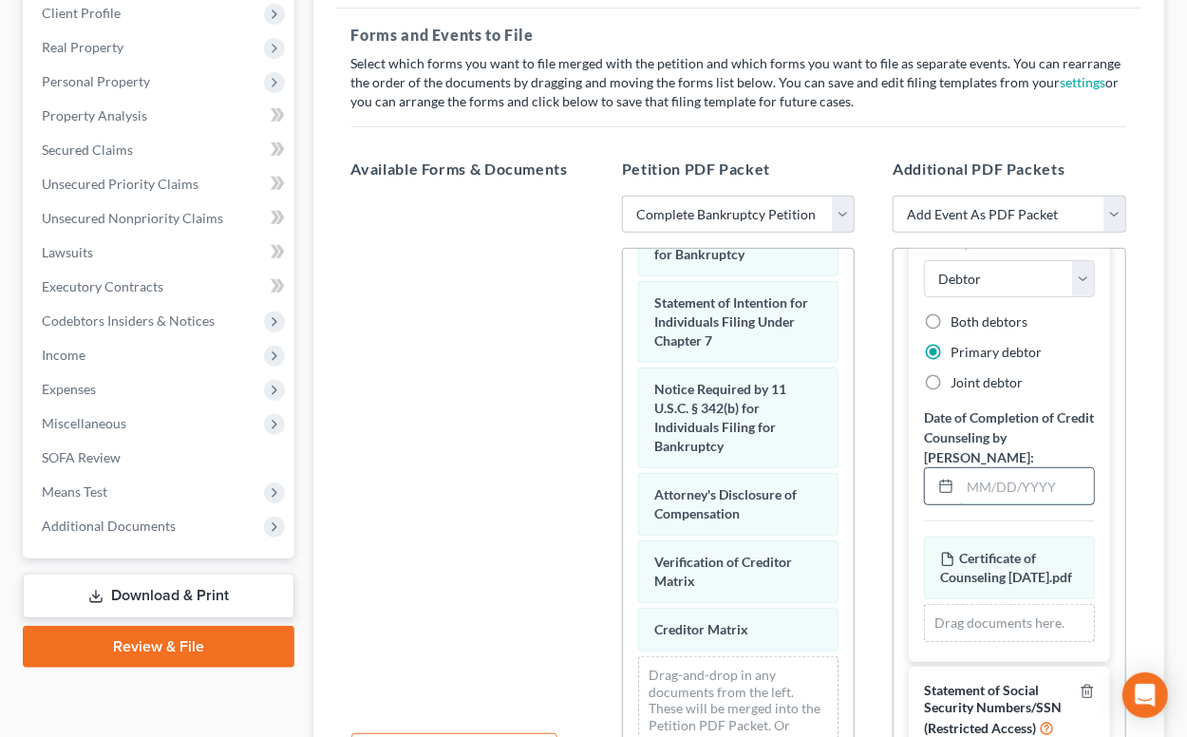
click at [1001, 468] on input "text" at bounding box center [1026, 486] width 133 height 36
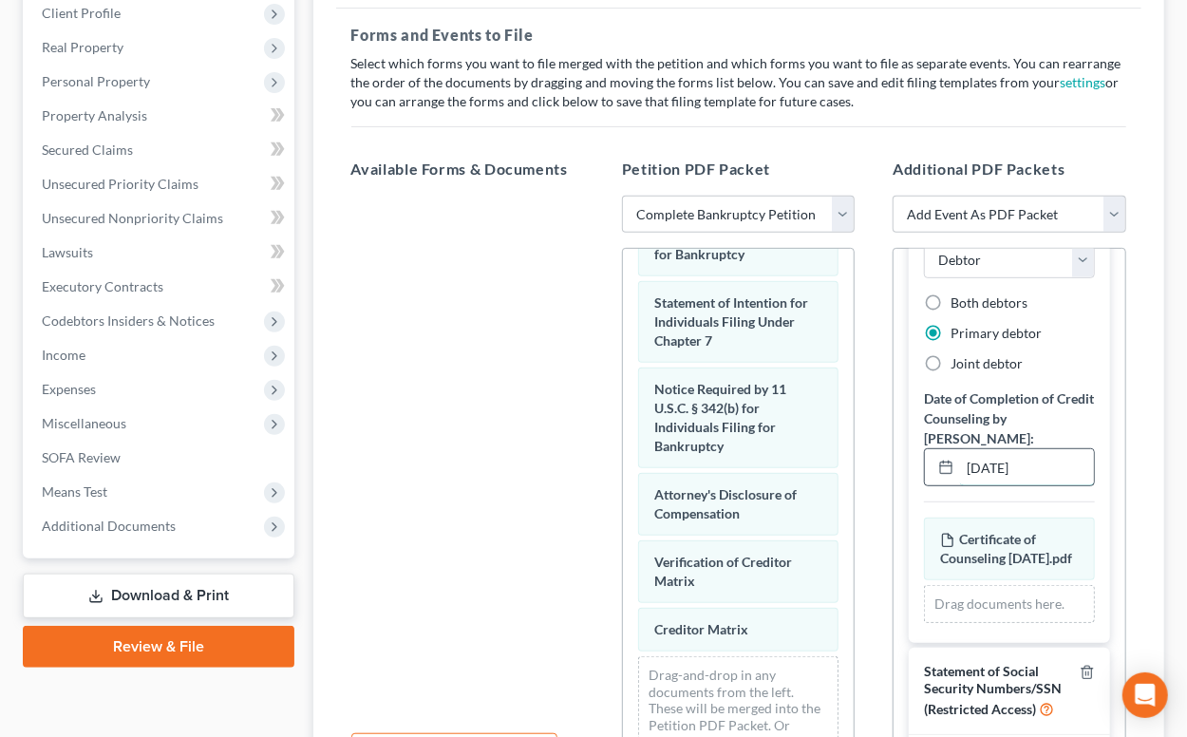
scroll to position [554, 0]
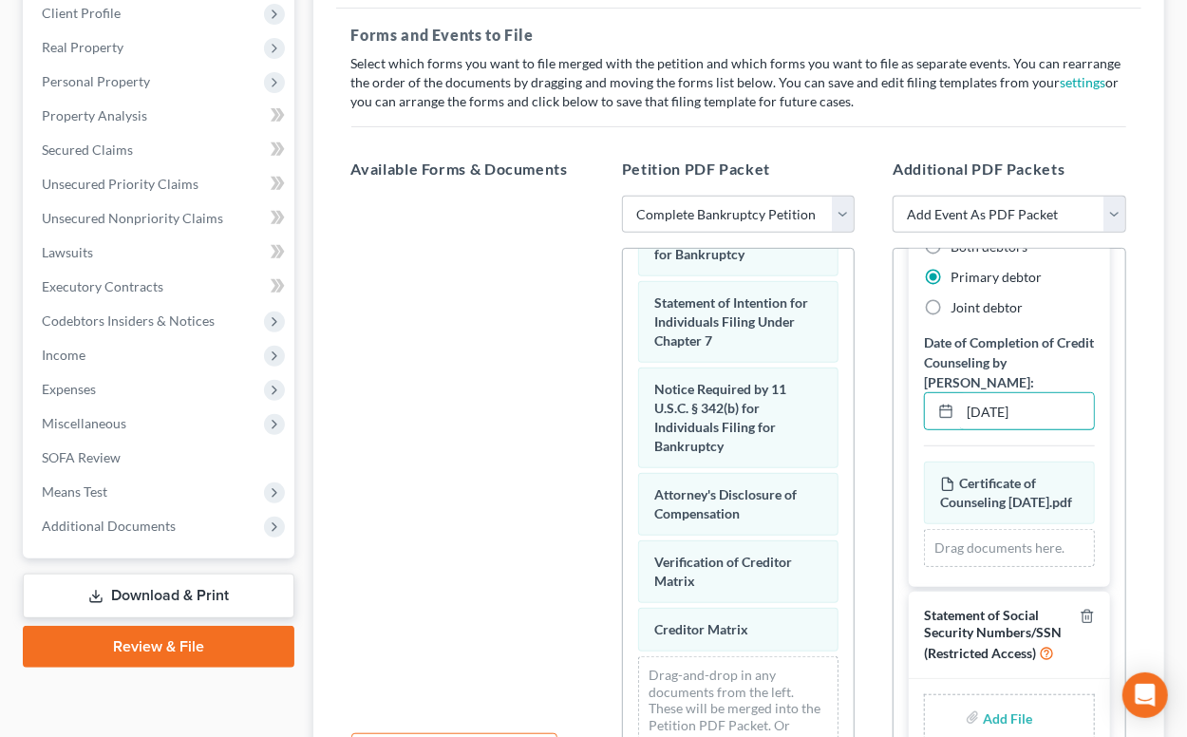
type input "[DATE]"
click at [998, 715] on input "file" at bounding box center [1006, 717] width 46 height 34
type input "C:\fakepath\Statement About Your Social Security Numbers.pdf"
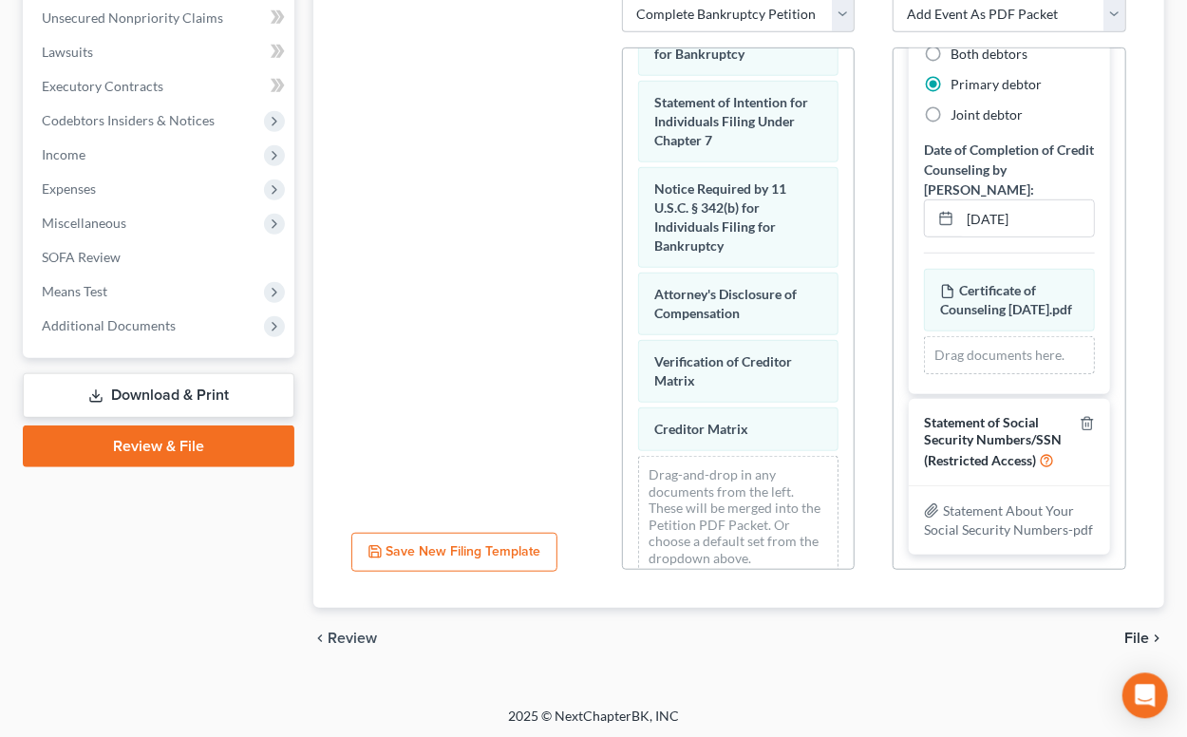
scroll to position [506, 0]
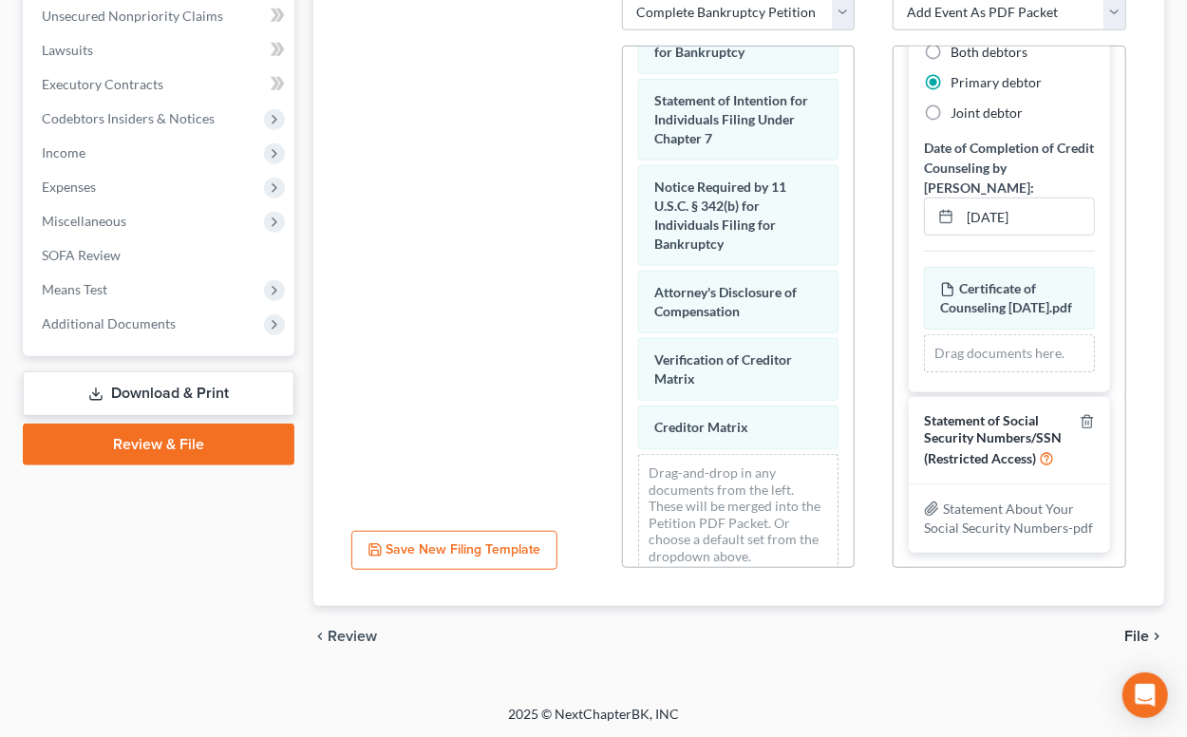
click at [1136, 633] on span "File" at bounding box center [1137, 636] width 25 height 15
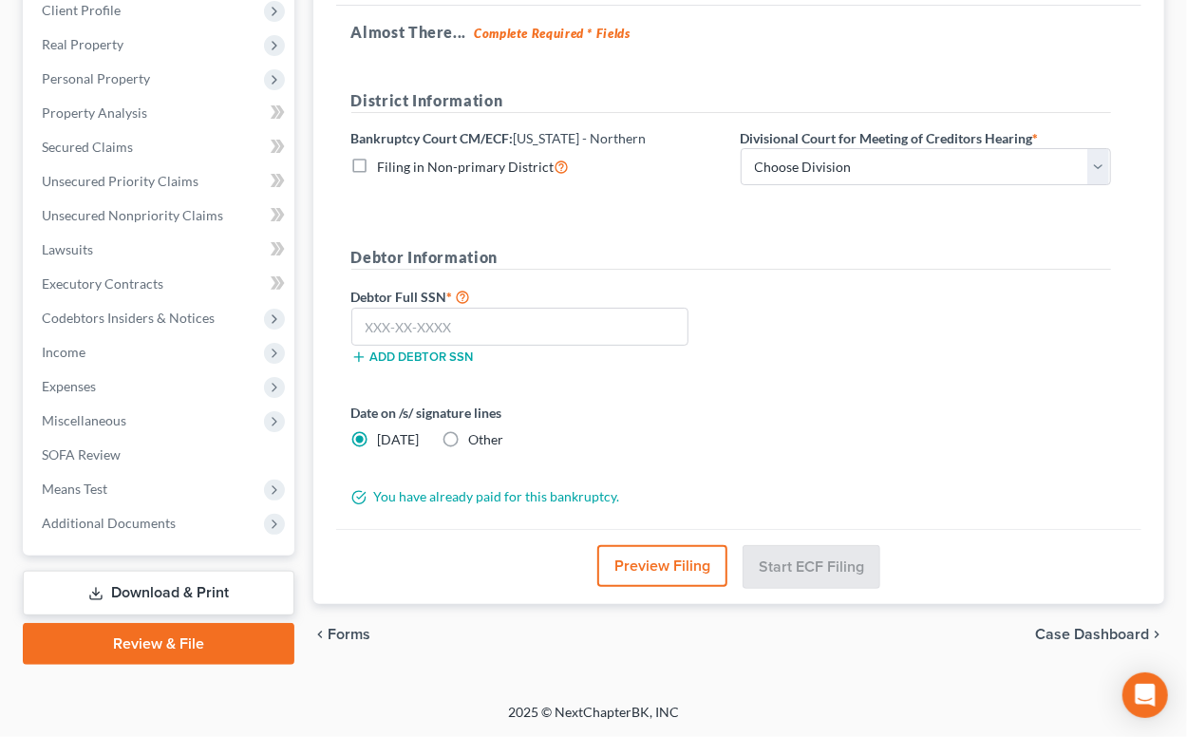
scroll to position [304, 0]
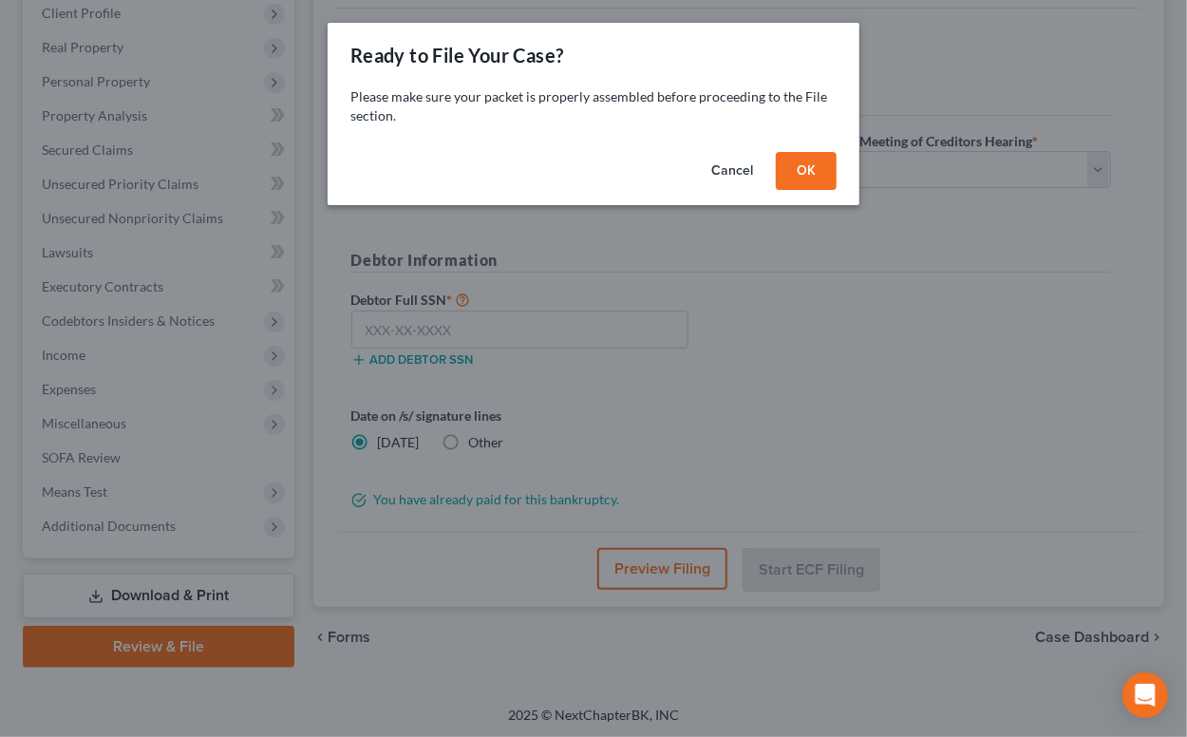
click at [788, 177] on button "OK" at bounding box center [806, 171] width 61 height 38
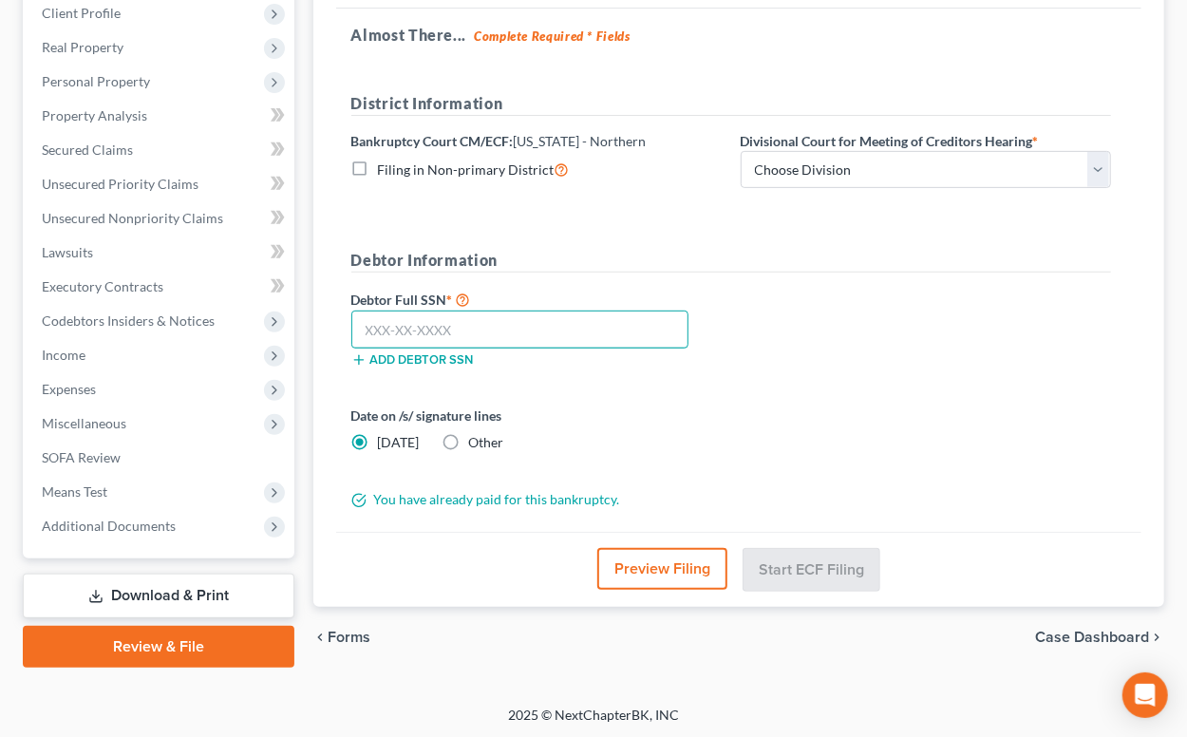
click at [442, 326] on input "text" at bounding box center [520, 330] width 338 height 38
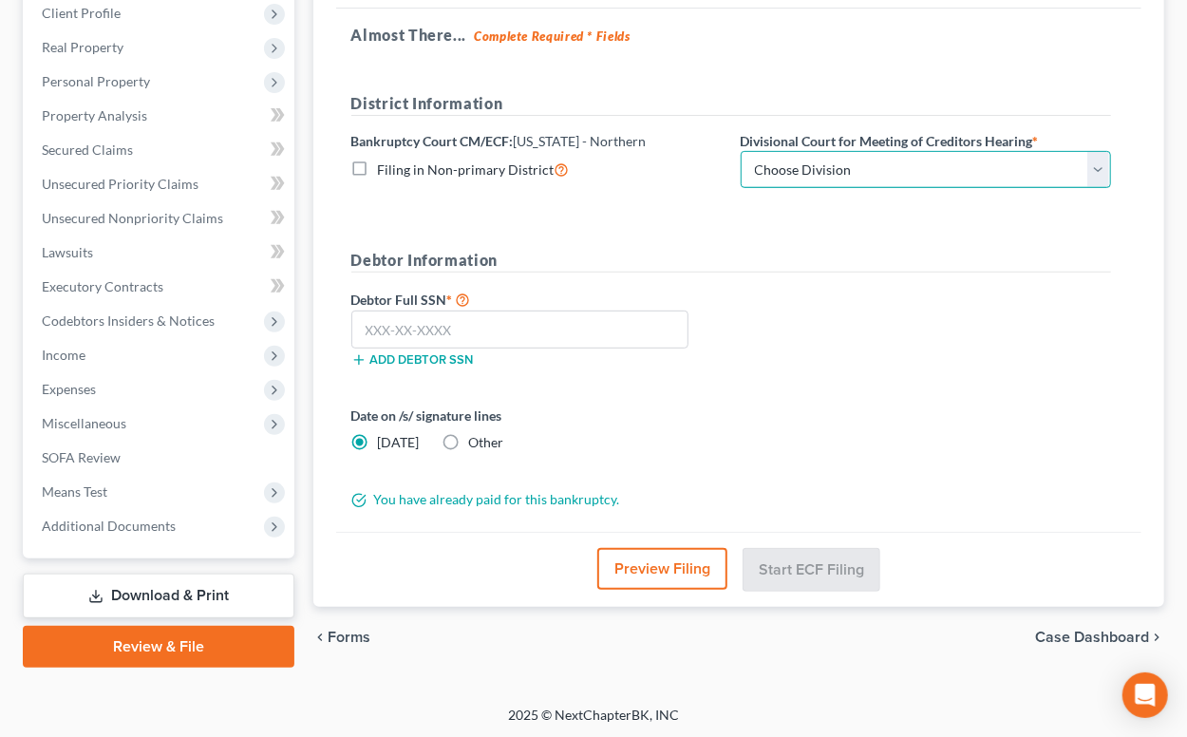
select select "0"
click option "[GEOGRAPHIC_DATA]" at bounding box center [0, 0] width 0 height 0
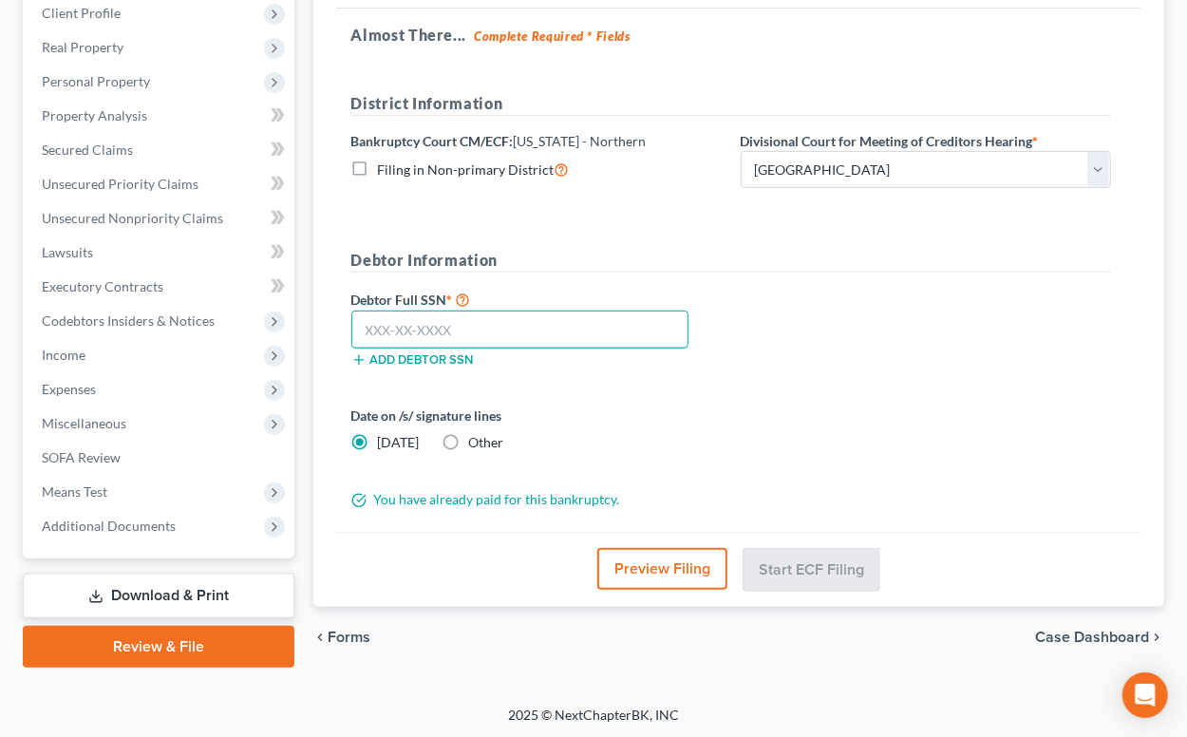
click at [540, 322] on input "text" at bounding box center [520, 330] width 338 height 38
type input "329-60-5413"
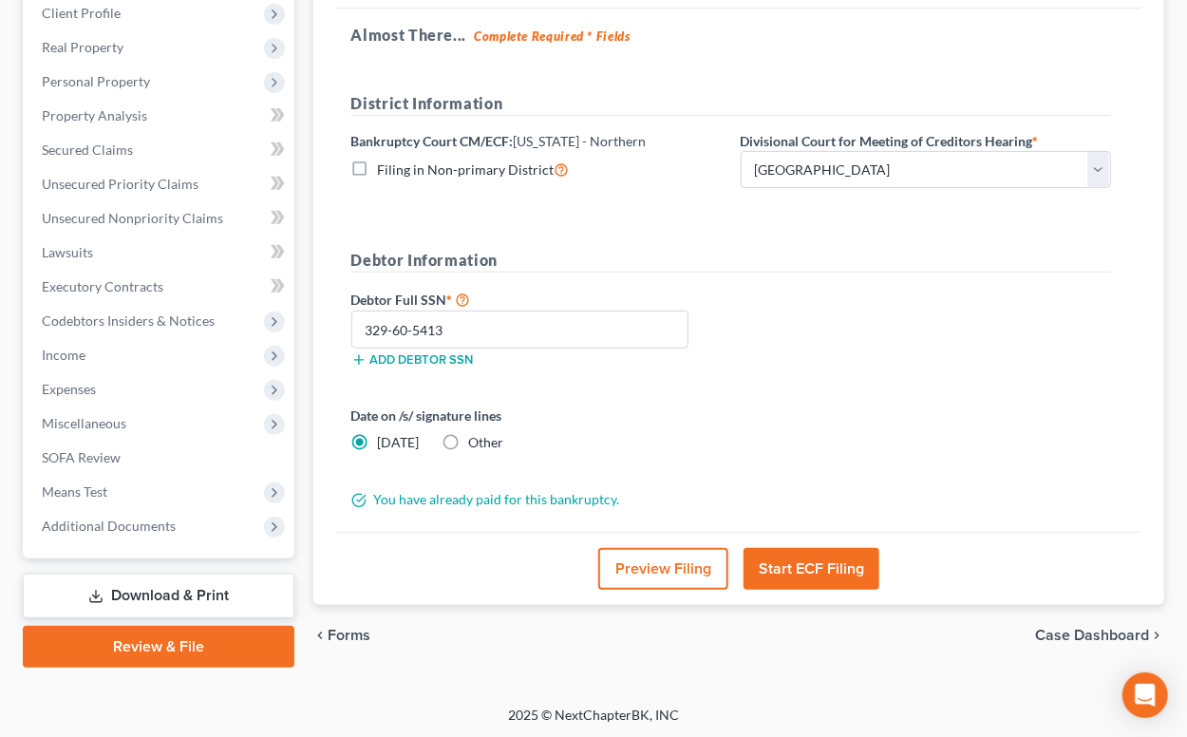
click at [789, 550] on button "Start ECF Filing" at bounding box center [812, 569] width 136 height 42
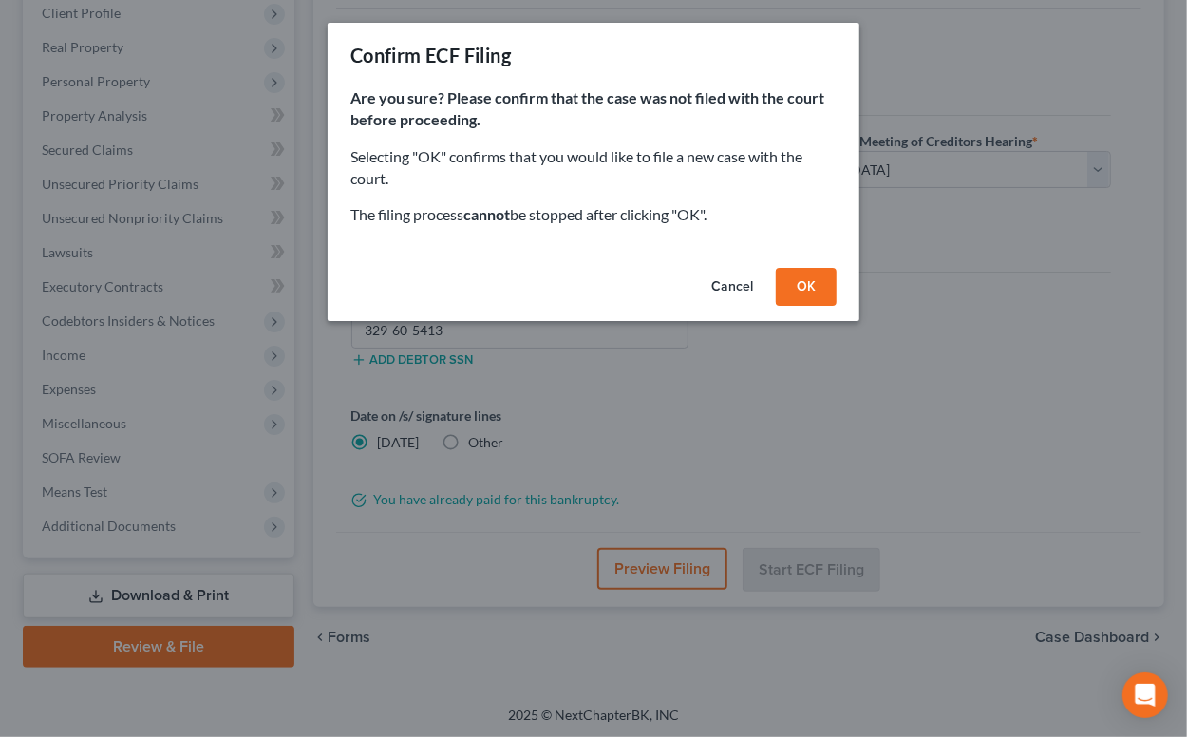
click at [818, 293] on button "OK" at bounding box center [806, 287] width 61 height 38
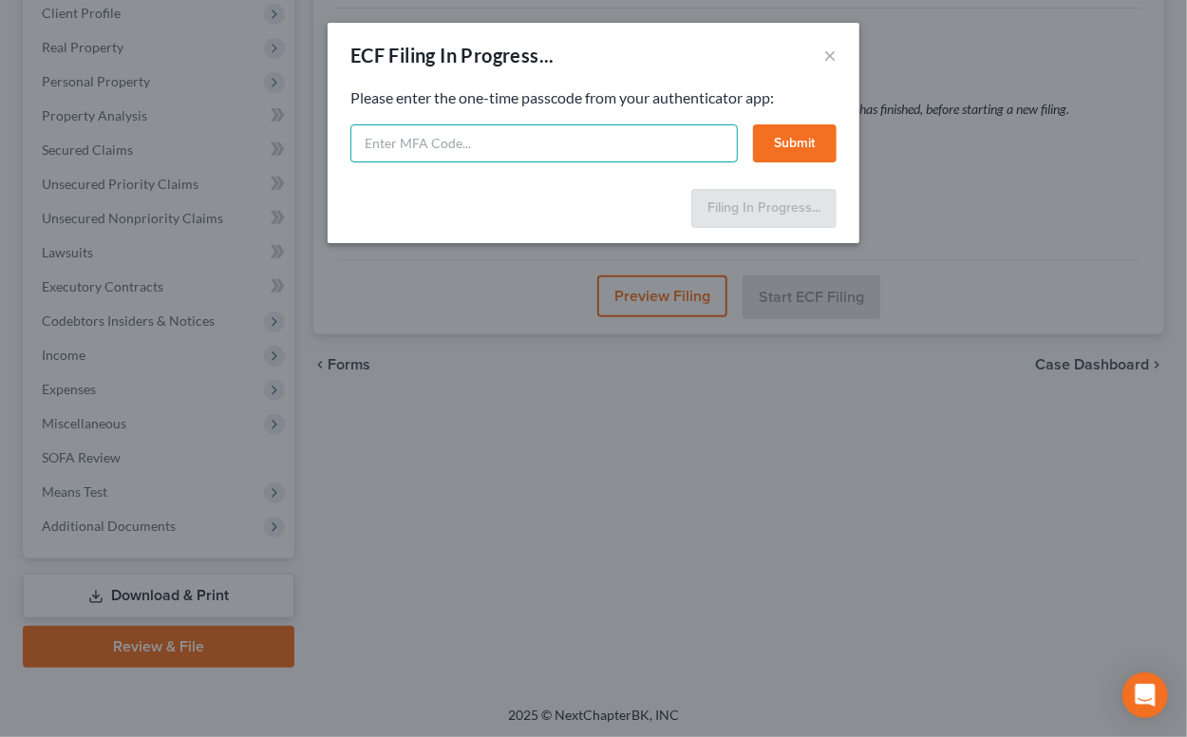
click at [608, 143] on input "text" at bounding box center [544, 143] width 388 height 38
type input "987478"
click at [792, 141] on button "Submit" at bounding box center [795, 143] width 84 height 38
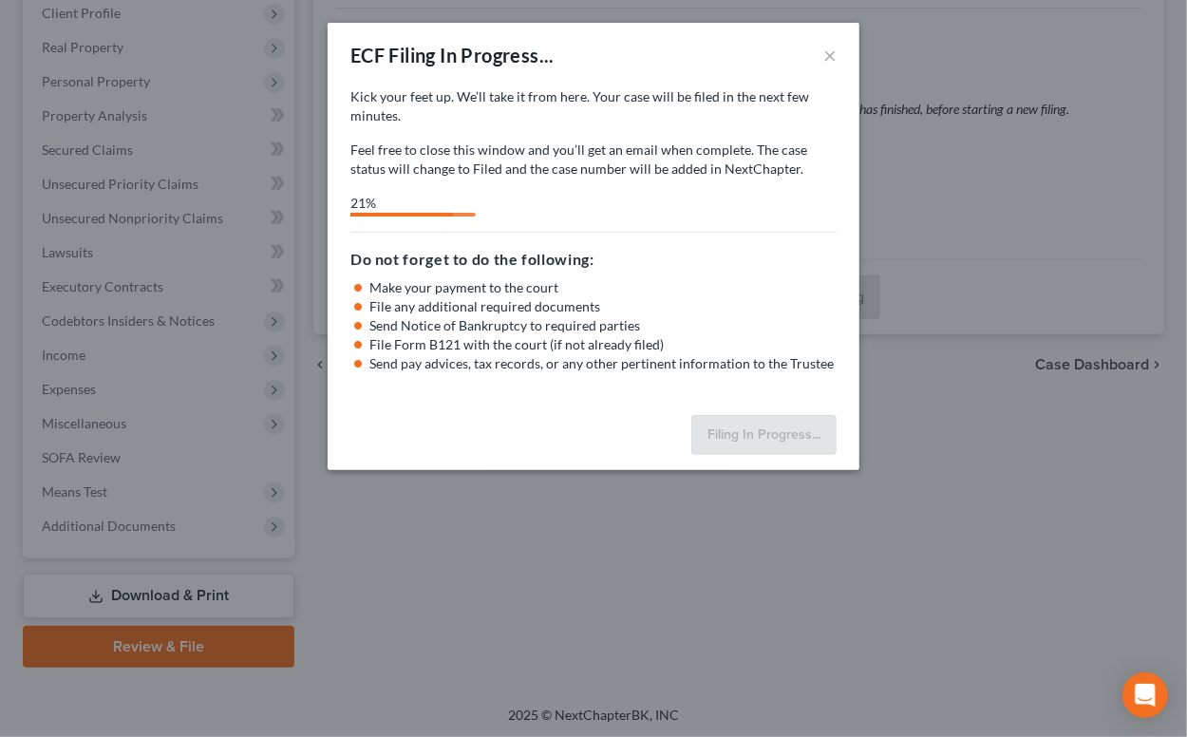
select select "0"
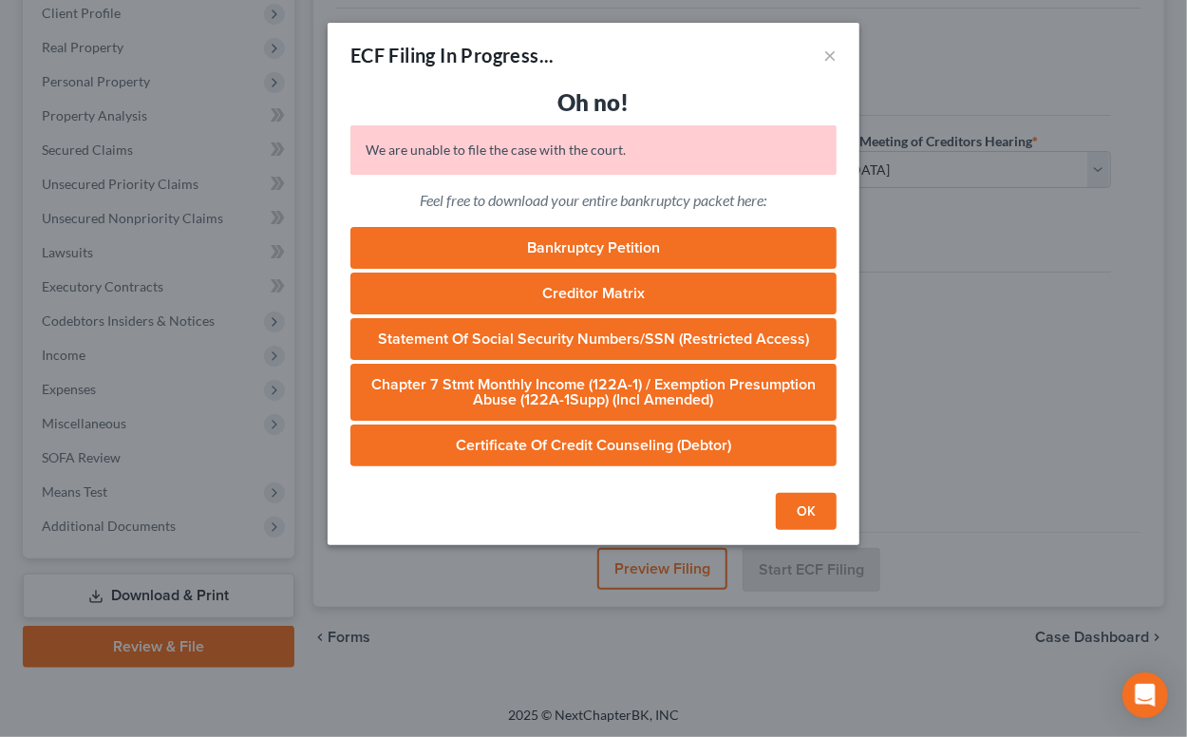
click at [799, 505] on button "OK" at bounding box center [806, 512] width 61 height 38
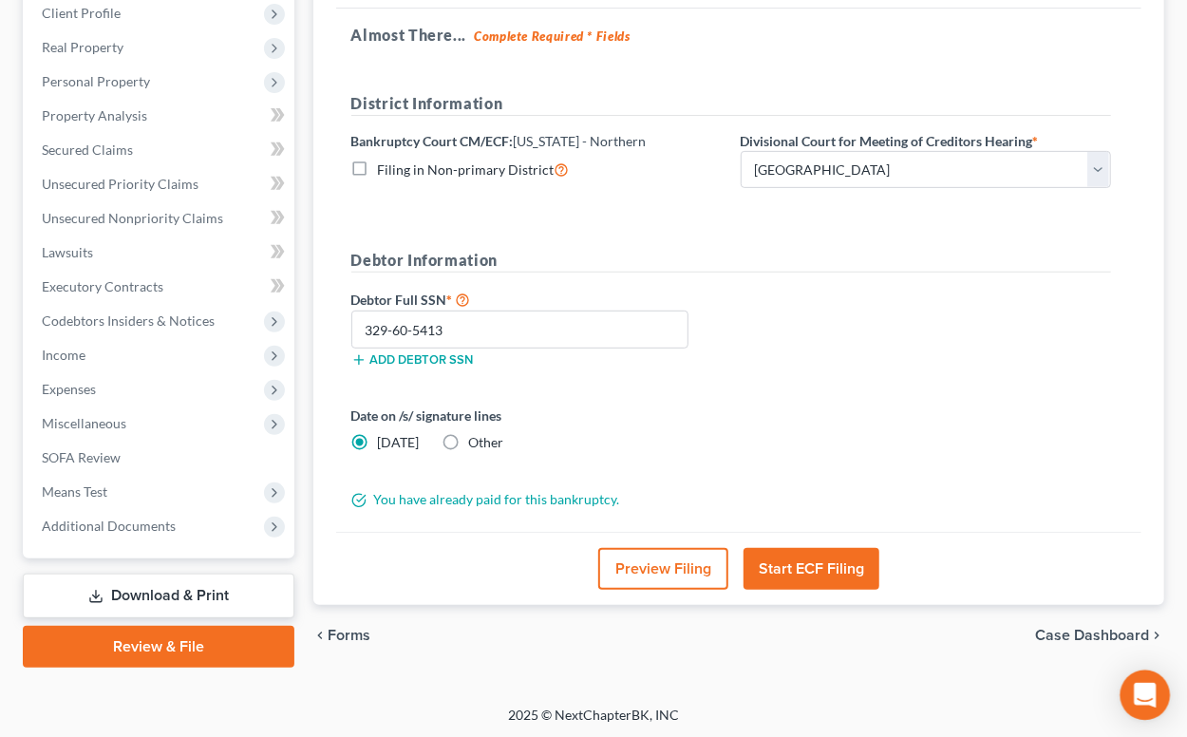
click at [1150, 682] on div "Open Intercom Messenger" at bounding box center [1146, 696] width 50 height 50
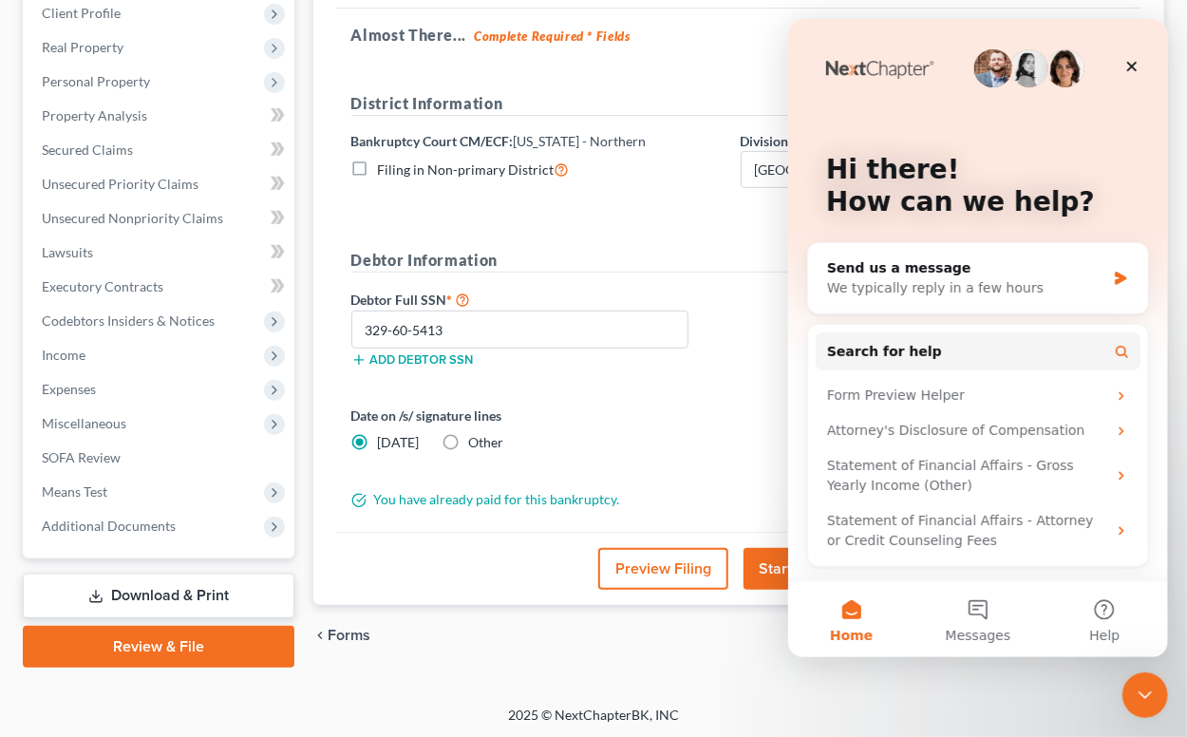
scroll to position [0, 0]
click at [973, 287] on div "We typically reply in a few hours" at bounding box center [965, 288] width 278 height 20
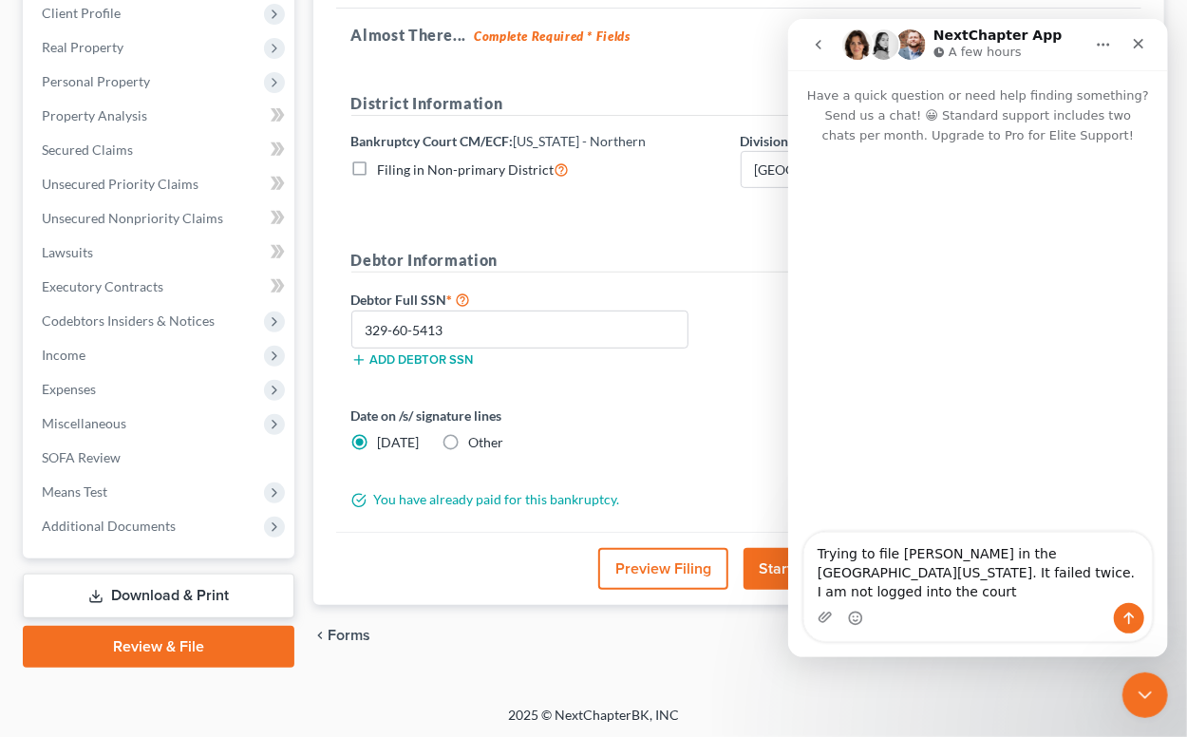
type textarea "Trying to file [PERSON_NAME] in the [GEOGRAPHIC_DATA][US_STATE]. It failed twic…"
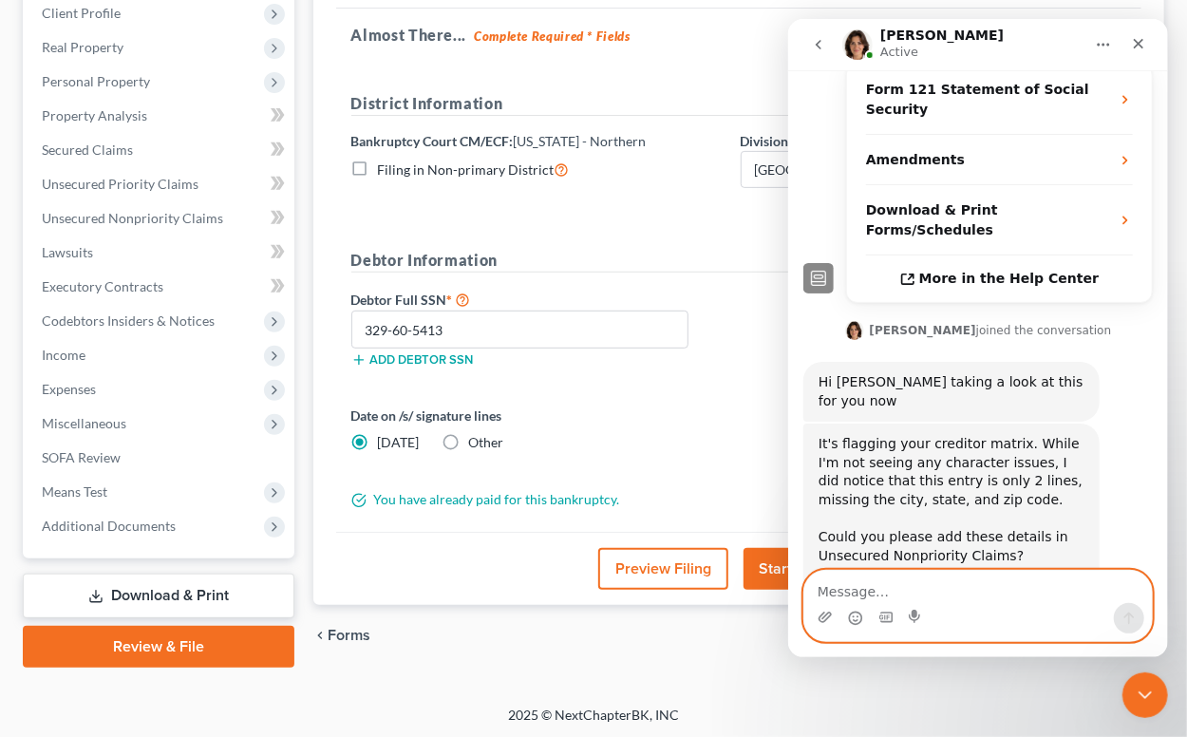
scroll to position [422, 0]
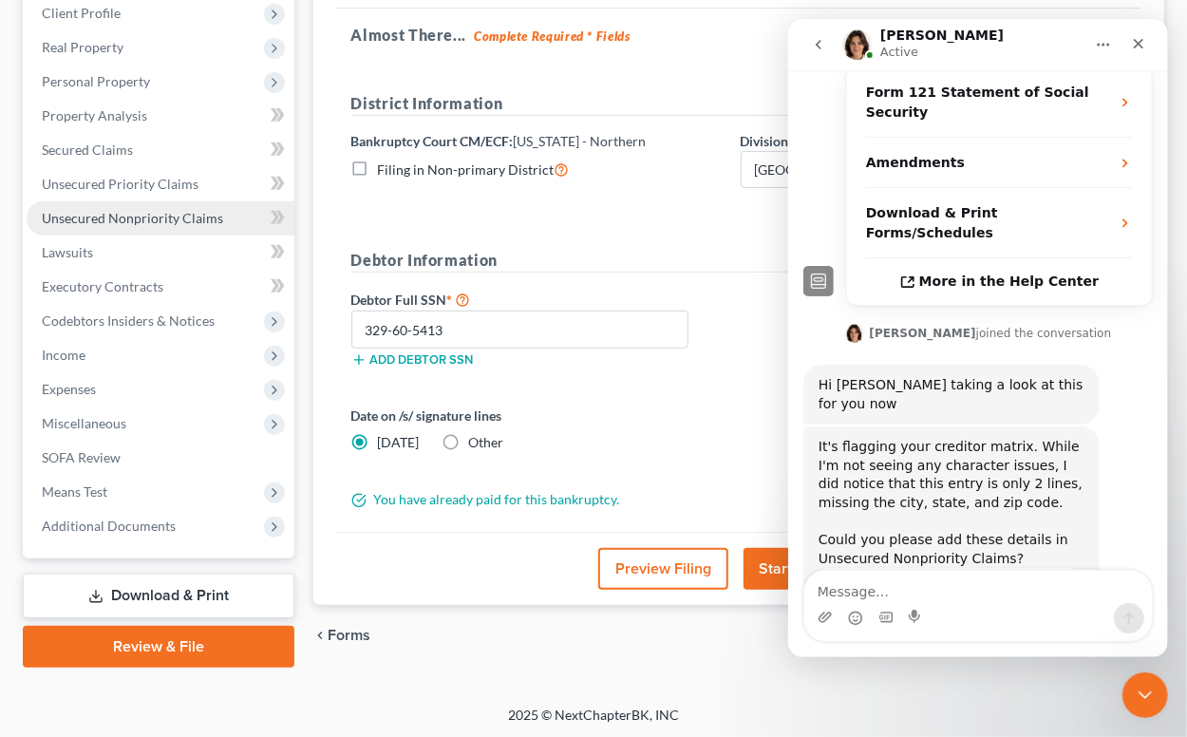
click at [118, 212] on span "Unsecured Nonpriority Claims" at bounding box center [132, 218] width 181 height 16
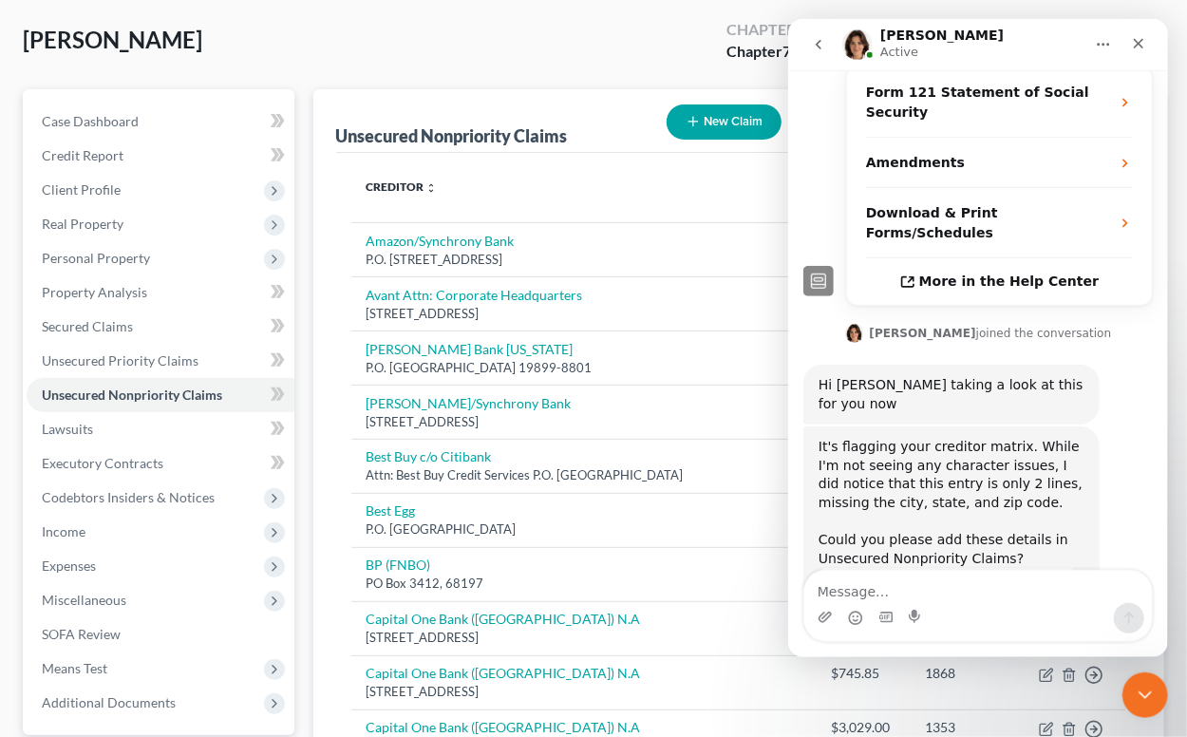
scroll to position [209, 0]
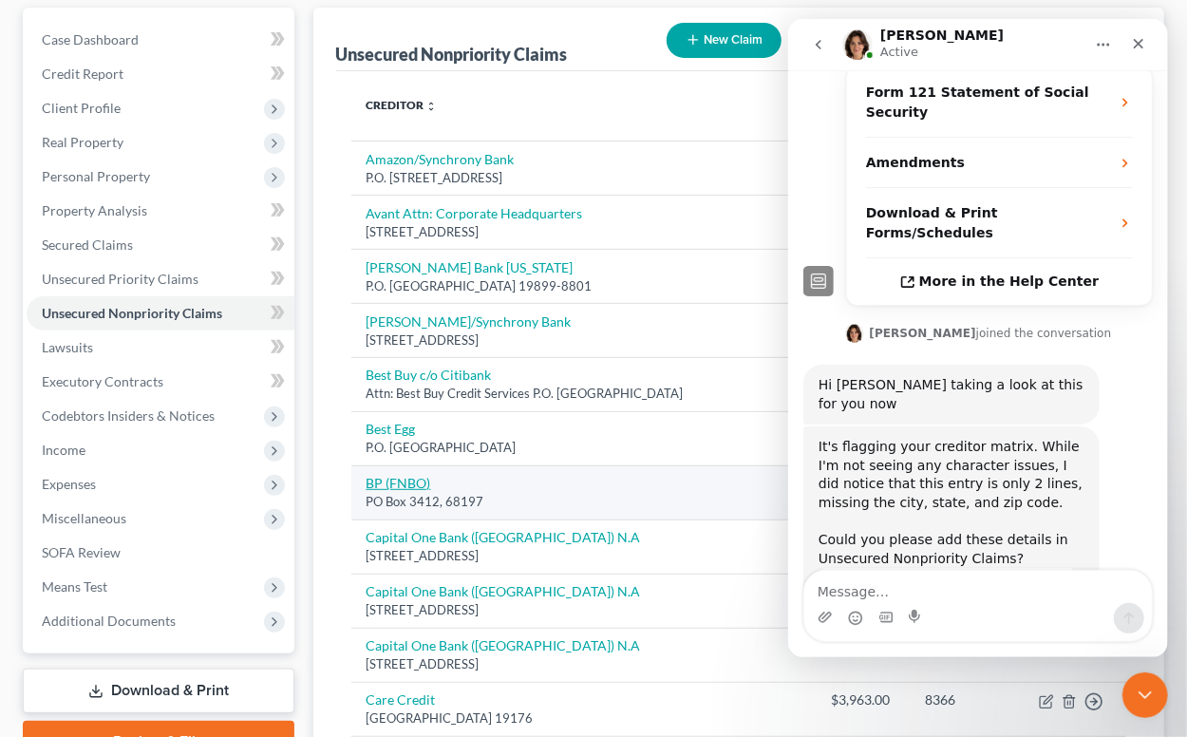
click at [402, 483] on link "BP (FNBO)" at bounding box center [399, 483] width 65 height 16
select select "2"
select select "0"
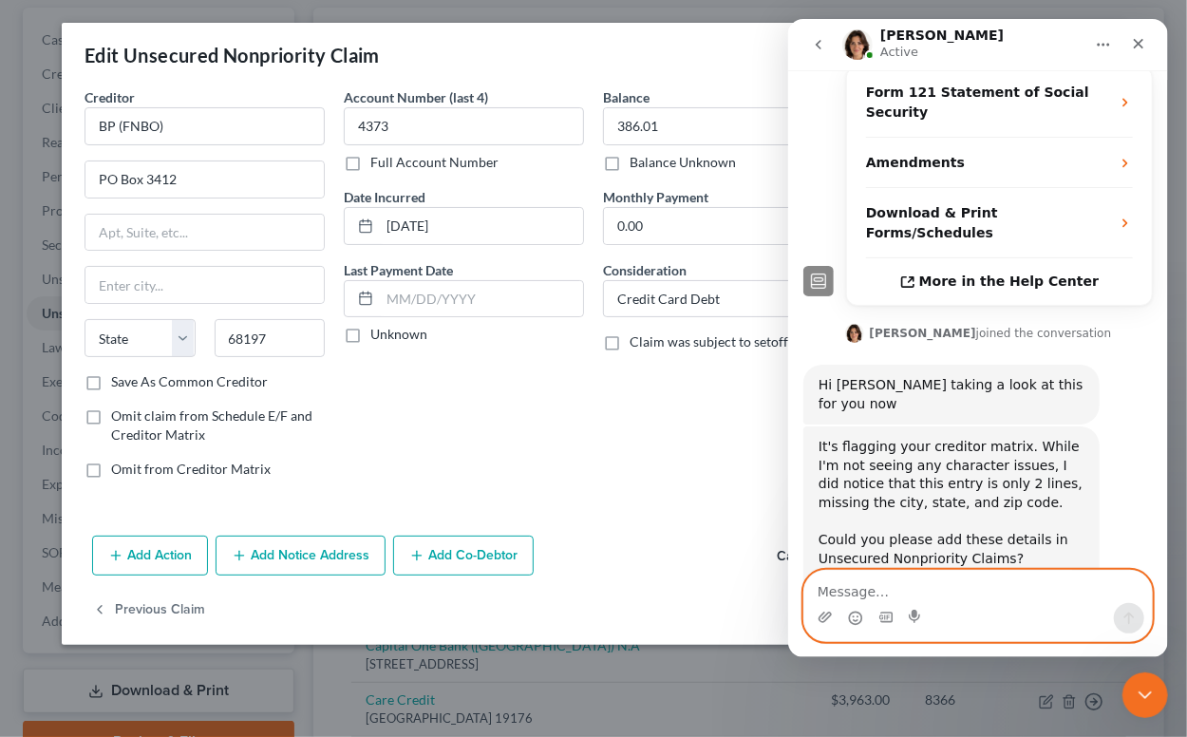
click at [925, 594] on textarea "Message…" at bounding box center [978, 587] width 348 height 32
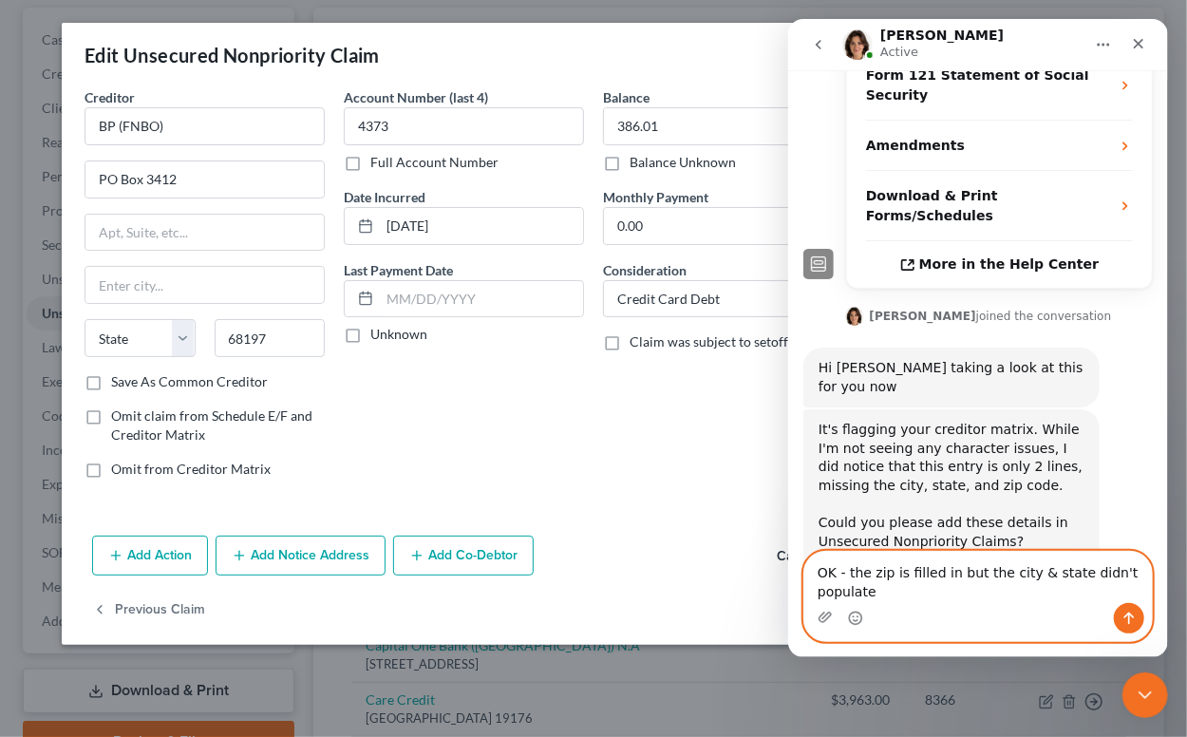
scroll to position [440, 0]
type textarea "OK - the zip is filled in but the city & state didn't populate. I'll find the c…"
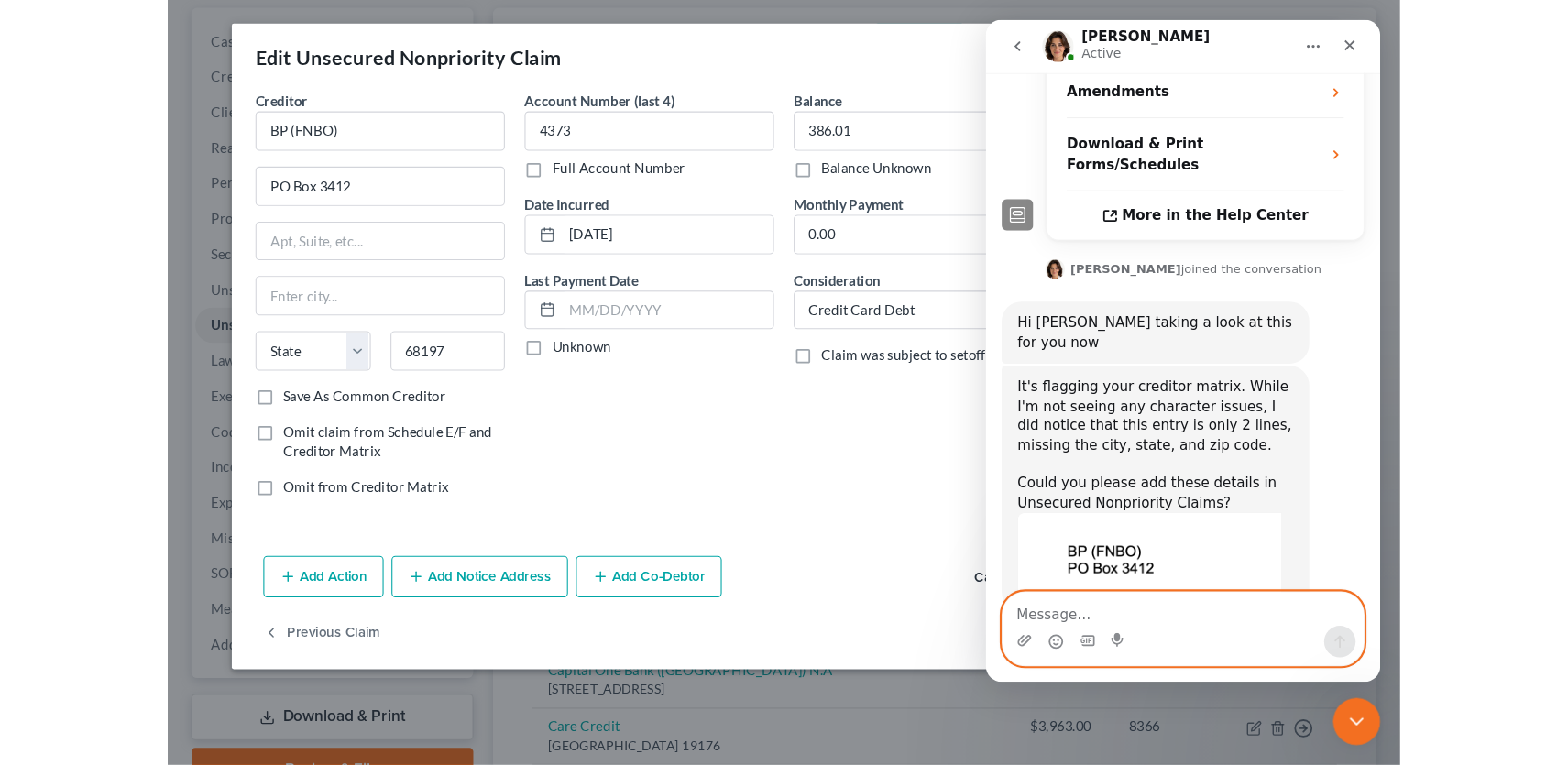
scroll to position [479, 0]
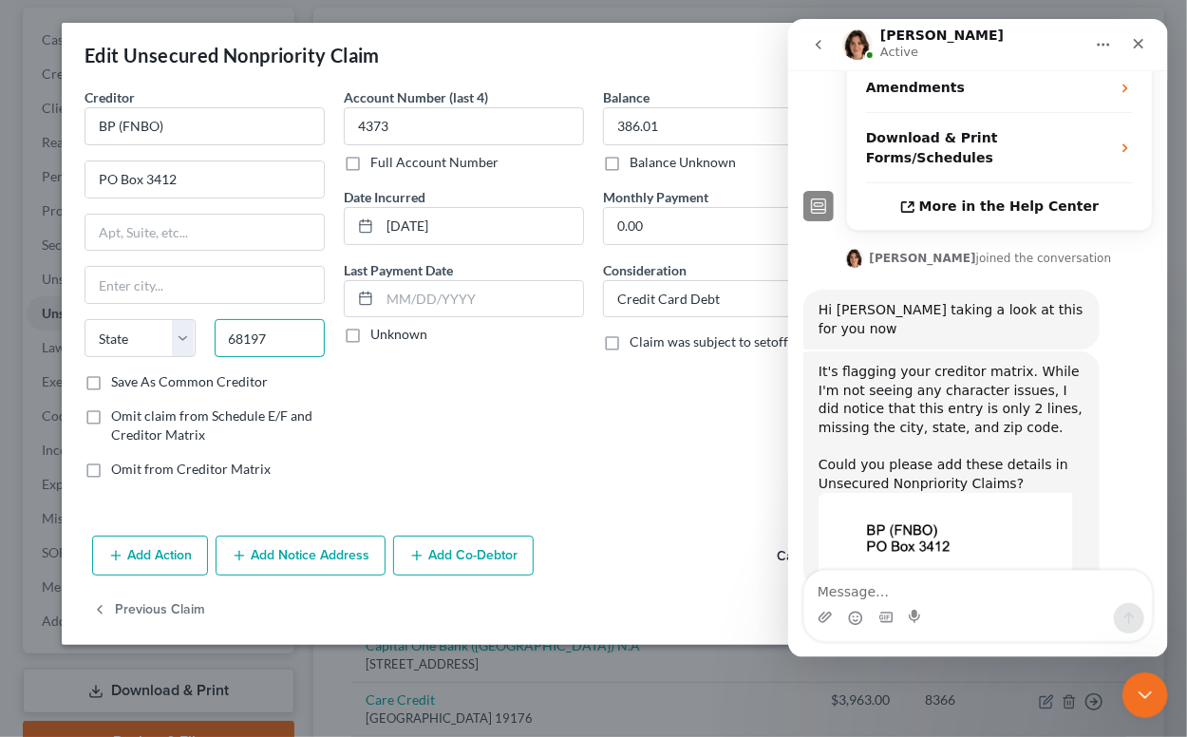
drag, startPoint x: 225, startPoint y: 329, endPoint x: 271, endPoint y: 344, distance: 48.1
click at [271, 344] on input "68197" at bounding box center [270, 338] width 111 height 38
drag, startPoint x: 271, startPoint y: 343, endPoint x: 228, endPoint y: 339, distance: 42.9
click at [228, 339] on input "68197" at bounding box center [270, 338] width 111 height 38
click at [148, 283] on input "text" at bounding box center [204, 285] width 238 height 36
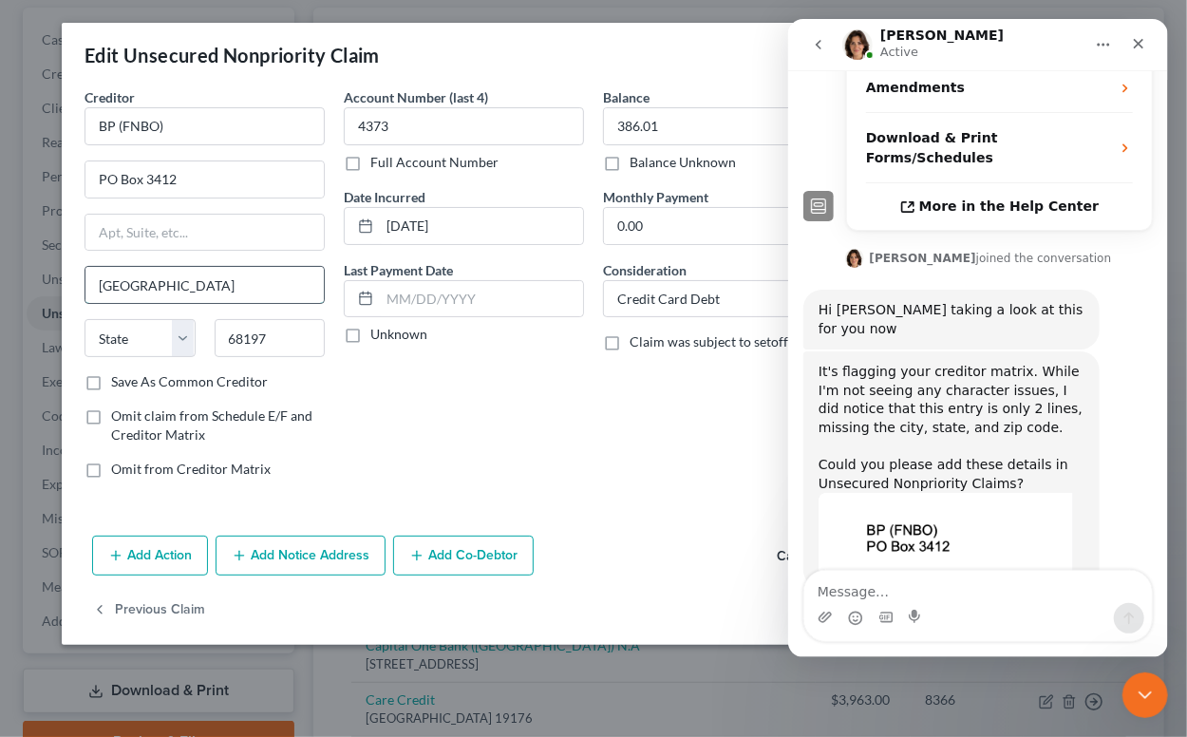
type input "Omaha"
select select "30"
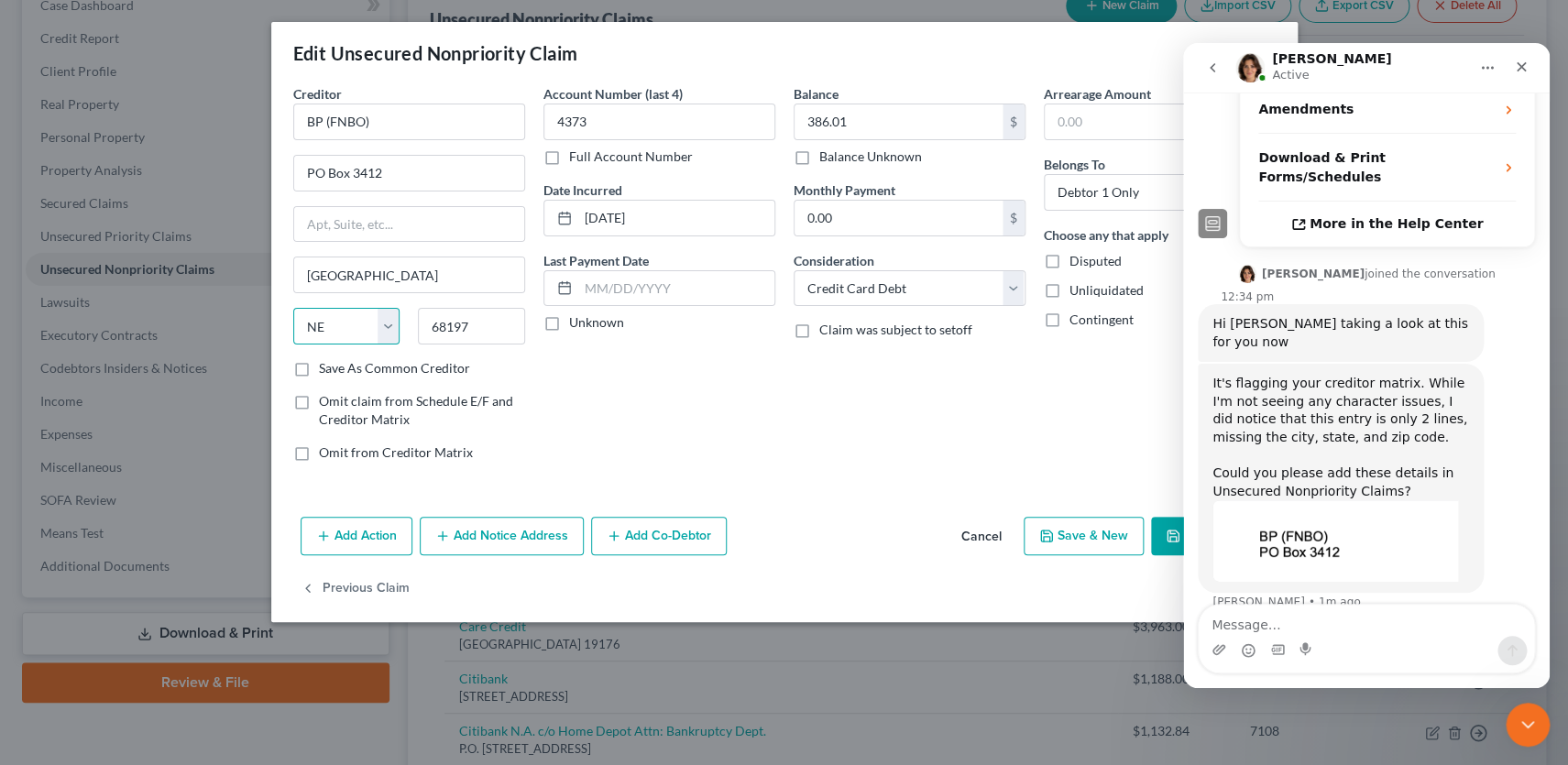
scroll to position [450, 0]
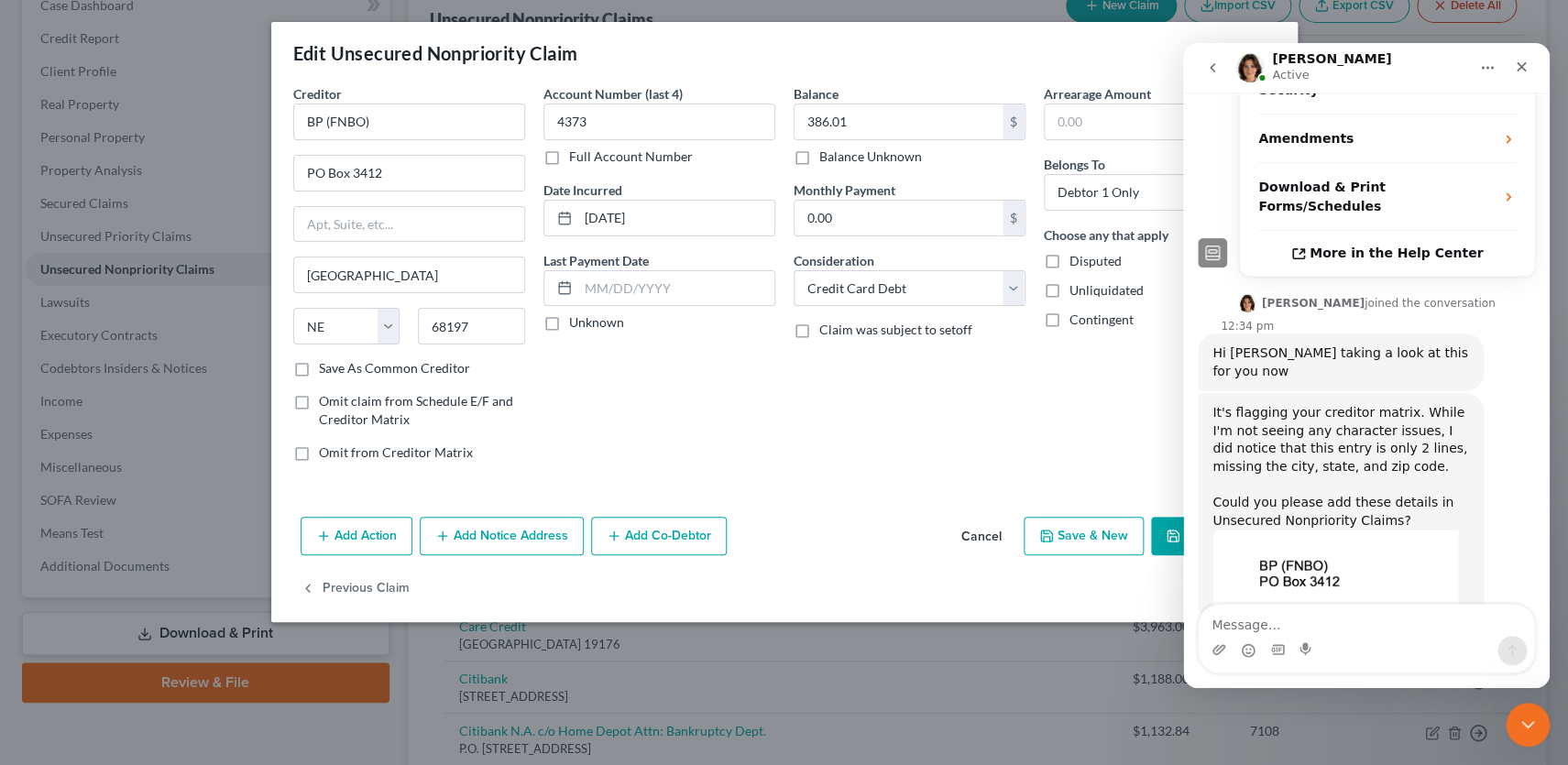
click at [1144, 526] on button "Save & Close" at bounding box center [1213, 536] width 124 height 39
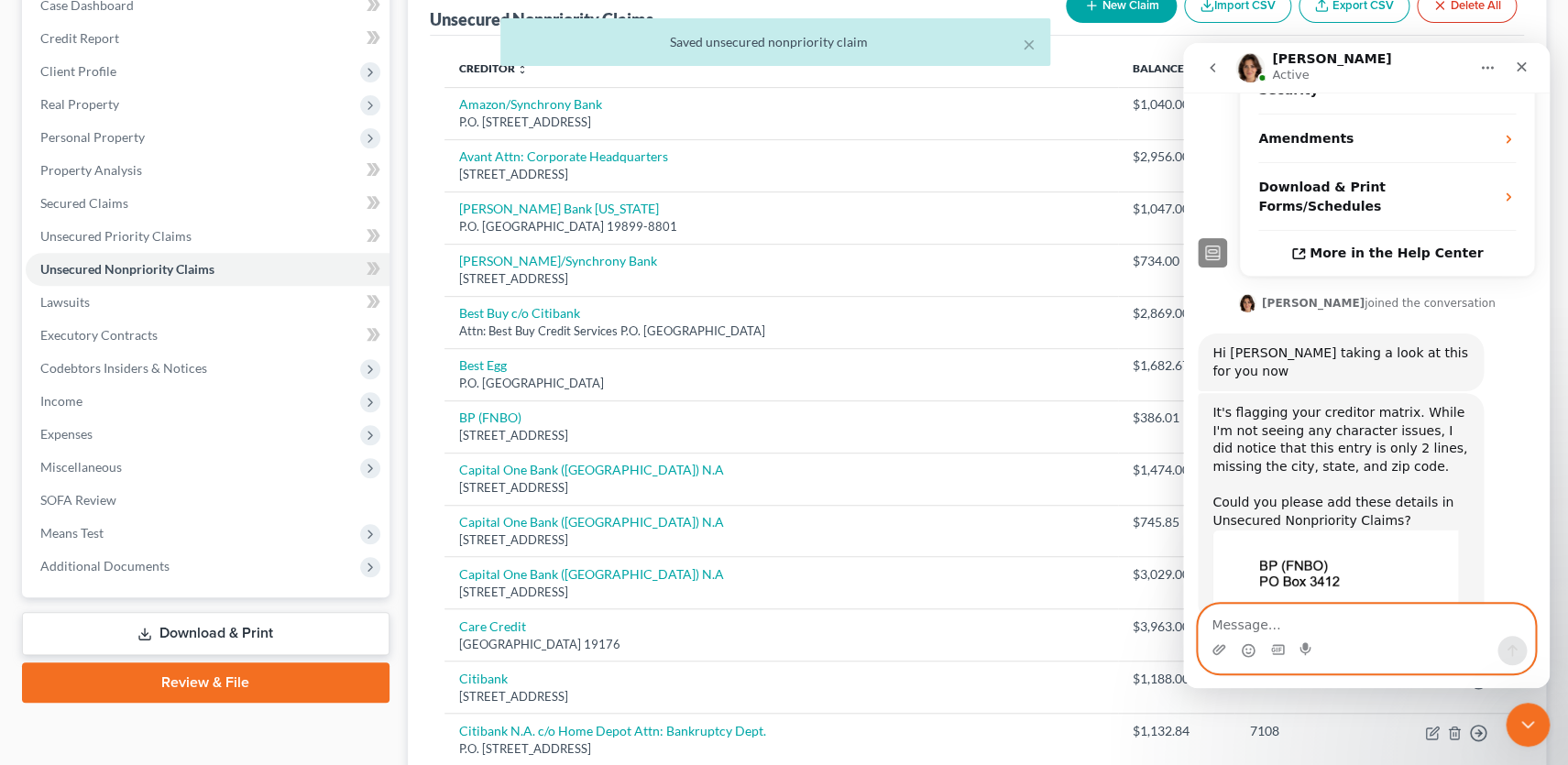
click at [1144, 623] on textarea "Message…" at bounding box center [1366, 620] width 336 height 31
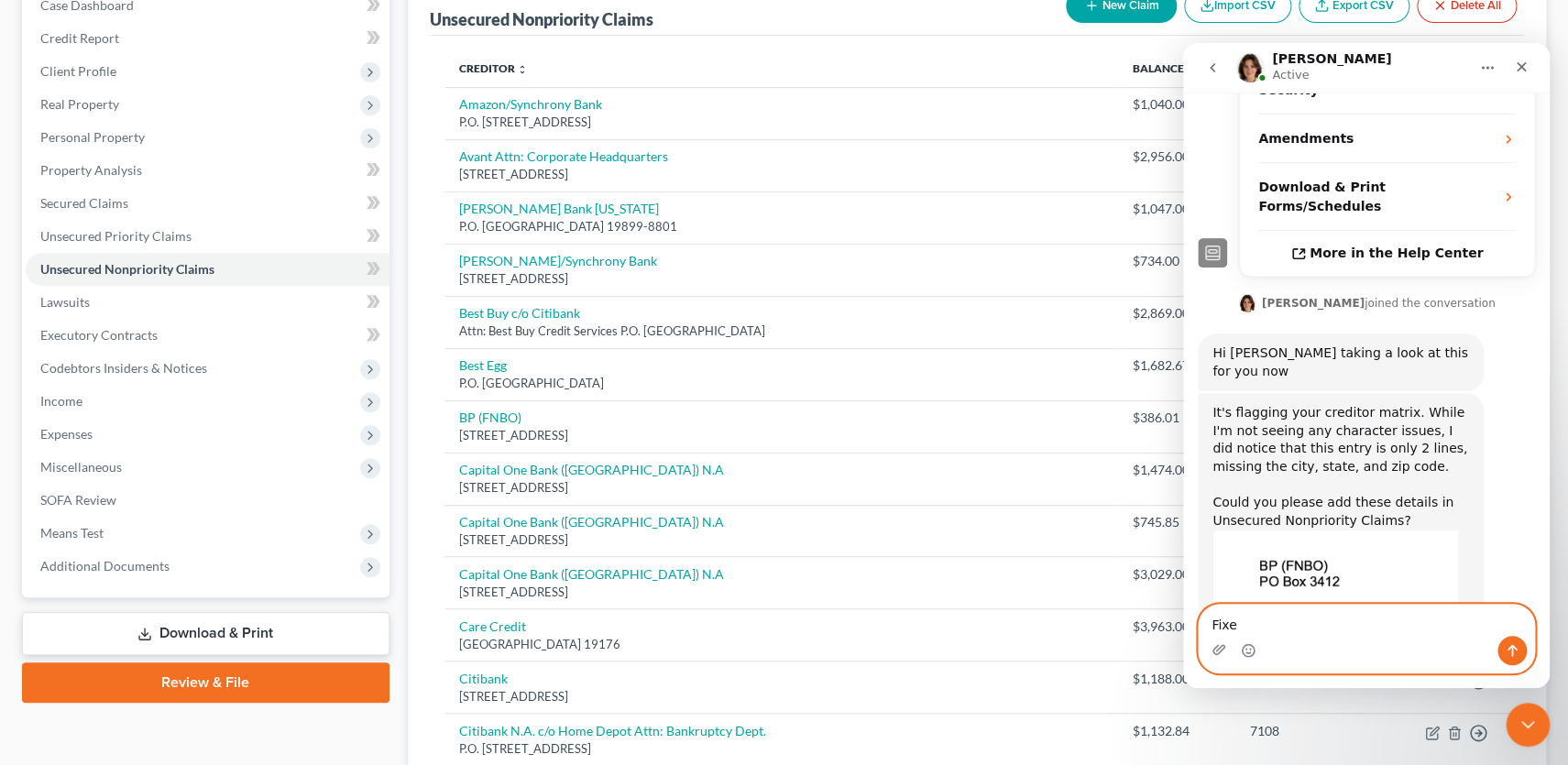
type textarea "Fixed"
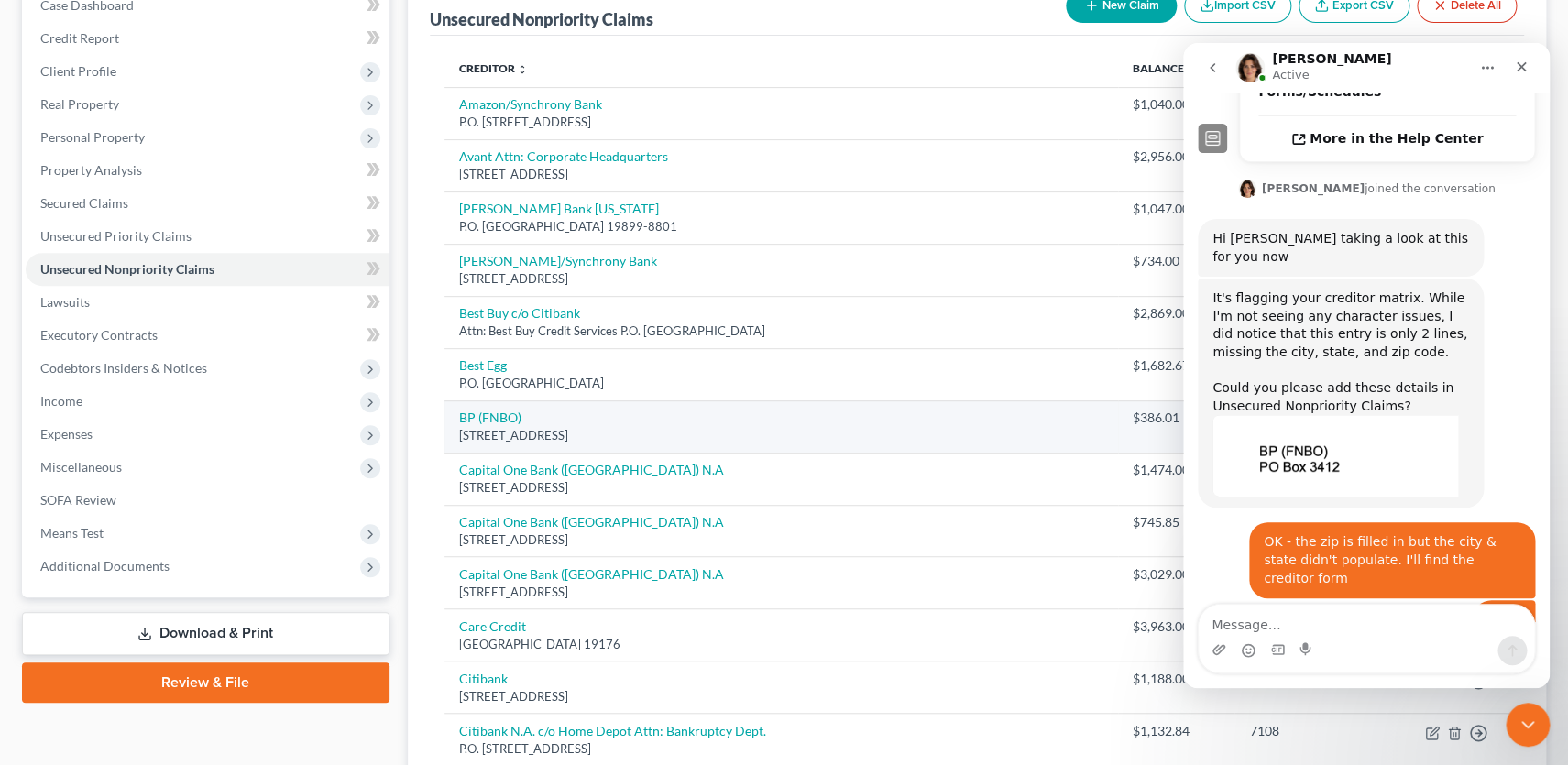
scroll to position [0, 0]
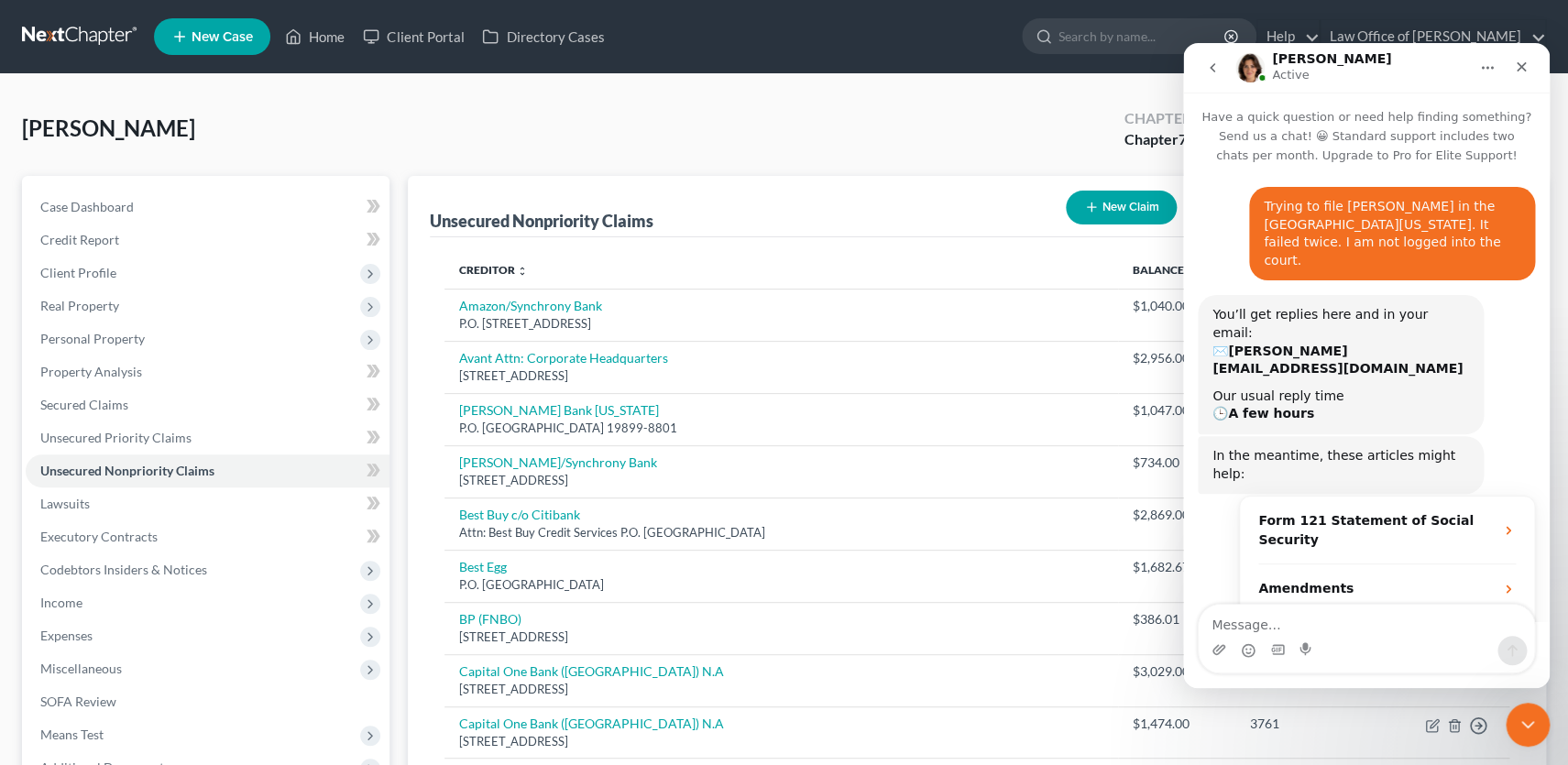
scroll to position [564, 0]
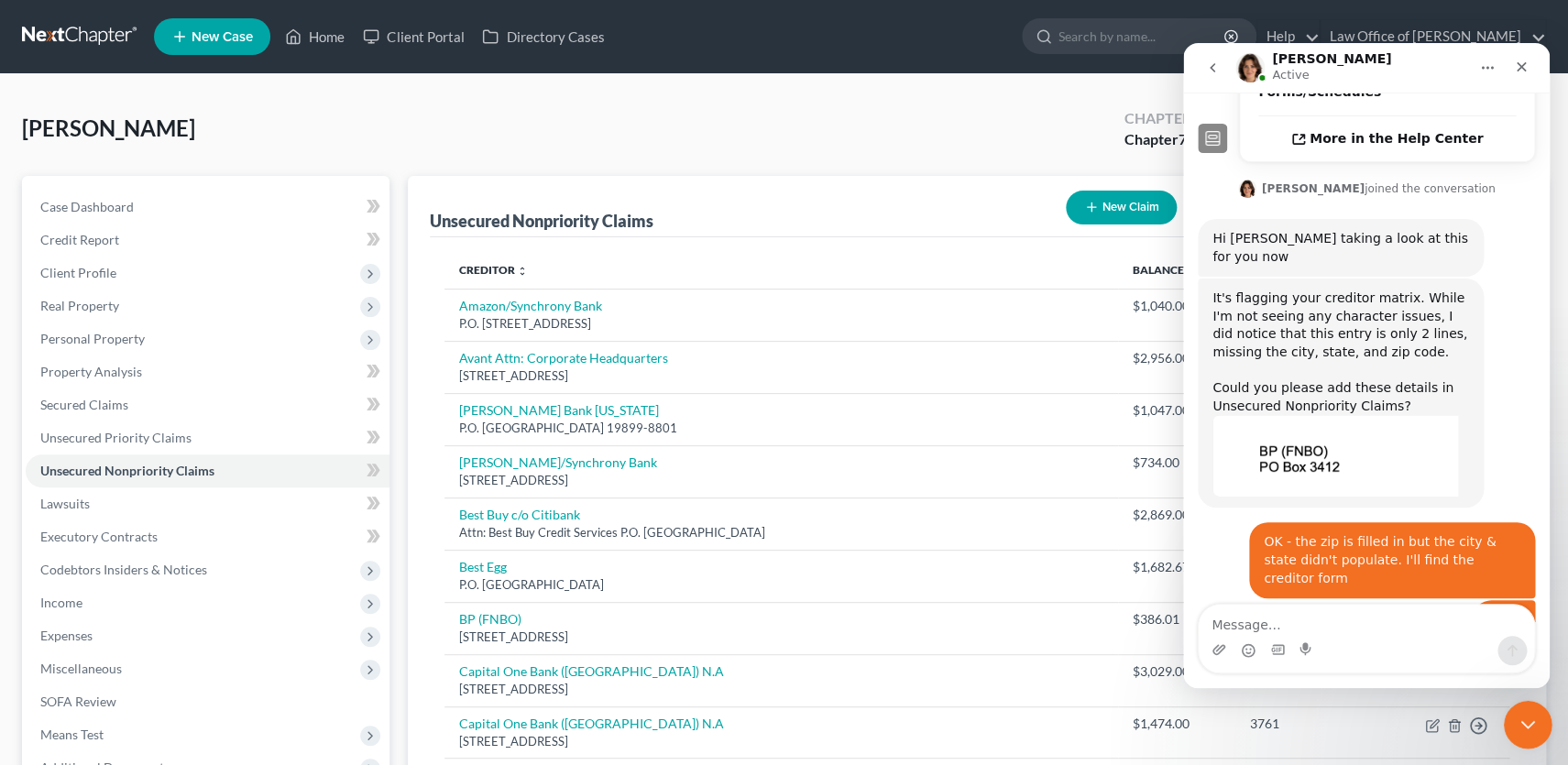
click at [1520, 724] on icon "Close Intercom Messenger" at bounding box center [1526, 722] width 22 height 22
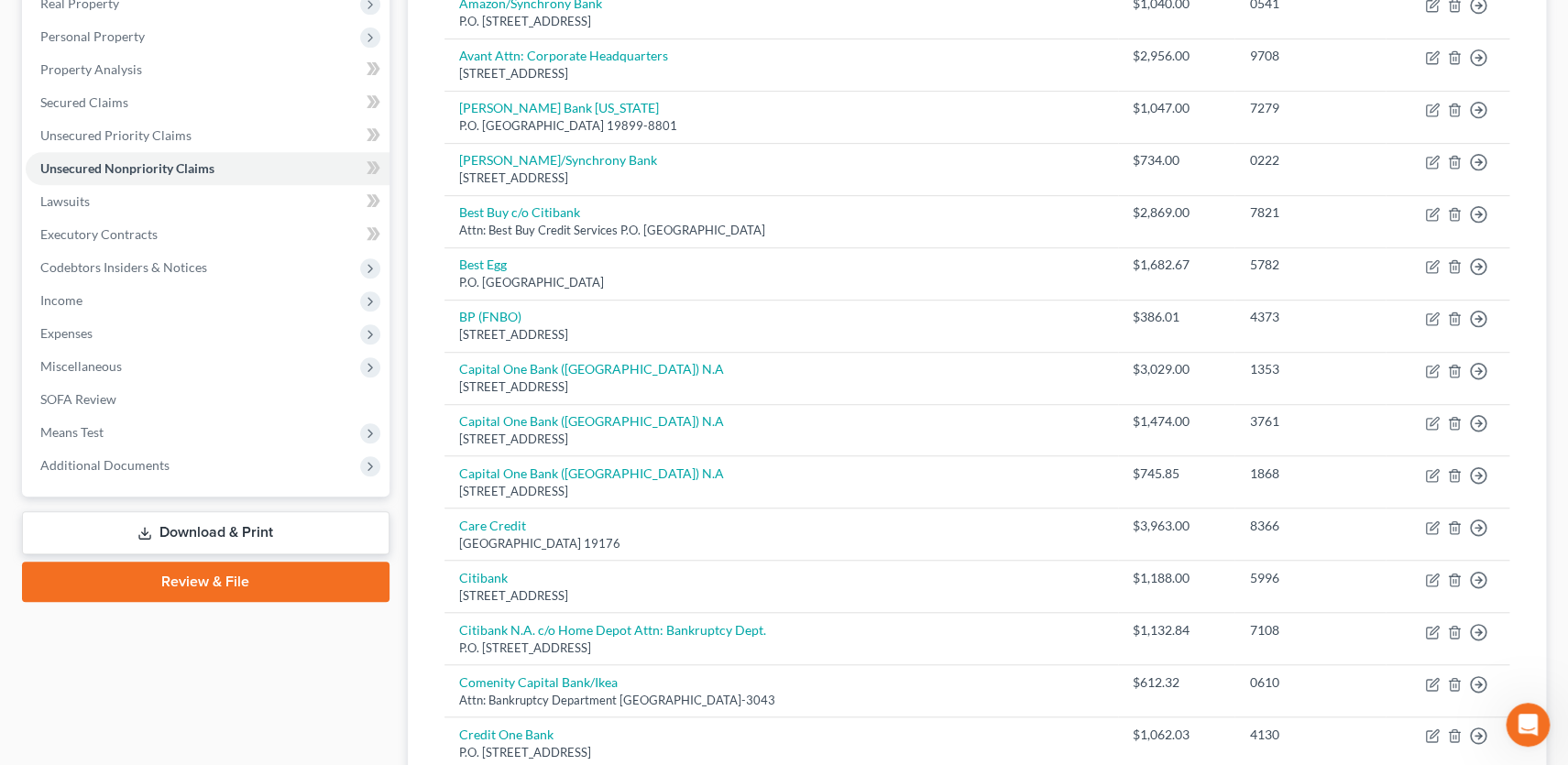
scroll to position [0, 0]
click at [194, 576] on link "Review & File" at bounding box center [206, 582] width 368 height 41
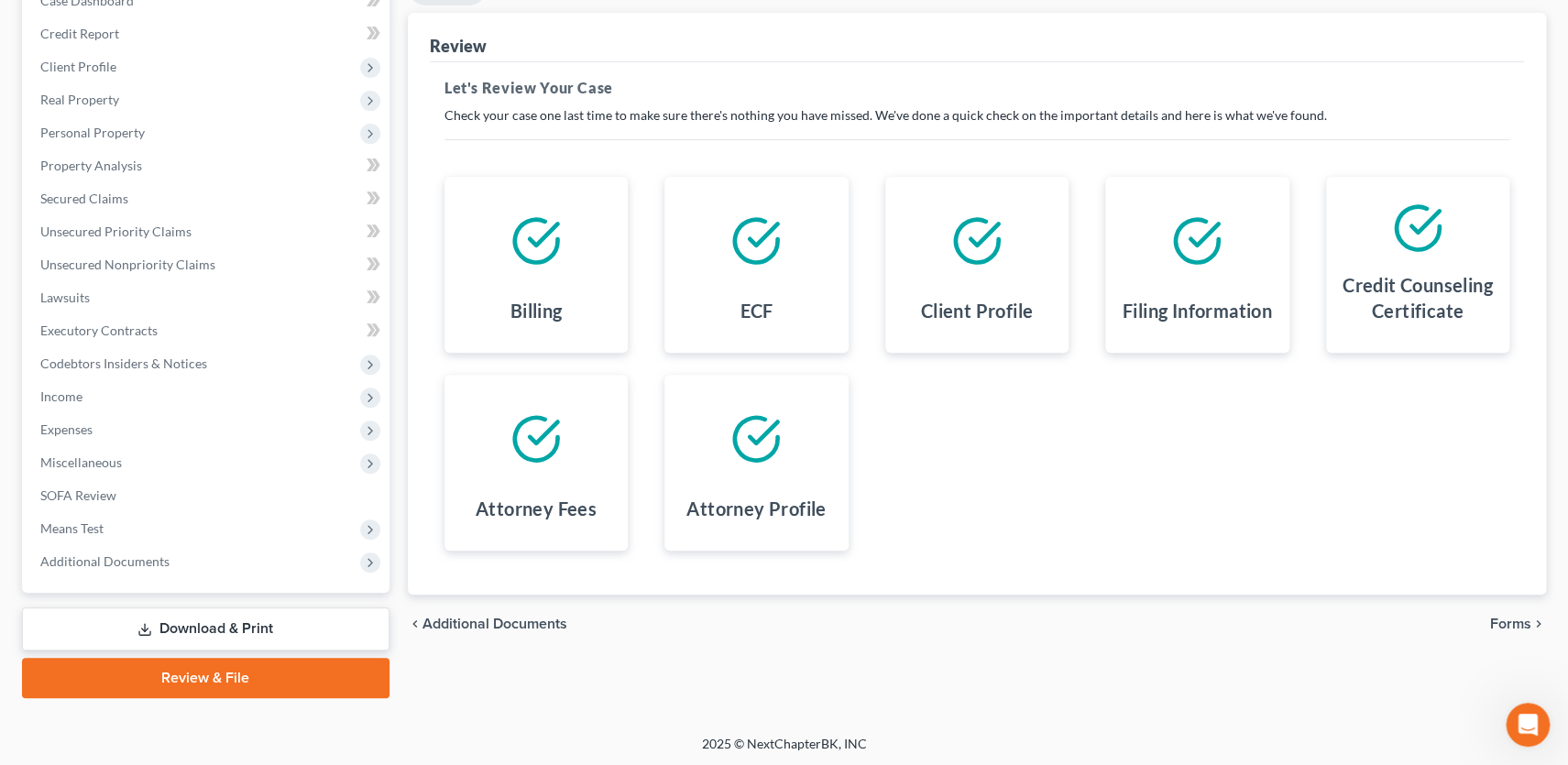
scroll to position [563, 0]
click at [1508, 619] on span "Forms" at bounding box center [1510, 623] width 41 height 14
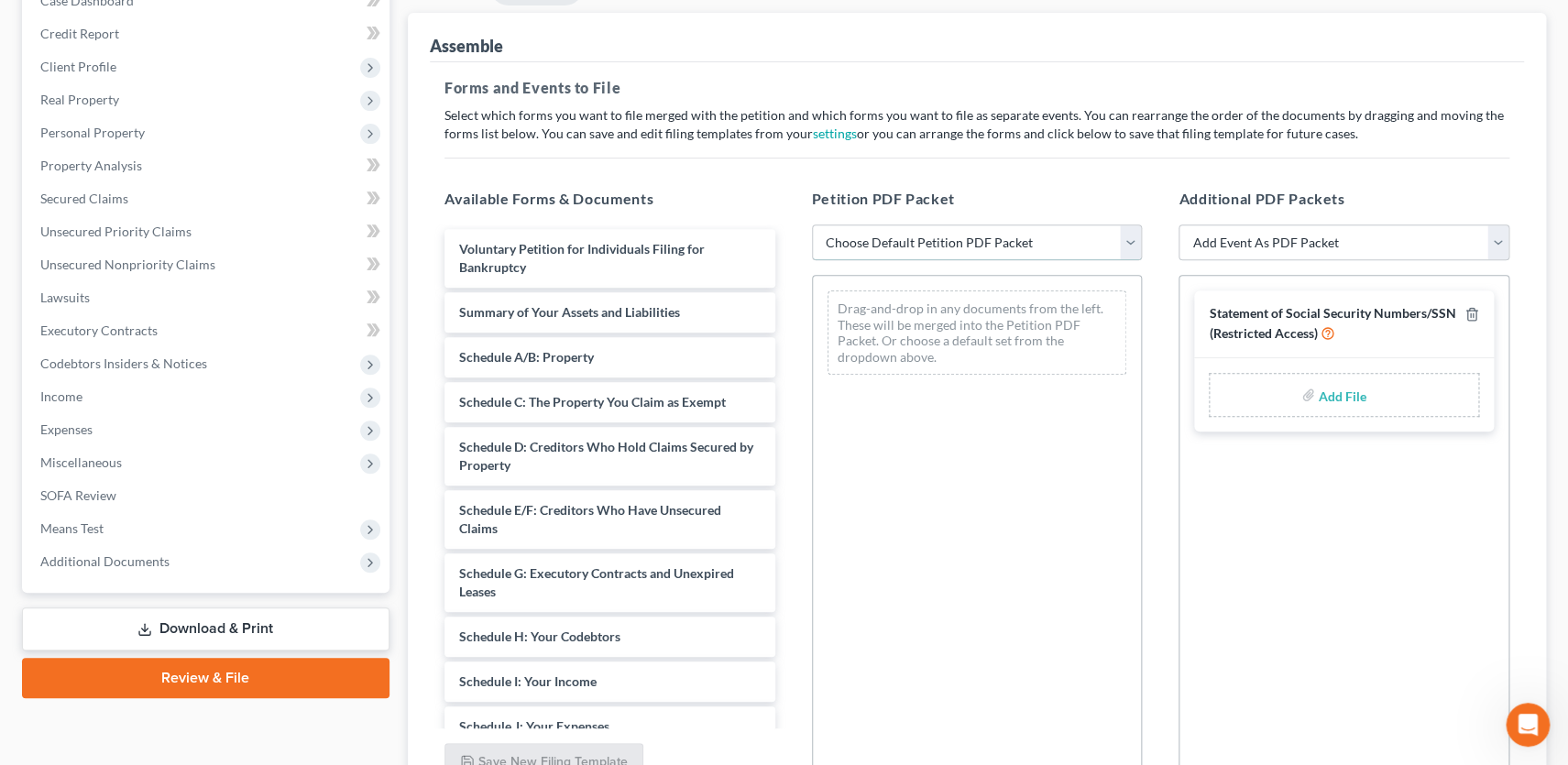
select select "0"
click option "Complete Bankruptcy Petition (all forms and schedules)" at bounding box center [0, 0] width 0 height 0
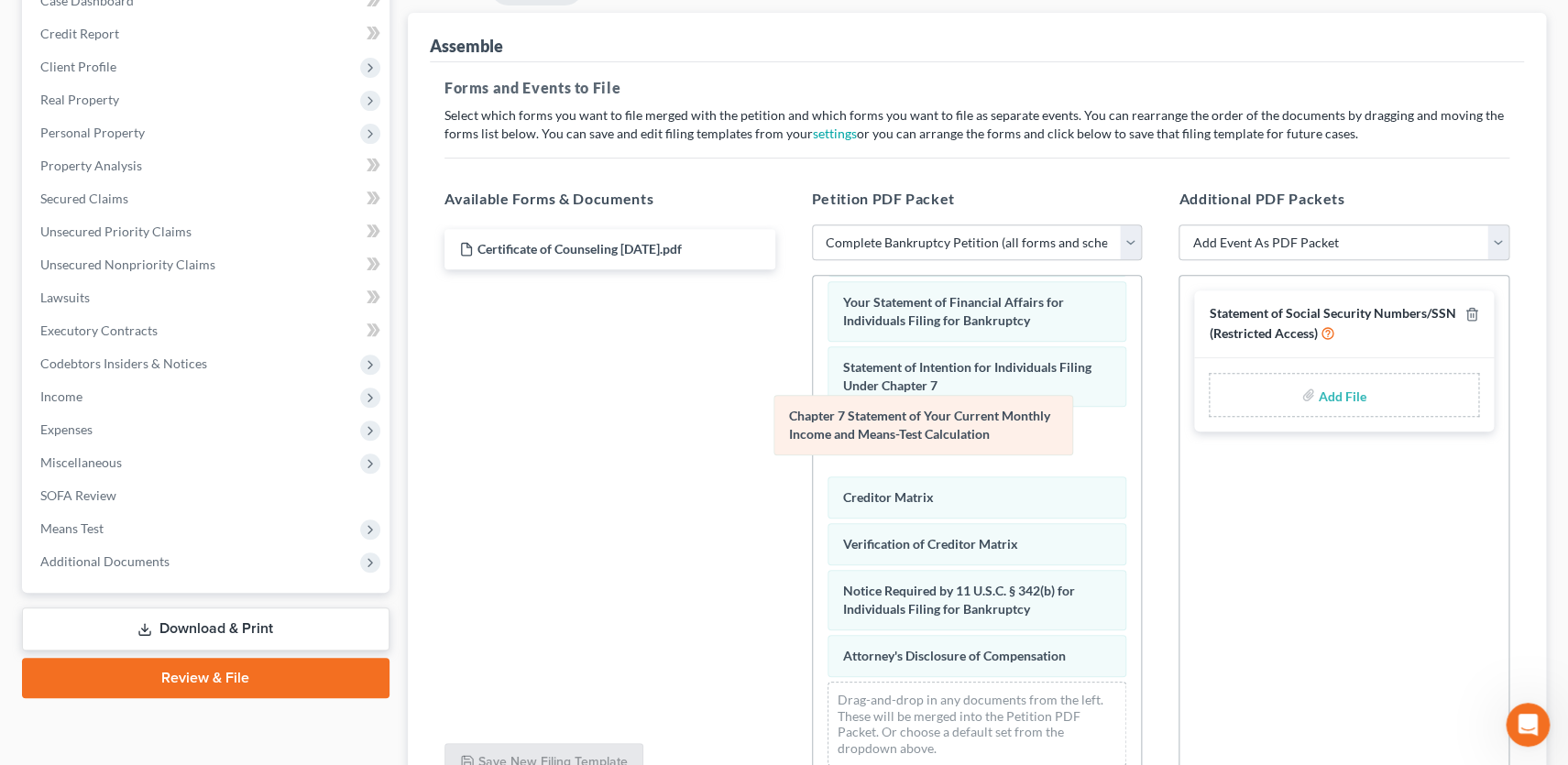
scroll to position [550, 0]
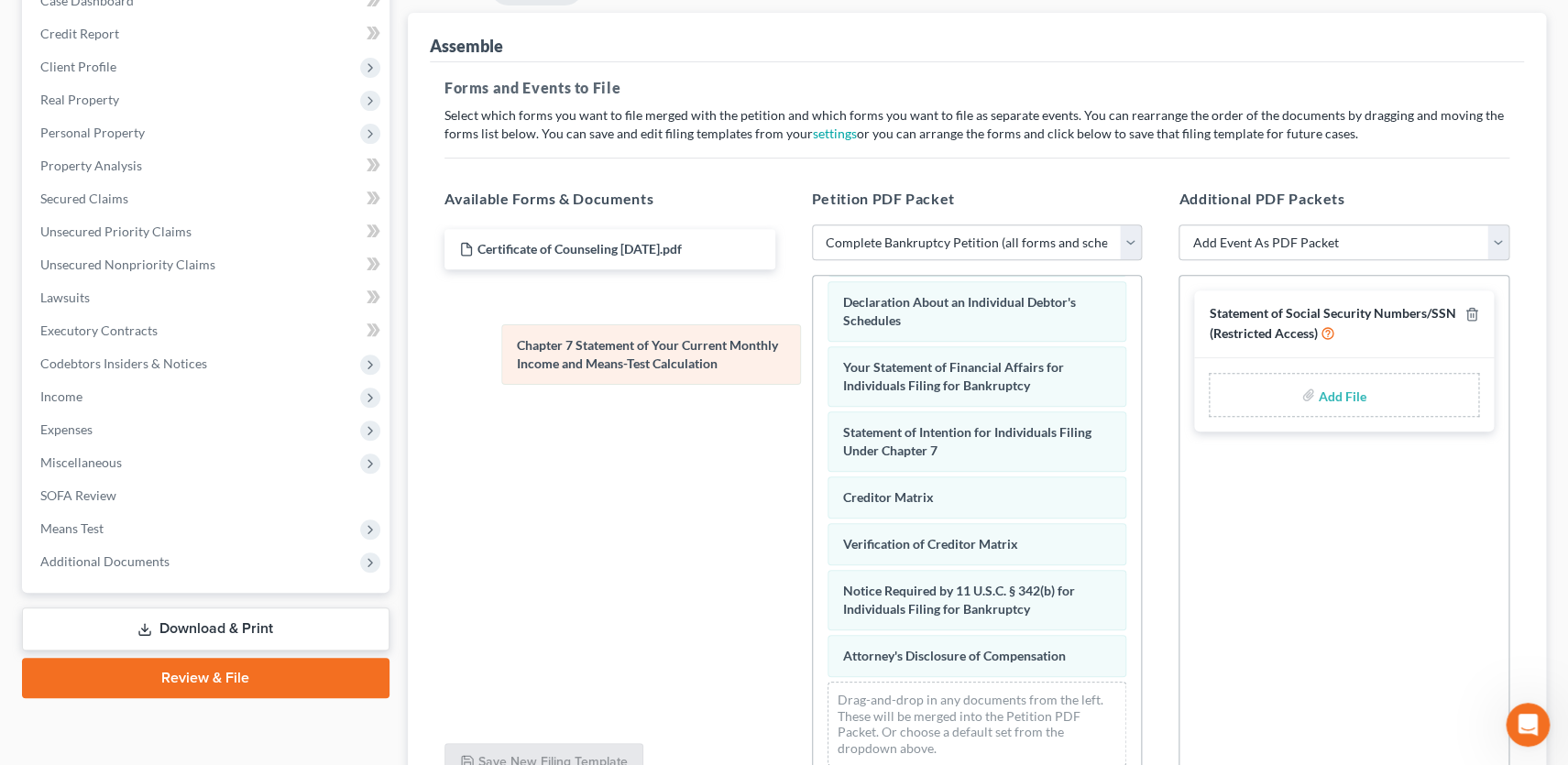
drag, startPoint x: 985, startPoint y: 439, endPoint x: 640, endPoint y: 354, distance: 355.3
click at [813, 354] on div "Chapter 7 Statement of Your Current Monthly Income and Means-Test Calculation V…" at bounding box center [977, 253] width 329 height 1054
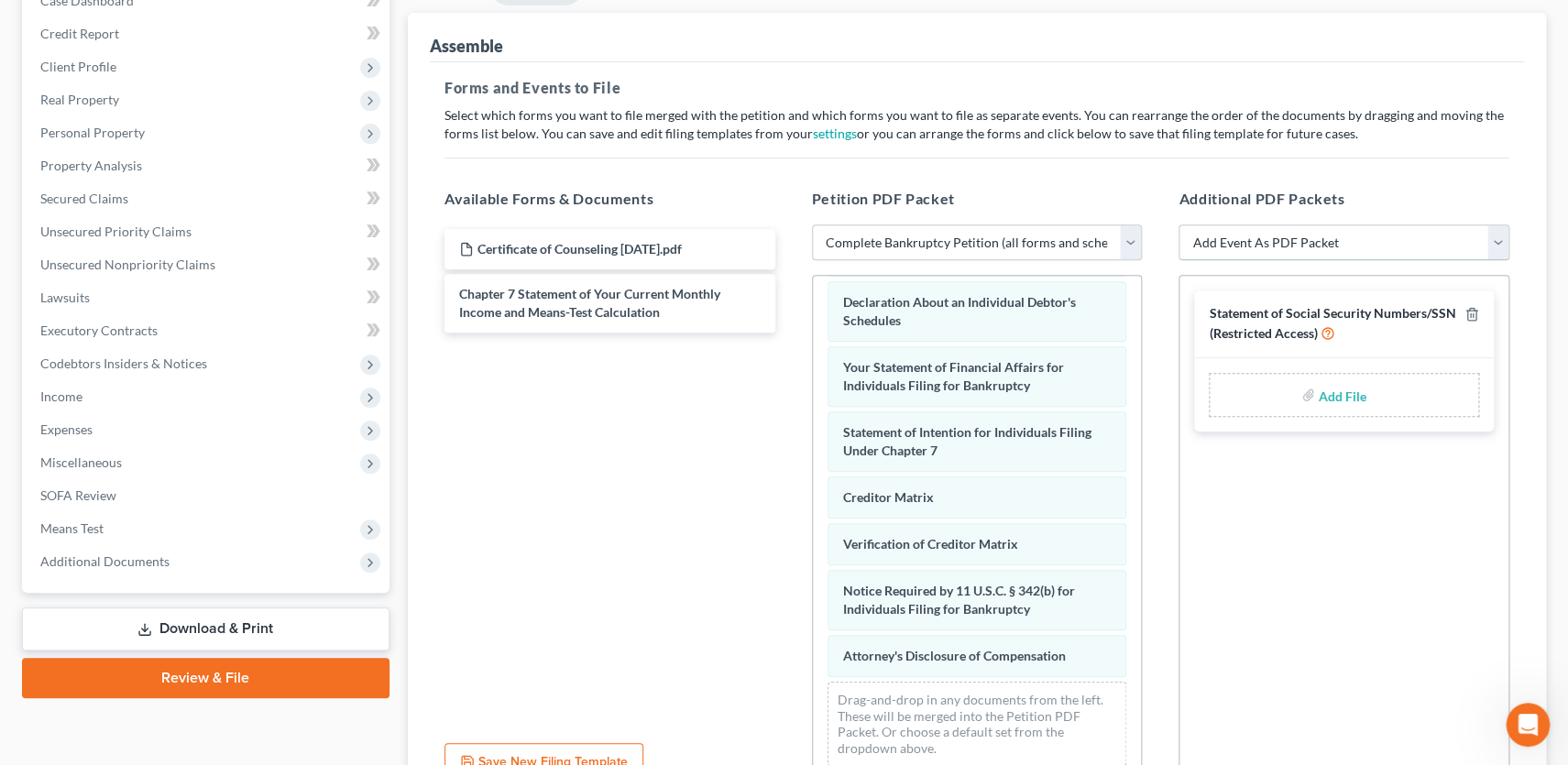
select select "13"
click option "Chapter 7 Stmt Monthly Income (122A-1) / Exemption Presumption Abuse (122A-1Sup…" at bounding box center [0, 0] width 0 height 0
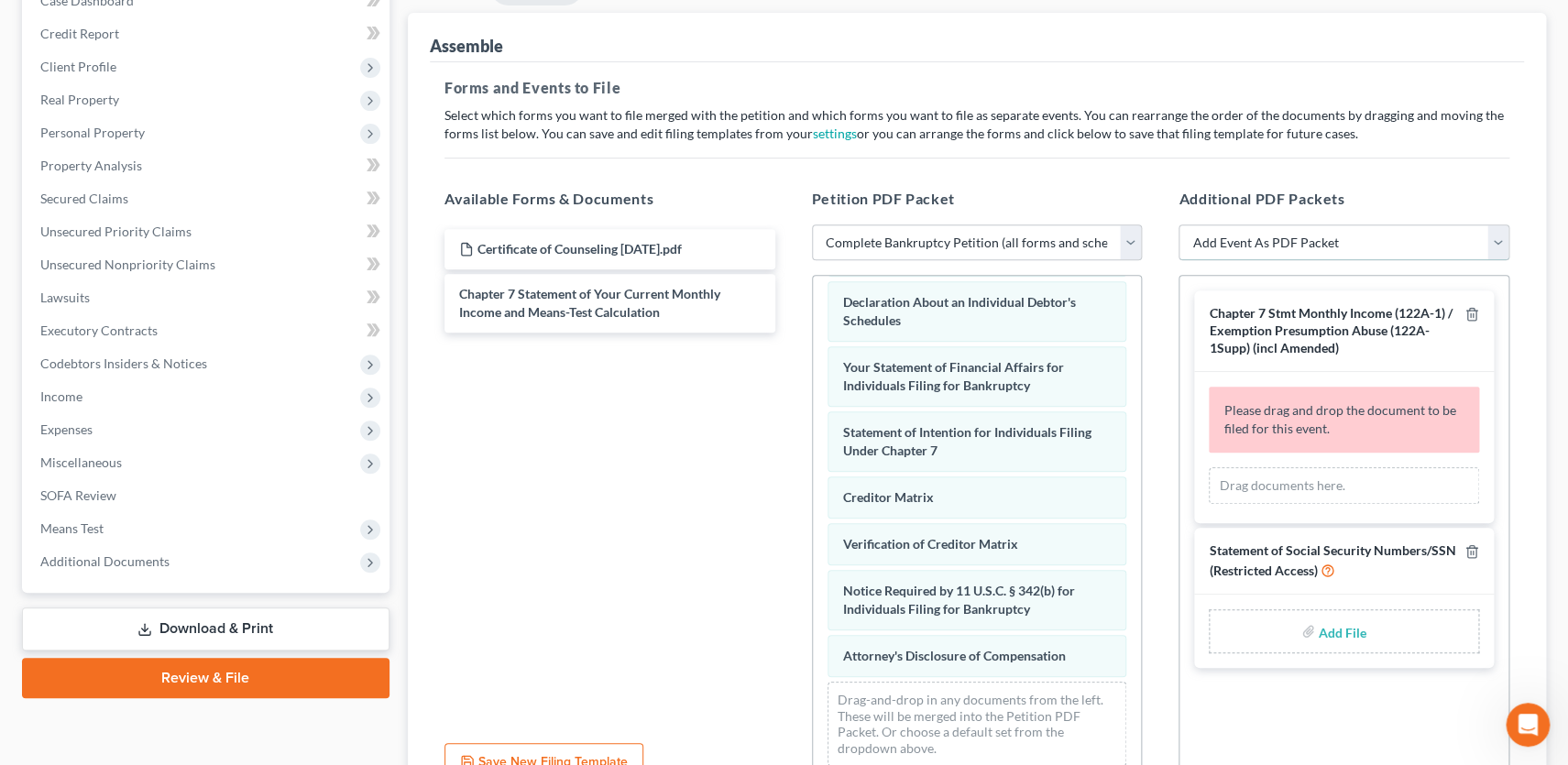
select select "7"
click option "Certificate of Credit Counseling" at bounding box center [0, 0] width 0 height 0
select select
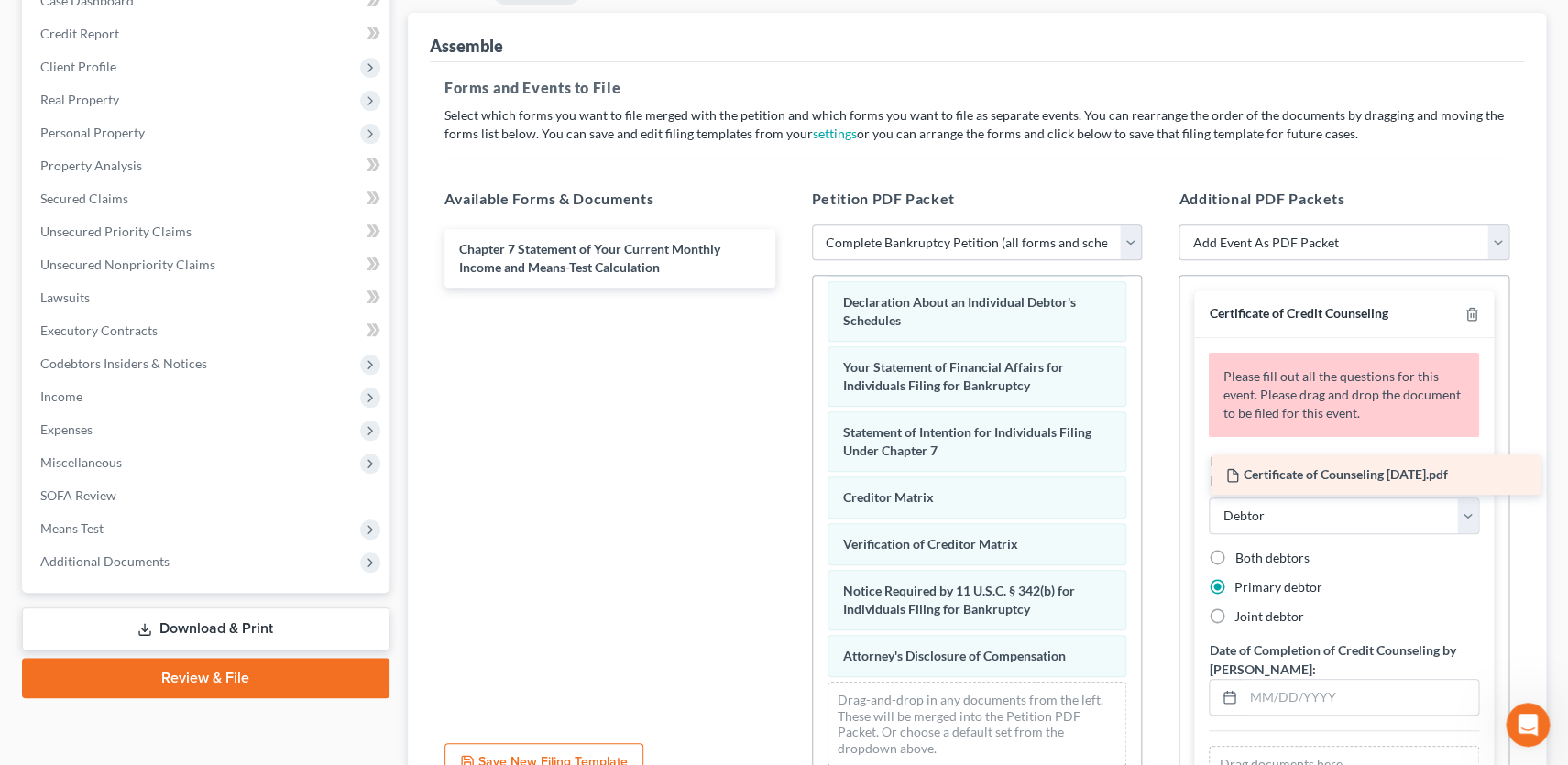
drag, startPoint x: 653, startPoint y: 240, endPoint x: 1419, endPoint y: 451, distance: 794.5
click at [790, 287] on div "Certificate of Counseling [DATE].pdf Certificate of Counseling [DATE].pdf Chapt…" at bounding box center [609, 258] width 360 height 59
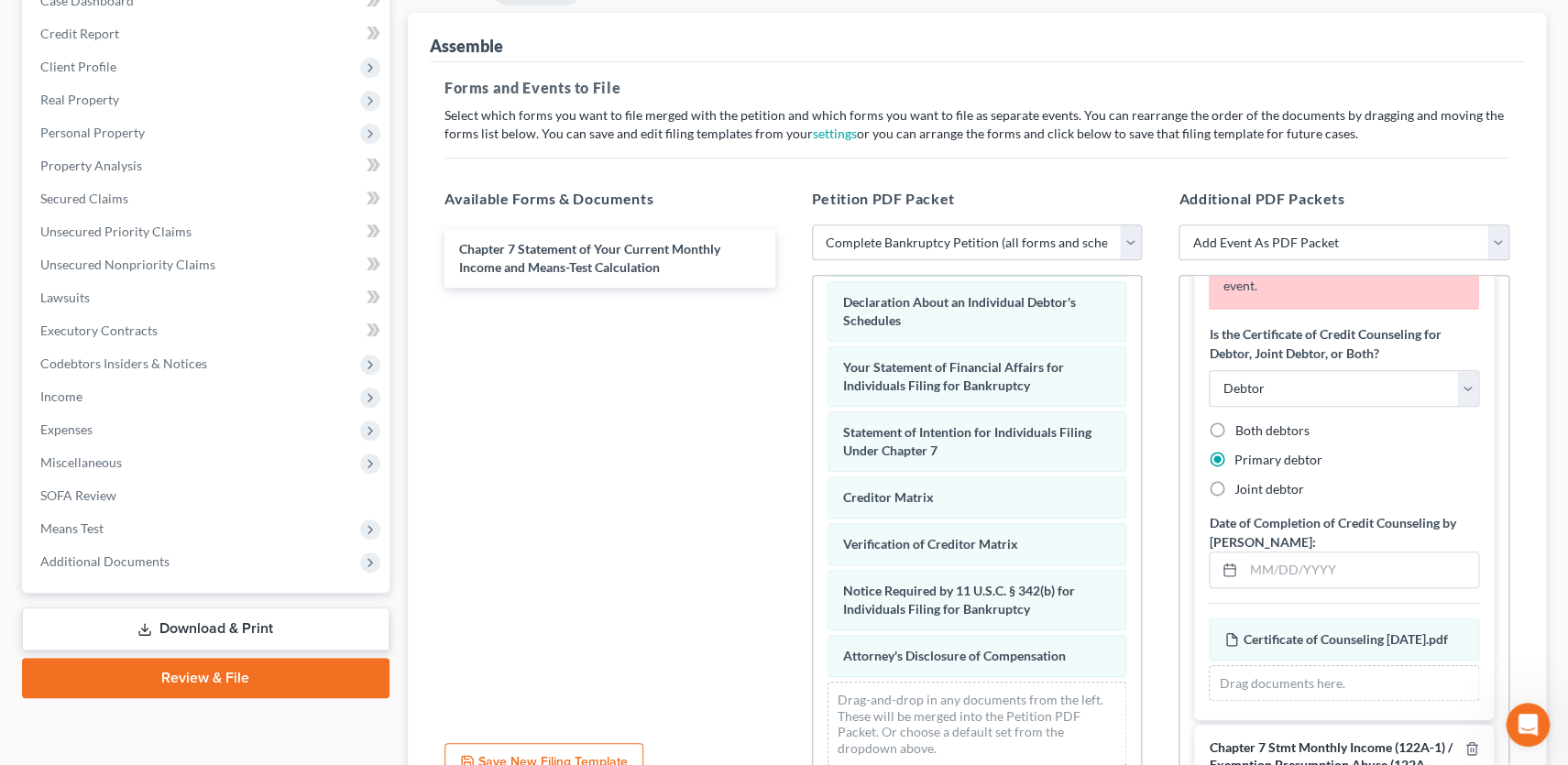
scroll to position [181, 0]
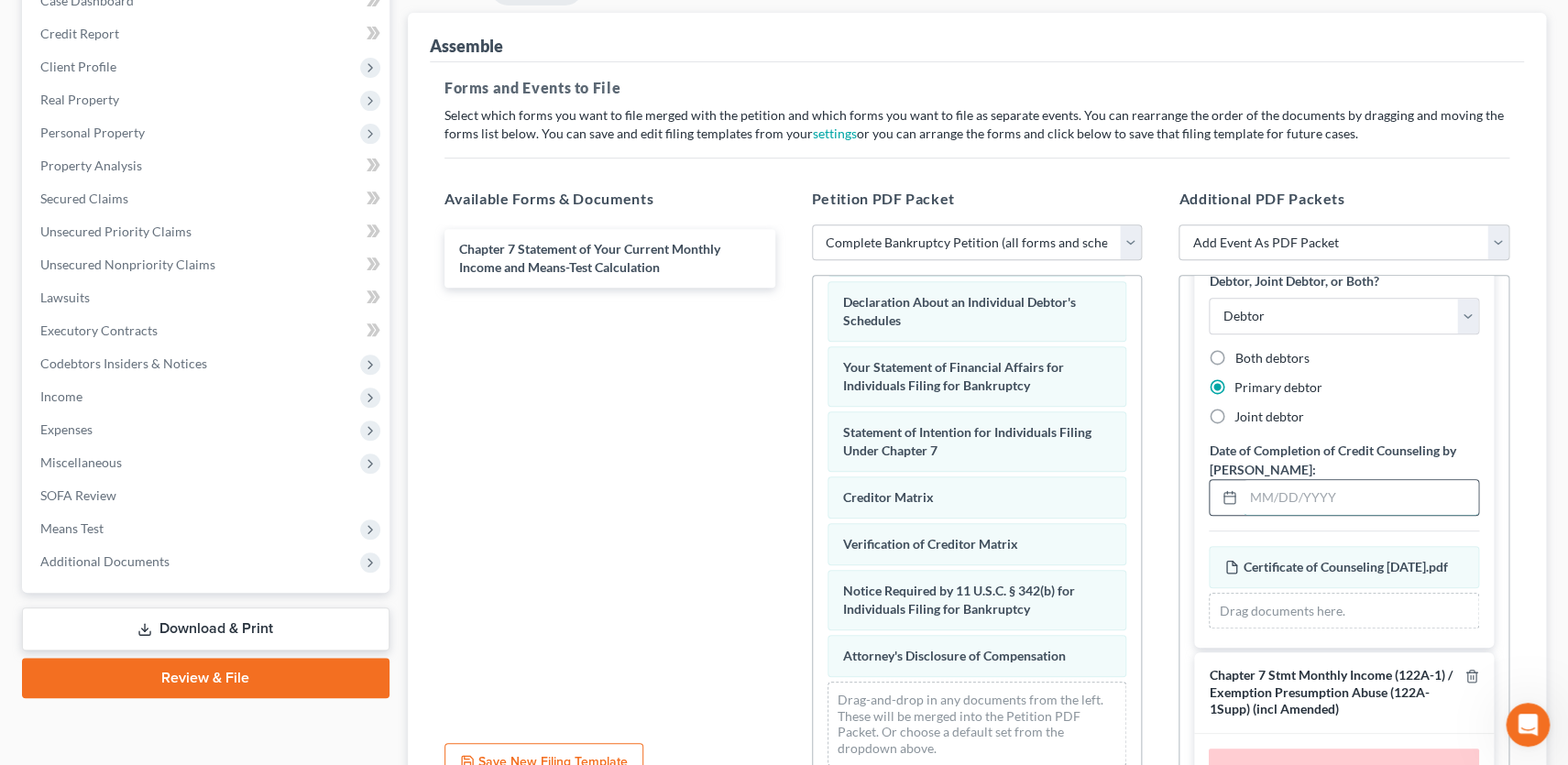
click at [1380, 499] on input "text" at bounding box center [1361, 498] width 234 height 35
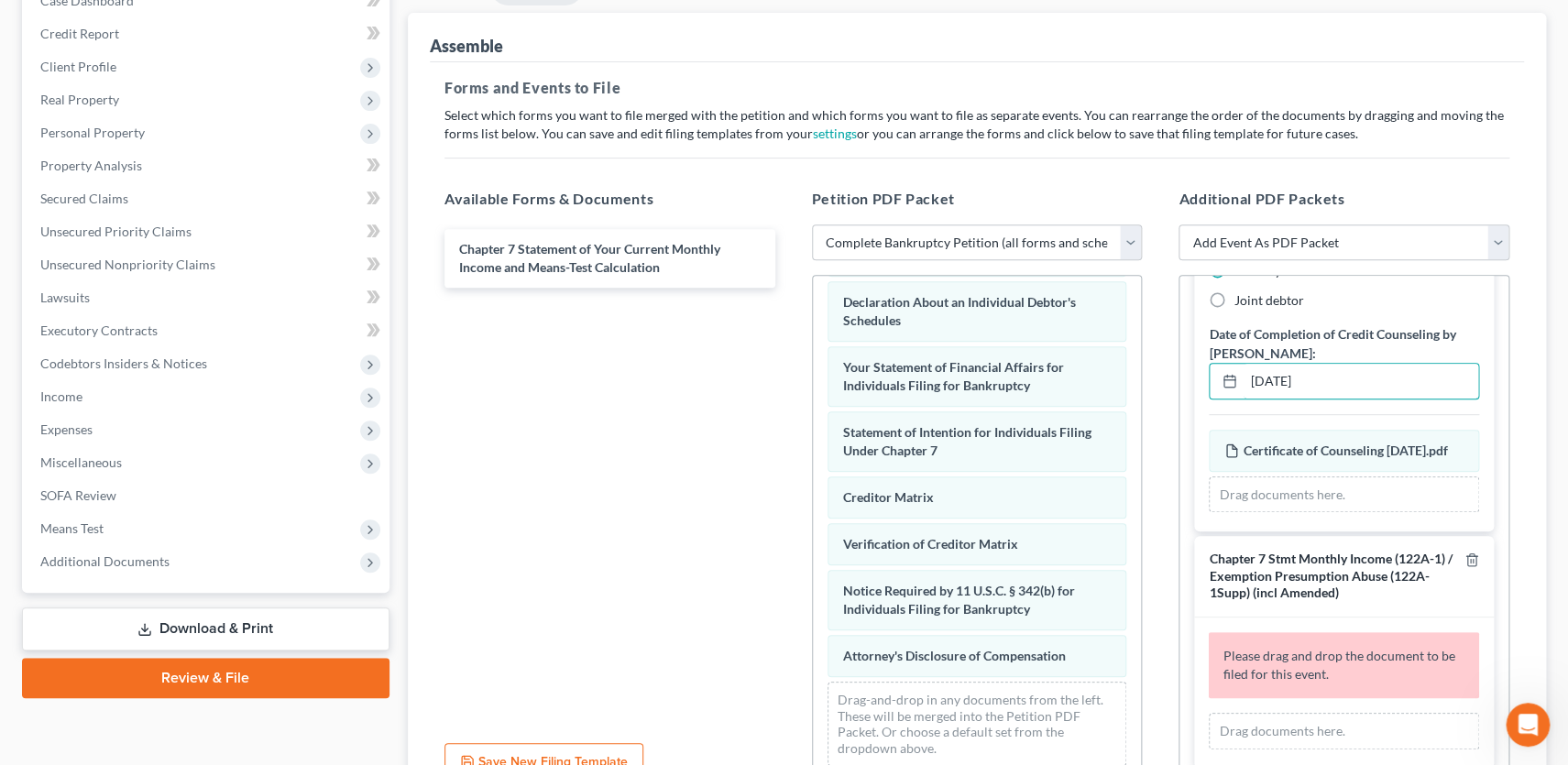
scroll to position [283, 0]
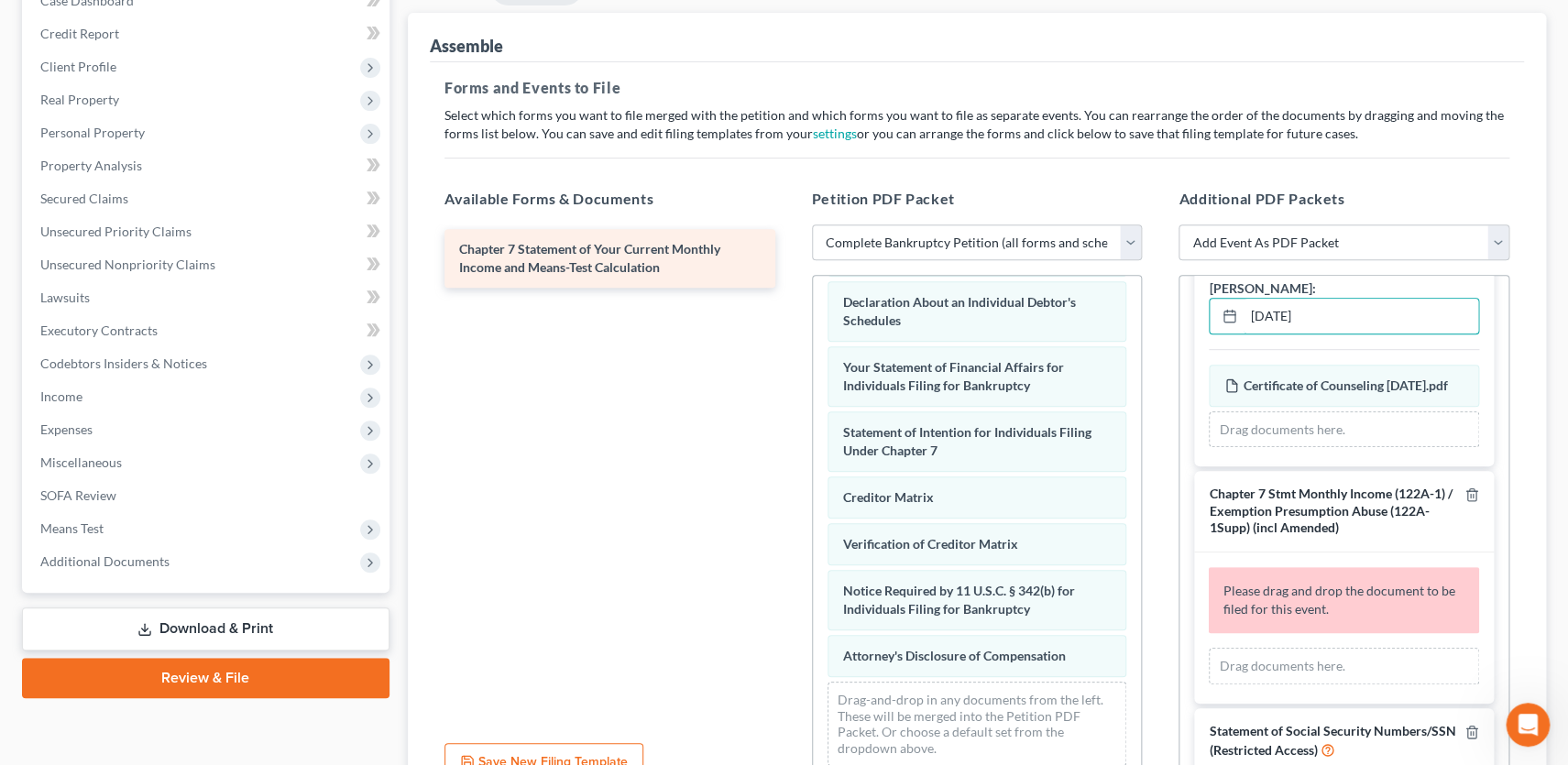
type input "[DATE]"
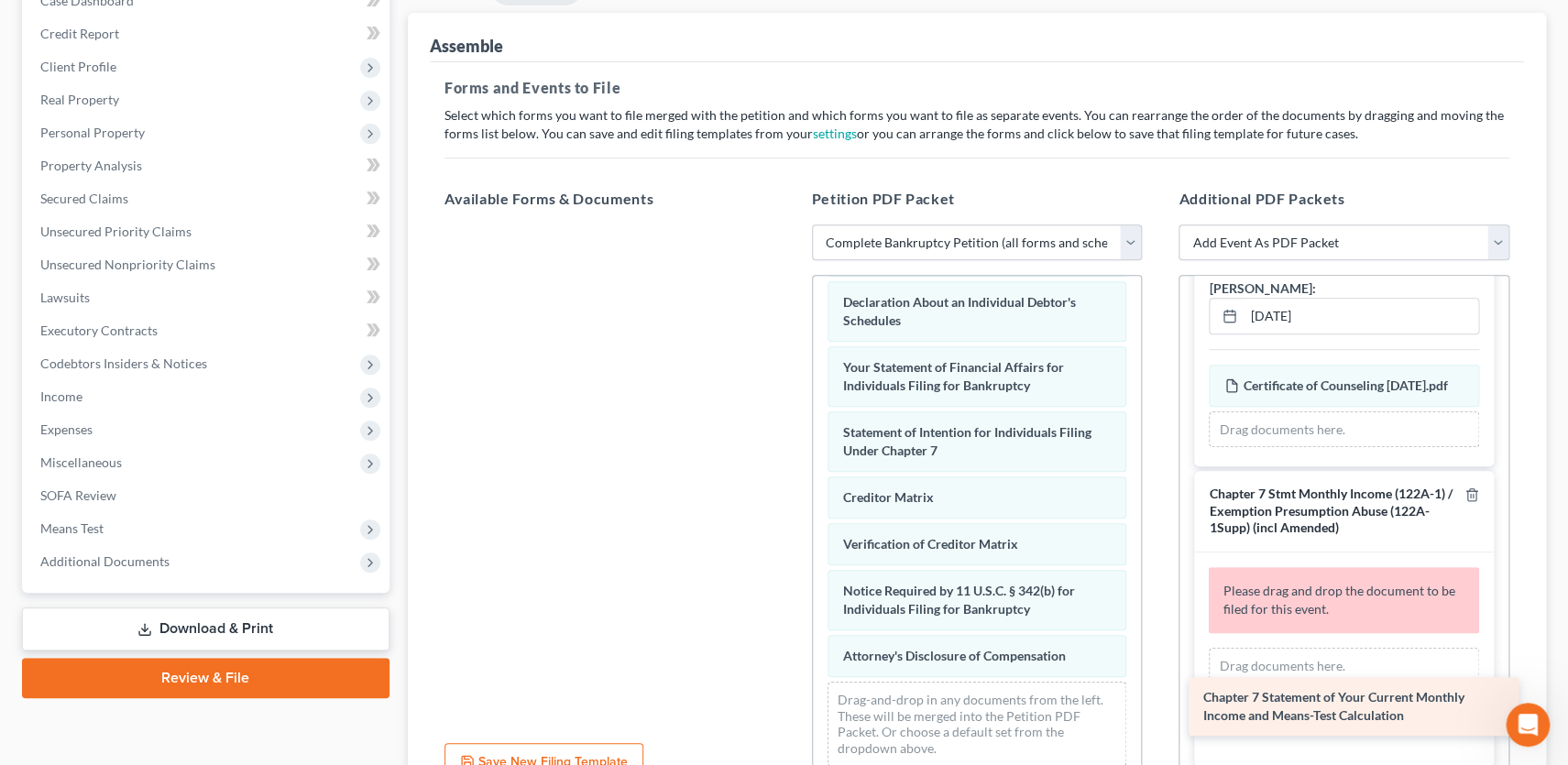
drag, startPoint x: 559, startPoint y: 247, endPoint x: 1304, endPoint y: 698, distance: 870.9
click at [790, 225] on div "Chapter 7 Statement of Your Current Monthly Income and Means-Test Calculation C…" at bounding box center [609, 225] width 360 height 0
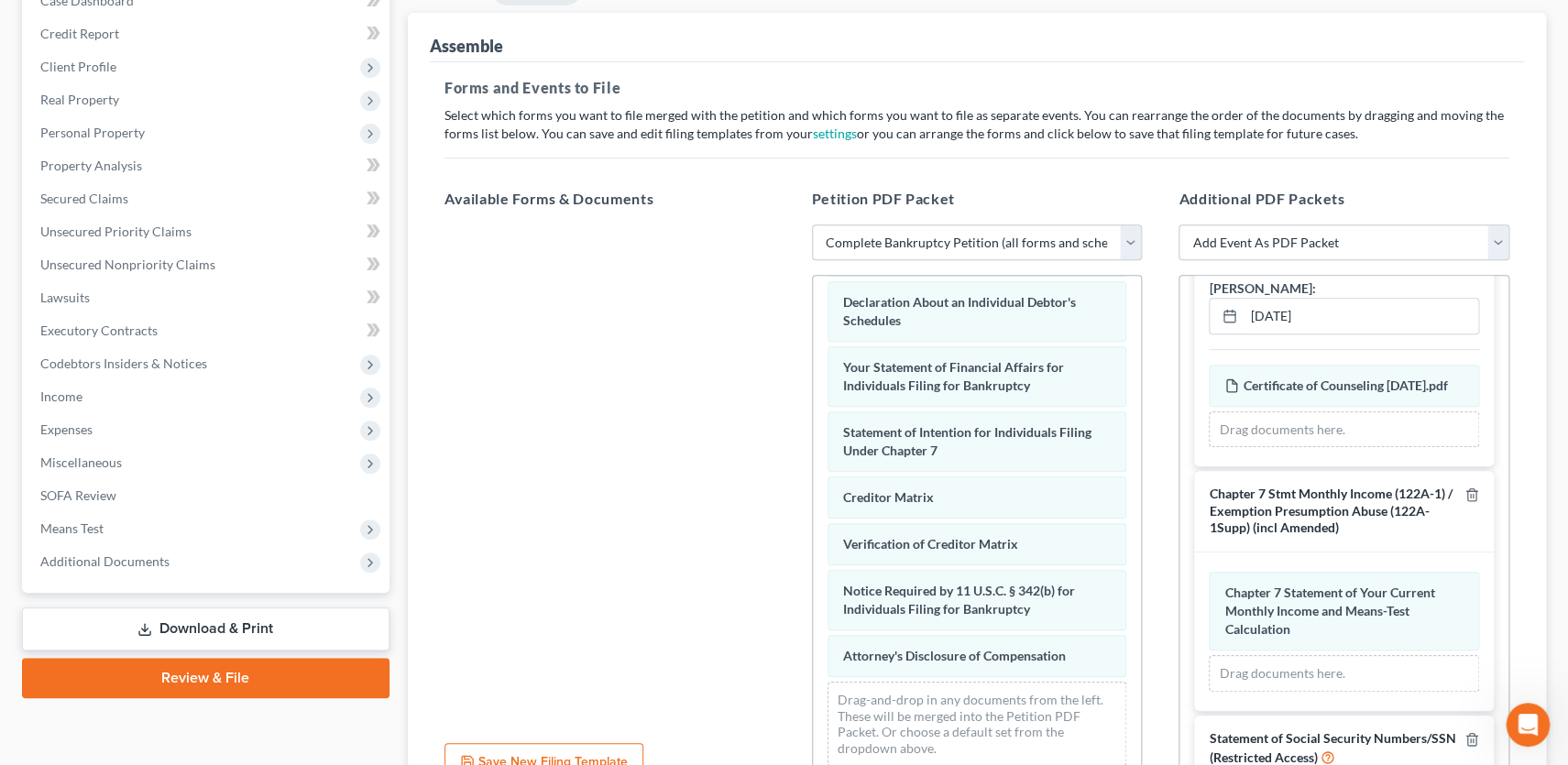
scroll to position [392, 0]
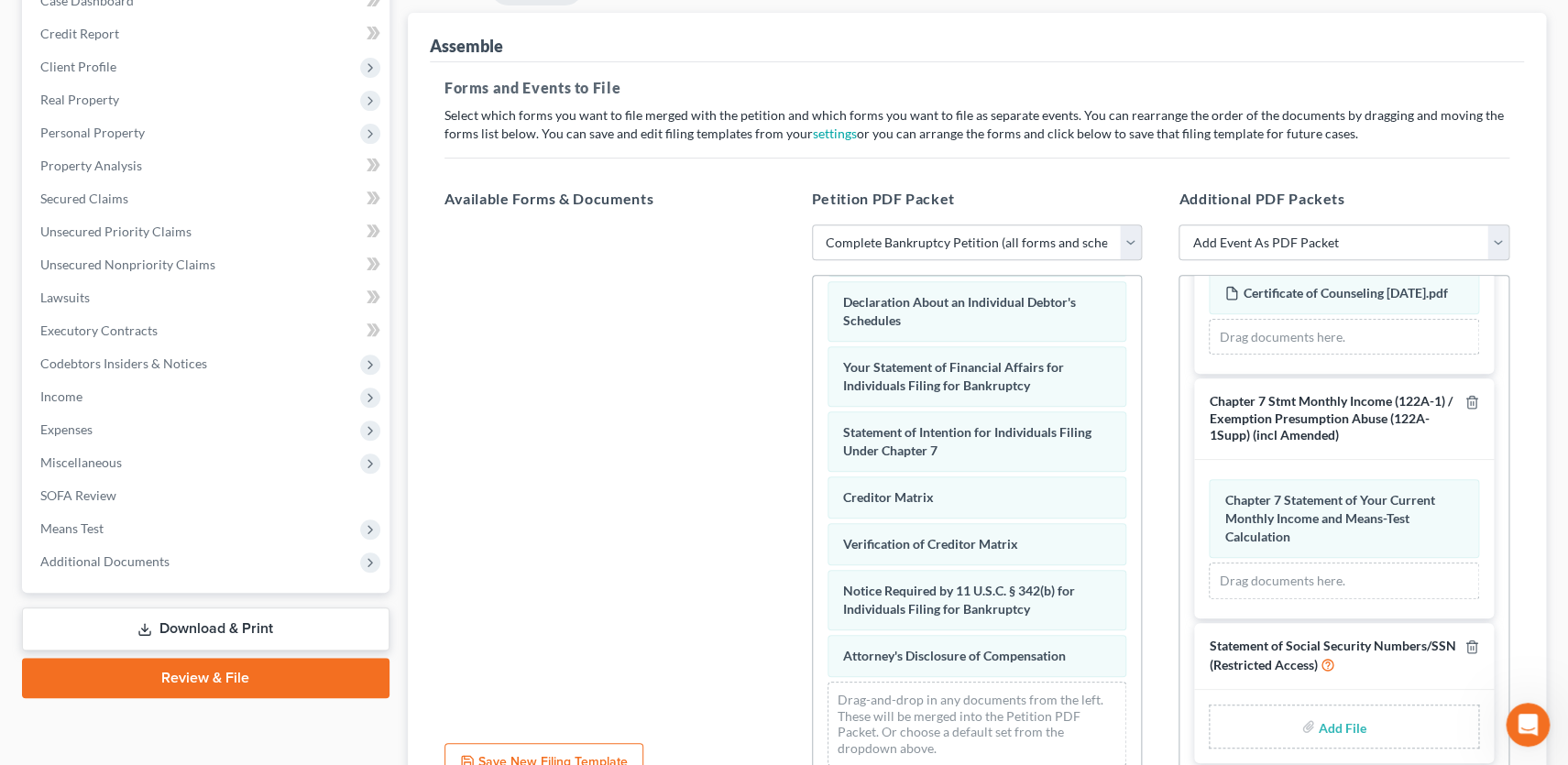
click at [1334, 731] on input "file" at bounding box center [1341, 726] width 44 height 33
type input "C:\fakepath\Statement About Your Social Security Numbers.pdf"
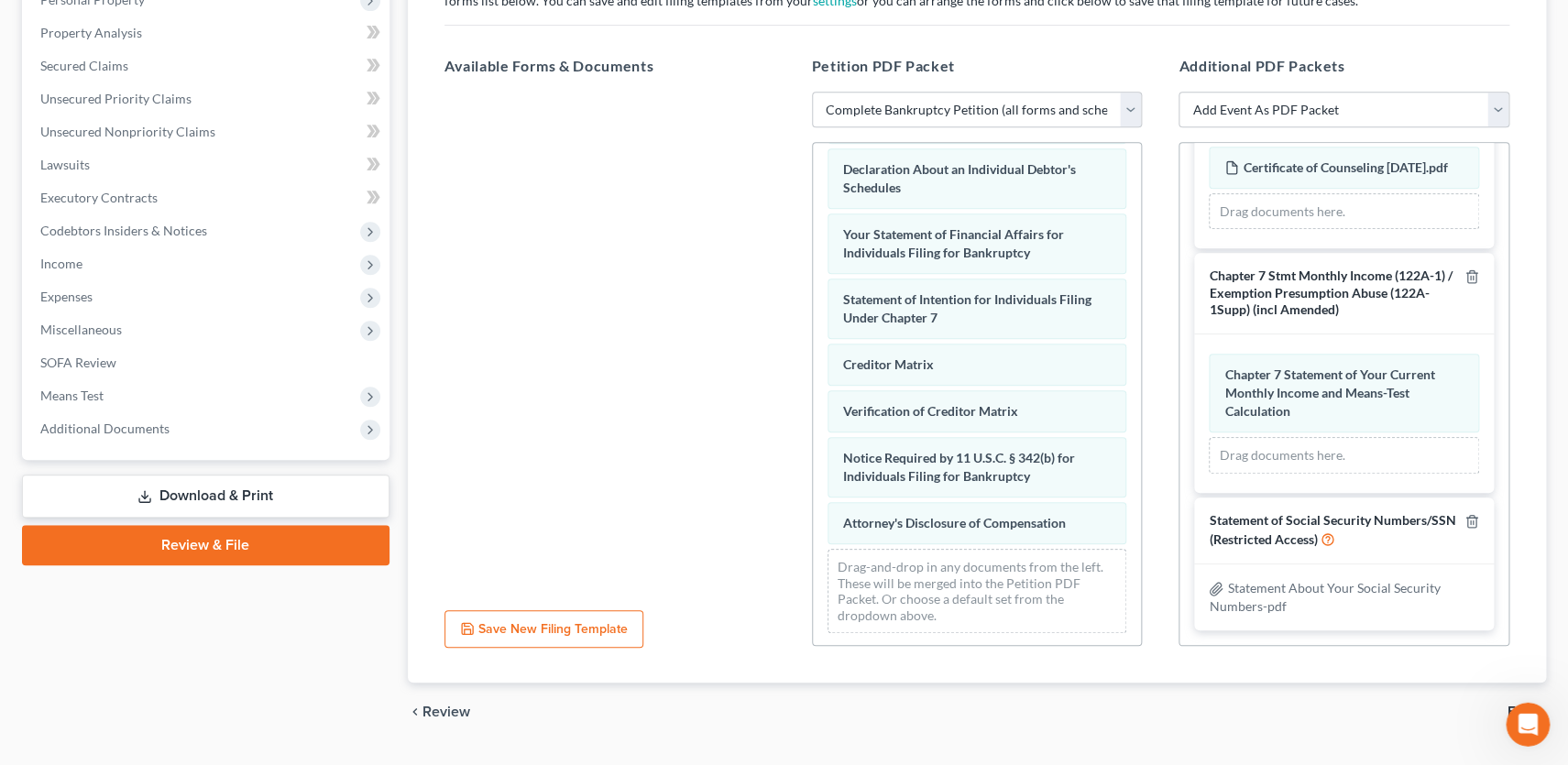
scroll to position [383, 0]
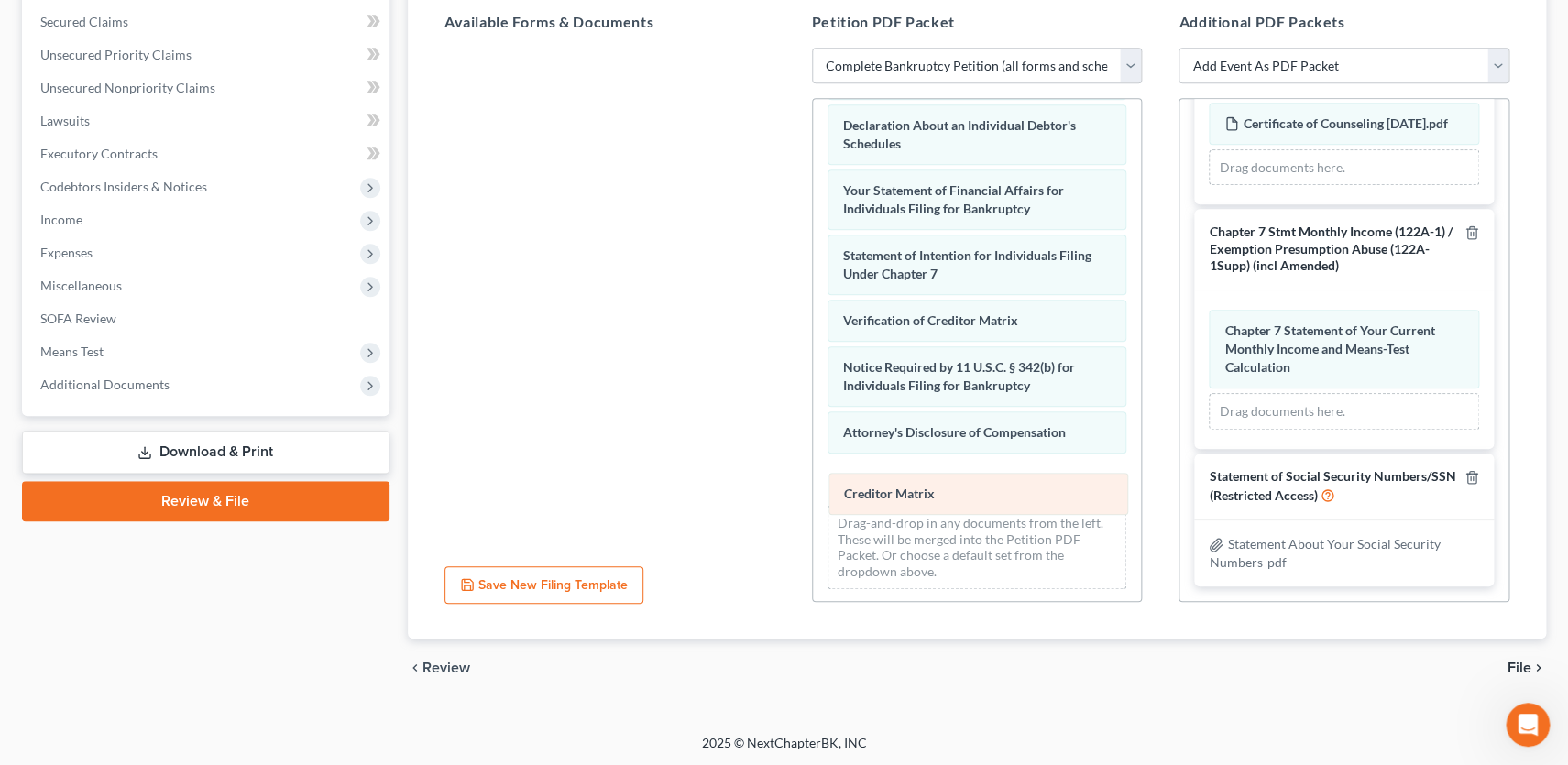
drag, startPoint x: 904, startPoint y: 315, endPoint x: 905, endPoint y: 493, distance: 178.0
click at [905, 493] on div "Creditor Matrix Voluntary Petition for Individuals Filing for Bankruptcy Summar…" at bounding box center [977, 76] width 329 height 1054
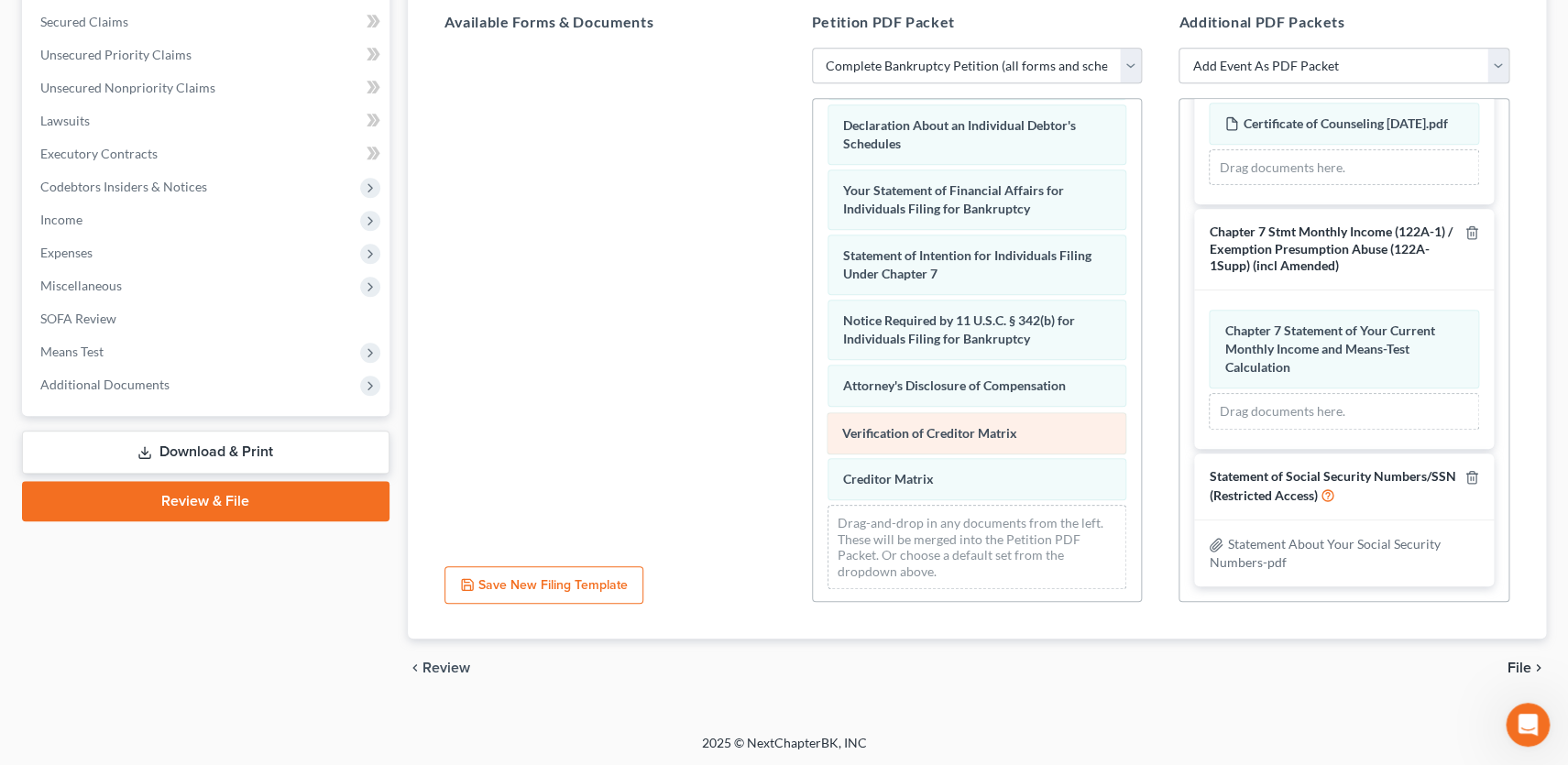
drag, startPoint x: 917, startPoint y: 314, endPoint x: 917, endPoint y: 429, distance: 115.0
click at [917, 429] on div "Verification of Creditor Matrix Voluntary Petition for Individuals Filing for B…" at bounding box center [977, 76] width 329 height 1054
click at [1518, 667] on span "File" at bounding box center [1519, 668] width 24 height 14
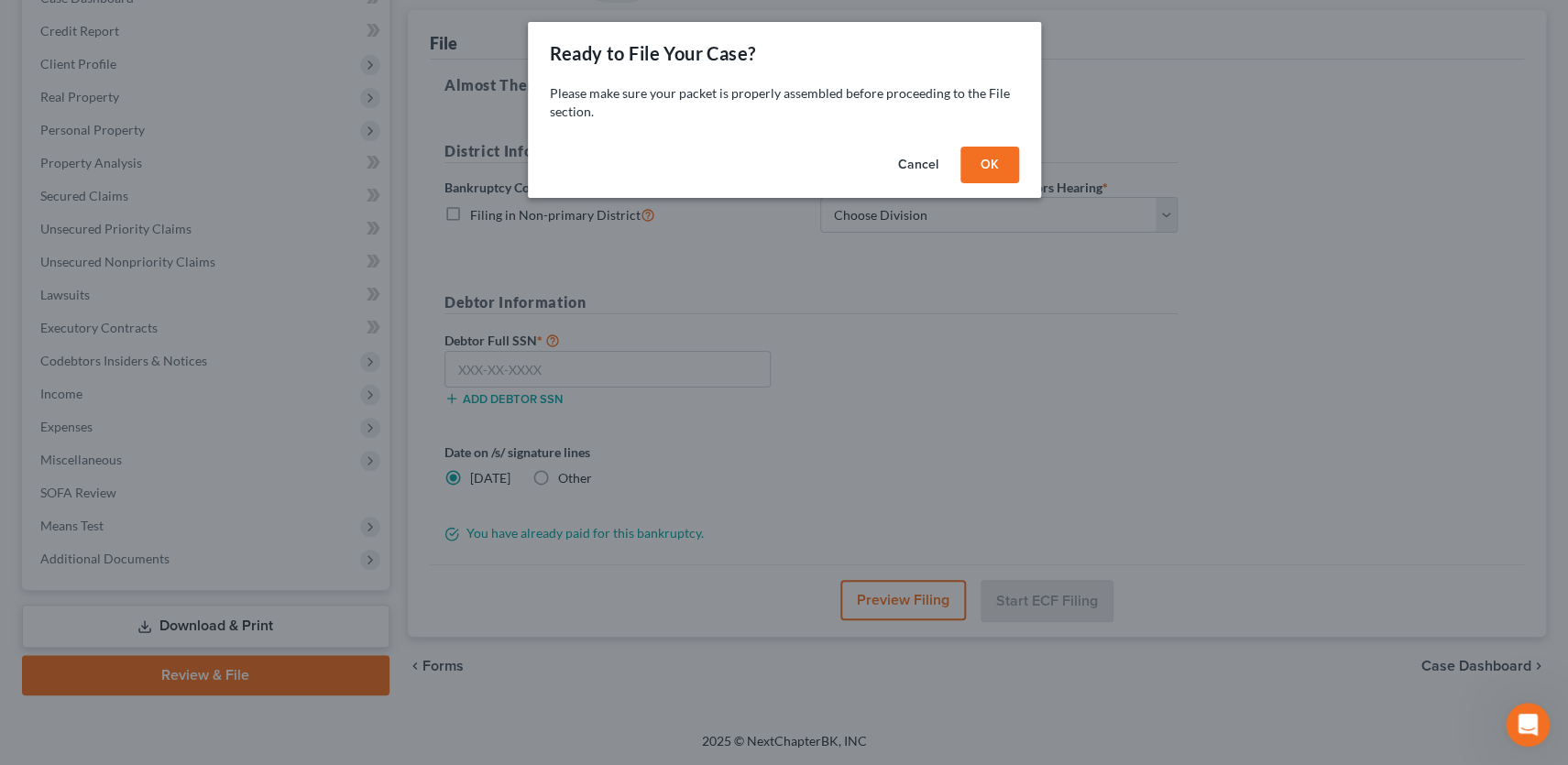
scroll to position [206, 0]
click at [980, 167] on button "OK" at bounding box center [989, 165] width 59 height 37
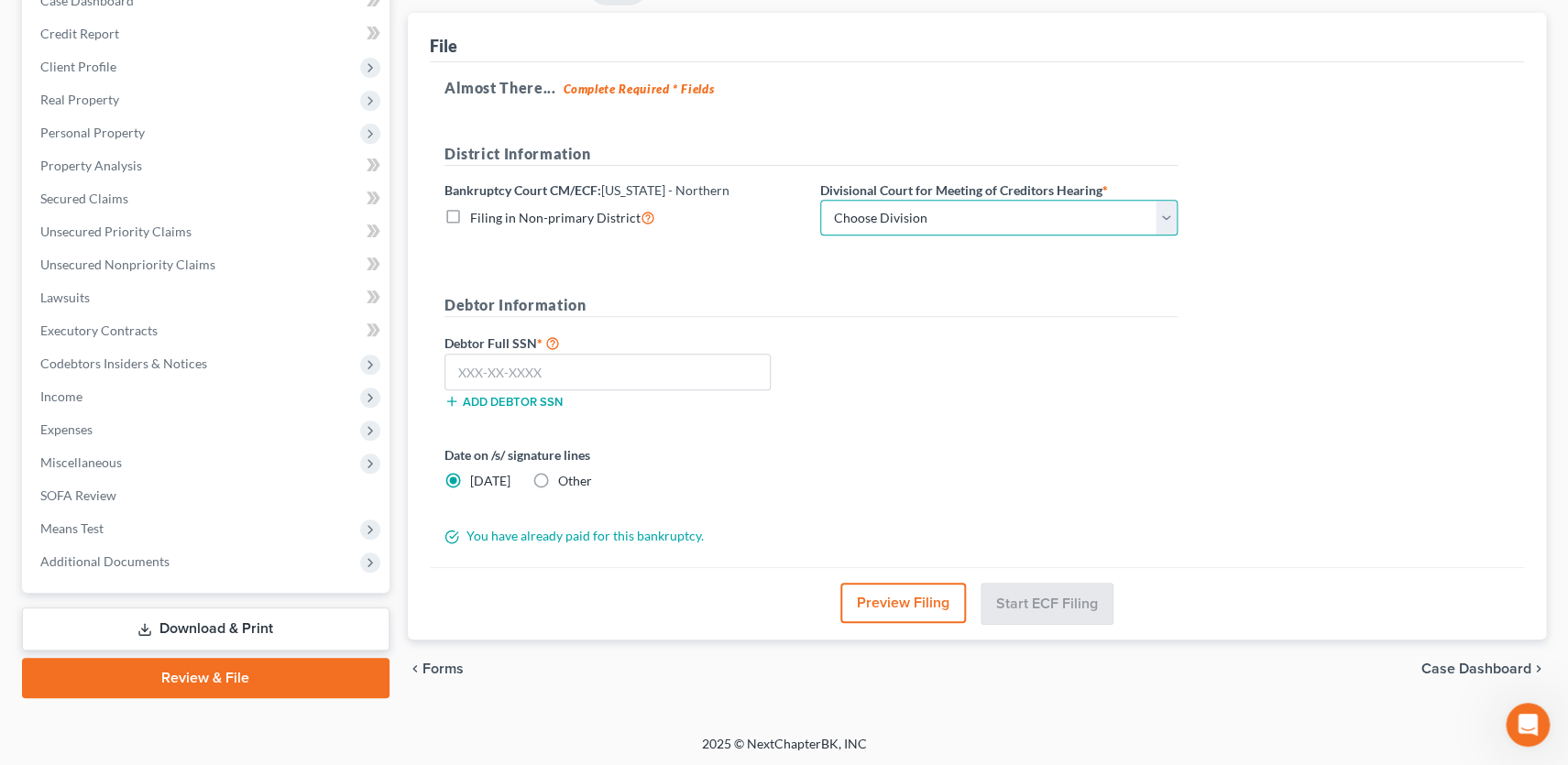
select select "0"
click option "[GEOGRAPHIC_DATA]" at bounding box center [0, 0] width 0 height 0
click at [722, 369] on input "text" at bounding box center [608, 372] width 326 height 37
type input "329-60-5413"
click at [849, 222] on select "Choose Division [GEOGRAPHIC_DATA] [GEOGRAPHIC_DATA] [GEOGRAPHIC_DATA] [GEOGRAPH…" at bounding box center [999, 218] width 357 height 37
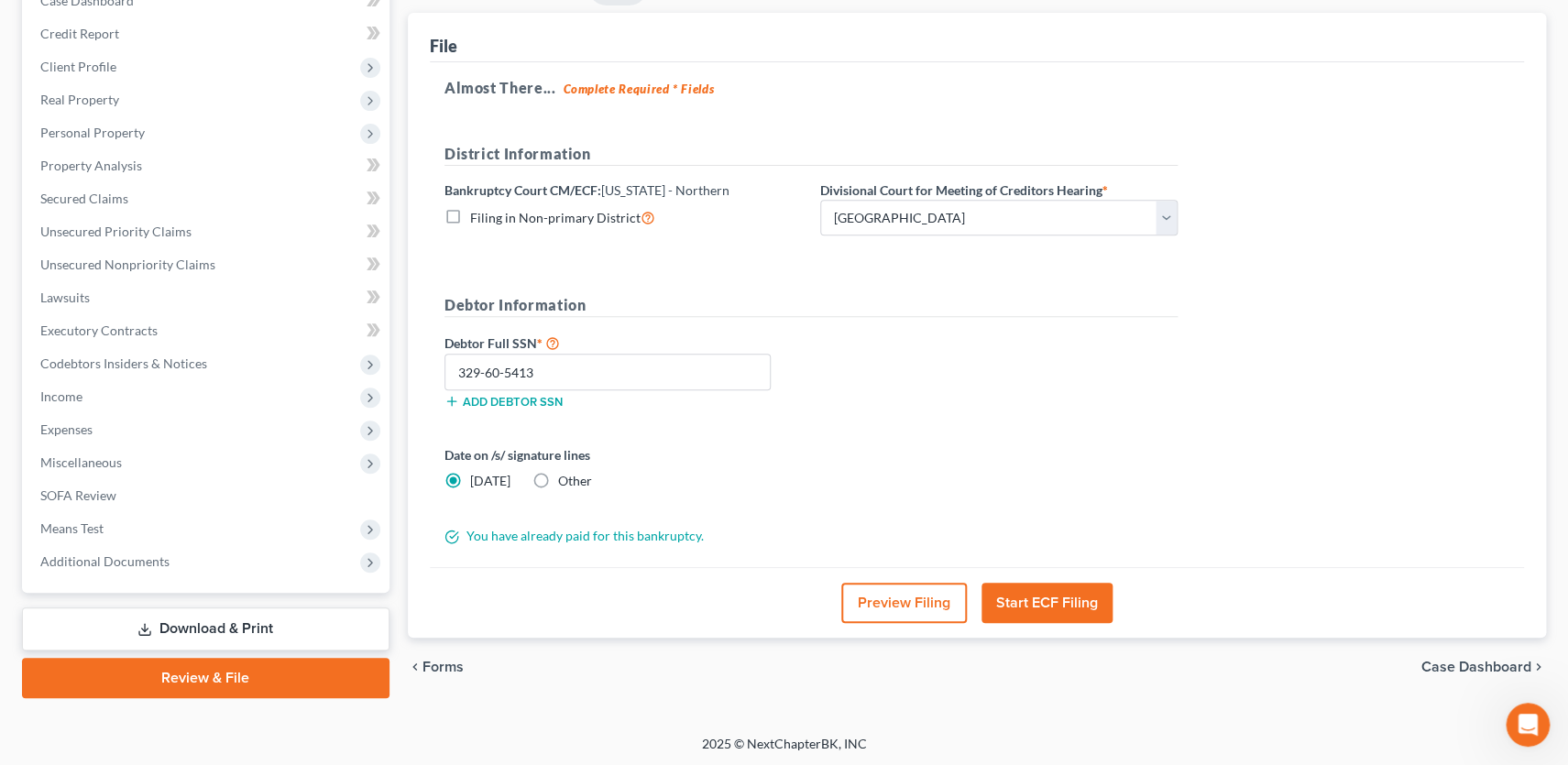
click at [1020, 600] on button "Start ECF Filing" at bounding box center [1047, 603] width 131 height 41
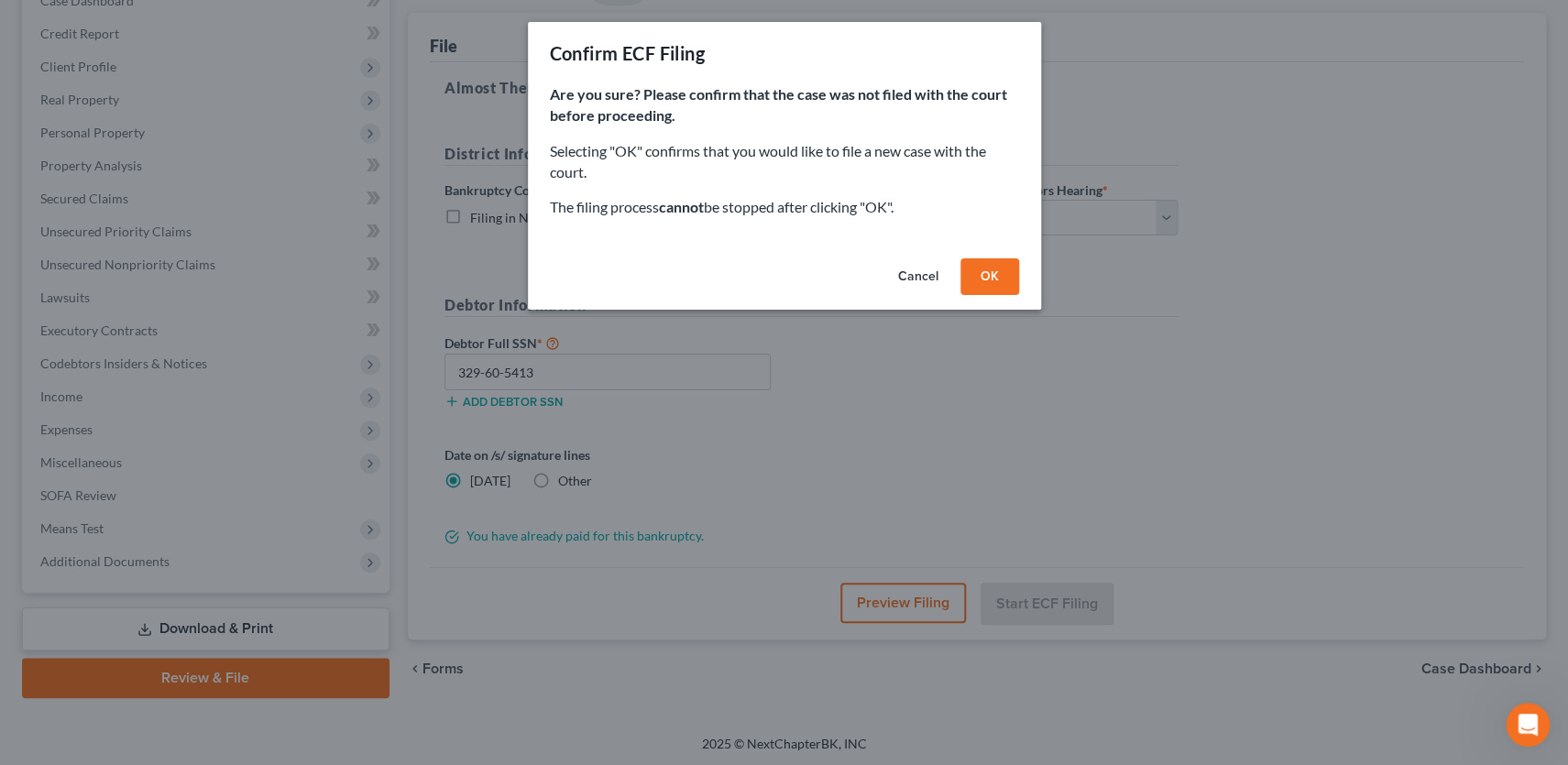
click at [974, 263] on button "OK" at bounding box center [989, 277] width 59 height 37
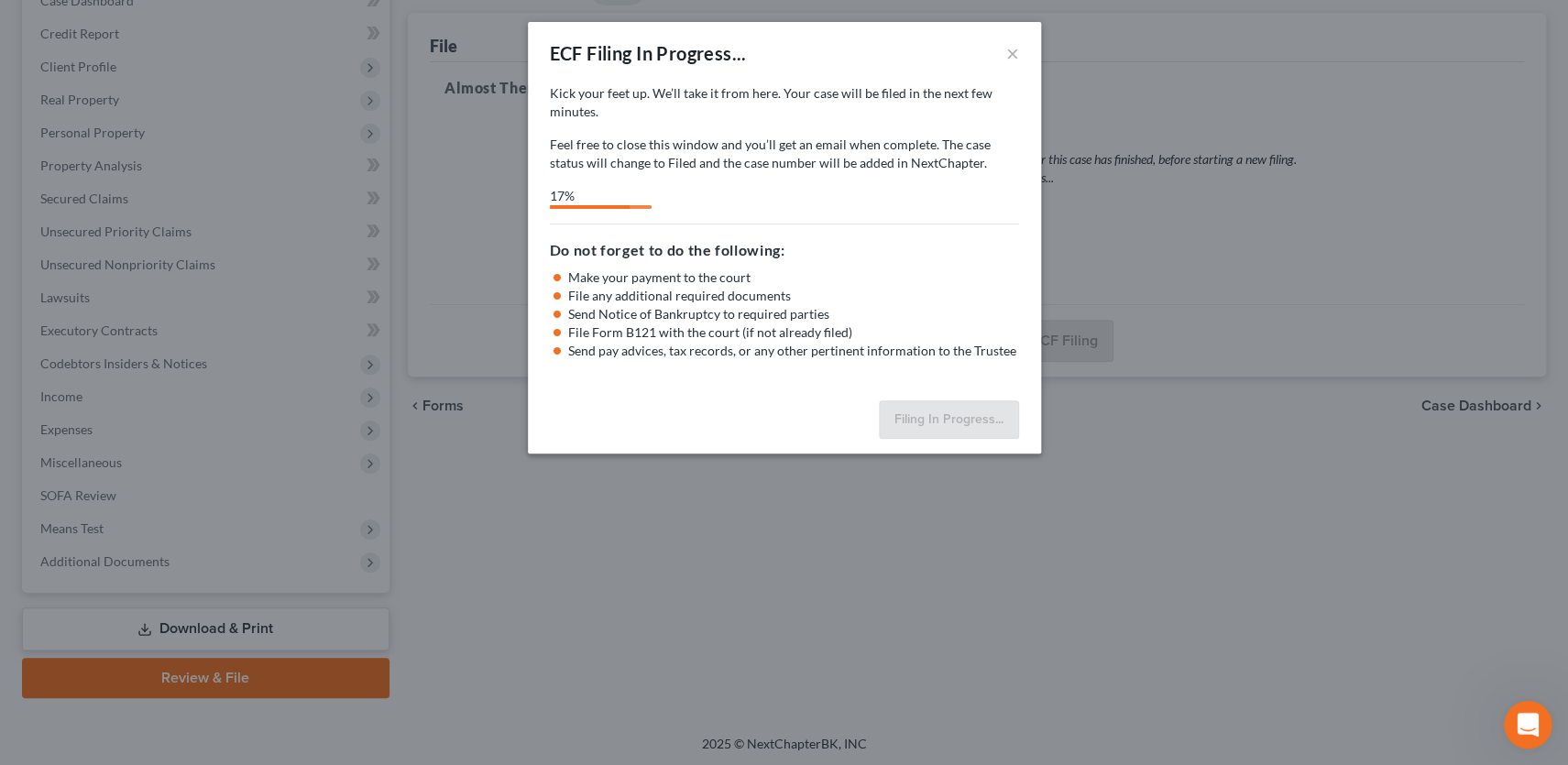
click at [1533, 721] on icon "Open Intercom Messenger" at bounding box center [1526, 722] width 30 height 30
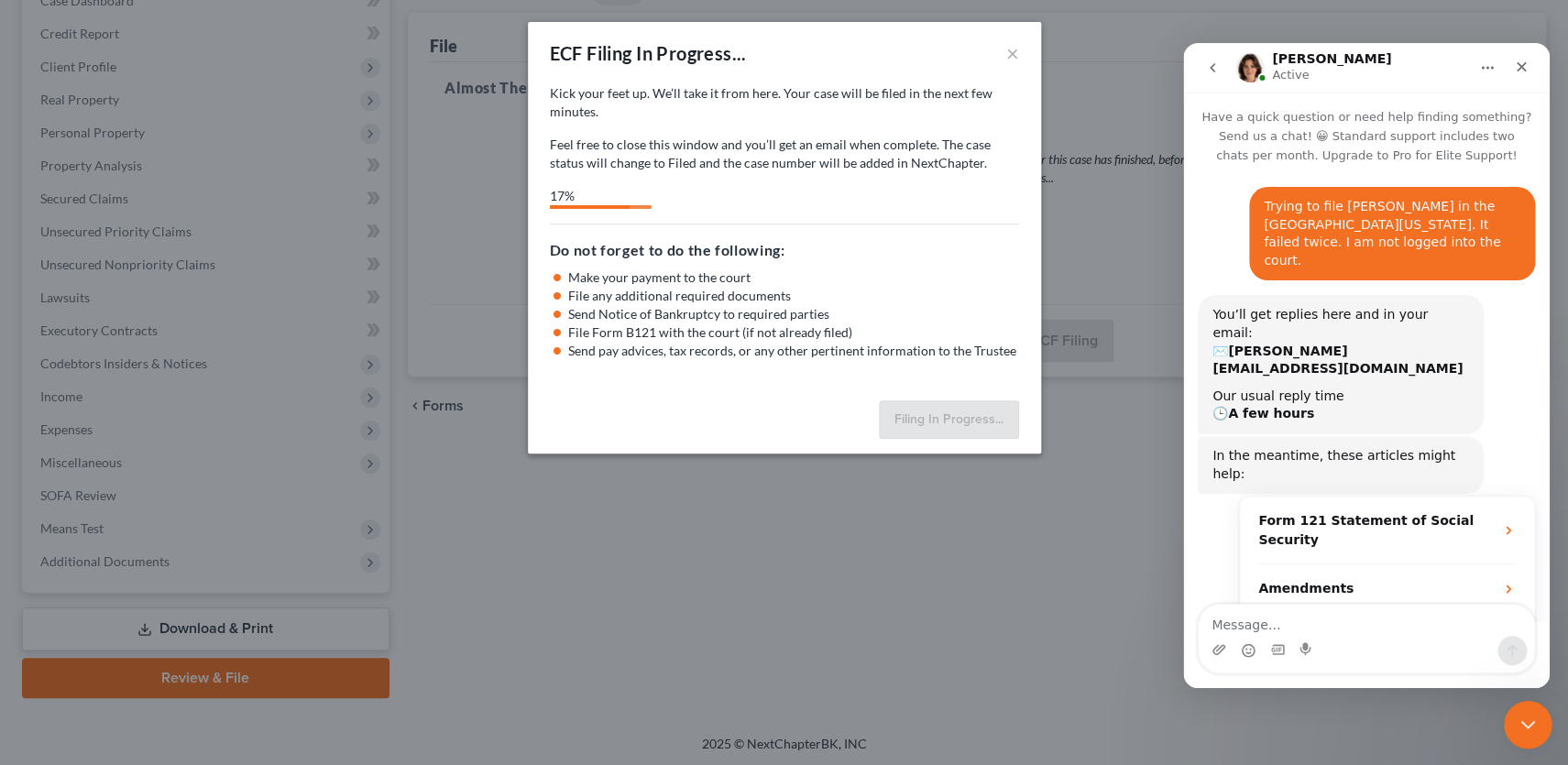
scroll to position [564, 0]
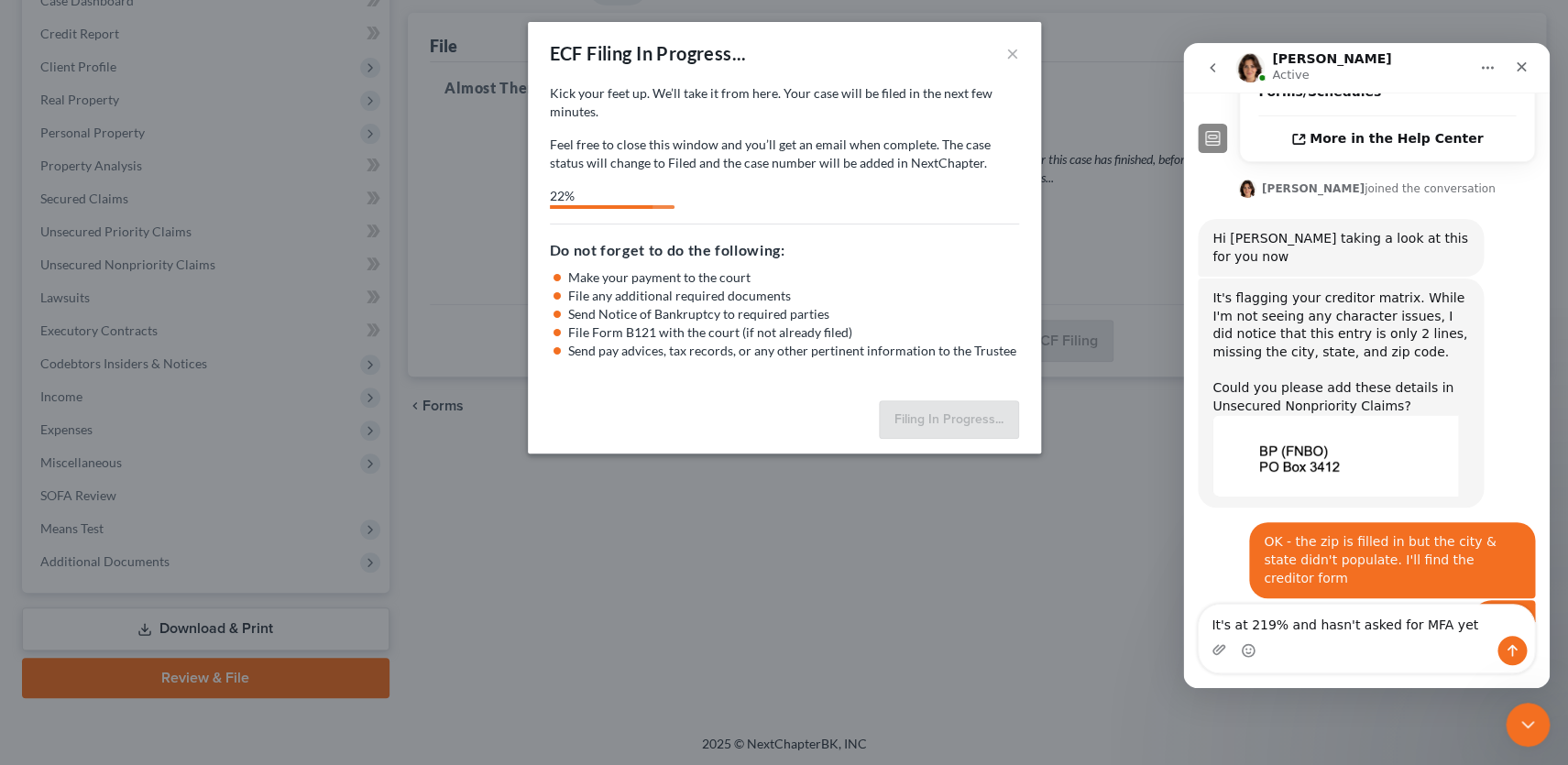
type textarea "It's at 21% and hasn't asked for MFA yet"
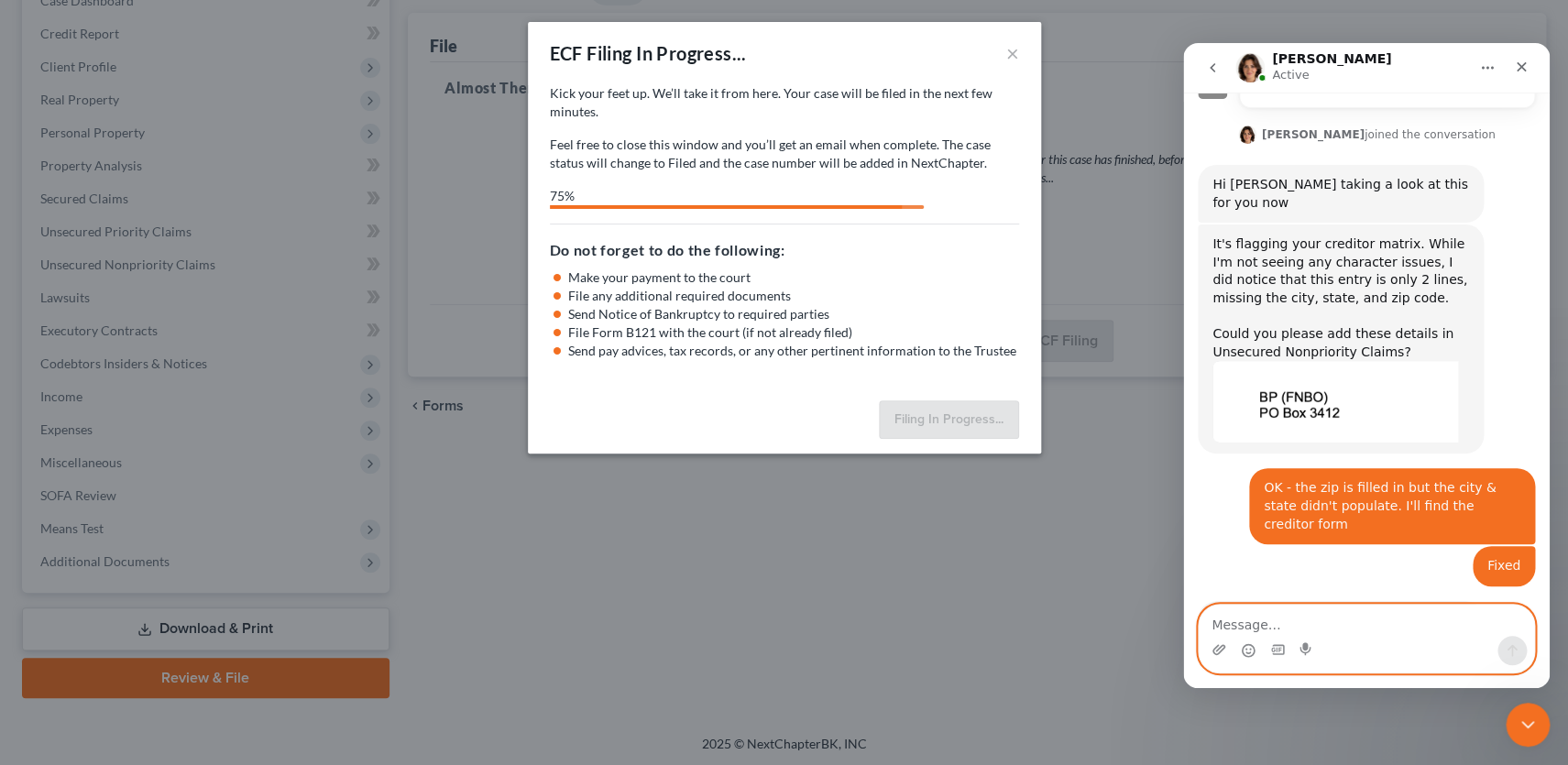
click at [1349, 636] on textarea "Message…" at bounding box center [1366, 620] width 336 height 31
type textarea "74%, hasn't failed yet, hasn't asked for code"
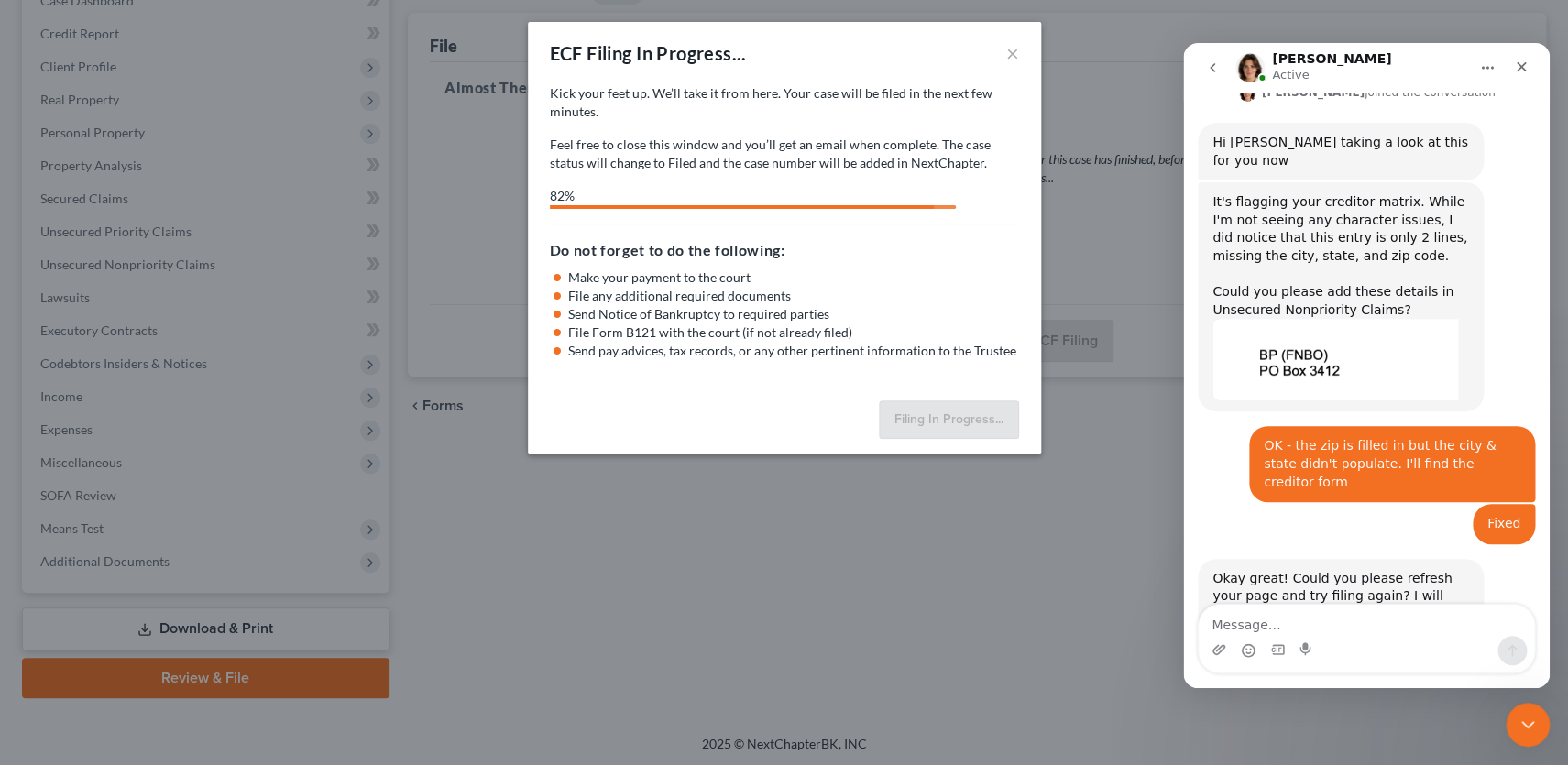
click at [448, 468] on div "ECF Filing In Progress... × Kick your feet up. We’ll take it from here. Your ca…" at bounding box center [784, 382] width 1568 height 765
select select "0"
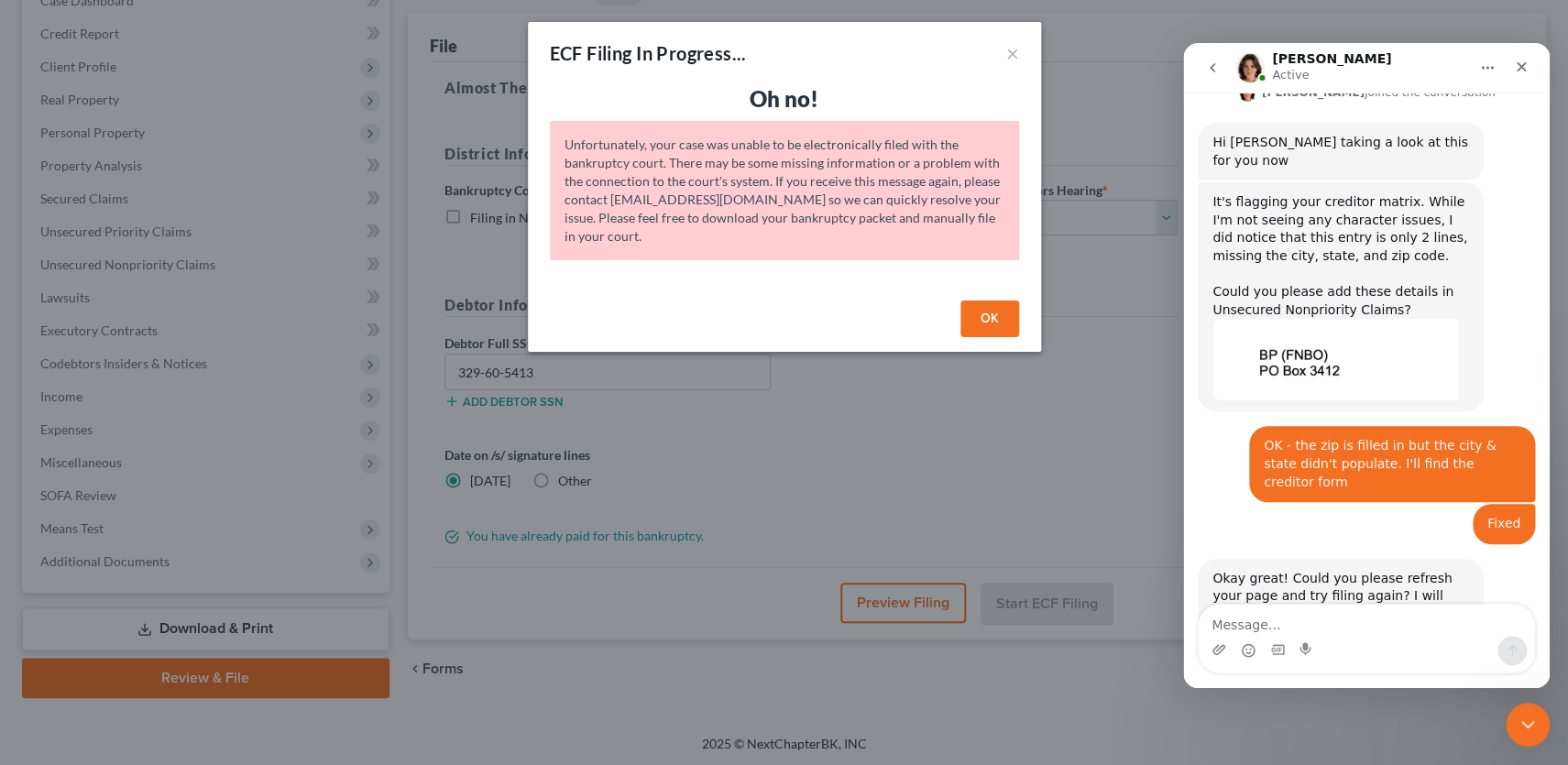
click at [820, 167] on div "Unfortunately, your case was unable to be electronically filed with the bankrup…" at bounding box center [784, 190] width 469 height 139
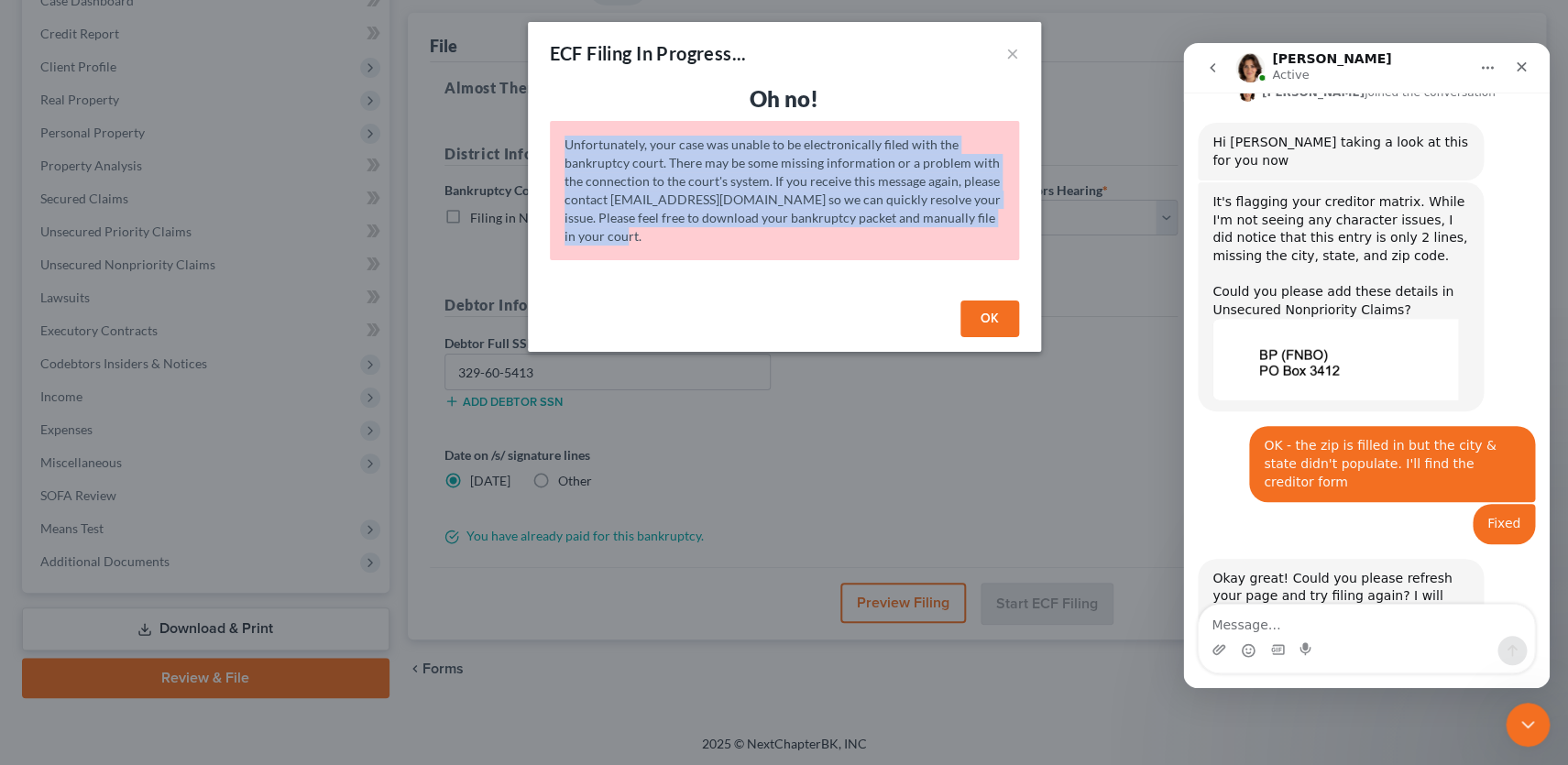
drag, startPoint x: 563, startPoint y: 143, endPoint x: 631, endPoint y: 247, distance: 124.3
click at [631, 247] on div "Unfortunately, your case was unable to be electronically filed with the bankrup…" at bounding box center [784, 190] width 469 height 139
copy div "Unfortunately, your case was unable to be electronically filed with the bankrup…"
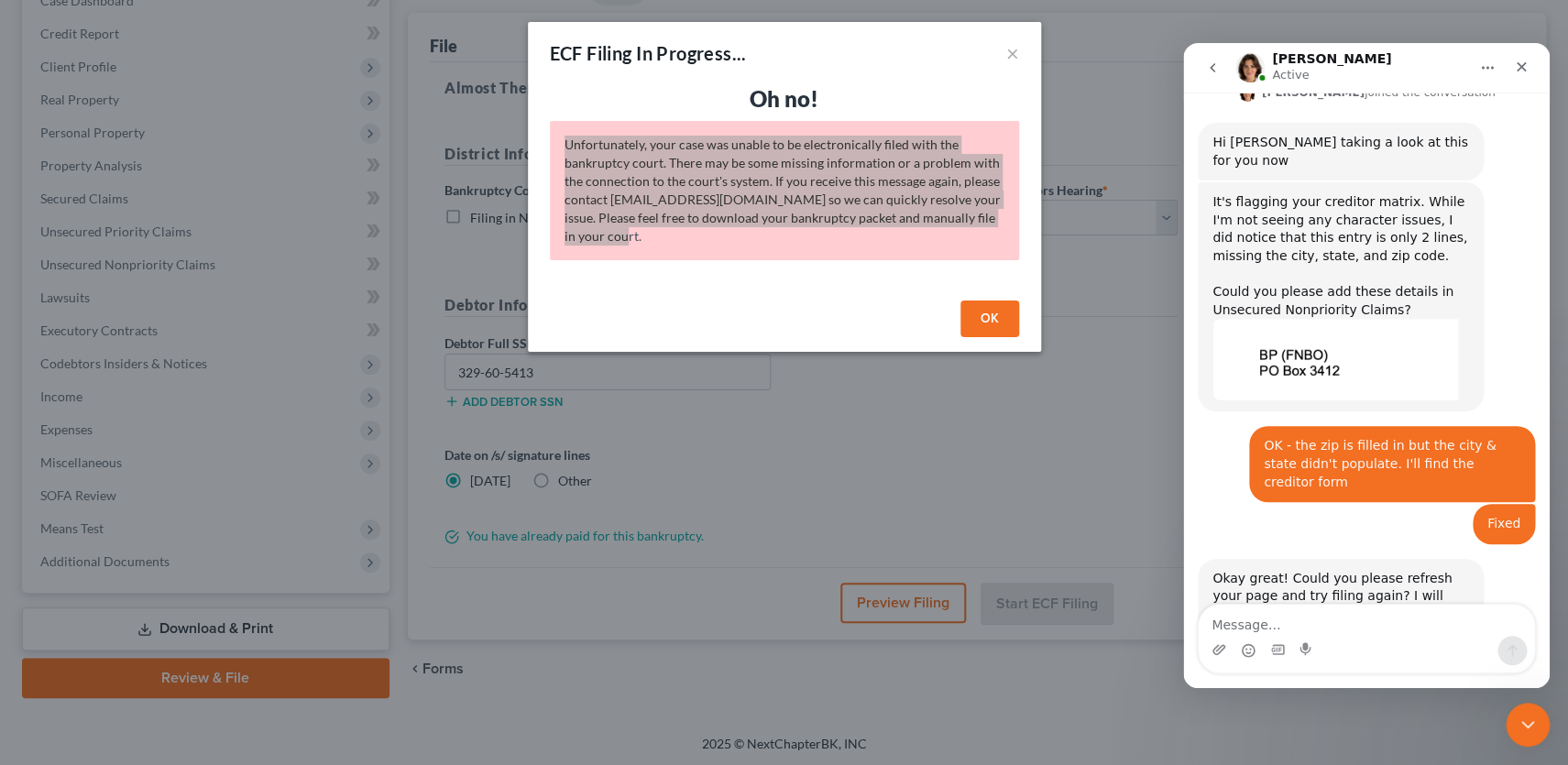
click at [1375, 644] on div "Intercom messenger" at bounding box center [1366, 650] width 336 height 29
click at [1368, 614] on textarea "Message…" at bounding box center [1366, 620] width 336 height 31
type textarea "Failed"
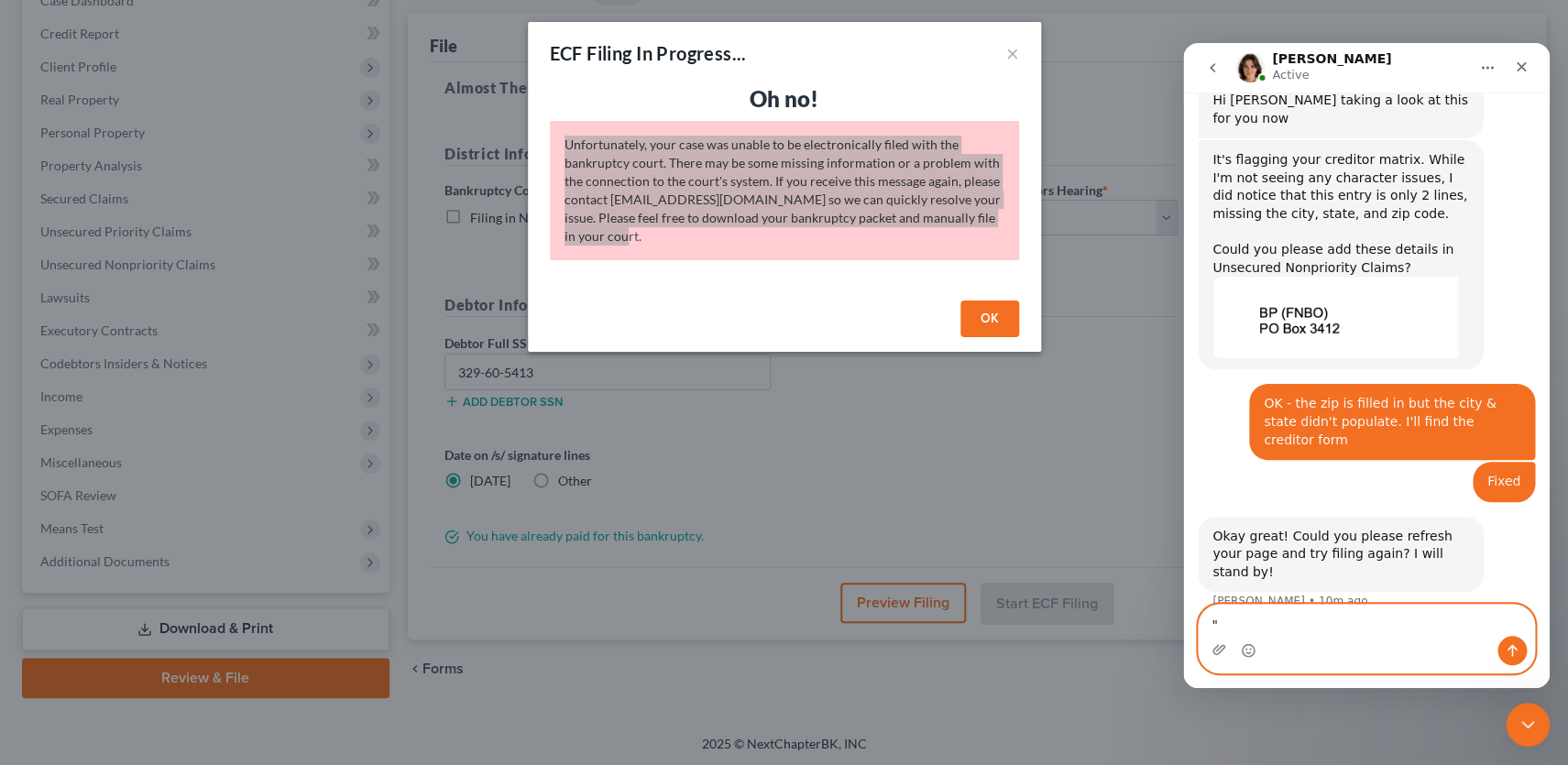
paste textarea "Unfortunately, your case was unable to be electronically filed with the bankrup…"
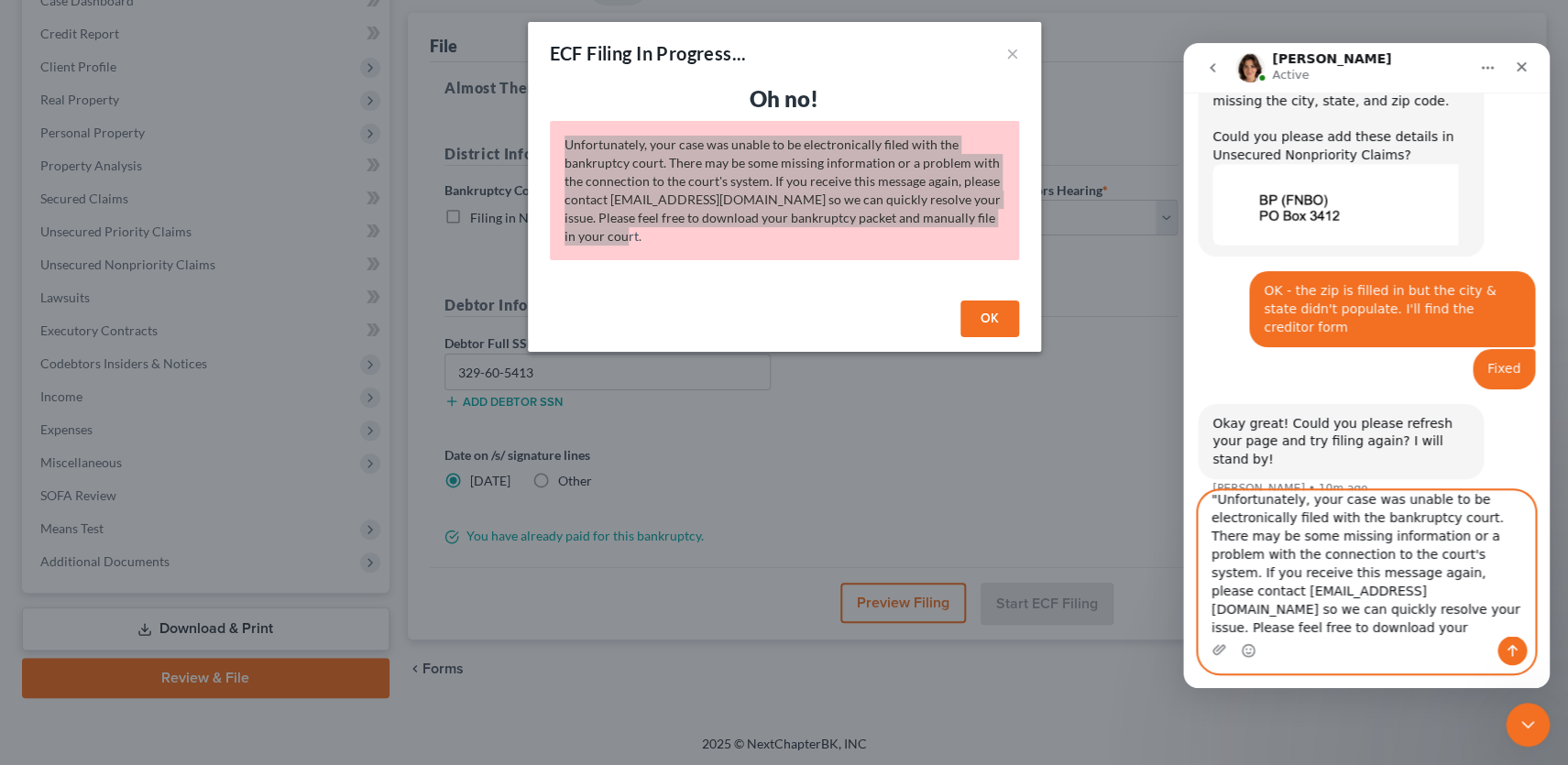
scroll to position [816, 0]
type textarea ""Unfortunately, your case was unable to be electronically filed with the bankru…"
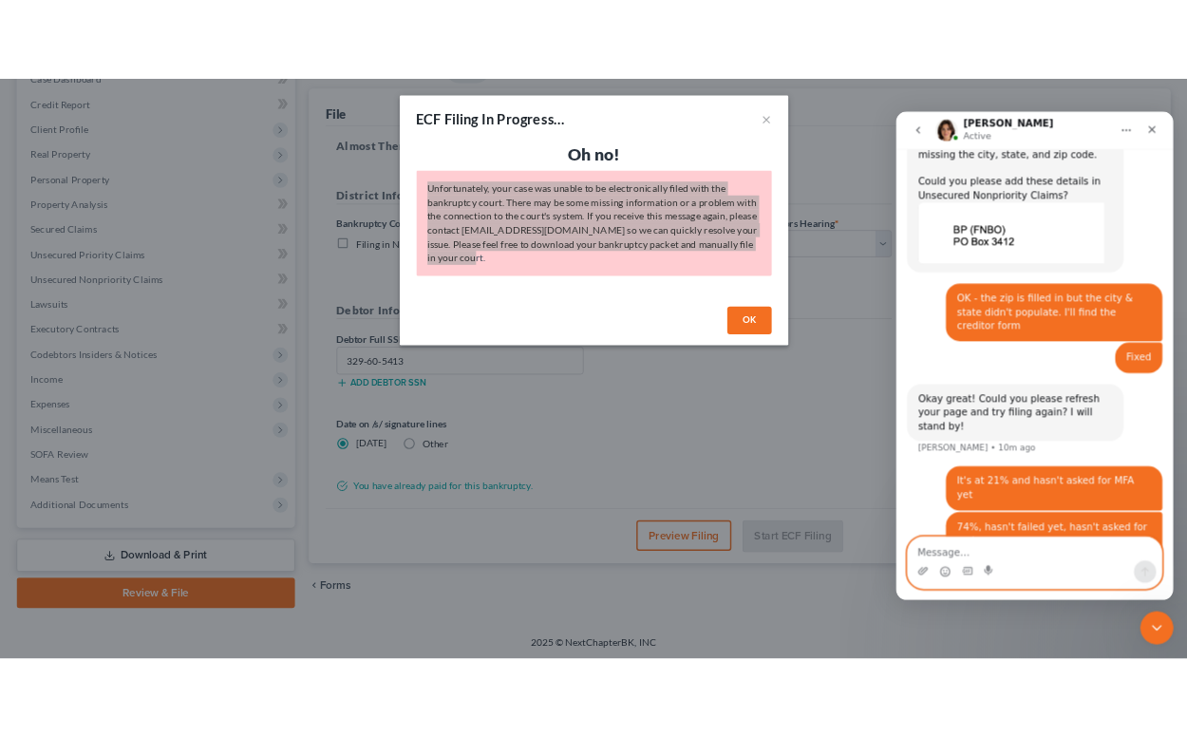
scroll to position [919, 0]
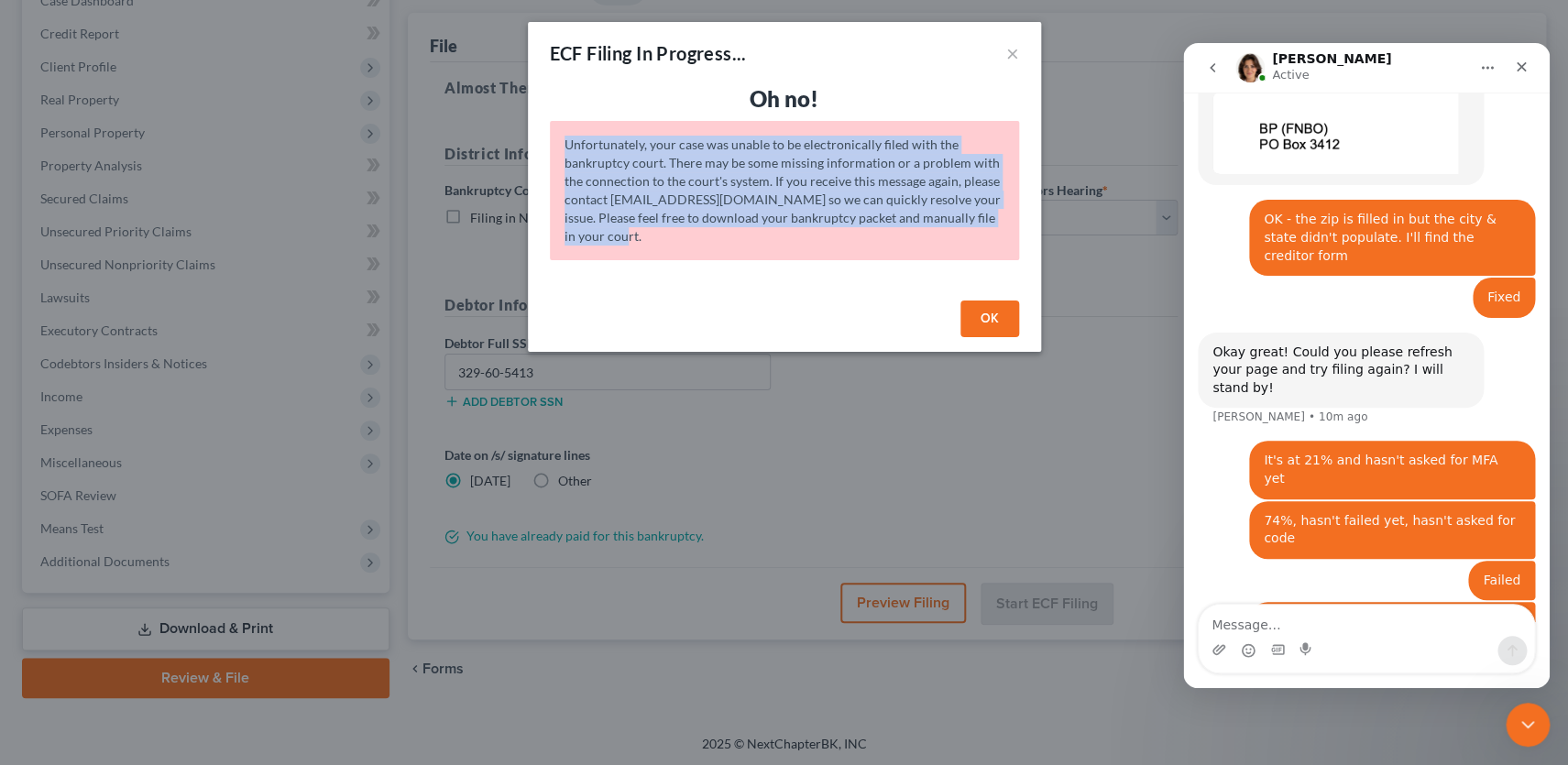
click at [977, 321] on button "OK" at bounding box center [989, 319] width 59 height 37
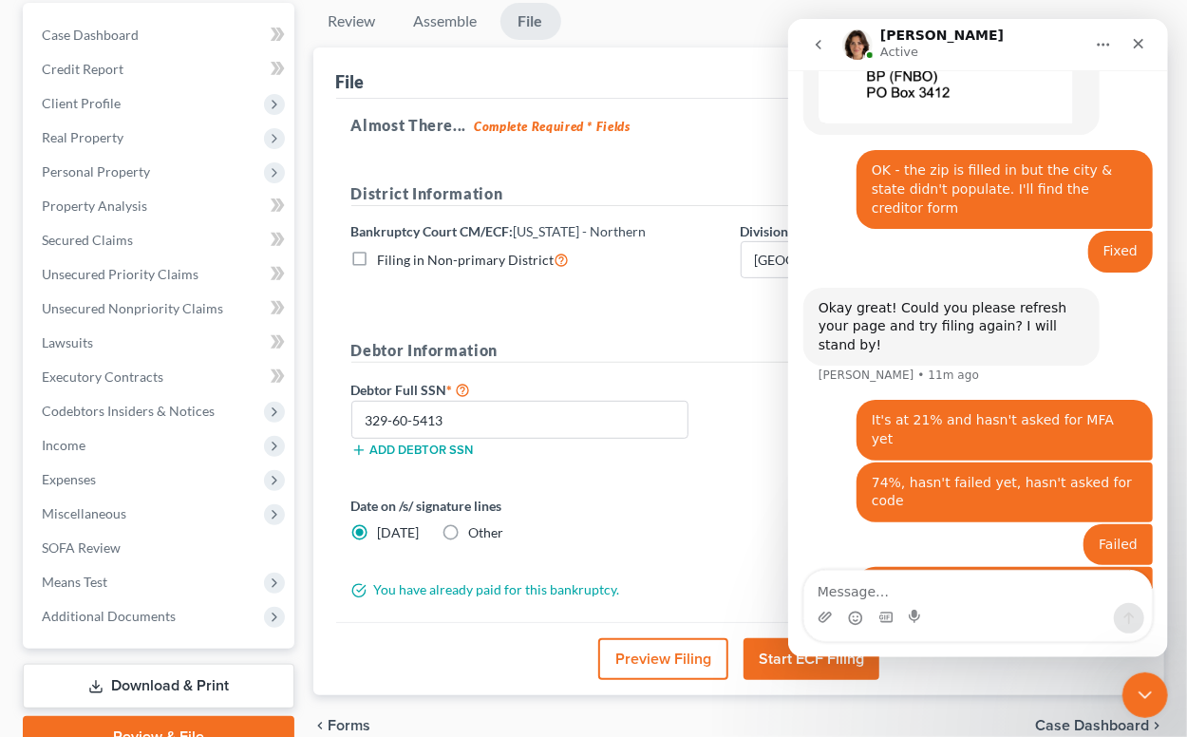
scroll to position [951, 0]
click at [179, 686] on link "Download & Print" at bounding box center [159, 686] width 272 height 45
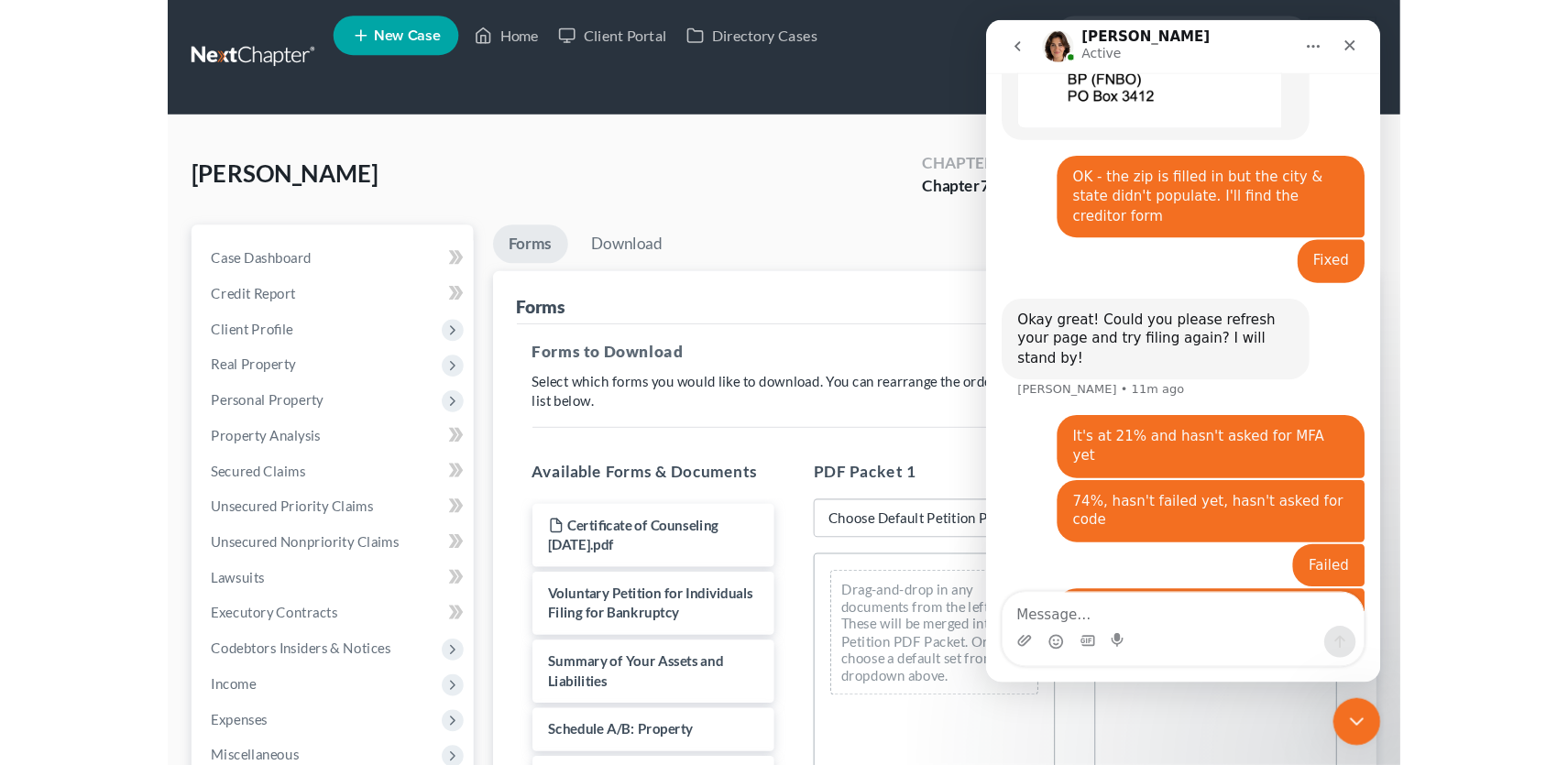
scroll to position [887, 0]
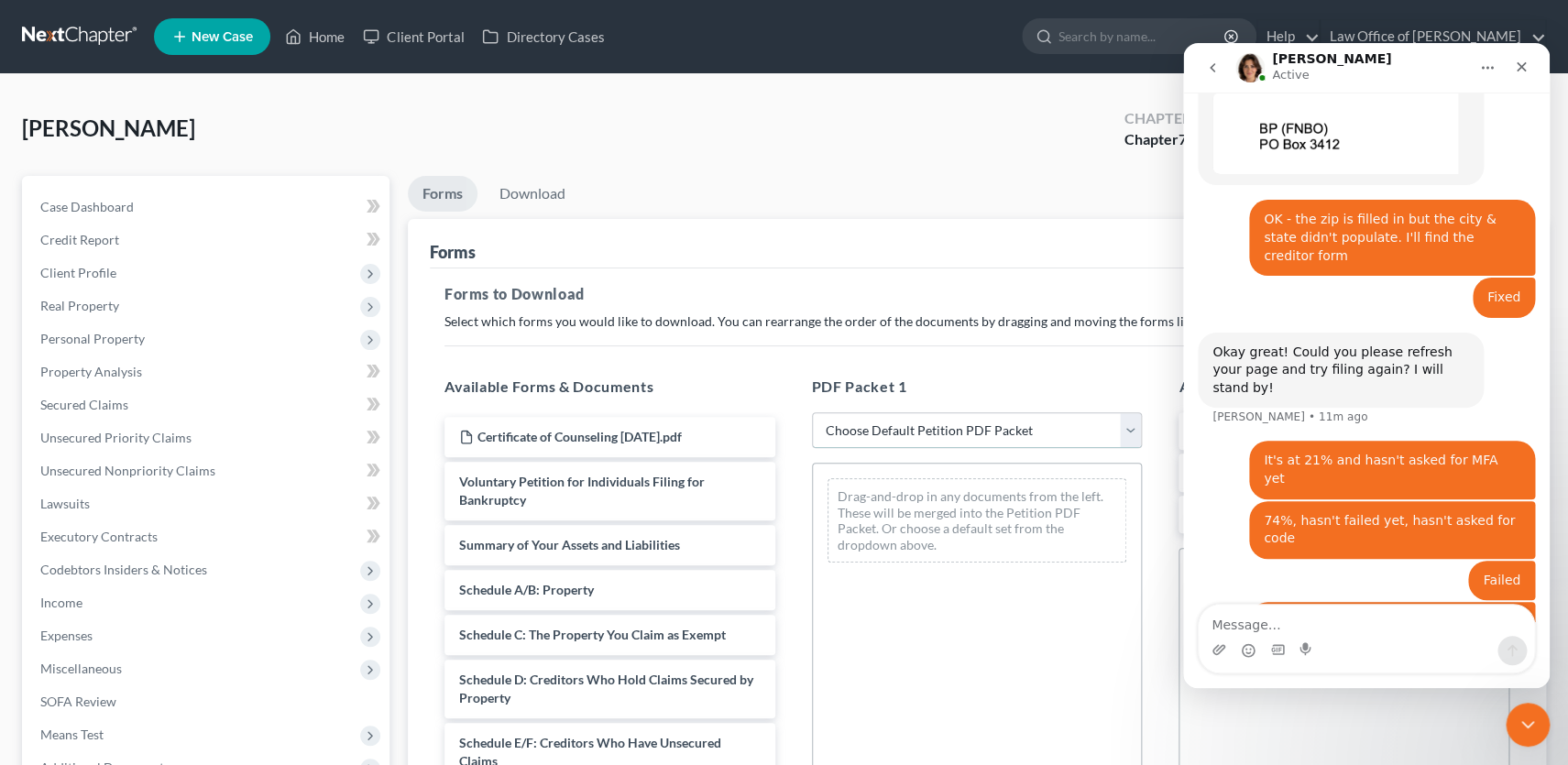
select select "0"
click option "Complete Bankruptcy Petition (all forms and schedules)" at bounding box center [0, 0] width 0 height 0
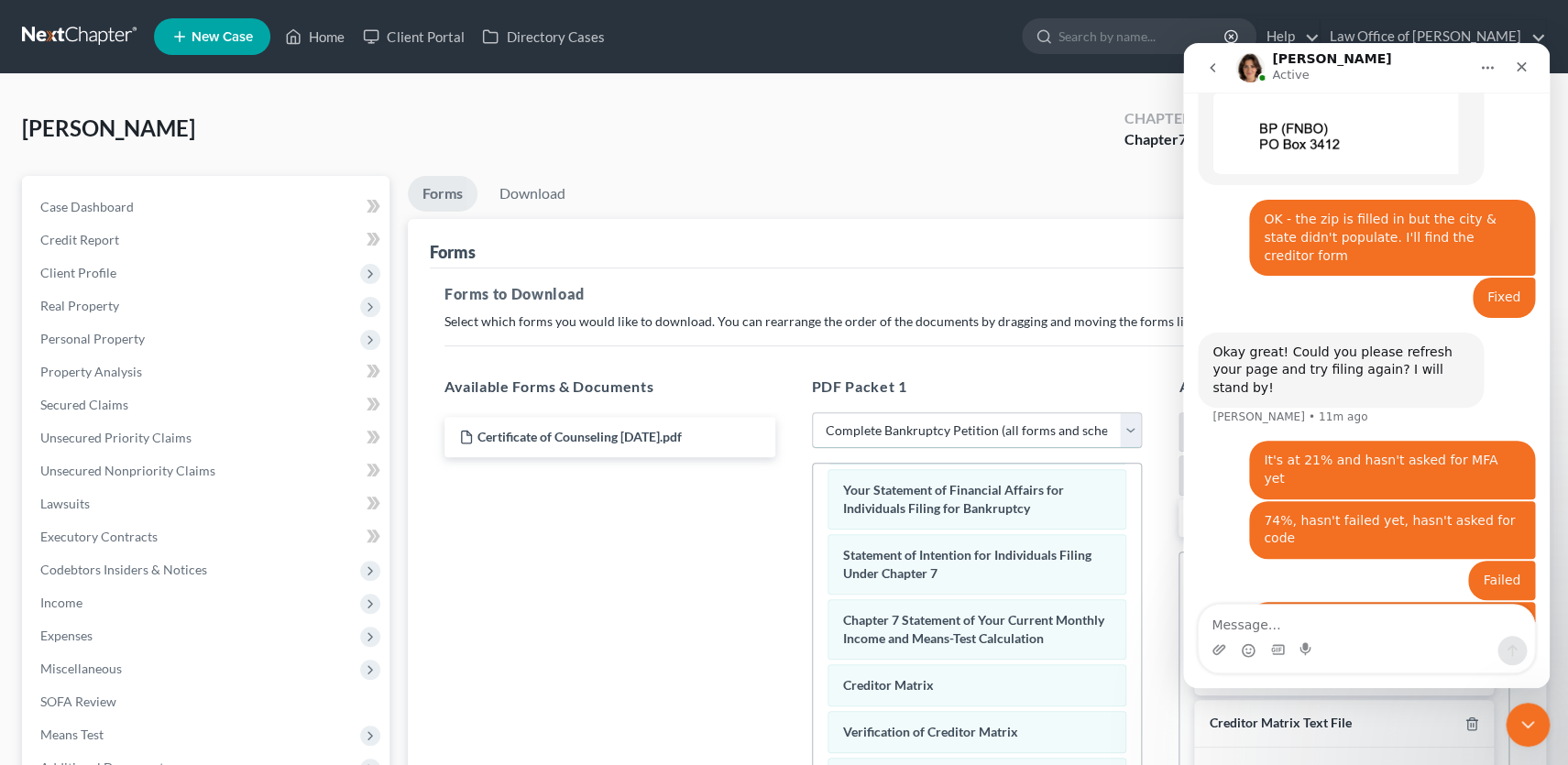
scroll to position [302, 0]
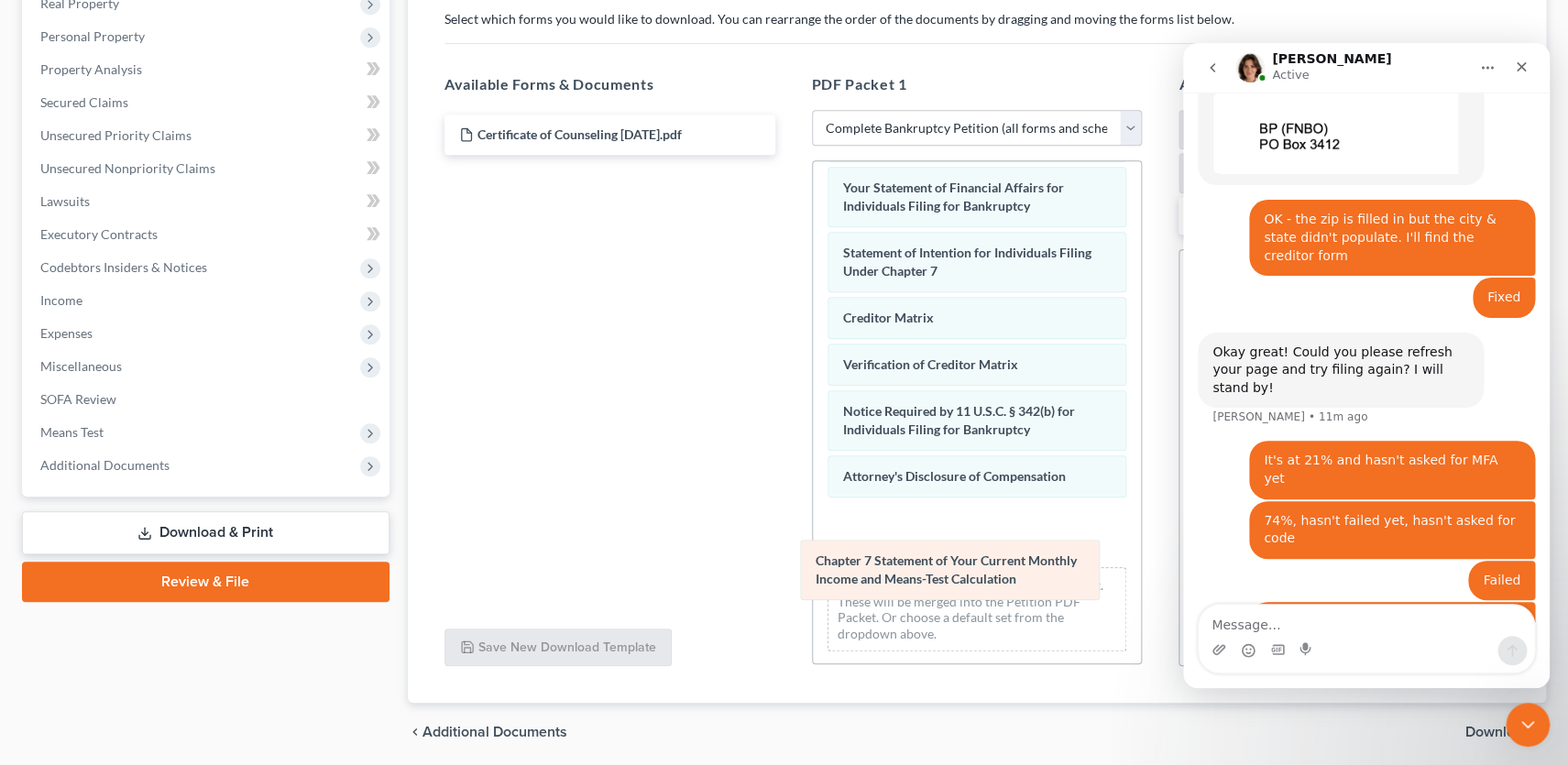
drag, startPoint x: 1029, startPoint y: 323, endPoint x: 1002, endPoint y: 570, distance: 248.5
click at [1002, 570] on div "Chapter 7 Statement of Your Current Monthly Income and Means-Test Calculation V…" at bounding box center [977, 106] width 329 height 1120
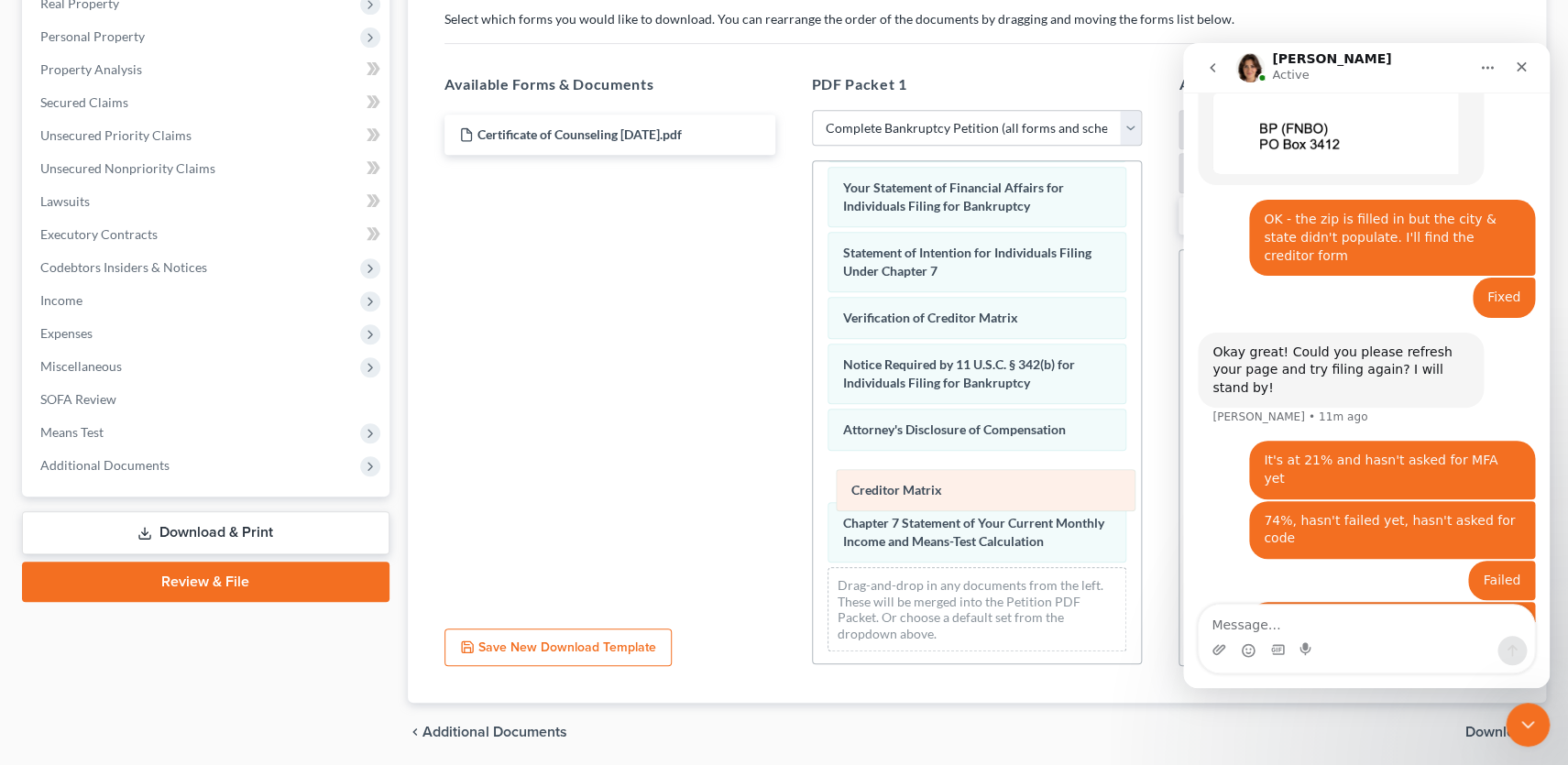
drag, startPoint x: 916, startPoint y: 308, endPoint x: 924, endPoint y: 484, distance: 176.2
click at [924, 484] on div "Creditor Matrix Voluntary Petition for Individuals Filing for Bankruptcy Summar…" at bounding box center [977, 106] width 329 height 1120
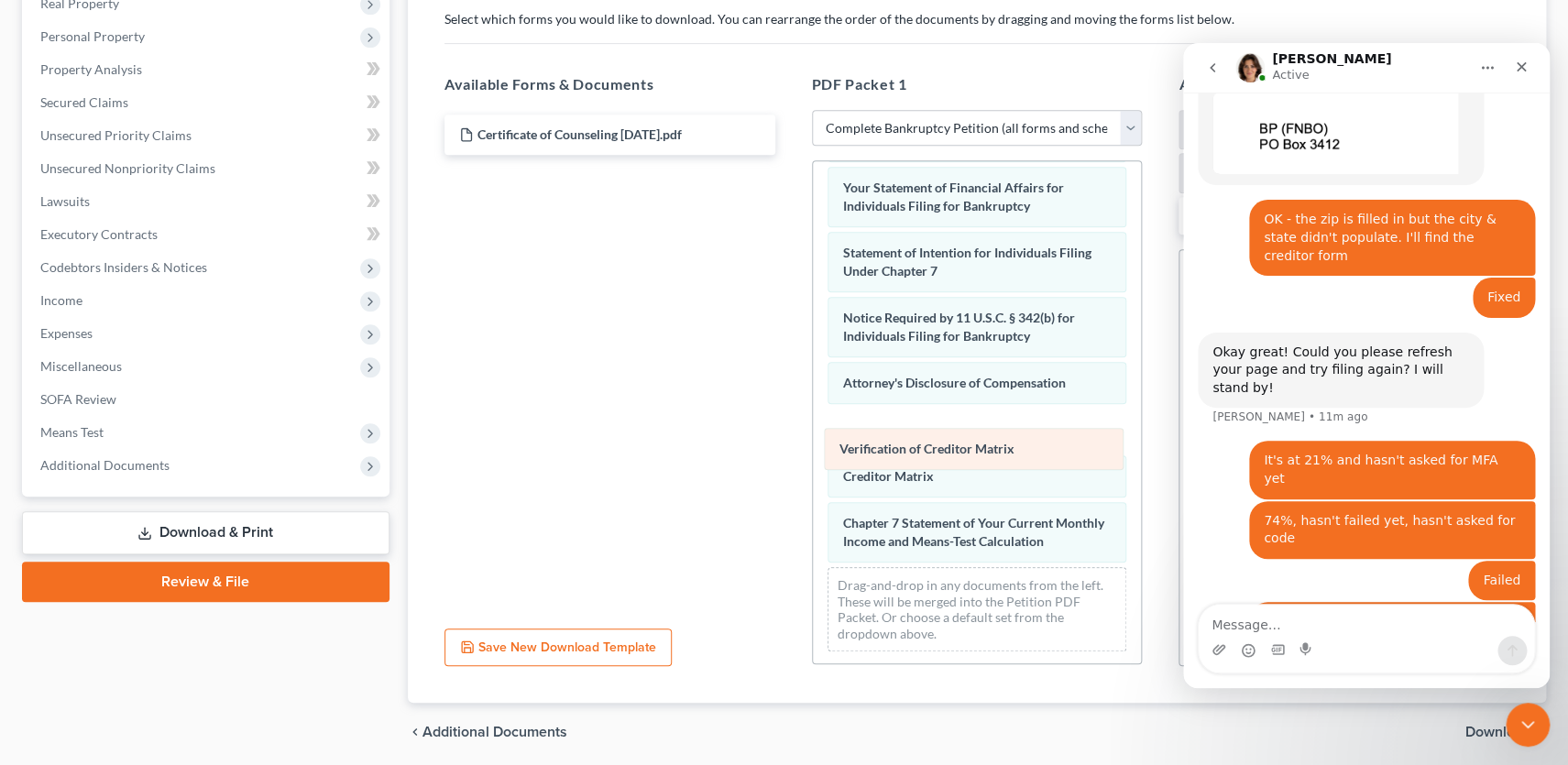
drag, startPoint x: 925, startPoint y: 312, endPoint x: 922, endPoint y: 447, distance: 135.0
click at [922, 447] on div "Verification of Creditor Matrix Voluntary Petition for Individuals Filing for B…" at bounding box center [977, 106] width 329 height 1120
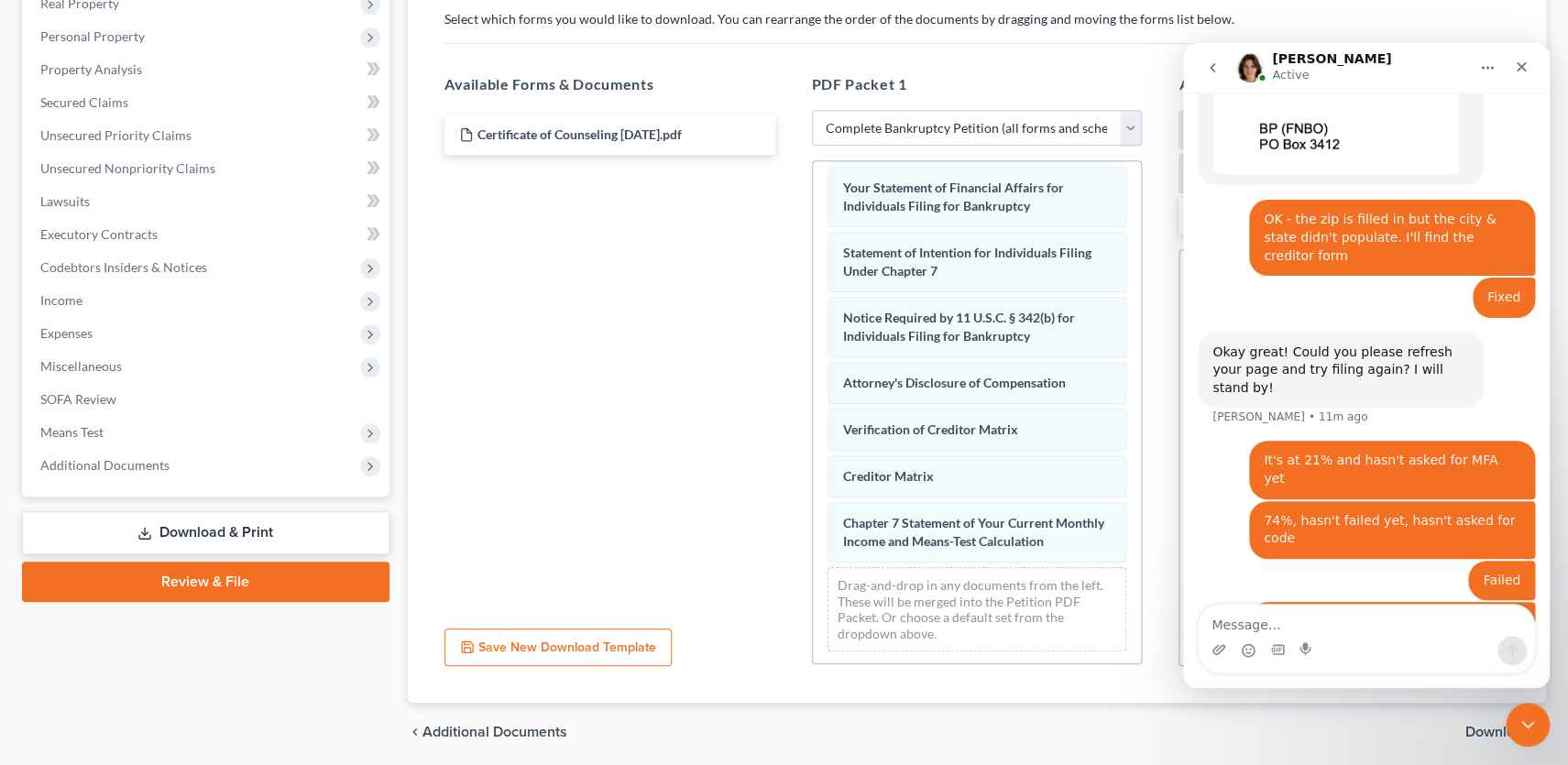
click at [1484, 731] on span "Download" at bounding box center [1499, 731] width 66 height 14
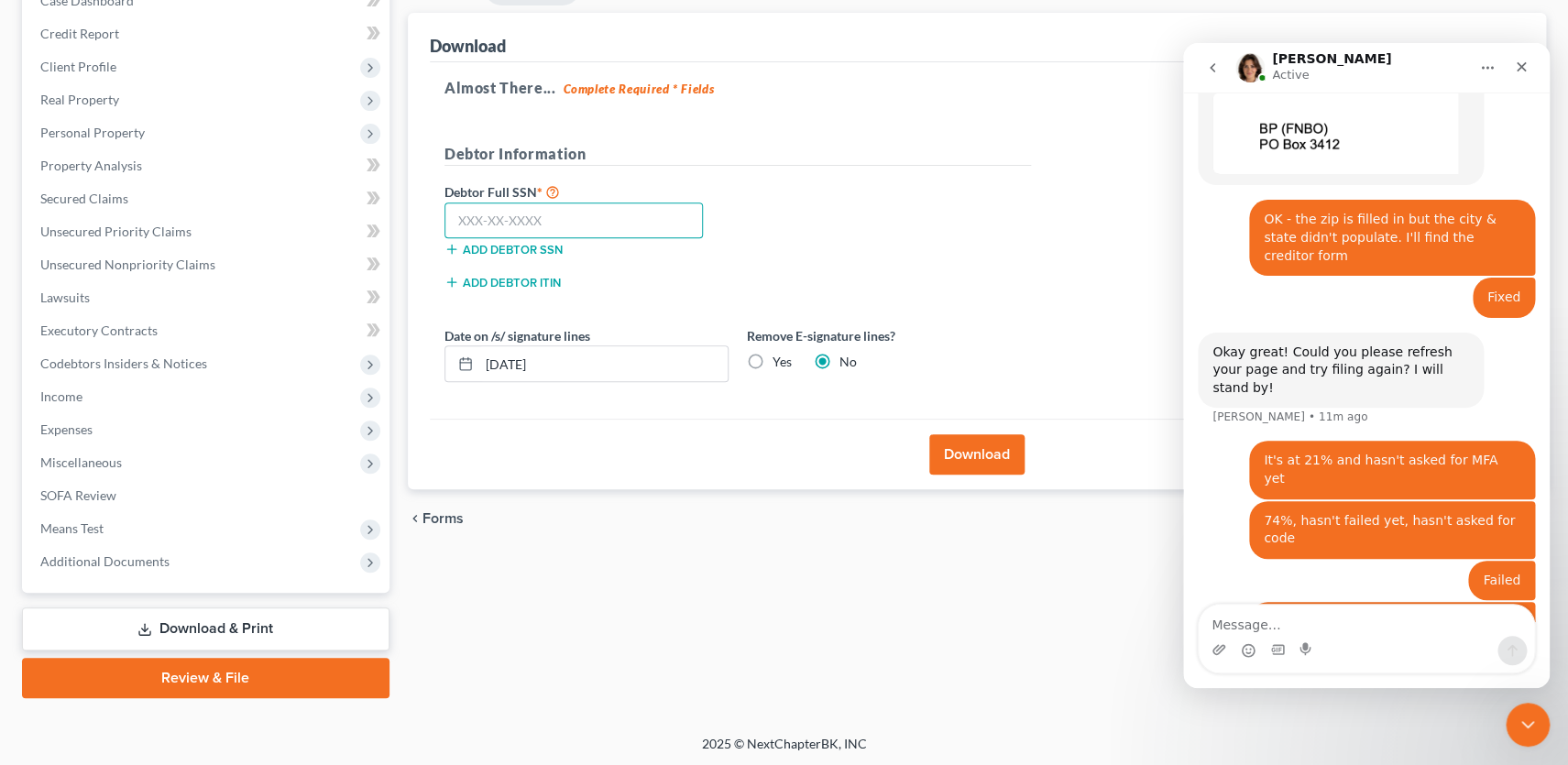
click at [629, 225] on input "text" at bounding box center [574, 221] width 260 height 37
type input "329-60-5413"
click at [949, 449] on button "Download" at bounding box center [977, 454] width 96 height 41
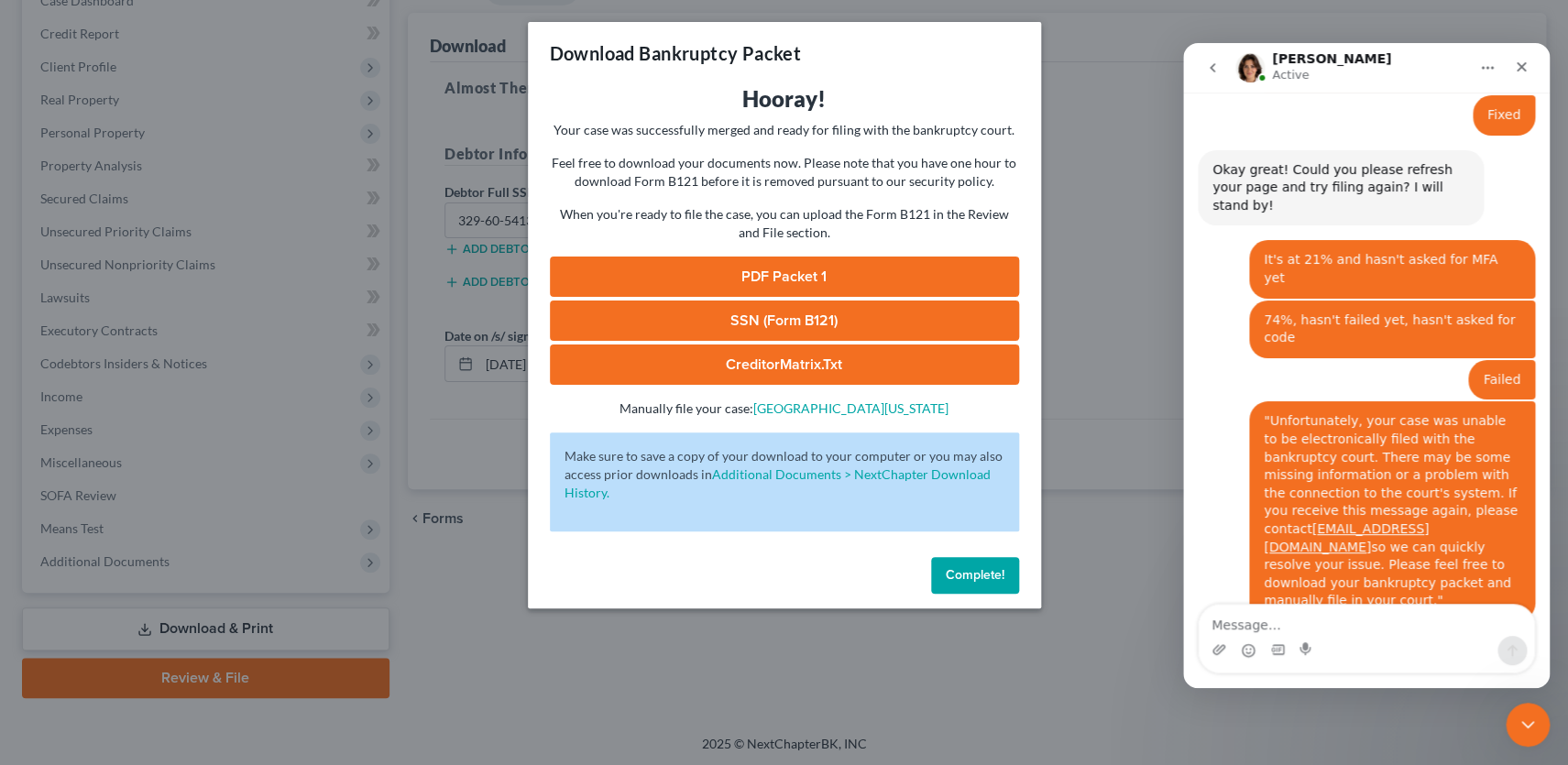
scroll to position [1069, 0]
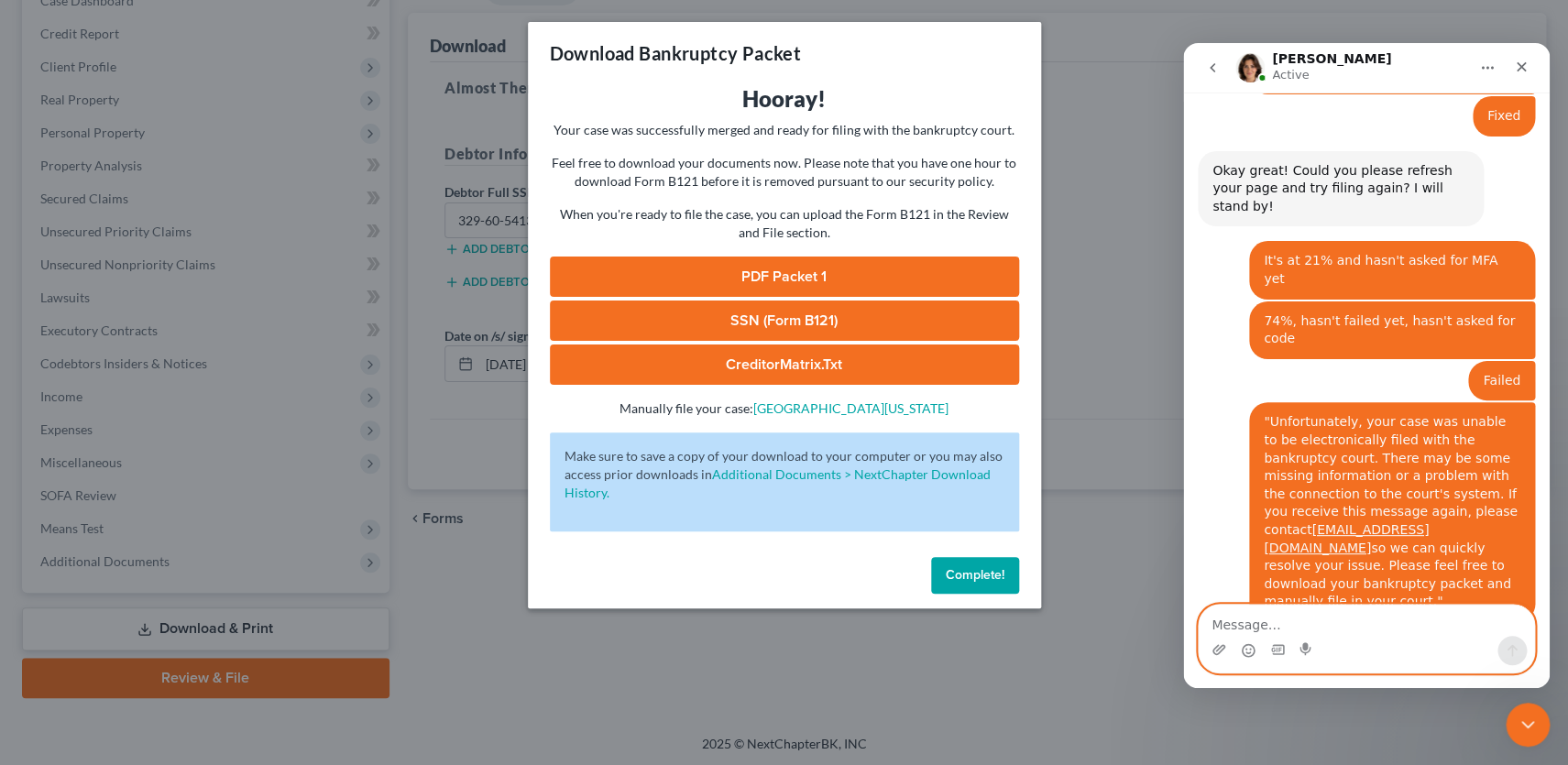
click at [1342, 620] on textarea "Message…" at bounding box center [1366, 620] width 336 height 31
type textarea "OK"
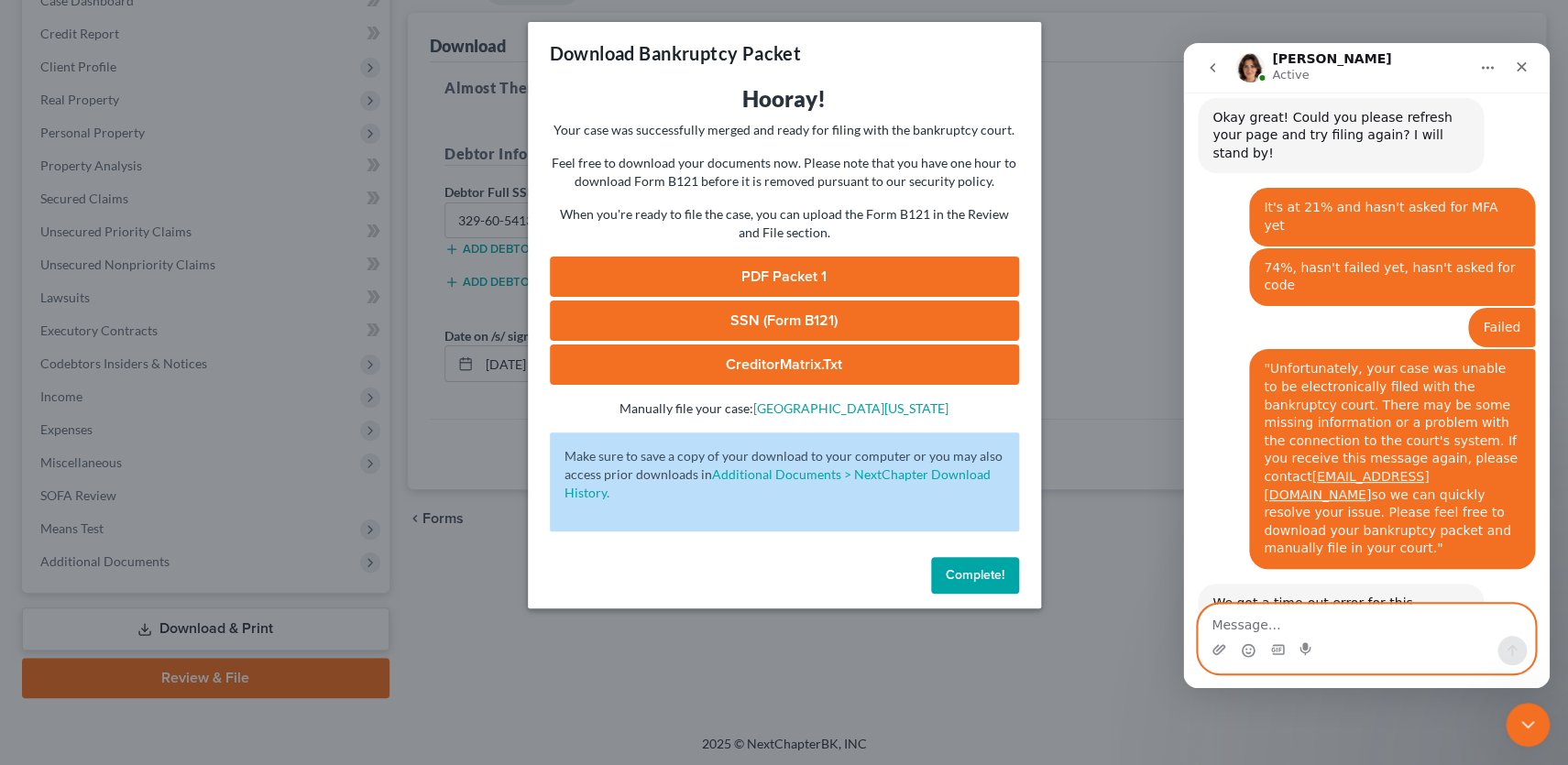
scroll to position [1123, 0]
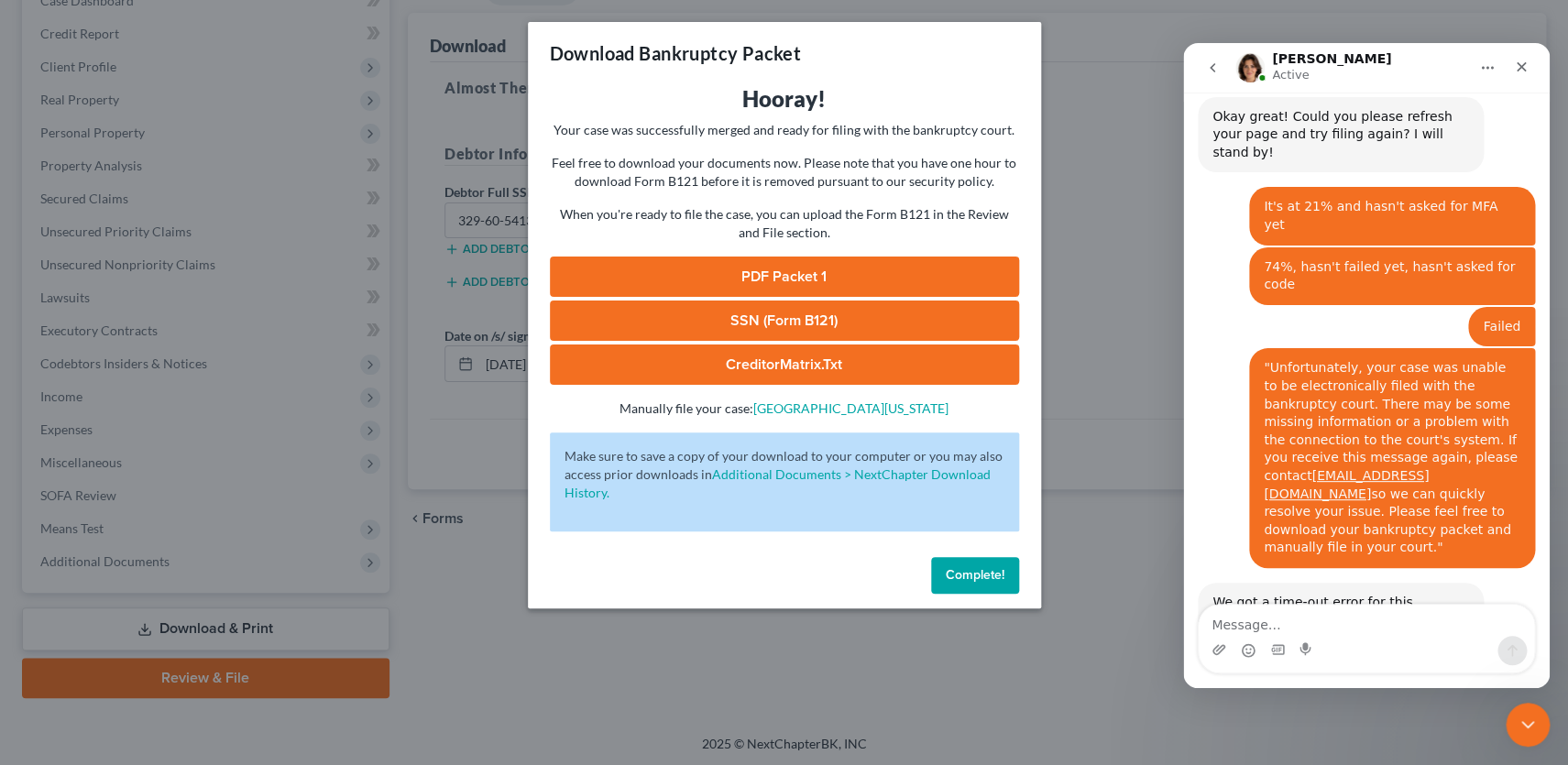
click at [729, 280] on link "PDF Packet 1" at bounding box center [784, 277] width 469 height 41
click at [721, 354] on link "CreditorMatrix.txt" at bounding box center [784, 365] width 469 height 41
click at [967, 577] on span "Complete!" at bounding box center [975, 575] width 59 height 15
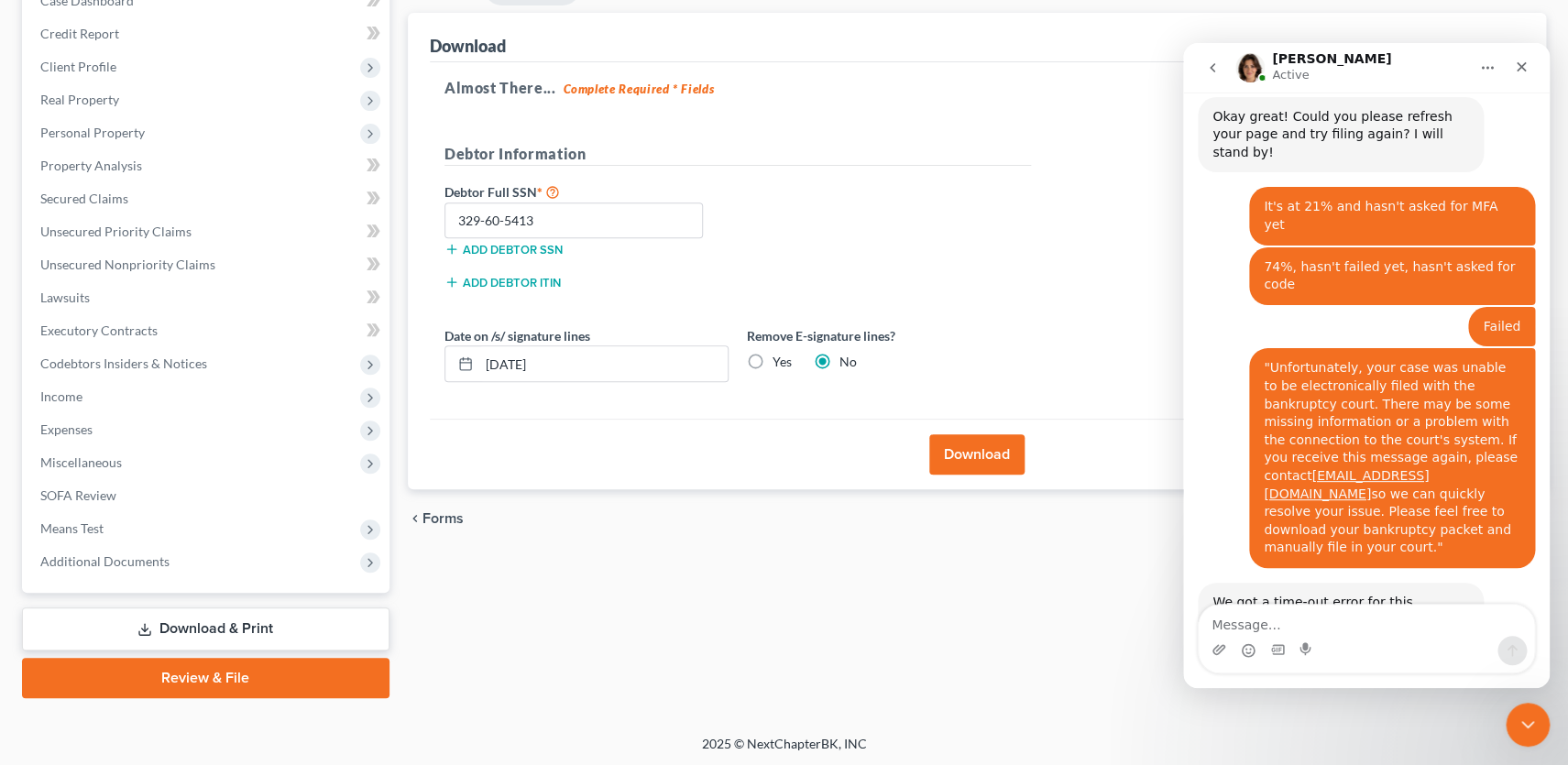
click at [186, 677] on link "Review & File" at bounding box center [206, 678] width 368 height 41
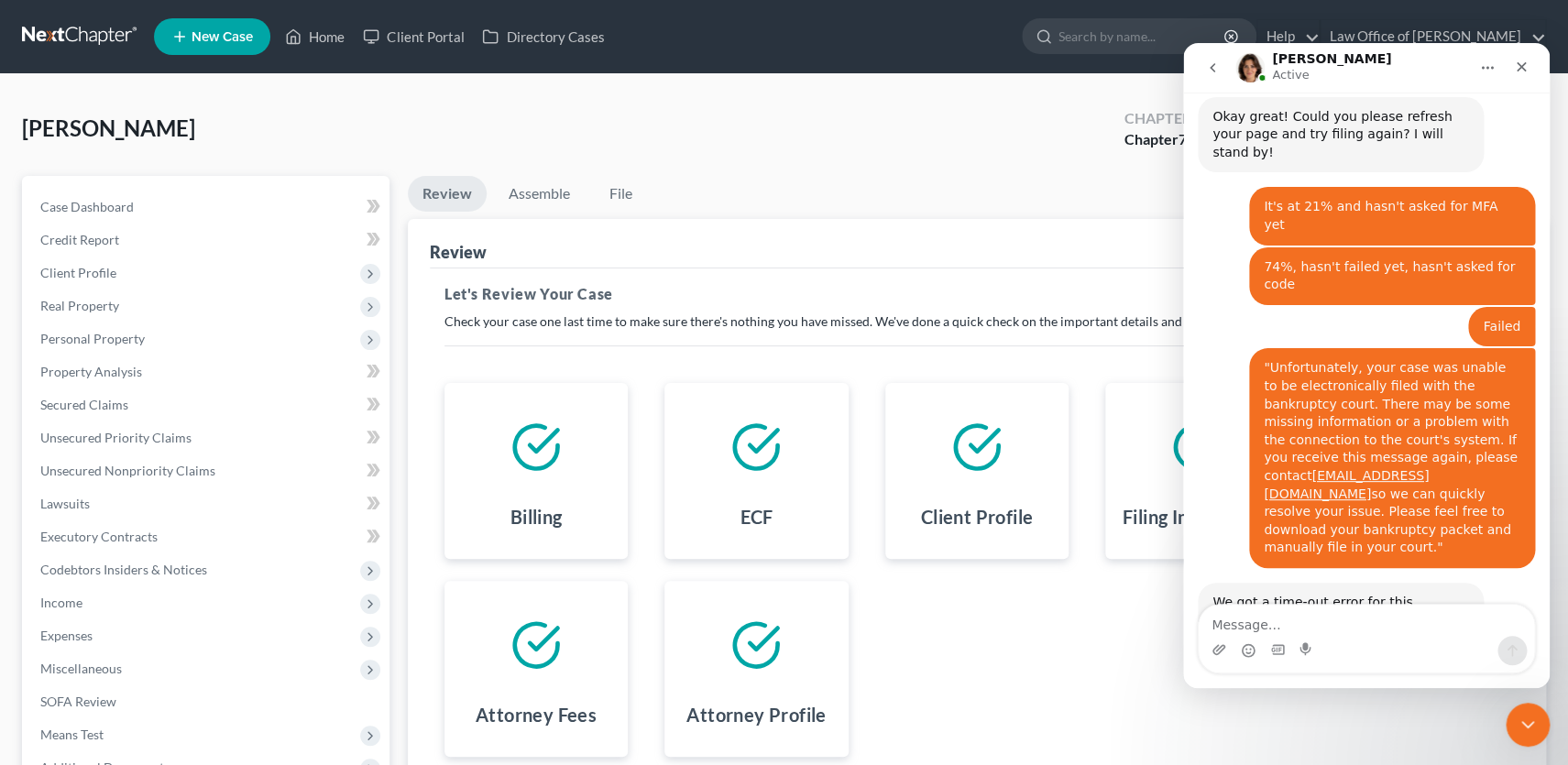
click at [1467, 661] on div "Intercom messenger" at bounding box center [1366, 650] width 336 height 29
click at [1477, 72] on button "Home" at bounding box center [1488, 68] width 35 height 35
click at [1445, 72] on div "Emma Active" at bounding box center [1351, 68] width 233 height 32
click at [1527, 721] on icon "Close Intercom Messenger" at bounding box center [1526, 722] width 22 height 22
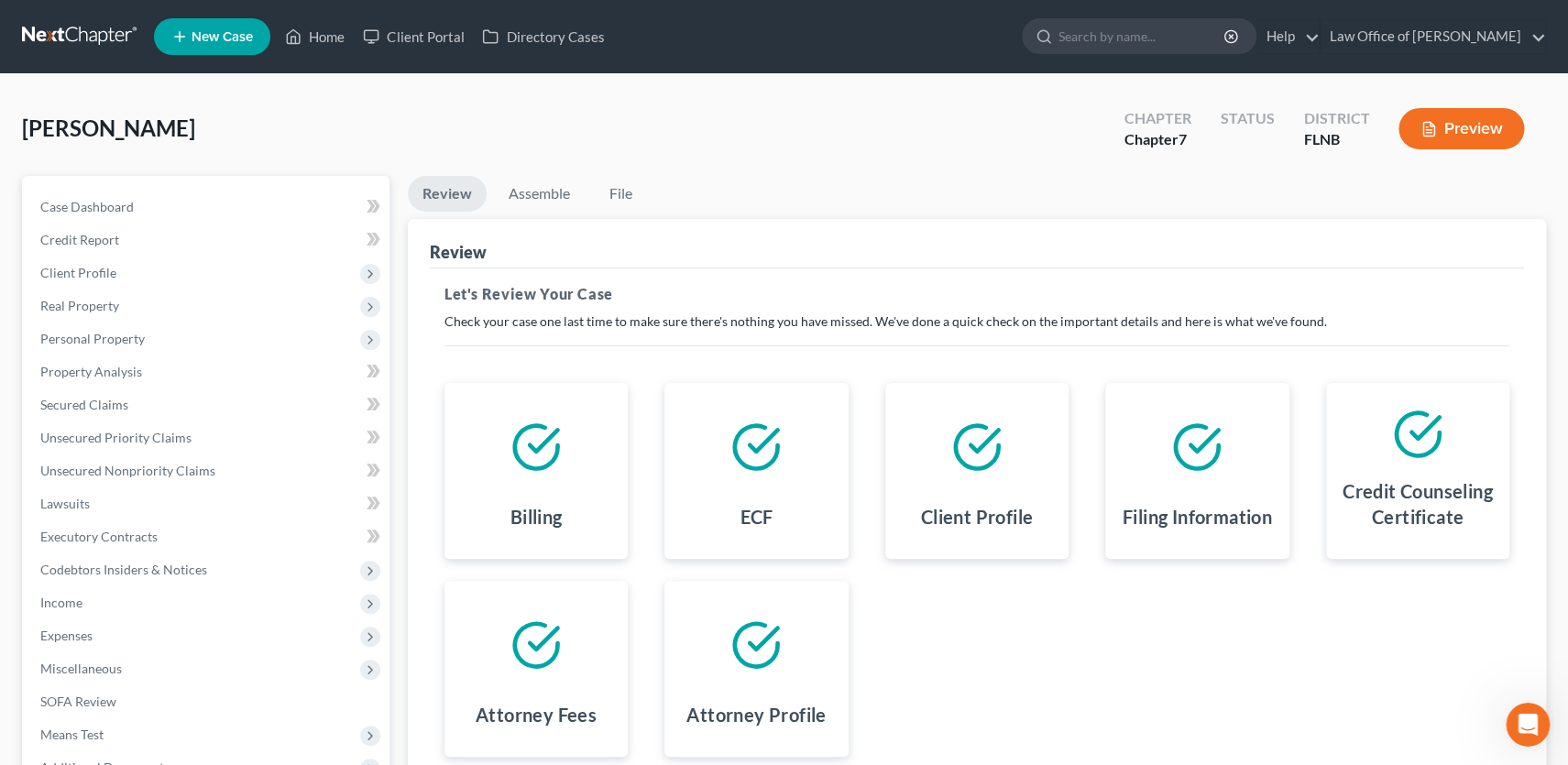
scroll to position [206, 0]
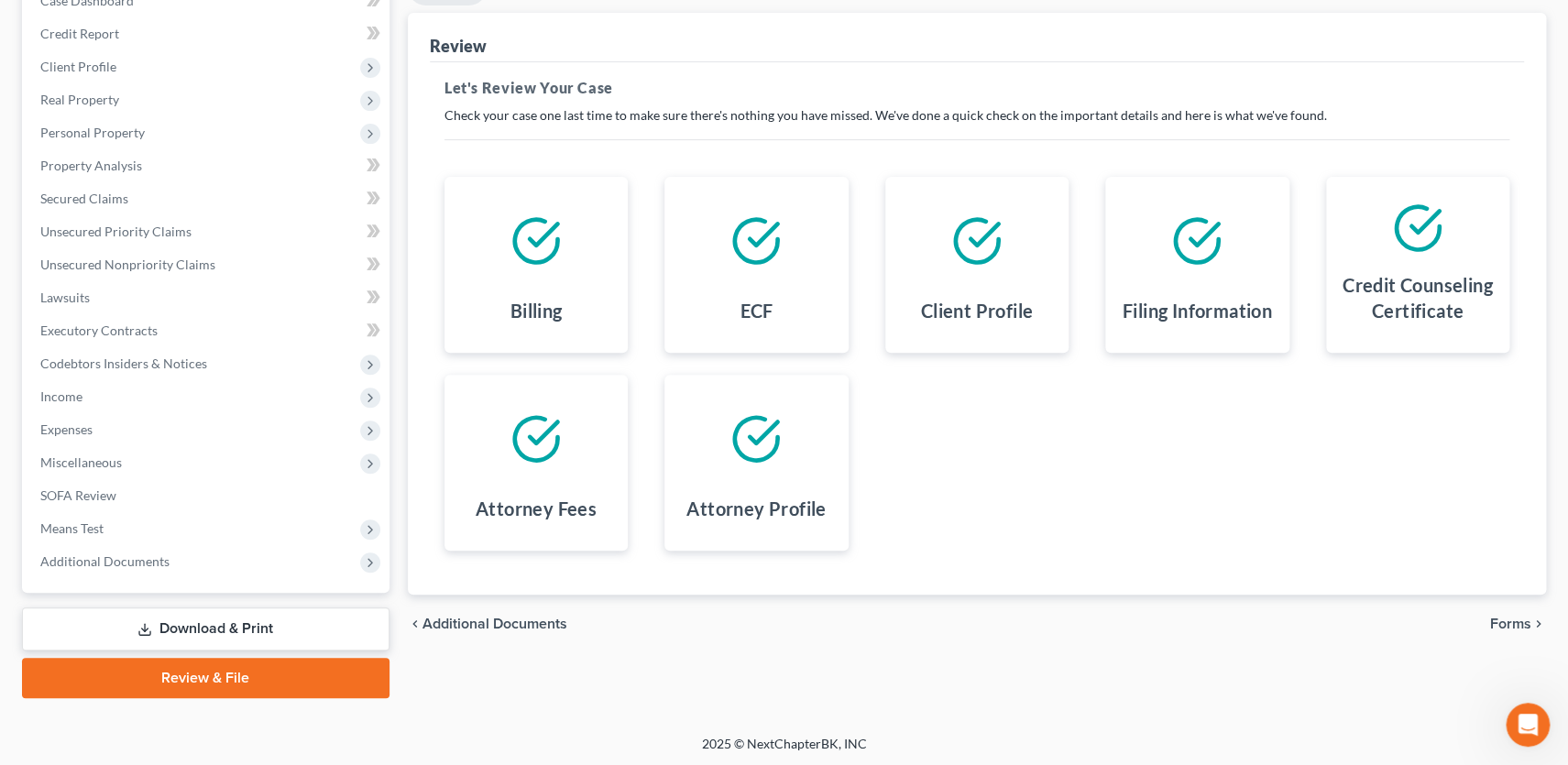
click at [1507, 621] on span "Forms" at bounding box center [1510, 623] width 41 height 14
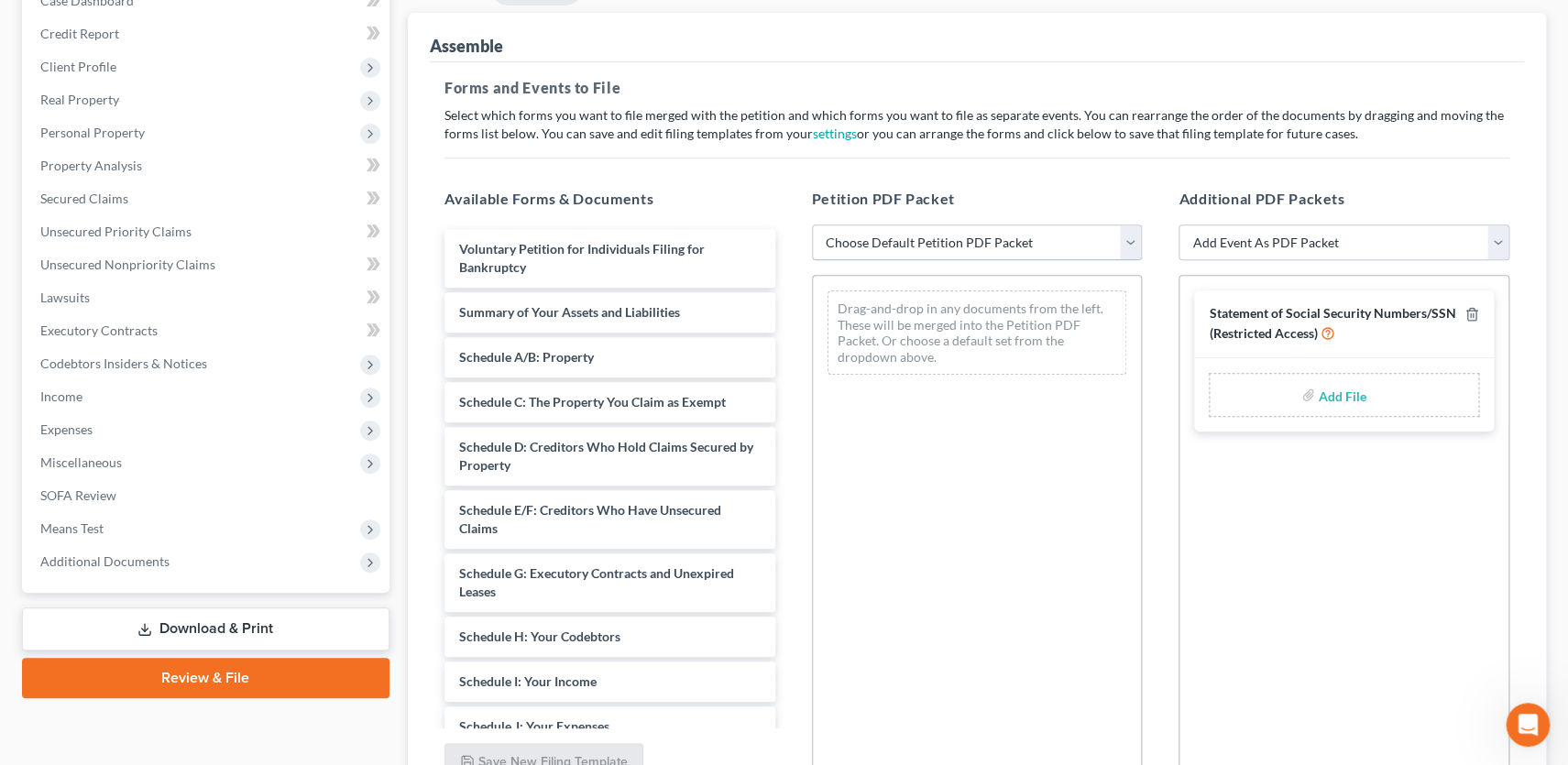
select select "0"
click option "Complete Bankruptcy Petition (all forms and schedules)" at bounding box center [0, 0] width 0 height 0
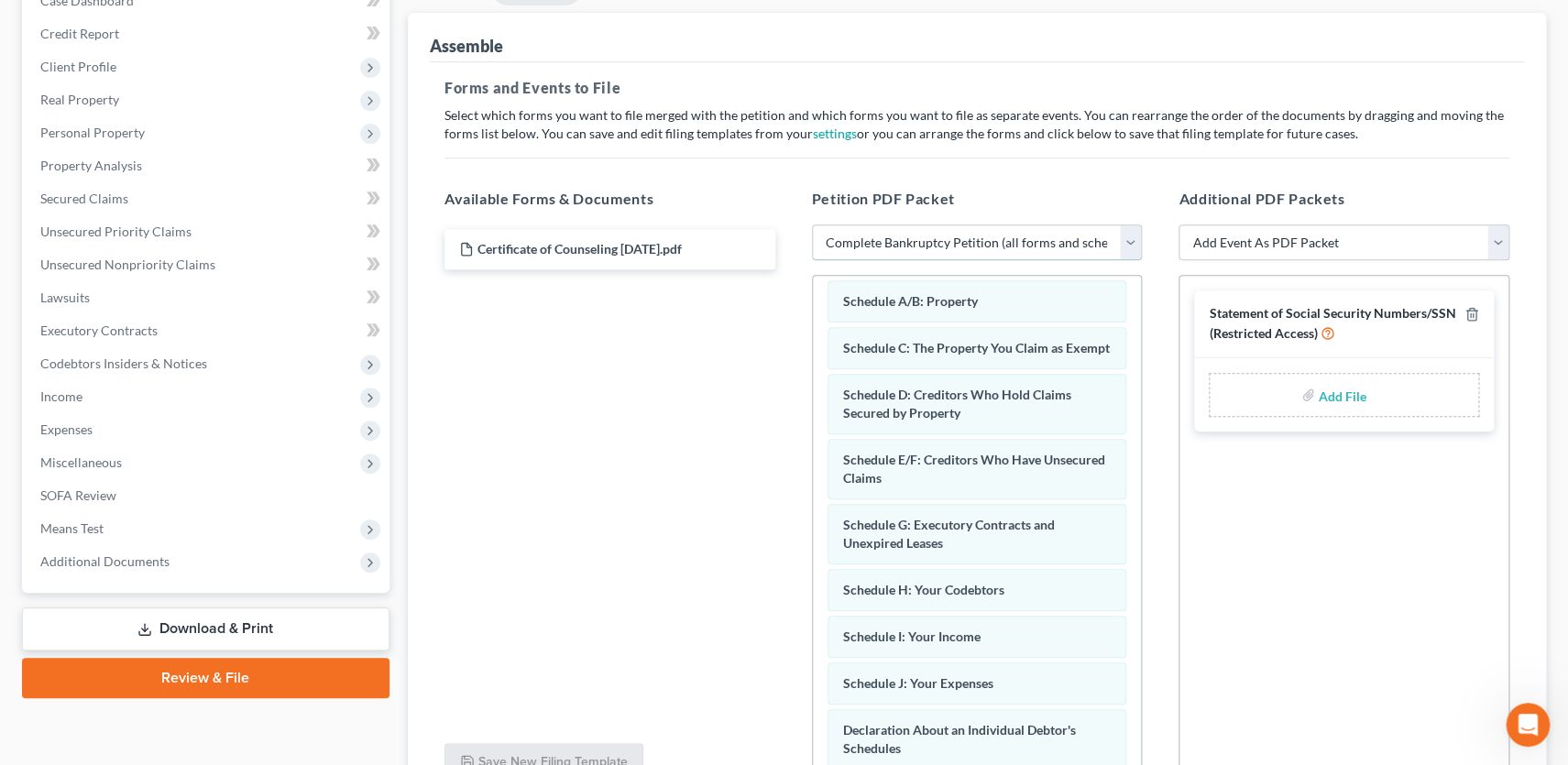
scroll to position [181, 0]
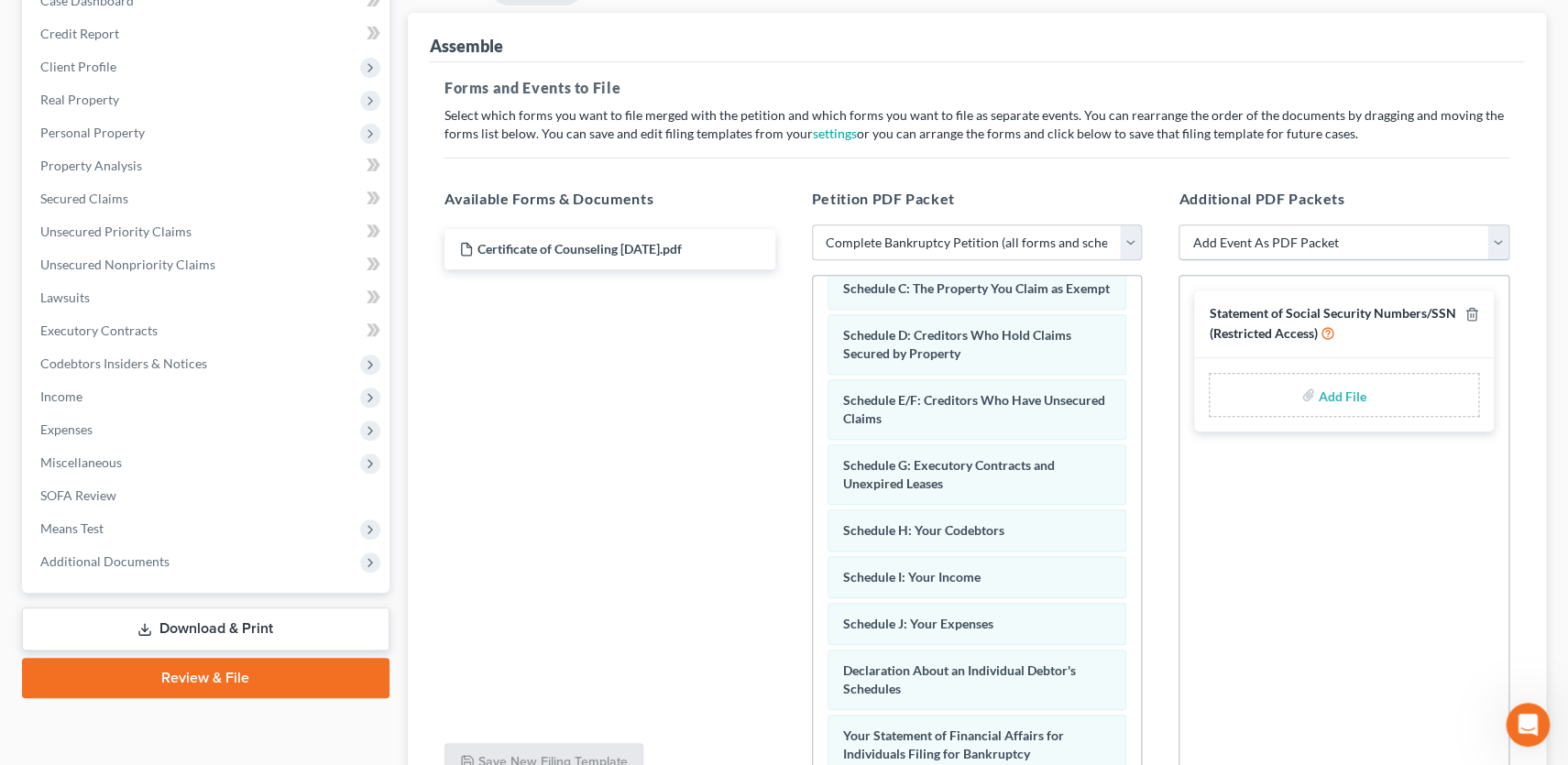
select select "7"
click option "Certificate of Credit Counseling" at bounding box center [0, 0] width 0 height 0
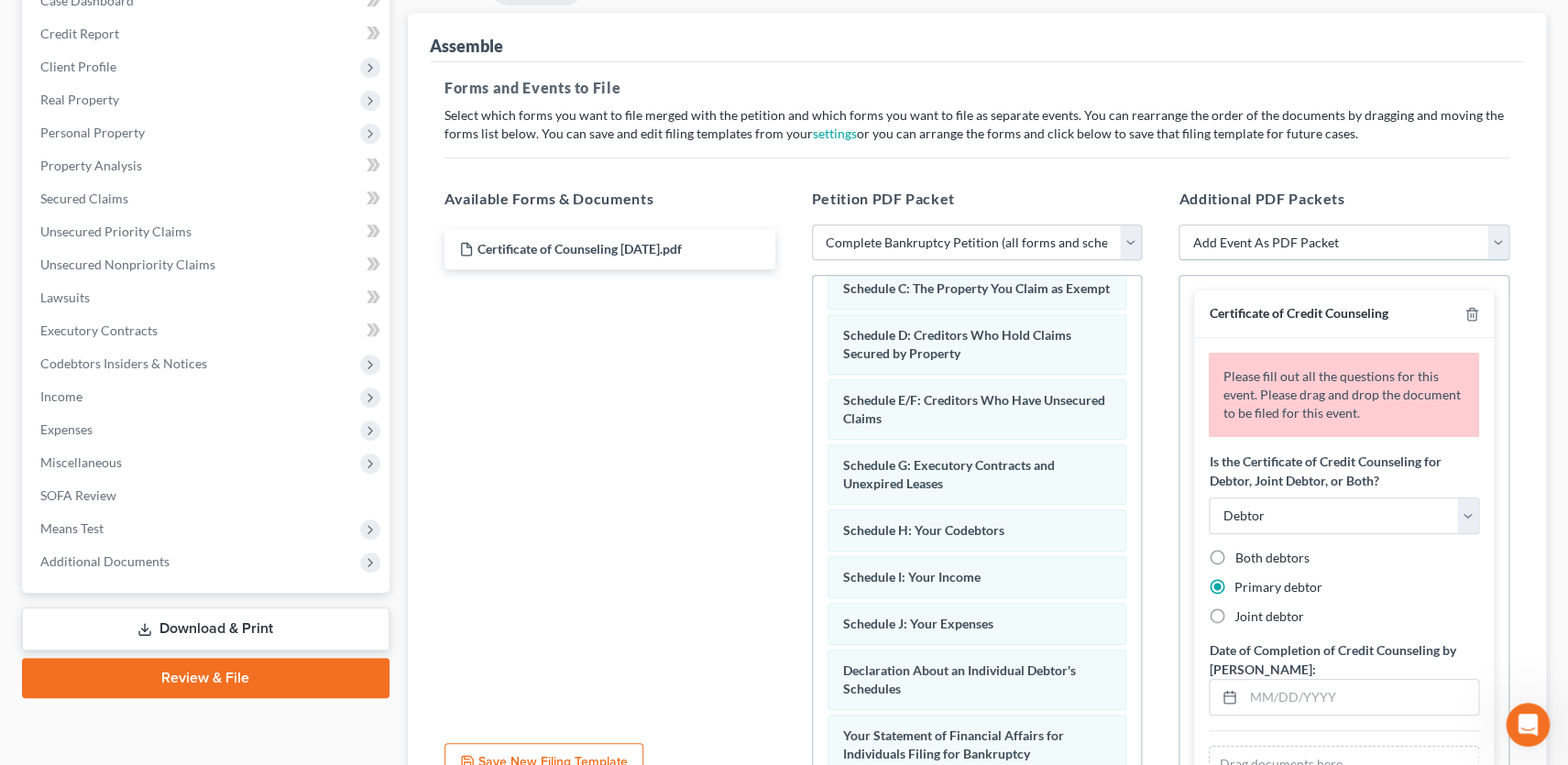
select select "13"
click option "Chapter 7 Stmt Monthly Income (122A-1) / Exemption Presumption Abuse (122A-1Sup…" at bounding box center [0, 0] width 0 height 0
select select
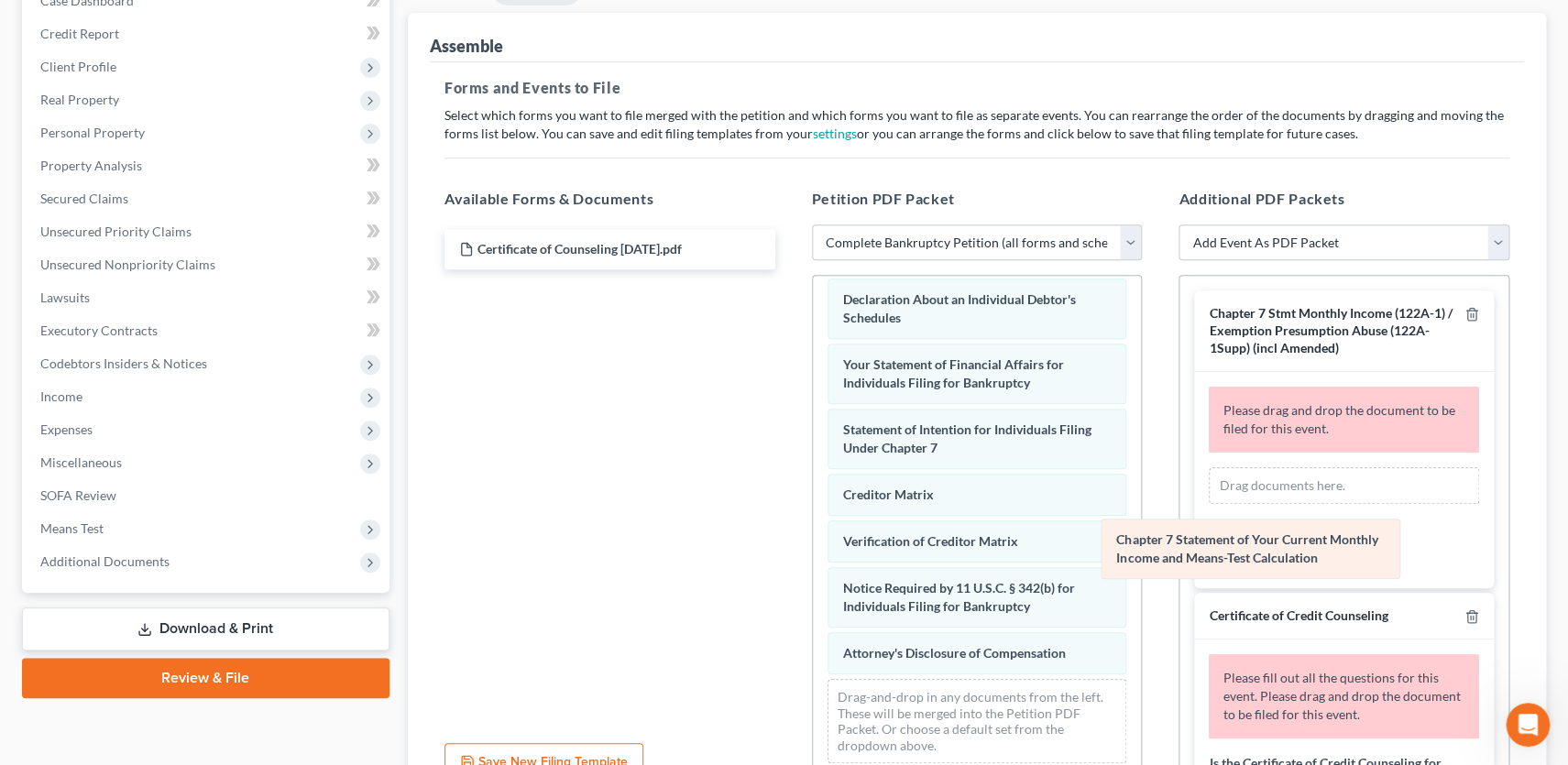
scroll to position [550, 0]
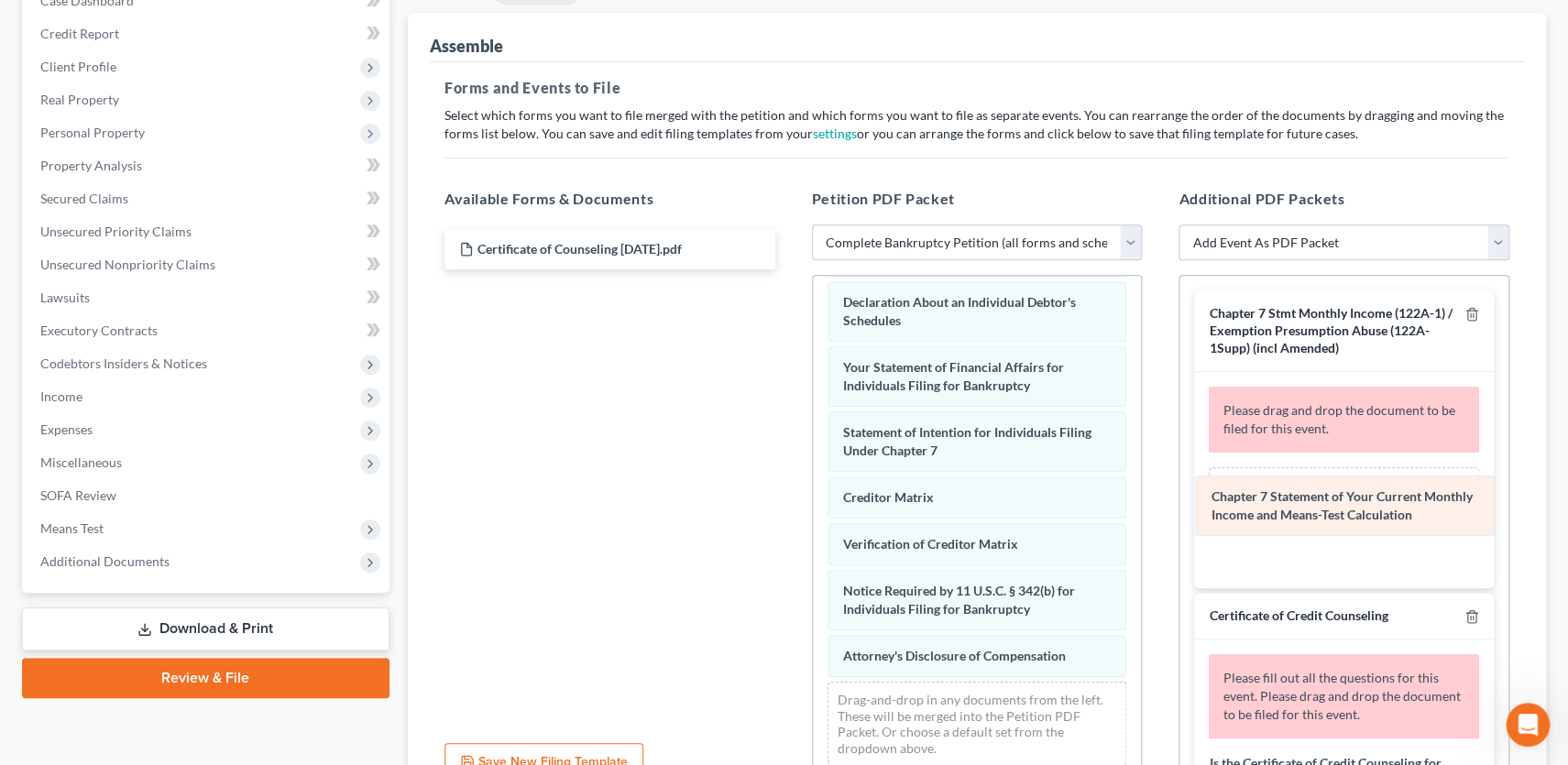
drag, startPoint x: 922, startPoint y: 429, endPoint x: 1291, endPoint y: 492, distance: 374.3
click at [1142, 492] on div "Chapter 7 Statement of Your Current Monthly Income and Means-Test Calculation V…" at bounding box center [977, 253] width 329 height 1054
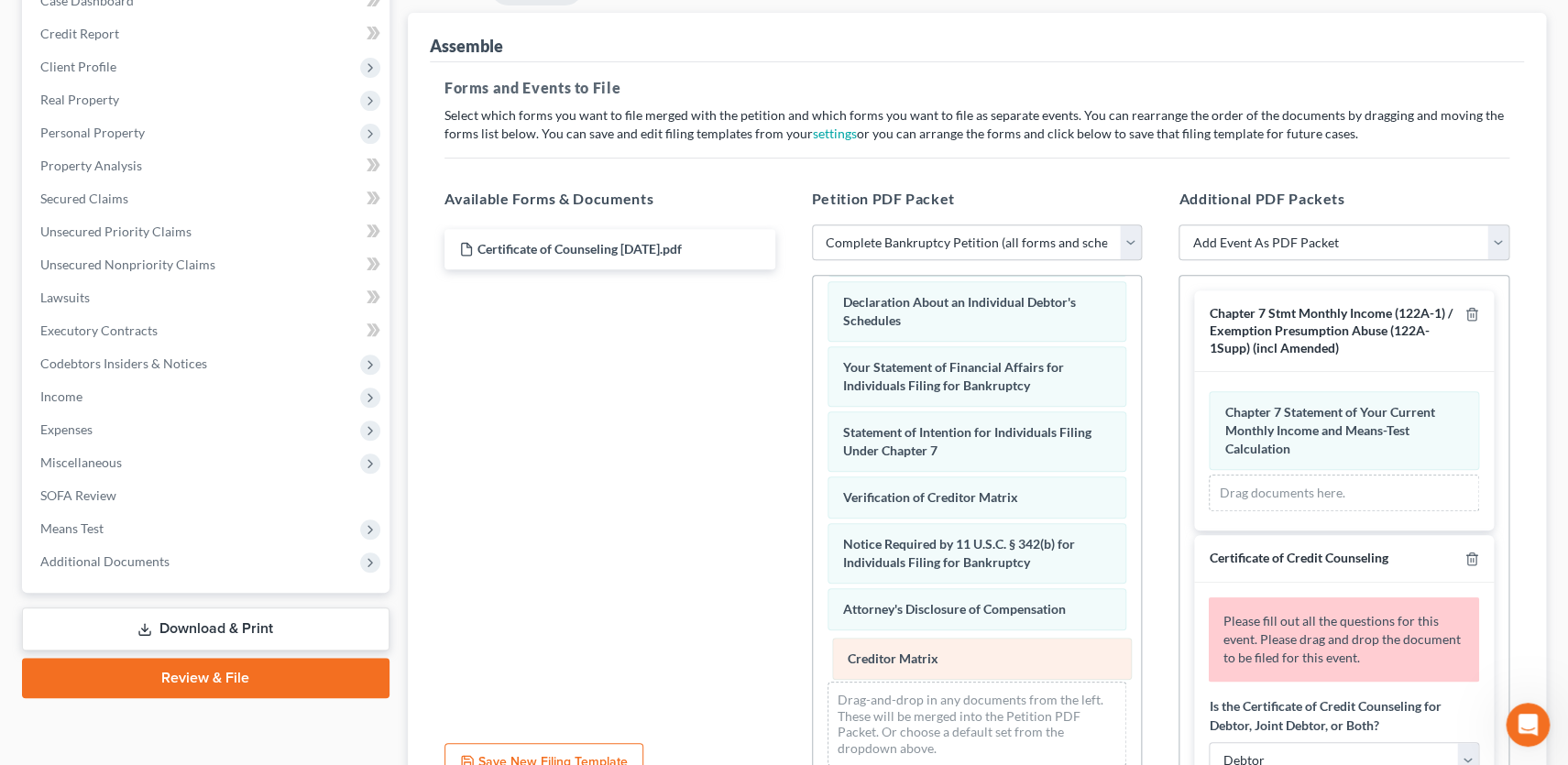
drag, startPoint x: 926, startPoint y: 492, endPoint x: 932, endPoint y: 658, distance: 166.1
click at [932, 658] on div "Creditor Matrix Voluntary Petition for Individuals Filing for Bankruptcy Summar…" at bounding box center [977, 253] width 329 height 1054
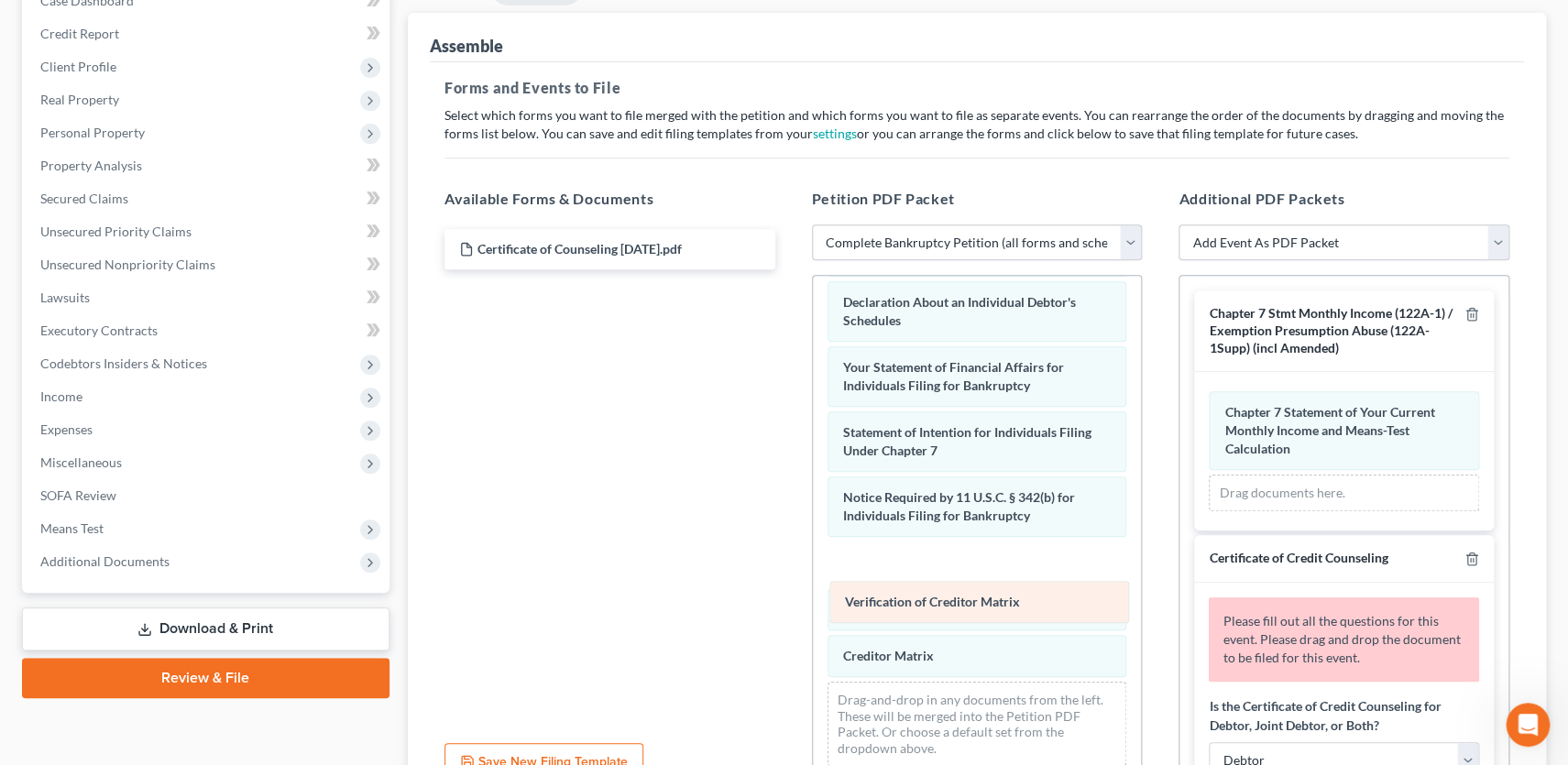
drag, startPoint x: 904, startPoint y: 494, endPoint x: 907, endPoint y: 603, distance: 109.0
click at [907, 603] on div "Verification of Creditor Matrix Voluntary Petition for Individuals Filing for B…" at bounding box center [977, 253] width 329 height 1054
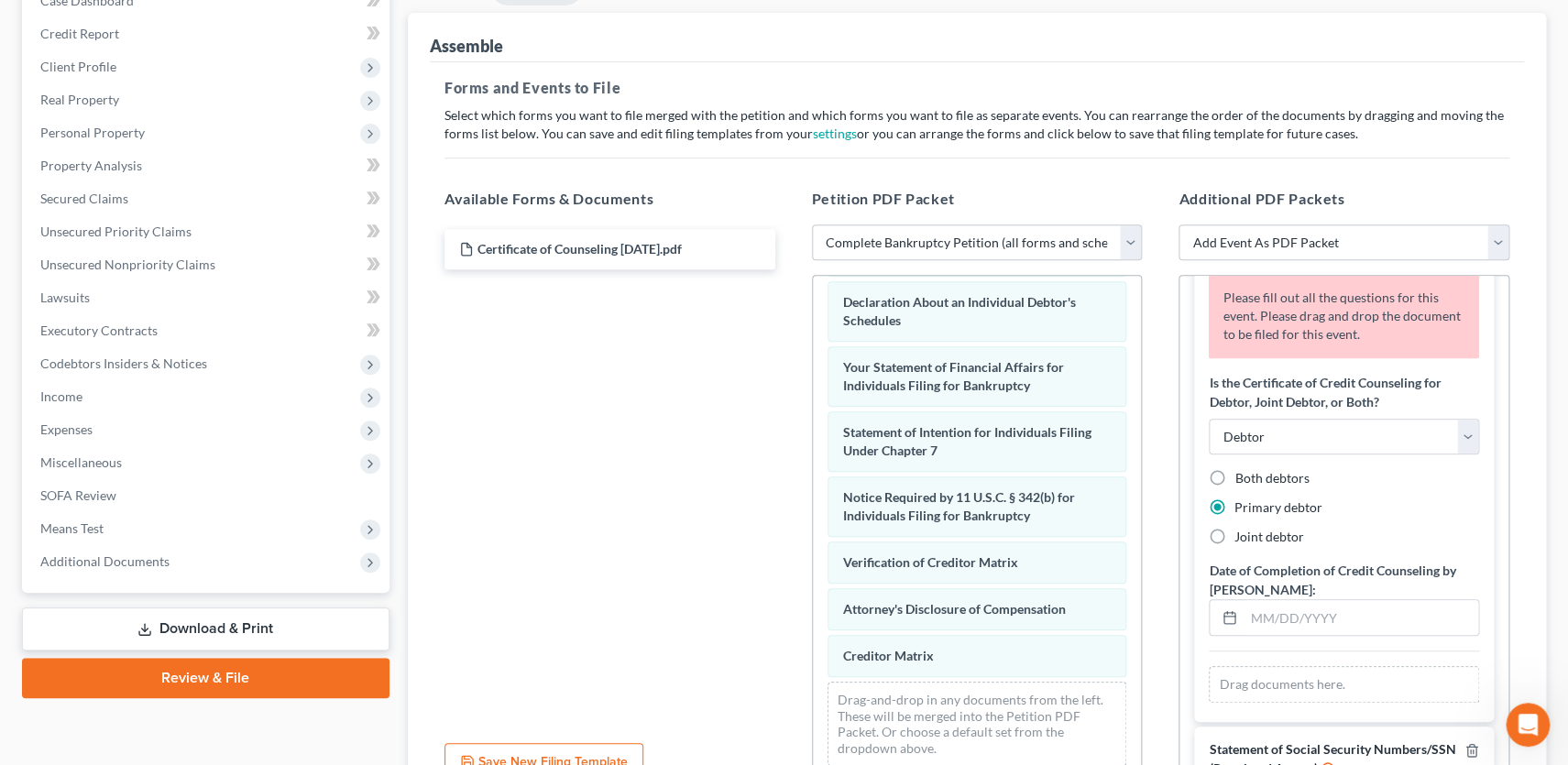
scroll to position [363, 0]
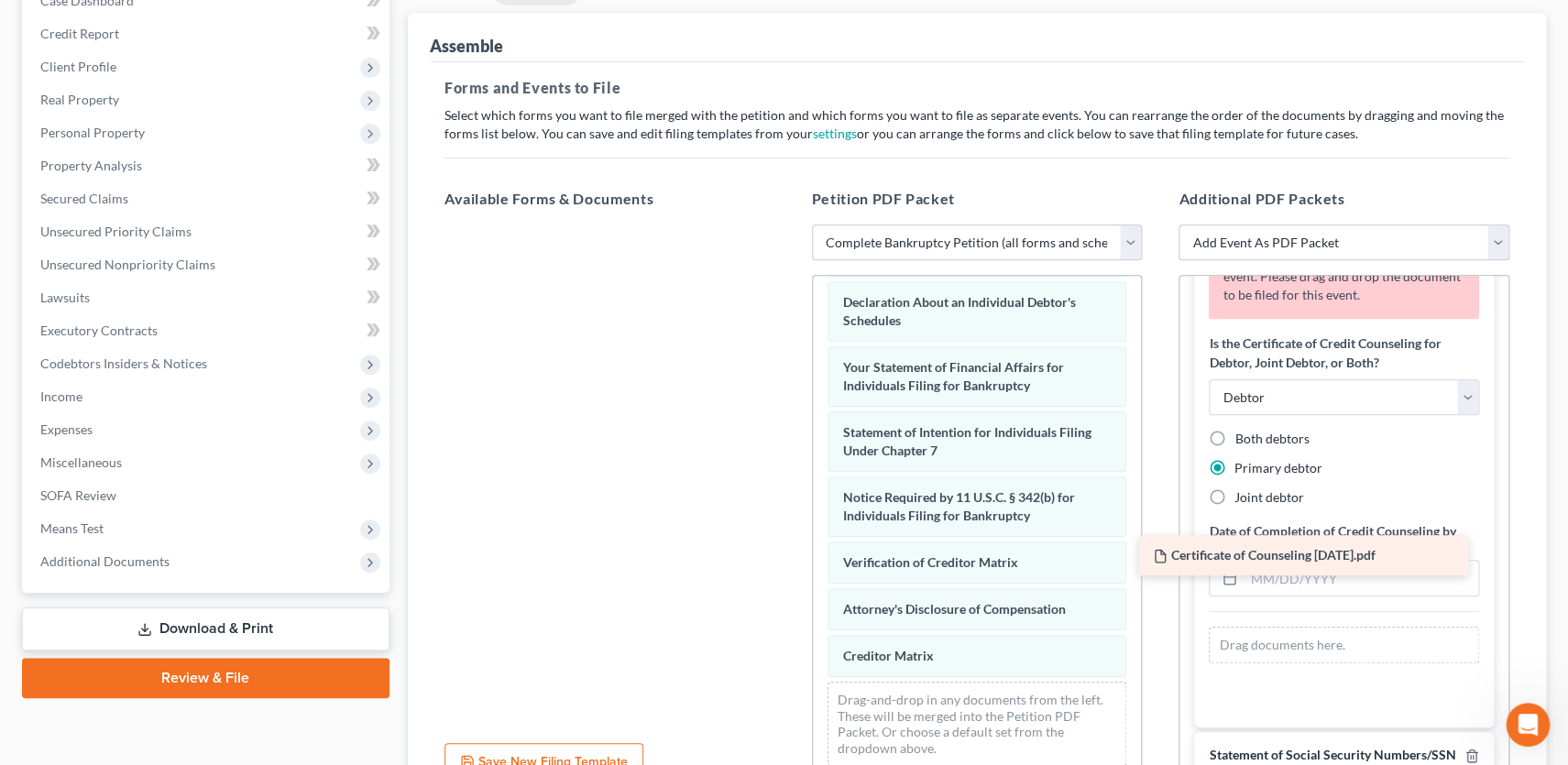
drag, startPoint x: 602, startPoint y: 247, endPoint x: 1296, endPoint y: 557, distance: 760.1
click at [790, 225] on div "Certificate of Counseling [DATE].pdf Certificate of Counseling [DATE].pdf" at bounding box center [609, 225] width 360 height 0
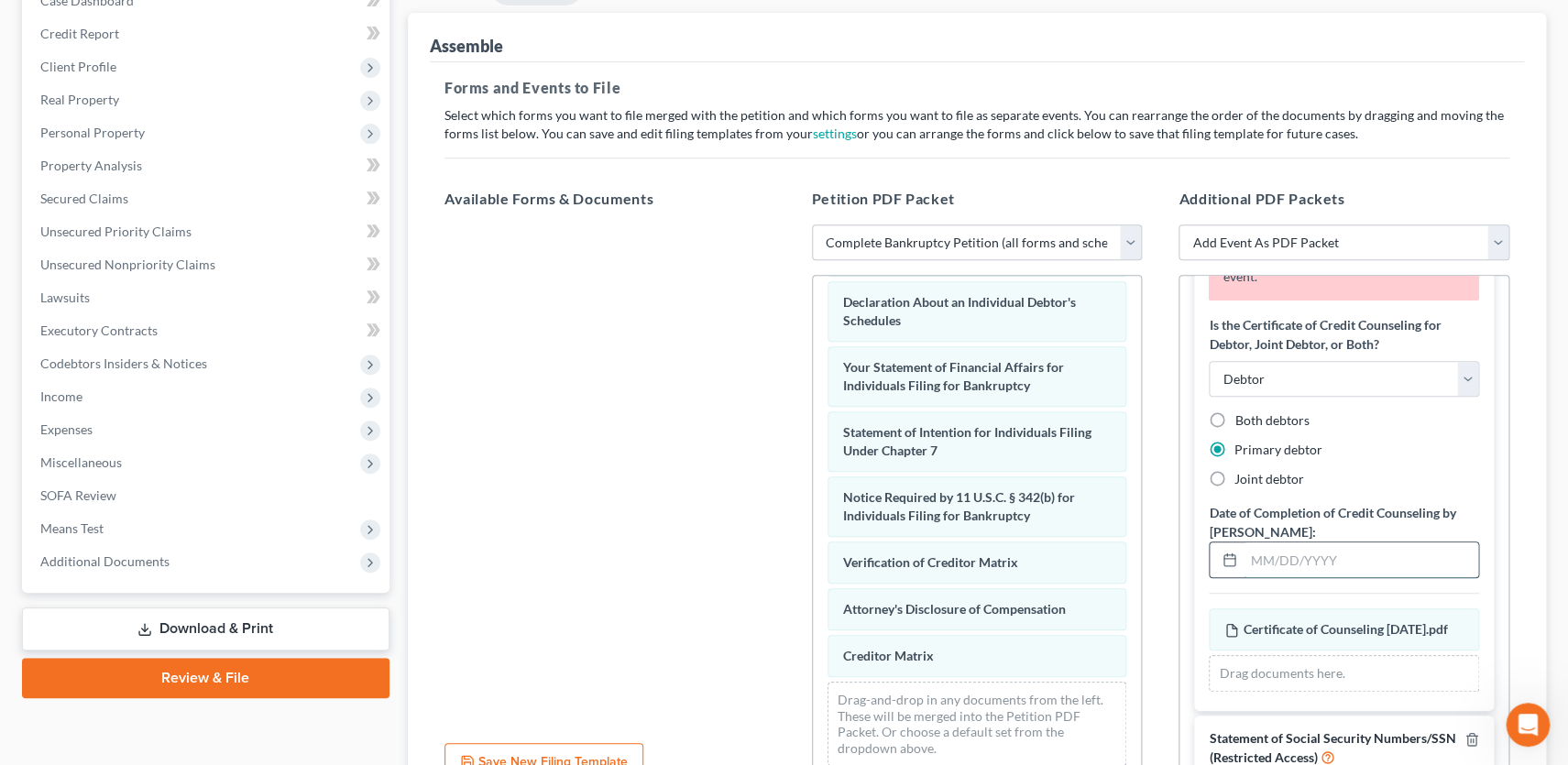
click at [1297, 555] on input "text" at bounding box center [1361, 560] width 234 height 35
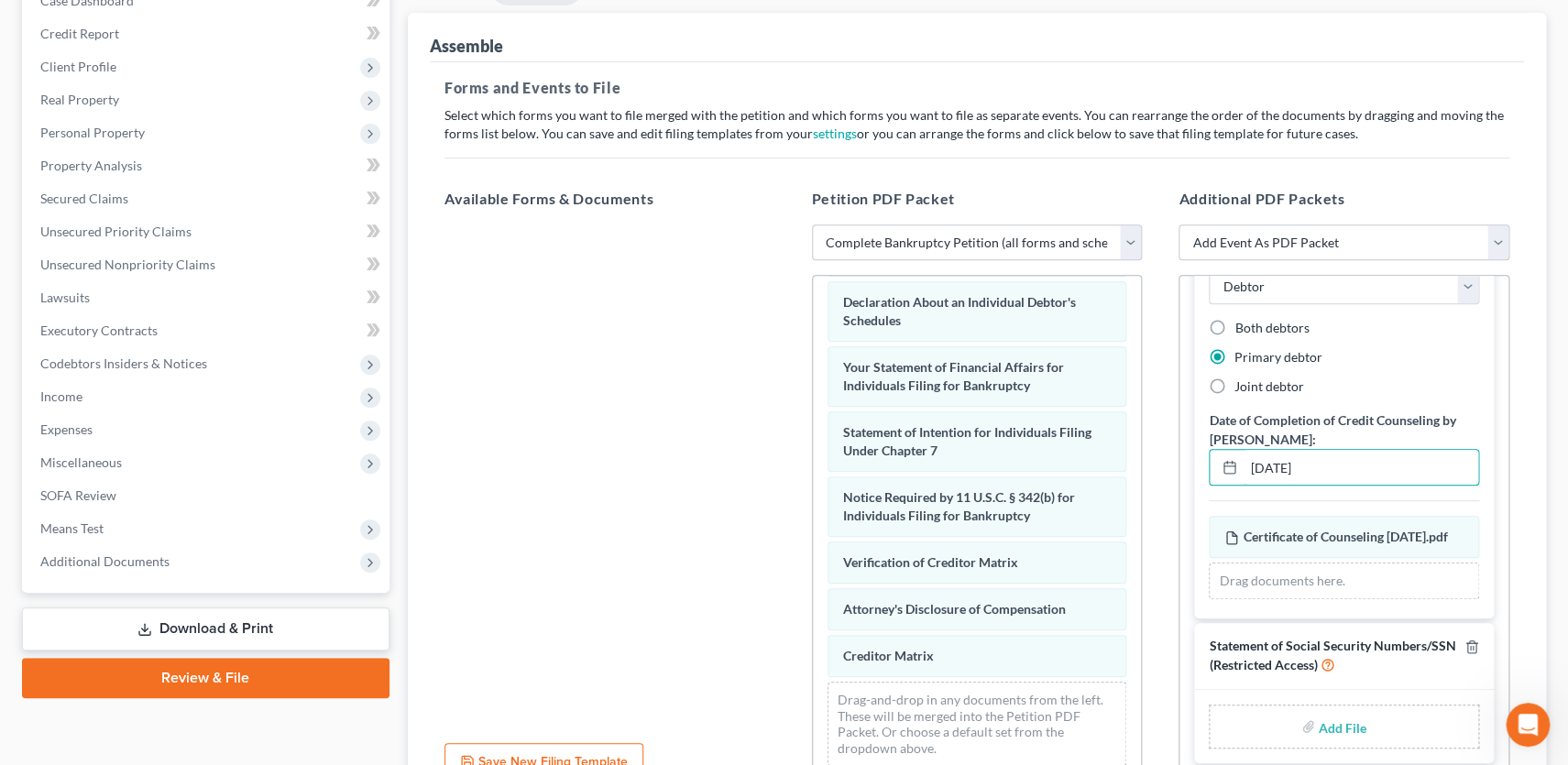
type input "[DATE]"
click at [1337, 727] on input "file" at bounding box center [1341, 726] width 44 height 33
type input "C:\fakepath\Statement About Your Social Security Numbers.pdf"
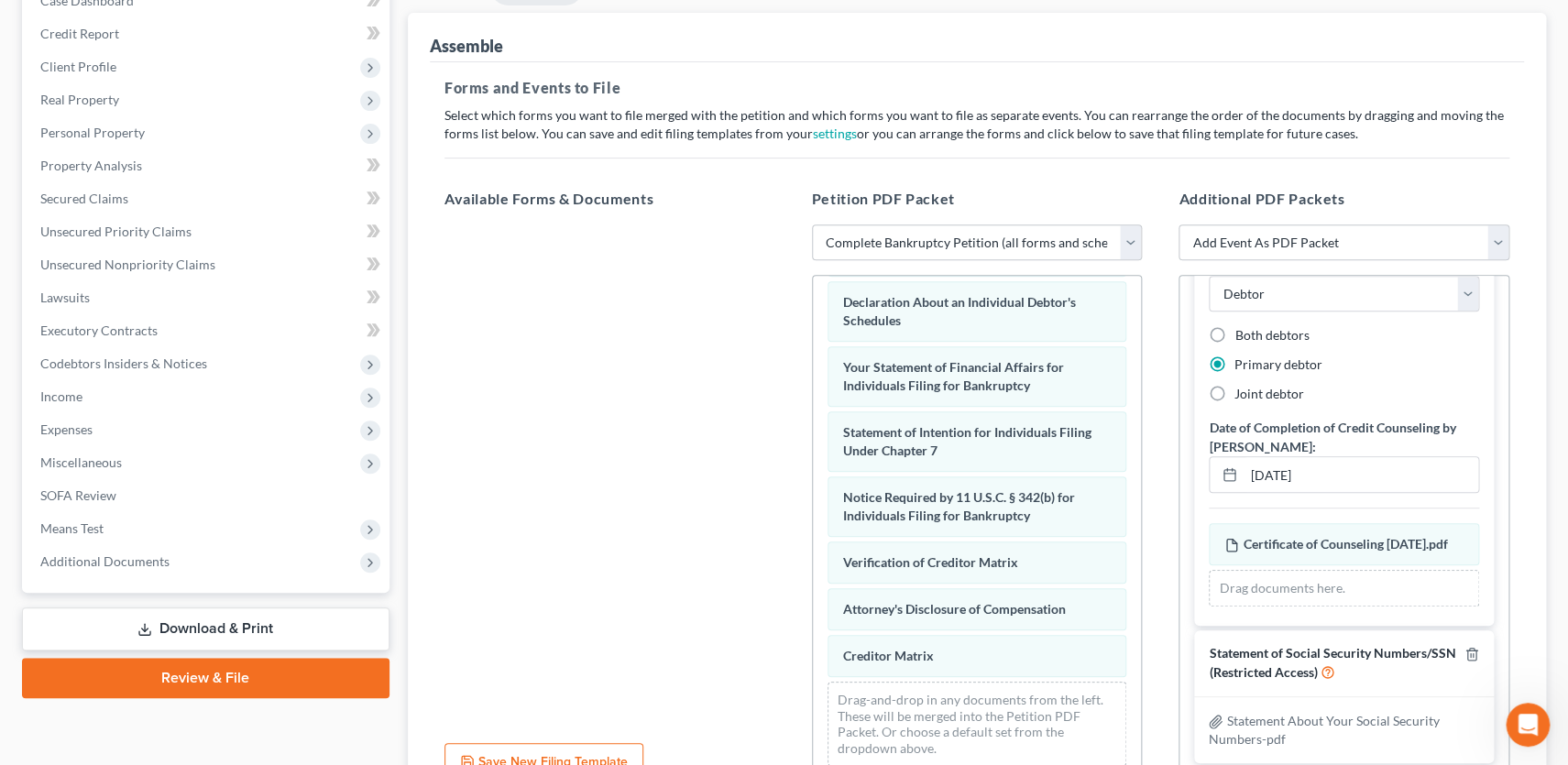
scroll to position [383, 0]
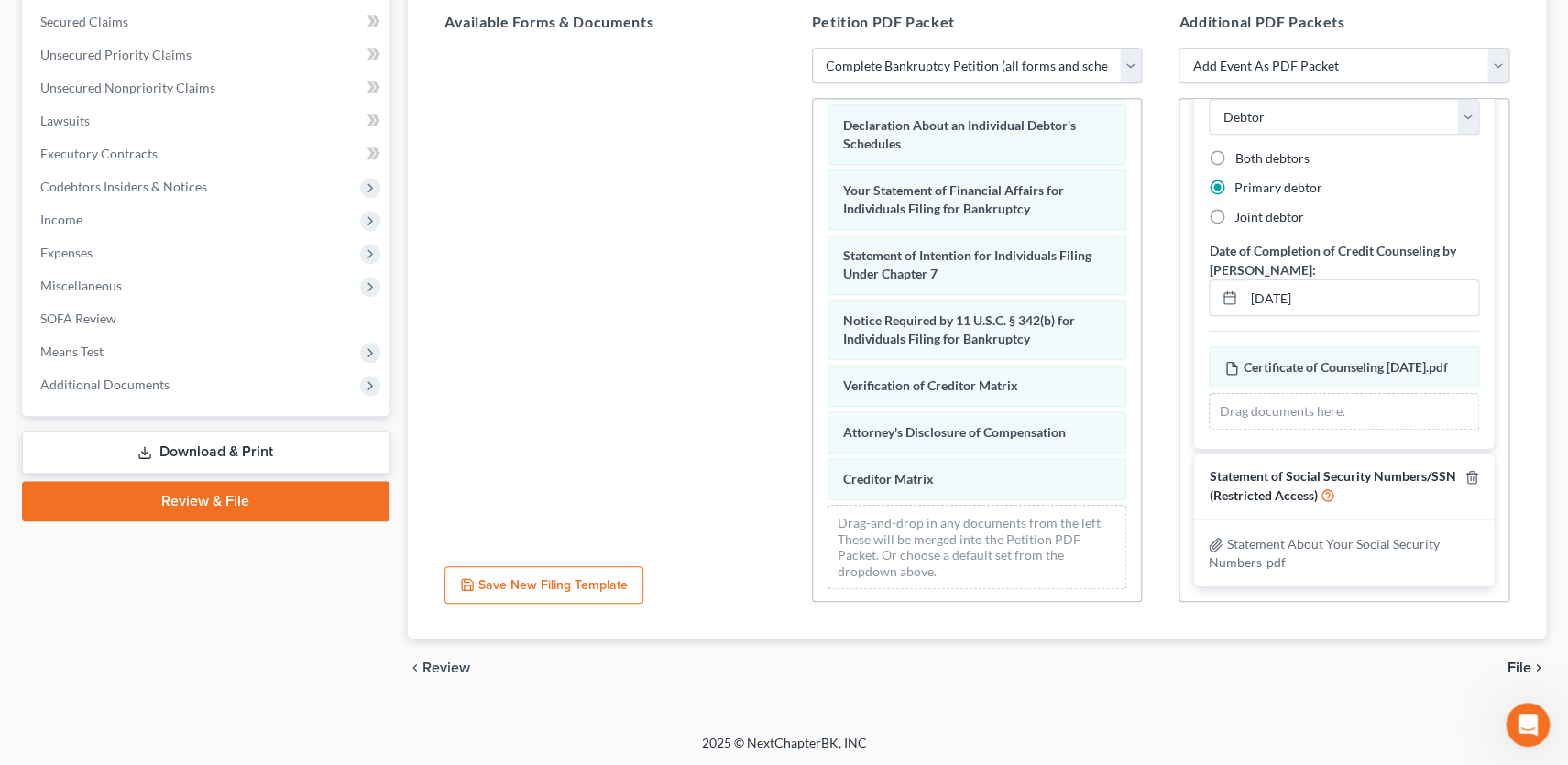
click at [1524, 661] on span "File" at bounding box center [1519, 668] width 24 height 14
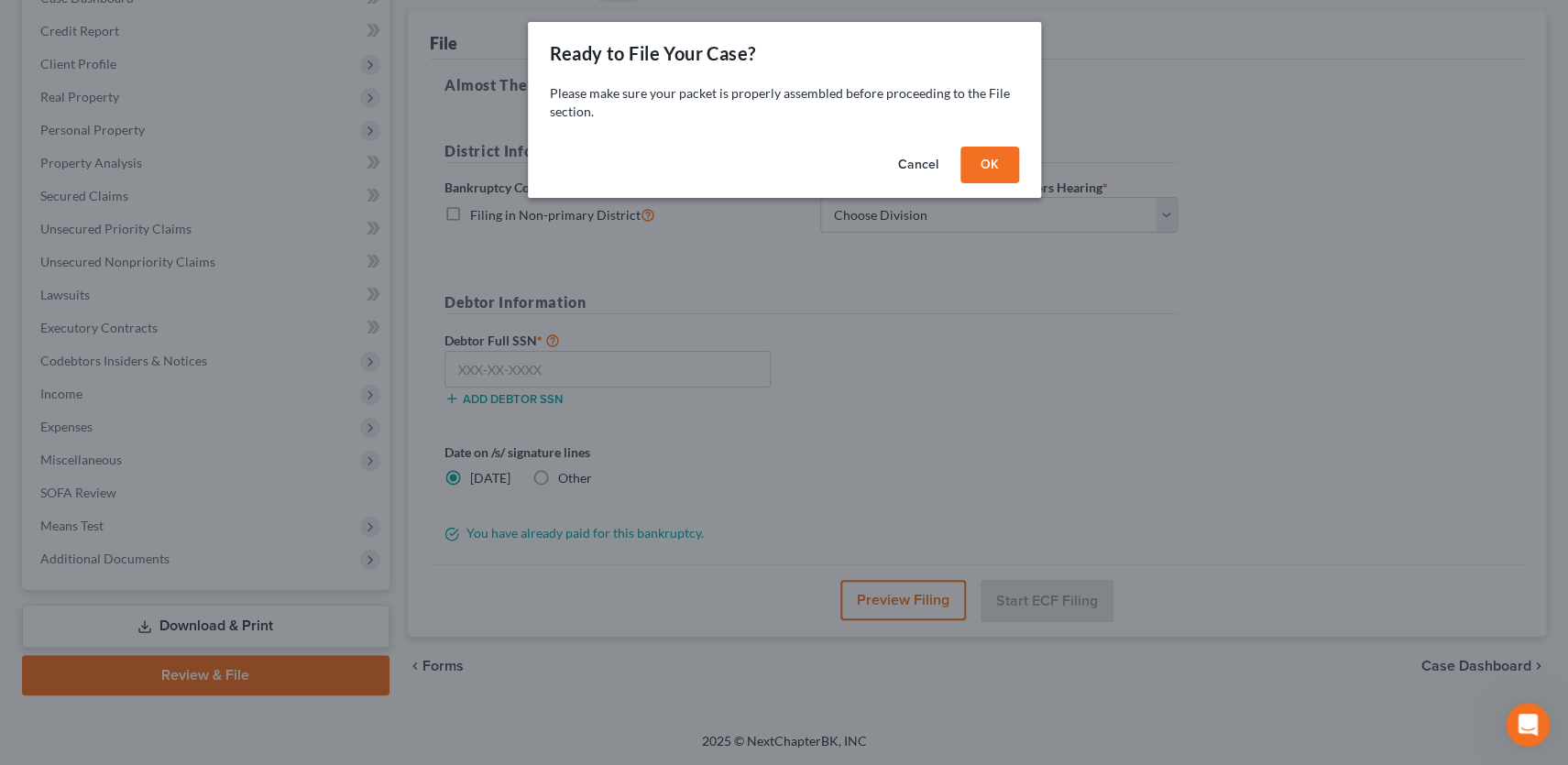
scroll to position [206, 0]
click at [991, 162] on button "OK" at bounding box center [989, 165] width 59 height 37
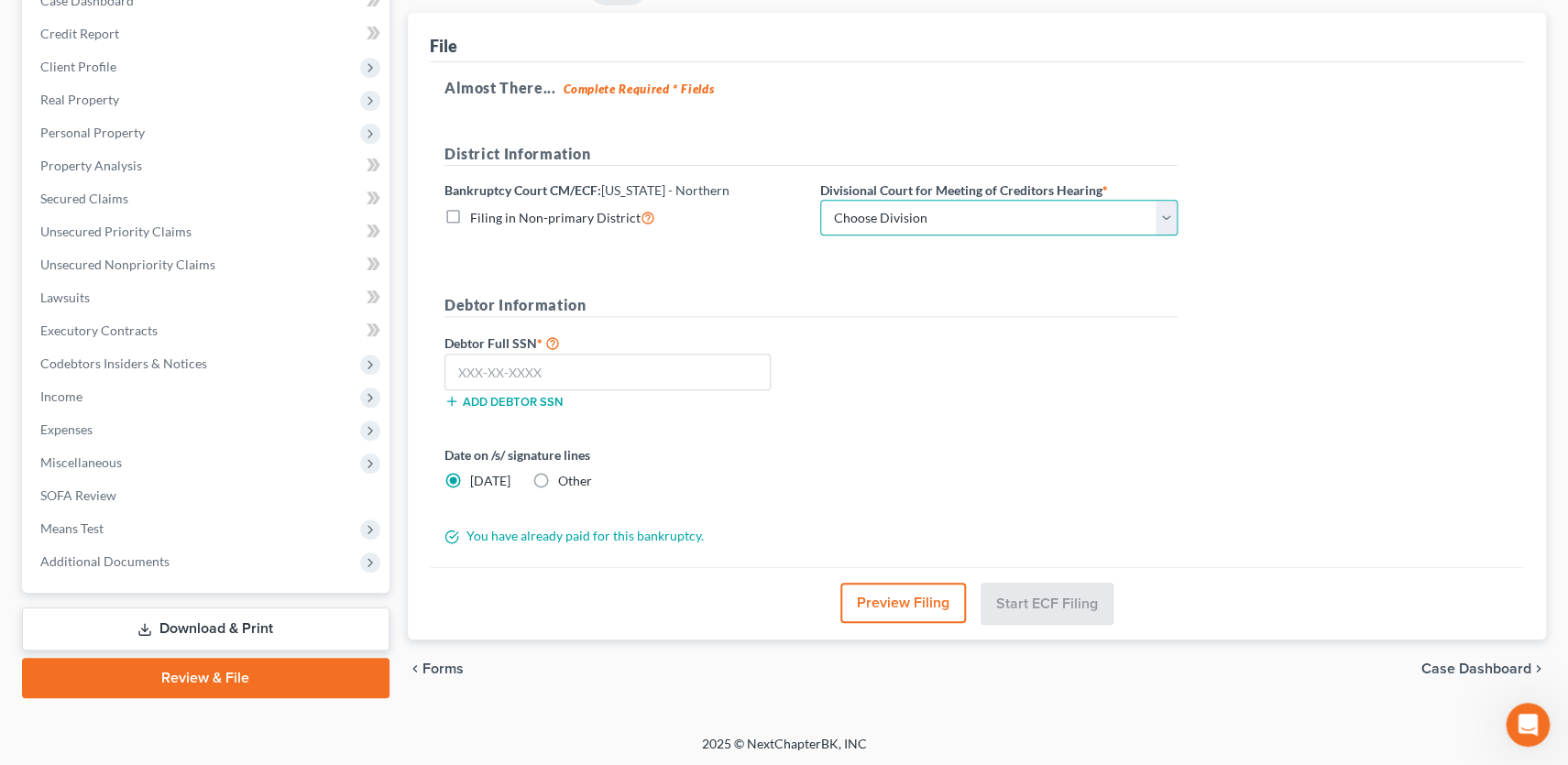
select select "0"
click option "[GEOGRAPHIC_DATA]" at bounding box center [0, 0] width 0 height 0
click at [707, 366] on input "text" at bounding box center [608, 372] width 326 height 37
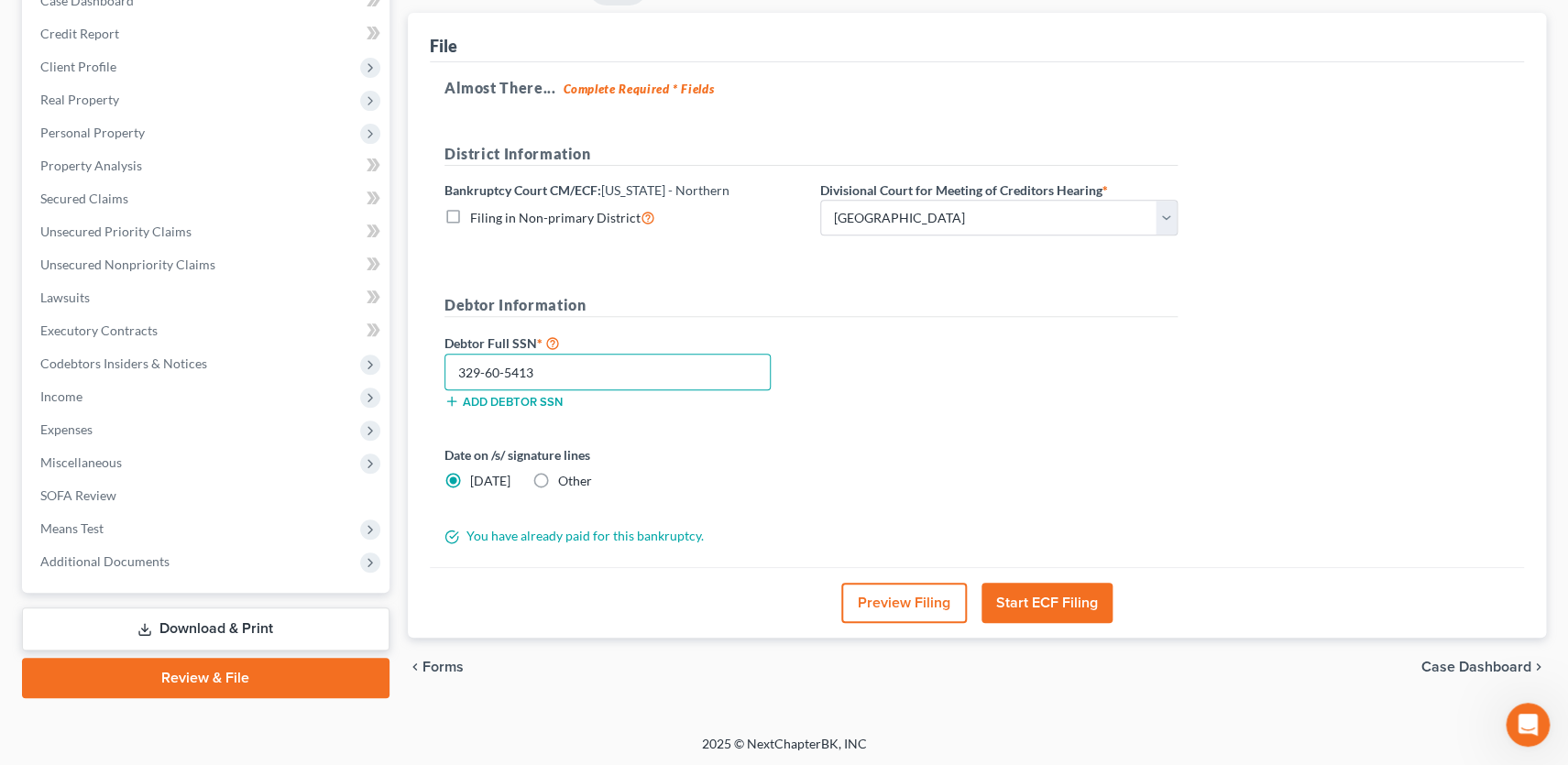
type input "329-60-5413"
click at [1046, 602] on button "Start ECF Filing" at bounding box center [1047, 603] width 131 height 41
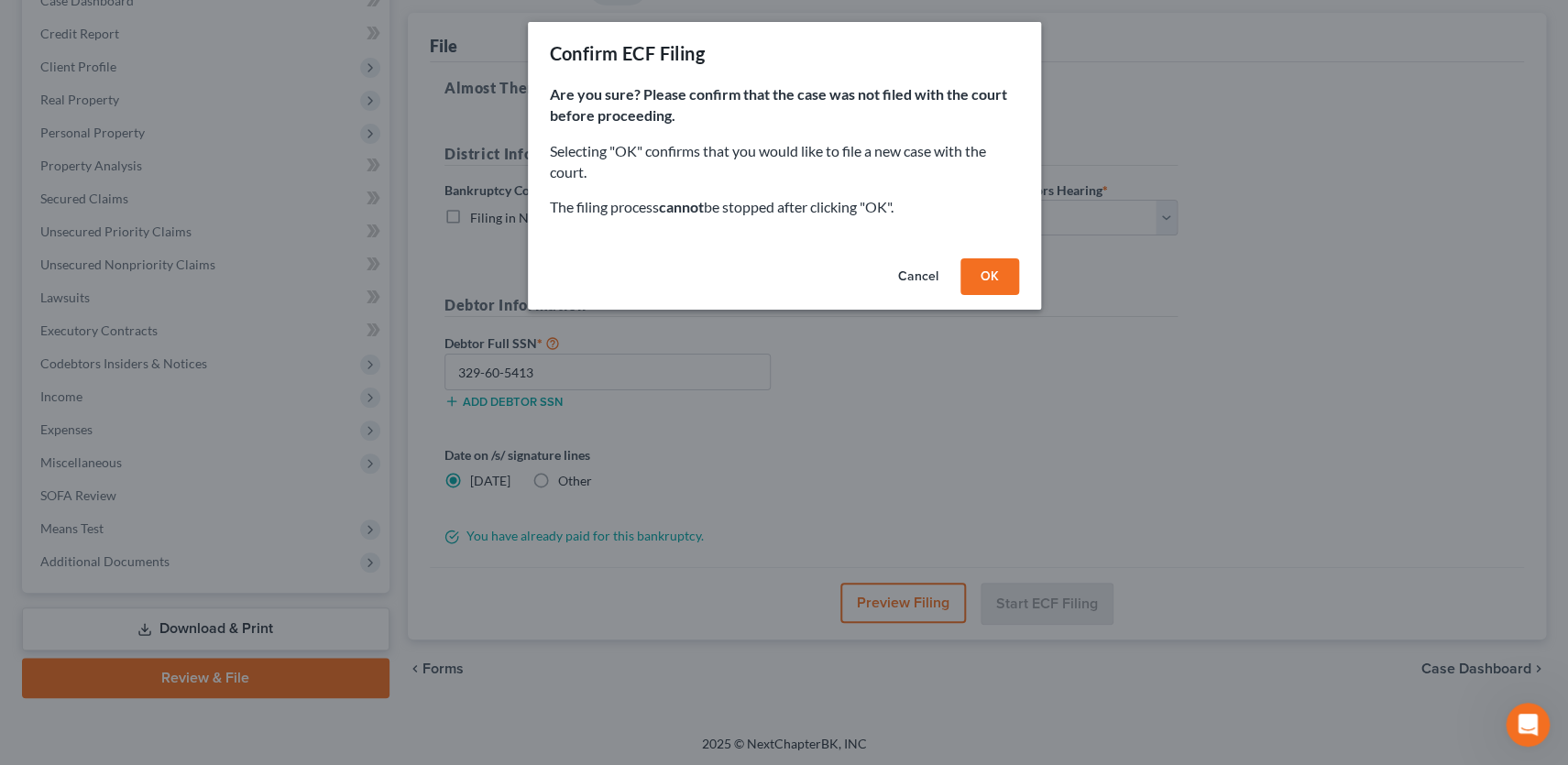
click at [988, 274] on button "OK" at bounding box center [989, 277] width 59 height 37
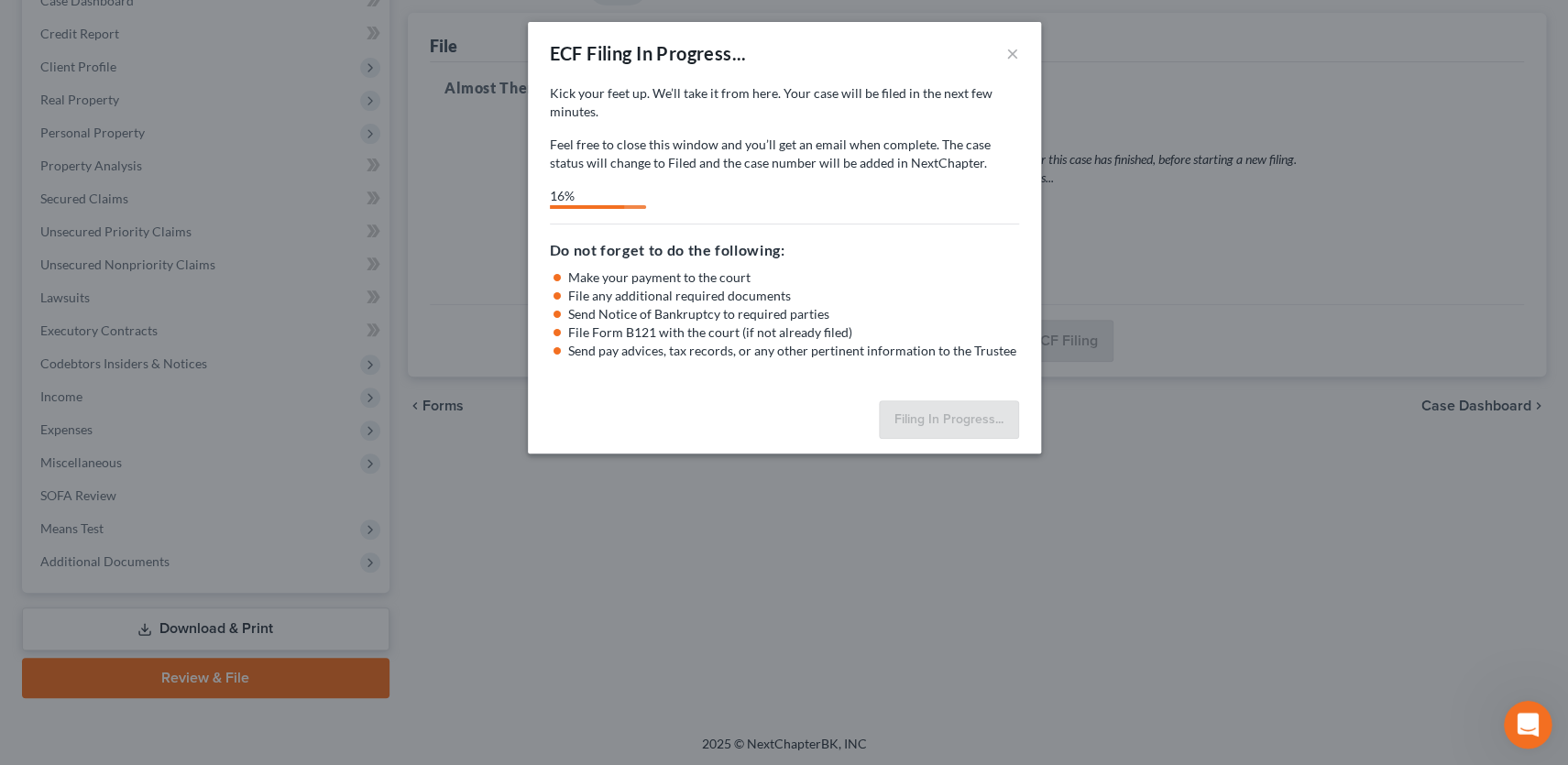
click at [1530, 714] on icon "Open Intercom Messenger" at bounding box center [1526, 722] width 30 height 30
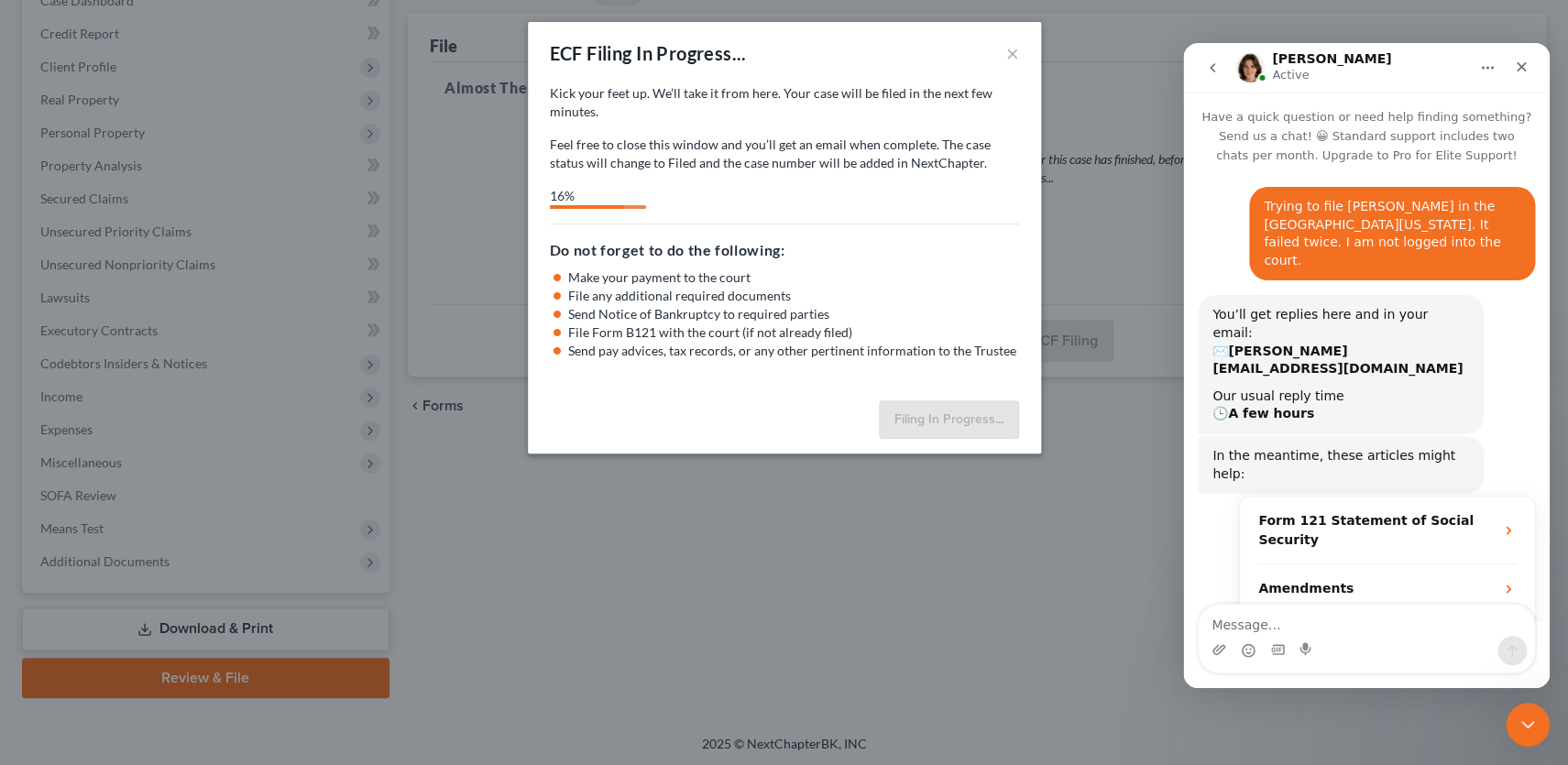
scroll to position [1123, 0]
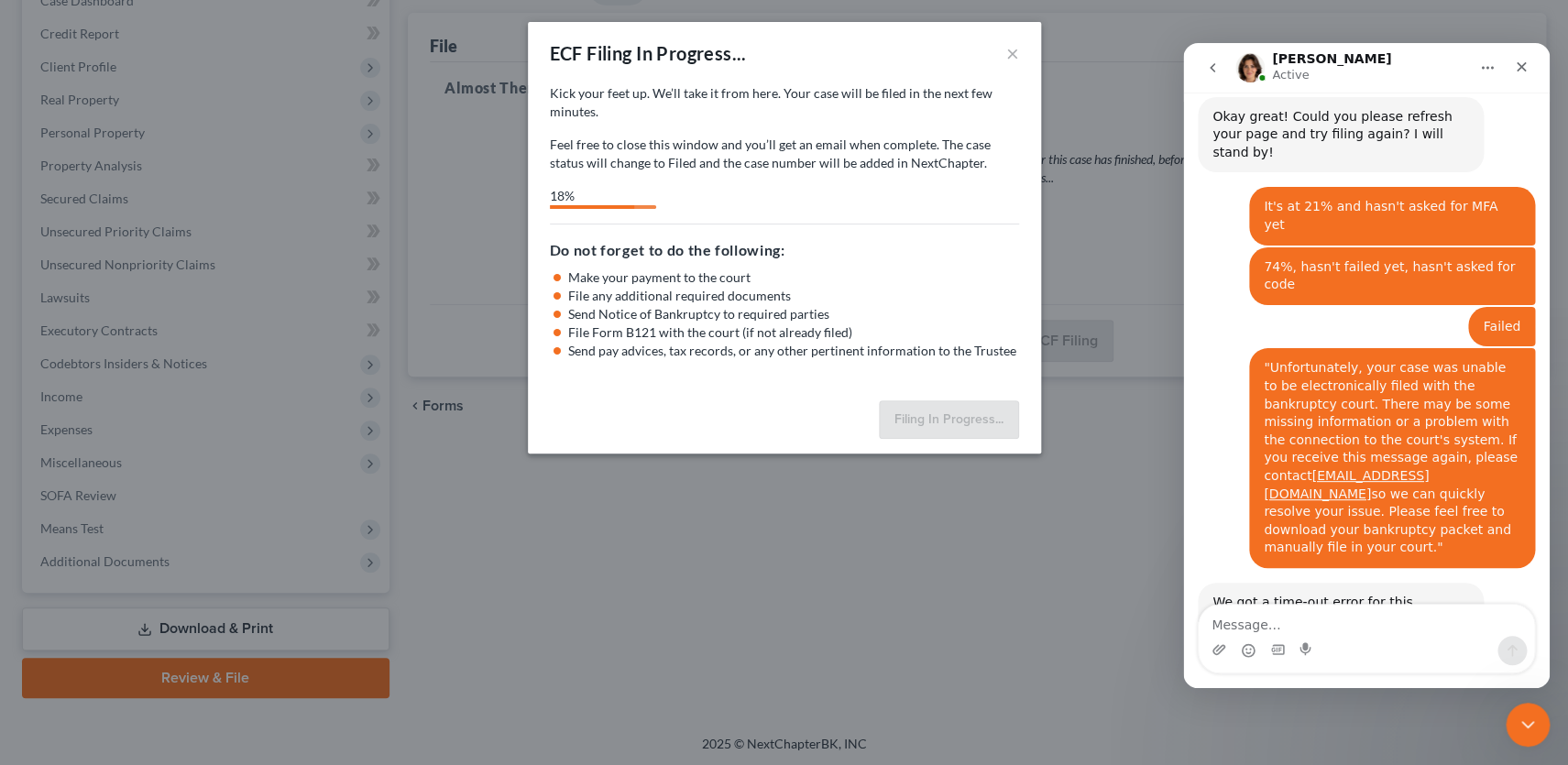
click at [1316, 626] on textarea "Message…" at bounding box center [1366, 620] width 336 height 31
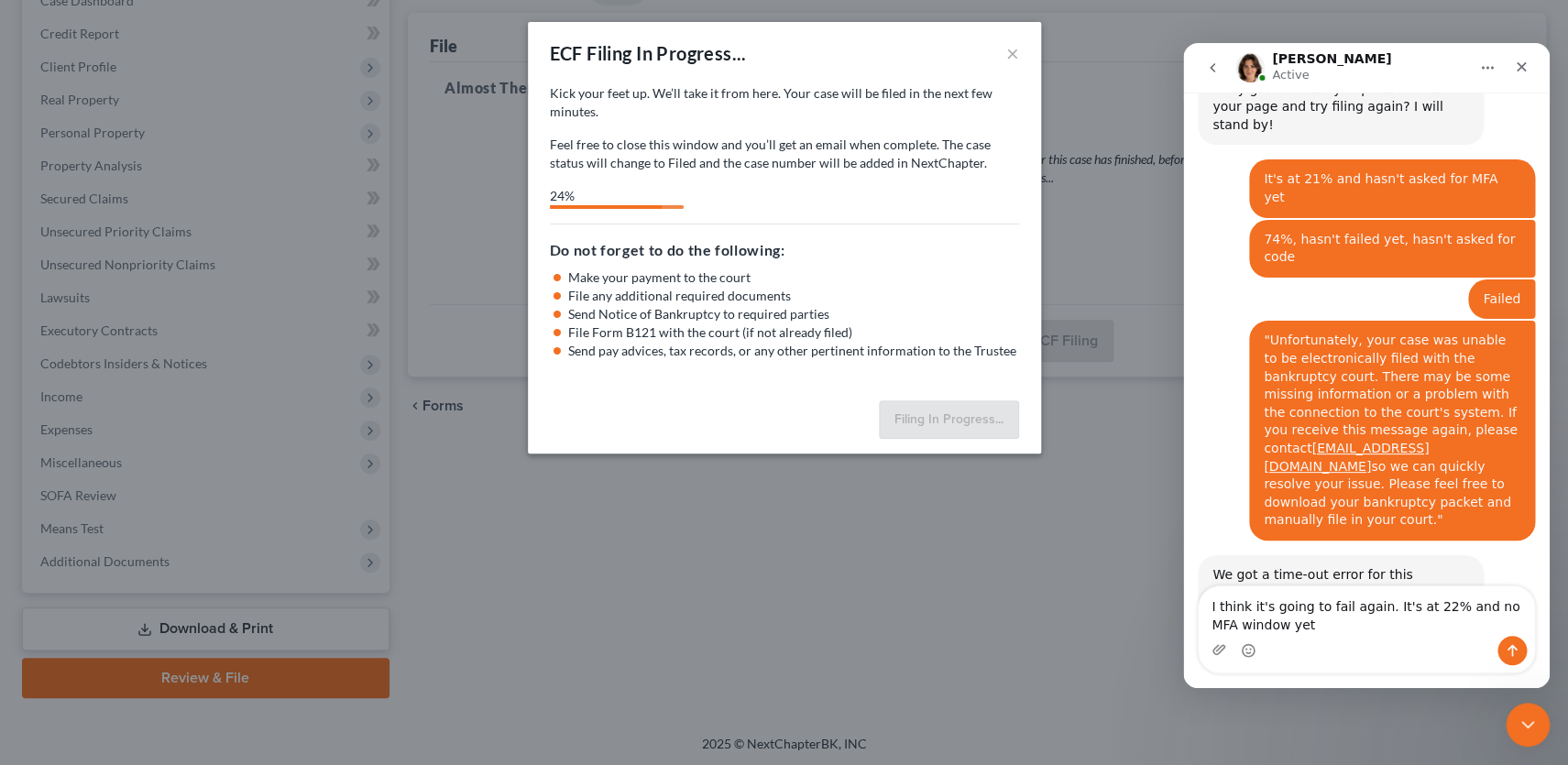
scroll to position [1141, 0]
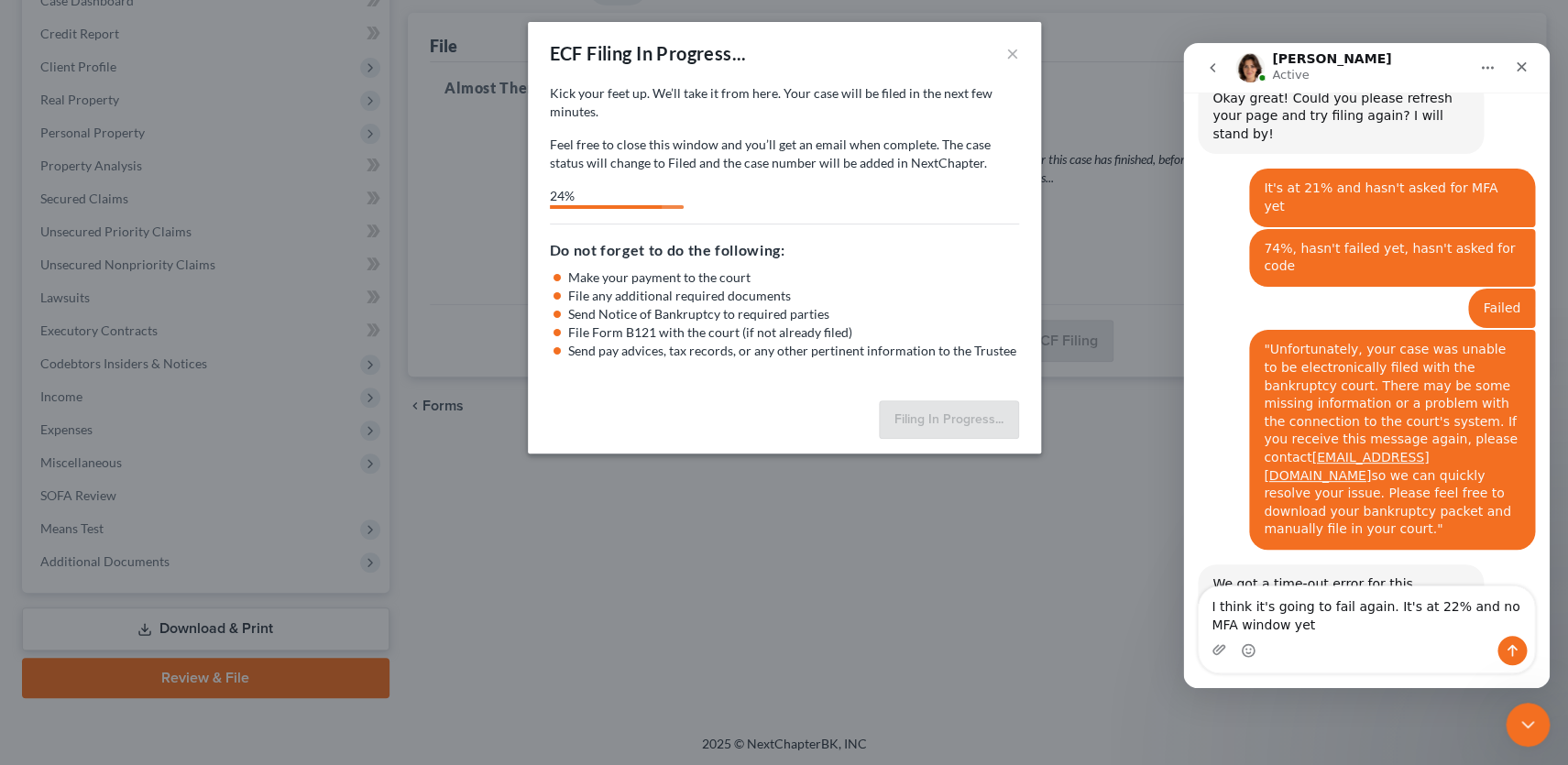
type textarea "I think it's going to fail again. It's at 22% and no MFA window yet"
click at [1420, 639] on div "Intercom messenger" at bounding box center [1366, 650] width 336 height 29
click at [1409, 622] on textarea "I think it's going to fail again. It's at 22% and no MFA window yet" at bounding box center [1366, 611] width 336 height 49
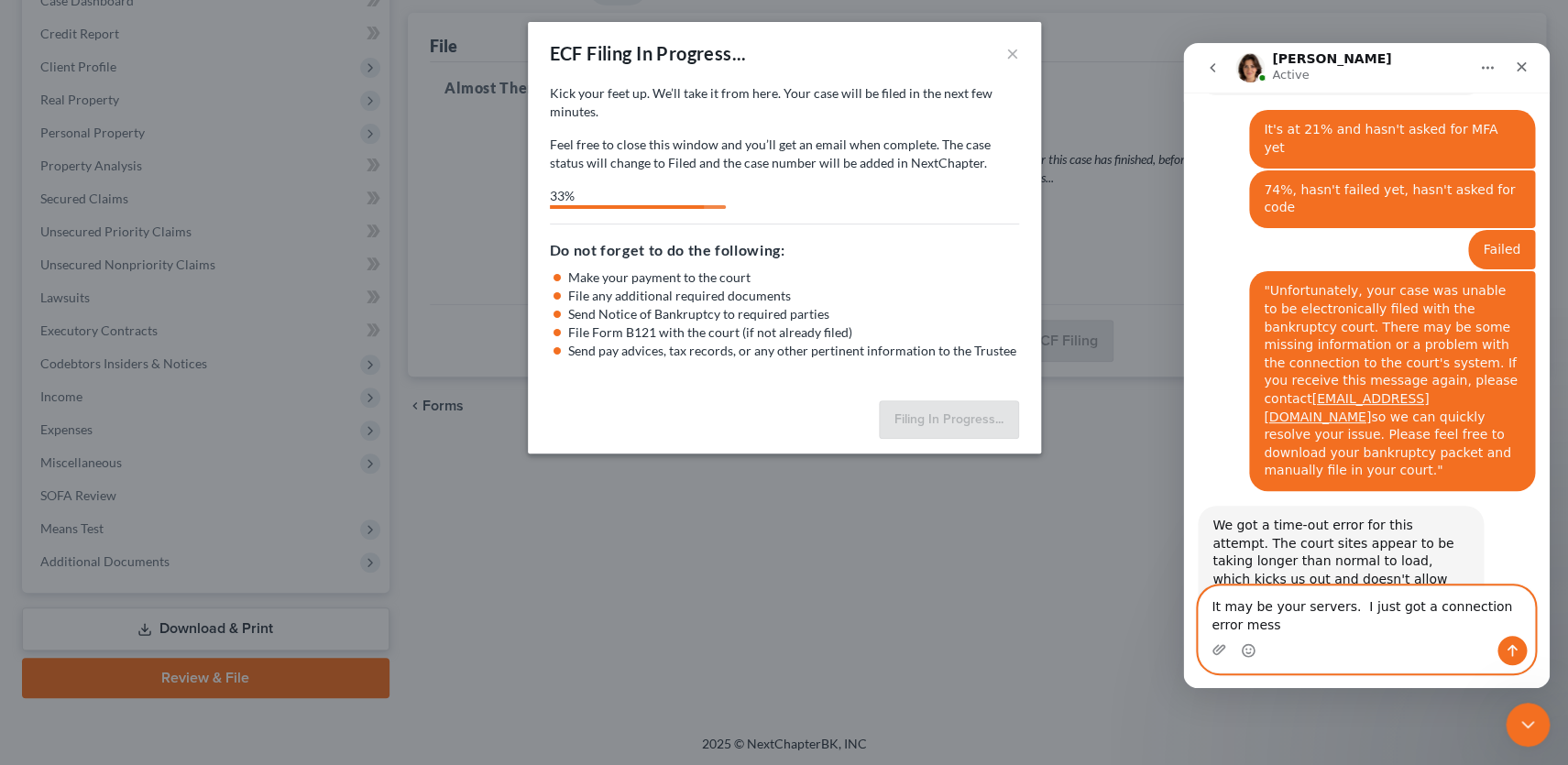
scroll to position [1200, 0]
type textarea "It may be your servers. I just got a connection error message in the chat window"
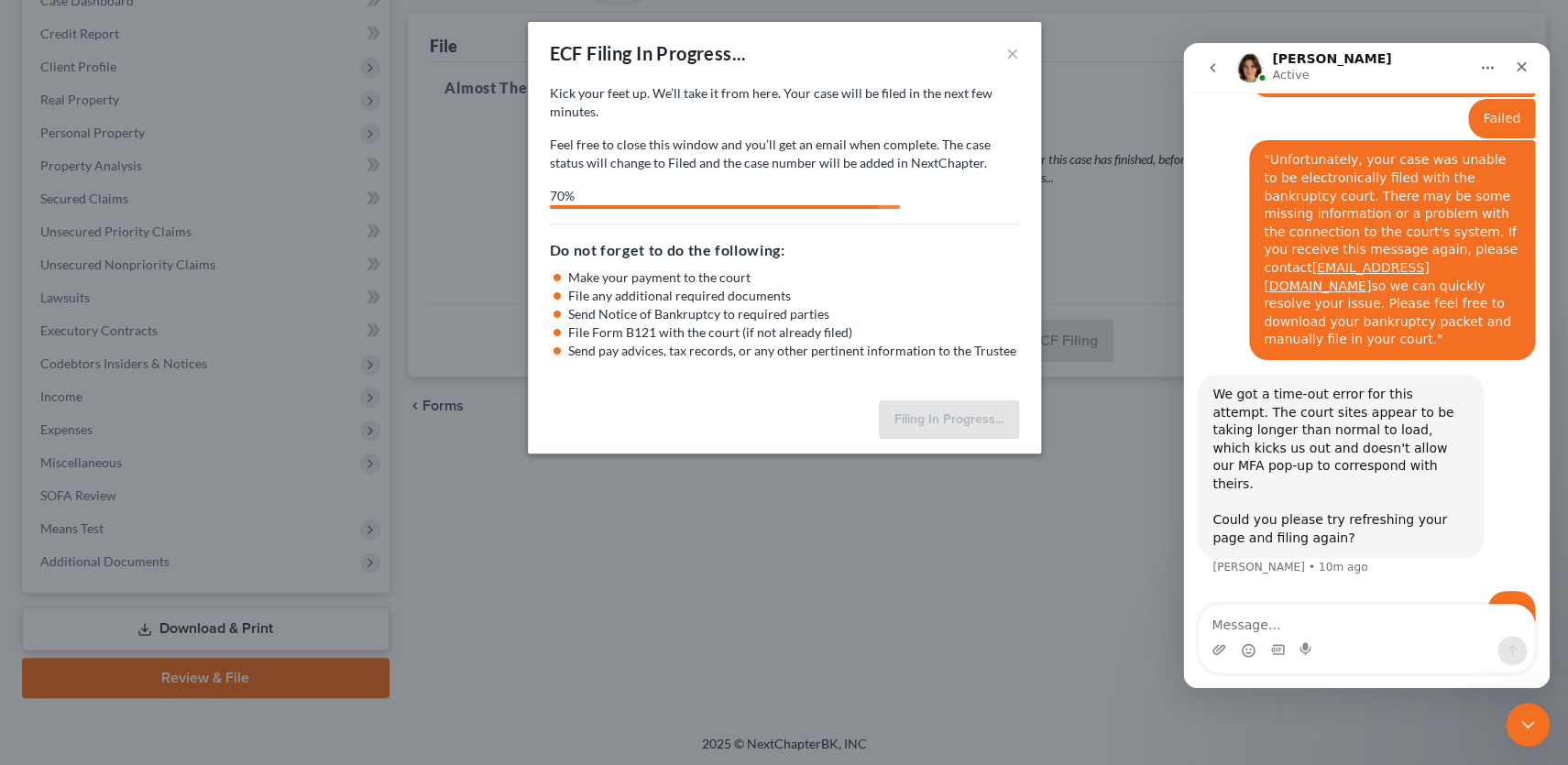
scroll to position [1260, 0]
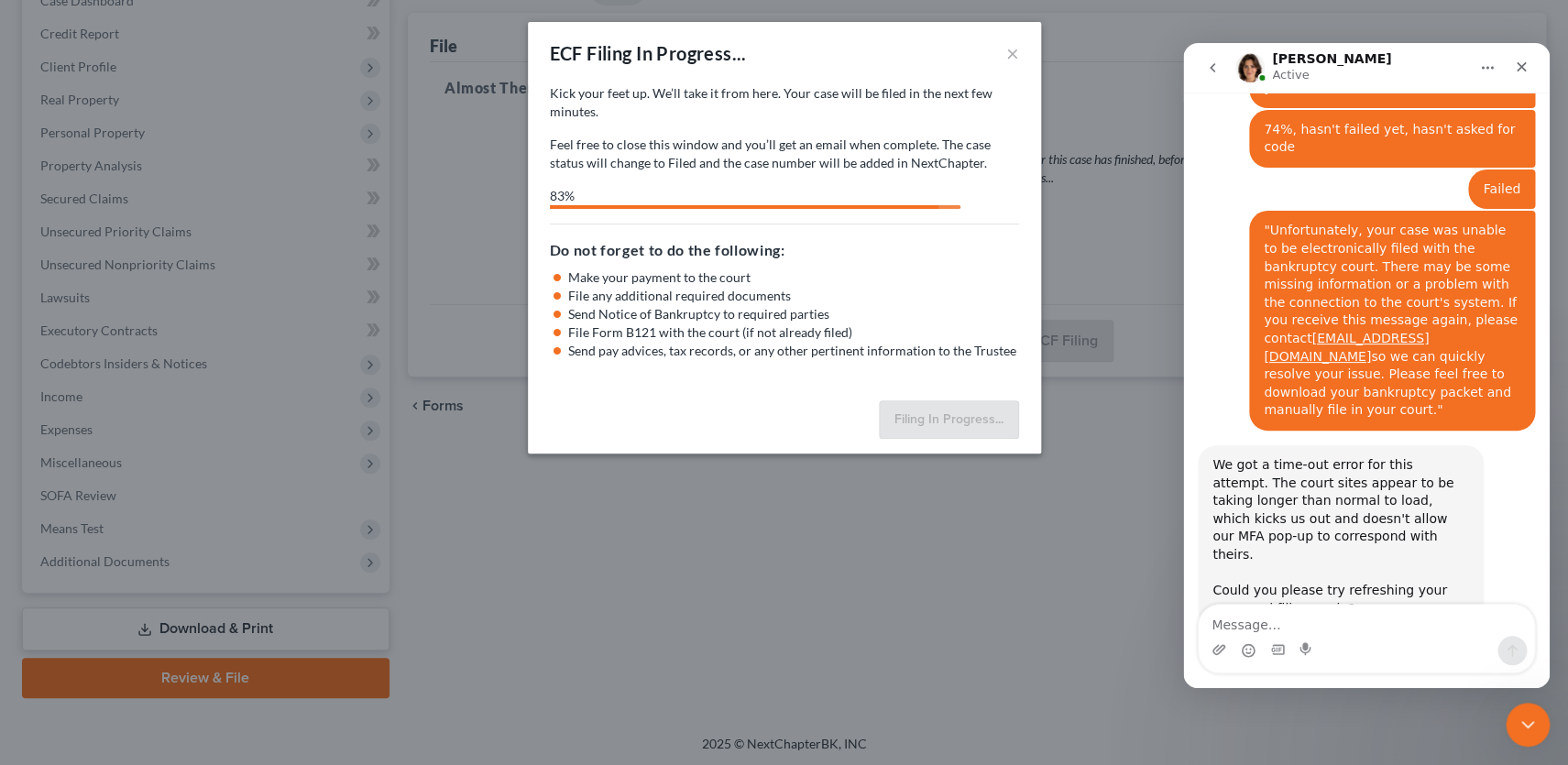
select select "0"
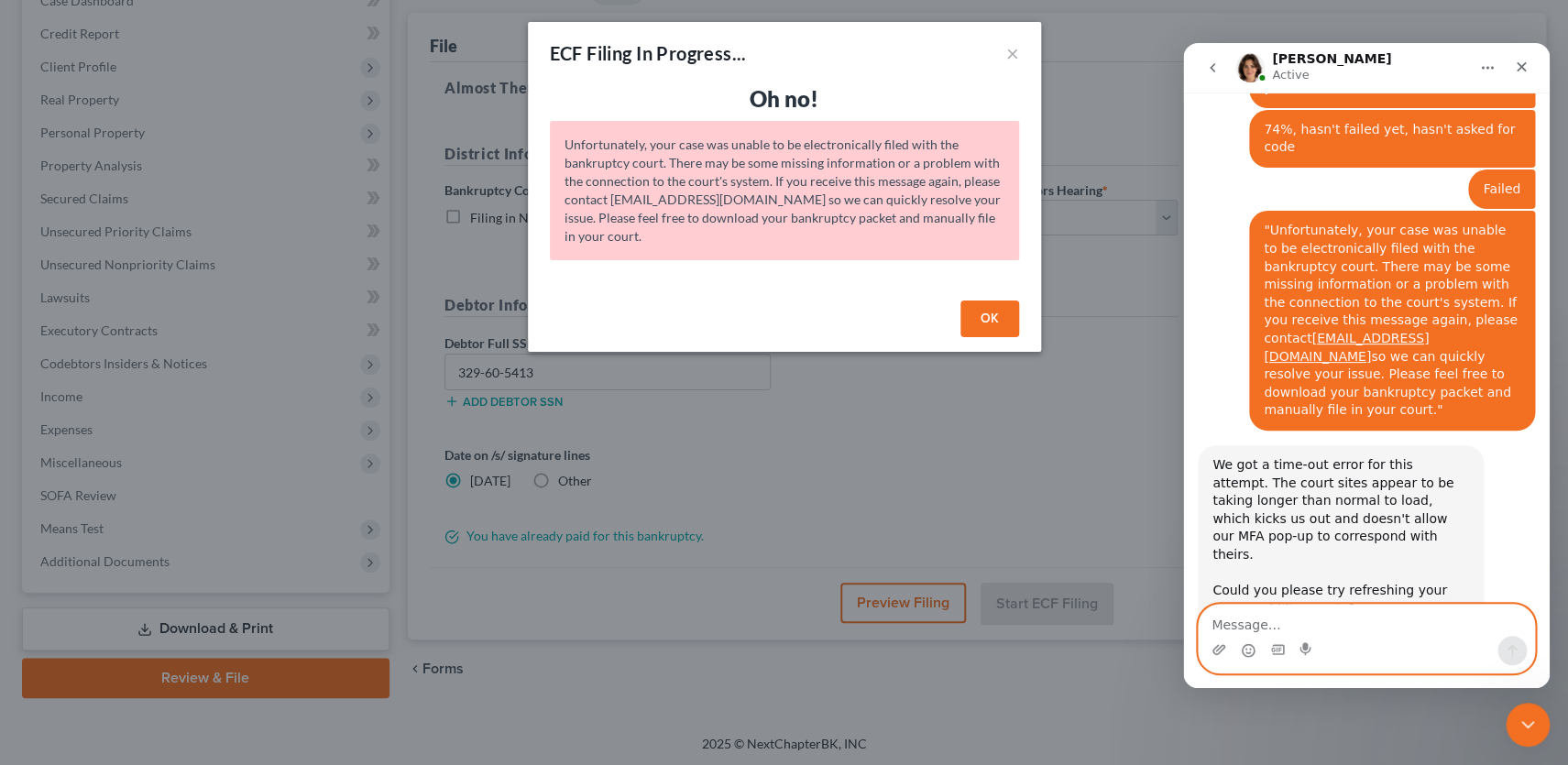
click at [1251, 622] on textarea "Message…" at bounding box center [1366, 620] width 336 height 31
type textarea "Yeah, it failed"
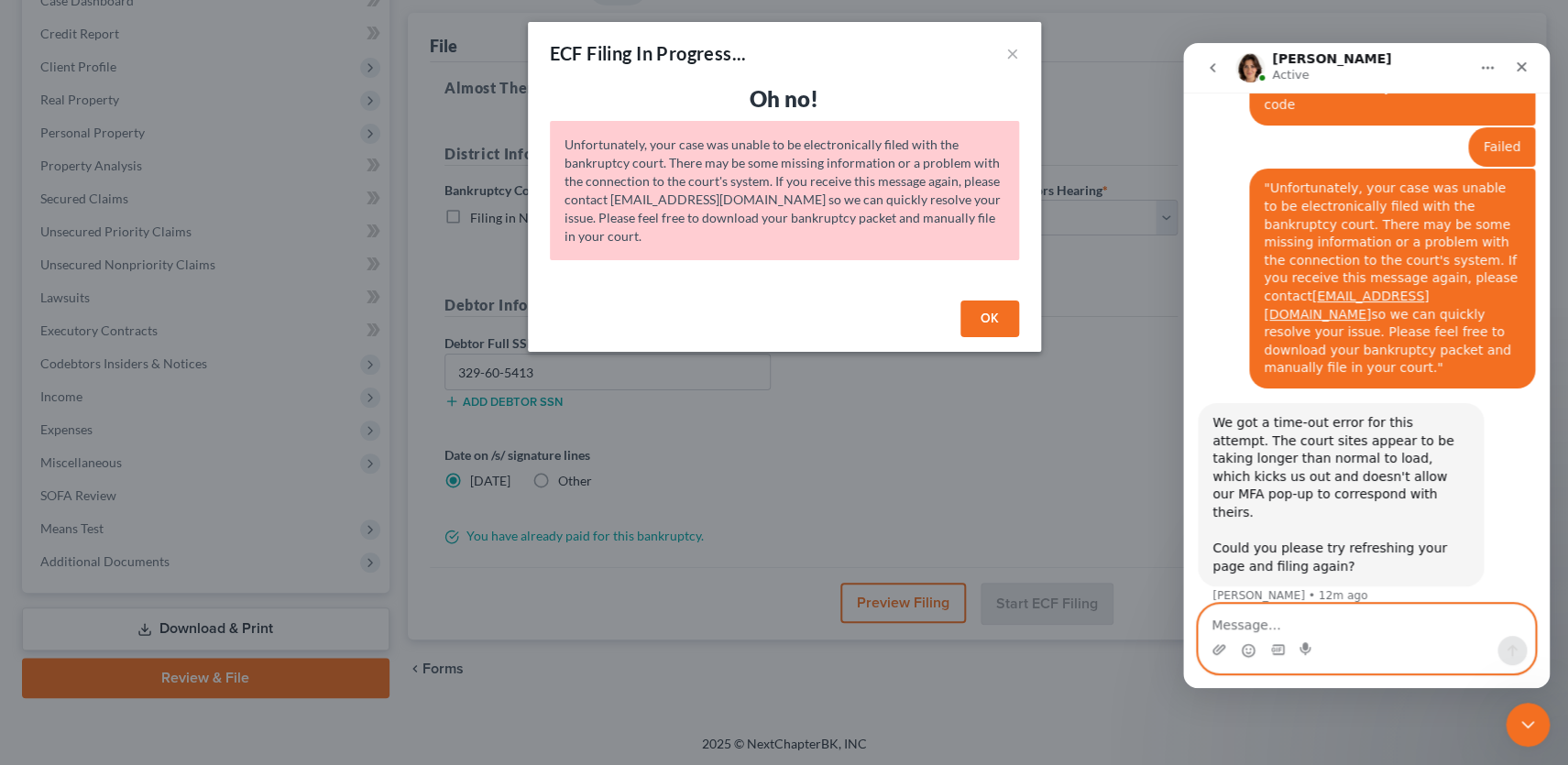
scroll to position [1302, 0]
click at [996, 318] on button "OK" at bounding box center [989, 319] width 59 height 37
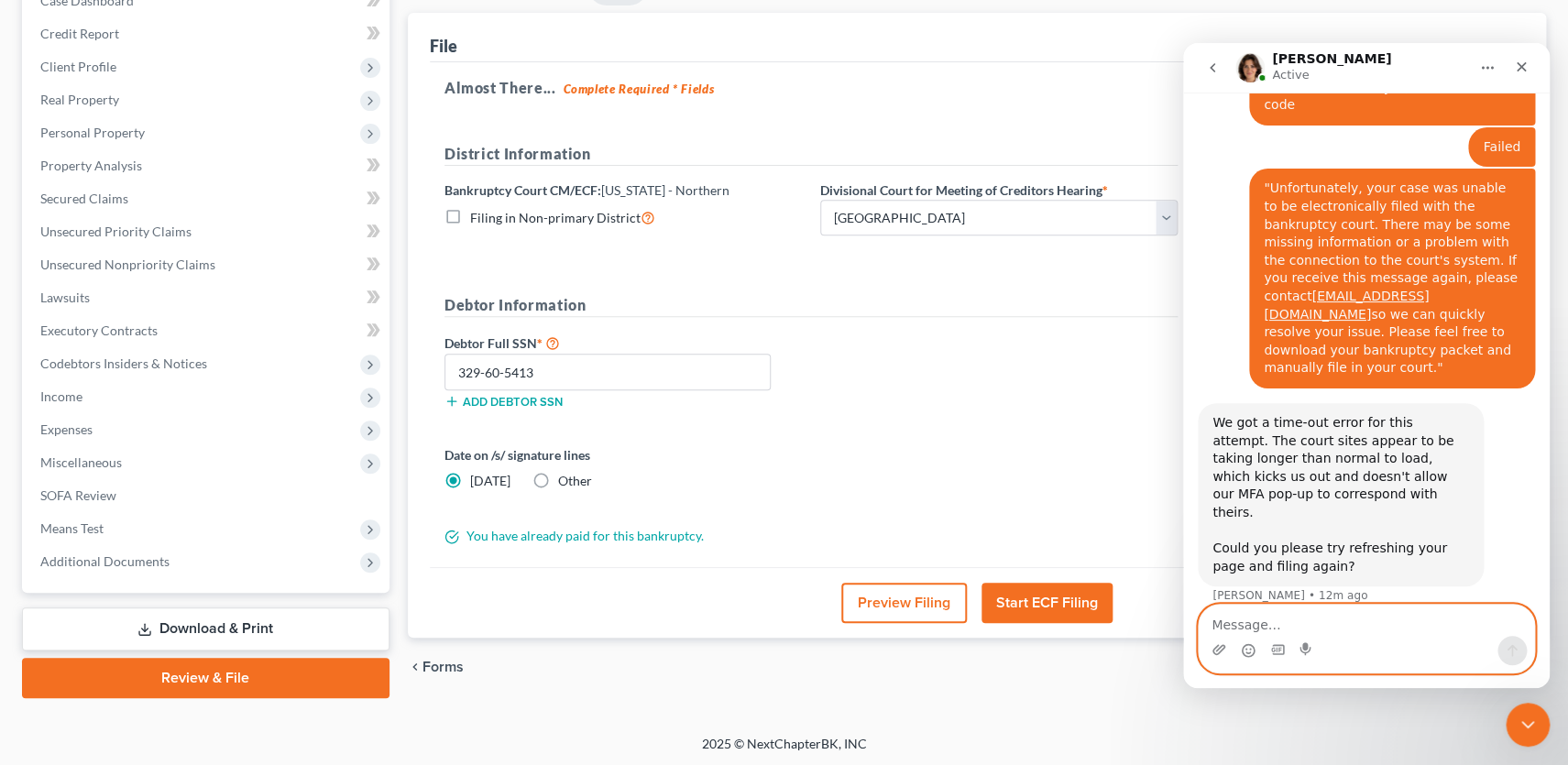
click at [1325, 627] on textarea "Message…" at bounding box center [1366, 620] width 336 height 31
type textarea "I'm going to try to manually file"
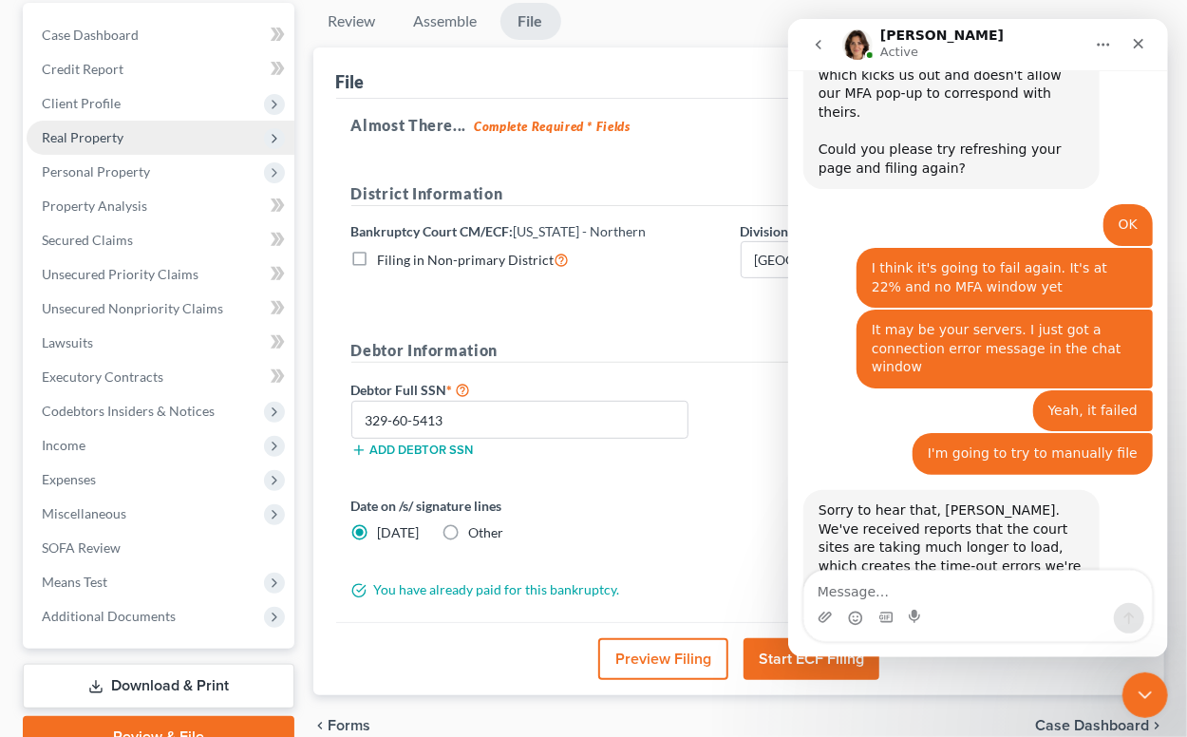
scroll to position [1745, 0]
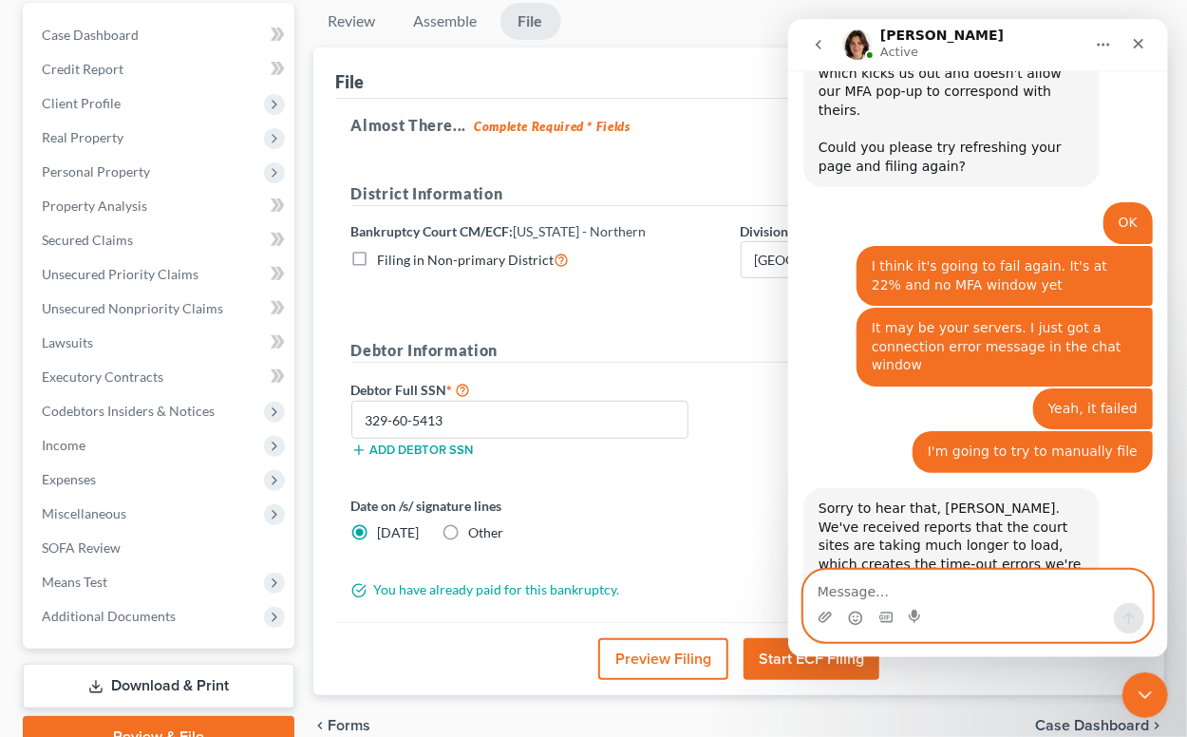
click at [931, 592] on textarea "Message…" at bounding box center [978, 587] width 348 height 32
type textarea "I'll let you know if that doesn't work either"
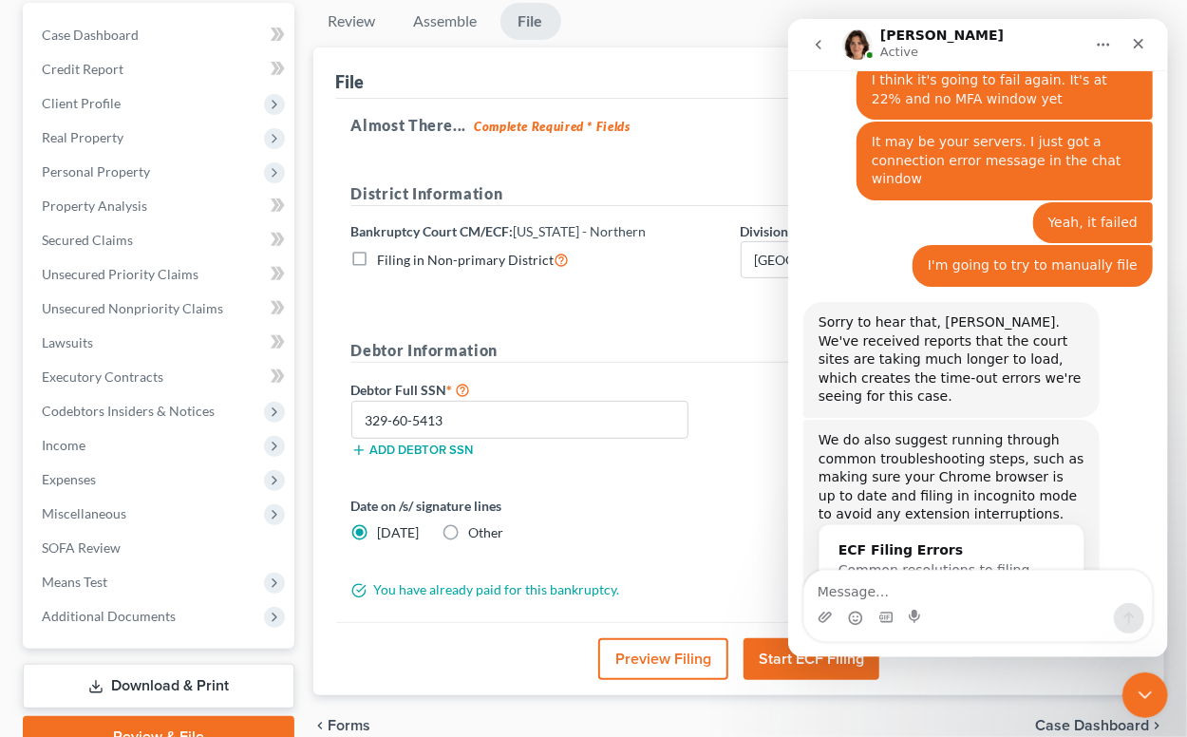
scroll to position [1858, 0]
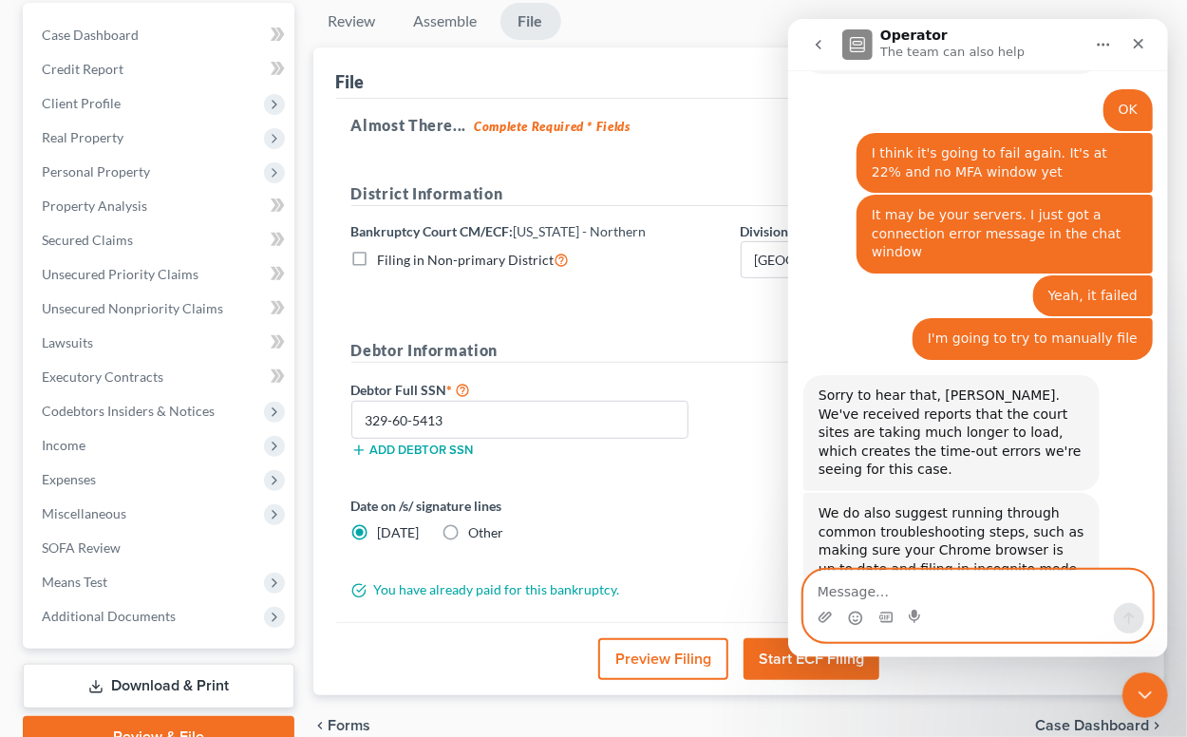
click at [847, 594] on textarea "Message…" at bounding box center [978, 587] width 348 height 32
type textarea "I was able to file the case manually. No issues."
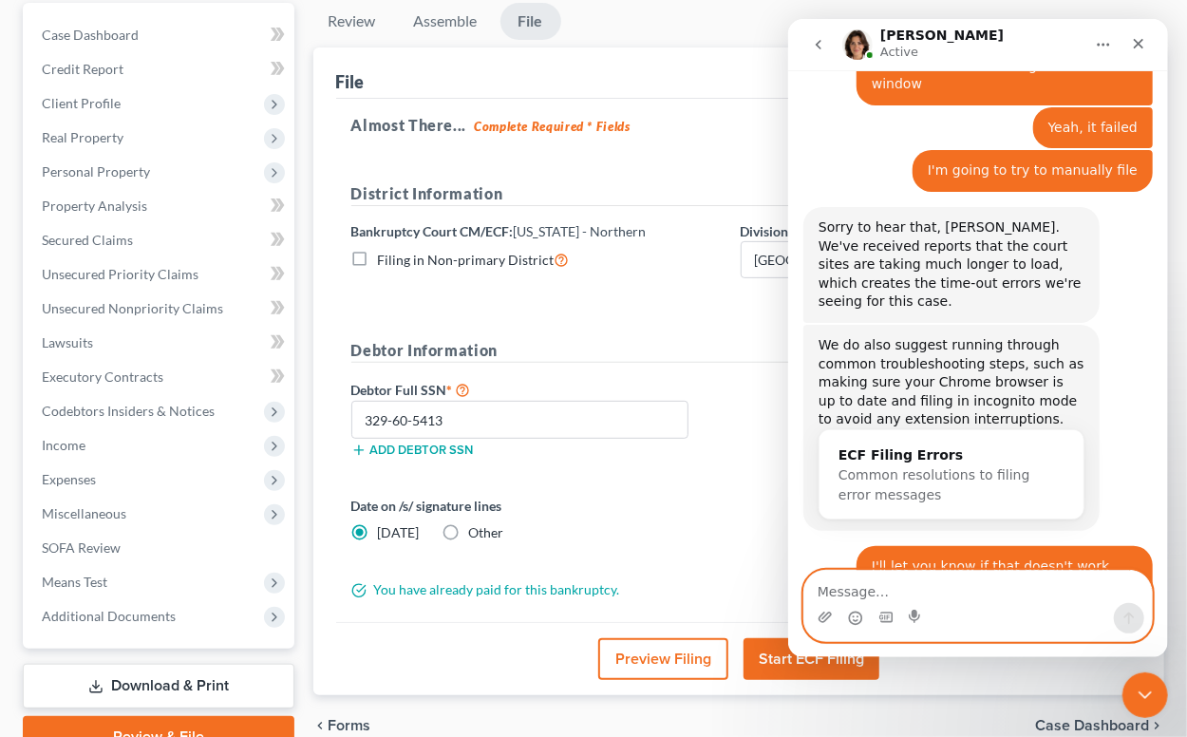
scroll to position [2027, 0]
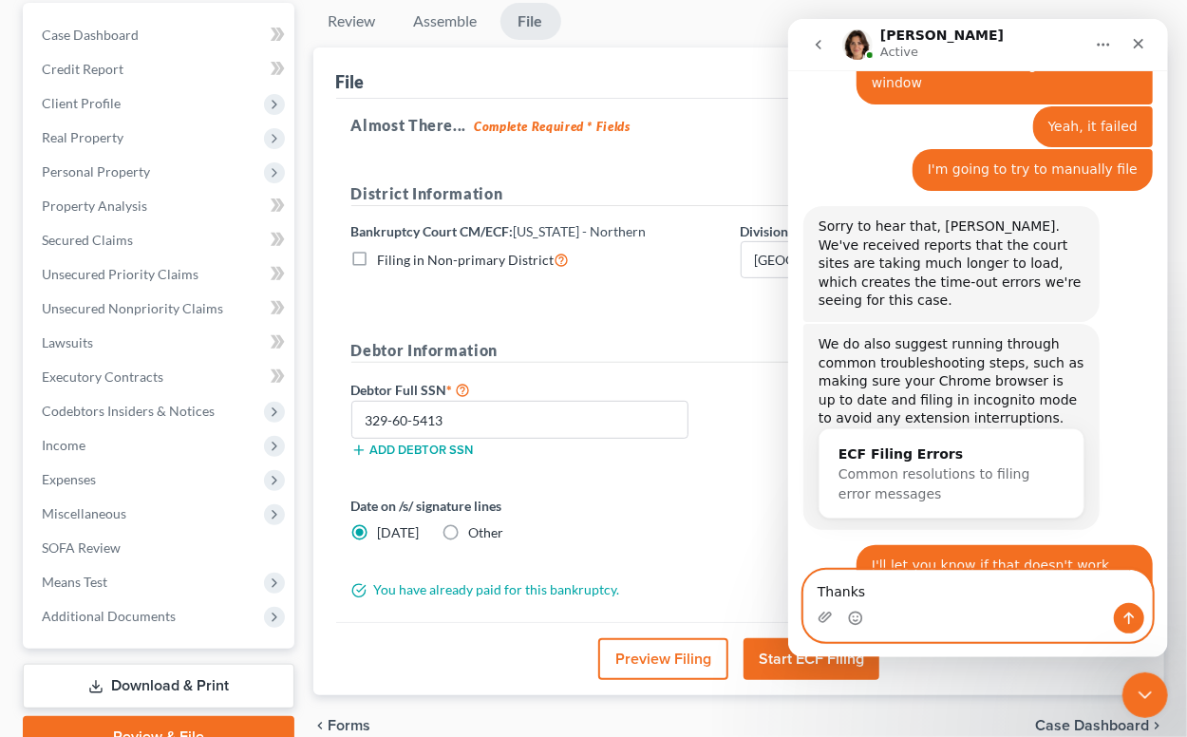
type textarea "Thanks!"
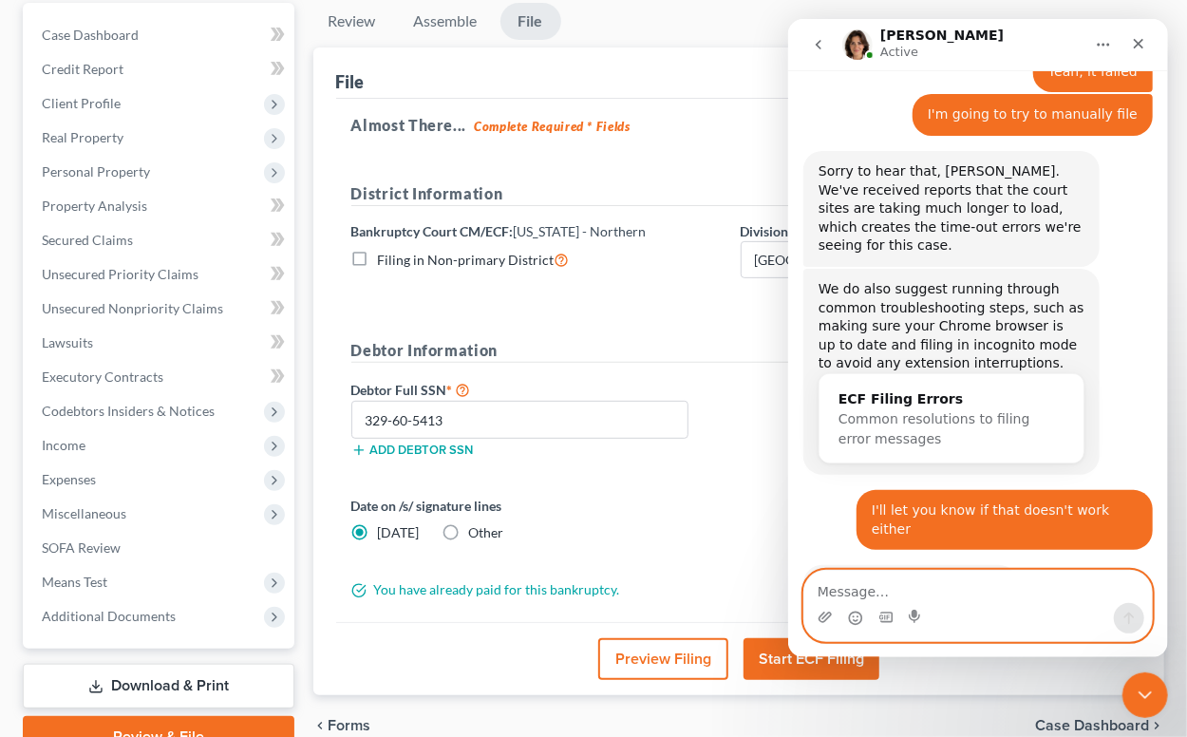
scroll to position [2083, 0]
